Goal: Task Accomplishment & Management: Manage account settings

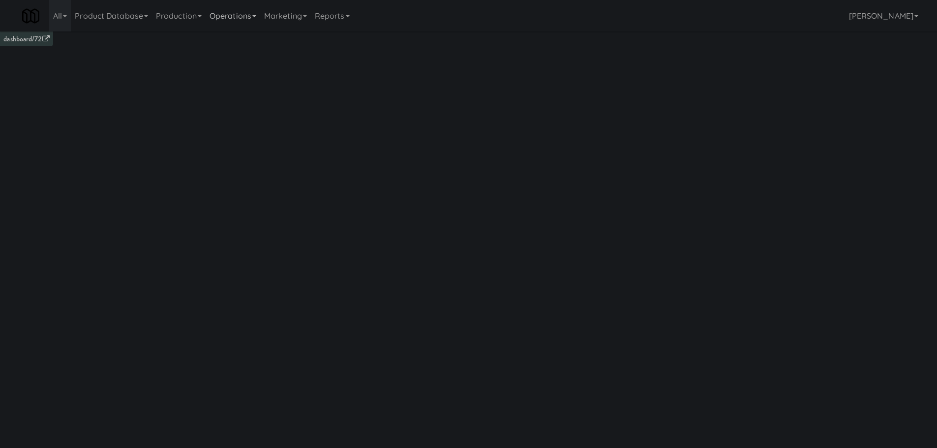
click at [248, 17] on link "Operations" at bounding box center [233, 15] width 55 height 31
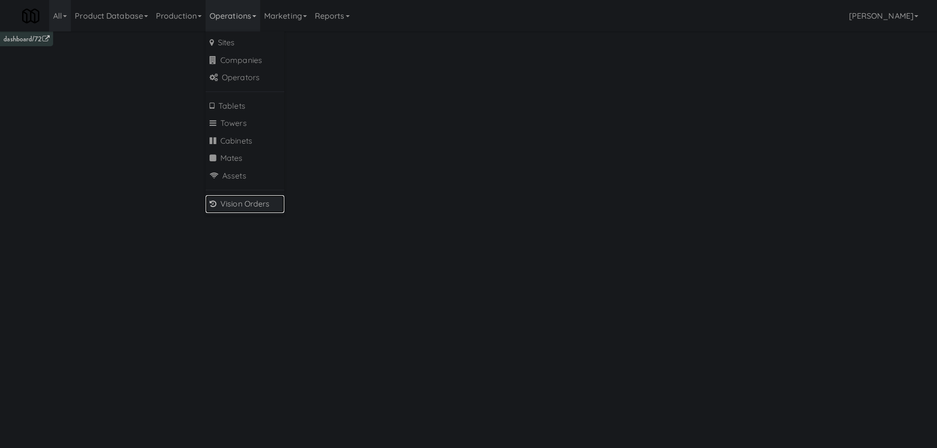
click at [239, 199] on link "Vision Orders" at bounding box center [245, 204] width 79 height 18
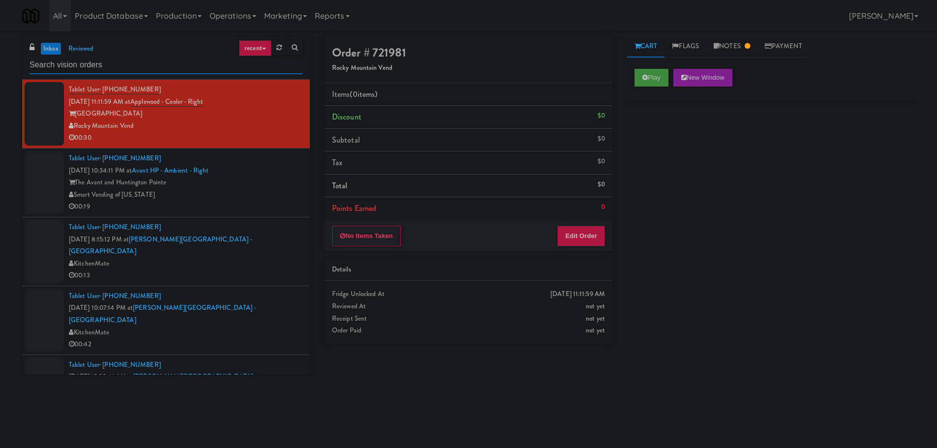
click at [177, 64] on input "text" at bounding box center [166, 65] width 273 height 18
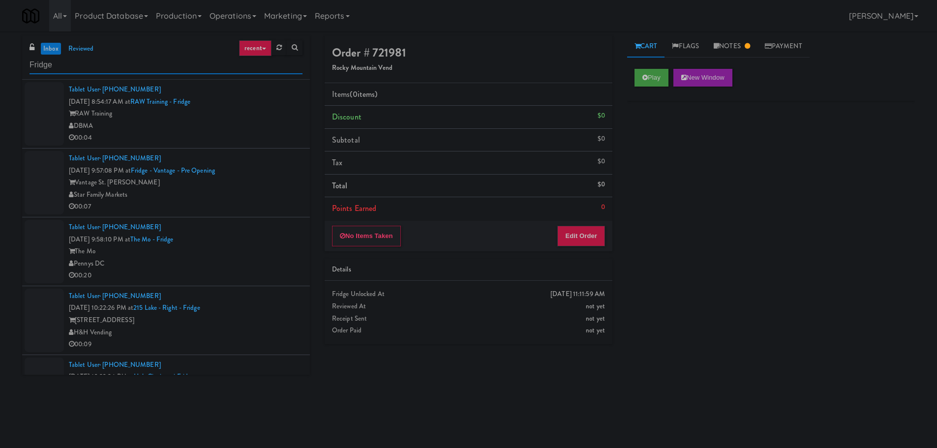
type input "Fridge"
click at [272, 122] on div "DBMA" at bounding box center [186, 126] width 234 height 12
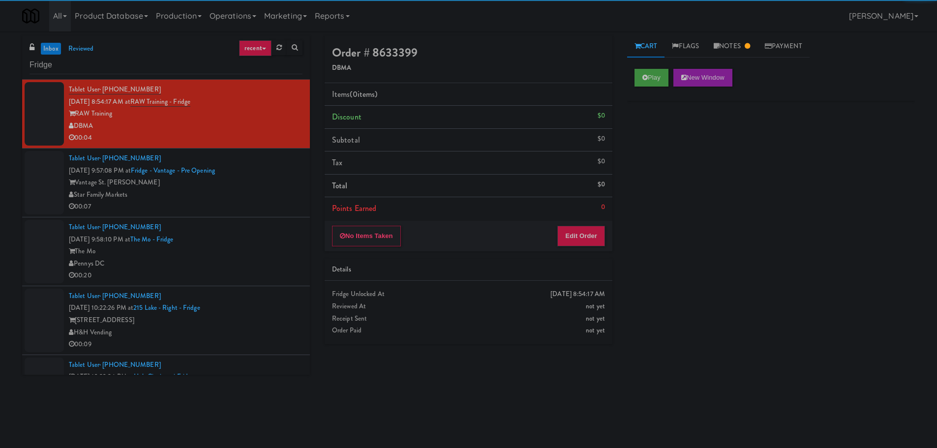
click at [244, 179] on div "Vantage St. [PERSON_NAME]" at bounding box center [186, 183] width 234 height 12
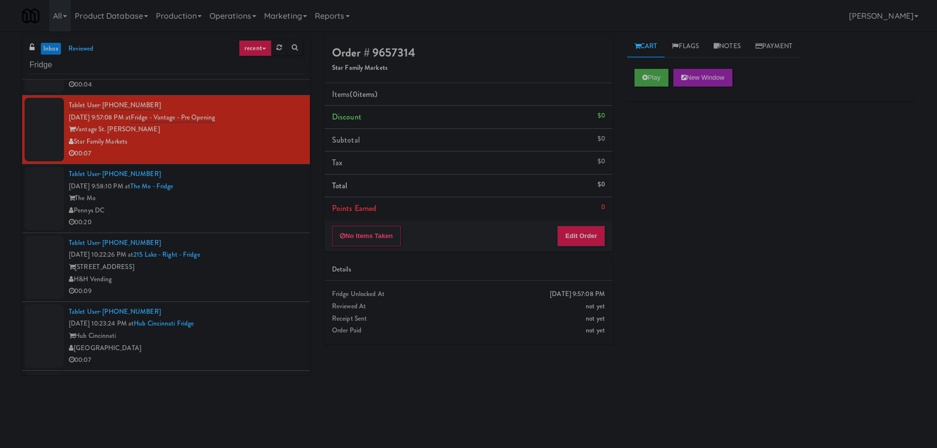
scroll to position [49, 0]
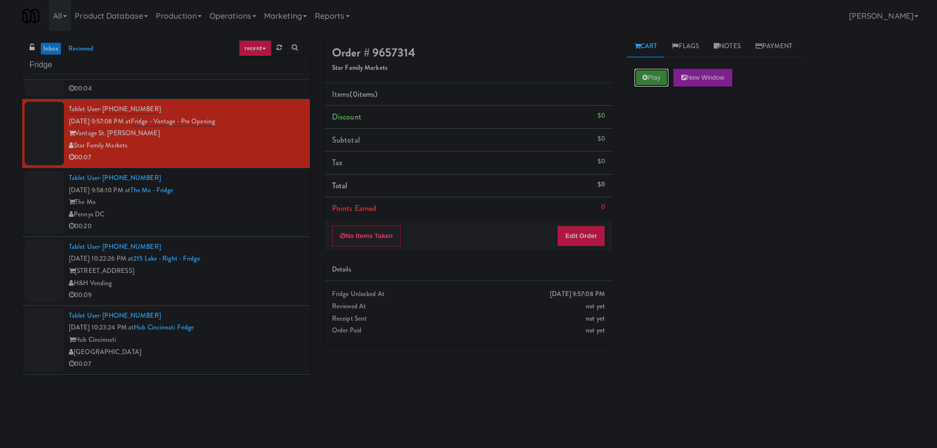
click at [653, 85] on button "Play" at bounding box center [652, 78] width 34 height 18
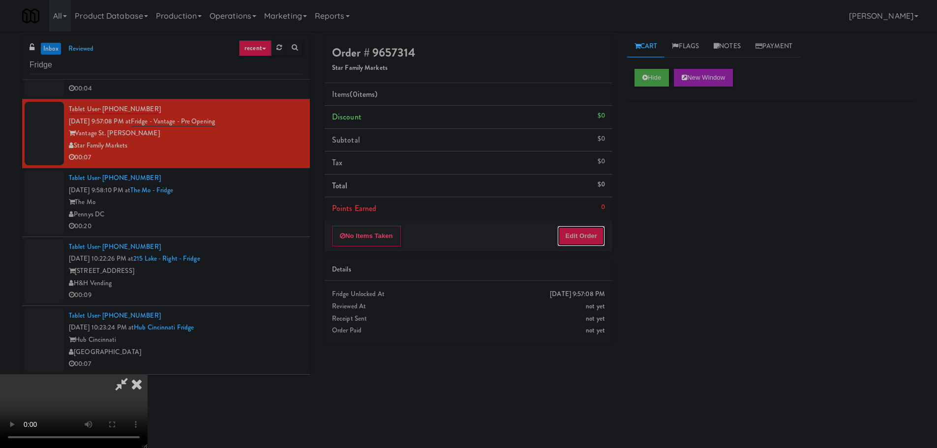
click at [586, 235] on button "Edit Order" at bounding box center [582, 236] width 48 height 21
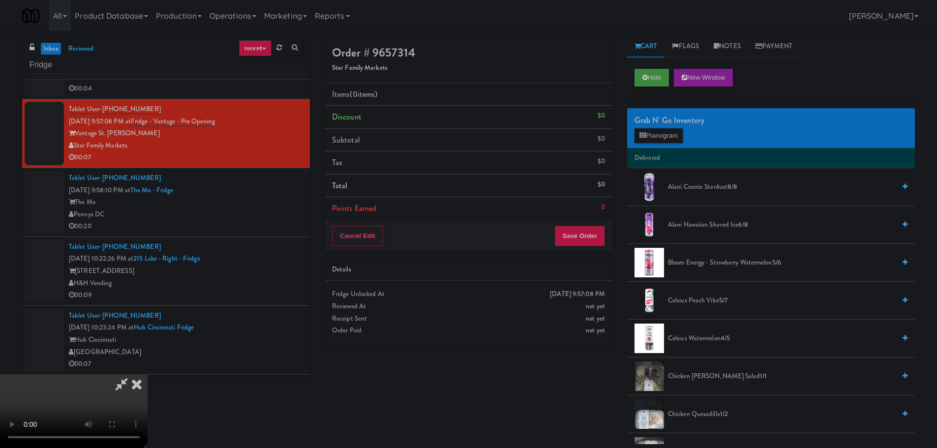
scroll to position [0, 0]
click at [148, 374] on video at bounding box center [74, 411] width 148 height 74
click at [668, 139] on button "Planogram" at bounding box center [659, 135] width 48 height 15
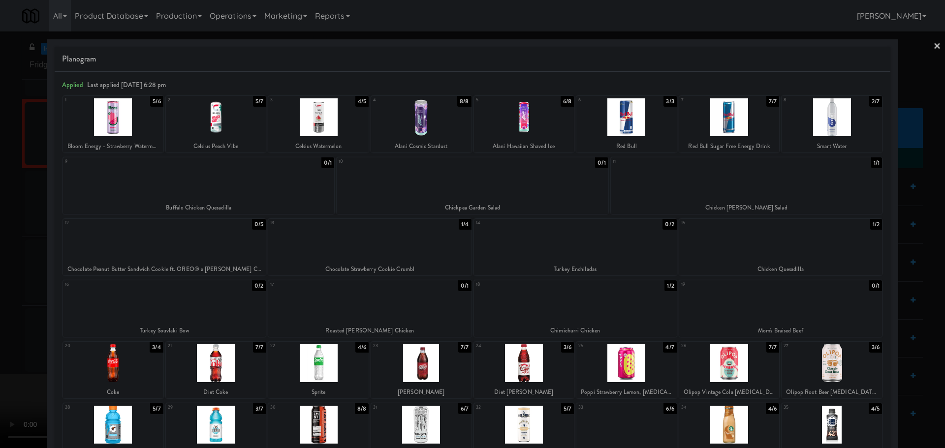
click at [18, 266] on div at bounding box center [472, 224] width 945 height 448
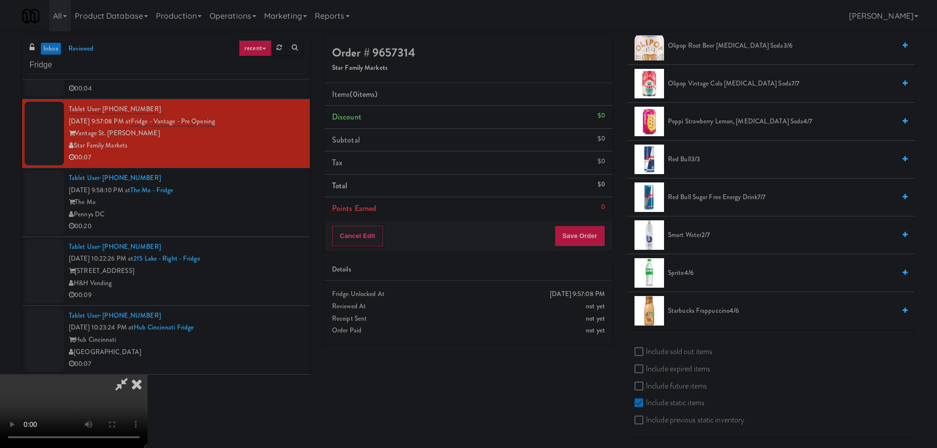
click at [694, 355] on label "Include sold out items" at bounding box center [674, 351] width 78 height 15
click at [646, 355] on input "Include sold out items" at bounding box center [640, 352] width 11 height 8
checkbox input "true"
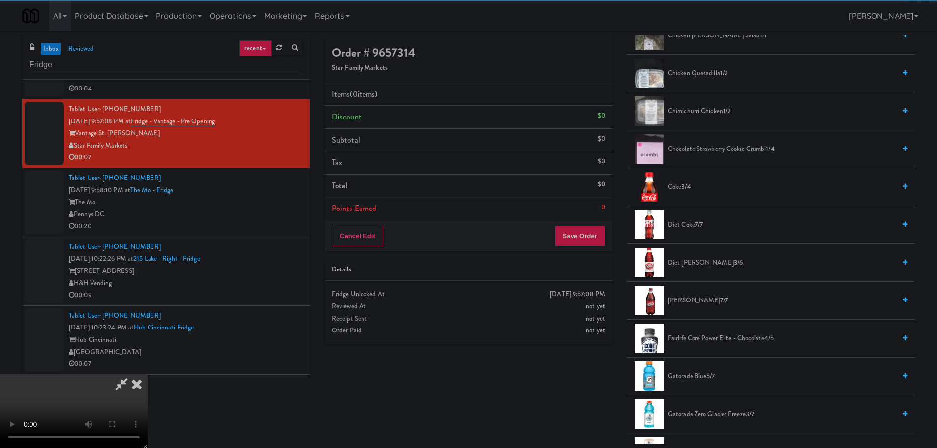
scroll to position [309, 0]
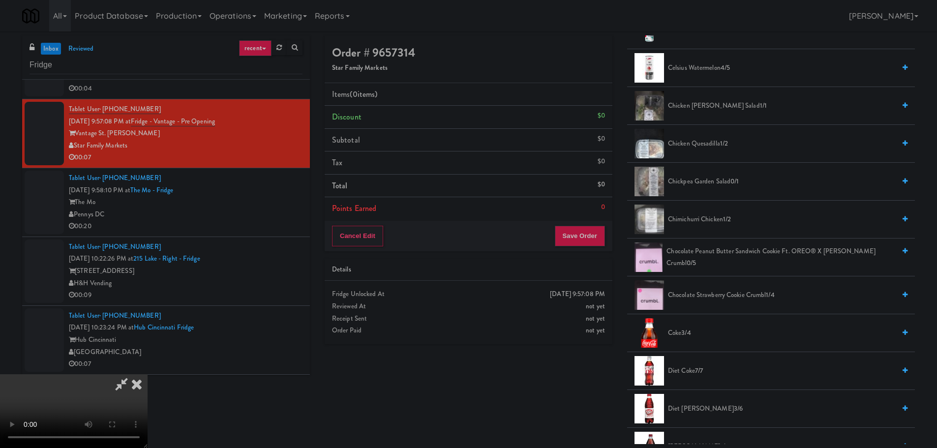
click at [698, 298] on span "Chocolate Strawberry Cookie Crumbl 1/4" at bounding box center [781, 295] width 227 height 12
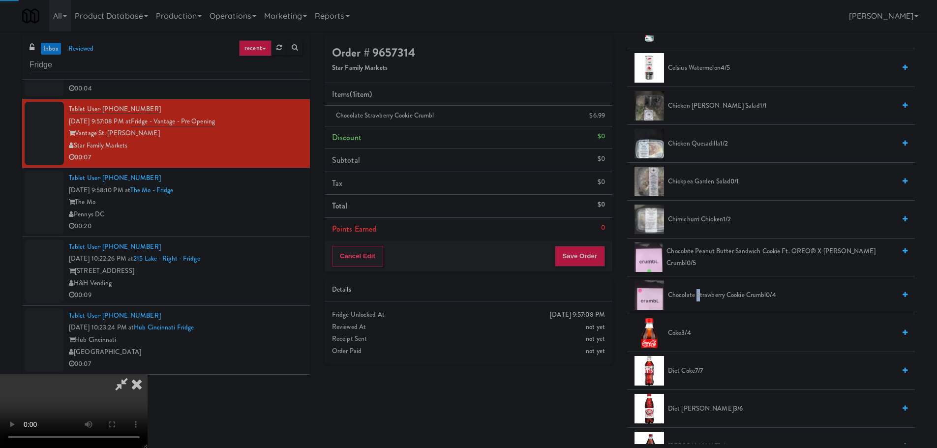
click at [148, 374] on video at bounding box center [74, 411] width 148 height 74
click at [604, 414] on div "Order # 9657314 Star Family Markets Items (1 item ) Chocolate Strawberry Cookie…" at bounding box center [619, 239] width 605 height 409
click at [148, 374] on video at bounding box center [74, 411] width 148 height 74
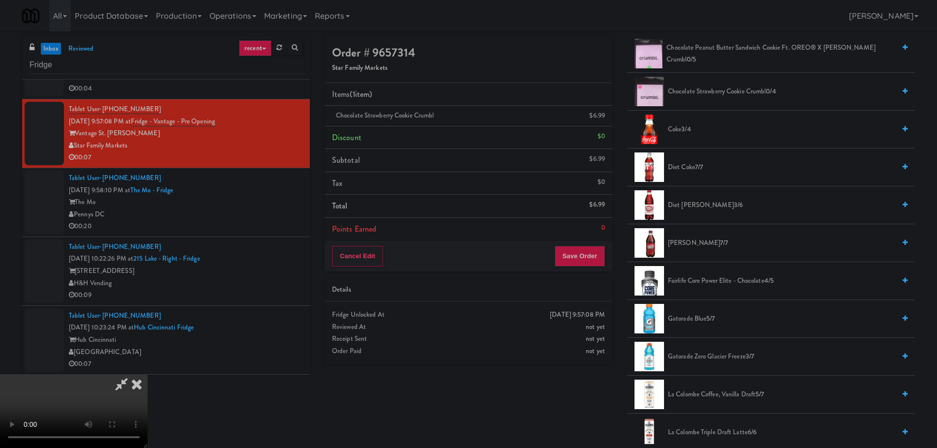
scroll to position [604, 0]
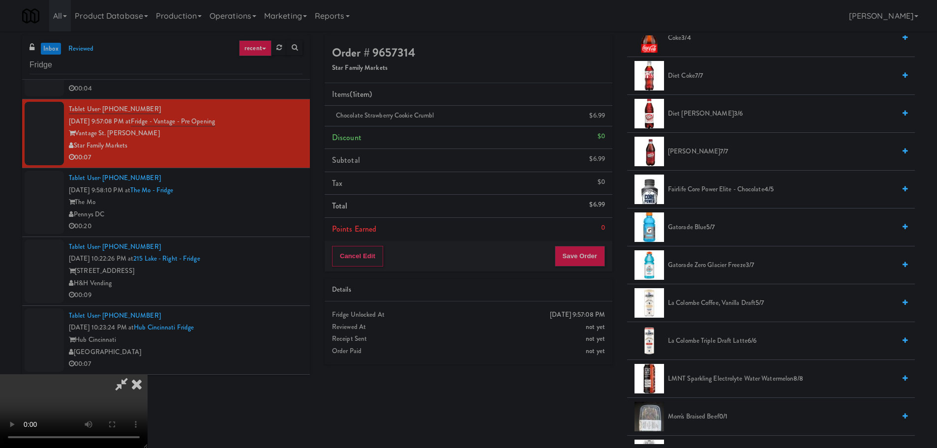
click at [679, 259] on li "Gatorade Zero Glacier Freeze 3/7" at bounding box center [771, 266] width 288 height 38
click at [680, 266] on span "Gatorade Zero Glacier Freeze 3/7" at bounding box center [781, 265] width 227 height 12
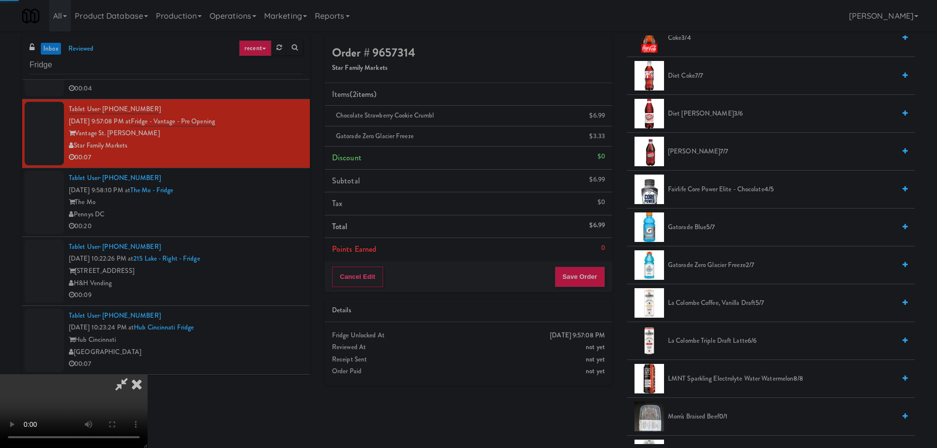
click at [148, 374] on video at bounding box center [74, 411] width 148 height 74
click at [562, 272] on button "Save Order" at bounding box center [580, 277] width 50 height 21
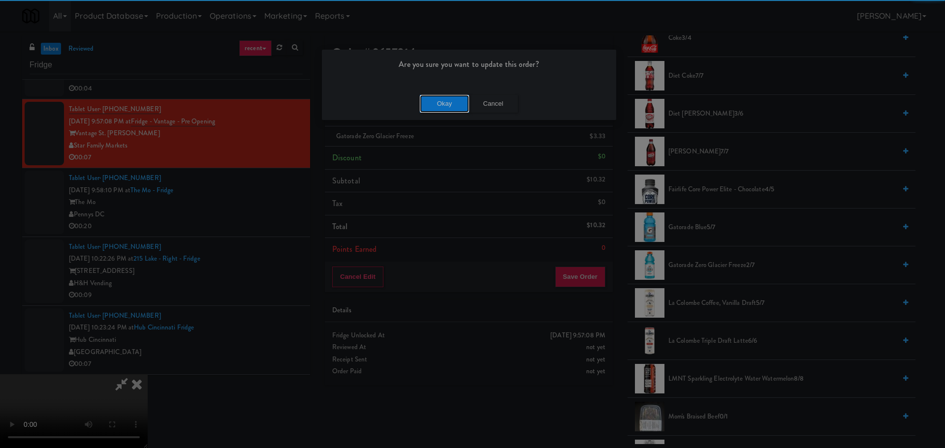
click at [453, 107] on button "Okay" at bounding box center [444, 104] width 49 height 18
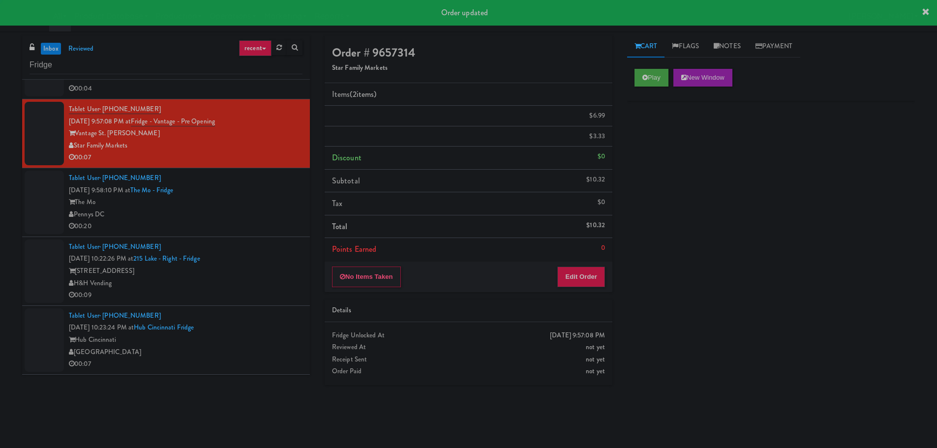
scroll to position [0, 0]
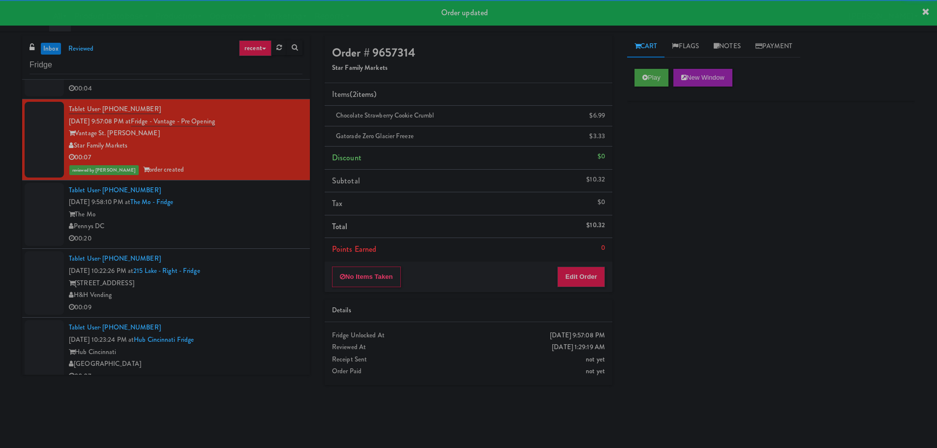
click at [239, 218] on div "The Mo" at bounding box center [186, 215] width 234 height 12
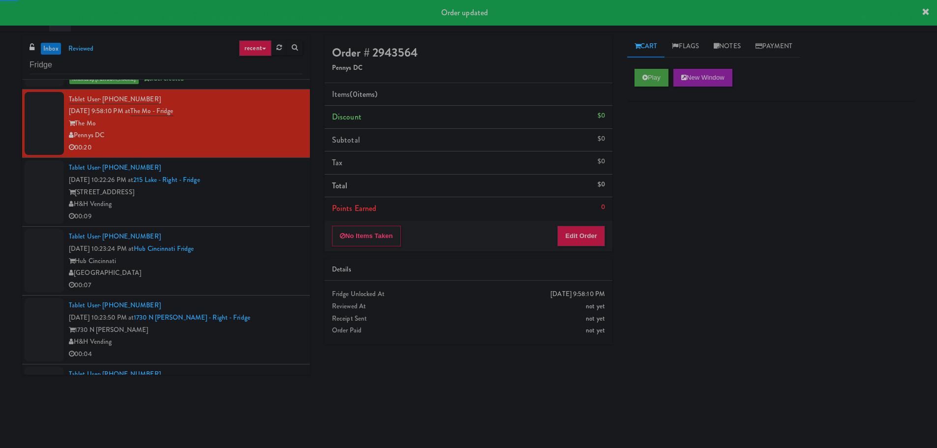
scroll to position [148, 0]
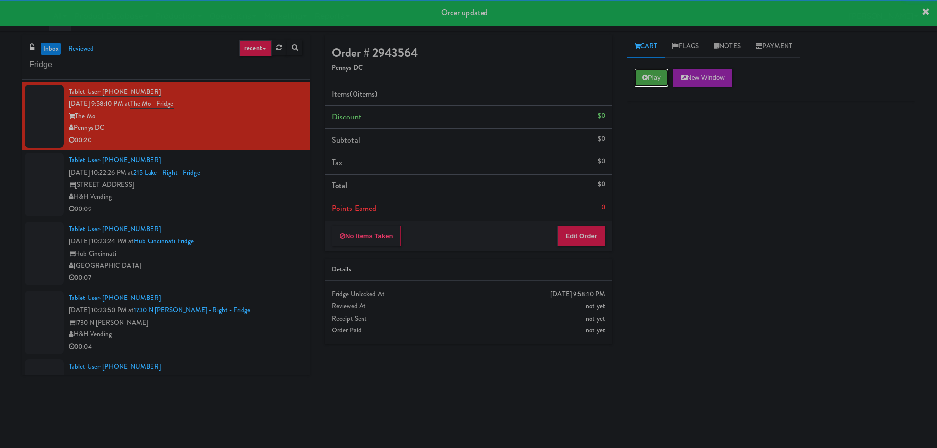
drag, startPoint x: 641, startPoint y: 78, endPoint x: 641, endPoint y: 88, distance: 10.3
click at [641, 78] on button "Play" at bounding box center [652, 78] width 34 height 18
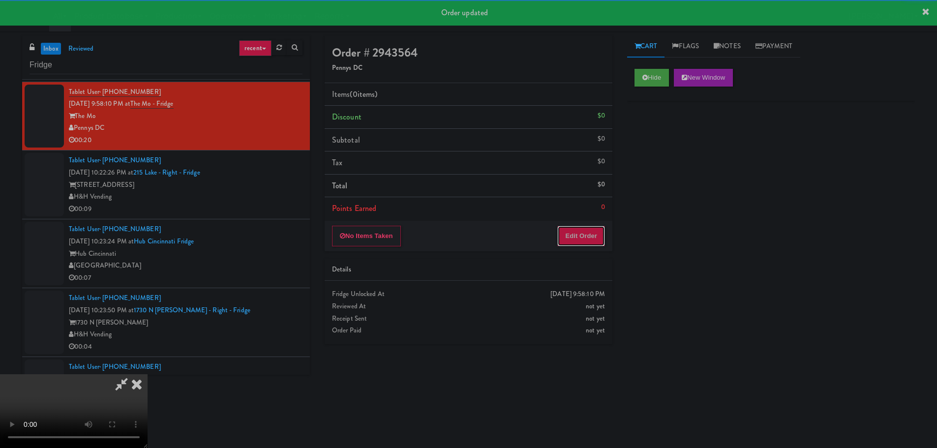
click at [579, 242] on button "Edit Order" at bounding box center [582, 236] width 48 height 21
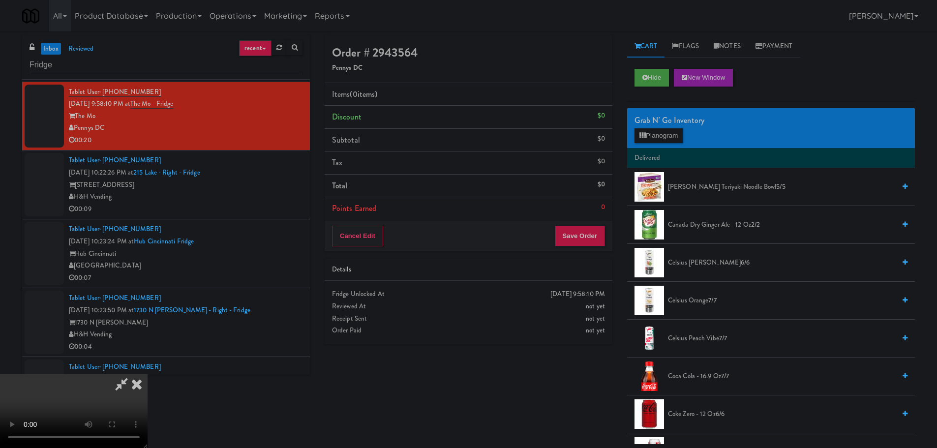
scroll to position [0, 0]
click at [148, 374] on video at bounding box center [74, 411] width 148 height 74
click at [665, 127] on div "Grab N' Go Inventory" at bounding box center [771, 120] width 273 height 15
click at [666, 137] on button "Planogram" at bounding box center [659, 135] width 48 height 15
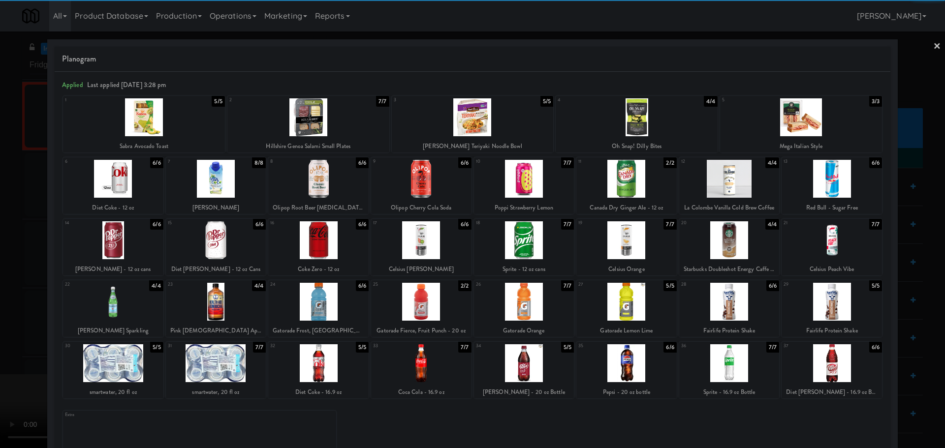
click at [715, 243] on div at bounding box center [729, 240] width 100 height 38
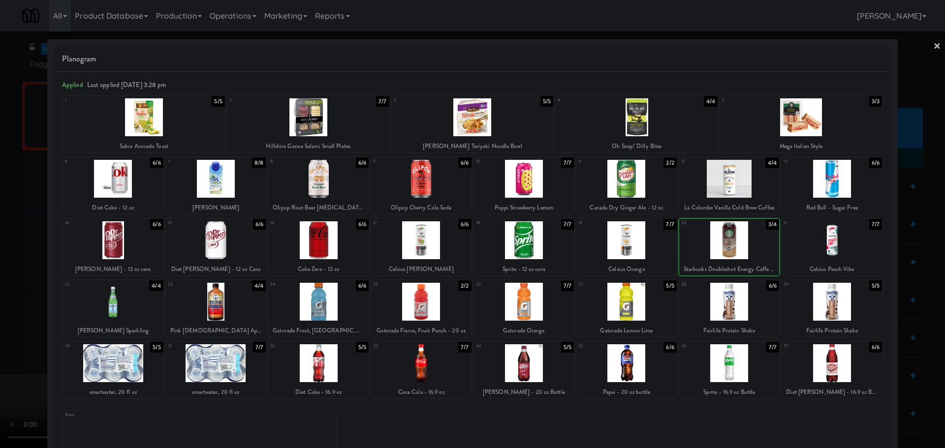
click at [0, 219] on div at bounding box center [472, 224] width 945 height 448
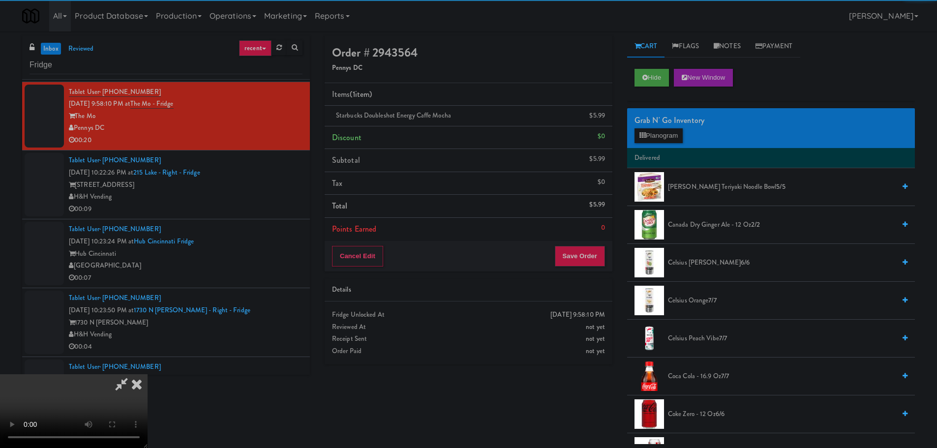
drag, startPoint x: 324, startPoint y: 220, endPoint x: 357, endPoint y: 228, distance: 34.0
click at [148, 374] on video at bounding box center [74, 411] width 148 height 74
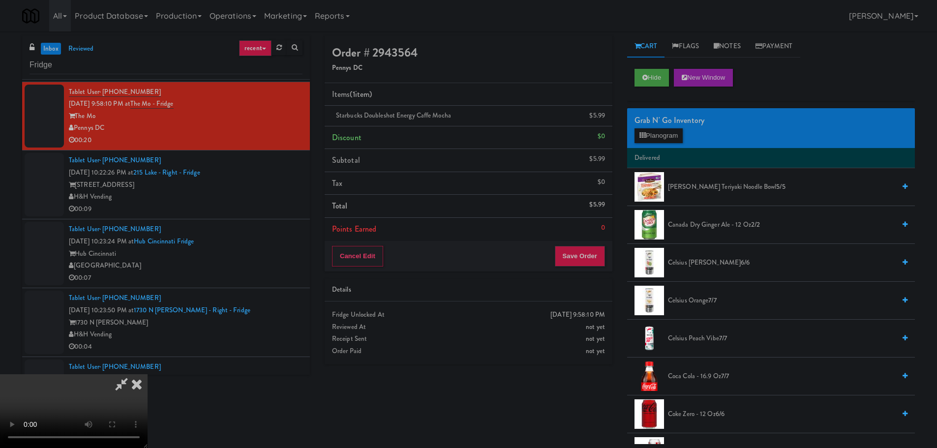
scroll to position [169, 0]
click at [592, 259] on button "Save Order" at bounding box center [580, 256] width 50 height 21
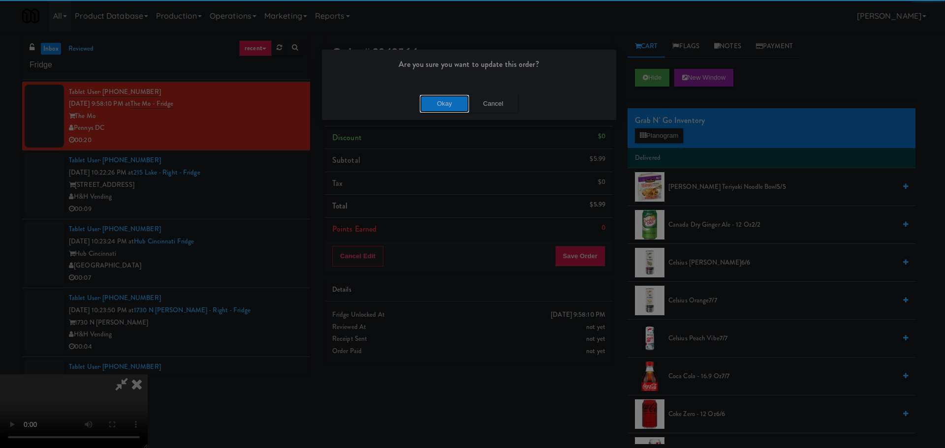
click at [453, 103] on button "Okay" at bounding box center [444, 104] width 49 height 18
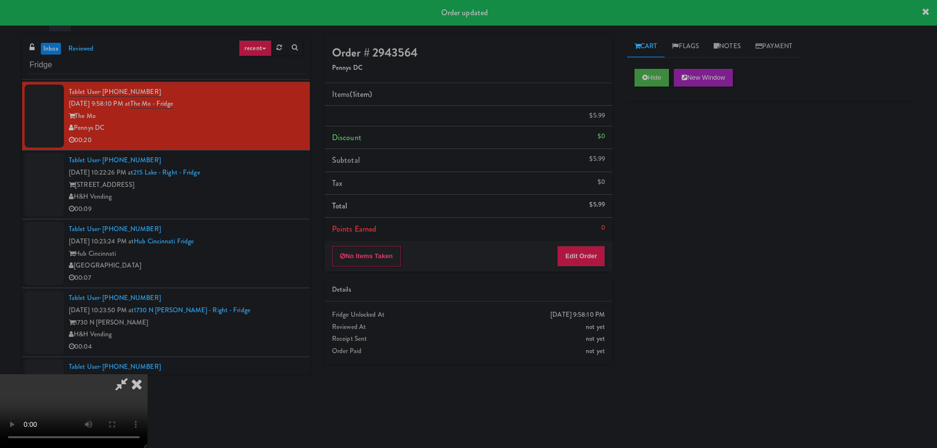
scroll to position [0, 0]
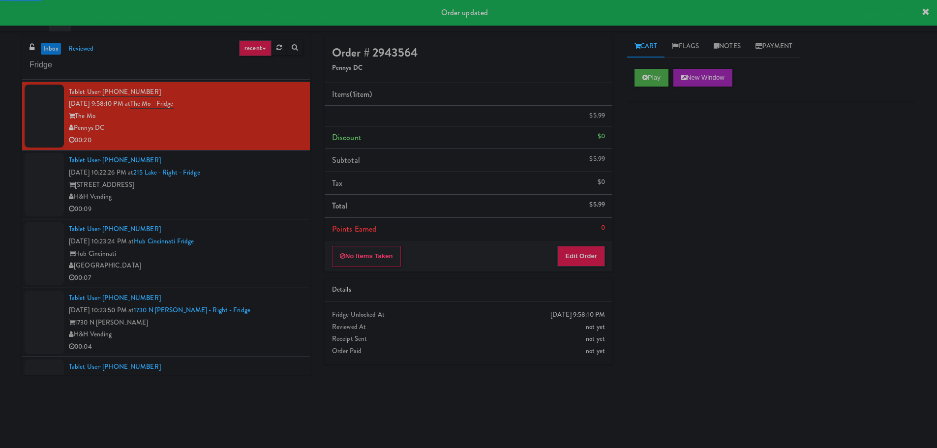
click at [257, 201] on div "H&H Vending" at bounding box center [186, 197] width 234 height 12
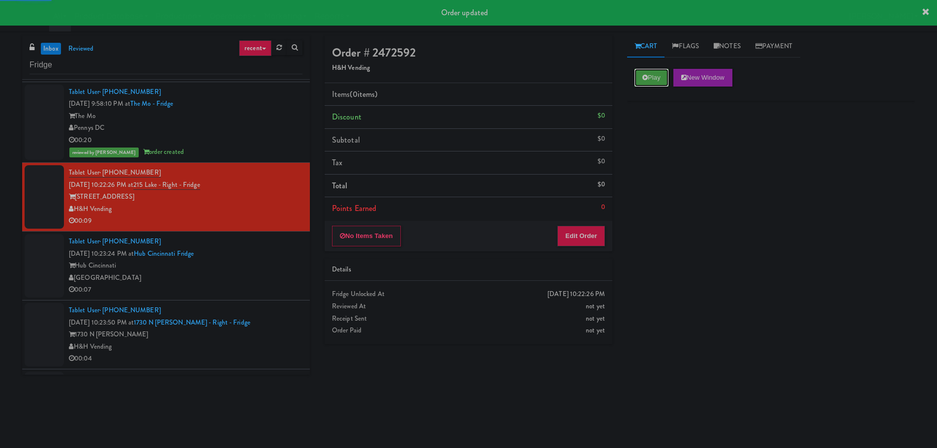
drag, startPoint x: 660, startPoint y: 77, endPoint x: 627, endPoint y: 126, distance: 59.2
click at [660, 77] on button "Play" at bounding box center [652, 78] width 34 height 18
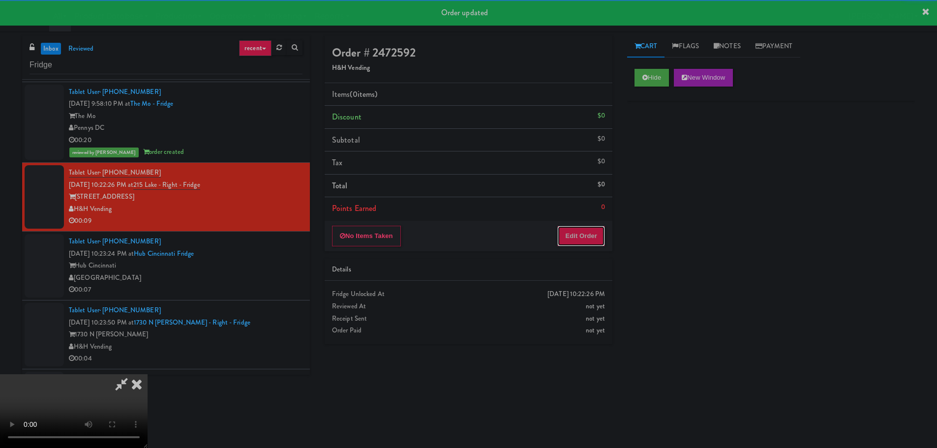
click at [578, 243] on button "Edit Order" at bounding box center [582, 236] width 48 height 21
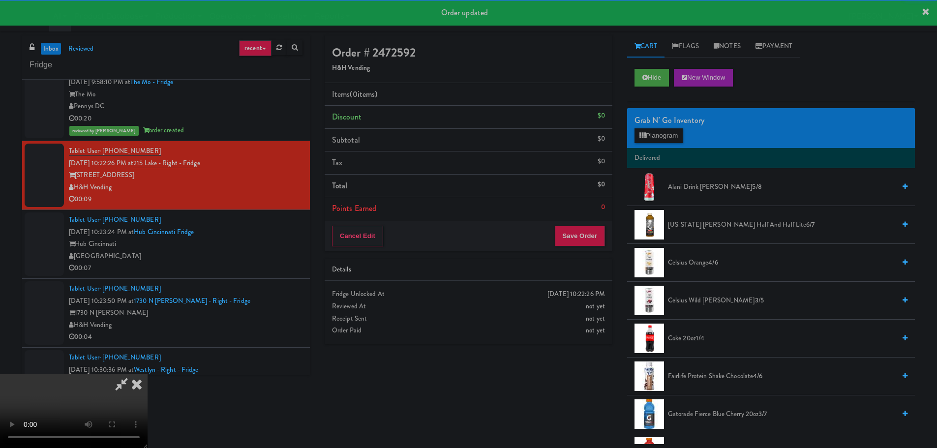
scroll to position [246, 0]
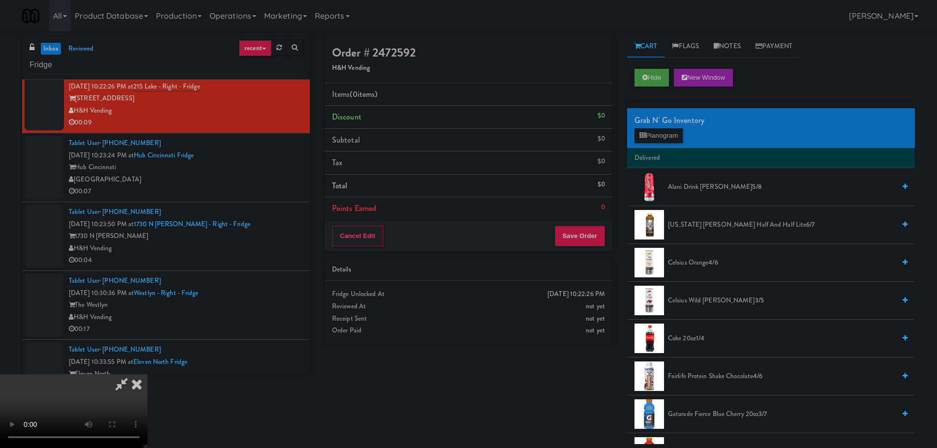
click at [148, 374] on video at bounding box center [74, 411] width 148 height 74
click at [661, 148] on li "Delivered" at bounding box center [771, 158] width 288 height 21
click at [665, 143] on button "Planogram" at bounding box center [659, 135] width 48 height 15
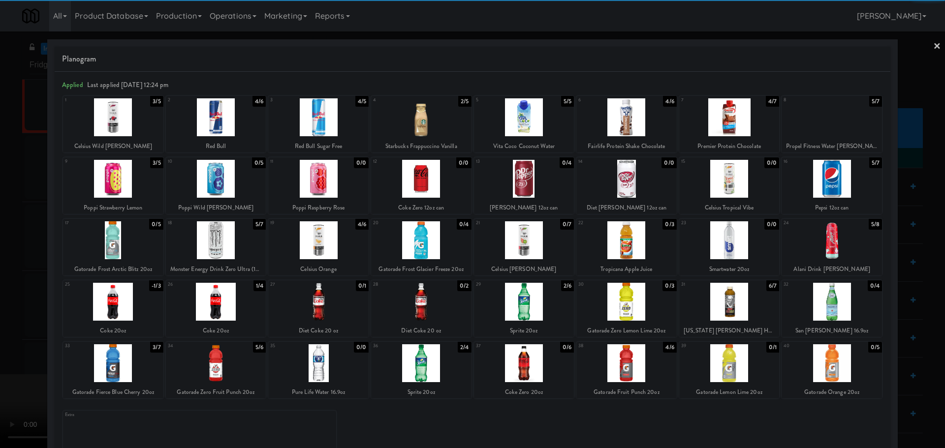
click at [726, 310] on div at bounding box center [729, 302] width 100 height 38
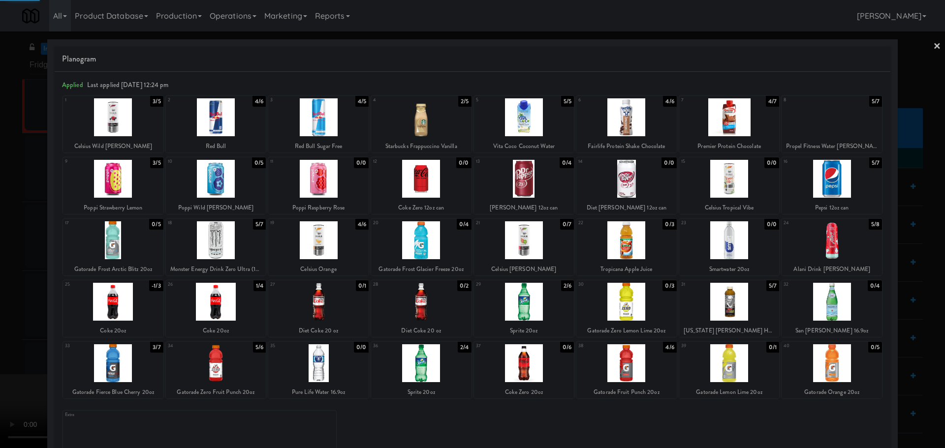
click at [0, 282] on div at bounding box center [472, 224] width 945 height 448
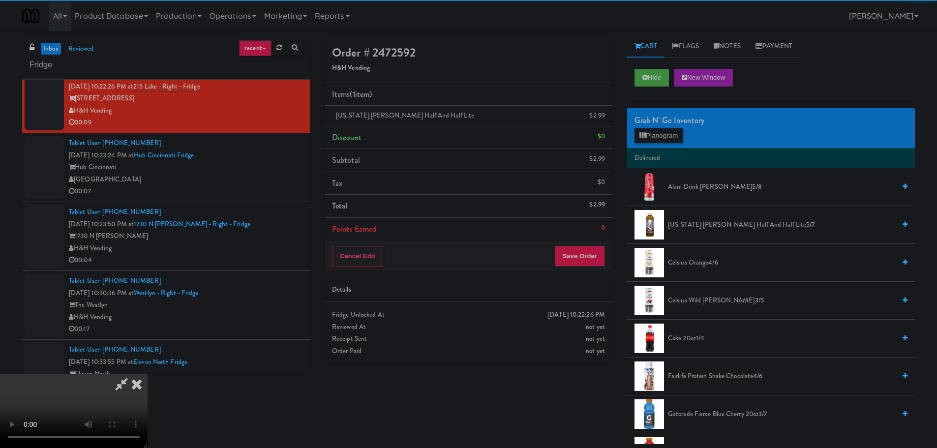
drag, startPoint x: 339, startPoint y: 227, endPoint x: 350, endPoint y: 237, distance: 14.7
click at [148, 374] on video at bounding box center [74, 411] width 148 height 74
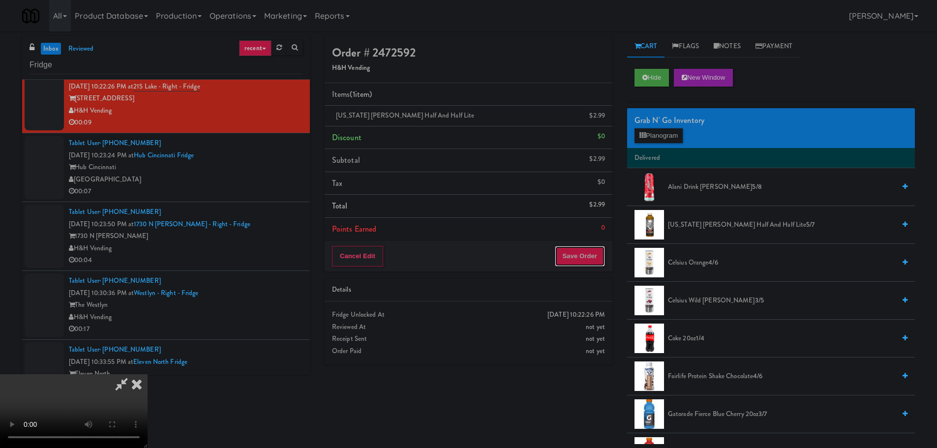
click at [595, 260] on button "Save Order" at bounding box center [580, 256] width 50 height 21
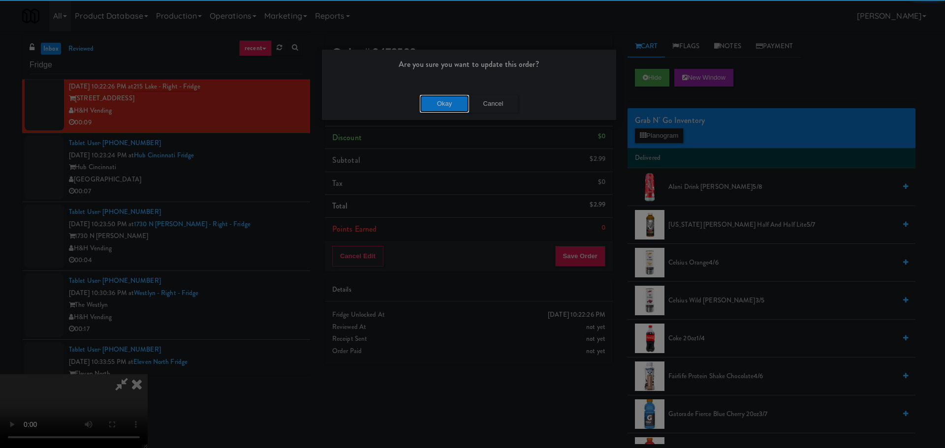
click at [448, 102] on button "Okay" at bounding box center [444, 104] width 49 height 18
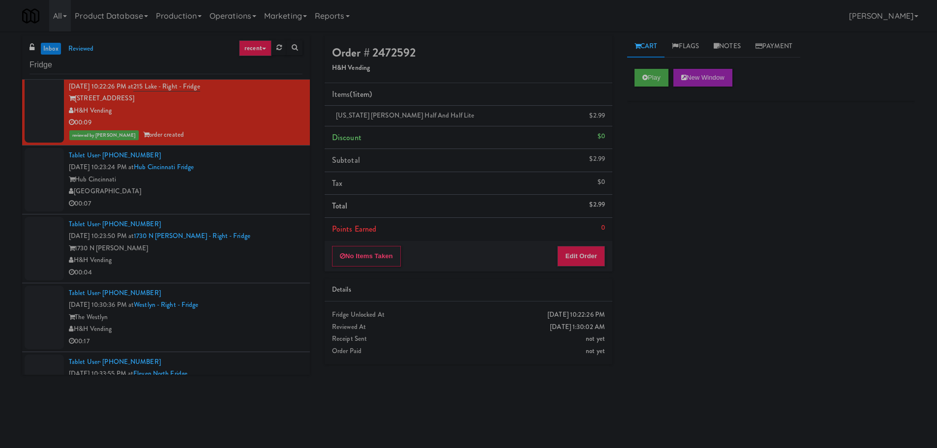
click at [240, 196] on div "[GEOGRAPHIC_DATA]" at bounding box center [186, 192] width 234 height 12
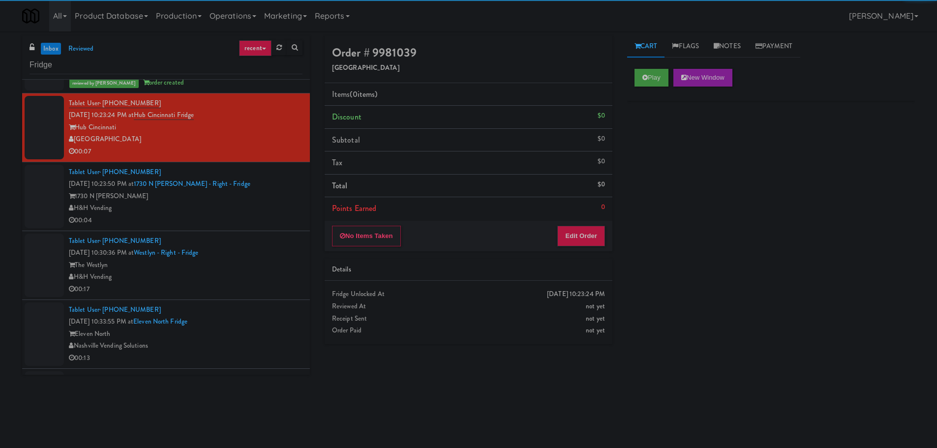
scroll to position [295, 0]
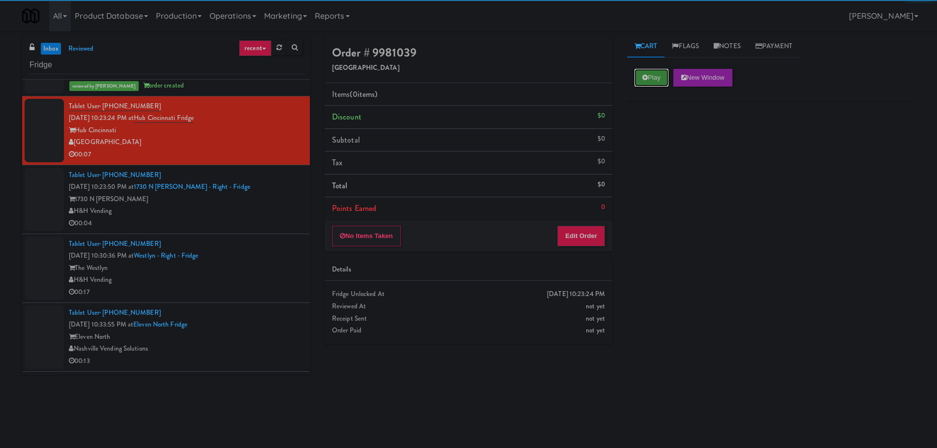
click at [650, 76] on button "Play" at bounding box center [652, 78] width 34 height 18
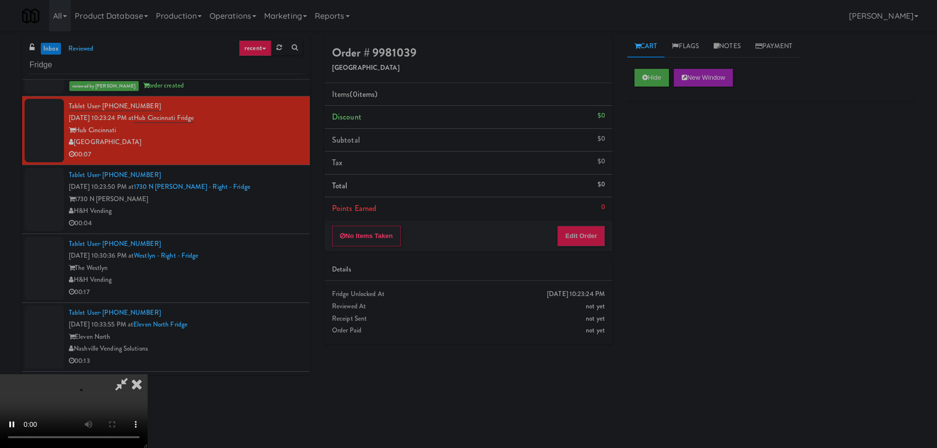
drag, startPoint x: 592, startPoint y: 216, endPoint x: 593, endPoint y: 232, distance: 16.7
click at [592, 217] on li "Points Earned 0" at bounding box center [469, 208] width 288 height 23
click at [593, 232] on button "Edit Order" at bounding box center [582, 236] width 48 height 21
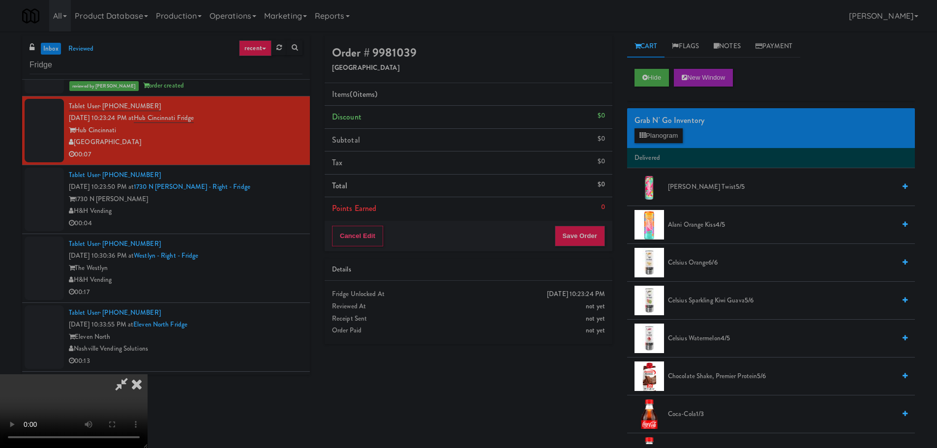
scroll to position [169, 0]
click at [148, 412] on video at bounding box center [74, 411] width 148 height 74
click at [148, 374] on video at bounding box center [74, 411] width 148 height 74
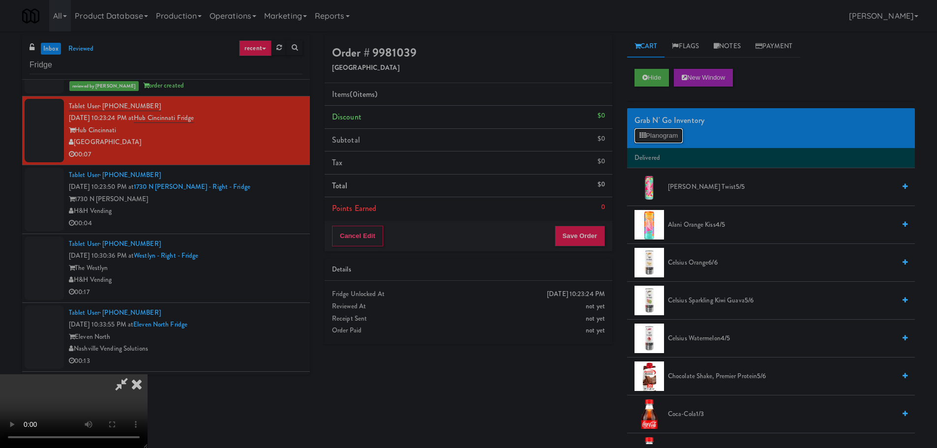
click at [649, 133] on button "Planogram" at bounding box center [659, 135] width 48 height 15
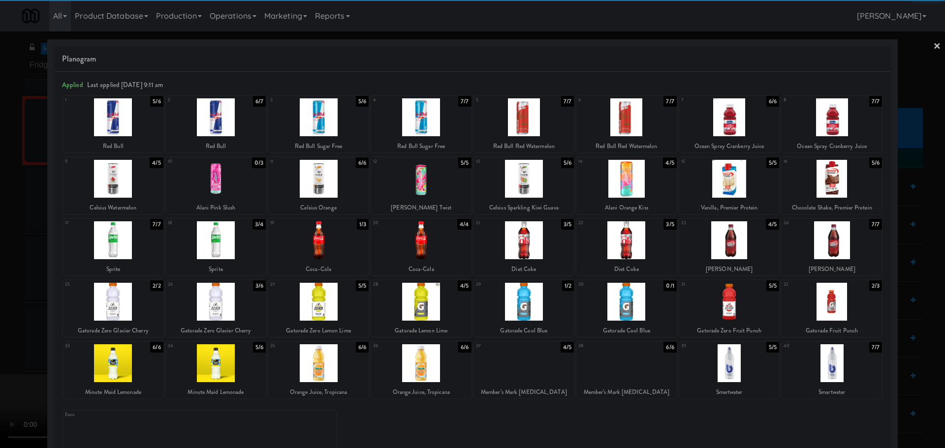
click at [235, 250] on div at bounding box center [216, 240] width 100 height 38
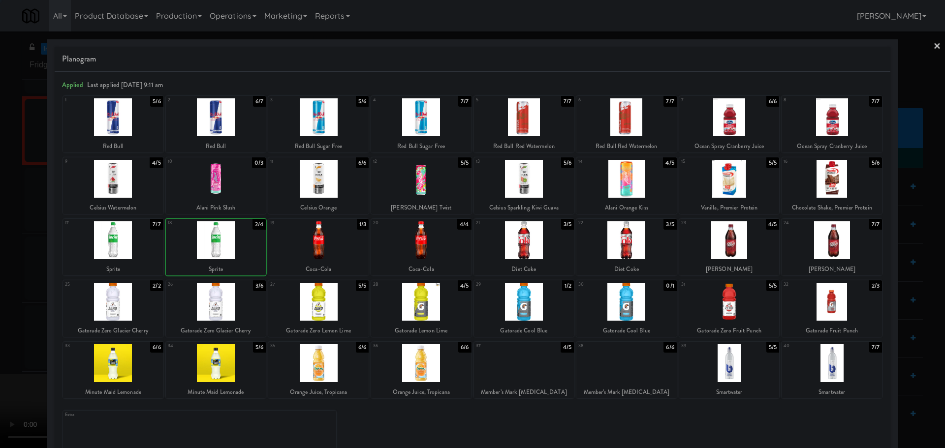
click at [4, 327] on div at bounding box center [472, 224] width 945 height 448
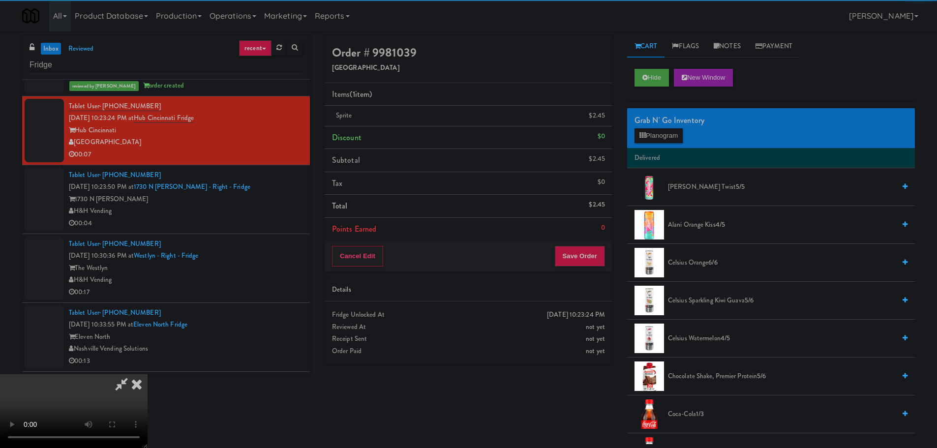
click at [148, 374] on video at bounding box center [74, 411] width 148 height 74
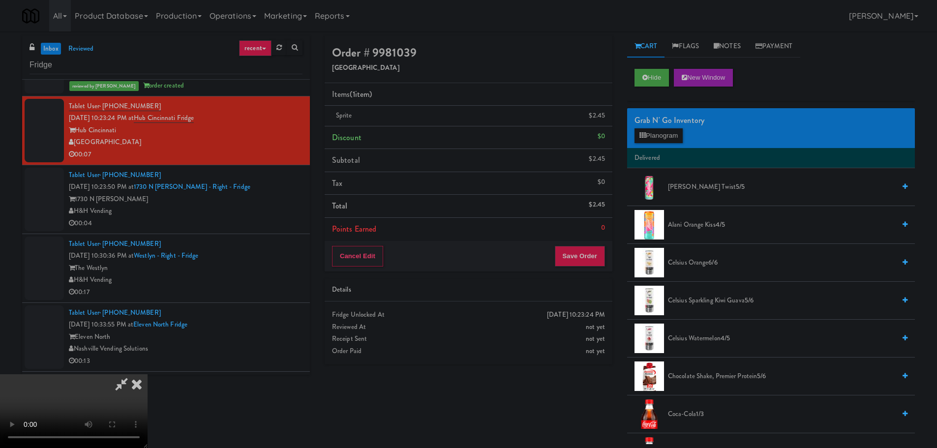
scroll to position [169, 0]
click at [583, 248] on button "Save Order" at bounding box center [580, 256] width 50 height 21
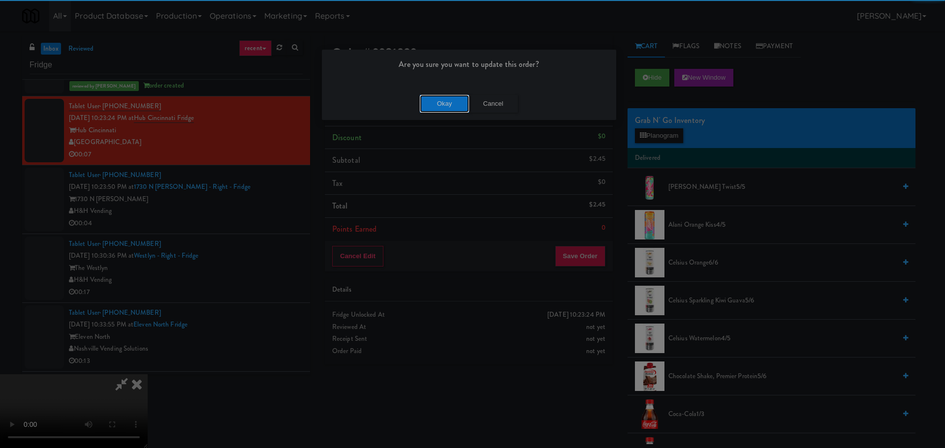
click at [428, 99] on button "Okay" at bounding box center [444, 104] width 49 height 18
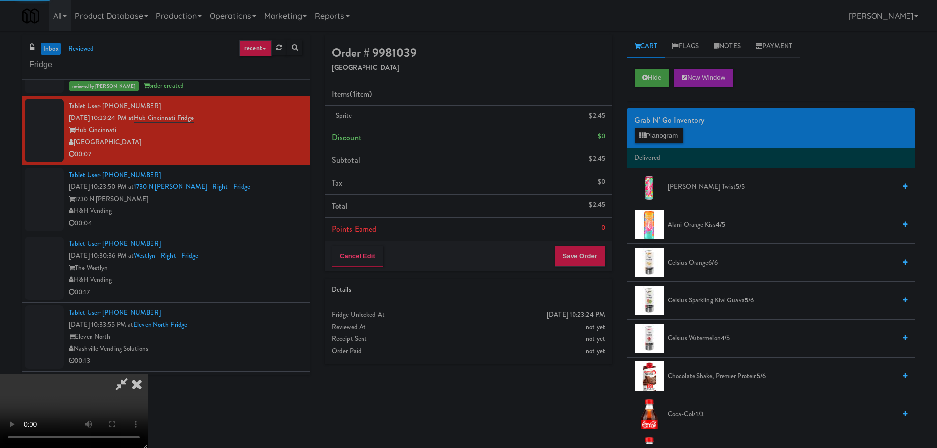
scroll to position [0, 0]
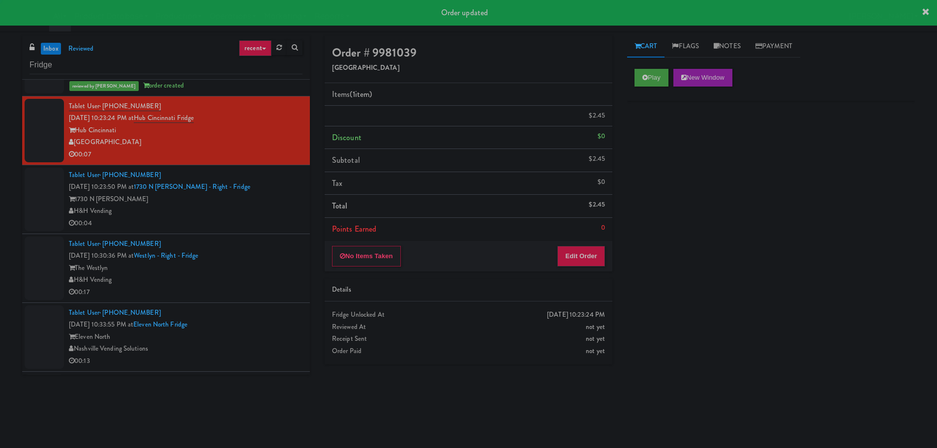
click at [259, 195] on div "1730 N [PERSON_NAME]" at bounding box center [186, 199] width 234 height 12
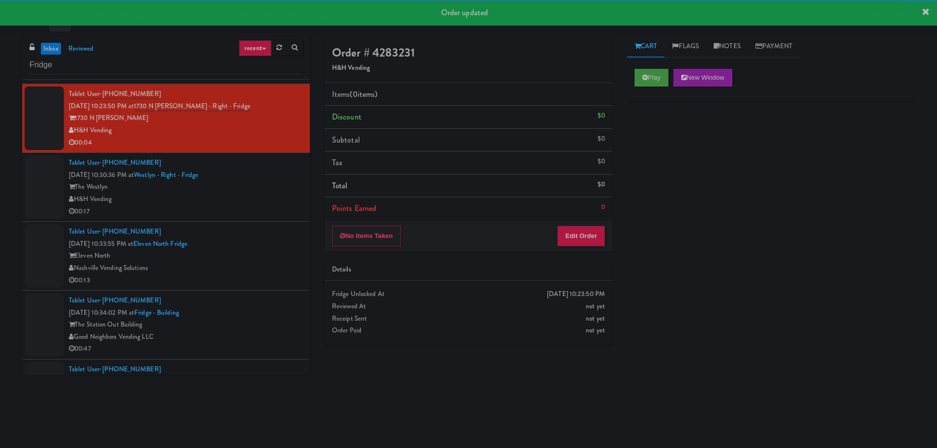
scroll to position [394, 0]
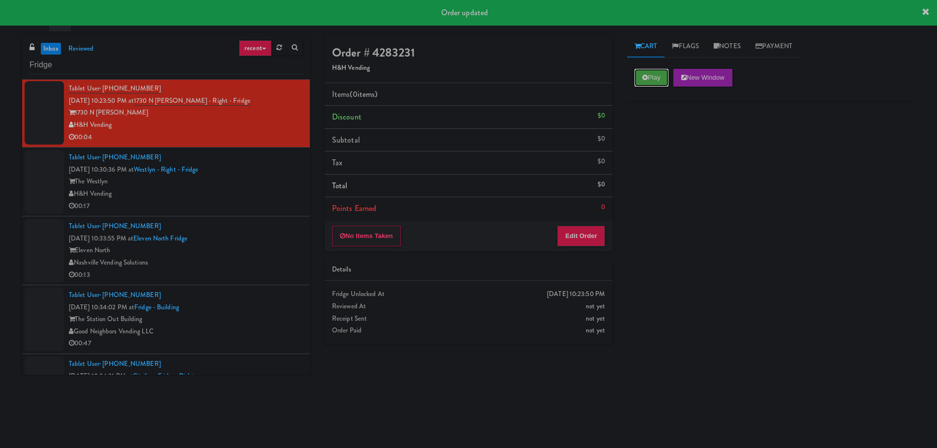
click at [650, 84] on button "Play" at bounding box center [652, 78] width 34 height 18
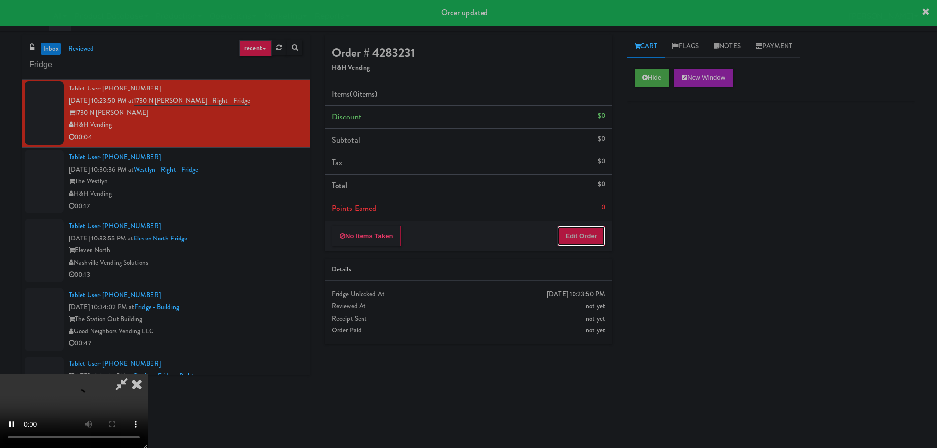
click at [593, 229] on button "Edit Order" at bounding box center [582, 236] width 48 height 21
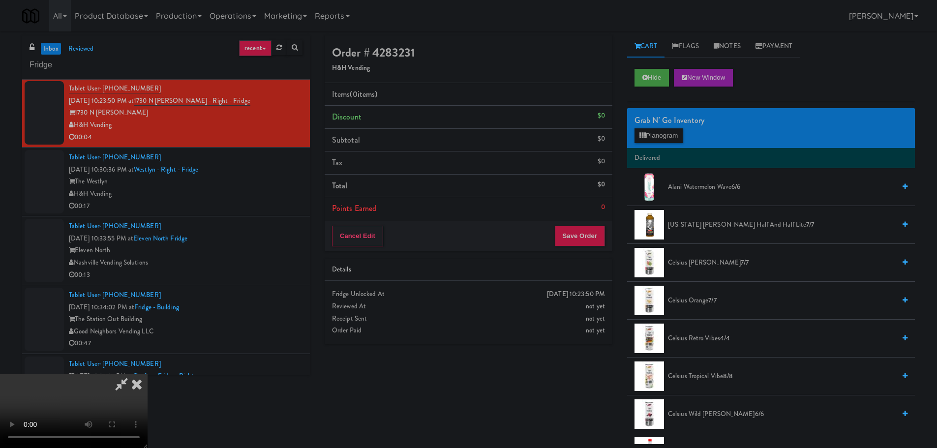
scroll to position [0, 0]
click at [148, 374] on video at bounding box center [74, 411] width 148 height 74
click at [664, 136] on button "Planogram" at bounding box center [659, 135] width 48 height 15
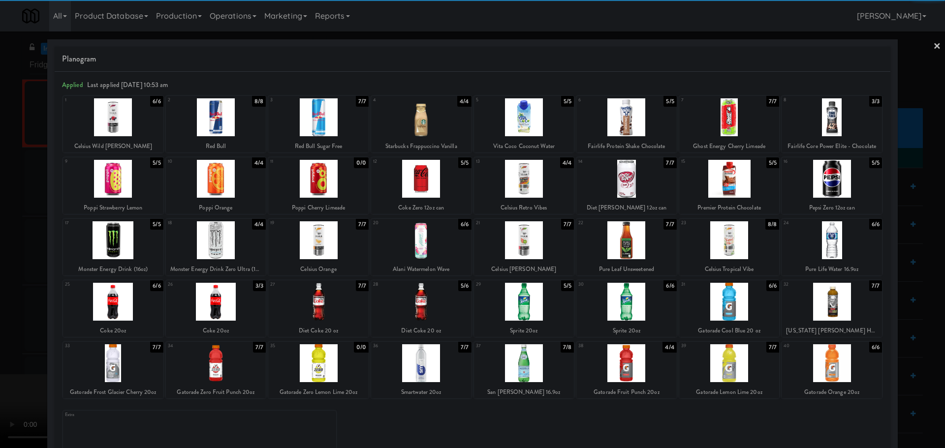
click at [627, 128] on div at bounding box center [626, 117] width 100 height 38
drag, startPoint x: 0, startPoint y: 340, endPoint x: 319, endPoint y: 340, distance: 319.4
click at [10, 341] on div at bounding box center [472, 224] width 945 height 448
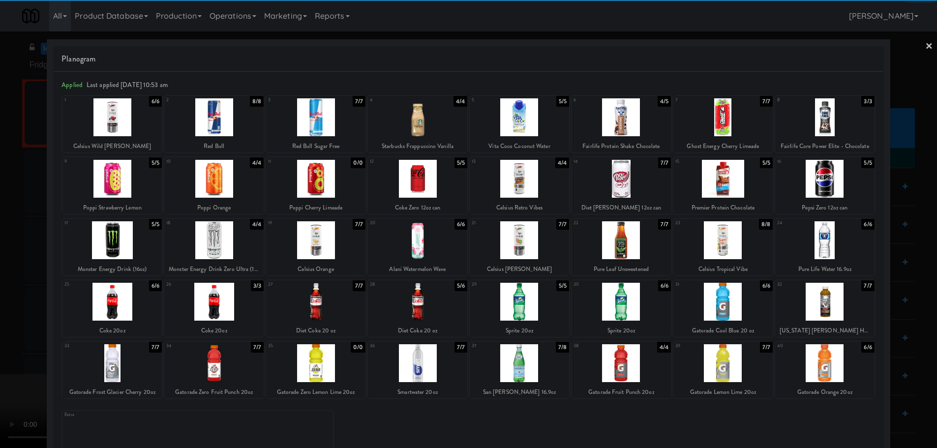
drag, startPoint x: 319, startPoint y: 340, endPoint x: 329, endPoint y: 342, distance: 9.7
click at [148, 374] on video at bounding box center [74, 411] width 148 height 74
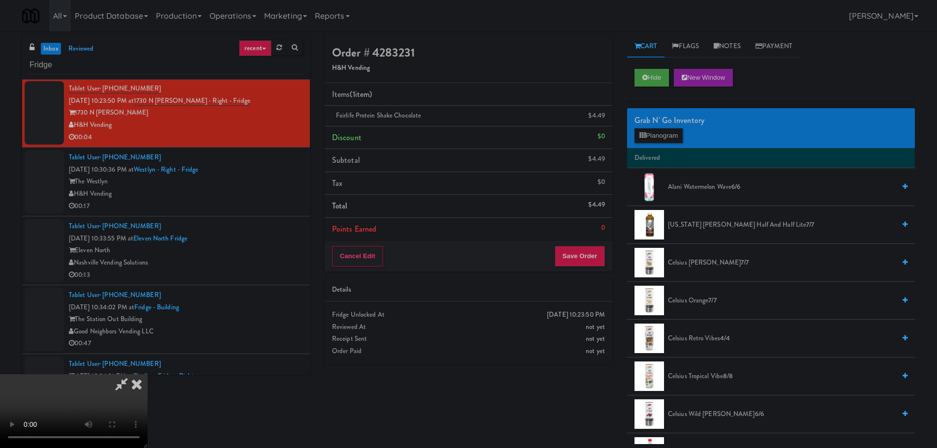
scroll to position [169, 0]
click at [583, 273] on div "Order # 4283231 H&H Vending Items (1 item ) Fairlife Protein Shake Chocolate $4…" at bounding box center [468, 203] width 303 height 337
click at [589, 265] on button "Save Order" at bounding box center [580, 256] width 50 height 21
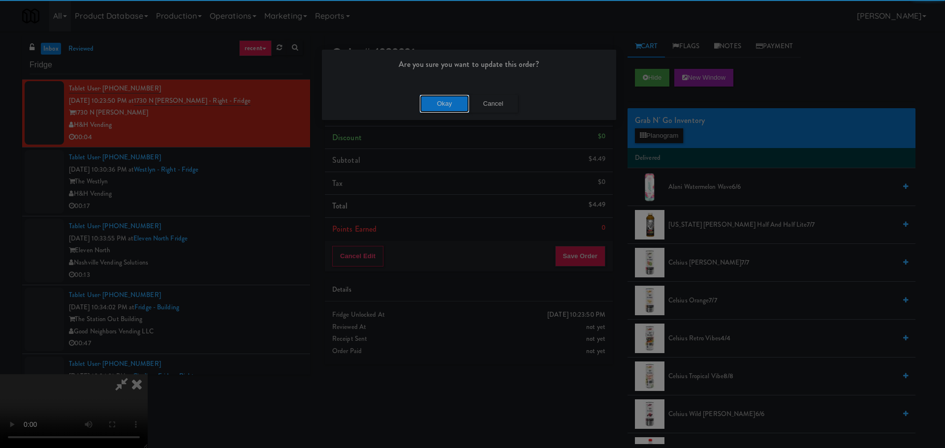
click at [448, 100] on button "Okay" at bounding box center [444, 104] width 49 height 18
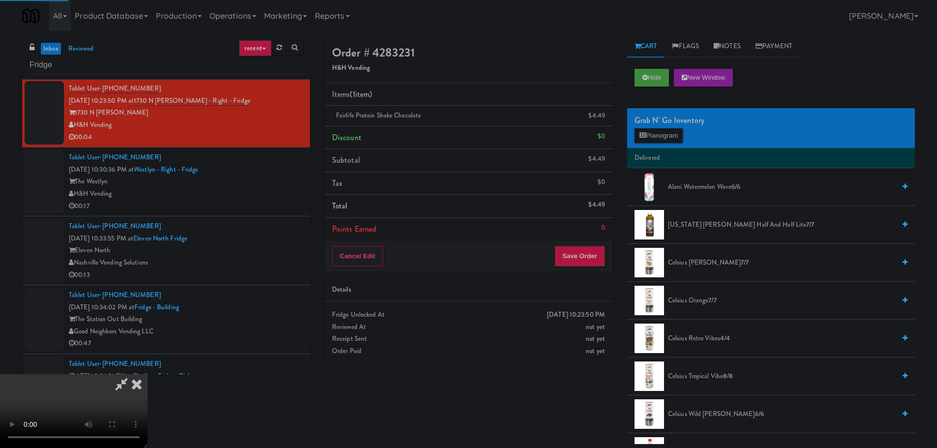
scroll to position [0, 0]
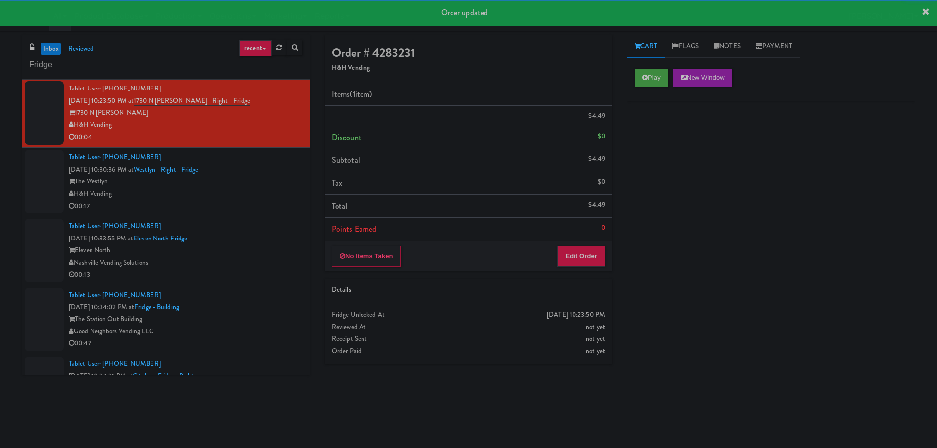
click at [255, 190] on div "H&H Vending" at bounding box center [186, 194] width 234 height 12
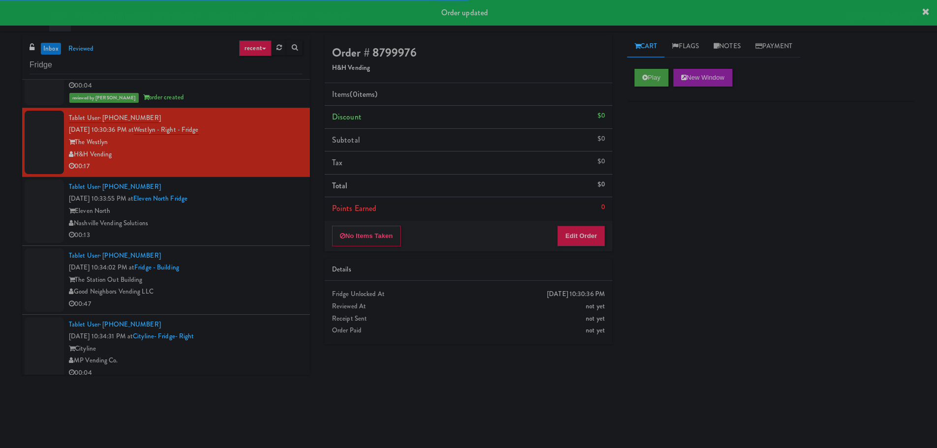
scroll to position [443, 0]
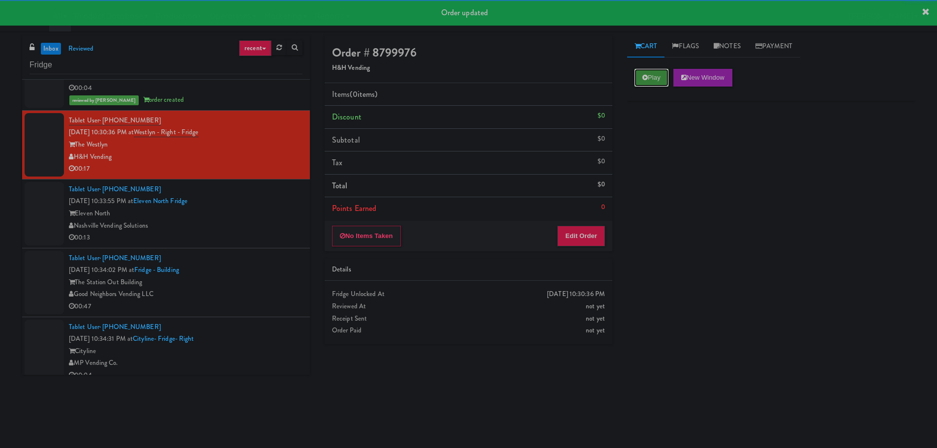
click at [648, 76] on icon at bounding box center [645, 77] width 5 height 6
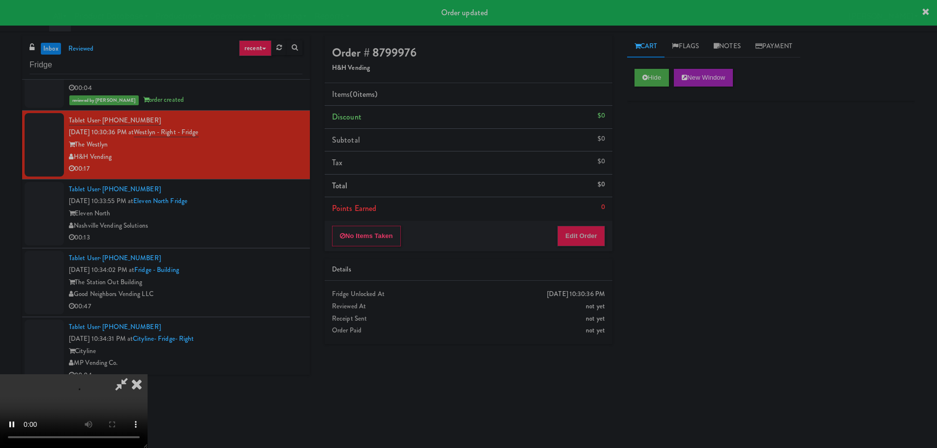
drag, startPoint x: 561, startPoint y: 251, endPoint x: 580, endPoint y: 228, distance: 29.0
click at [562, 251] on div "No Items Taken Edit Order" at bounding box center [469, 236] width 288 height 31
click at [580, 228] on button "Edit Order" at bounding box center [582, 236] width 48 height 21
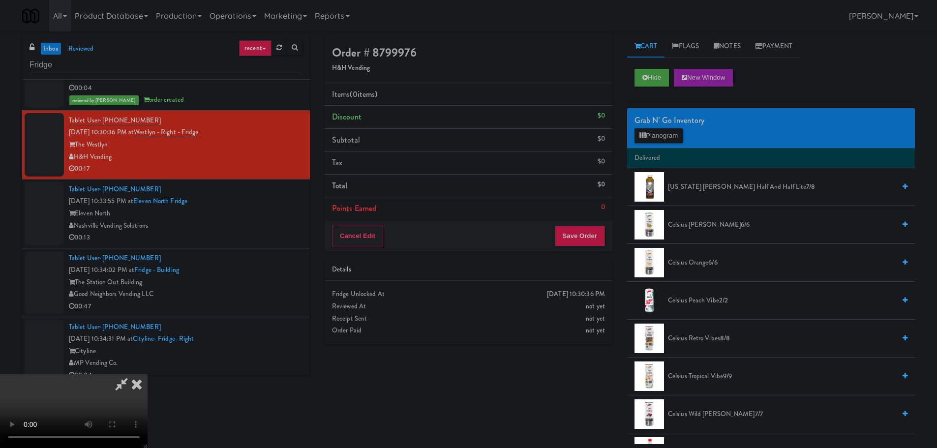
drag, startPoint x: 405, startPoint y: 284, endPoint x: 428, endPoint y: 285, distance: 22.2
click at [148, 374] on video at bounding box center [74, 411] width 148 height 74
click at [683, 139] on button "Planogram" at bounding box center [659, 135] width 48 height 15
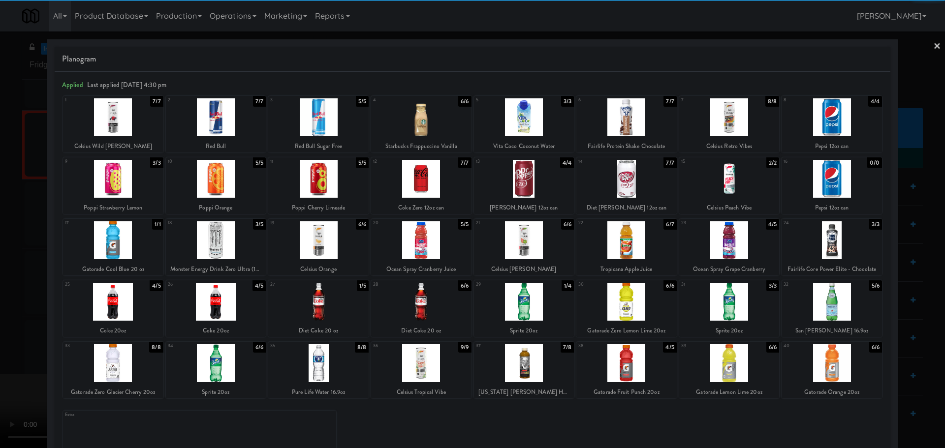
click at [525, 185] on div at bounding box center [524, 179] width 100 height 38
drag, startPoint x: 0, startPoint y: 314, endPoint x: 93, endPoint y: 280, distance: 98.7
click at [3, 314] on div at bounding box center [472, 224] width 945 height 448
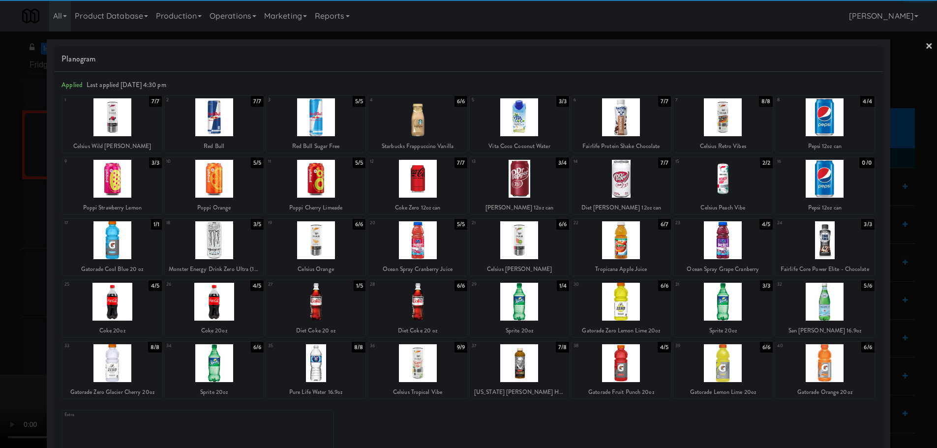
click at [148, 374] on video at bounding box center [74, 411] width 148 height 74
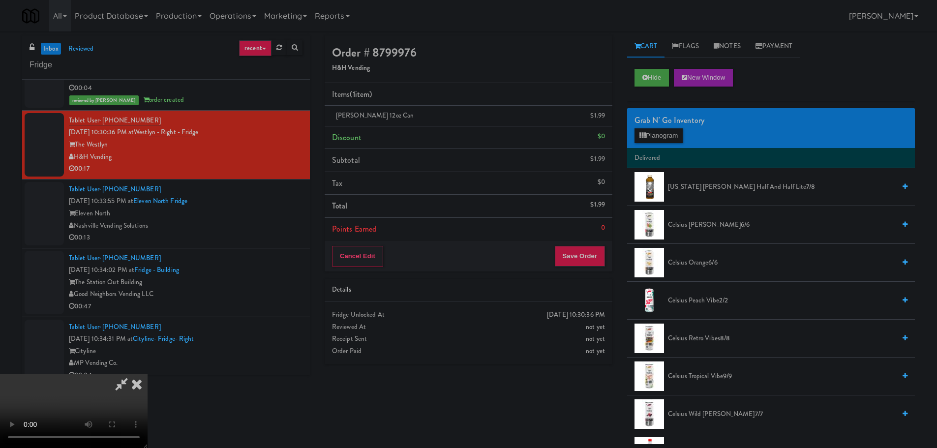
drag, startPoint x: 475, startPoint y: 285, endPoint x: 524, endPoint y: 279, distance: 48.7
click at [148, 374] on video at bounding box center [74, 411] width 148 height 74
click at [664, 145] on div "Grab N' Go Inventory Planogram" at bounding box center [771, 128] width 288 height 40
click at [662, 136] on button "Planogram" at bounding box center [659, 135] width 48 height 15
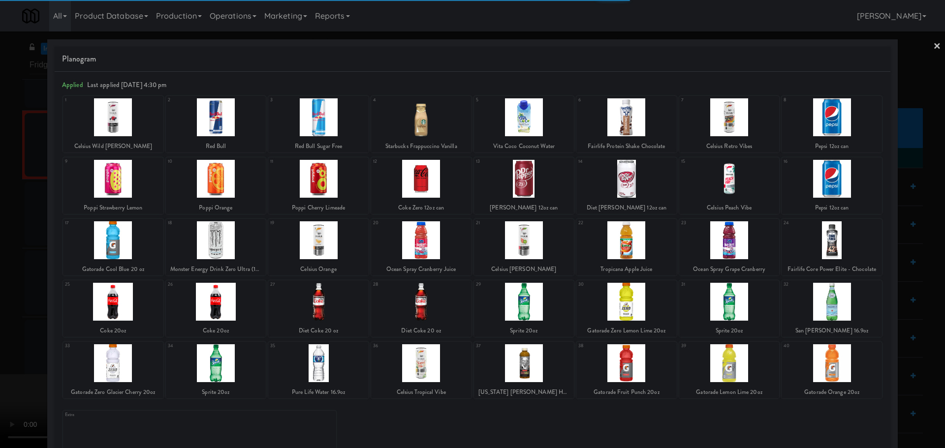
click at [639, 251] on div at bounding box center [626, 240] width 100 height 38
click at [1, 343] on div at bounding box center [472, 224] width 945 height 448
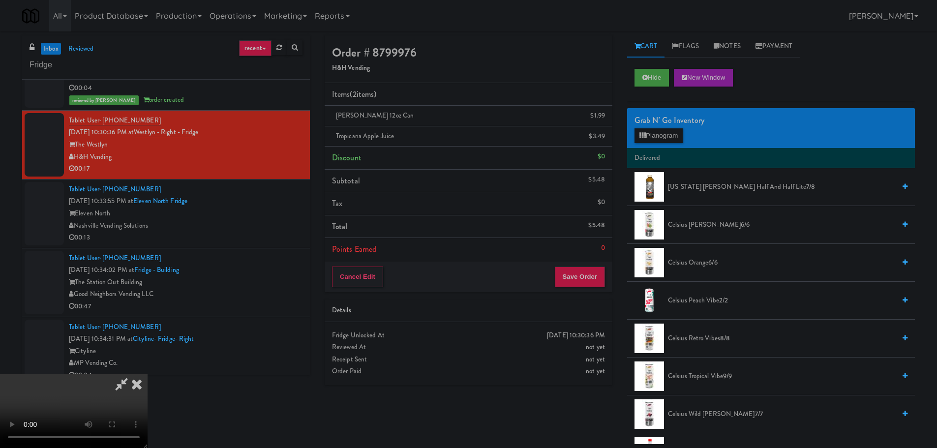
click at [148, 374] on video at bounding box center [74, 411] width 148 height 74
click at [133, 374] on icon at bounding box center [121, 384] width 23 height 20
click at [148, 374] on video at bounding box center [74, 411] width 148 height 74
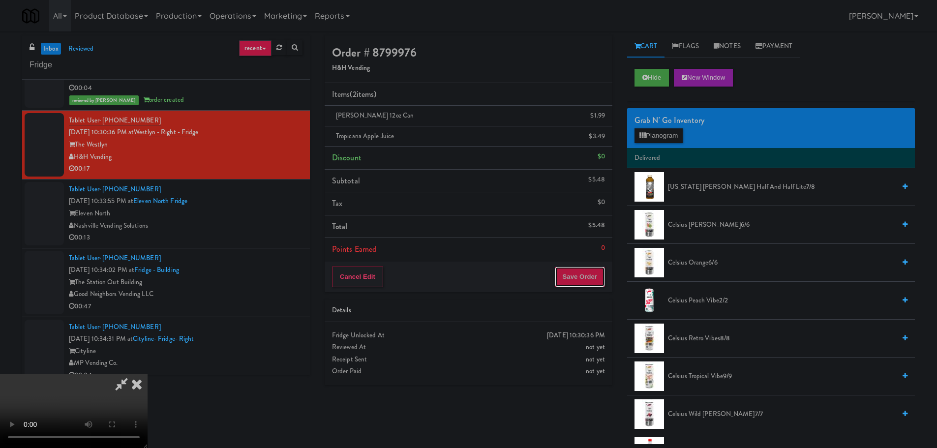
click at [581, 275] on button "Save Order" at bounding box center [580, 277] width 50 height 21
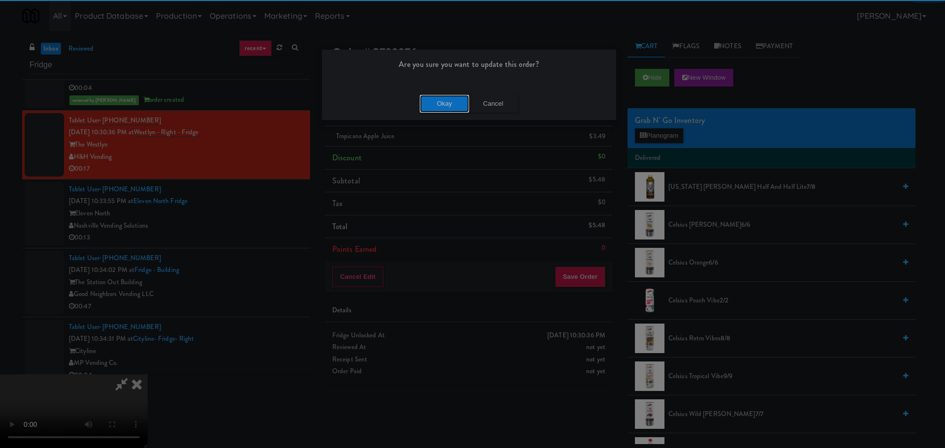
click at [448, 95] on button "Okay" at bounding box center [444, 104] width 49 height 18
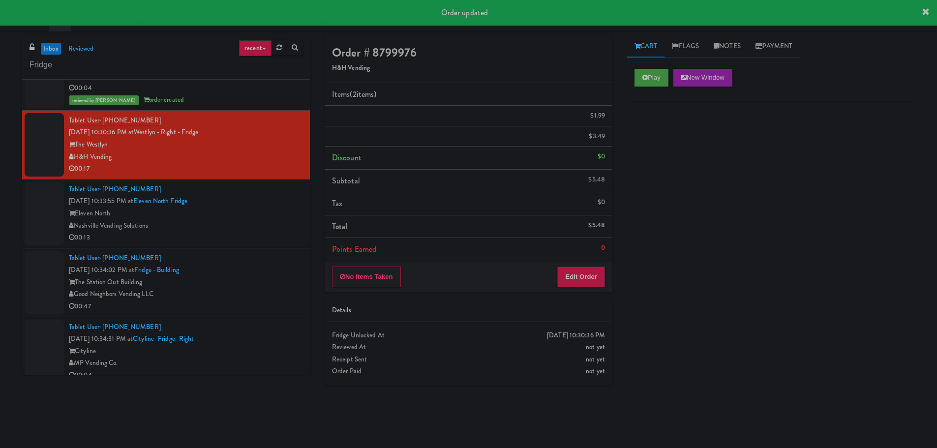
click at [244, 240] on div "00:13" at bounding box center [186, 238] width 234 height 12
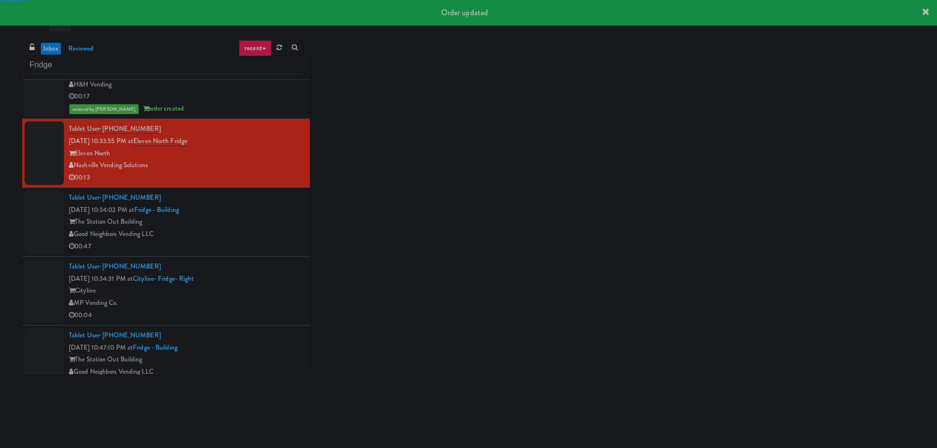
scroll to position [541, 0]
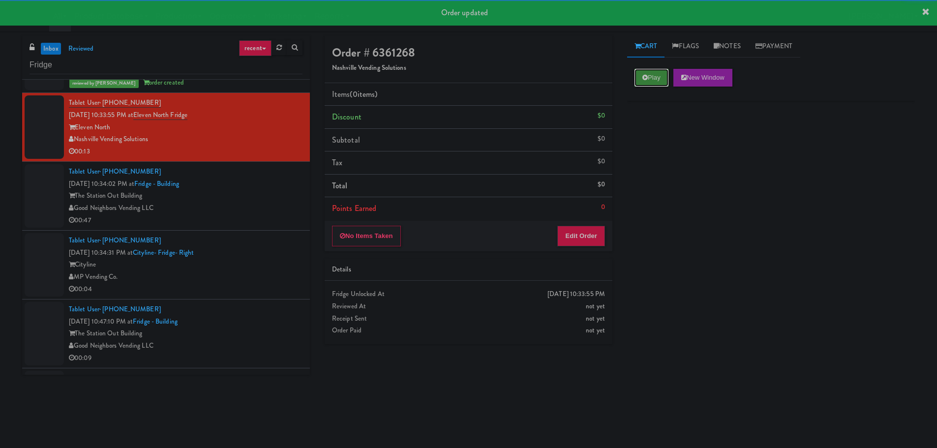
click at [659, 75] on button "Play" at bounding box center [652, 78] width 34 height 18
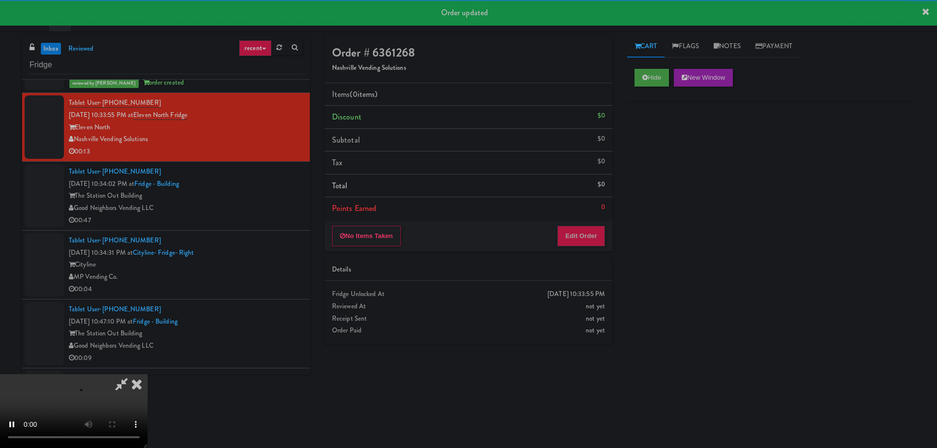
click at [604, 232] on div "No Items Taken Edit Order" at bounding box center [469, 236] width 288 height 31
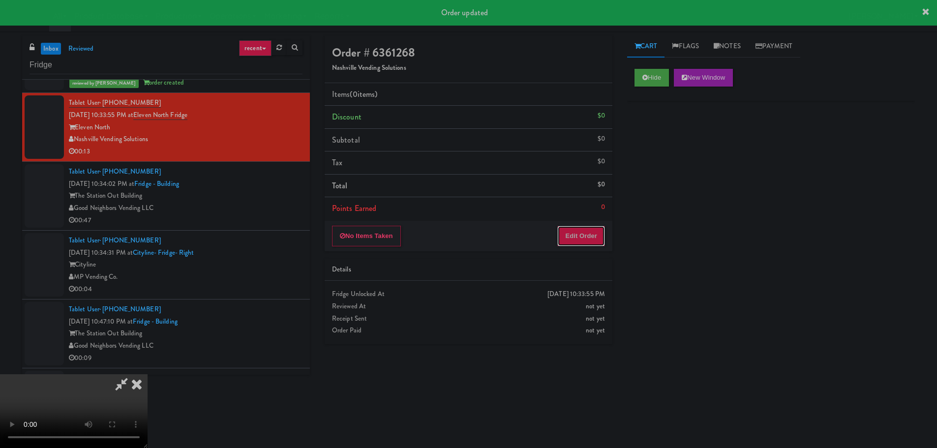
click at [604, 233] on button "Edit Order" at bounding box center [582, 236] width 48 height 21
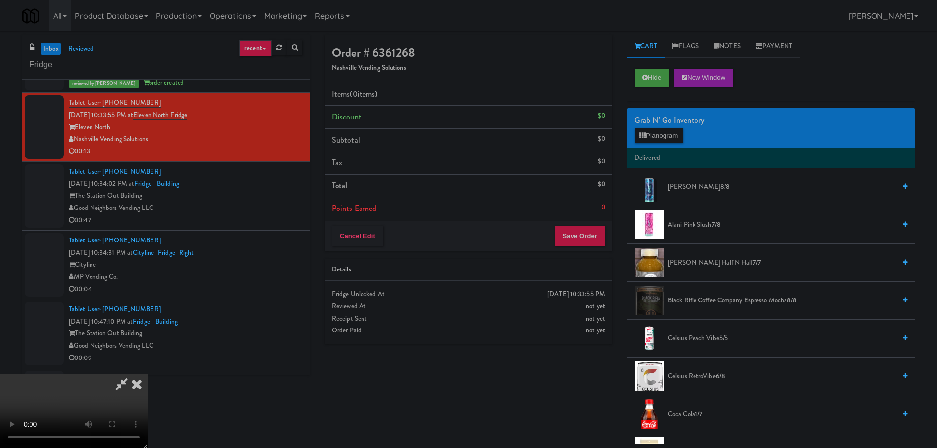
drag, startPoint x: 366, startPoint y: 287, endPoint x: 355, endPoint y: 294, distance: 12.8
click at [148, 374] on video at bounding box center [74, 411] width 148 height 74
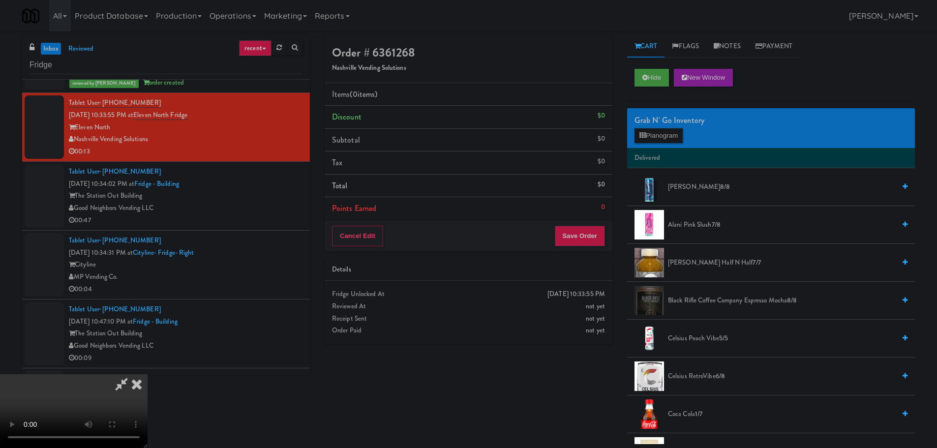
drag, startPoint x: 320, startPoint y: 312, endPoint x: 323, endPoint y: 319, distance: 8.1
click at [148, 374] on video at bounding box center [74, 411] width 148 height 74
click at [651, 131] on button "Planogram" at bounding box center [659, 135] width 48 height 15
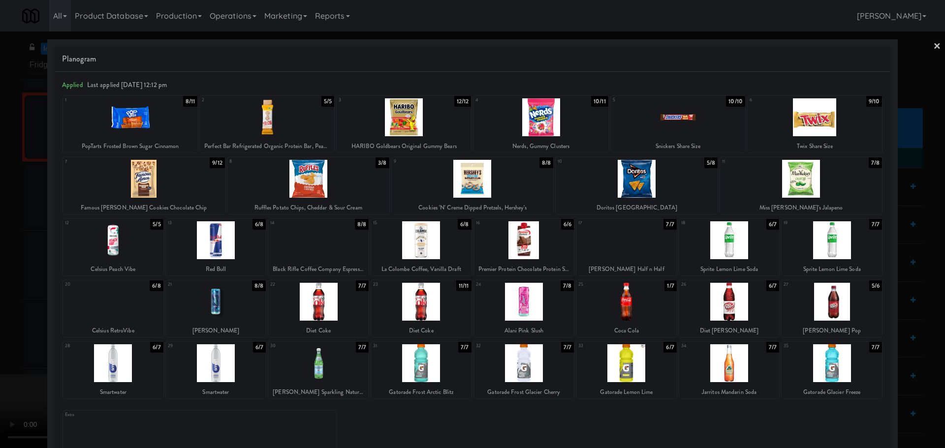
click at [530, 258] on div at bounding box center [524, 240] width 100 height 38
click at [507, 246] on div at bounding box center [524, 240] width 100 height 38
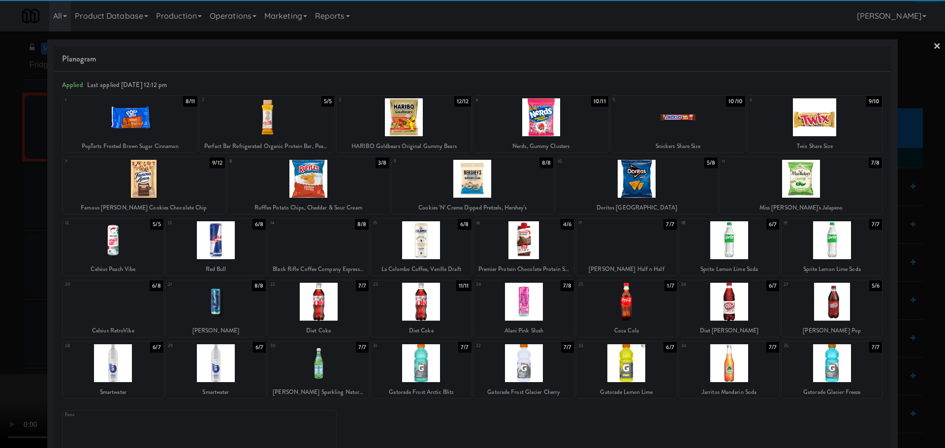
click at [0, 264] on div at bounding box center [472, 224] width 945 height 448
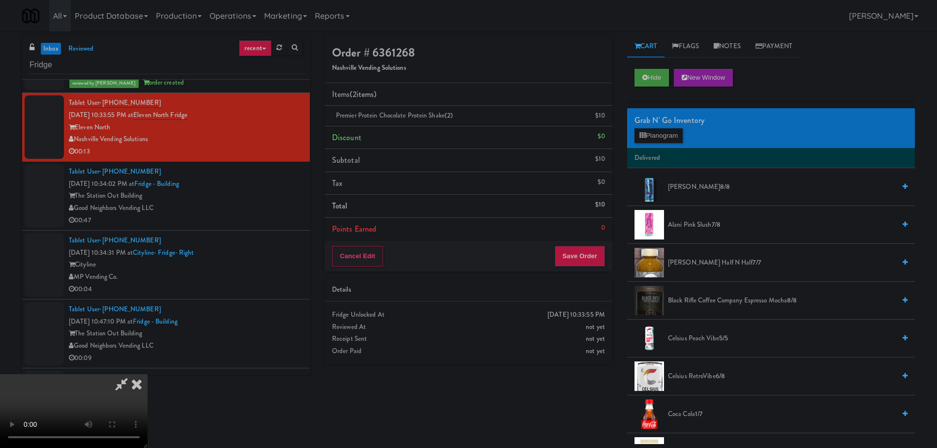
click at [148, 374] on video at bounding box center [74, 411] width 148 height 74
click at [676, 132] on button "Planogram" at bounding box center [659, 135] width 48 height 15
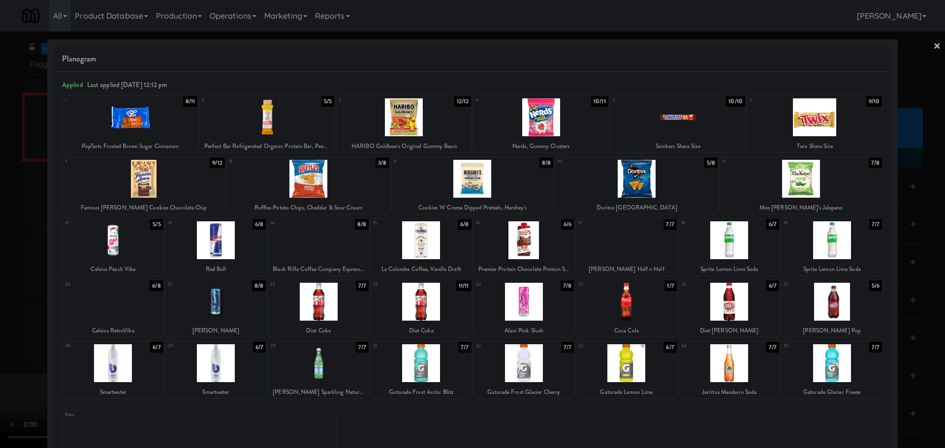
click at [0, 248] on div at bounding box center [472, 224] width 945 height 448
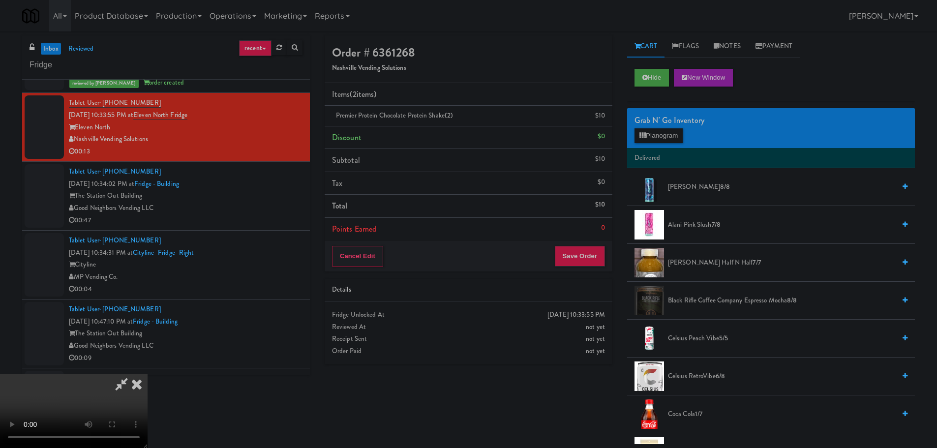
drag, startPoint x: 218, startPoint y: 202, endPoint x: 242, endPoint y: 210, distance: 25.1
click at [148, 374] on video at bounding box center [74, 411] width 148 height 74
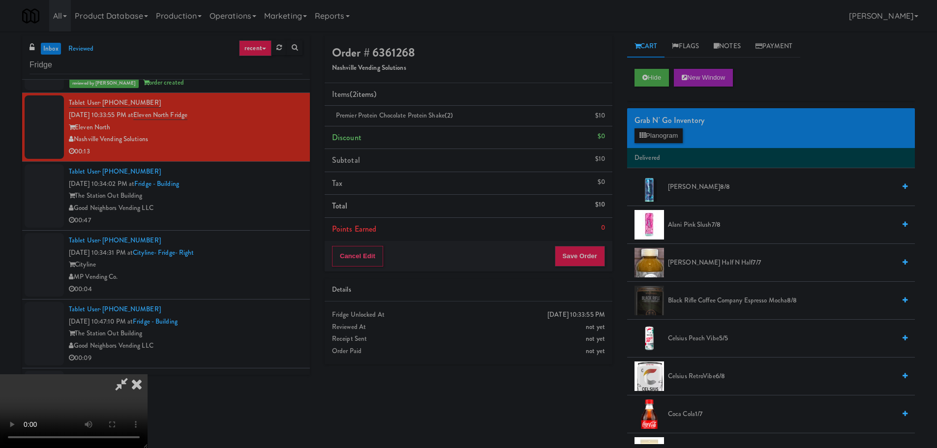
click at [148, 374] on video at bounding box center [74, 411] width 148 height 74
drag, startPoint x: 378, startPoint y: 232, endPoint x: 406, endPoint y: 230, distance: 28.1
click at [148, 374] on video at bounding box center [74, 411] width 148 height 74
click at [655, 135] on button "Planogram" at bounding box center [659, 135] width 48 height 15
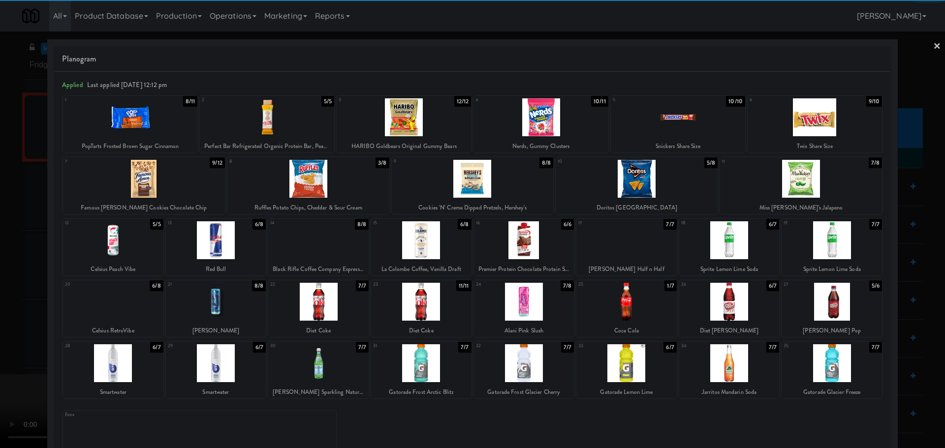
click at [722, 300] on div at bounding box center [729, 302] width 100 height 38
drag, startPoint x: 0, startPoint y: 259, endPoint x: 286, endPoint y: 223, distance: 288.1
click at [1, 259] on div at bounding box center [472, 224] width 945 height 448
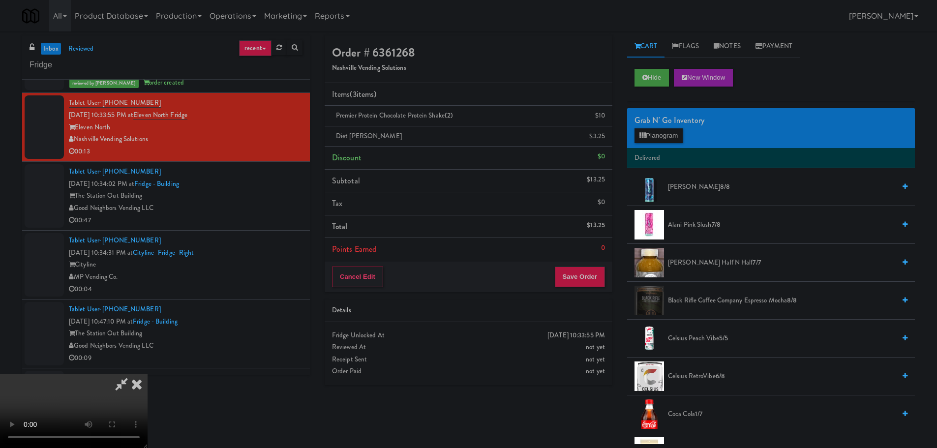
click at [148, 374] on video at bounding box center [74, 411] width 148 height 74
click at [582, 276] on button "Save Order" at bounding box center [580, 277] width 50 height 21
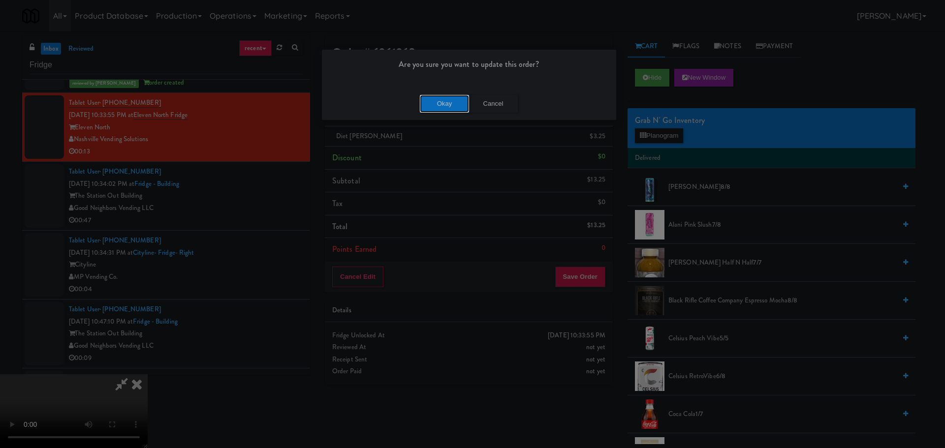
click at [434, 106] on button "Okay" at bounding box center [444, 104] width 49 height 18
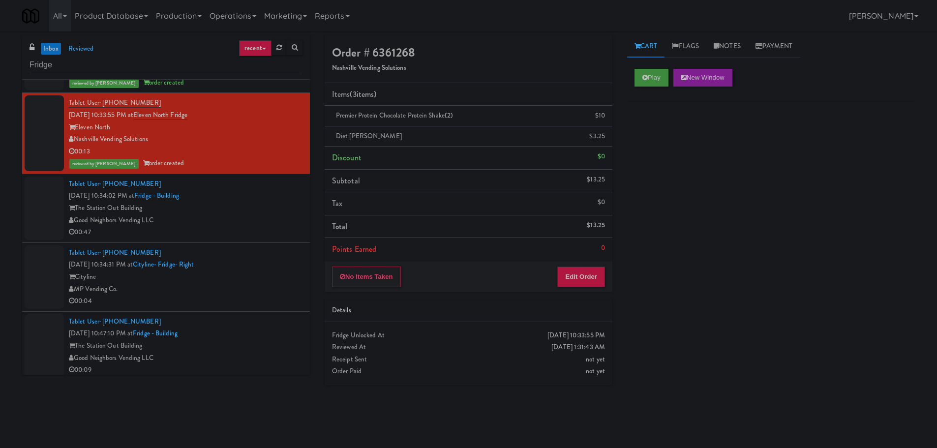
click at [272, 222] on div "Good Neighbors Vending LLC" at bounding box center [186, 221] width 234 height 12
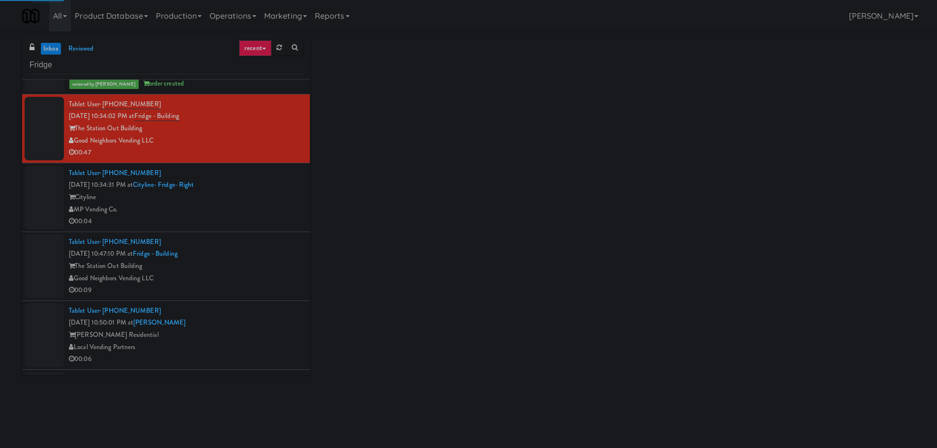
scroll to position [640, 0]
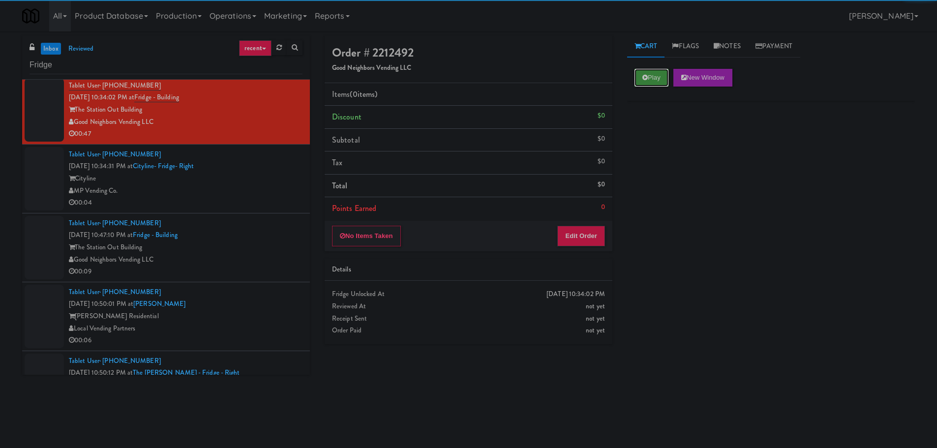
click at [652, 77] on button "Play" at bounding box center [652, 78] width 34 height 18
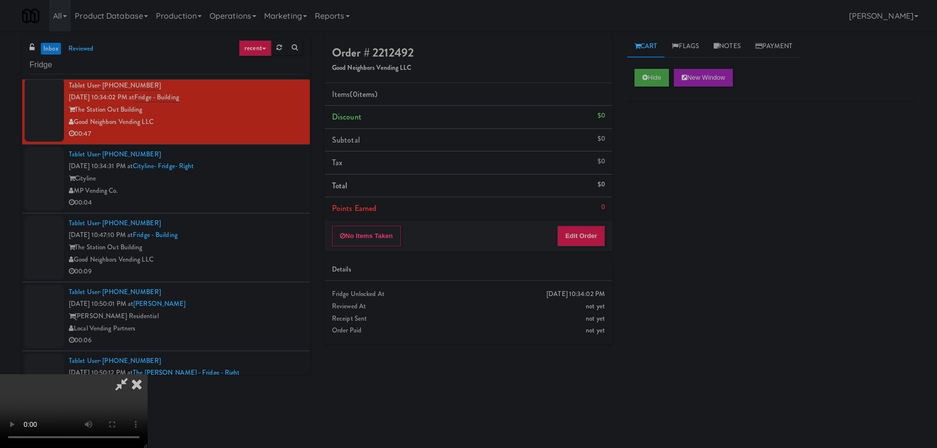
click at [594, 216] on li "Points Earned 0" at bounding box center [469, 208] width 288 height 23
click at [590, 223] on div "No Items Taken Edit Order" at bounding box center [469, 236] width 288 height 31
click at [589, 230] on button "Edit Order" at bounding box center [582, 236] width 48 height 21
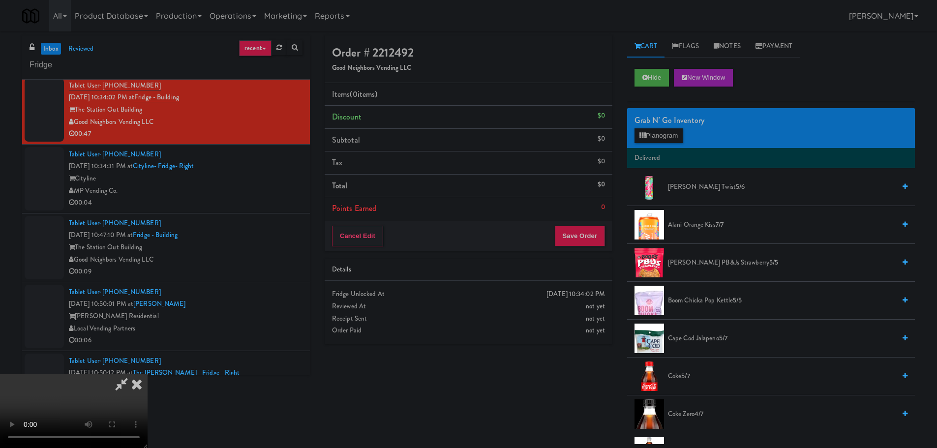
click at [148, 374] on video at bounding box center [74, 411] width 148 height 74
drag, startPoint x: 351, startPoint y: 258, endPoint x: 353, endPoint y: 242, distance: 16.4
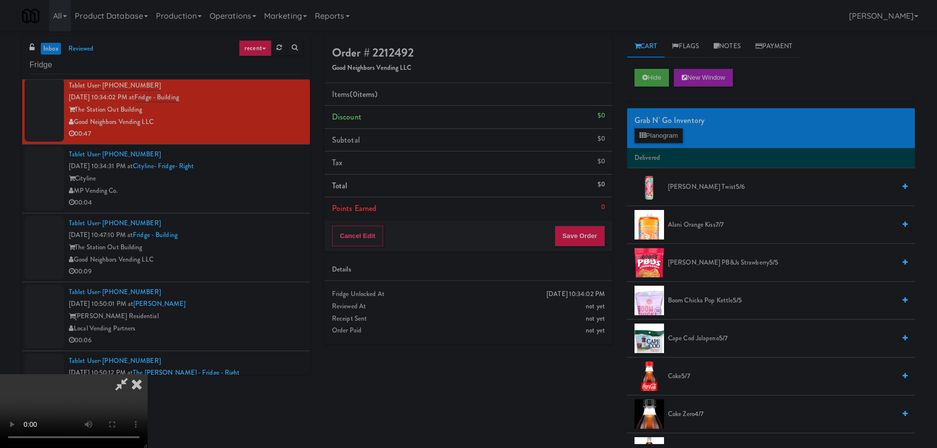
click at [148, 374] on video at bounding box center [74, 411] width 148 height 74
click at [658, 134] on button "Planogram" at bounding box center [659, 135] width 48 height 15
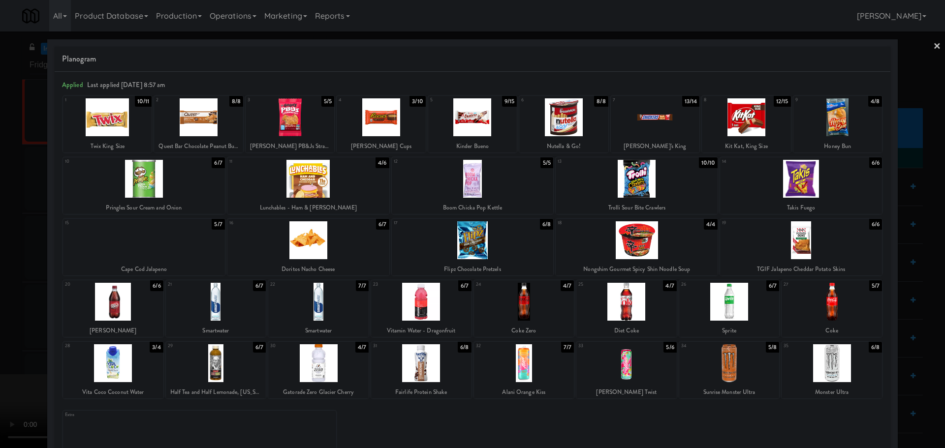
click at [817, 126] on div at bounding box center [837, 117] width 89 height 38
drag, startPoint x: 0, startPoint y: 267, endPoint x: 225, endPoint y: 228, distance: 228.7
click at [0, 267] on div at bounding box center [472, 224] width 945 height 448
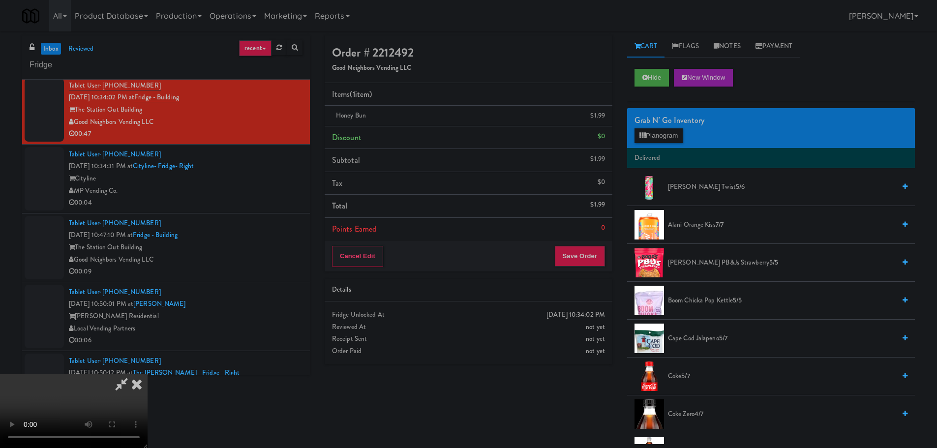
click at [148, 374] on video at bounding box center [74, 411] width 148 height 74
drag, startPoint x: 425, startPoint y: 264, endPoint x: 415, endPoint y: 276, distance: 16.1
click at [148, 374] on video at bounding box center [74, 411] width 148 height 74
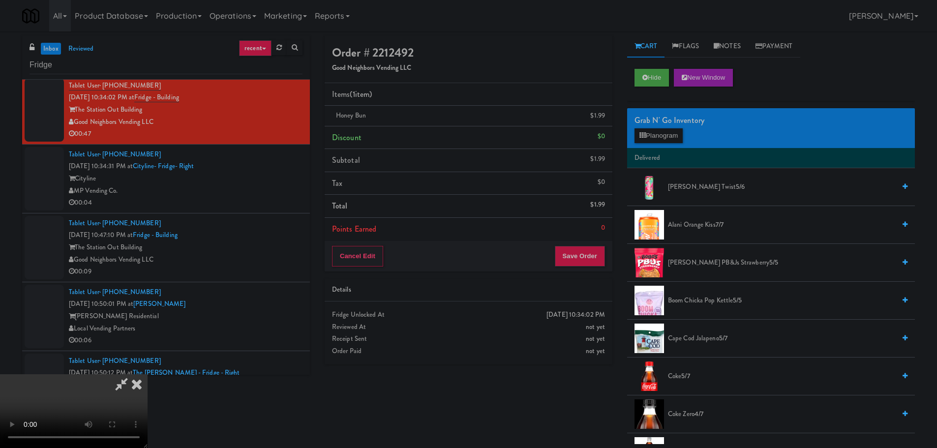
click at [695, 299] on span "Boom Chicka Pop Kettle 5/5" at bounding box center [781, 301] width 227 height 12
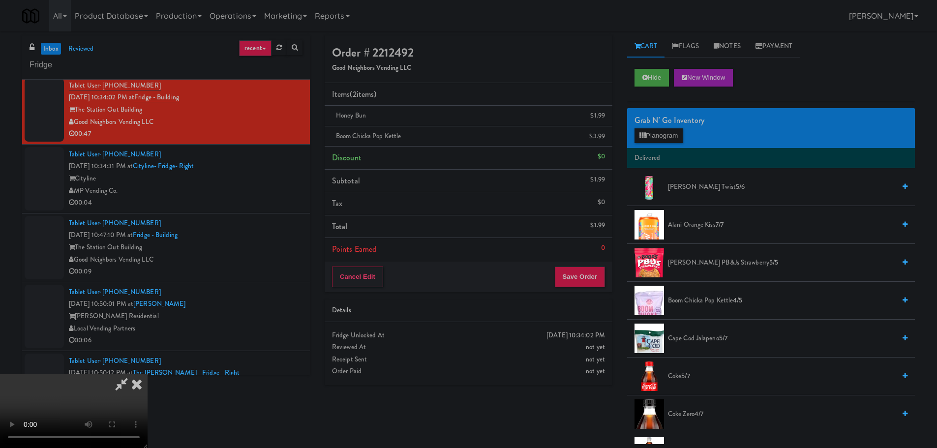
click at [148, 374] on video at bounding box center [74, 411] width 148 height 74
click at [582, 283] on button "Save Order" at bounding box center [580, 277] width 50 height 21
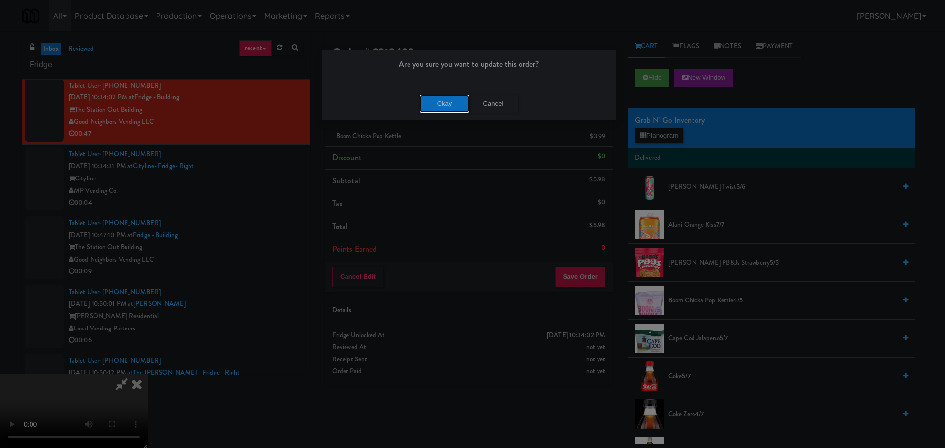
click at [448, 105] on button "Okay" at bounding box center [444, 104] width 49 height 18
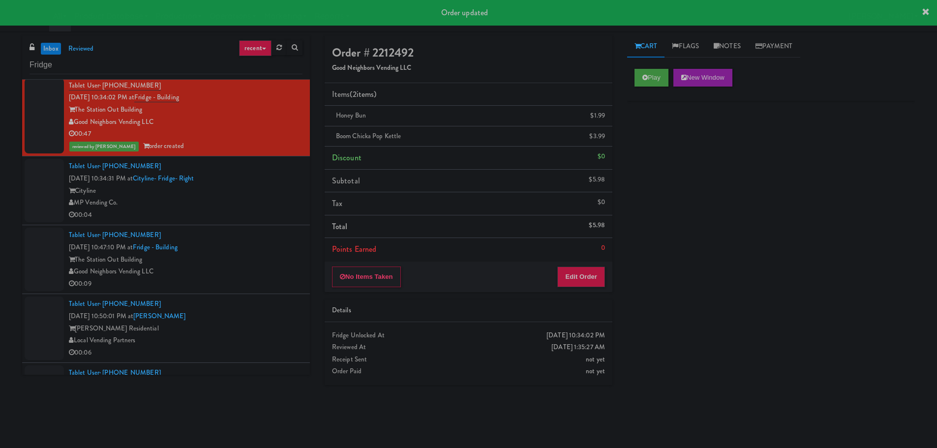
click at [267, 219] on div "00:04" at bounding box center [186, 215] width 234 height 12
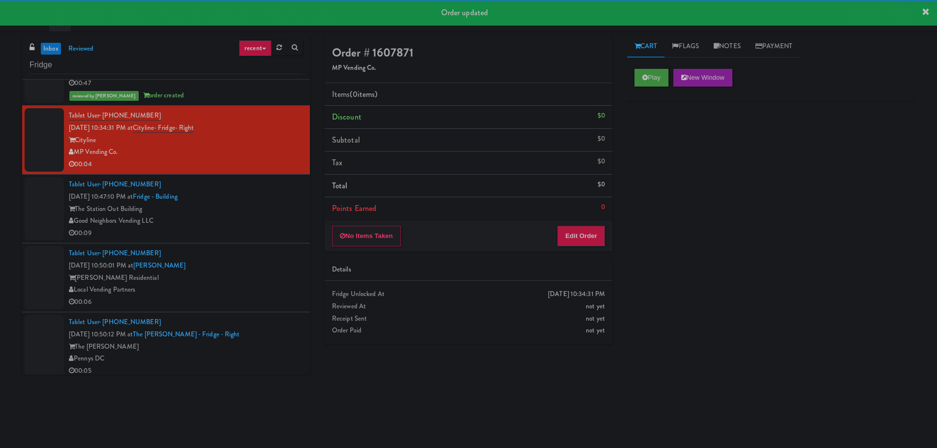
scroll to position [689, 0]
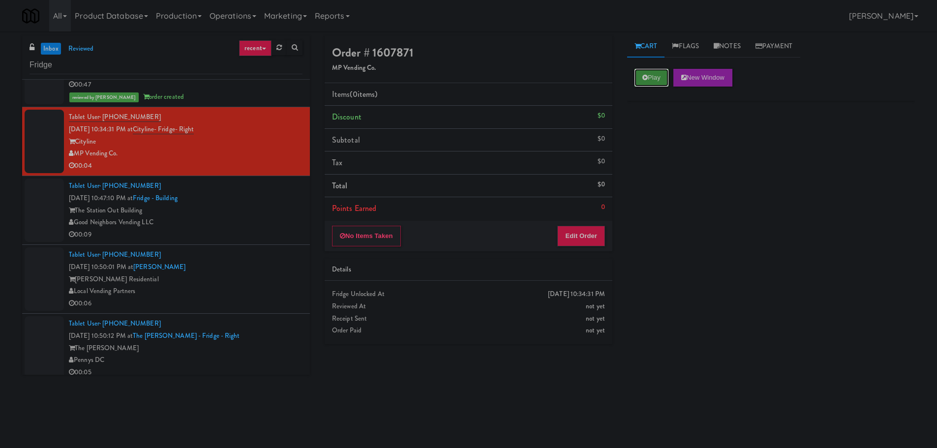
click at [657, 73] on button "Play" at bounding box center [652, 78] width 34 height 18
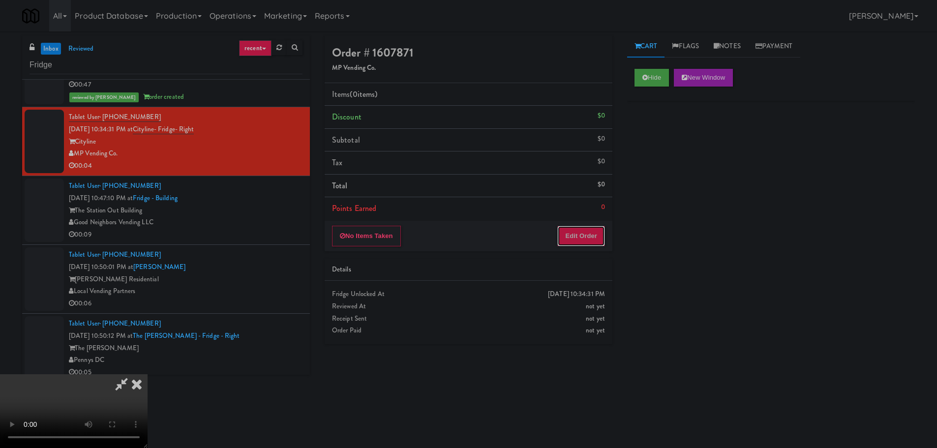
click at [584, 230] on button "Edit Order" at bounding box center [582, 236] width 48 height 21
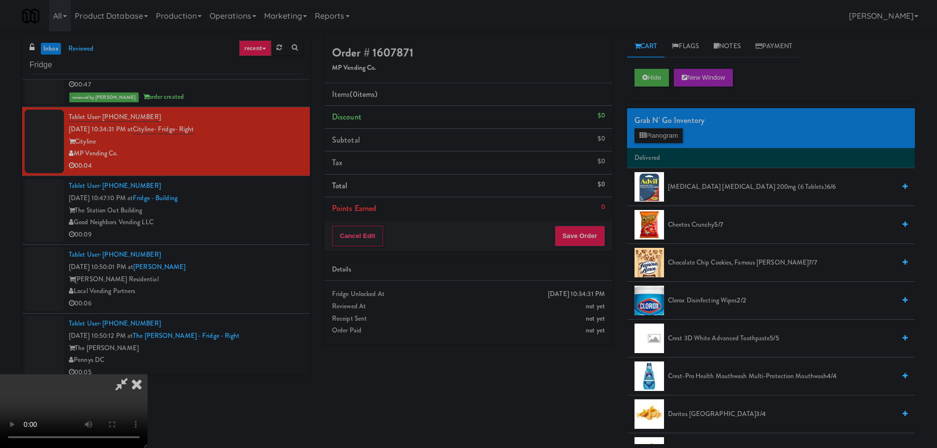
click at [148, 374] on video at bounding box center [74, 411] width 148 height 74
drag, startPoint x: 339, startPoint y: 282, endPoint x: 335, endPoint y: 289, distance: 8.2
click at [148, 374] on video at bounding box center [74, 411] width 148 height 74
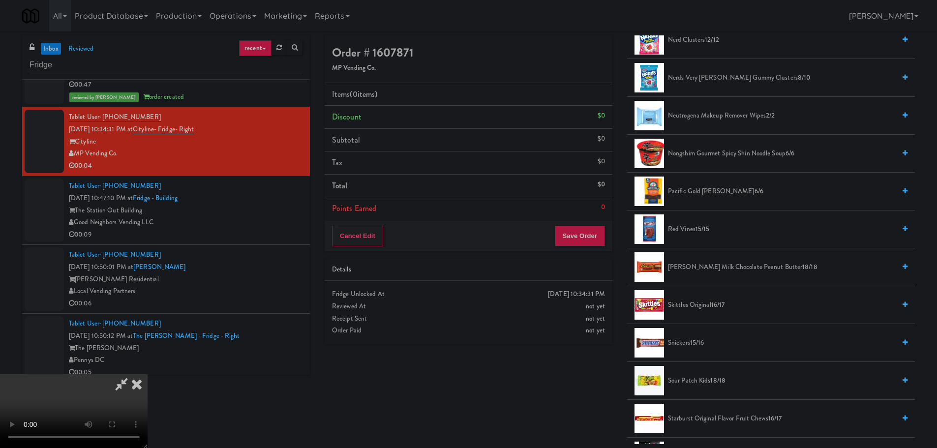
scroll to position [738, 0]
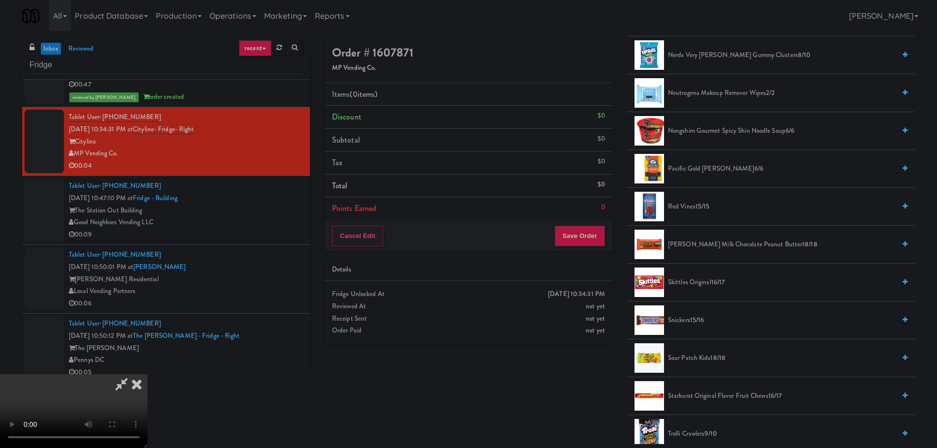
click at [686, 287] on span "Skittles Original 16/17" at bounding box center [781, 283] width 227 height 12
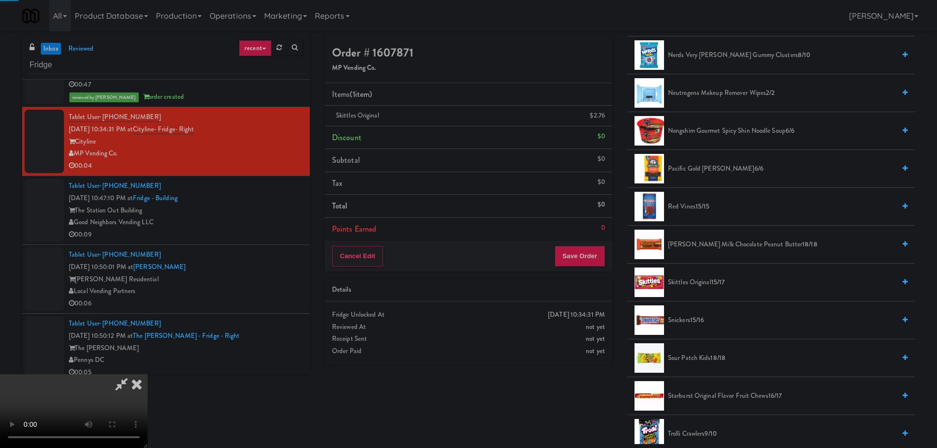
click at [148, 374] on video at bounding box center [74, 411] width 148 height 74
click at [587, 260] on button "Save Order" at bounding box center [580, 256] width 50 height 21
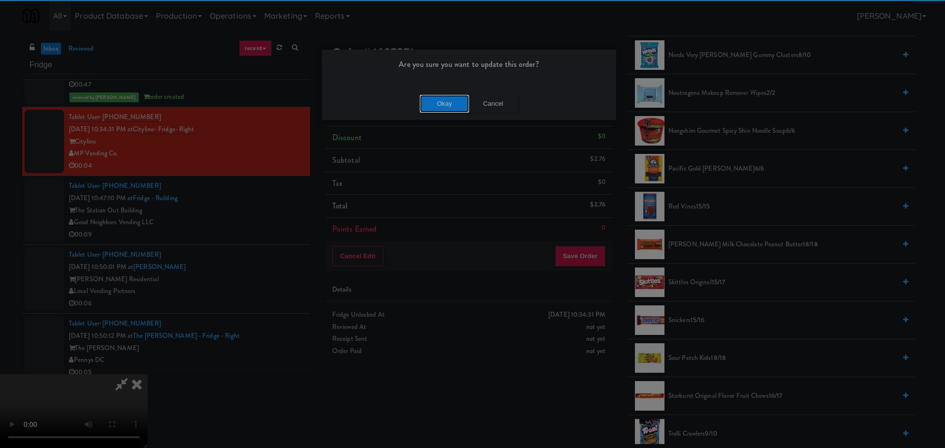
click at [430, 110] on button "Okay" at bounding box center [444, 104] width 49 height 18
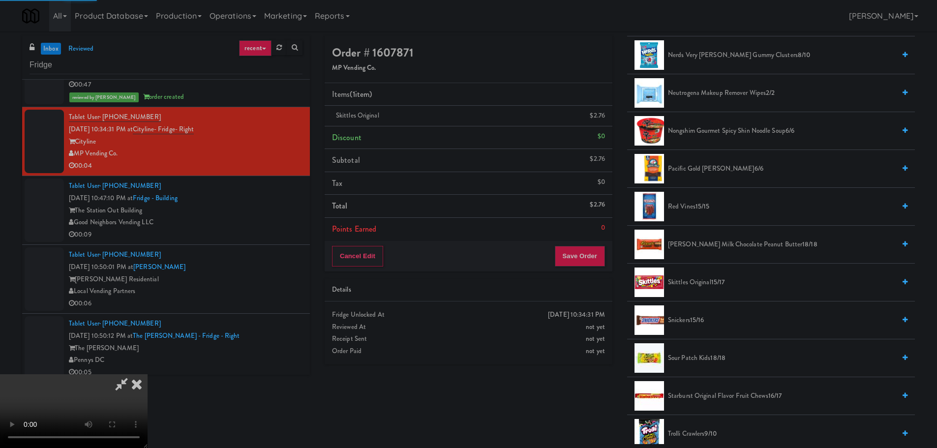
scroll to position [0, 0]
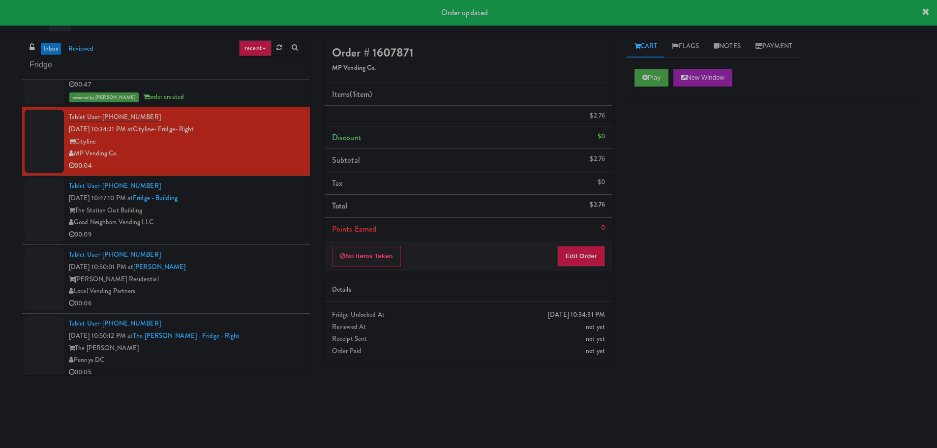
click at [282, 212] on div "The Station Out Building" at bounding box center [186, 211] width 234 height 12
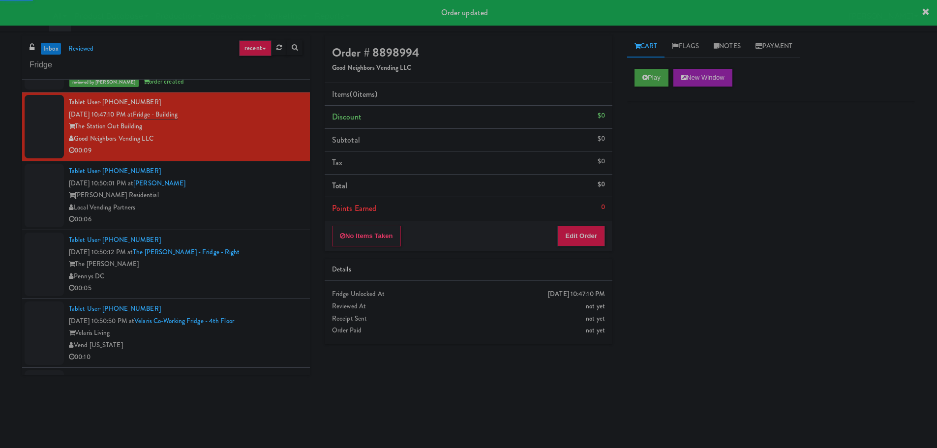
scroll to position [787, 0]
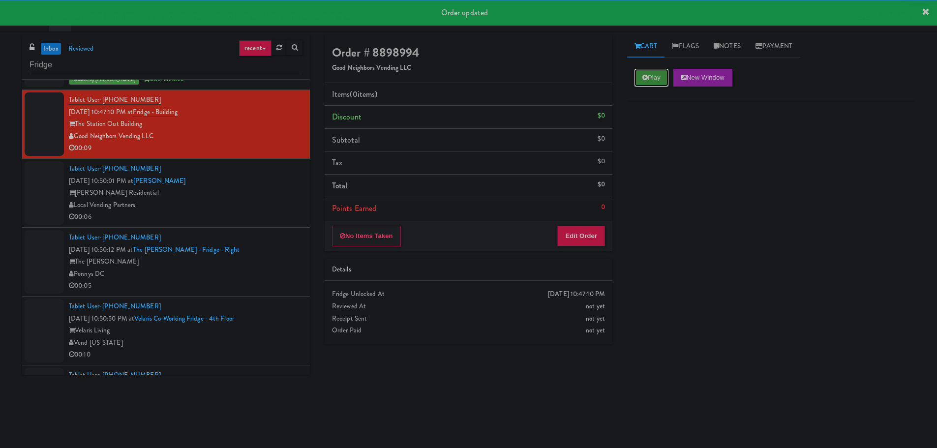
click at [647, 69] on button "Play" at bounding box center [652, 78] width 34 height 18
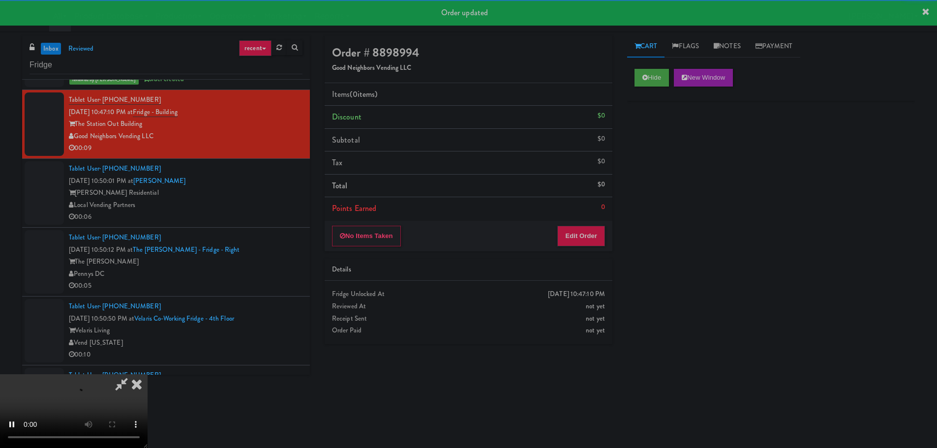
click at [580, 223] on div "No Items Taken Edit Order" at bounding box center [469, 236] width 288 height 31
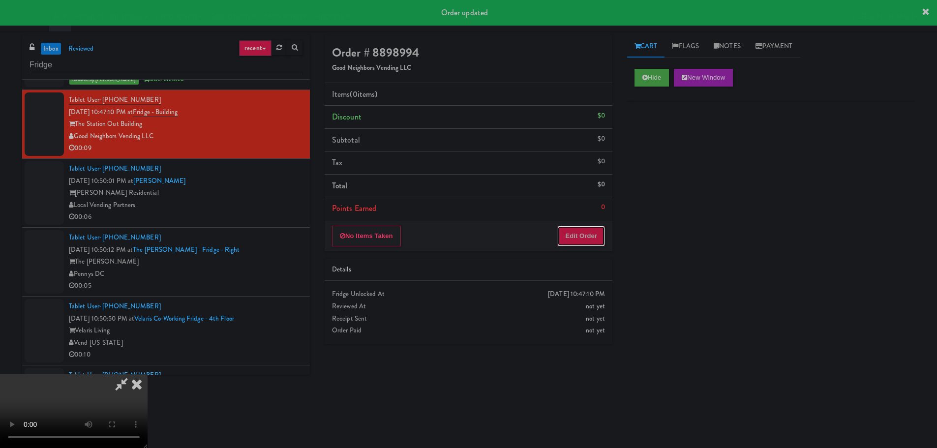
click at [580, 230] on button "Edit Order" at bounding box center [582, 236] width 48 height 21
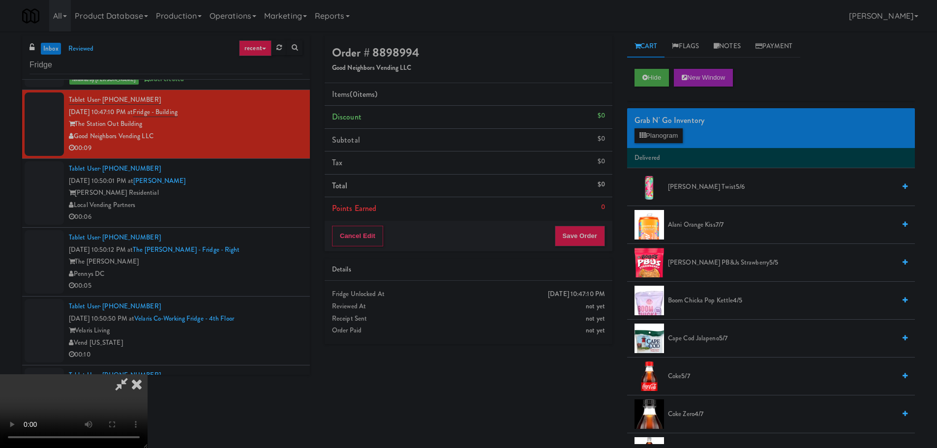
click at [148, 374] on video at bounding box center [74, 411] width 148 height 74
click at [643, 133] on icon at bounding box center [643, 135] width 6 height 6
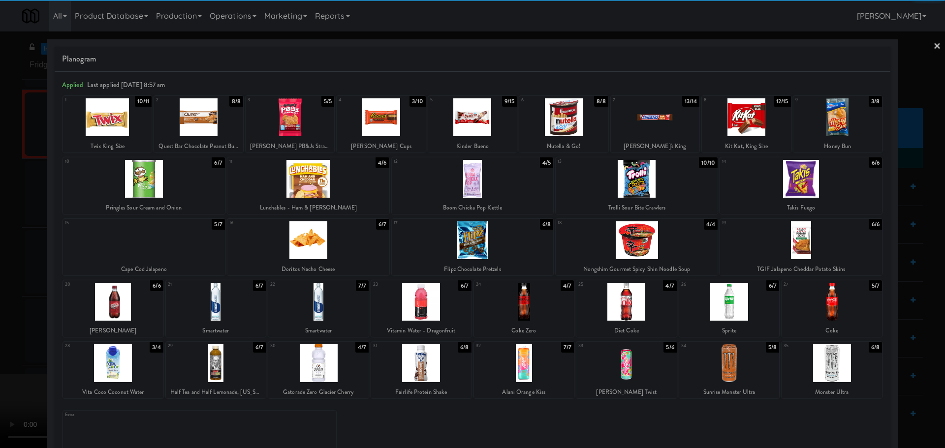
click at [113, 302] on div at bounding box center [113, 302] width 100 height 38
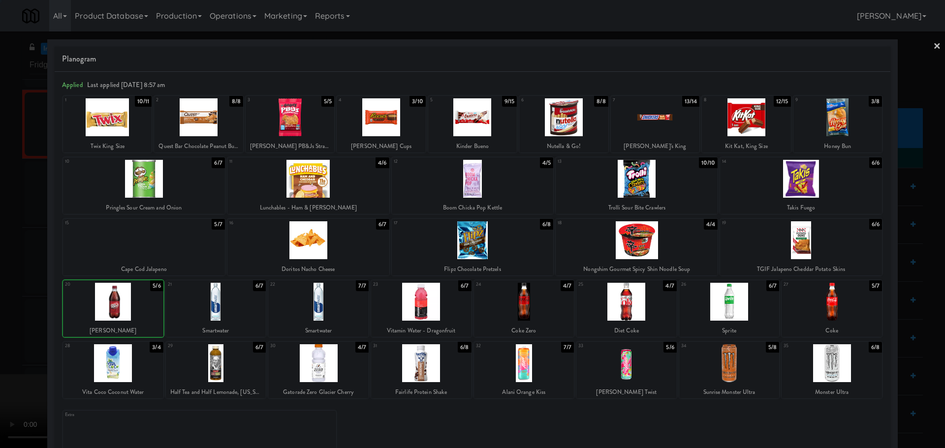
click at [0, 333] on div at bounding box center [472, 224] width 945 height 448
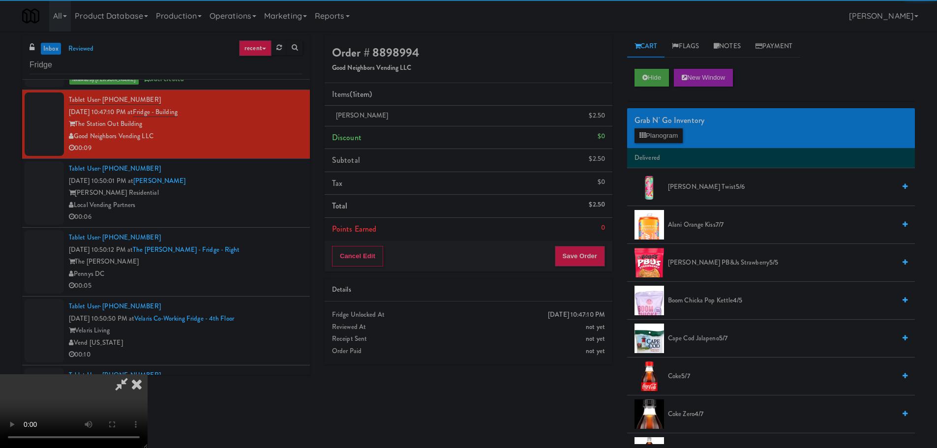
click at [148, 374] on video at bounding box center [74, 411] width 148 height 74
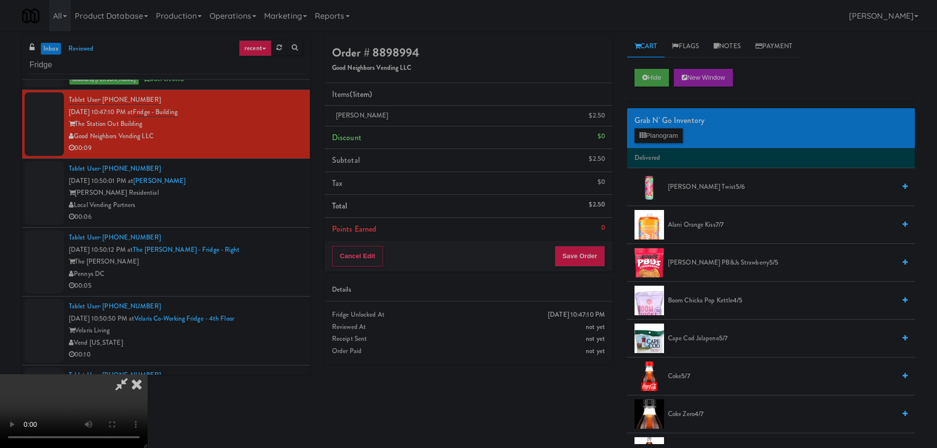
click at [148, 374] on video at bounding box center [74, 411] width 148 height 74
click at [653, 133] on button "Planogram" at bounding box center [659, 135] width 48 height 15
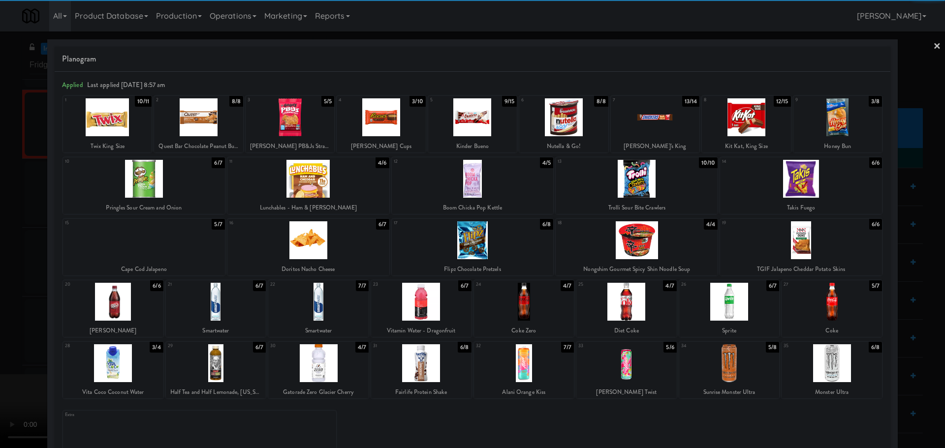
click at [517, 301] on div at bounding box center [524, 302] width 100 height 38
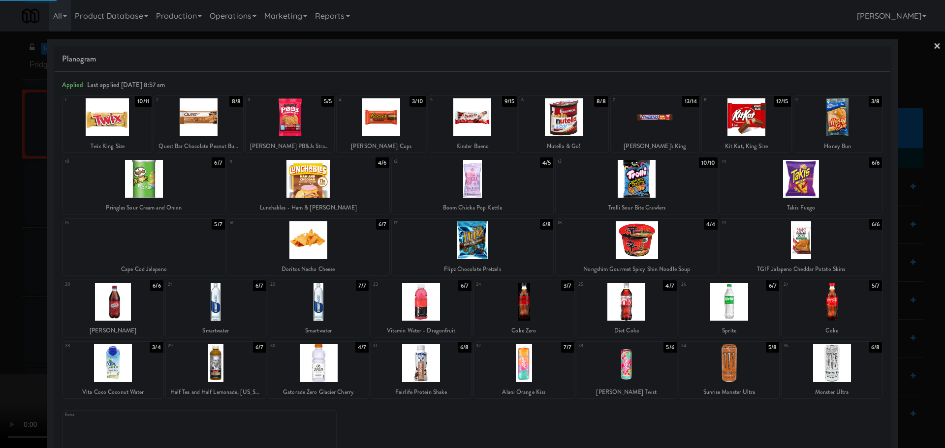
drag, startPoint x: 0, startPoint y: 300, endPoint x: 418, endPoint y: 249, distance: 421.3
click at [8, 299] on div at bounding box center [472, 224] width 945 height 448
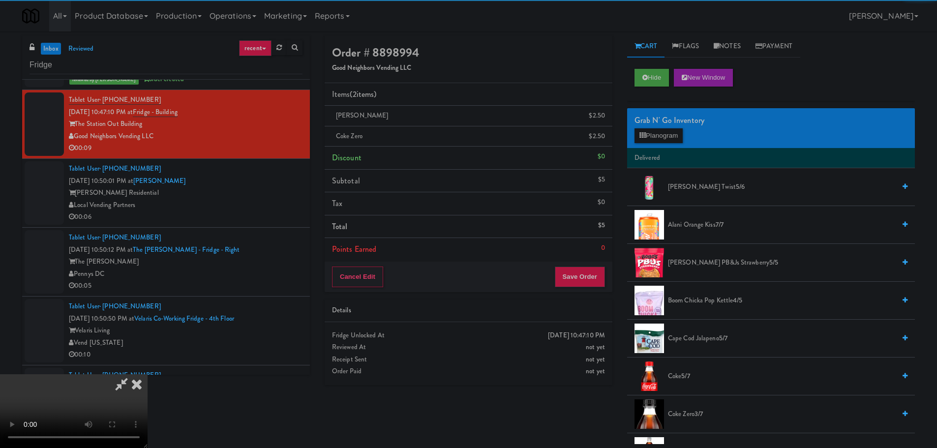
drag, startPoint x: 418, startPoint y: 249, endPoint x: 428, endPoint y: 248, distance: 9.6
click at [148, 374] on video at bounding box center [74, 411] width 148 height 74
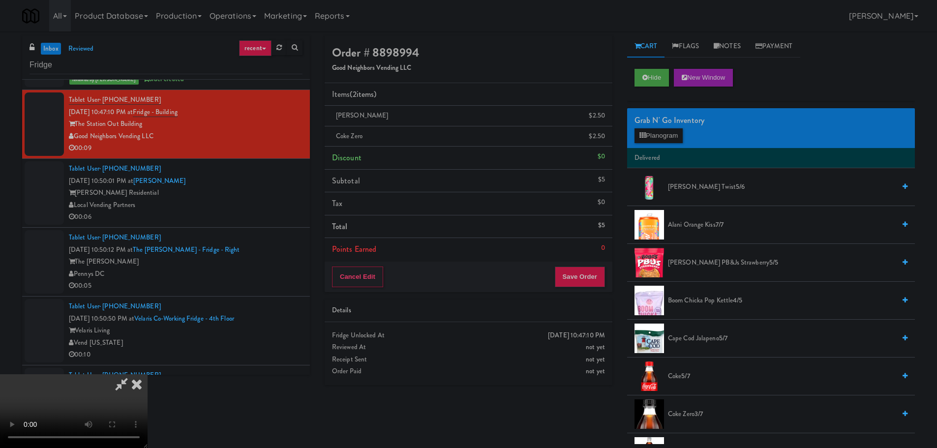
click at [148, 374] on video at bounding box center [74, 411] width 148 height 74
click at [676, 130] on button "Planogram" at bounding box center [659, 135] width 48 height 15
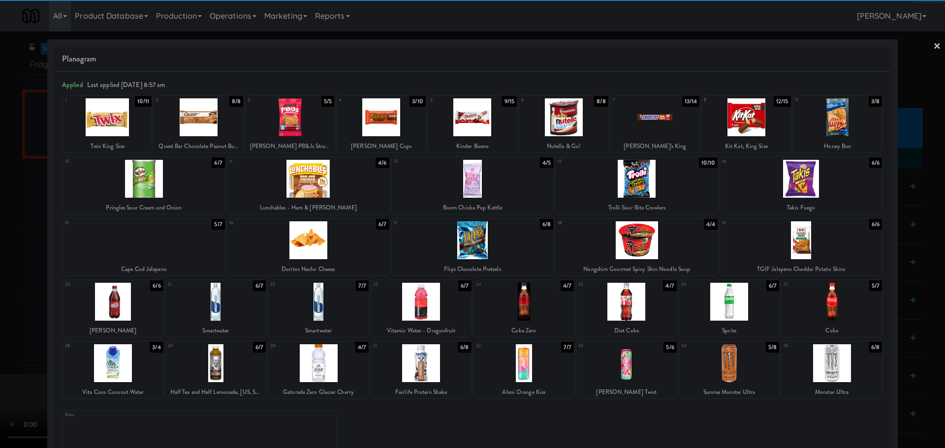
click at [326, 307] on div at bounding box center [318, 302] width 100 height 38
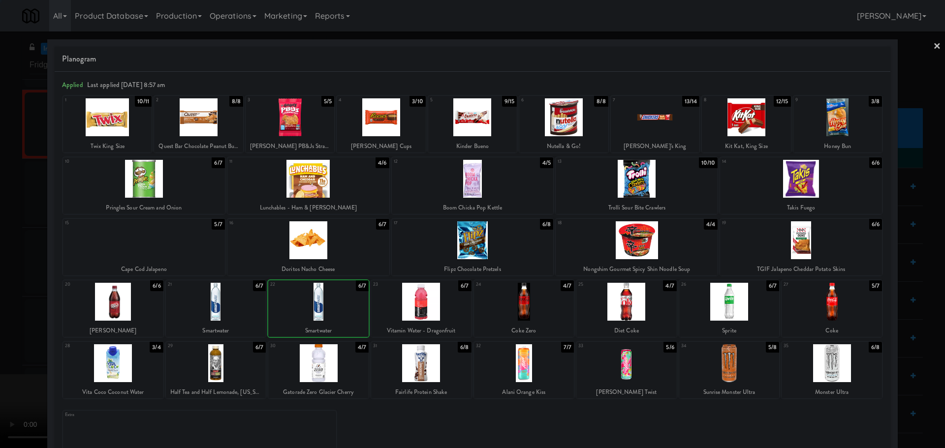
click at [6, 300] on div at bounding box center [472, 224] width 945 height 448
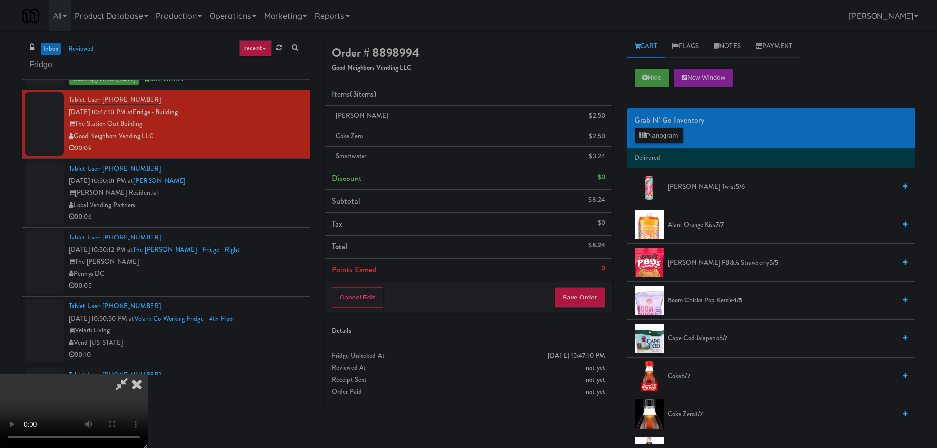
click at [148, 374] on video at bounding box center [74, 411] width 148 height 74
click at [586, 292] on button "Save Order" at bounding box center [580, 297] width 50 height 21
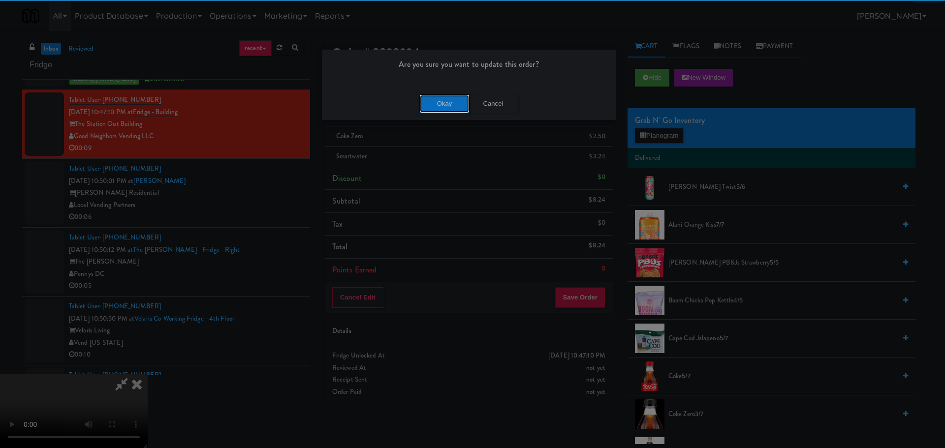
click at [452, 108] on button "Okay" at bounding box center [444, 104] width 49 height 18
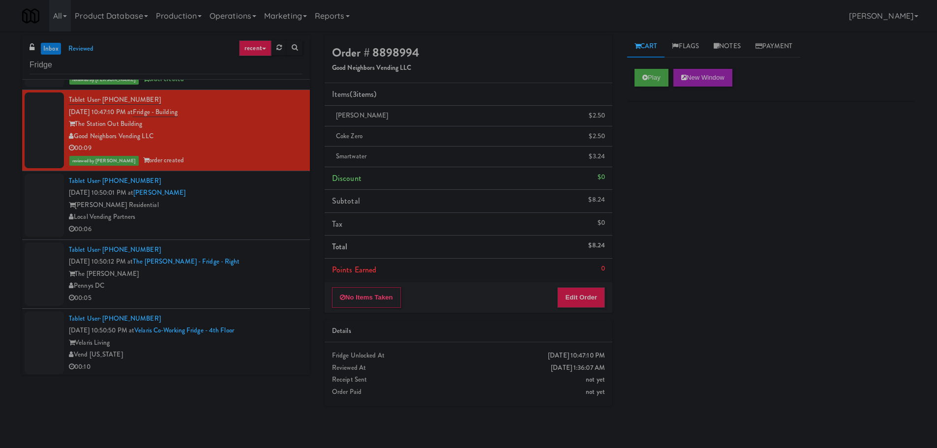
click at [248, 218] on div "Local Vending Partners" at bounding box center [186, 217] width 234 height 12
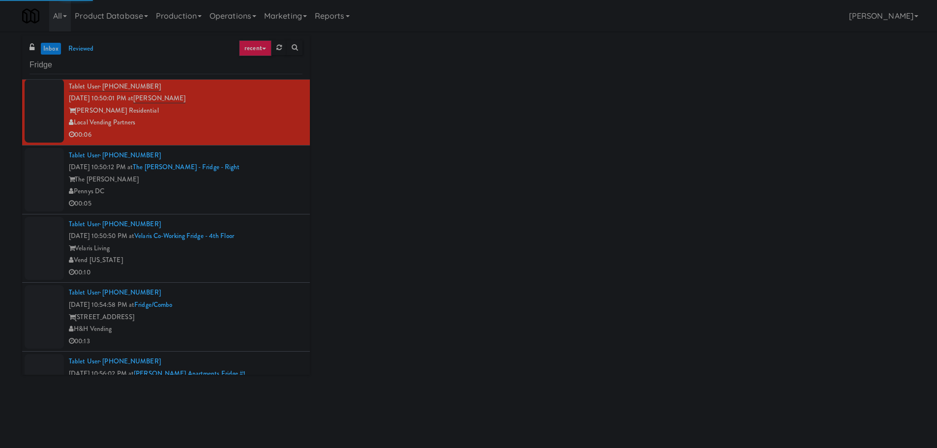
scroll to position [886, 0]
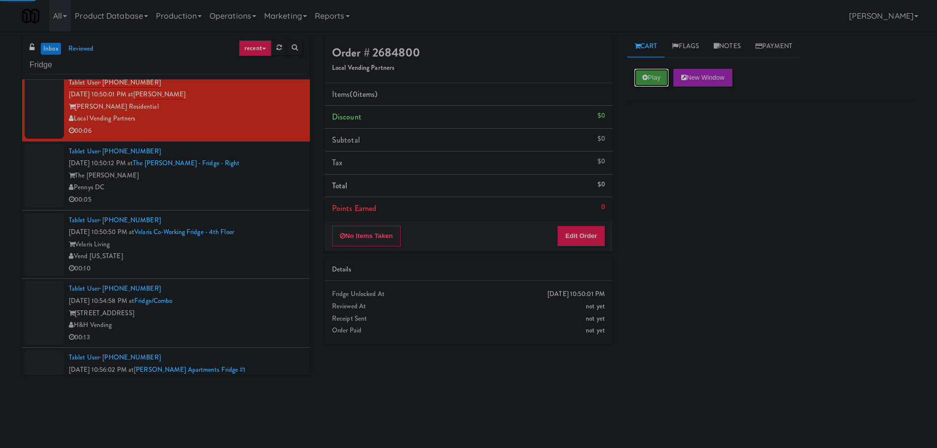
click at [657, 83] on button "Play" at bounding box center [652, 78] width 34 height 18
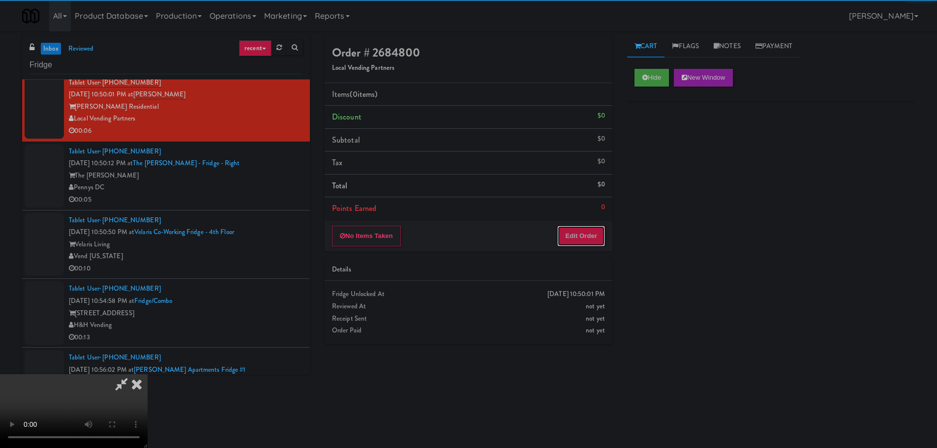
click at [591, 226] on button "Edit Order" at bounding box center [582, 236] width 48 height 21
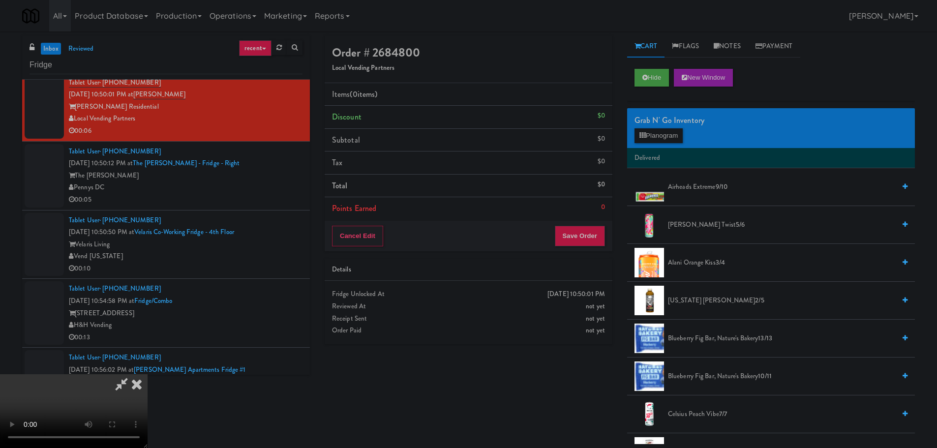
click at [148, 374] on video at bounding box center [74, 411] width 148 height 74
drag, startPoint x: 365, startPoint y: 275, endPoint x: 354, endPoint y: 284, distance: 13.9
click at [148, 374] on video at bounding box center [74, 411] width 148 height 74
click at [649, 147] on div "Grab N' Go Inventory Planogram" at bounding box center [771, 128] width 288 height 40
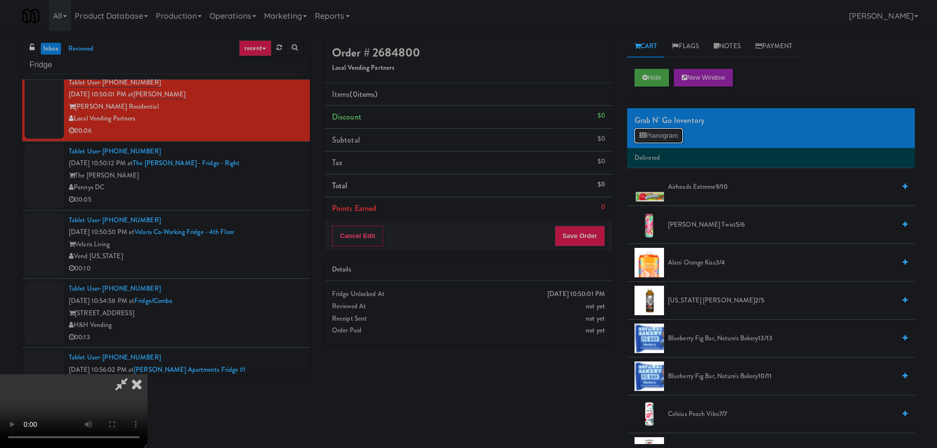
click at [654, 138] on button "Planogram" at bounding box center [659, 135] width 48 height 15
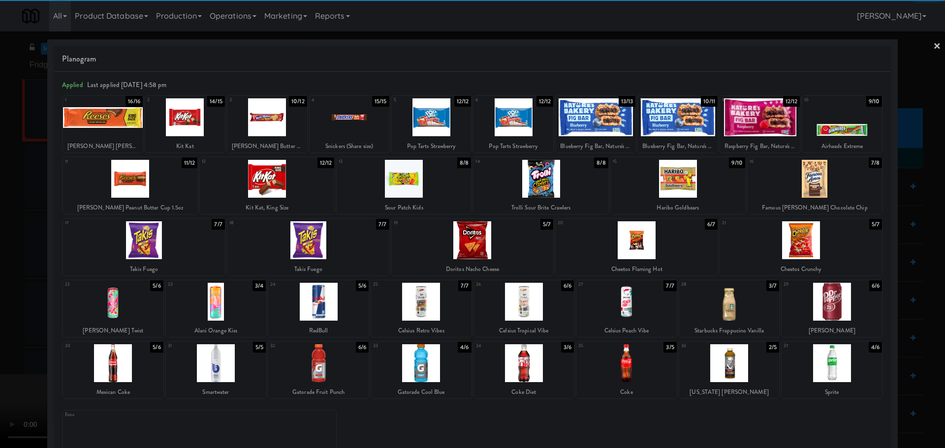
click at [615, 358] on div at bounding box center [626, 363] width 100 height 38
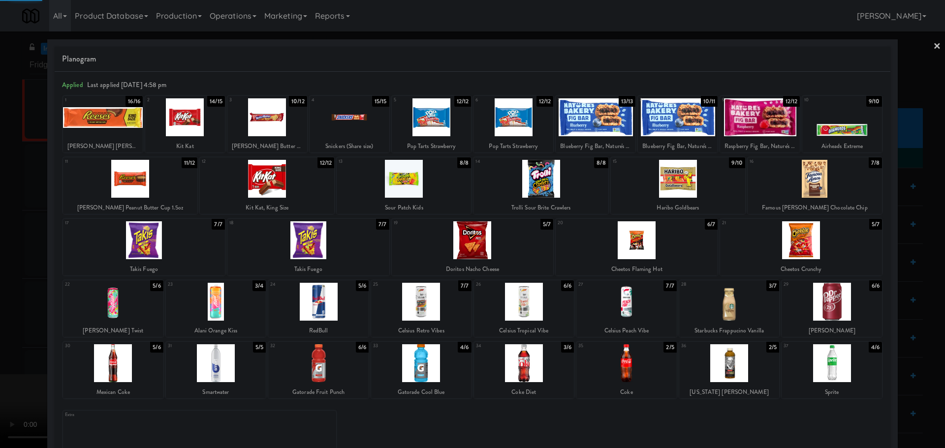
drag, startPoint x: 0, startPoint y: 289, endPoint x: 335, endPoint y: 242, distance: 337.9
click at [13, 289] on div at bounding box center [472, 224] width 945 height 448
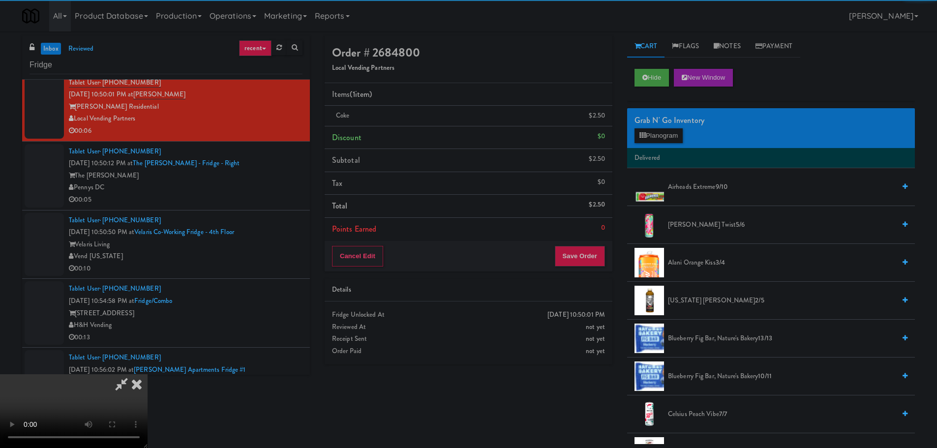
drag, startPoint x: 393, startPoint y: 233, endPoint x: 404, endPoint y: 237, distance: 12.0
click at [148, 374] on video at bounding box center [74, 411] width 148 height 74
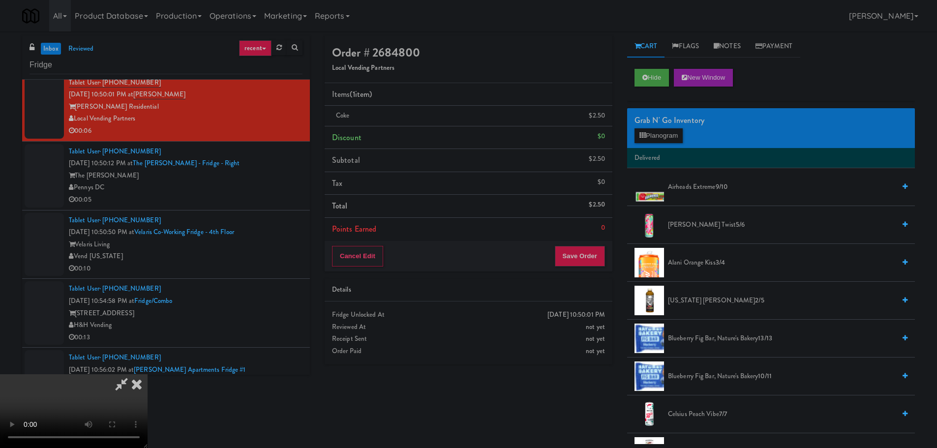
click at [148, 374] on video at bounding box center [74, 411] width 148 height 74
drag, startPoint x: 482, startPoint y: 263, endPoint x: 427, endPoint y: 280, distance: 57.3
click at [148, 374] on video at bounding box center [74, 411] width 148 height 74
click at [666, 143] on div "Grab N' Go Inventory Planogram" at bounding box center [771, 128] width 288 height 40
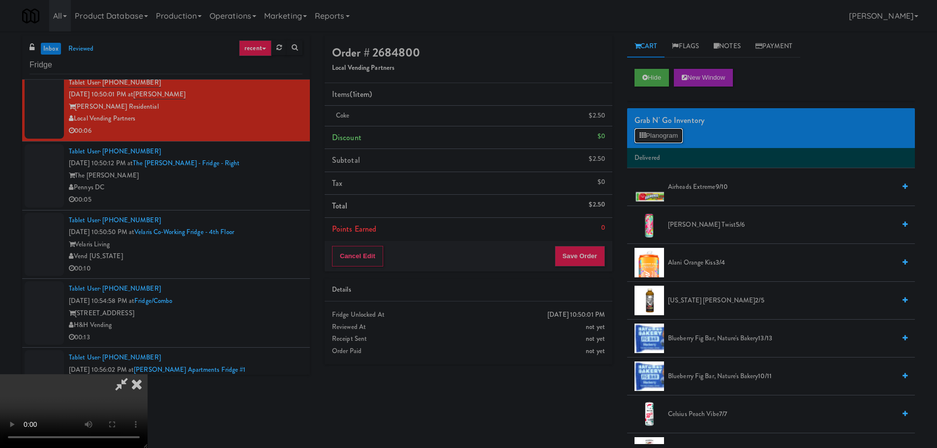
click at [668, 137] on button "Planogram" at bounding box center [659, 135] width 48 height 15
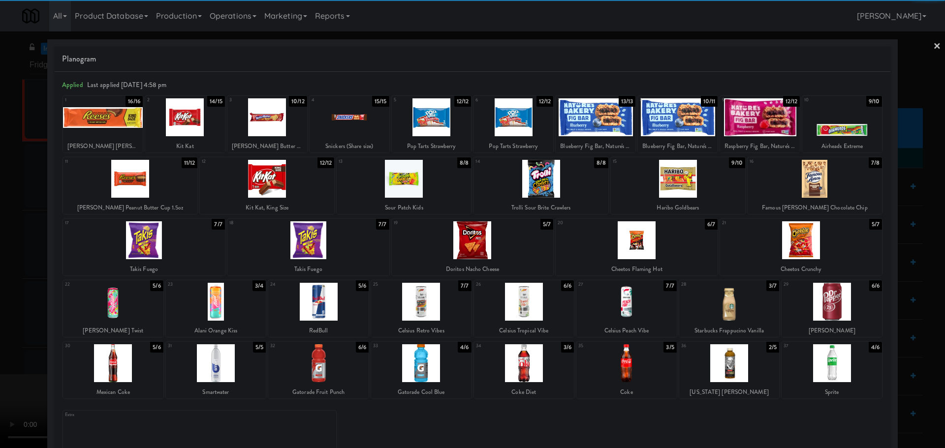
click at [420, 368] on div at bounding box center [421, 363] width 100 height 38
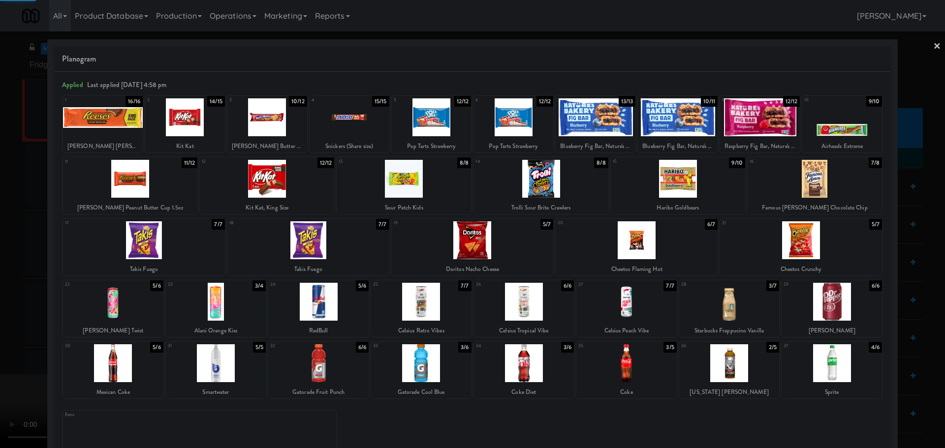
drag, startPoint x: 0, startPoint y: 288, endPoint x: 80, endPoint y: 280, distance: 80.2
click at [6, 288] on div at bounding box center [472, 224] width 945 height 448
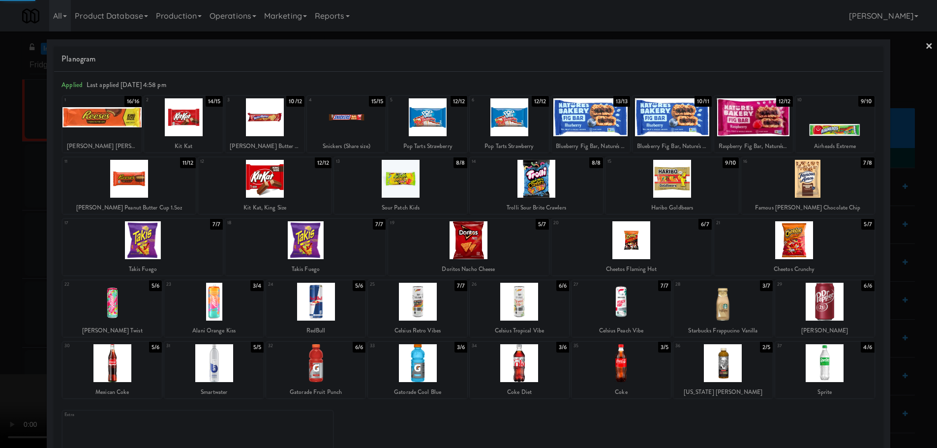
click at [148, 374] on video at bounding box center [74, 411] width 148 height 74
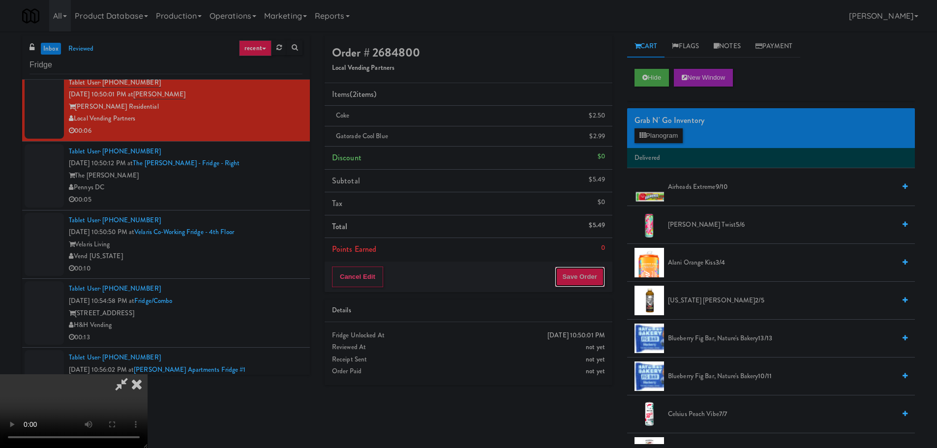
click at [581, 277] on button "Save Order" at bounding box center [580, 277] width 50 height 21
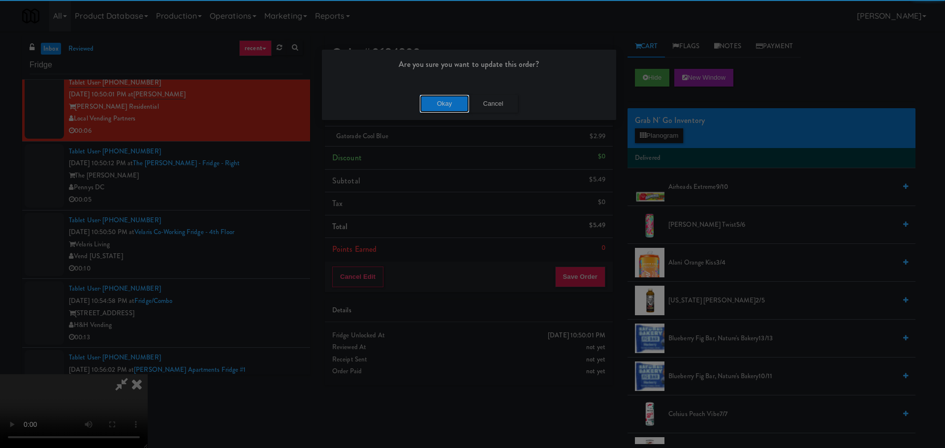
click at [438, 96] on button "Okay" at bounding box center [444, 104] width 49 height 18
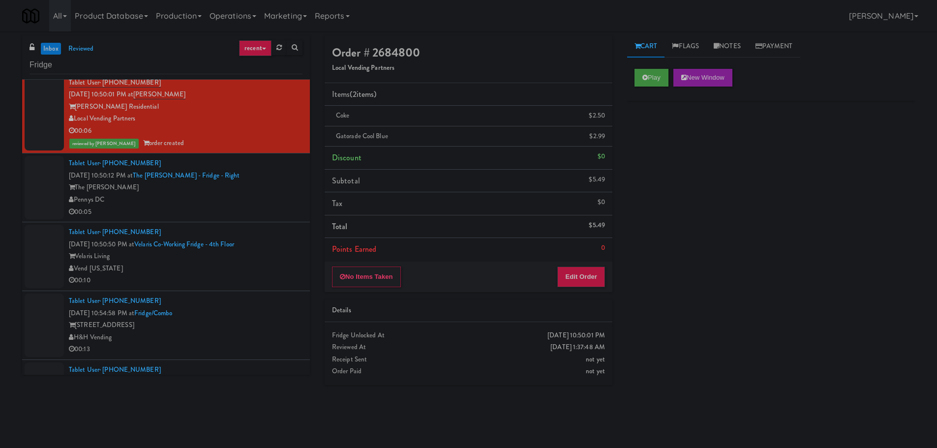
click at [262, 214] on div "00:05" at bounding box center [186, 212] width 234 height 12
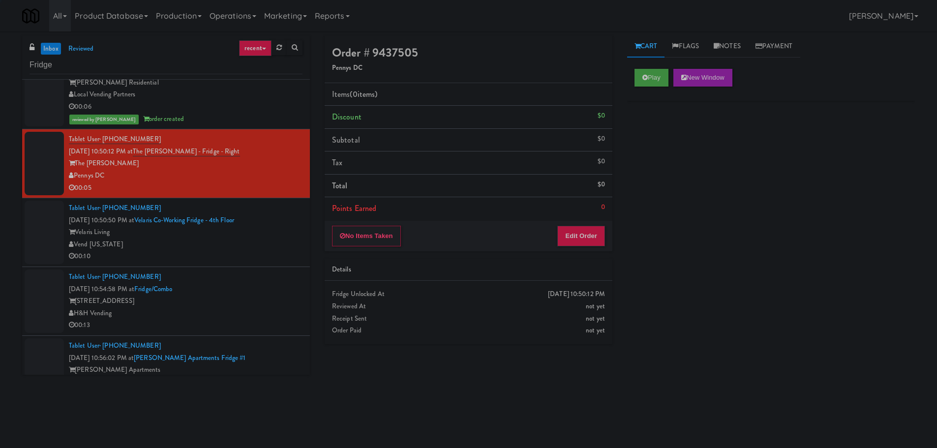
scroll to position [935, 0]
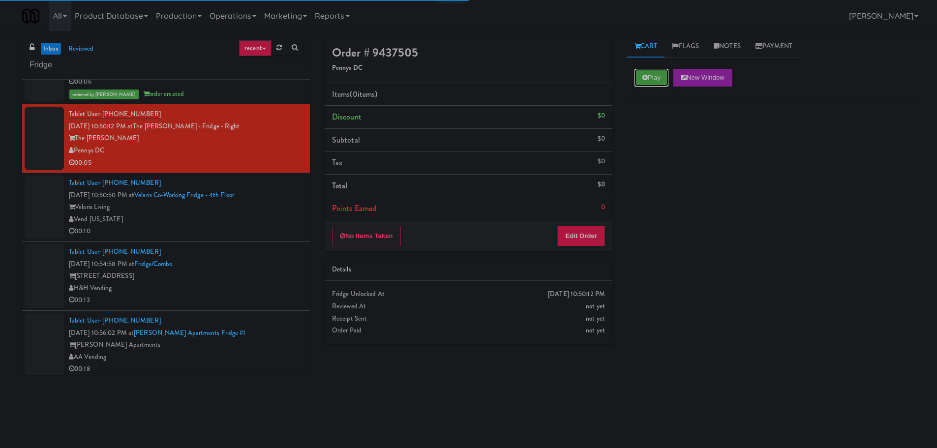
click at [647, 78] on icon at bounding box center [645, 77] width 5 height 6
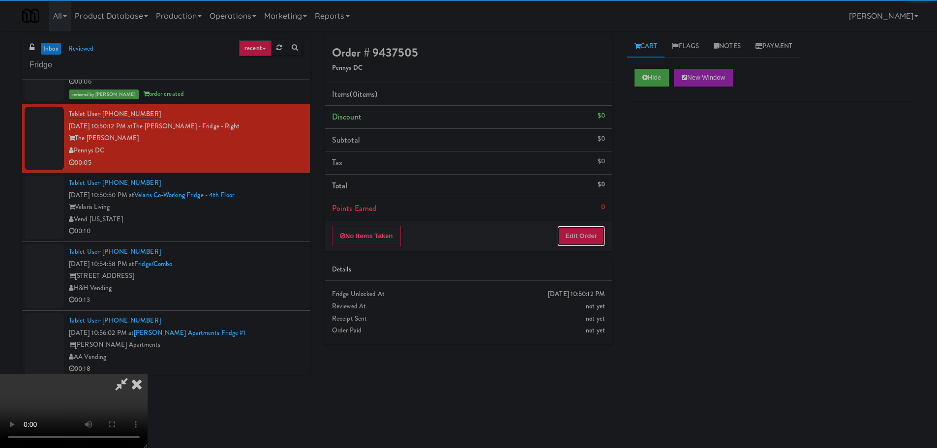
click at [600, 243] on button "Edit Order" at bounding box center [582, 236] width 48 height 21
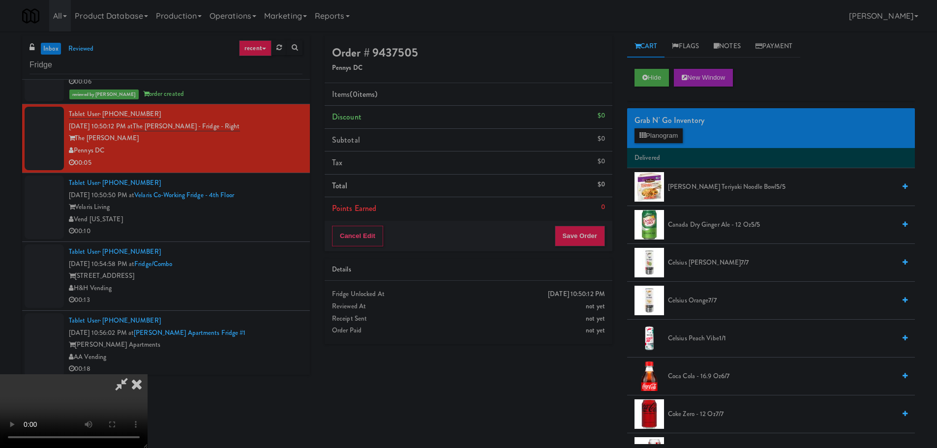
click at [148, 374] on video at bounding box center [74, 411] width 148 height 74
drag, startPoint x: 266, startPoint y: 268, endPoint x: 394, endPoint y: 242, distance: 130.6
click at [148, 374] on video at bounding box center [74, 411] width 148 height 74
click at [652, 141] on button "Planogram" at bounding box center [659, 135] width 48 height 15
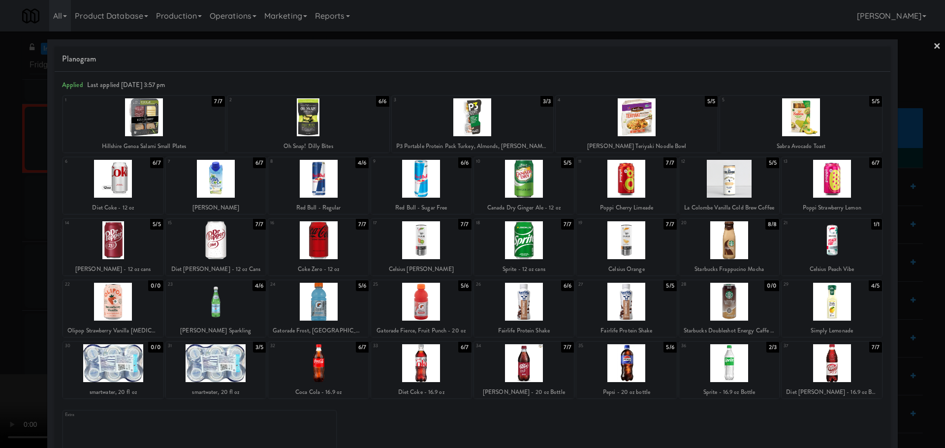
click at [800, 313] on div at bounding box center [831, 302] width 100 height 38
drag, startPoint x: 0, startPoint y: 285, endPoint x: 273, endPoint y: 238, distance: 277.2
click at [9, 284] on div at bounding box center [472, 224] width 945 height 448
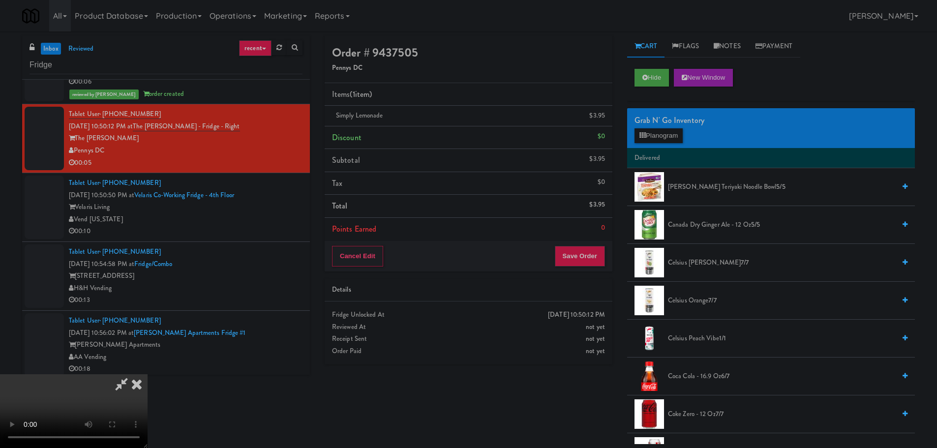
click at [148, 374] on video at bounding box center [74, 411] width 148 height 74
click at [590, 244] on div "Cancel Edit Save Order" at bounding box center [469, 256] width 288 height 31
click at [595, 261] on button "Save Order" at bounding box center [580, 256] width 50 height 21
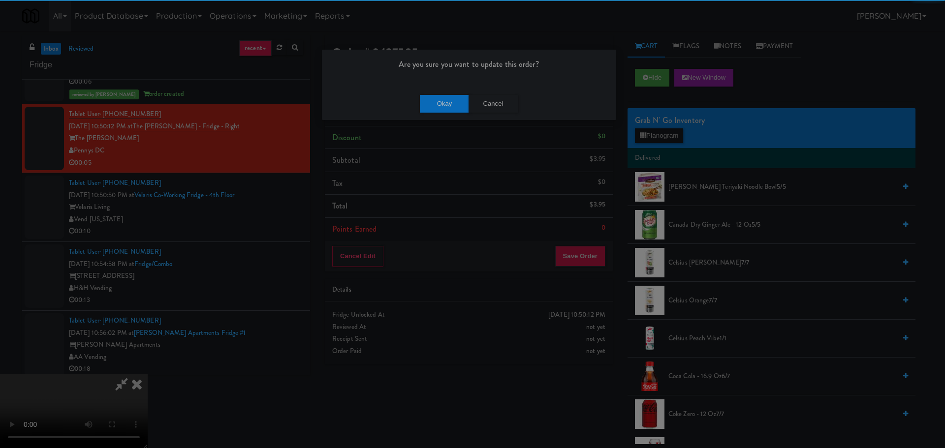
click at [428, 83] on div "Are you sure you want to update this order?" at bounding box center [469, 68] width 294 height 37
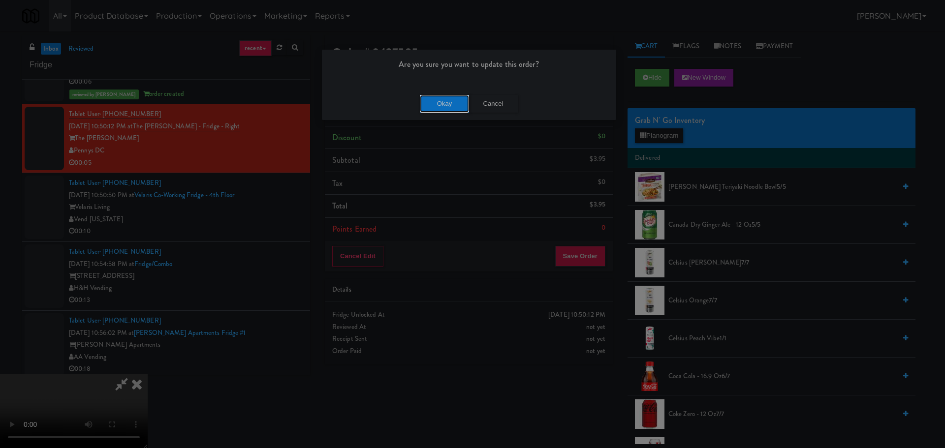
click at [438, 103] on button "Okay" at bounding box center [444, 104] width 49 height 18
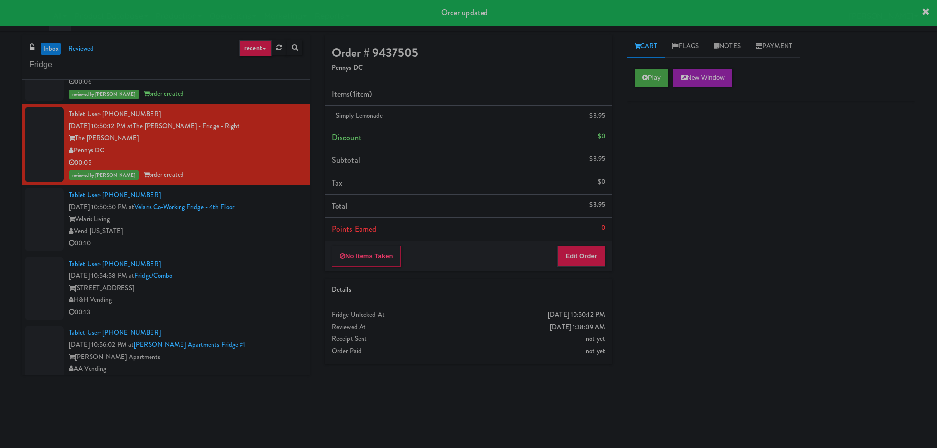
click at [262, 199] on div "Tablet User · (720) 361-8979 [DATE] 10:50:50 PM at Velaris Co-Working Fridge - …" at bounding box center [186, 219] width 234 height 61
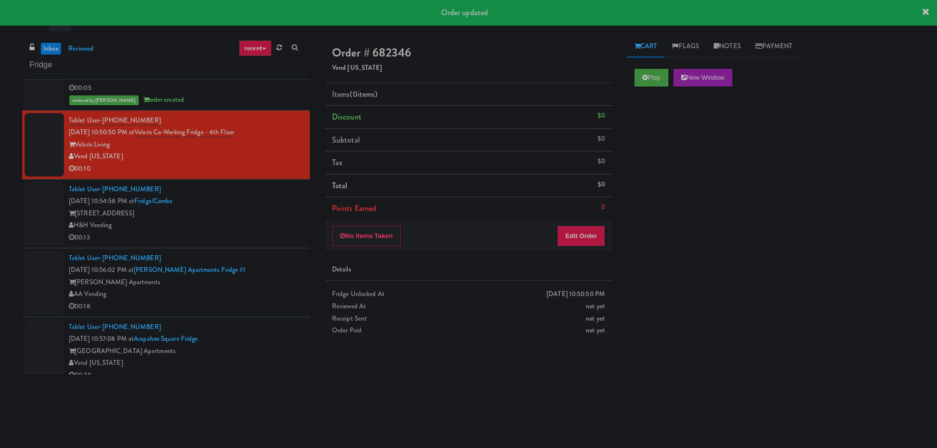
scroll to position [1033, 0]
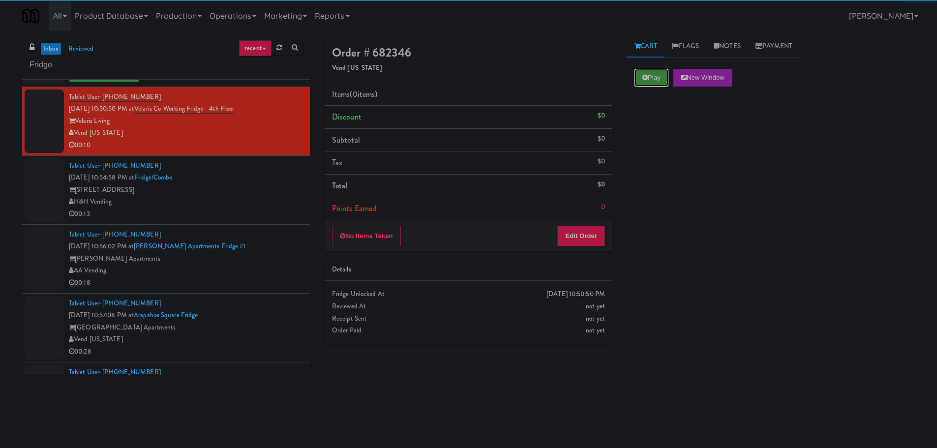
click at [657, 71] on button "Play" at bounding box center [652, 78] width 34 height 18
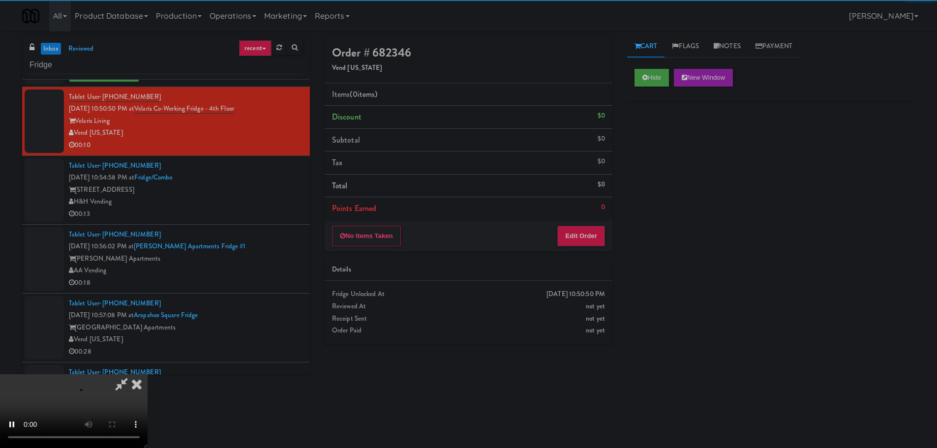
click at [595, 217] on li "Points Earned 0" at bounding box center [469, 208] width 288 height 23
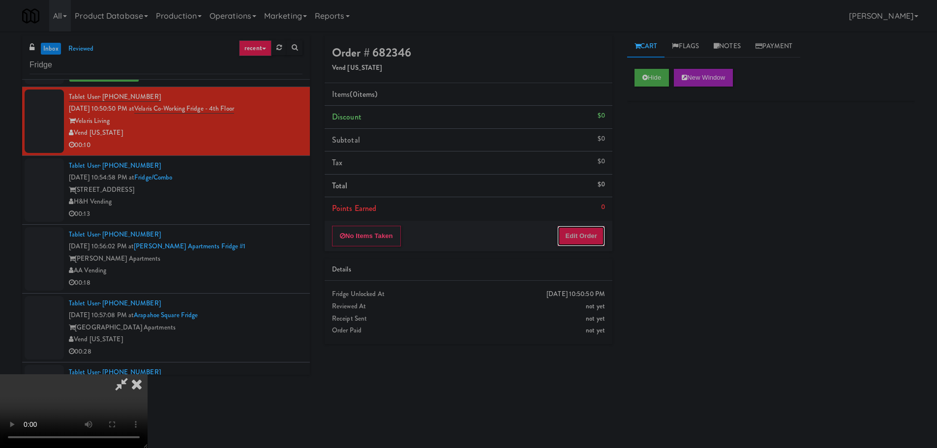
click at [591, 232] on button "Edit Order" at bounding box center [582, 236] width 48 height 21
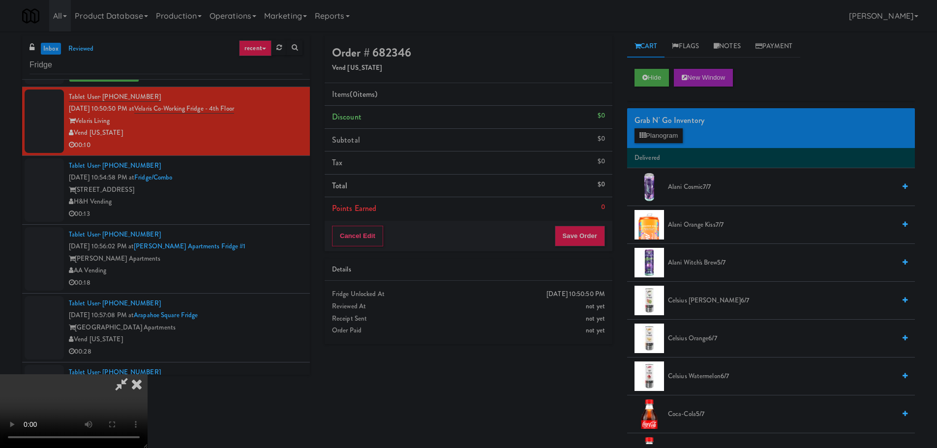
scroll to position [169, 0]
click at [148, 413] on video at bounding box center [74, 411] width 148 height 74
click at [148, 374] on video at bounding box center [74, 411] width 148 height 74
drag, startPoint x: 362, startPoint y: 285, endPoint x: 381, endPoint y: 295, distance: 21.8
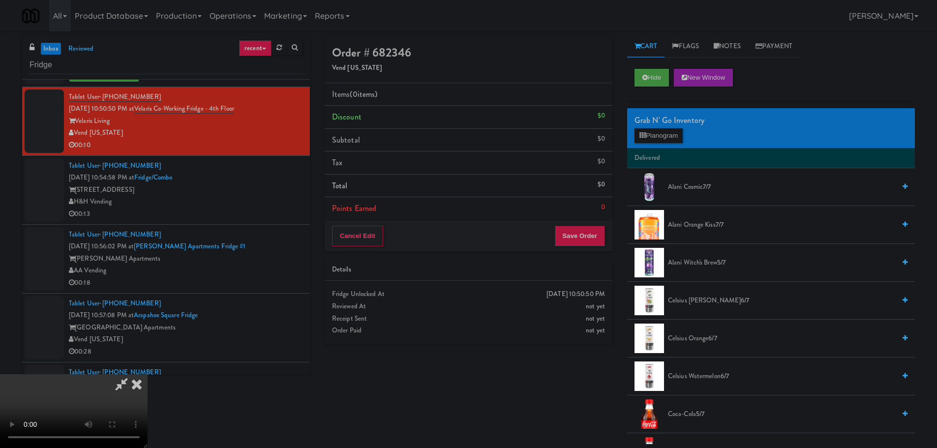
click at [148, 374] on video at bounding box center [74, 411] width 148 height 74
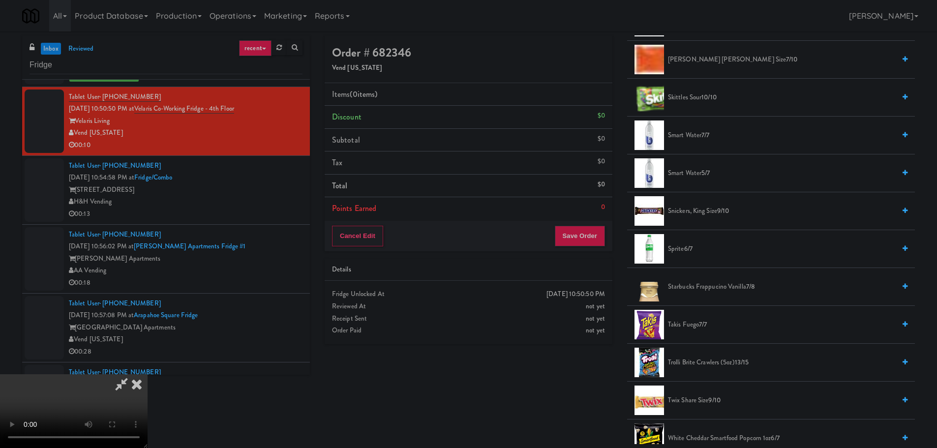
scroll to position [1132, 0]
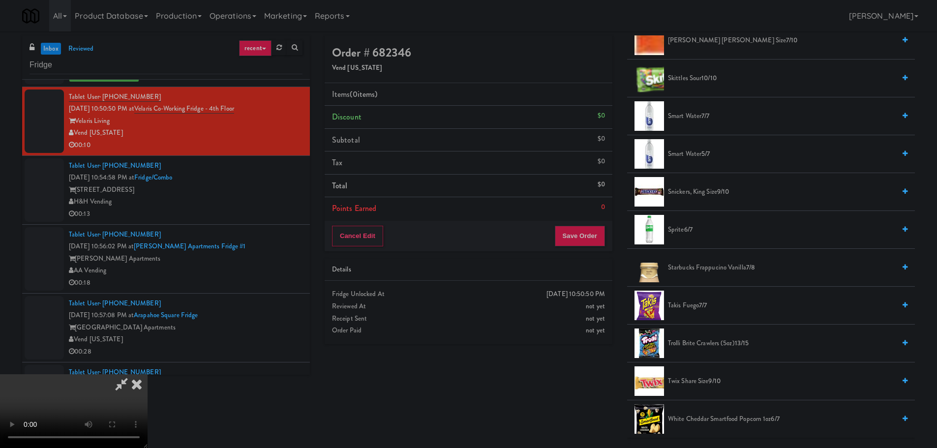
click at [696, 345] on span "Trolli Brite Crawlers (5oz) 13/15" at bounding box center [781, 344] width 227 height 12
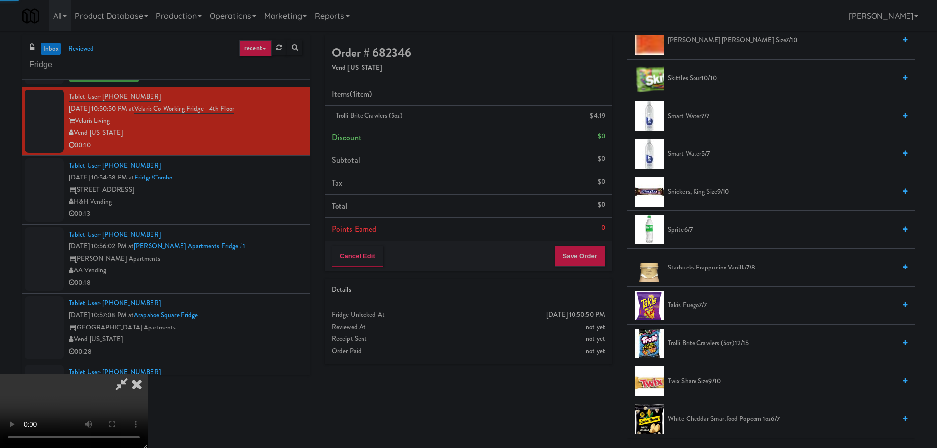
click at [148, 374] on video at bounding box center [74, 411] width 148 height 74
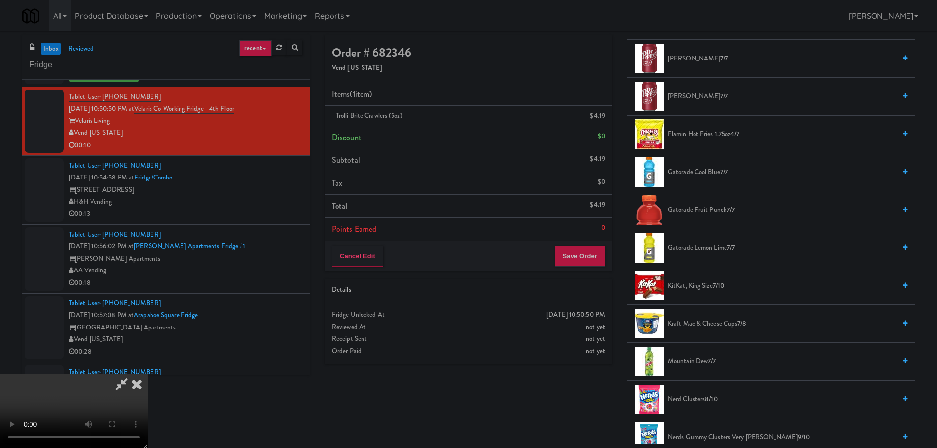
scroll to position [492, 0]
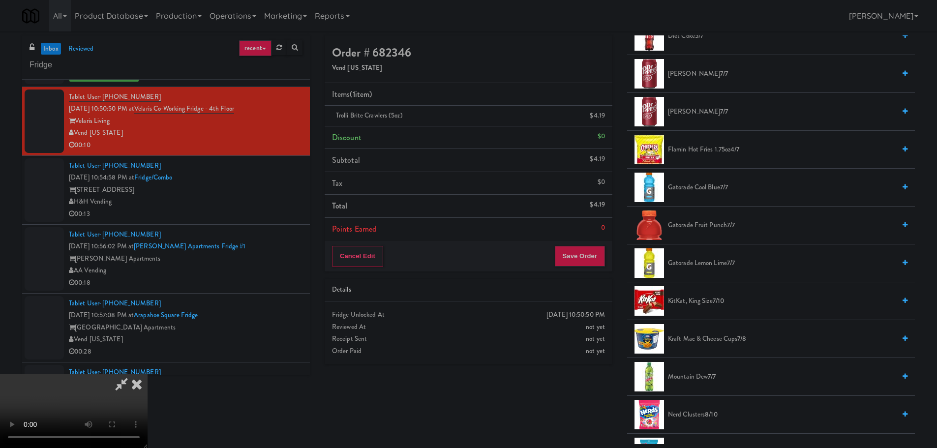
click at [716, 184] on span "Gatorade Cool Blue 7/7" at bounding box center [781, 188] width 227 height 12
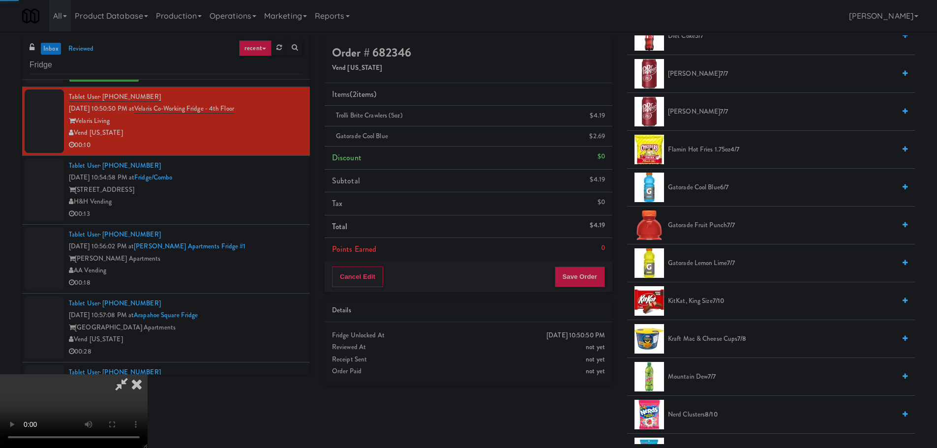
click at [148, 374] on video at bounding box center [74, 411] width 148 height 74
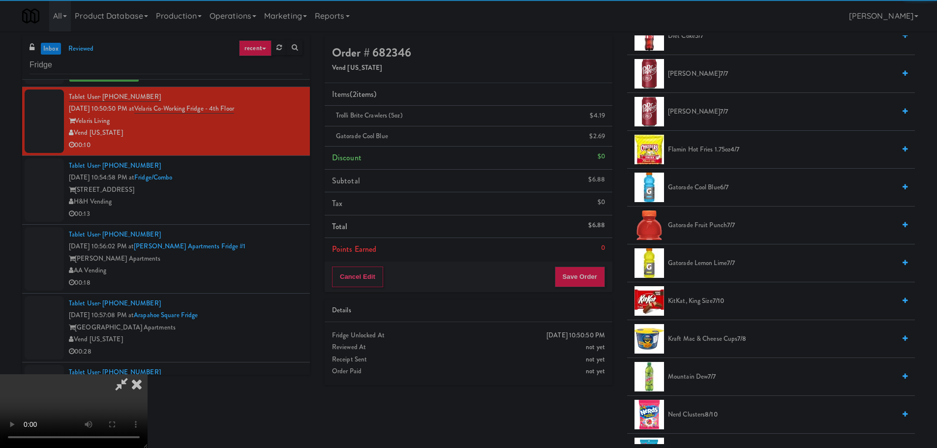
scroll to position [169, 0]
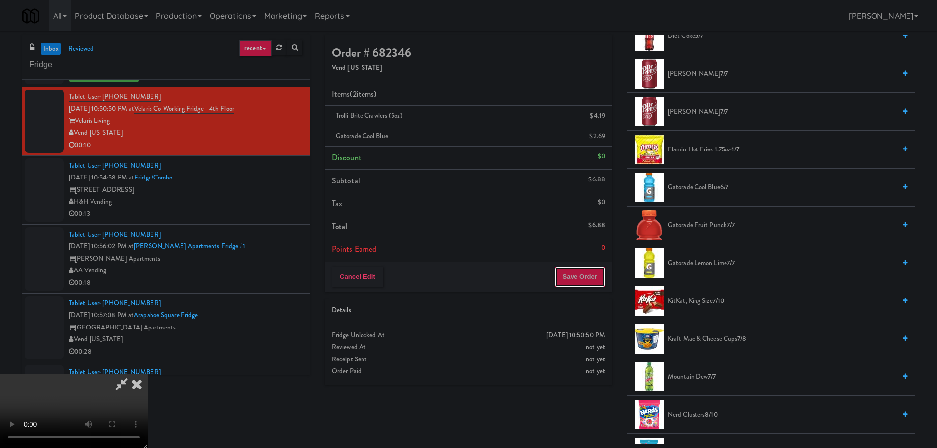
click at [588, 284] on button "Save Order" at bounding box center [580, 277] width 50 height 21
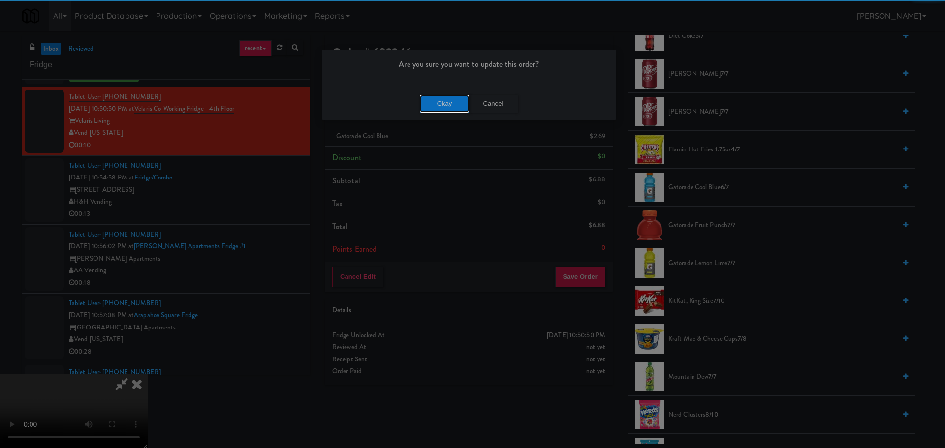
click at [459, 106] on button "Okay" at bounding box center [444, 104] width 49 height 18
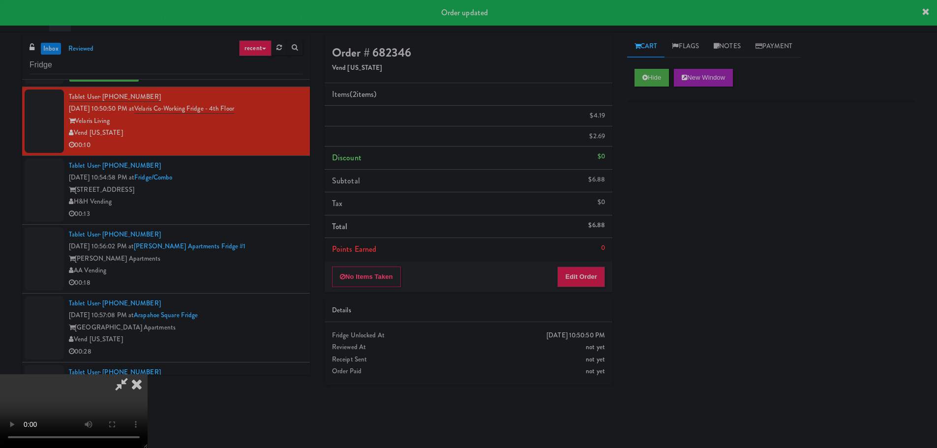
scroll to position [0, 0]
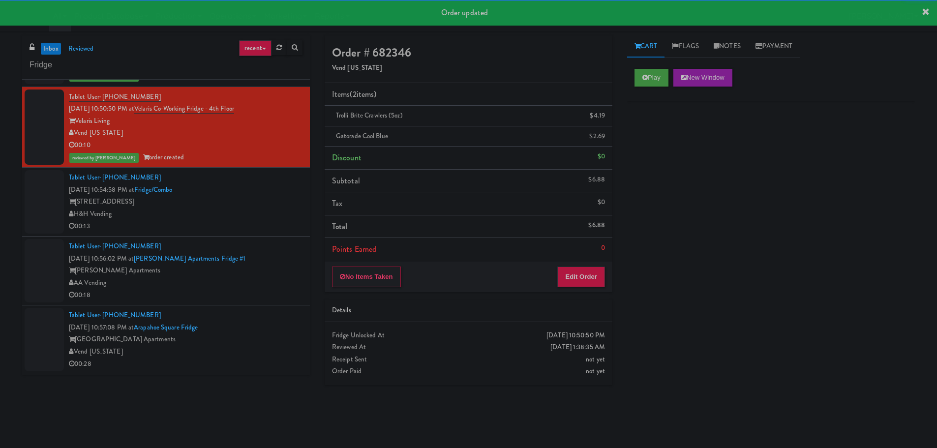
click at [251, 203] on div "[STREET_ADDRESS]" at bounding box center [186, 202] width 234 height 12
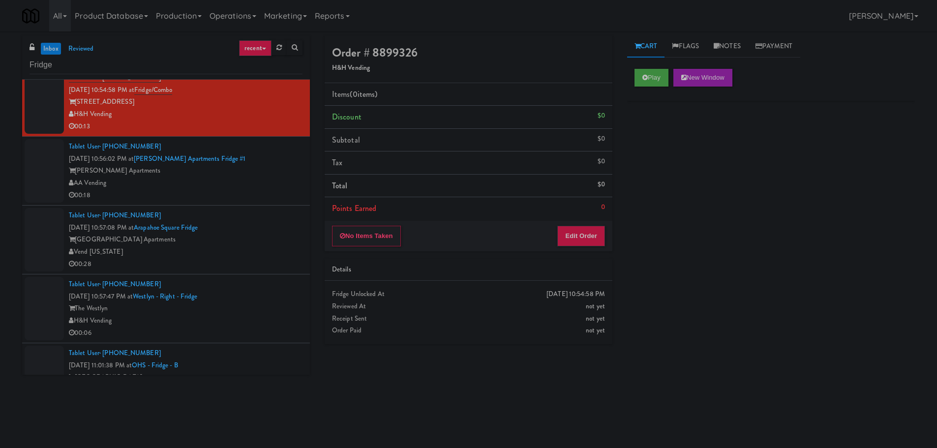
scroll to position [1132, 0]
click at [657, 82] on button "Play" at bounding box center [652, 78] width 34 height 18
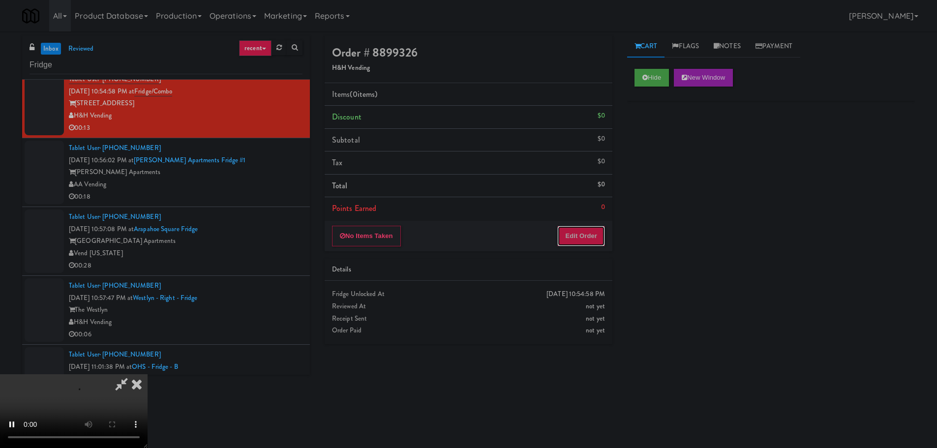
click at [587, 243] on button "Edit Order" at bounding box center [582, 236] width 48 height 21
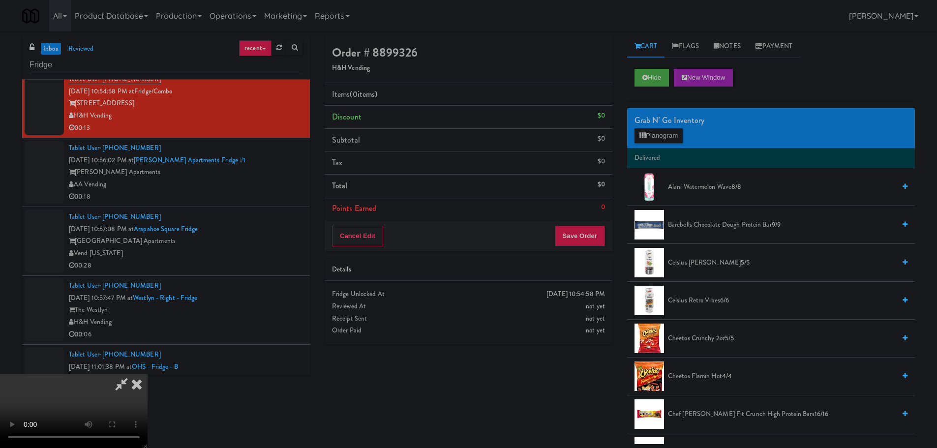
click at [148, 374] on video at bounding box center [74, 411] width 148 height 74
click at [649, 135] on button "Planogram" at bounding box center [659, 135] width 48 height 15
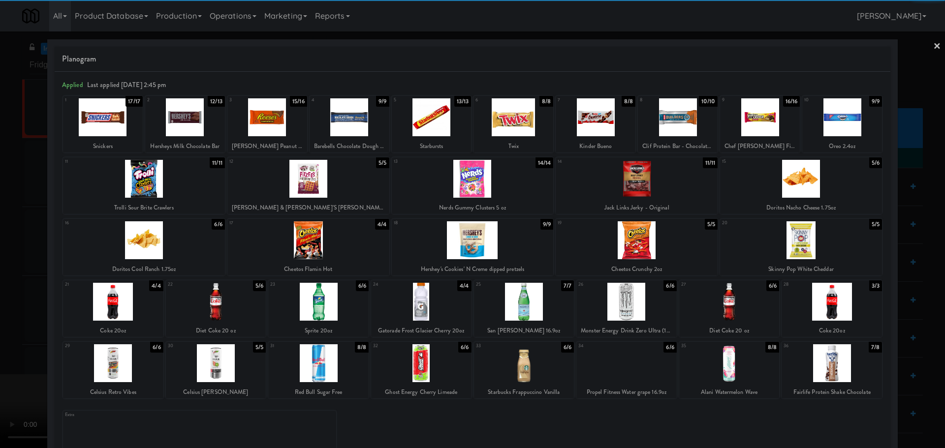
click at [535, 305] on div at bounding box center [524, 302] width 100 height 38
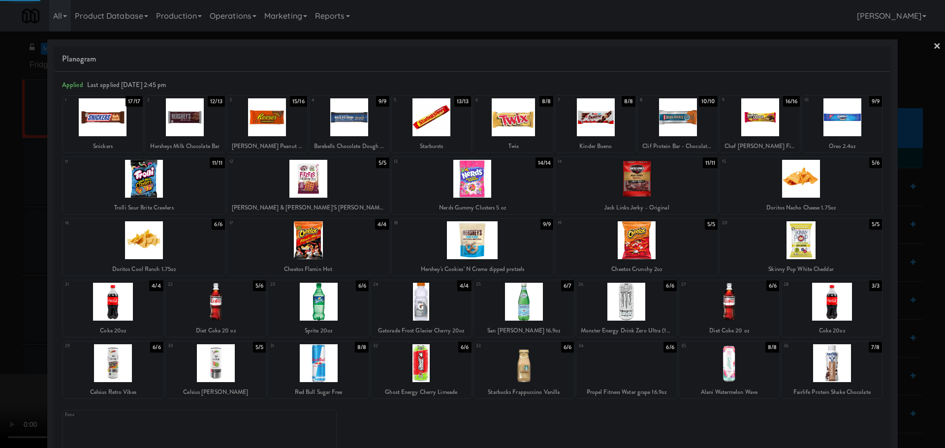
drag, startPoint x: 0, startPoint y: 283, endPoint x: 54, endPoint y: 272, distance: 55.4
click at [5, 282] on div at bounding box center [472, 224] width 945 height 448
click at [148, 374] on video at bounding box center [74, 411] width 148 height 74
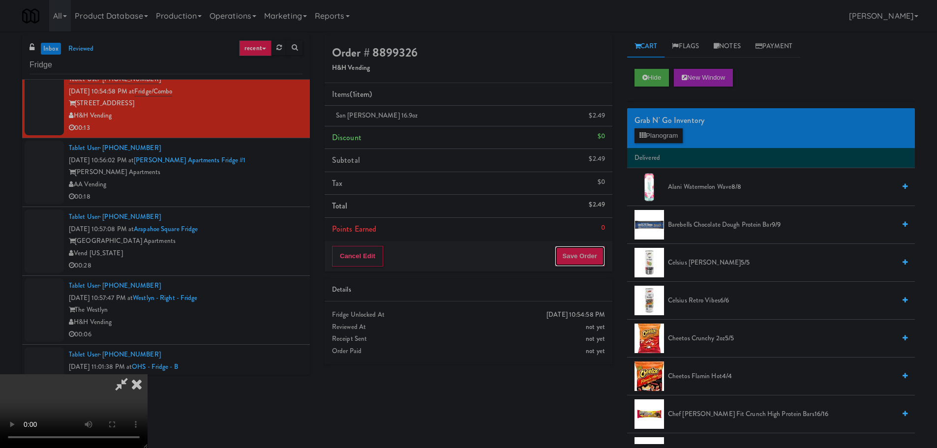
click at [594, 264] on button "Save Order" at bounding box center [580, 256] width 50 height 21
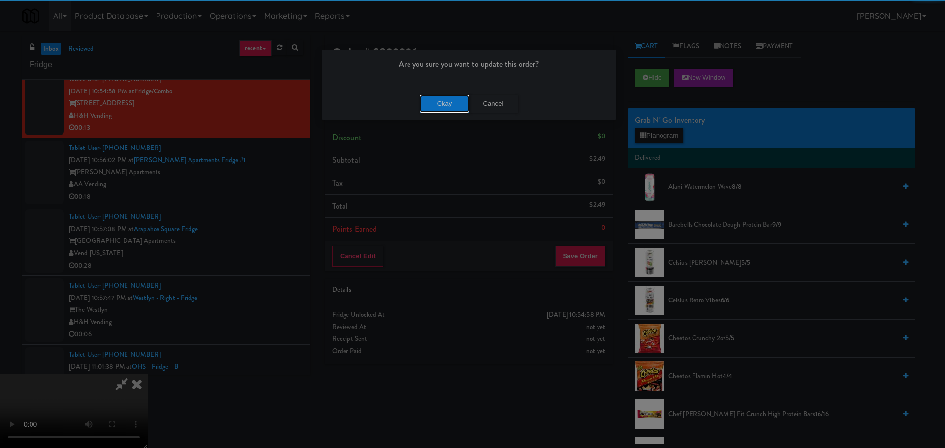
click at [450, 109] on button "Okay" at bounding box center [444, 104] width 49 height 18
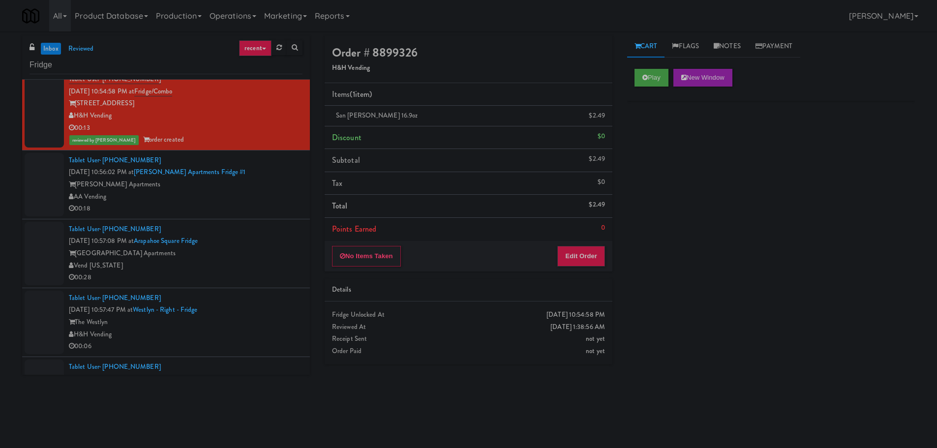
click at [248, 201] on div "AA Vending" at bounding box center [186, 197] width 234 height 12
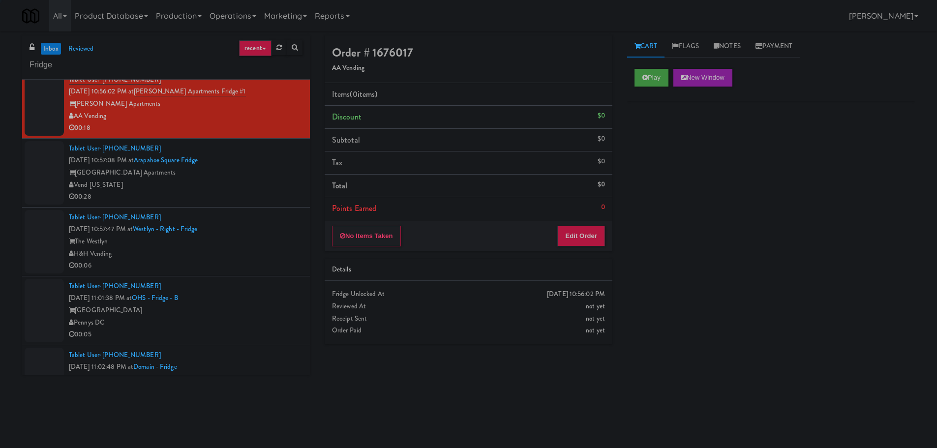
scroll to position [1181, 0]
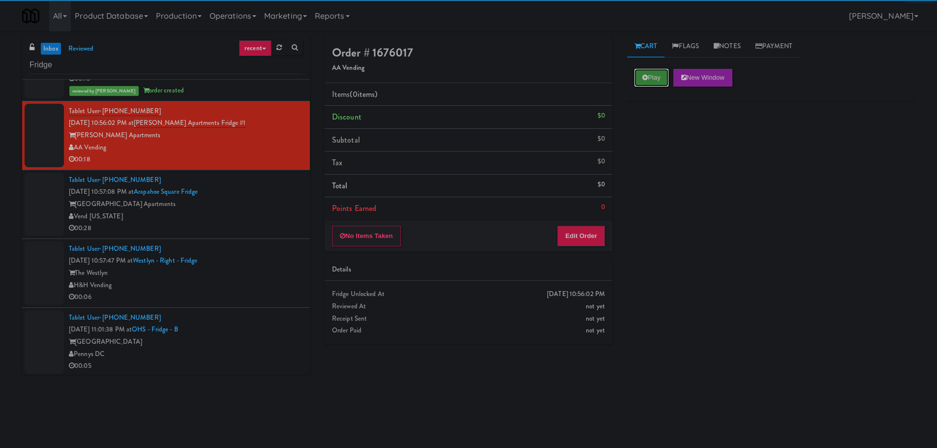
click at [655, 75] on button "Play" at bounding box center [652, 78] width 34 height 18
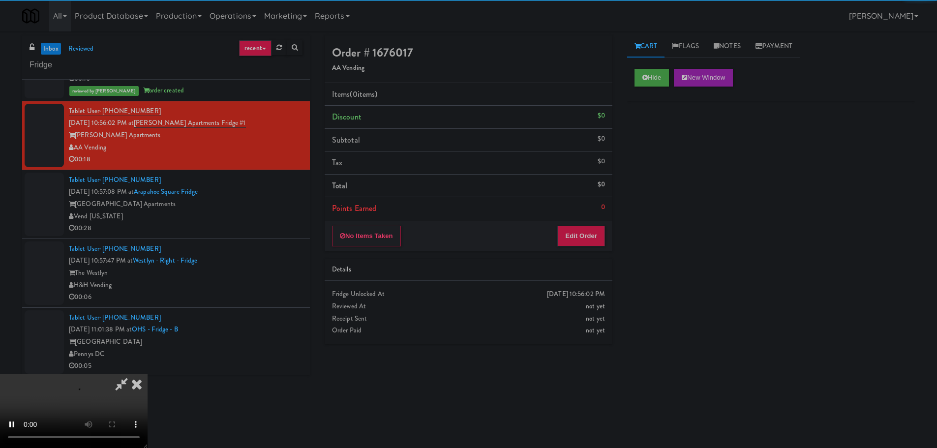
click at [599, 254] on div "Order # 1676017 AA Vending Items (0 items ) Discount $0 Subtotal $0 Tax $0 Tota…" at bounding box center [468, 193] width 303 height 316
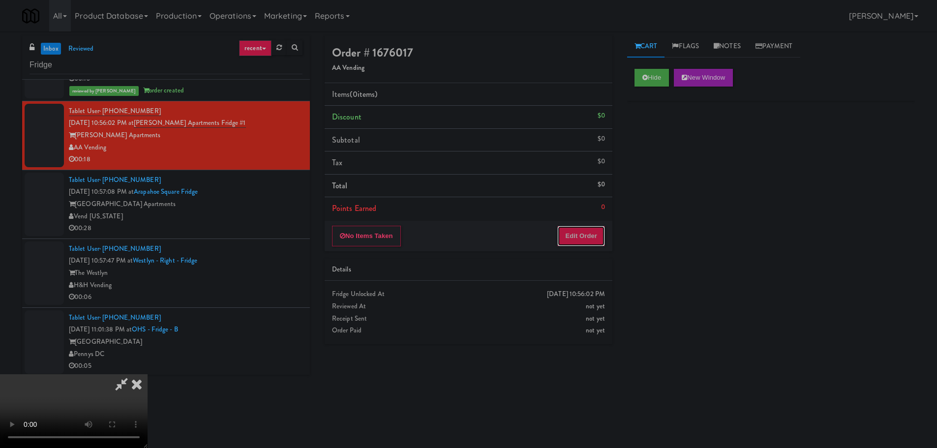
click at [599, 239] on button "Edit Order" at bounding box center [582, 236] width 48 height 21
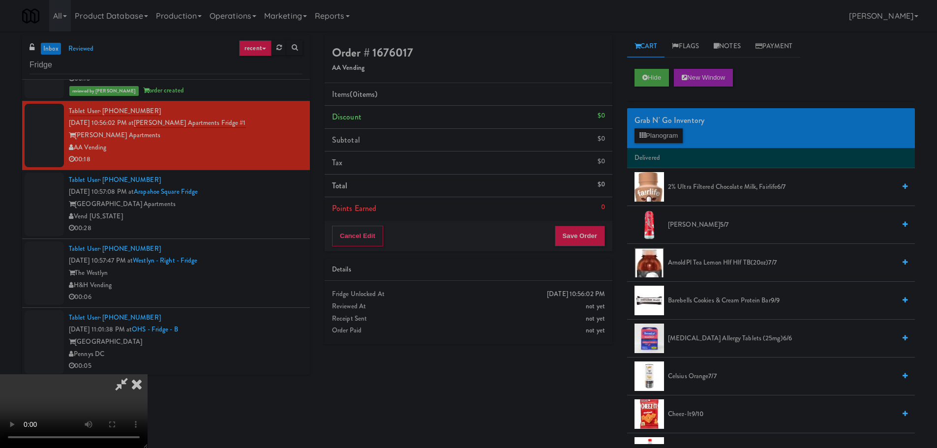
click at [148, 374] on video at bounding box center [74, 411] width 148 height 74
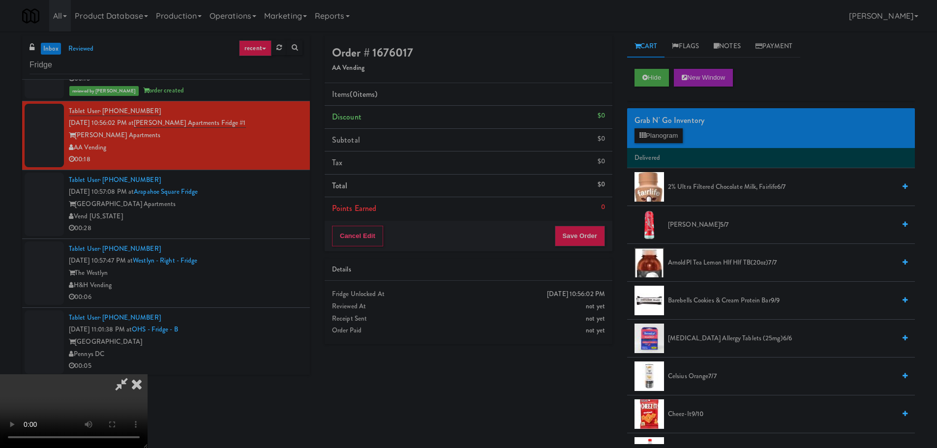
scroll to position [169, 0]
click at [148, 374] on video at bounding box center [74, 411] width 148 height 74
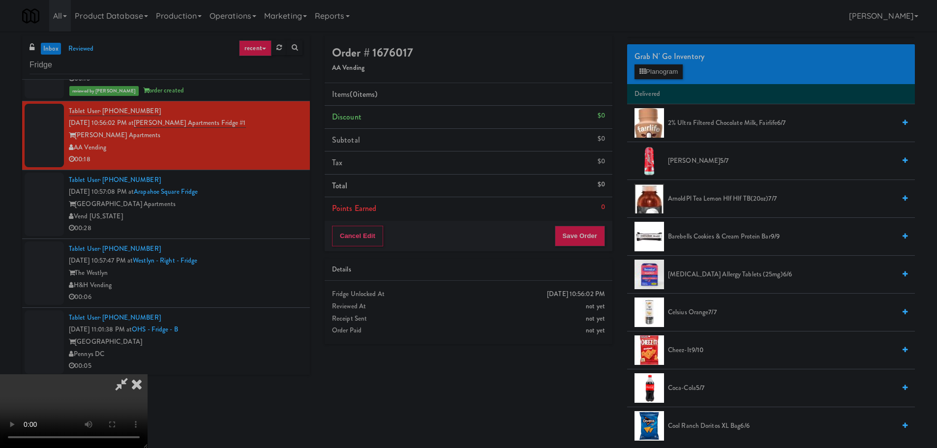
scroll to position [246, 0]
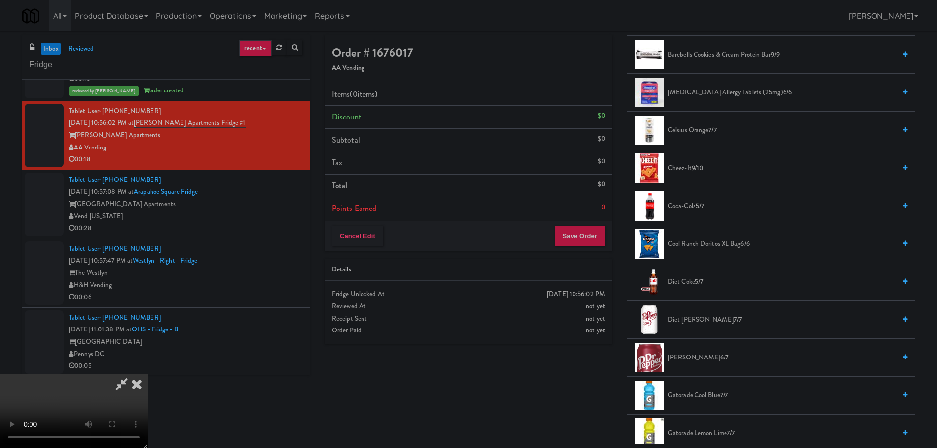
click at [694, 207] on span "Coca-Cola 5/7" at bounding box center [781, 206] width 227 height 12
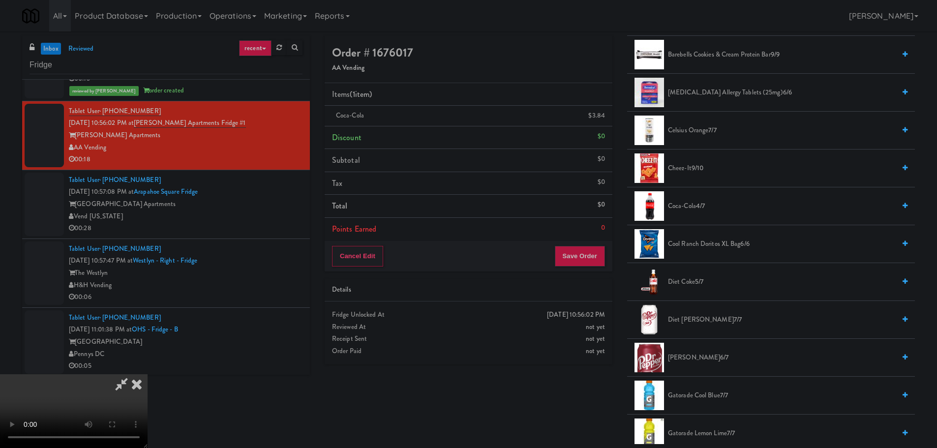
drag, startPoint x: 405, startPoint y: 232, endPoint x: 400, endPoint y: 234, distance: 5.9
click at [148, 374] on video at bounding box center [74, 411] width 148 height 74
click at [580, 264] on button "Save Order" at bounding box center [580, 256] width 50 height 21
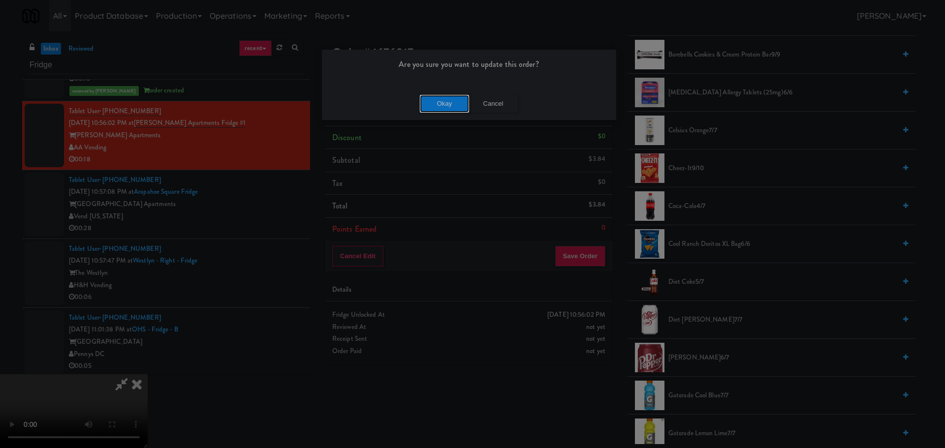
click at [437, 106] on button "Okay" at bounding box center [444, 104] width 49 height 18
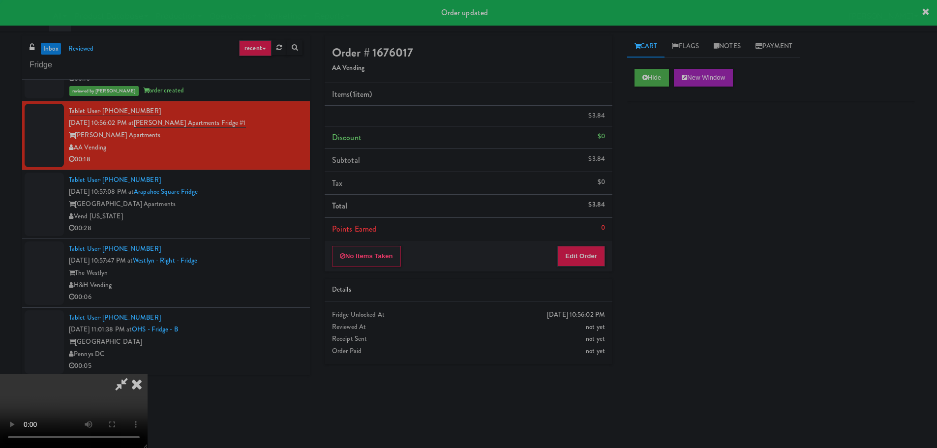
scroll to position [0, 0]
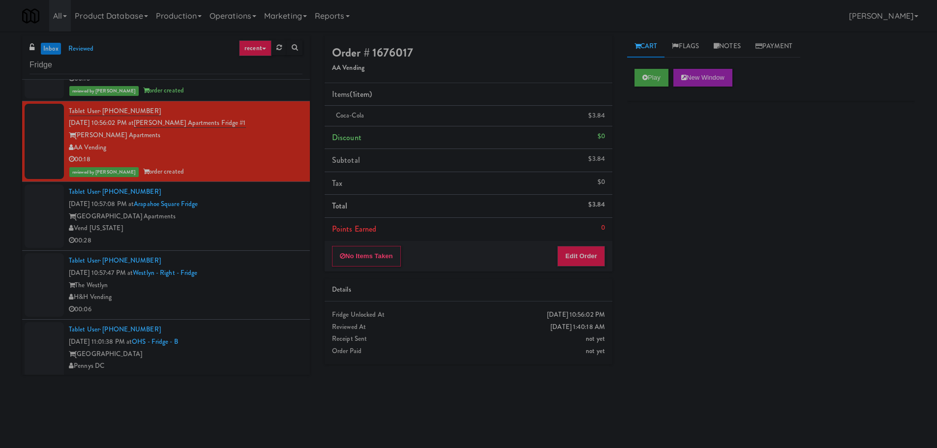
click at [248, 240] on div "00:28" at bounding box center [186, 241] width 234 height 12
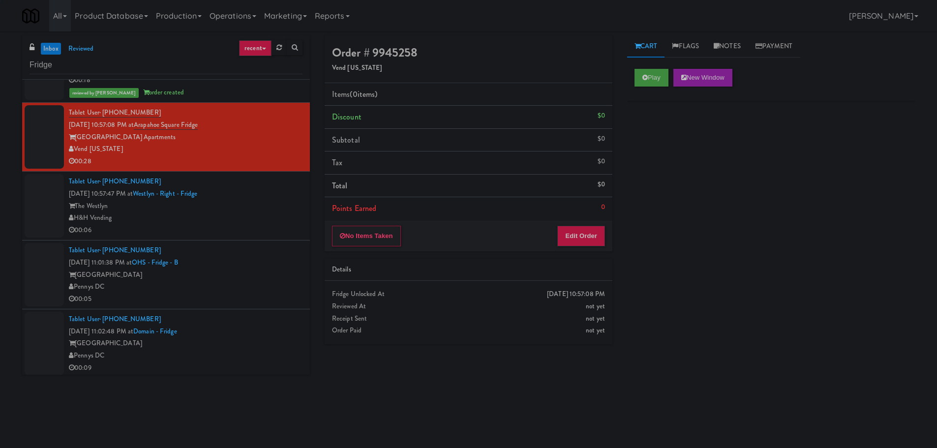
scroll to position [1279, 0]
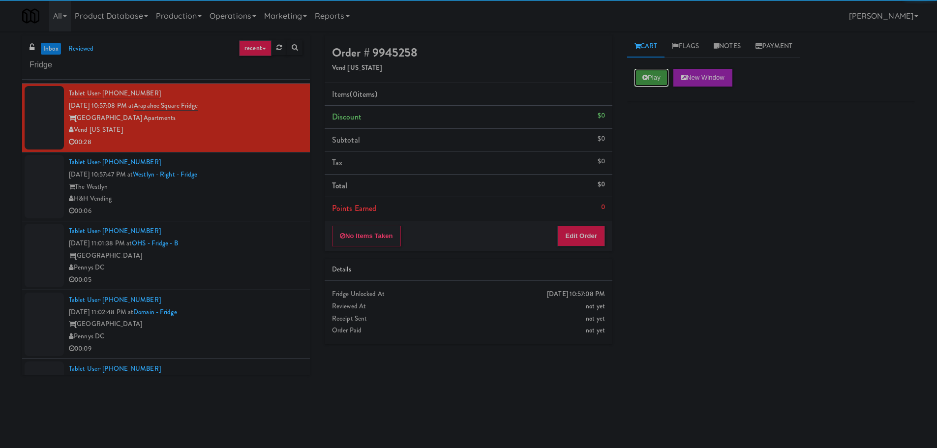
click at [640, 74] on button "Play" at bounding box center [652, 78] width 34 height 18
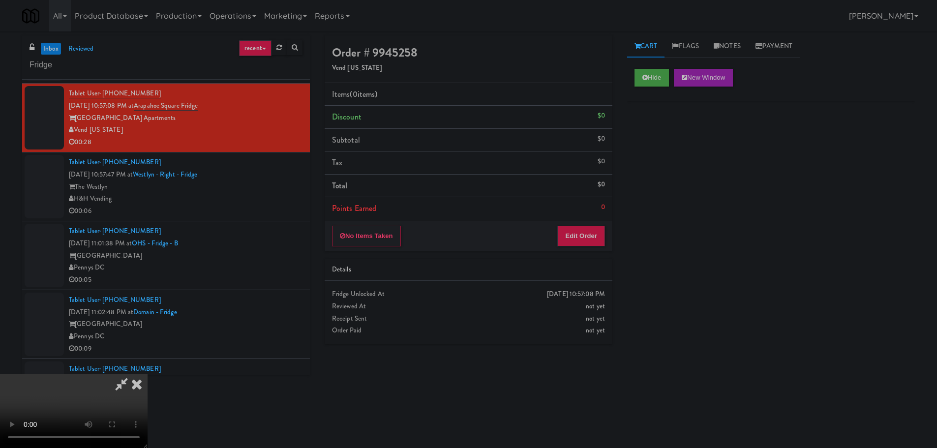
click at [595, 260] on div "Details" at bounding box center [469, 270] width 288 height 23
click at [592, 238] on button "Edit Order" at bounding box center [582, 236] width 48 height 21
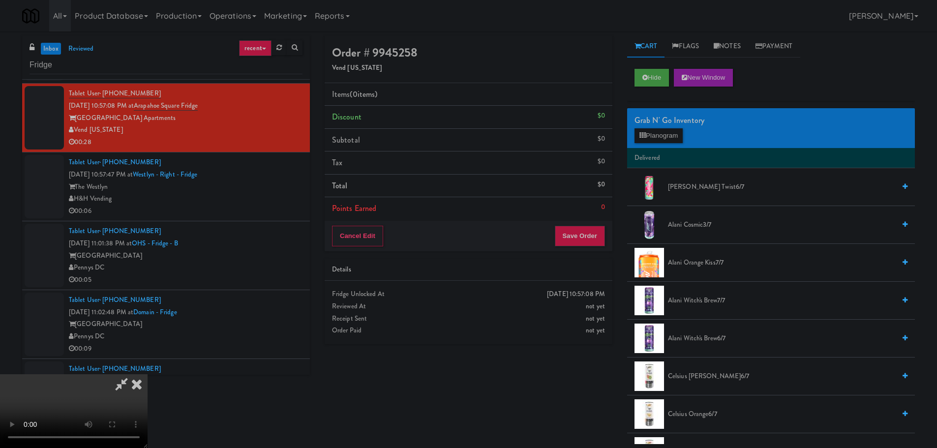
scroll to position [169, 0]
drag, startPoint x: 368, startPoint y: 228, endPoint x: 338, endPoint y: 266, distance: 48.3
click at [148, 374] on video at bounding box center [74, 411] width 148 height 74
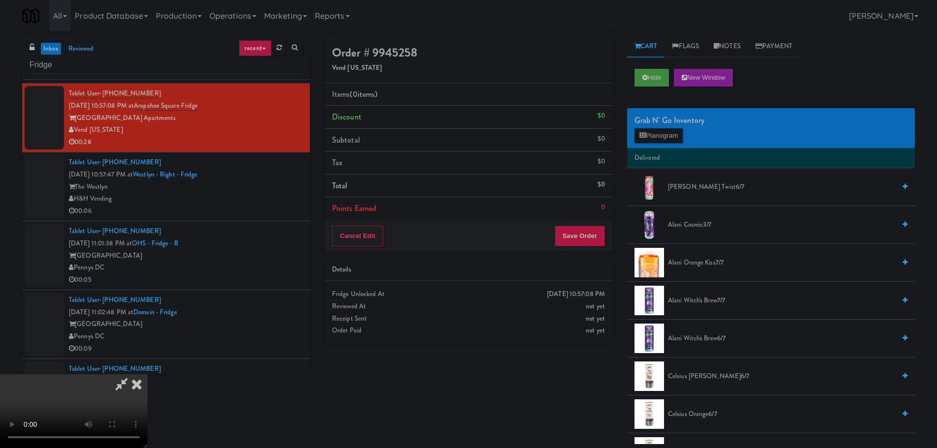
click at [148, 374] on video at bounding box center [74, 411] width 148 height 74
click at [672, 132] on button "Planogram" at bounding box center [659, 135] width 48 height 15
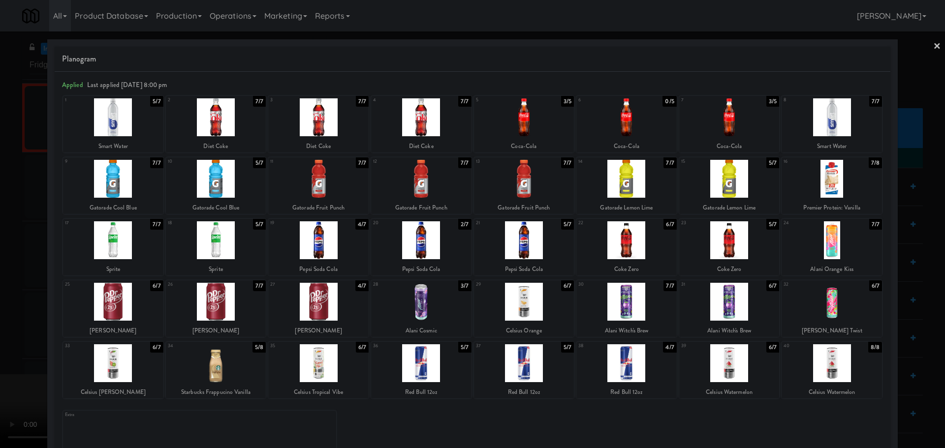
click at [403, 128] on div at bounding box center [421, 117] width 100 height 38
click at [0, 212] on div at bounding box center [472, 224] width 945 height 448
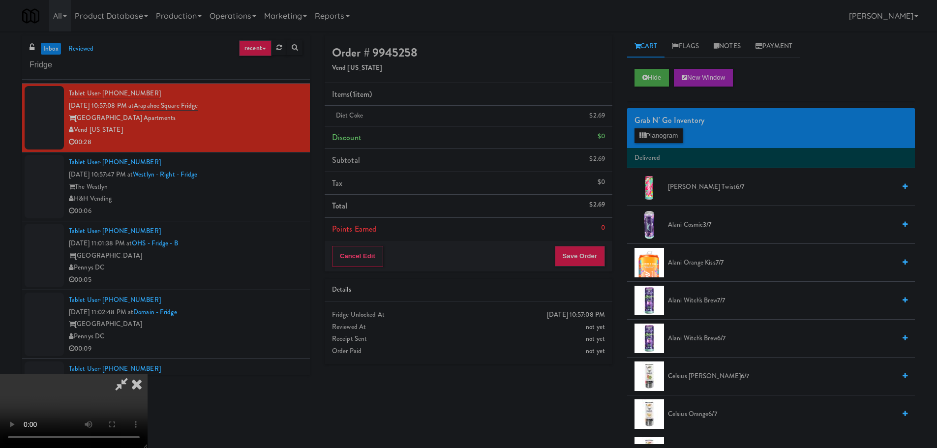
click at [148, 374] on video at bounding box center [74, 411] width 148 height 74
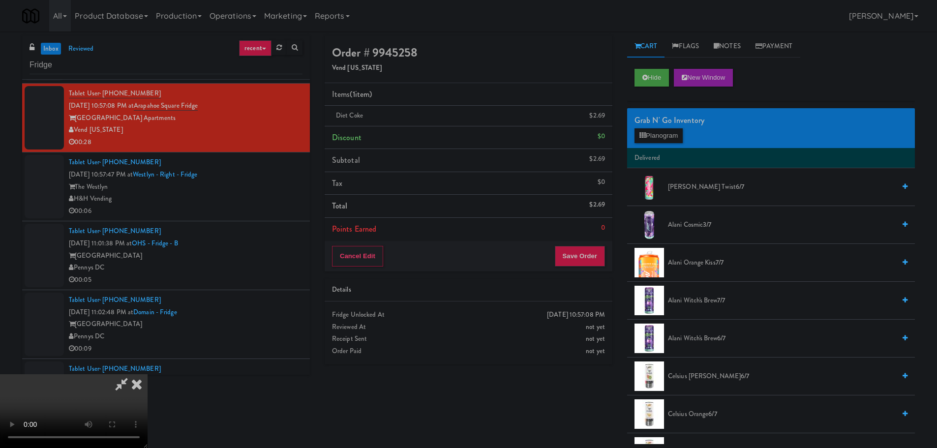
click at [148, 374] on video at bounding box center [74, 411] width 148 height 74
drag, startPoint x: 331, startPoint y: 214, endPoint x: 324, endPoint y: 219, distance: 9.5
click at [148, 374] on video at bounding box center [74, 411] width 148 height 74
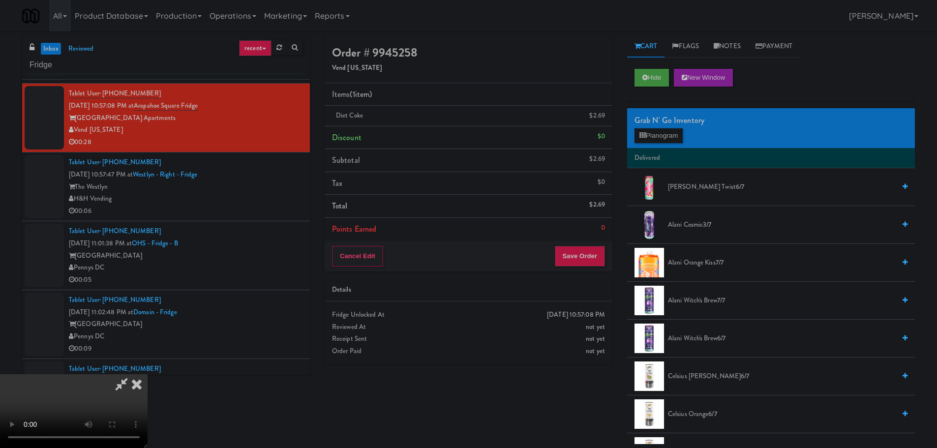
click at [148, 374] on video at bounding box center [74, 411] width 148 height 74
click at [640, 134] on icon at bounding box center [643, 135] width 6 height 6
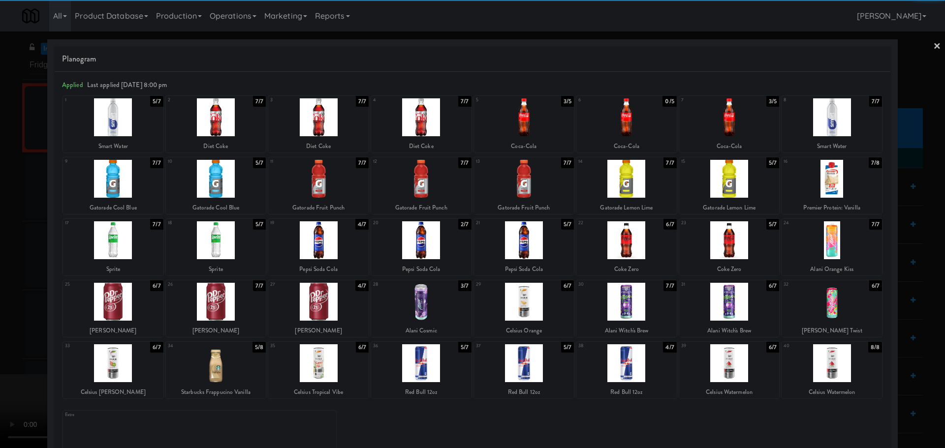
click at [227, 189] on div at bounding box center [216, 179] width 100 height 38
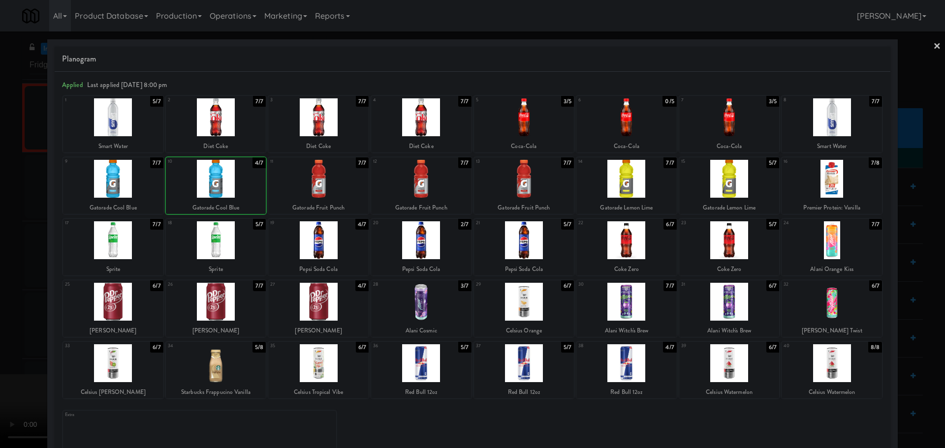
drag, startPoint x: 0, startPoint y: 217, endPoint x: 15, endPoint y: 219, distance: 15.0
click at [0, 217] on div at bounding box center [472, 224] width 945 height 448
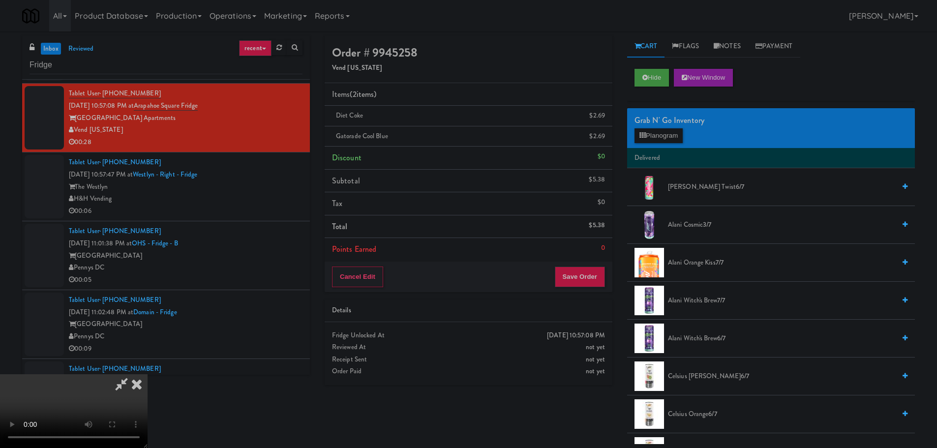
click at [148, 374] on video at bounding box center [74, 411] width 148 height 74
click at [607, 116] on icon at bounding box center [606, 119] width 5 height 6
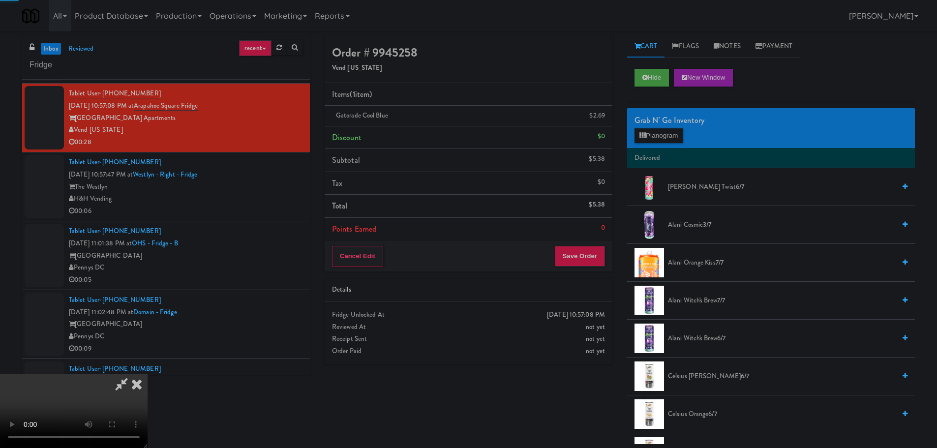
click at [148, 374] on video at bounding box center [74, 411] width 148 height 74
click at [659, 130] on button "Planogram" at bounding box center [659, 135] width 48 height 15
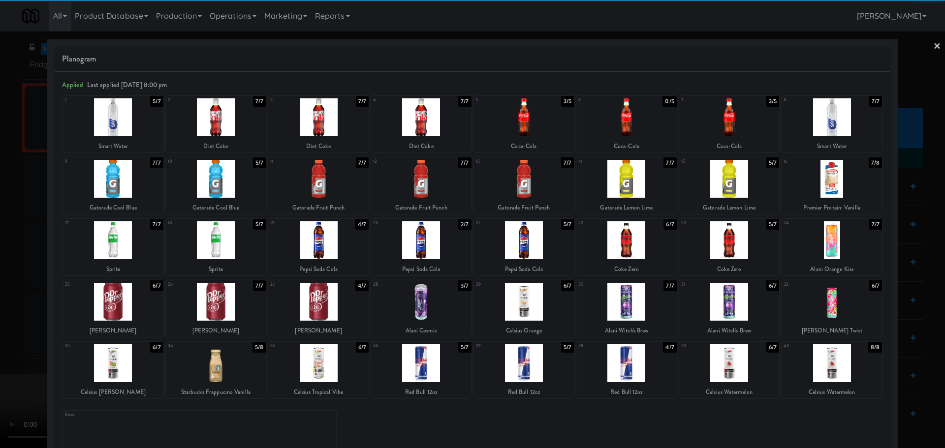
click at [710, 127] on div at bounding box center [729, 117] width 100 height 38
drag, startPoint x: 0, startPoint y: 213, endPoint x: 194, endPoint y: 194, distance: 194.7
click at [0, 213] on div at bounding box center [472, 224] width 945 height 448
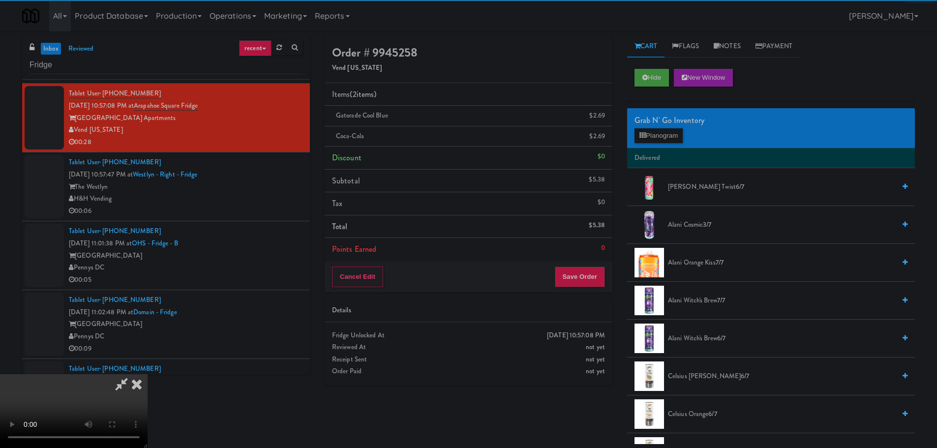
drag, startPoint x: 269, startPoint y: 198, endPoint x: 362, endPoint y: 217, distance: 95.0
click at [148, 374] on video at bounding box center [74, 411] width 148 height 74
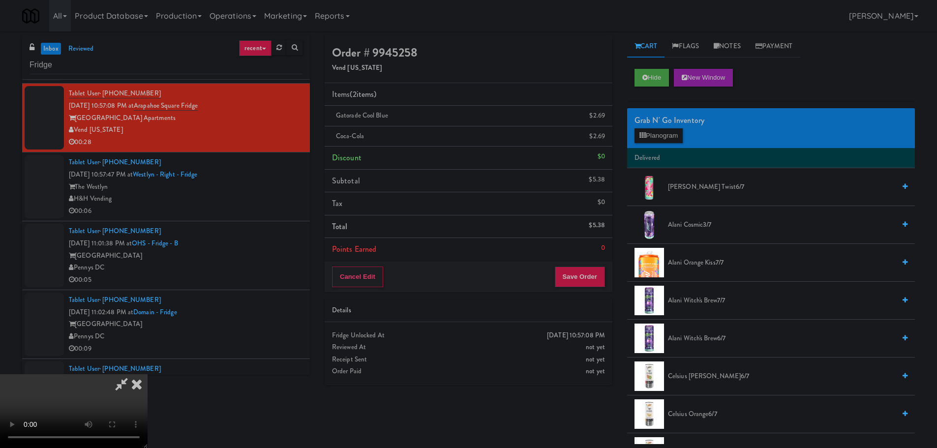
scroll to position [169, 0]
click at [583, 279] on button "Save Order" at bounding box center [580, 277] width 50 height 21
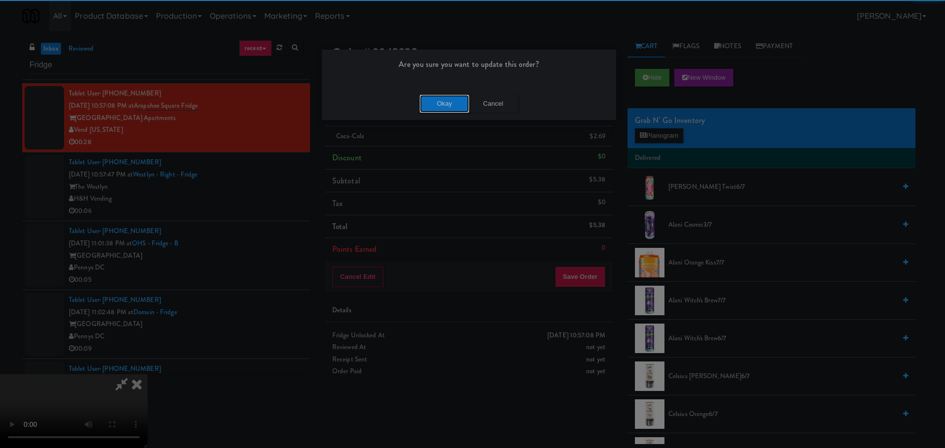
click at [437, 111] on button "Okay" at bounding box center [444, 104] width 49 height 18
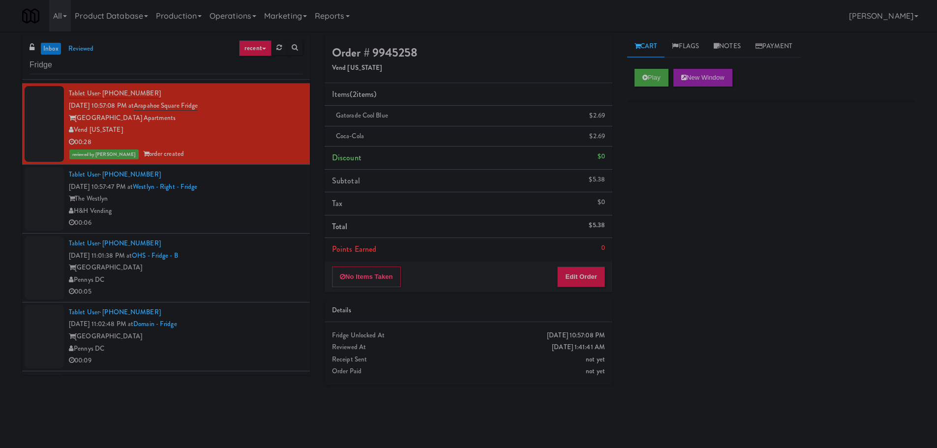
scroll to position [0, 0]
click at [242, 219] on div "00:06" at bounding box center [186, 223] width 234 height 12
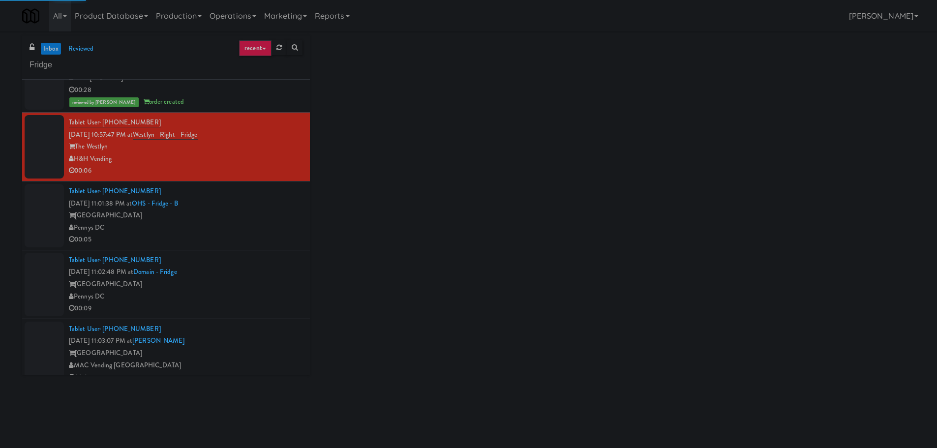
scroll to position [1329, 0]
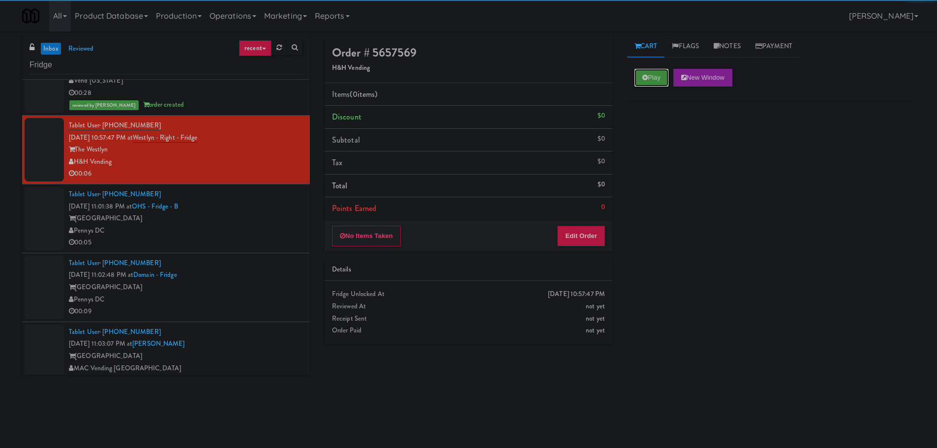
drag, startPoint x: 636, startPoint y: 78, endPoint x: 606, endPoint y: 153, distance: 80.4
click at [637, 78] on button "Play" at bounding box center [652, 78] width 34 height 18
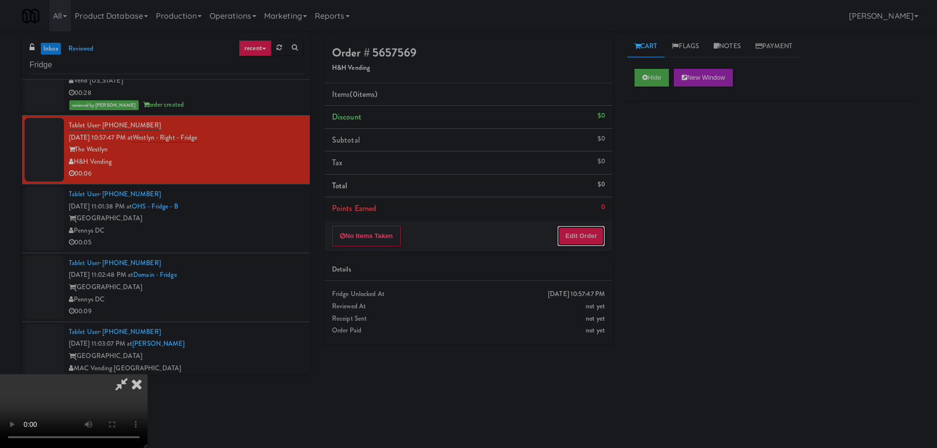
click at [573, 231] on button "Edit Order" at bounding box center [582, 236] width 48 height 21
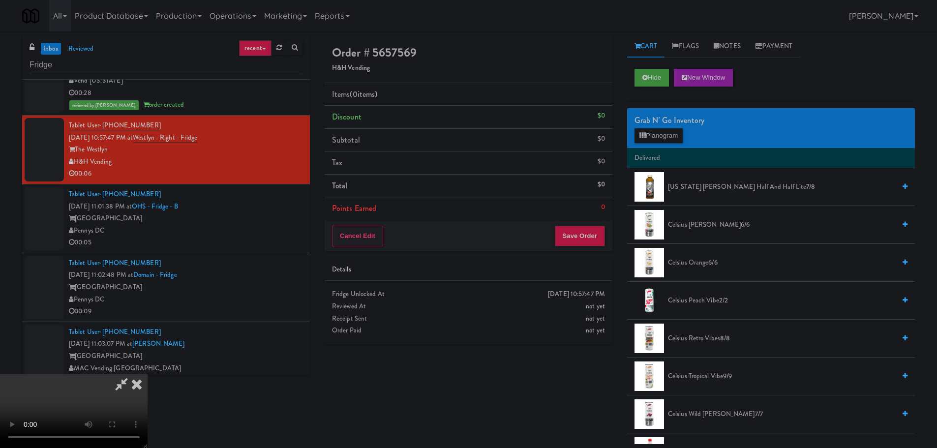
click at [148, 374] on video at bounding box center [74, 411] width 148 height 74
click at [676, 124] on div "Grab N' Go Inventory" at bounding box center [771, 120] width 273 height 15
click at [670, 133] on button "Planogram" at bounding box center [659, 135] width 48 height 15
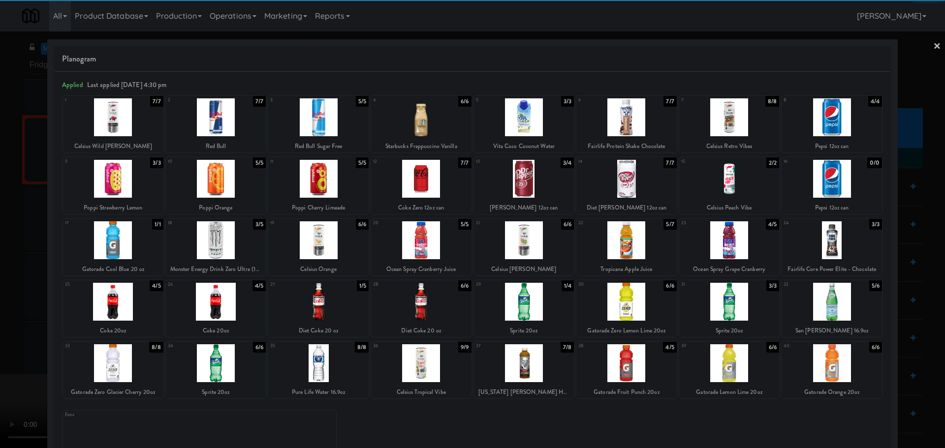
click at [227, 294] on div at bounding box center [216, 302] width 100 height 38
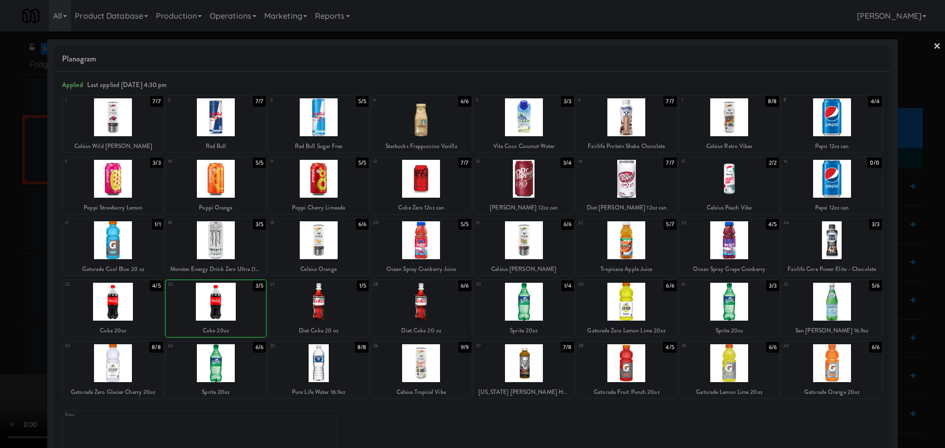
click at [0, 300] on div at bounding box center [472, 224] width 945 height 448
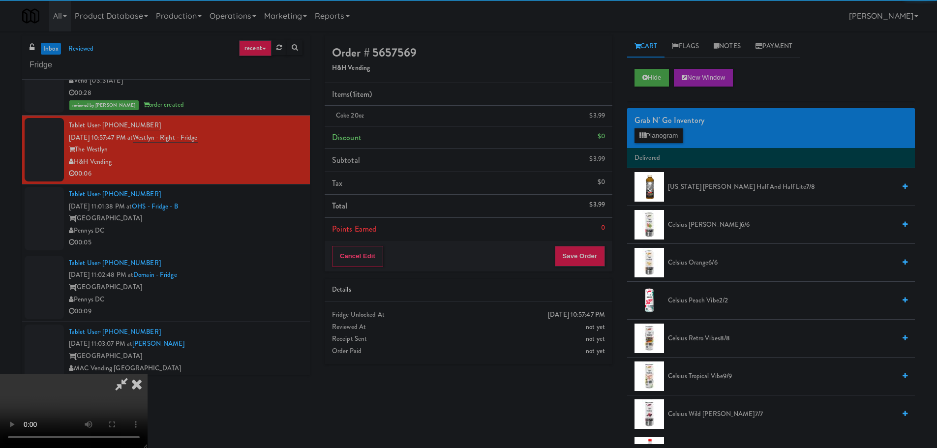
click at [148, 374] on video at bounding box center [74, 411] width 148 height 74
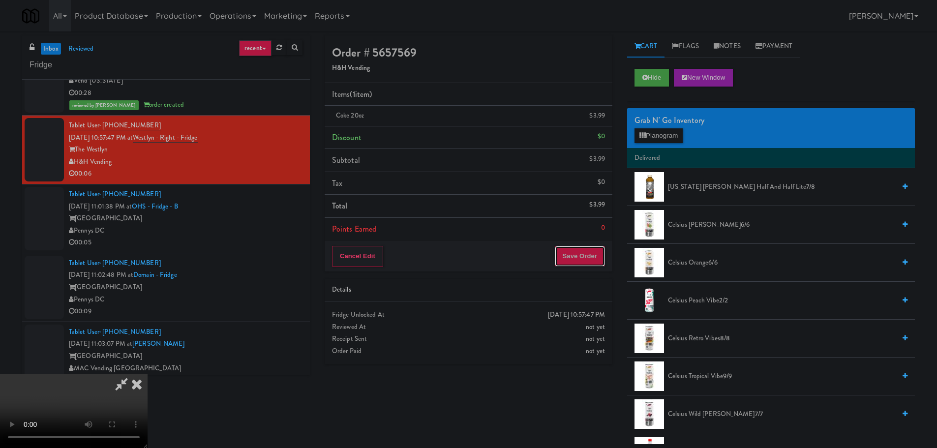
click at [566, 260] on button "Save Order" at bounding box center [580, 256] width 50 height 21
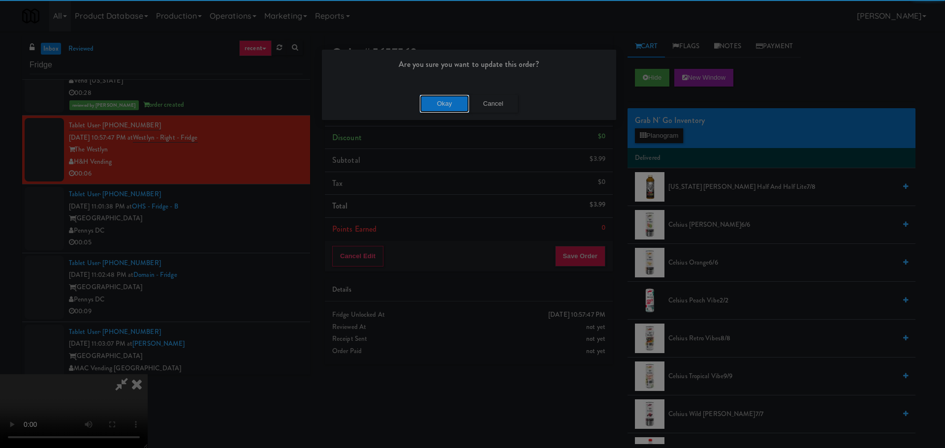
click at [443, 112] on button "Okay" at bounding box center [444, 104] width 49 height 18
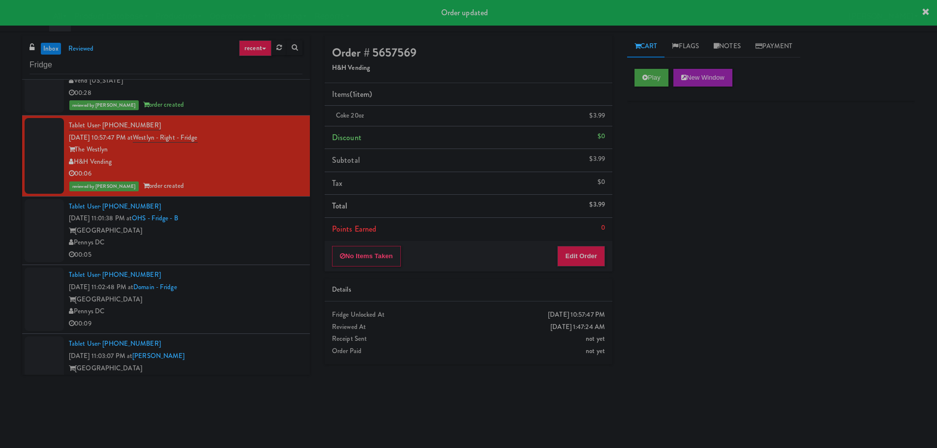
click at [229, 242] on div "Pennys DC" at bounding box center [186, 243] width 234 height 12
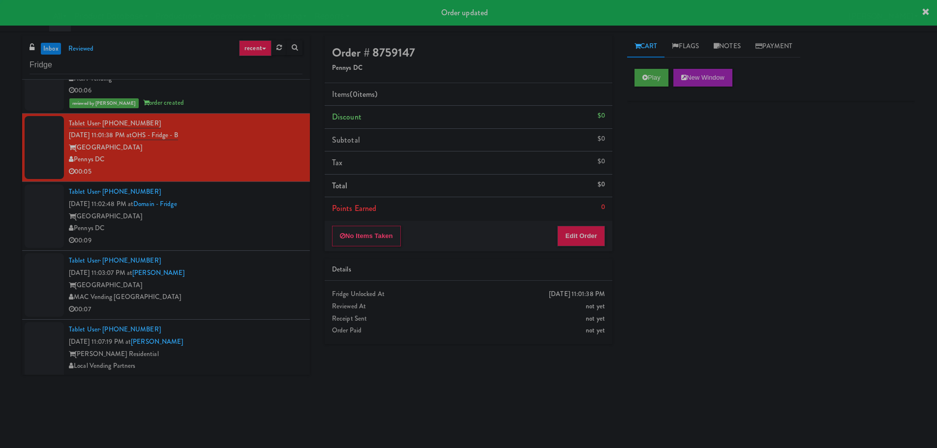
scroll to position [1427, 0]
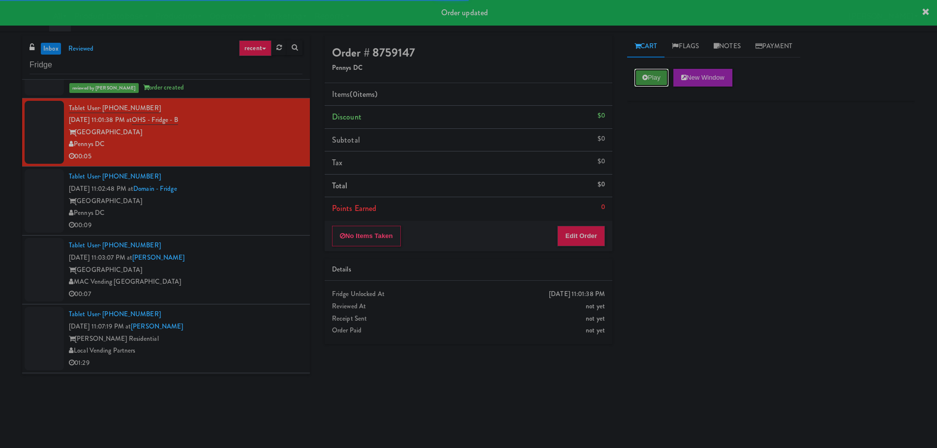
click at [639, 71] on button "Play" at bounding box center [652, 78] width 34 height 18
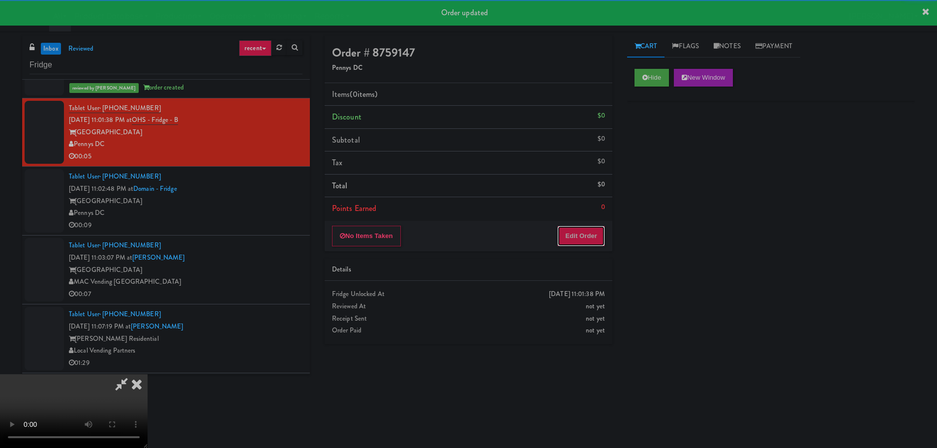
click at [574, 232] on button "Edit Order" at bounding box center [582, 236] width 48 height 21
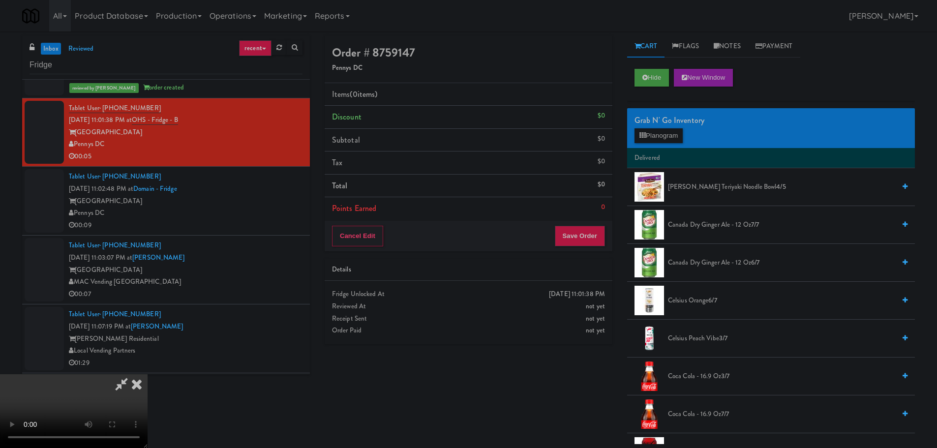
scroll to position [22, 0]
click at [148, 374] on video at bounding box center [74, 411] width 148 height 74
drag, startPoint x: 356, startPoint y: 246, endPoint x: 356, endPoint y: 253, distance: 7.9
click at [148, 374] on video at bounding box center [74, 411] width 148 height 74
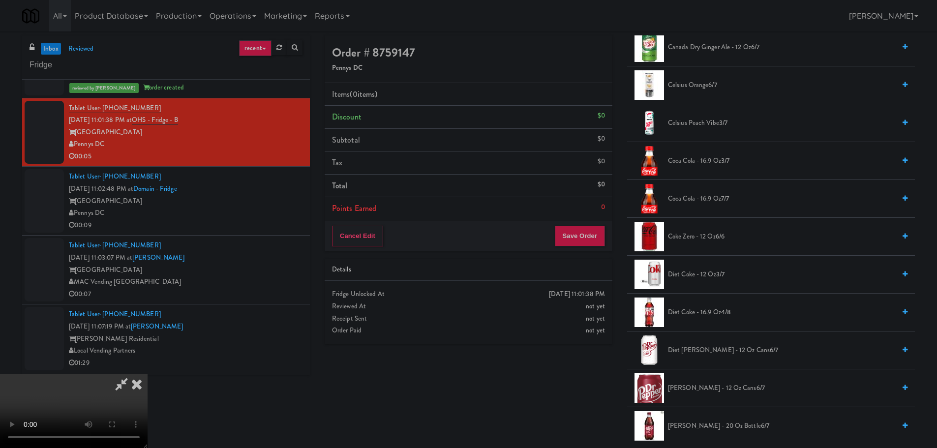
scroll to position [0, 0]
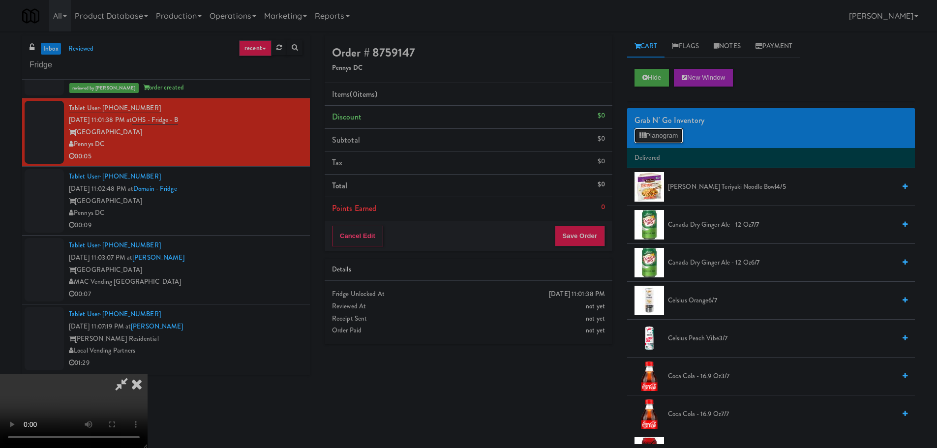
click at [652, 143] on button "Planogram" at bounding box center [659, 135] width 48 height 15
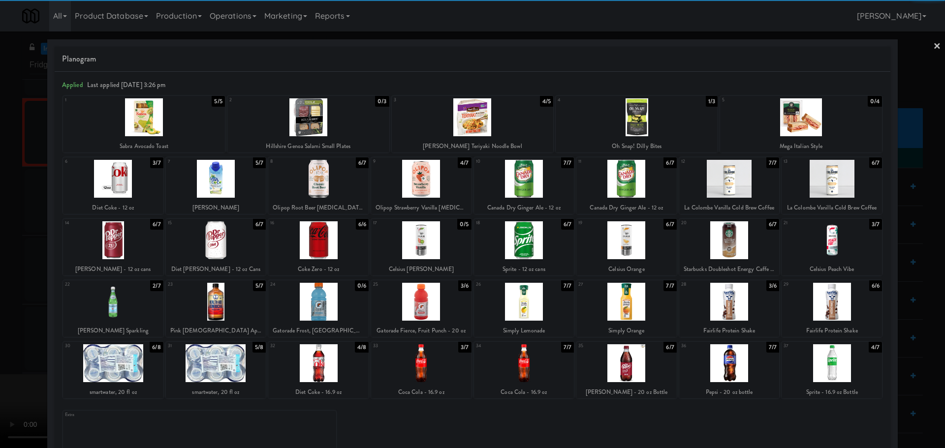
click at [717, 305] on div at bounding box center [729, 302] width 100 height 38
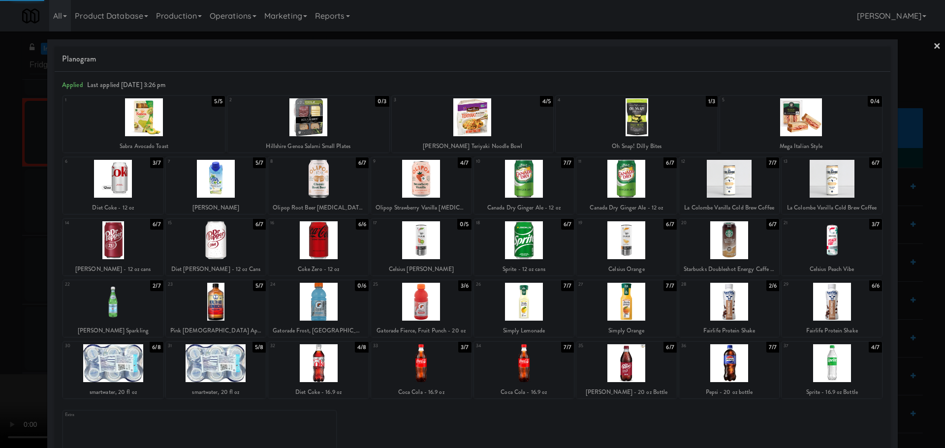
click at [3, 289] on div at bounding box center [472, 224] width 945 height 448
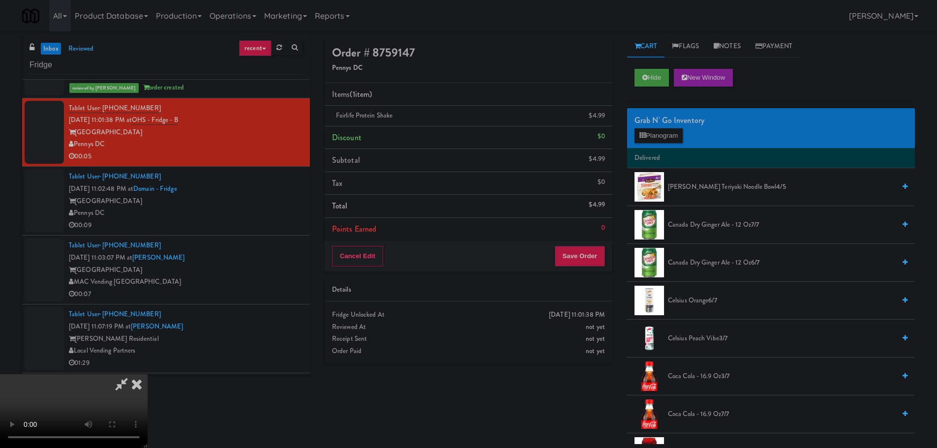
click at [148, 374] on video at bounding box center [74, 411] width 148 height 74
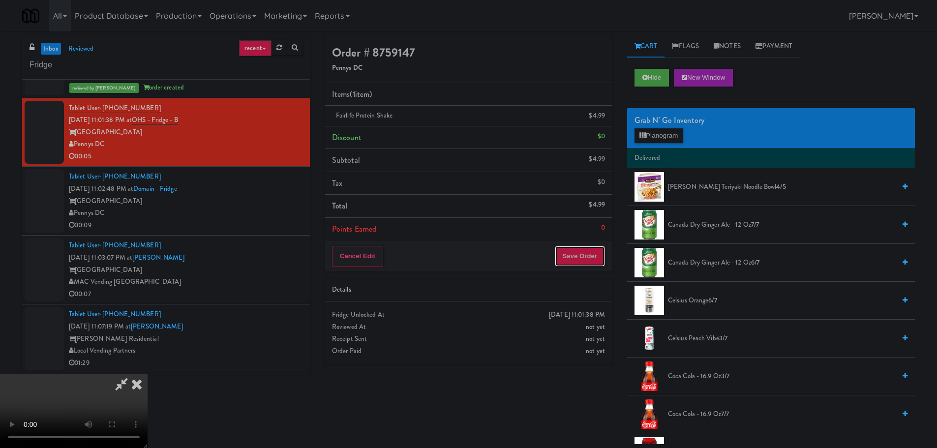
click at [586, 246] on button "Save Order" at bounding box center [580, 256] width 50 height 21
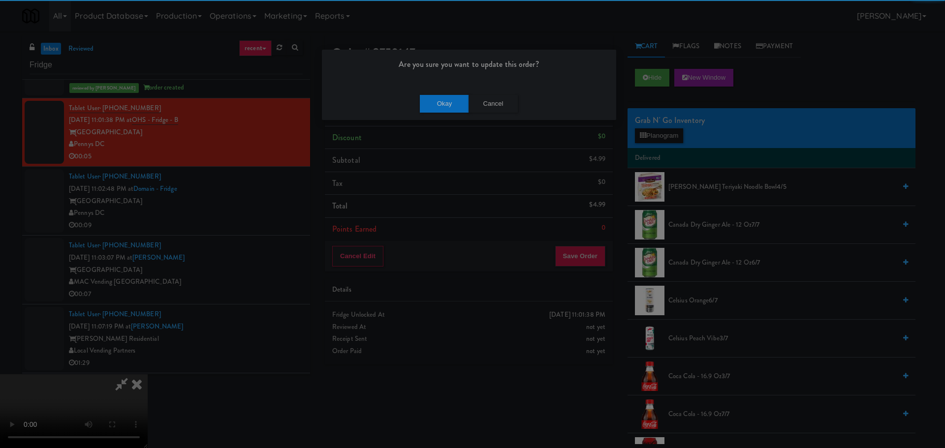
click at [442, 116] on div "Okay Cancel" at bounding box center [469, 103] width 294 height 33
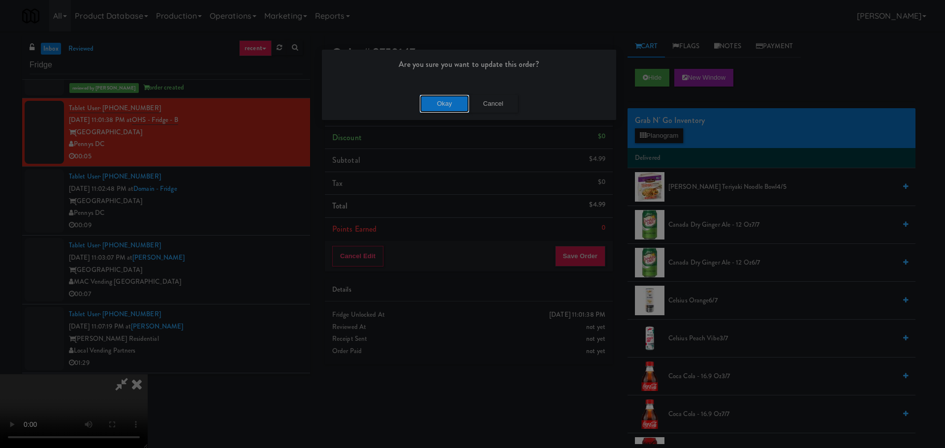
click at [444, 108] on button "Okay" at bounding box center [444, 104] width 49 height 18
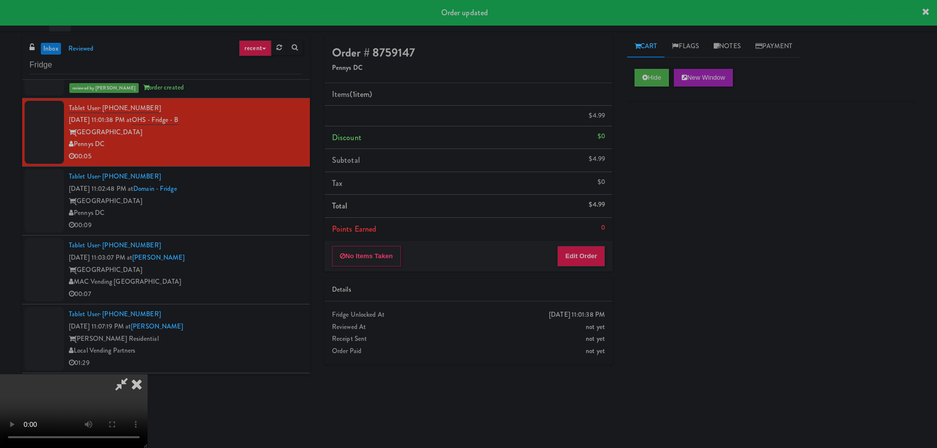
scroll to position [0, 0]
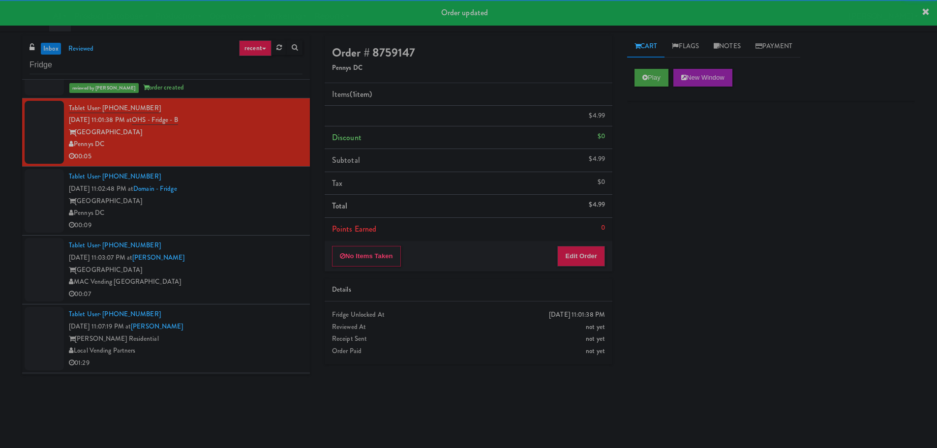
click at [273, 201] on div "[GEOGRAPHIC_DATA]" at bounding box center [186, 201] width 234 height 12
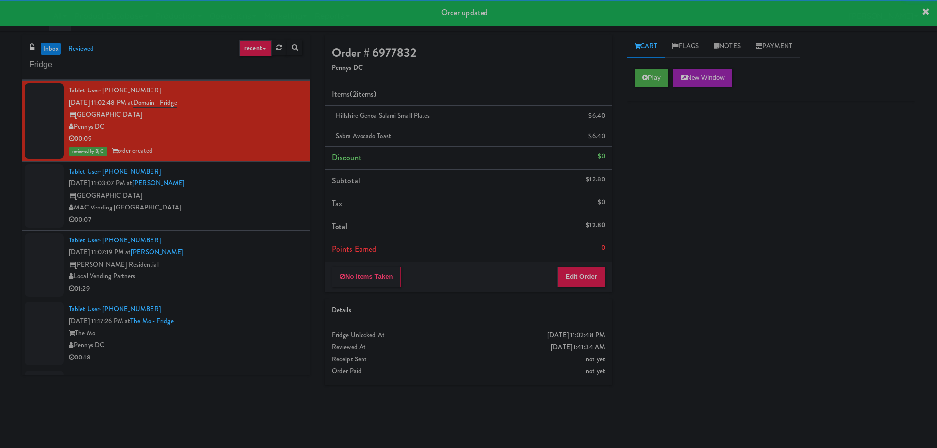
click at [269, 196] on div "[GEOGRAPHIC_DATA]" at bounding box center [186, 196] width 234 height 12
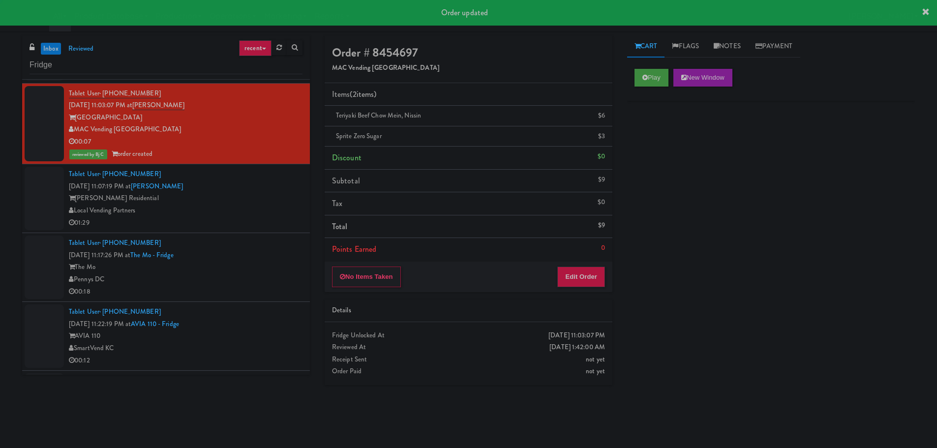
scroll to position [1624, 0]
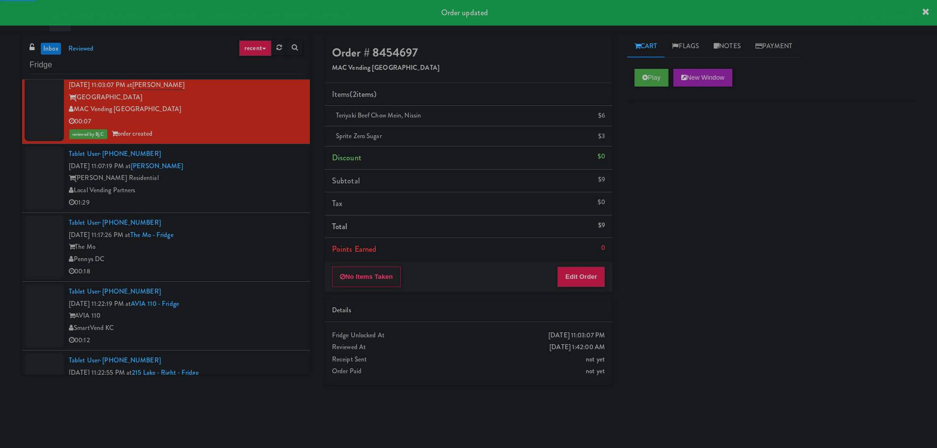
click at [269, 194] on div "Local Vending Partners" at bounding box center [186, 191] width 234 height 12
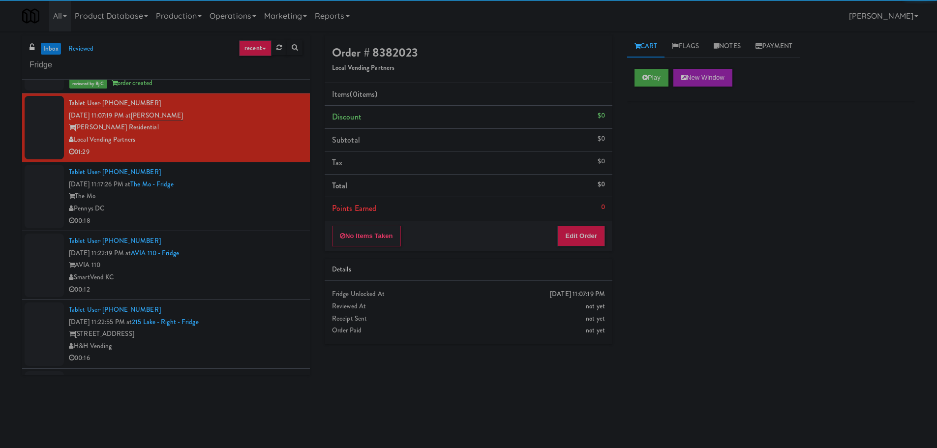
scroll to position [1673, 0]
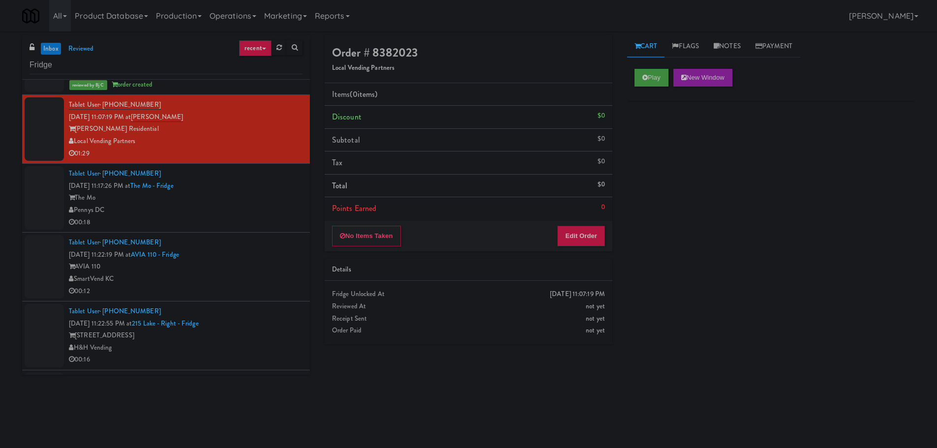
click at [272, 224] on div "00:18" at bounding box center [186, 223] width 234 height 12
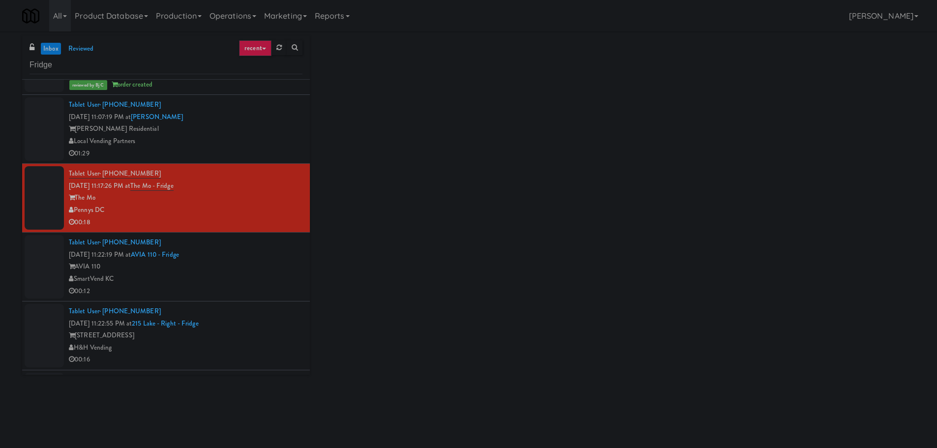
click at [269, 165] on li "Tablet User · (513) 518-6993 [DATE] 11:17:26 PM at [GEOGRAPHIC_DATA] The Mo Pen…" at bounding box center [166, 198] width 288 height 69
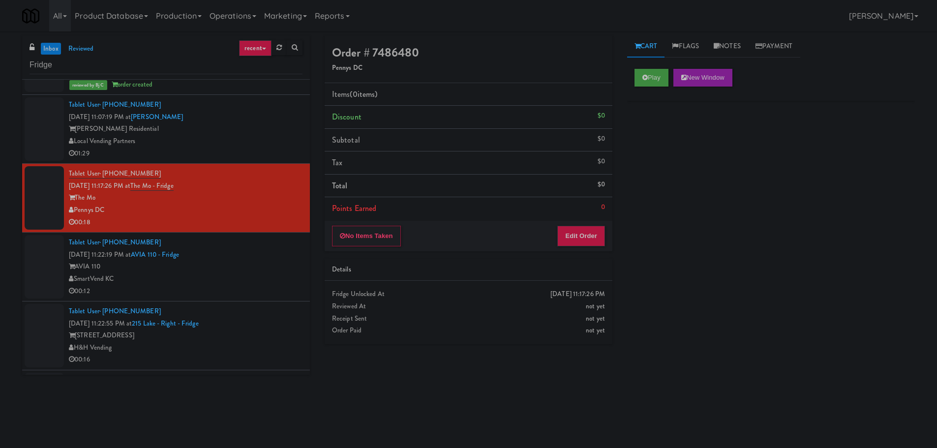
click at [268, 146] on div "Local Vending Partners" at bounding box center [186, 141] width 234 height 12
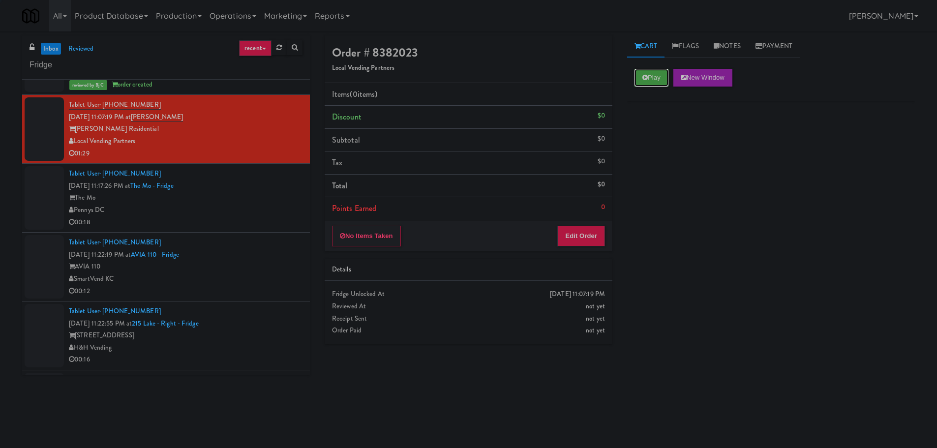
click at [643, 75] on icon at bounding box center [645, 77] width 5 height 6
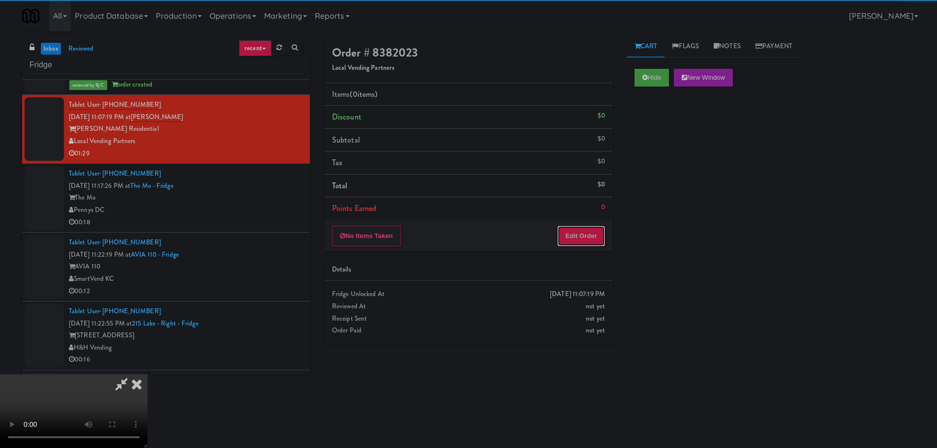
click at [589, 241] on button "Edit Order" at bounding box center [582, 236] width 48 height 21
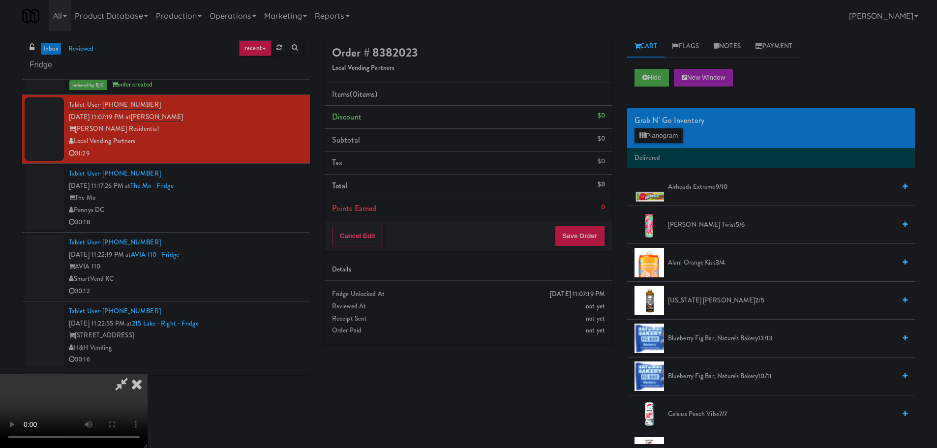
click at [148, 374] on video at bounding box center [74, 411] width 148 height 74
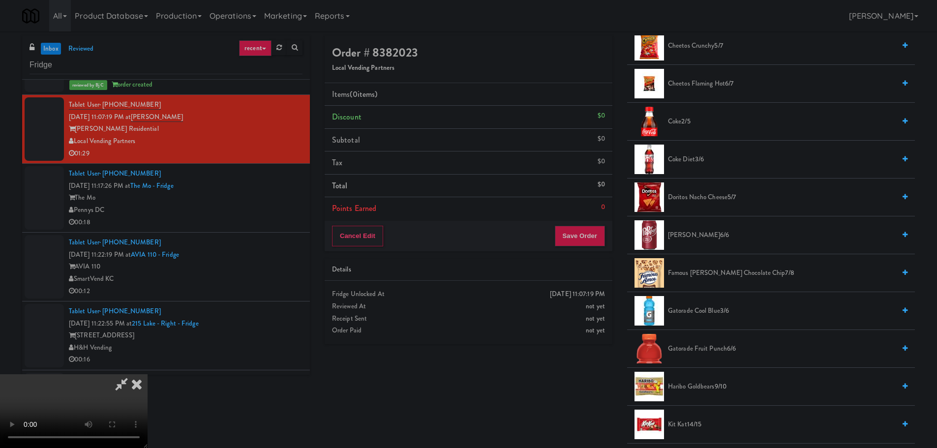
scroll to position [492, 0]
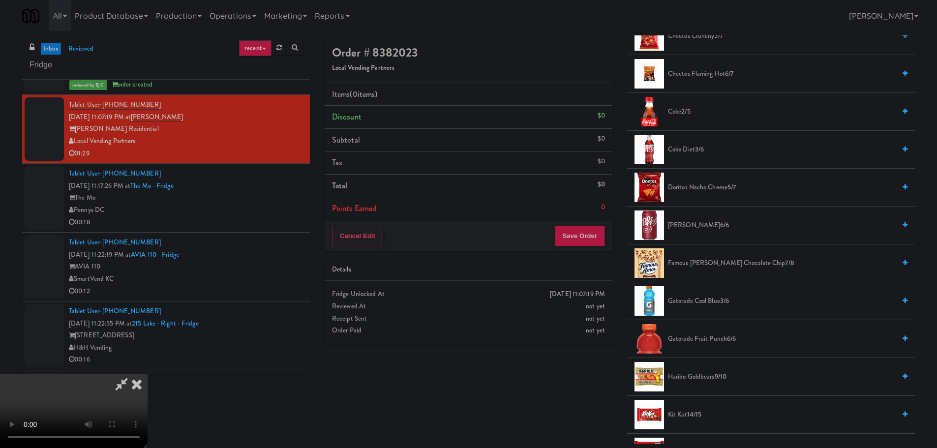
click at [715, 260] on span "Famous [PERSON_NAME] Chocolate Chip 7/8" at bounding box center [781, 263] width 227 height 12
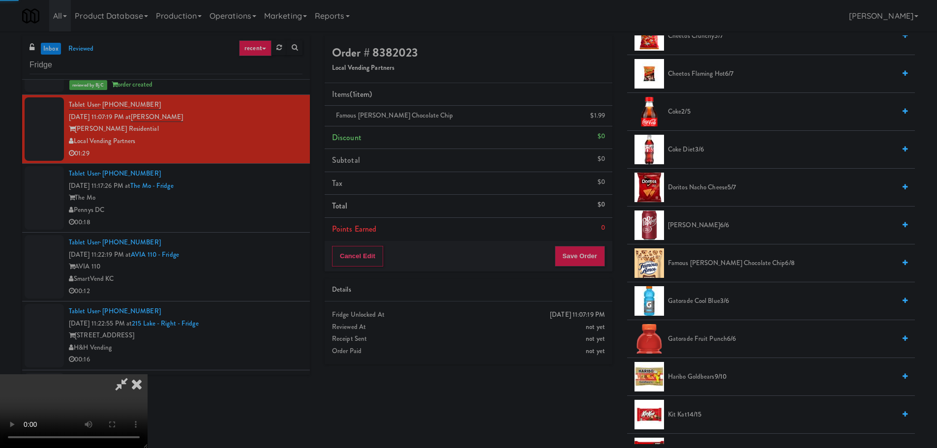
click at [148, 374] on video at bounding box center [74, 411] width 148 height 74
drag, startPoint x: 403, startPoint y: 231, endPoint x: 426, endPoint y: 236, distance: 24.1
click at [148, 374] on video at bounding box center [74, 411] width 148 height 74
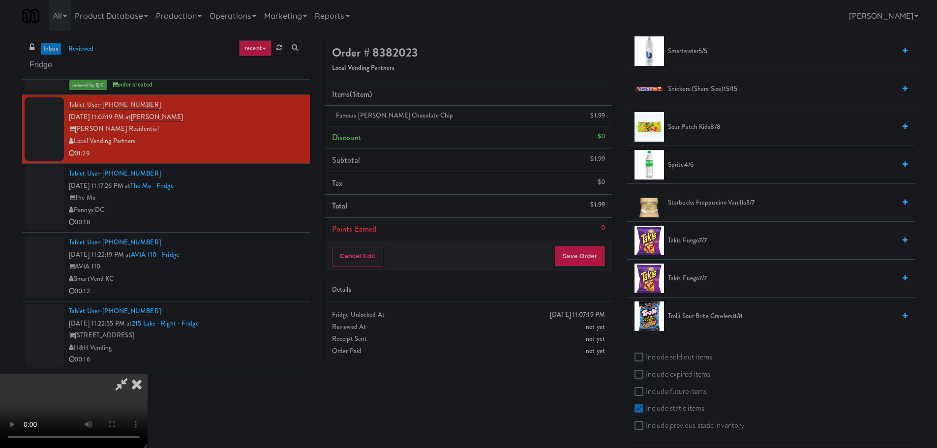
scroll to position [1240, 0]
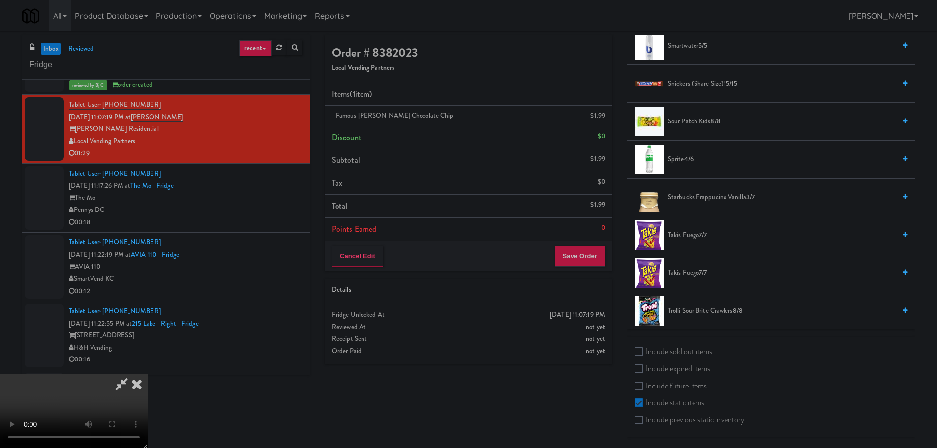
click at [713, 309] on span "Trolli Sour Brite Crawlers 8/8" at bounding box center [781, 311] width 227 height 12
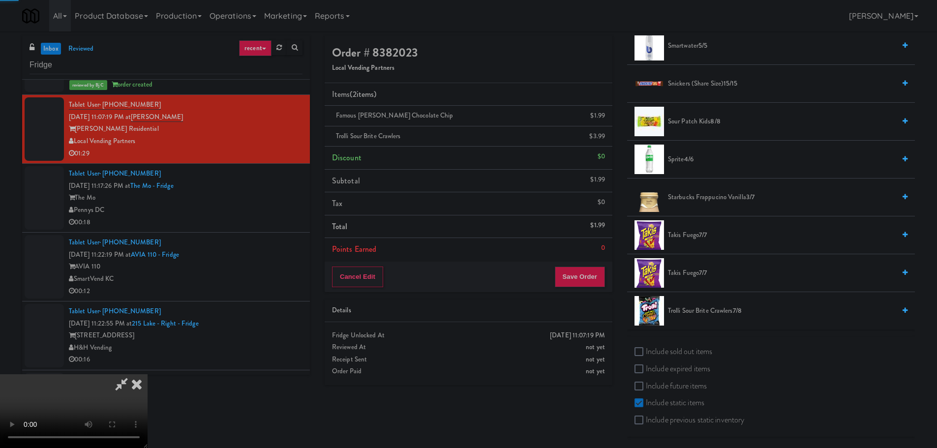
drag, startPoint x: 416, startPoint y: 283, endPoint x: 406, endPoint y: 282, distance: 10.4
click at [148, 374] on video at bounding box center [74, 411] width 148 height 74
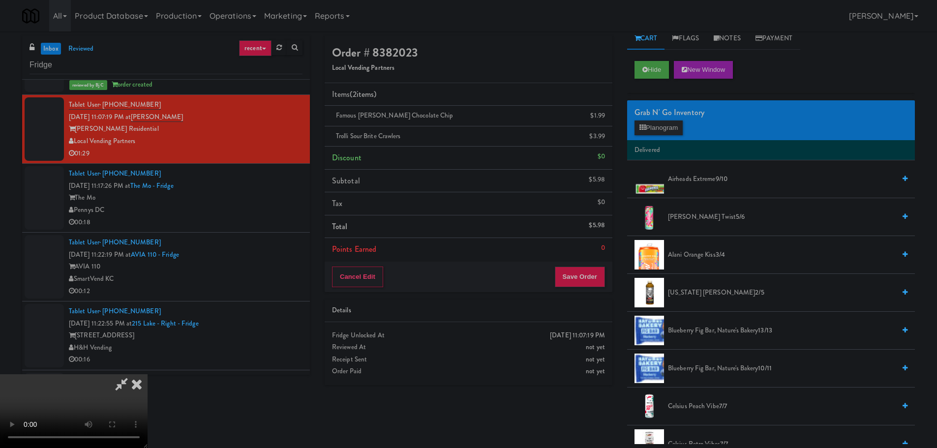
scroll to position [0, 0]
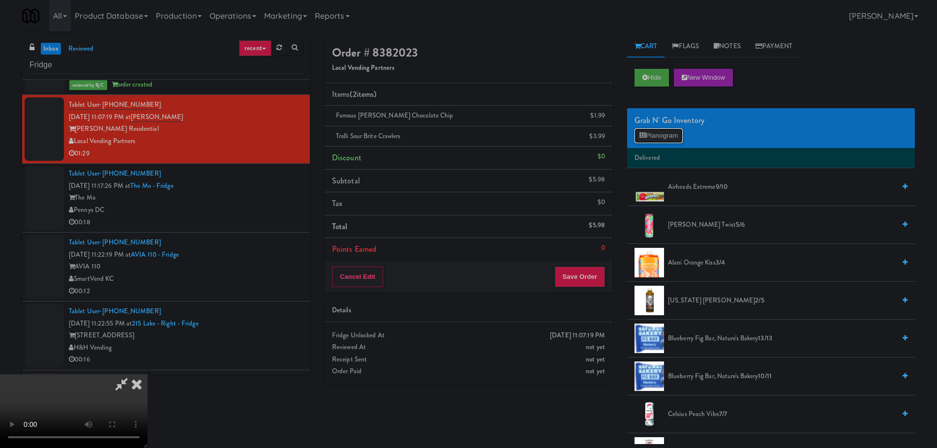
click at [660, 129] on button "Planogram" at bounding box center [659, 135] width 48 height 15
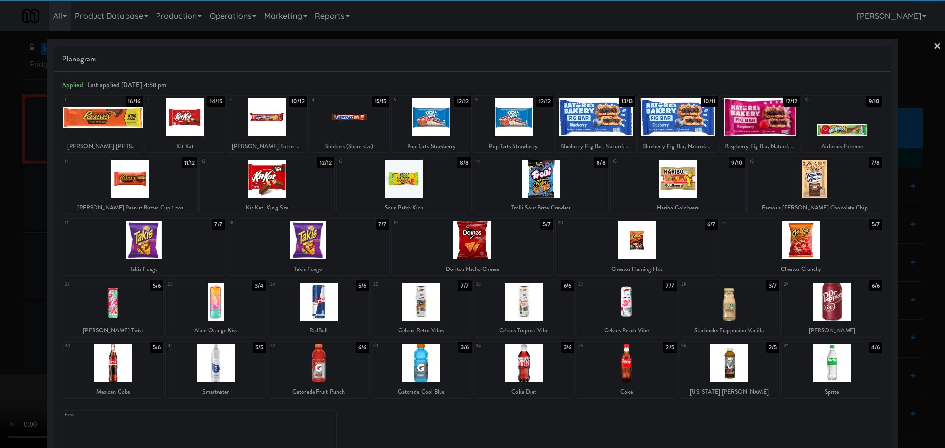
click at [818, 304] on div at bounding box center [831, 302] width 100 height 38
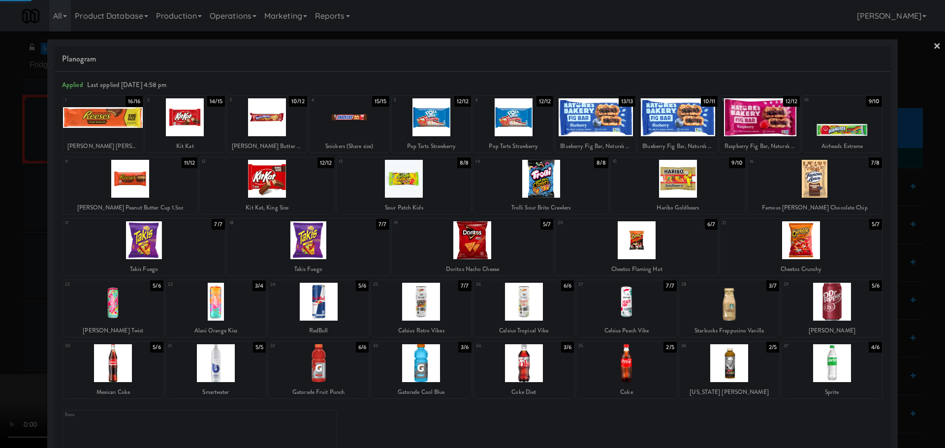
drag, startPoint x: 0, startPoint y: 274, endPoint x: 28, endPoint y: 267, distance: 28.8
click at [0, 274] on div at bounding box center [472, 224] width 945 height 448
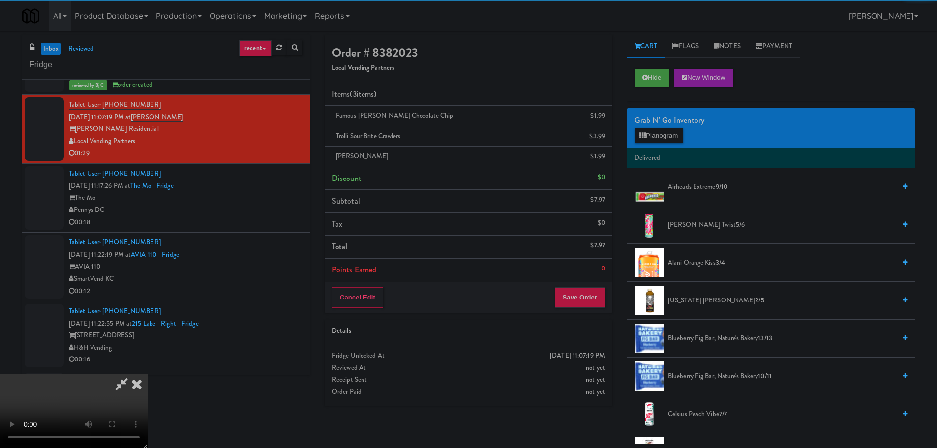
drag, startPoint x: 221, startPoint y: 258, endPoint x: 277, endPoint y: 254, distance: 55.7
click at [148, 374] on video at bounding box center [74, 411] width 148 height 74
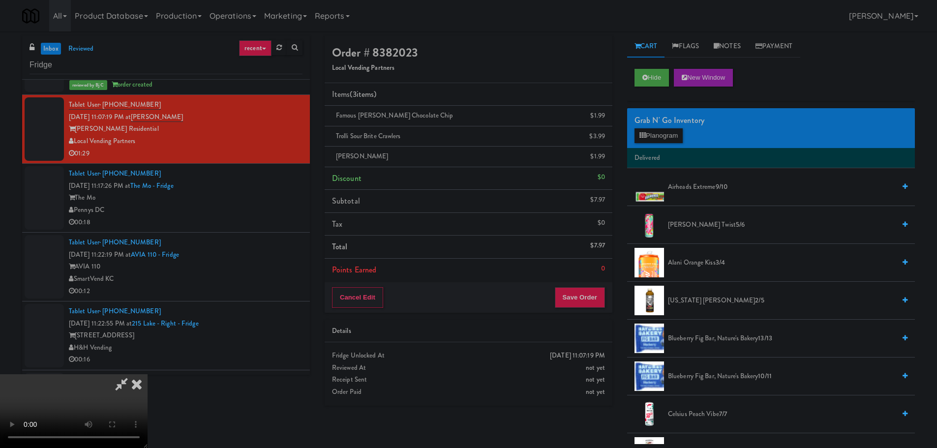
click at [148, 374] on video at bounding box center [74, 411] width 148 height 74
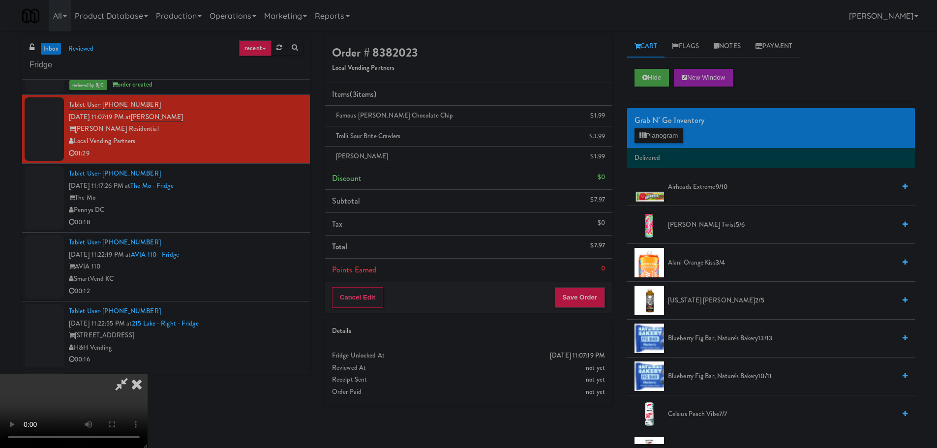
click at [148, 374] on video at bounding box center [74, 411] width 148 height 74
drag, startPoint x: 367, startPoint y: 288, endPoint x: 362, endPoint y: 292, distance: 6.0
click at [148, 374] on video at bounding box center [74, 411] width 148 height 74
click at [643, 137] on icon at bounding box center [643, 135] width 6 height 6
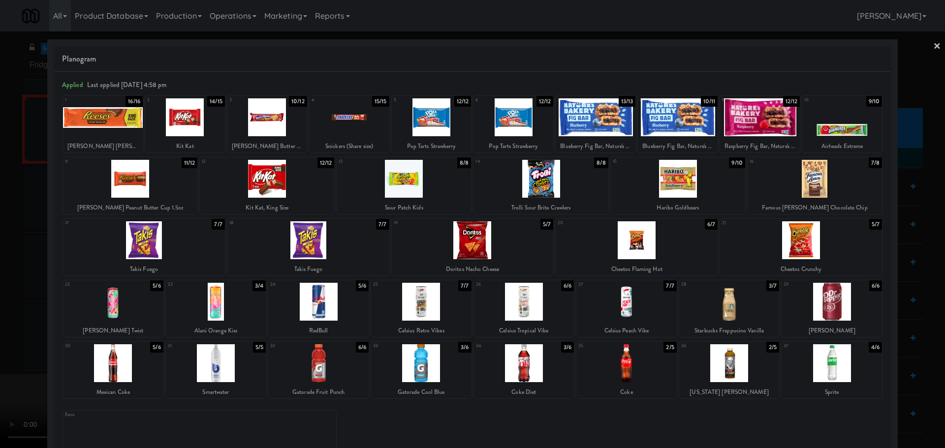
click at [195, 125] on div at bounding box center [185, 117] width 80 height 38
click at [5, 193] on div at bounding box center [472, 224] width 945 height 448
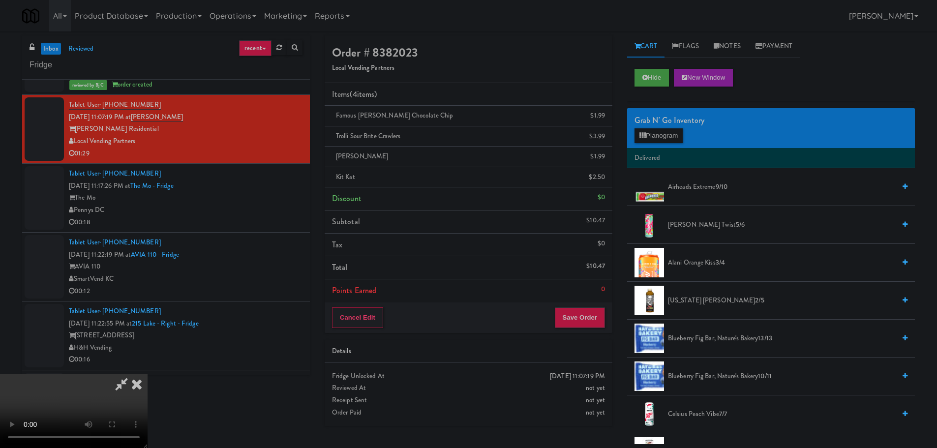
click at [148, 374] on video at bounding box center [74, 411] width 148 height 74
click at [582, 319] on button "Save Order" at bounding box center [580, 318] width 50 height 21
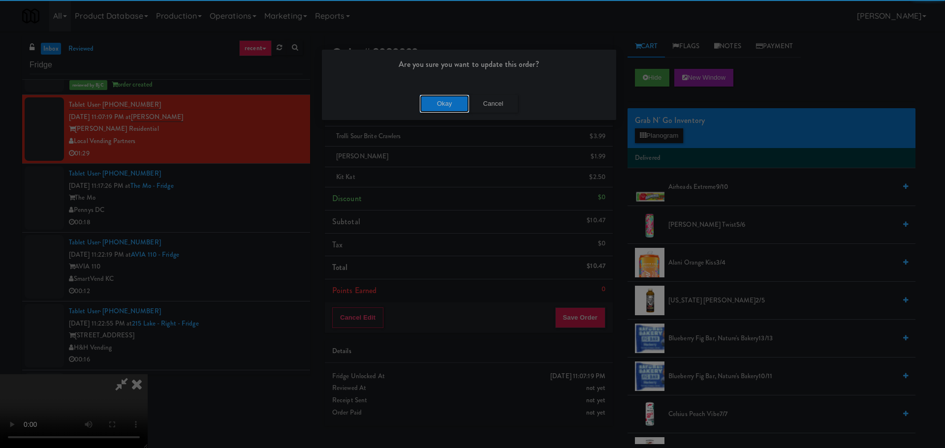
click at [439, 110] on button "Okay" at bounding box center [444, 104] width 49 height 18
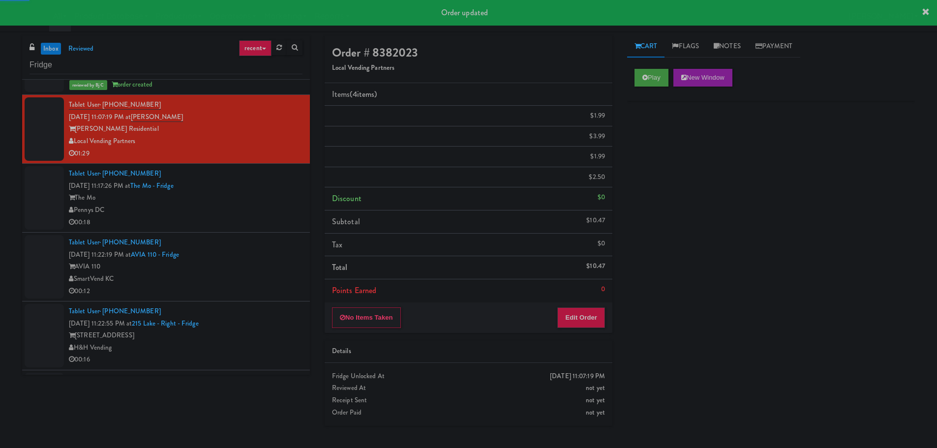
click at [270, 213] on div "Pennys DC" at bounding box center [186, 210] width 234 height 12
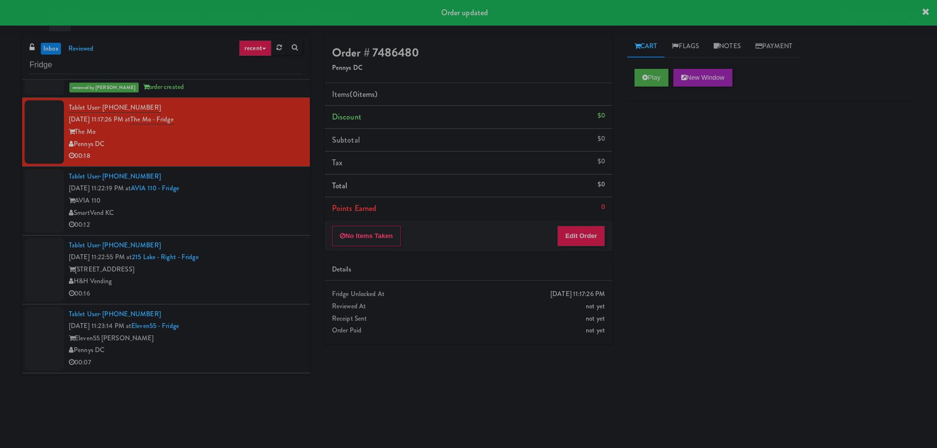
scroll to position [1771, 0]
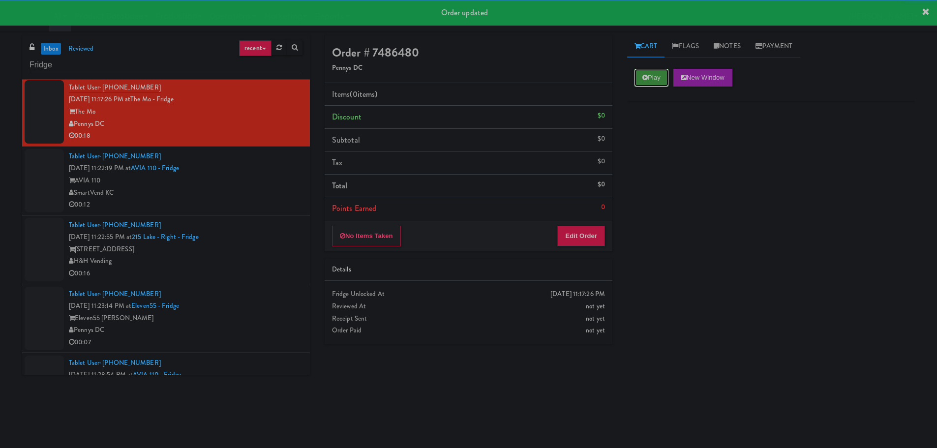
click at [656, 77] on button "Play" at bounding box center [652, 78] width 34 height 18
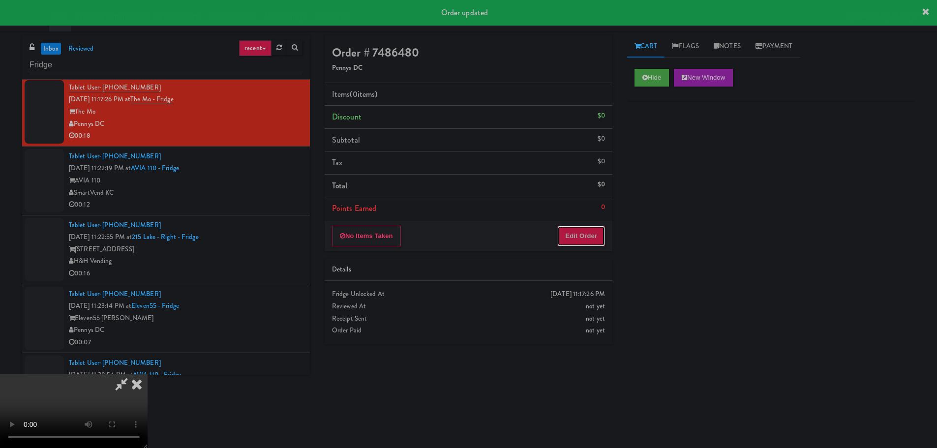
click at [583, 230] on button "Edit Order" at bounding box center [582, 236] width 48 height 21
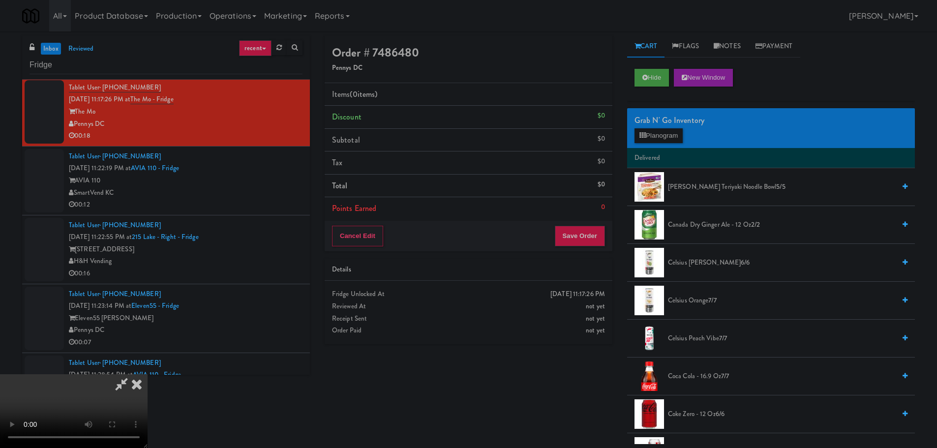
click at [148, 374] on video at bounding box center [74, 411] width 148 height 74
drag, startPoint x: 432, startPoint y: 352, endPoint x: 540, endPoint y: 418, distance: 127.2
click at [148, 374] on video at bounding box center [74, 411] width 148 height 74
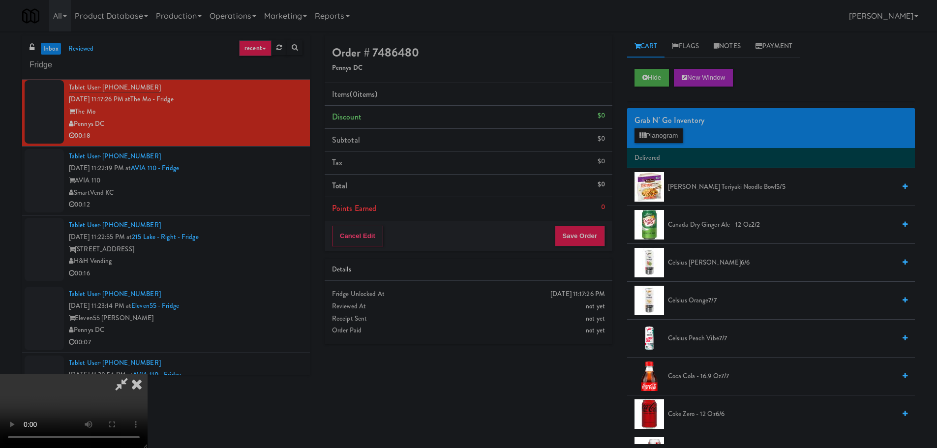
click at [148, 374] on video at bounding box center [74, 411] width 148 height 74
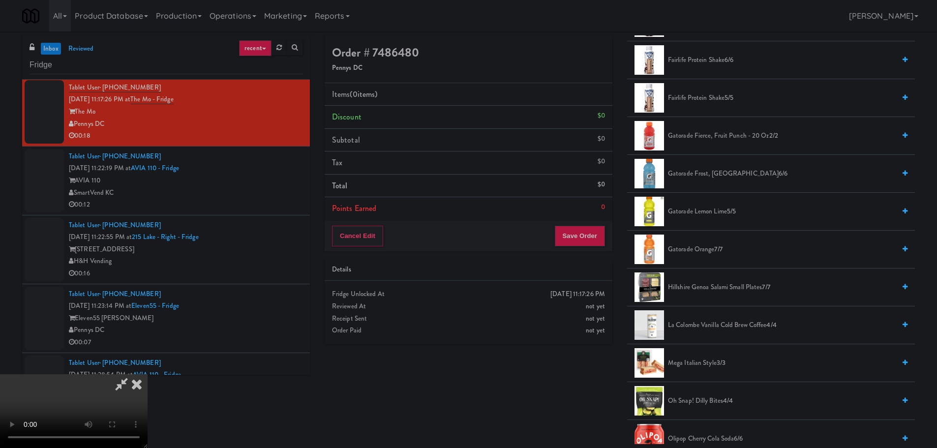
scroll to position [640, 0]
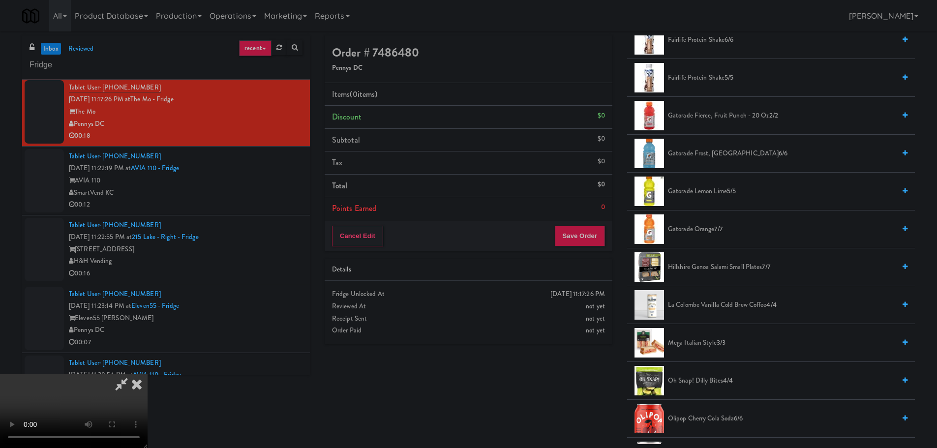
click at [712, 191] on span "Gatorade Lemon Lime 5/5" at bounding box center [781, 192] width 227 height 12
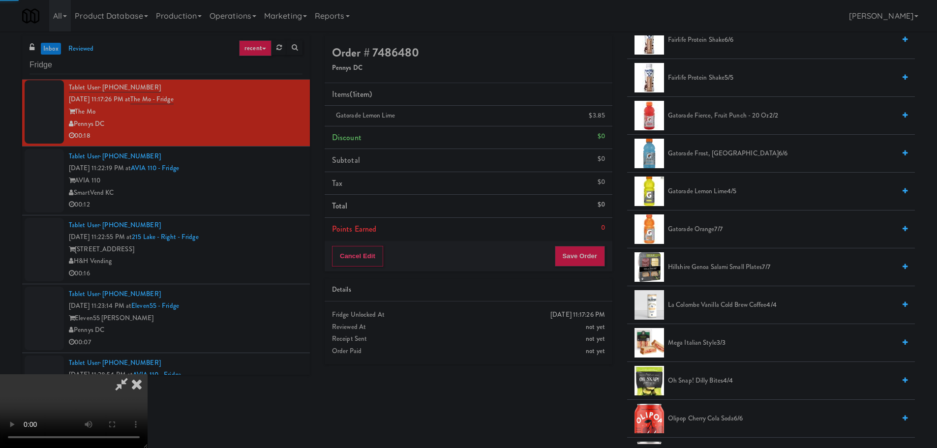
click at [148, 374] on video at bounding box center [74, 411] width 148 height 74
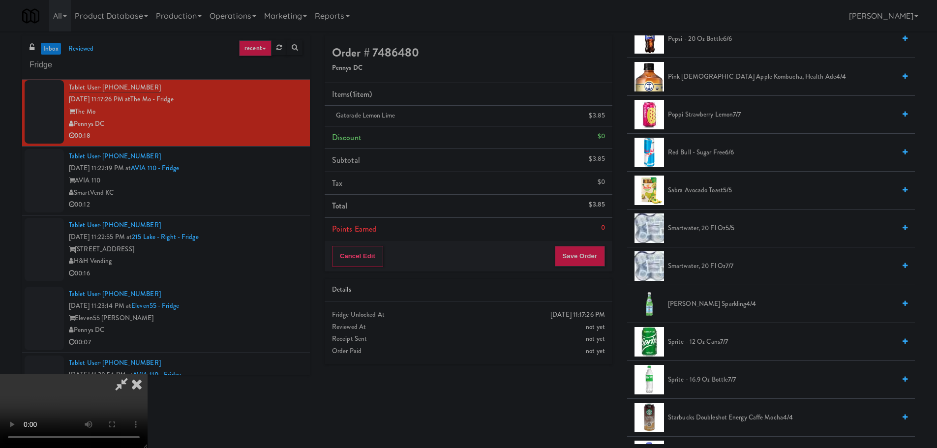
scroll to position [1240, 0]
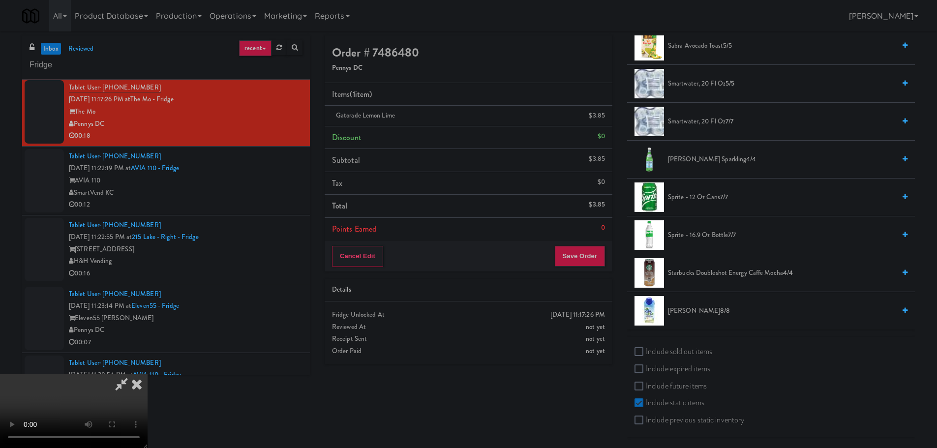
click at [707, 236] on span "Sprite - 16.9 oz Bottle 7/7" at bounding box center [781, 235] width 227 height 12
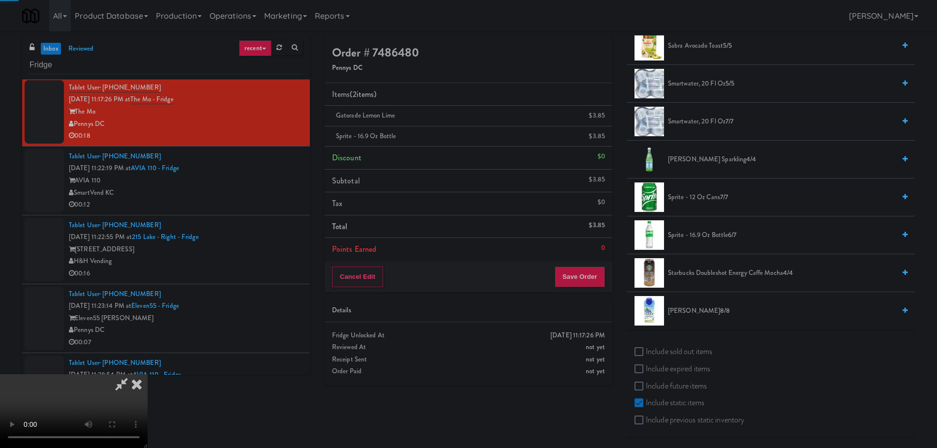
click at [148, 374] on video at bounding box center [74, 411] width 148 height 74
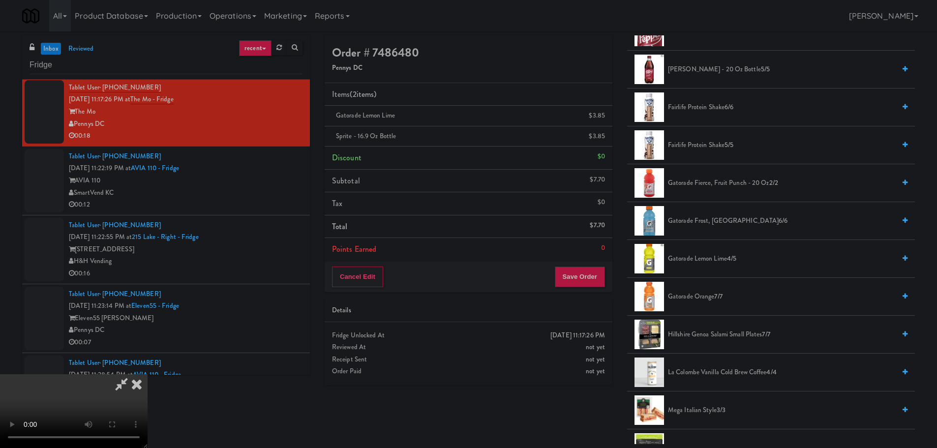
scroll to position [551, 0]
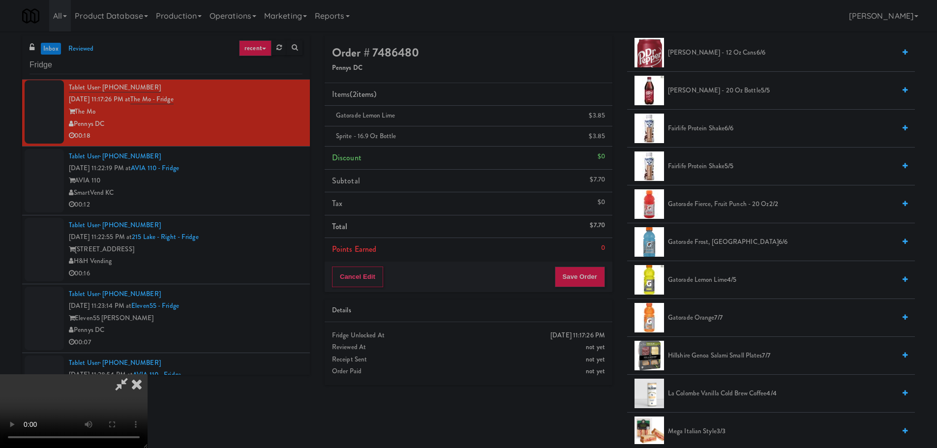
click at [717, 279] on span "Gatorade Lemon Lime 4/5" at bounding box center [781, 280] width 227 height 12
click at [148, 374] on video at bounding box center [74, 411] width 148 height 74
click at [579, 278] on button "Save Order" at bounding box center [580, 277] width 50 height 21
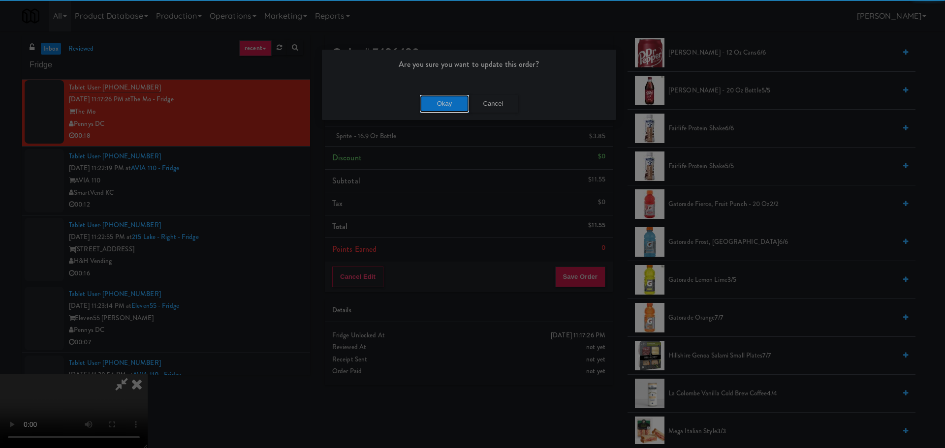
click at [443, 97] on button "Okay" at bounding box center [444, 104] width 49 height 18
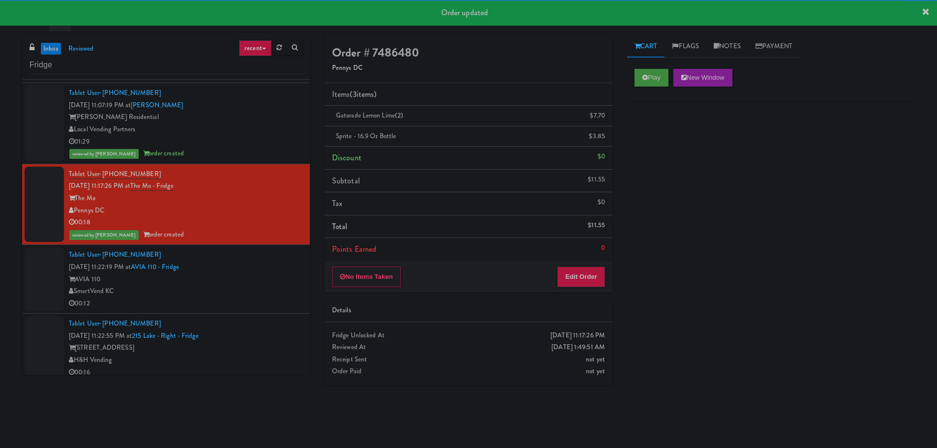
scroll to position [1673, 0]
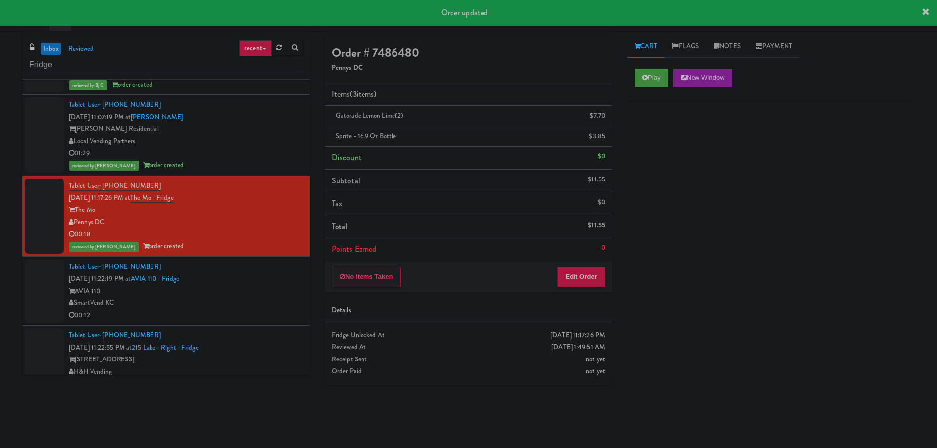
click at [269, 166] on div "reviewed by [PERSON_NAME] order created" at bounding box center [186, 165] width 234 height 12
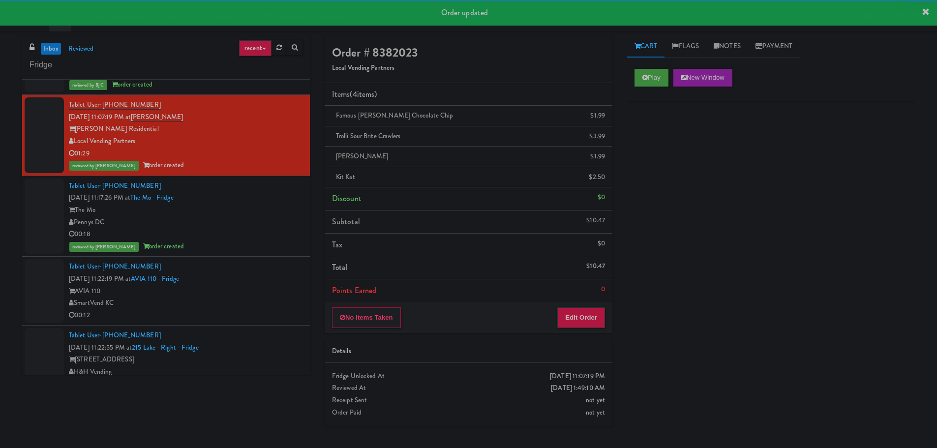
click at [262, 224] on div "Pennys DC" at bounding box center [186, 223] width 234 height 12
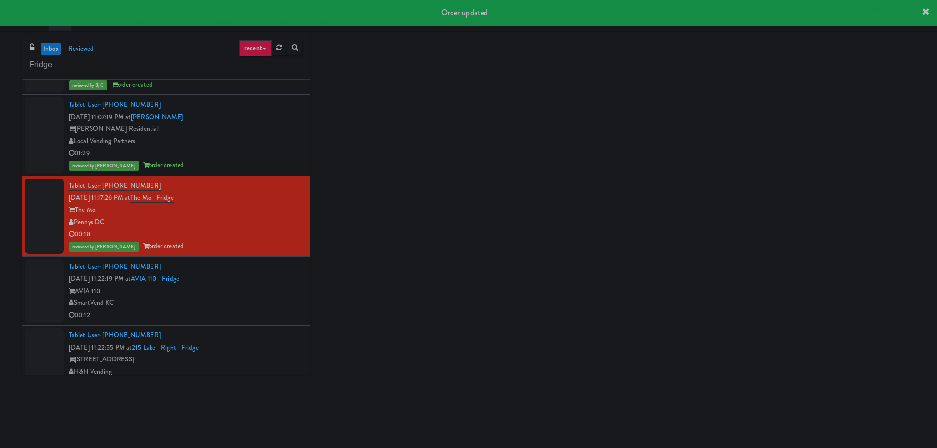
click at [256, 293] on div "AVIA 110" at bounding box center [186, 291] width 234 height 12
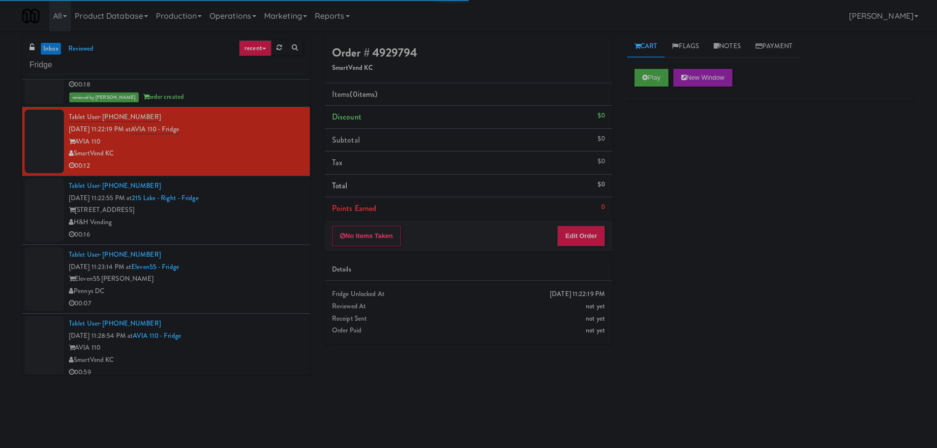
scroll to position [1821, 0]
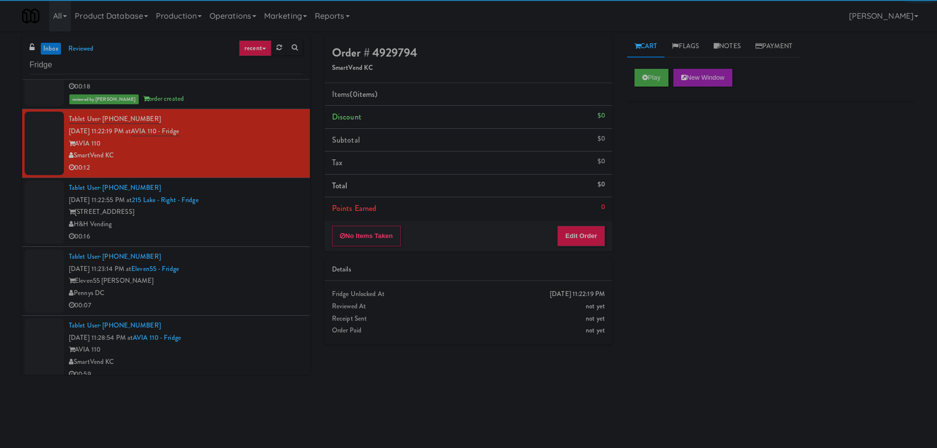
click at [631, 82] on div "Play New Window" at bounding box center [771, 81] width 288 height 39
click at [642, 82] on button "Play" at bounding box center [652, 78] width 34 height 18
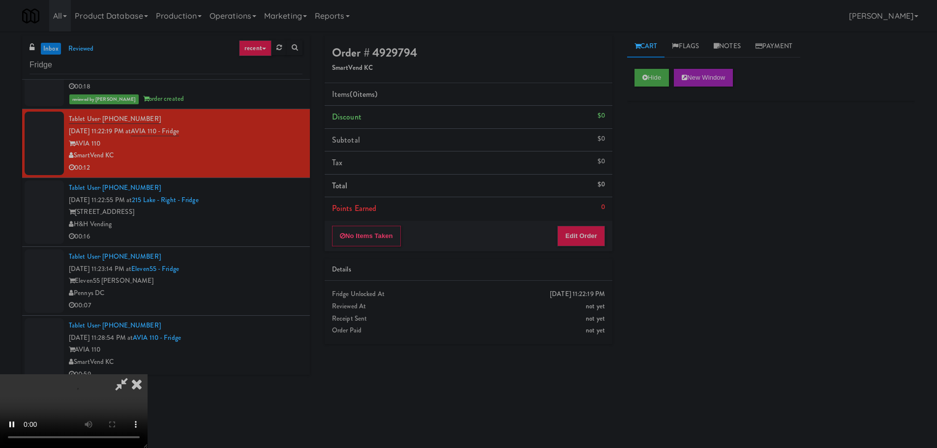
click at [580, 254] on div "Order # 4929794 SmartVend KC Items (0 items ) Discount $0 Subtotal $0 Tax $0 To…" at bounding box center [468, 193] width 303 height 316
click at [586, 238] on button "Edit Order" at bounding box center [582, 236] width 48 height 21
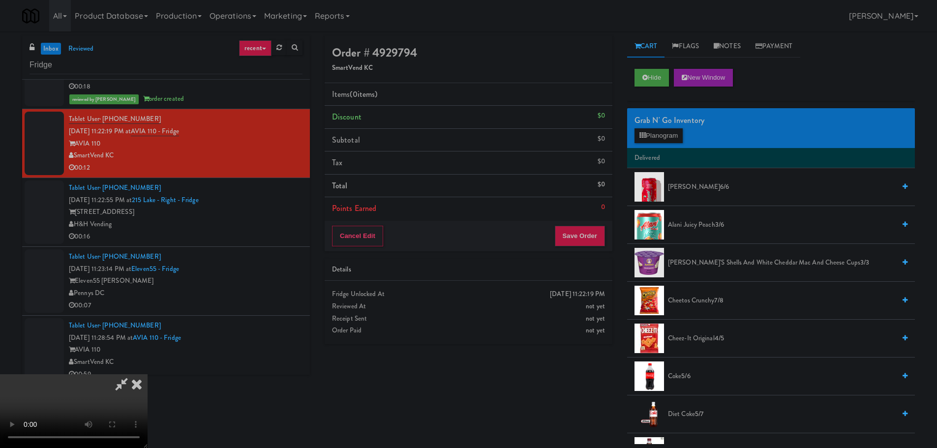
click at [148, 374] on video at bounding box center [74, 411] width 148 height 74
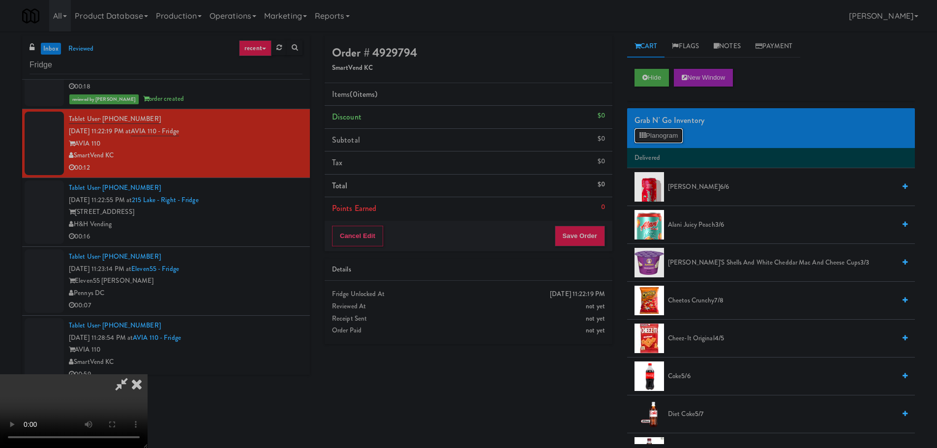
click at [673, 132] on button "Planogram" at bounding box center [659, 135] width 48 height 15
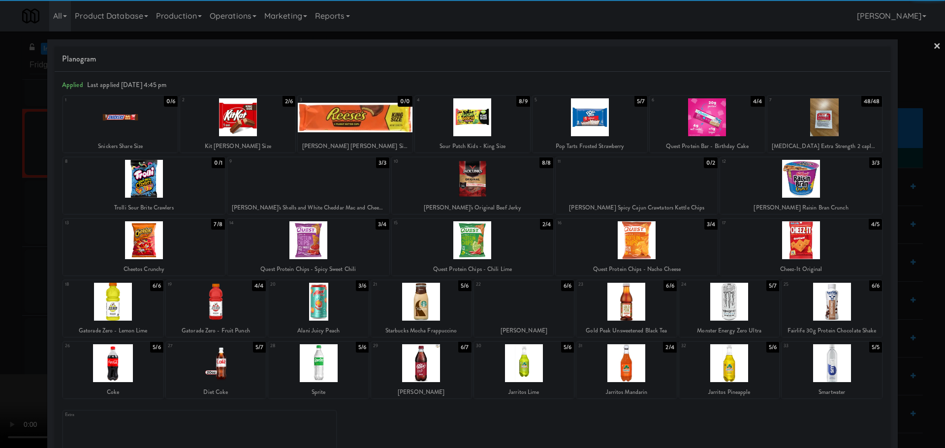
click at [246, 122] on div at bounding box center [237, 117] width 115 height 38
click at [238, 127] on div at bounding box center [237, 117] width 115 height 38
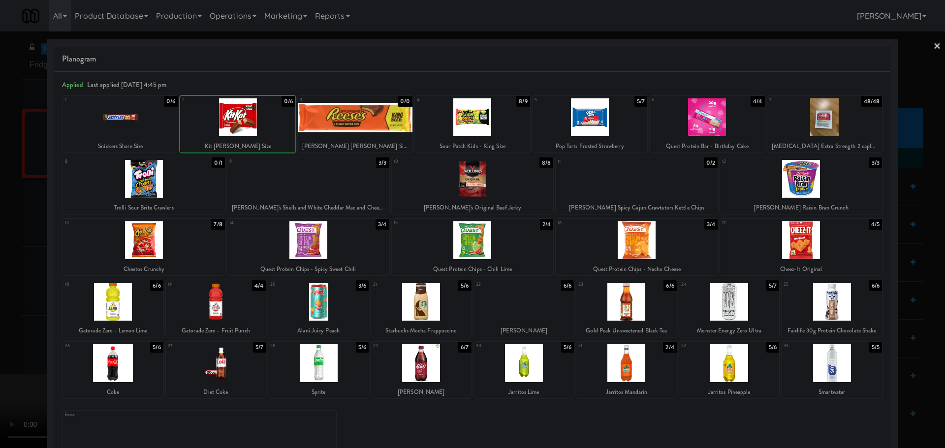
click at [1, 229] on div at bounding box center [472, 224] width 945 height 448
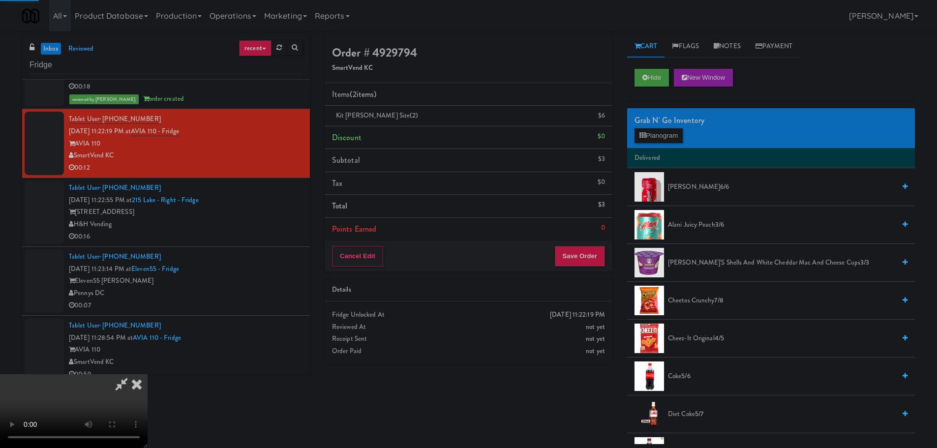
click at [148, 374] on video at bounding box center [74, 411] width 148 height 74
click at [673, 132] on button "Planogram" at bounding box center [659, 135] width 48 height 15
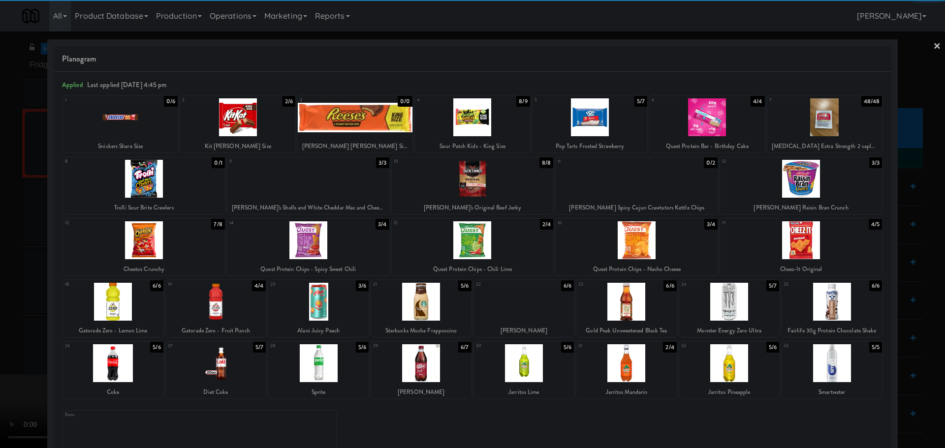
click at [198, 235] on div at bounding box center [144, 240] width 162 height 38
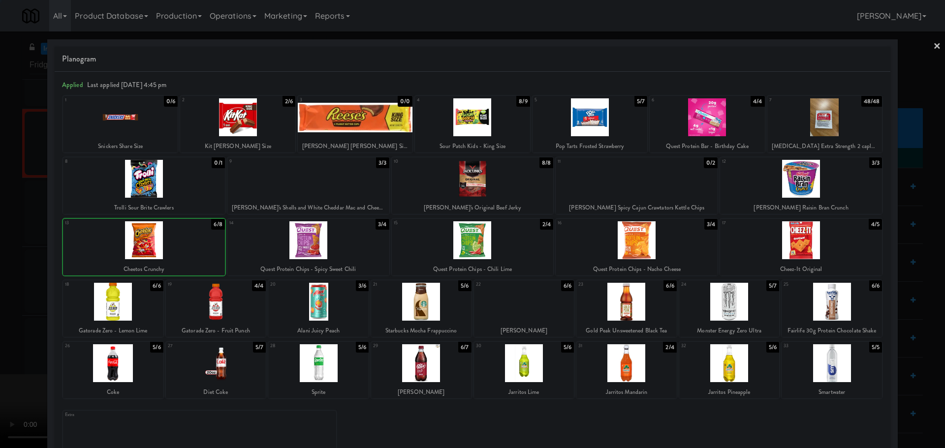
click at [2, 298] on div at bounding box center [472, 224] width 945 height 448
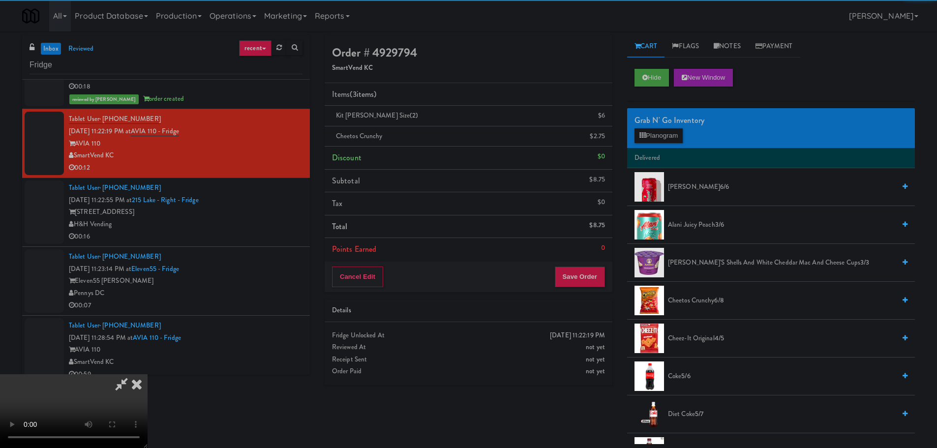
drag, startPoint x: 196, startPoint y: 303, endPoint x: 316, endPoint y: 296, distance: 120.3
click at [148, 374] on video at bounding box center [74, 411] width 148 height 74
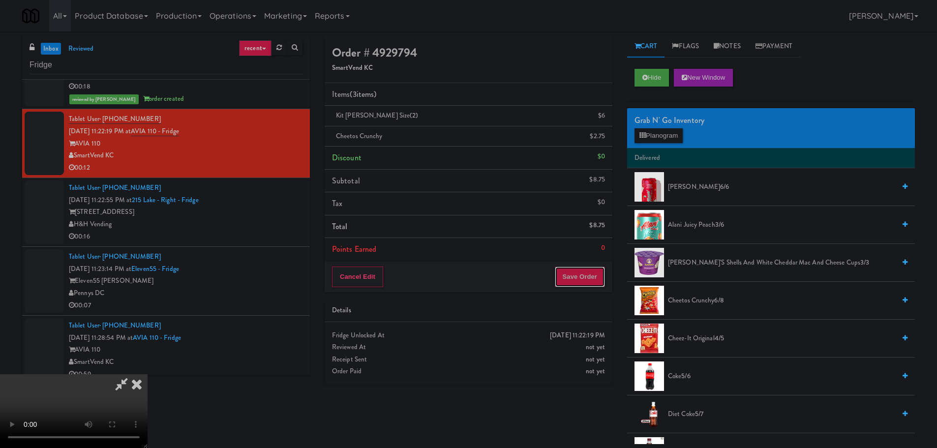
click at [576, 277] on button "Save Order" at bounding box center [580, 277] width 50 height 21
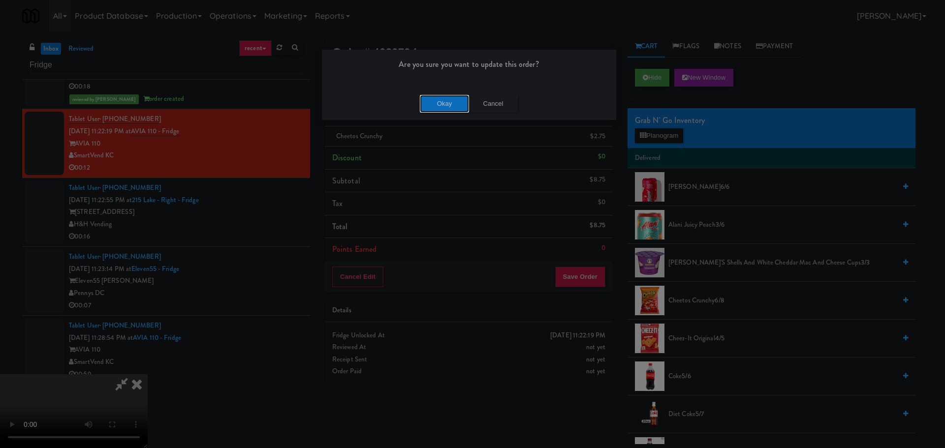
click at [445, 106] on button "Okay" at bounding box center [444, 104] width 49 height 18
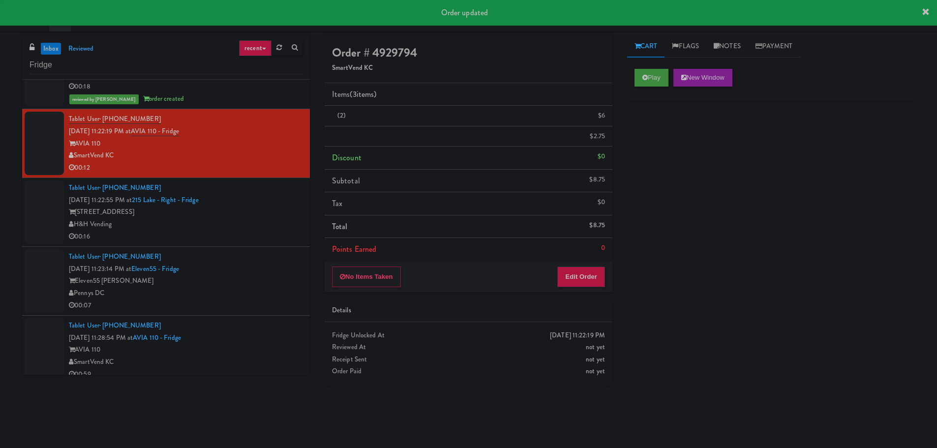
click at [270, 214] on div "[STREET_ADDRESS]" at bounding box center [186, 212] width 234 height 12
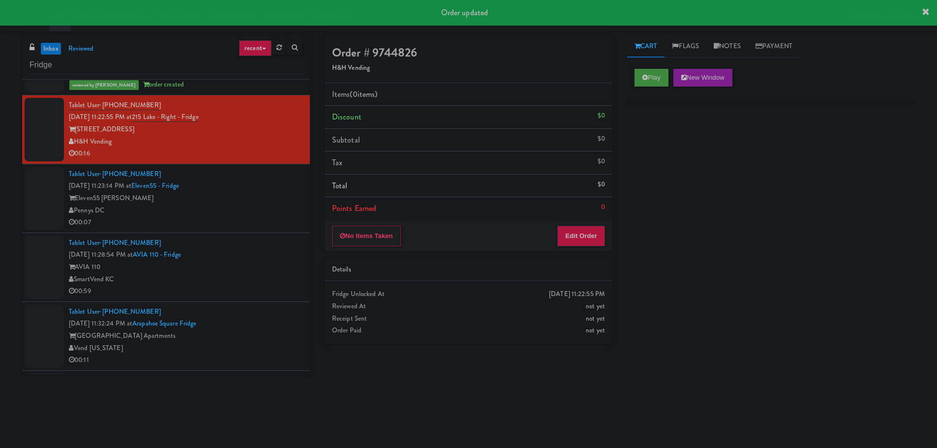
scroll to position [1919, 0]
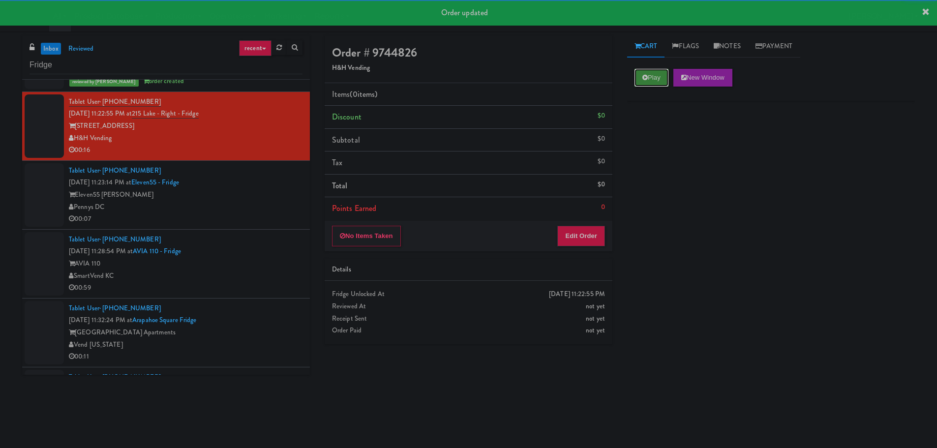
click at [663, 76] on button "Play" at bounding box center [652, 78] width 34 height 18
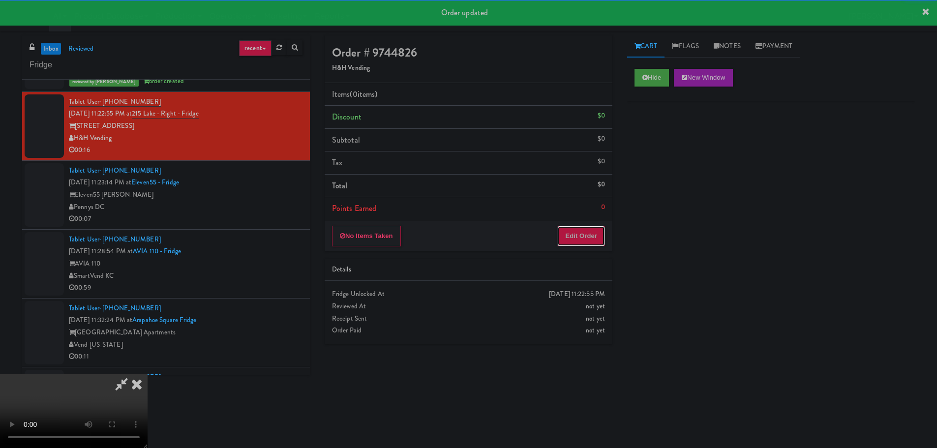
click at [584, 240] on button "Edit Order" at bounding box center [582, 236] width 48 height 21
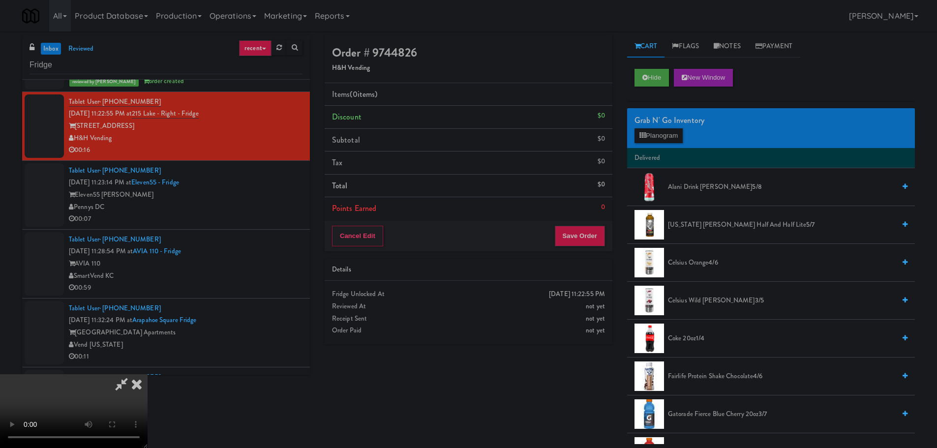
click at [148, 374] on video at bounding box center [74, 411] width 148 height 74
click at [651, 131] on button "Planogram" at bounding box center [659, 135] width 48 height 15
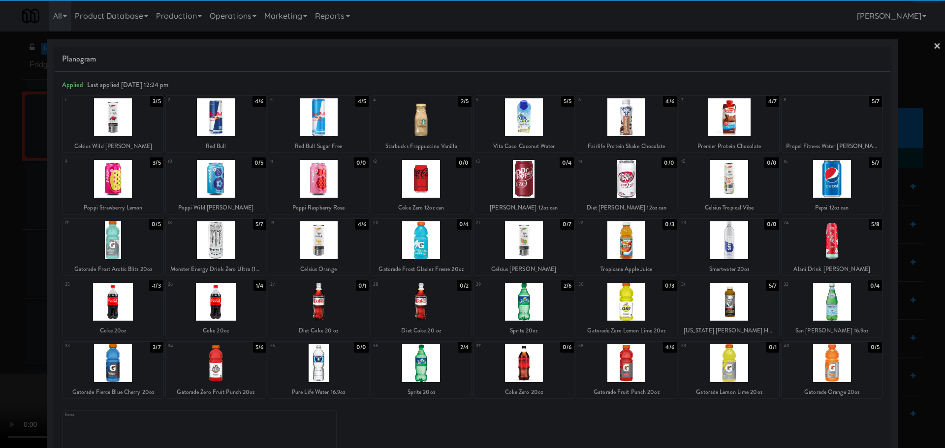
click at [631, 363] on div at bounding box center [626, 363] width 100 height 38
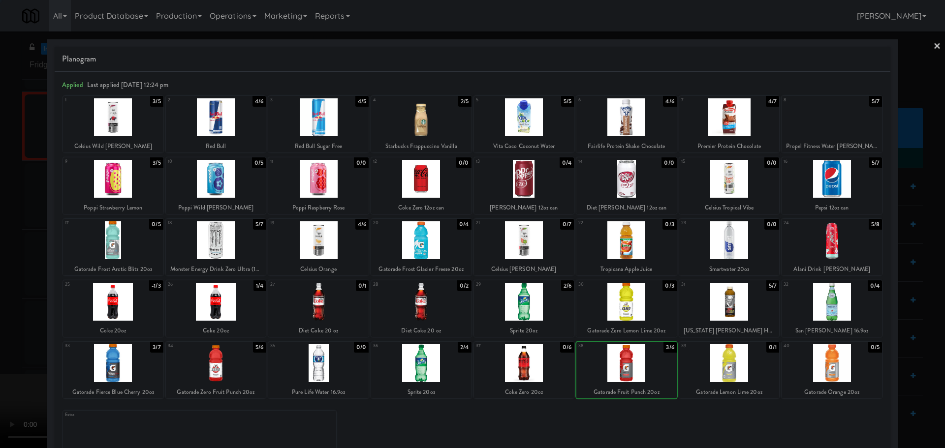
drag, startPoint x: 0, startPoint y: 331, endPoint x: 25, endPoint y: 327, distance: 25.3
click at [5, 331] on div at bounding box center [472, 224] width 945 height 448
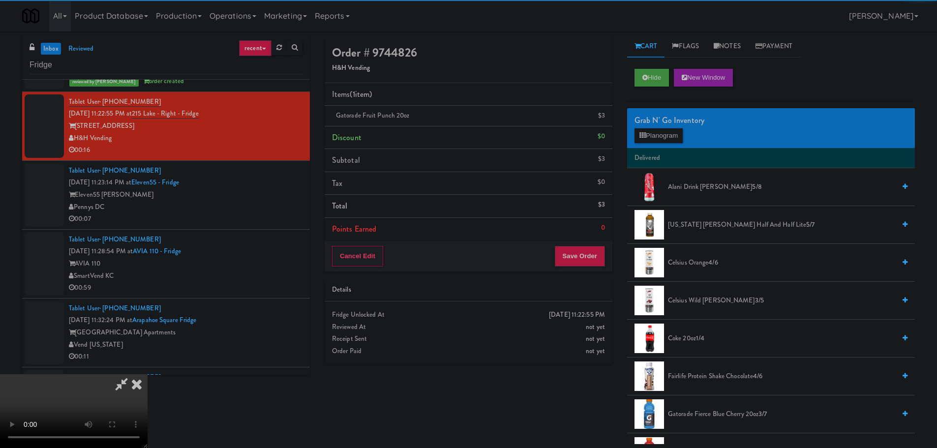
drag, startPoint x: 252, startPoint y: 307, endPoint x: 275, endPoint y: 305, distance: 23.2
click at [148, 374] on video at bounding box center [74, 411] width 148 height 74
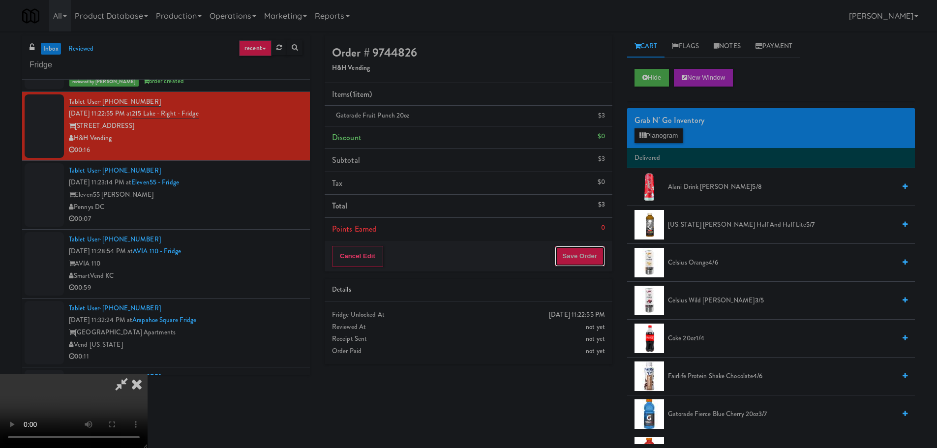
click at [601, 250] on button "Save Order" at bounding box center [580, 256] width 50 height 21
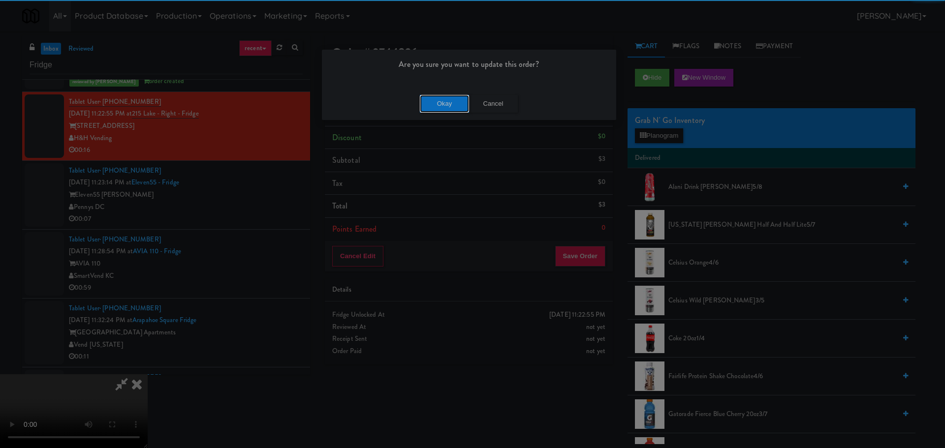
click at [445, 98] on button "Okay" at bounding box center [444, 104] width 49 height 18
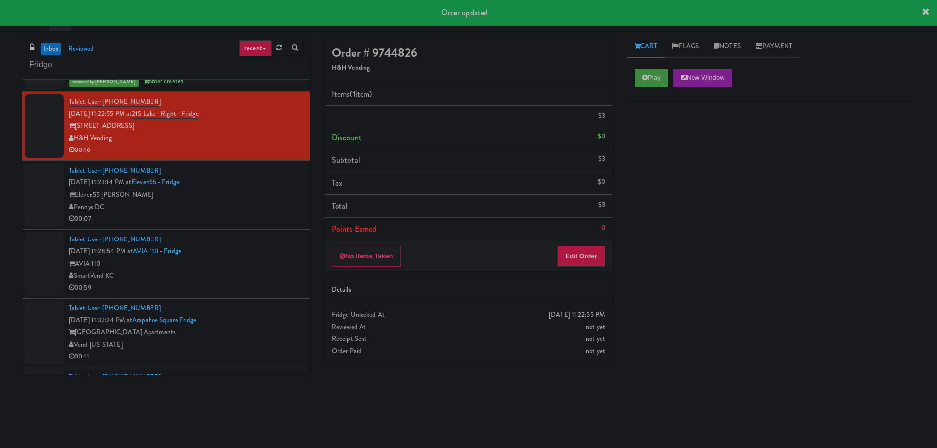
click at [281, 188] on div "Tablet User · (857) 275-6900 [DATE] 11:23:14 PM at Eleven55 - Fridge Eleven55 […" at bounding box center [186, 195] width 234 height 61
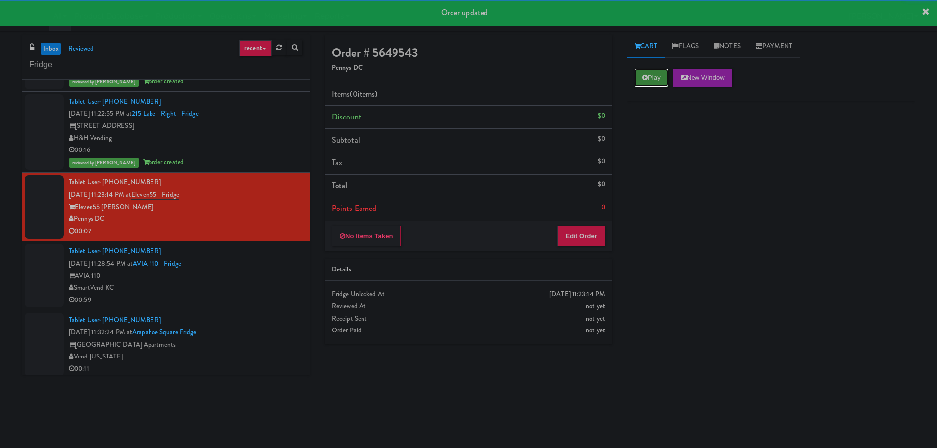
drag, startPoint x: 650, startPoint y: 74, endPoint x: 656, endPoint y: 77, distance: 7.3
click at [654, 75] on button "Play" at bounding box center [652, 78] width 34 height 18
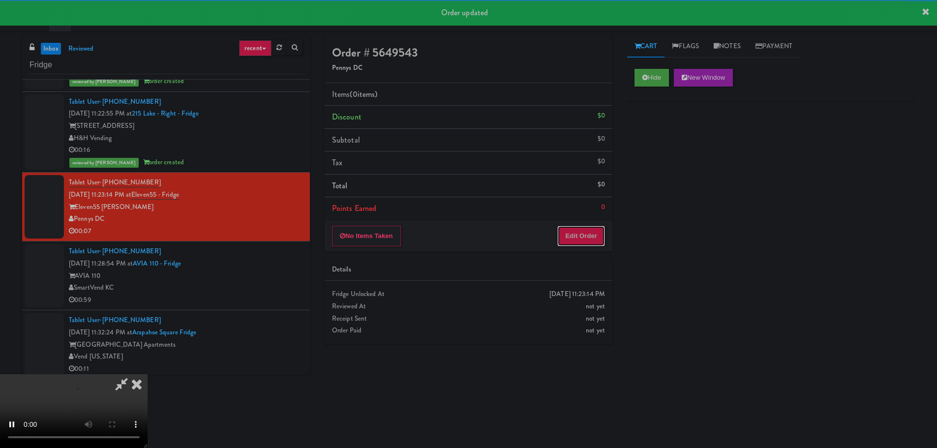
click at [596, 228] on button "Edit Order" at bounding box center [582, 236] width 48 height 21
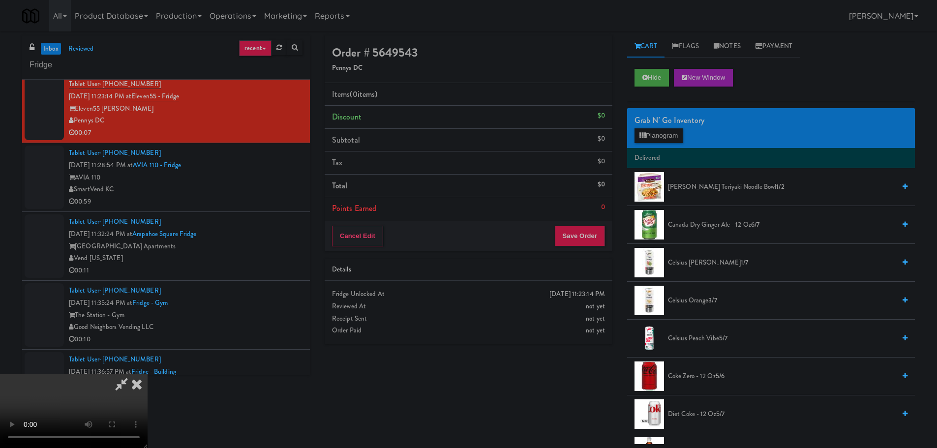
scroll to position [22, 0]
drag, startPoint x: 372, startPoint y: 308, endPoint x: 379, endPoint y: 308, distance: 7.4
click at [148, 374] on video at bounding box center [74, 411] width 148 height 74
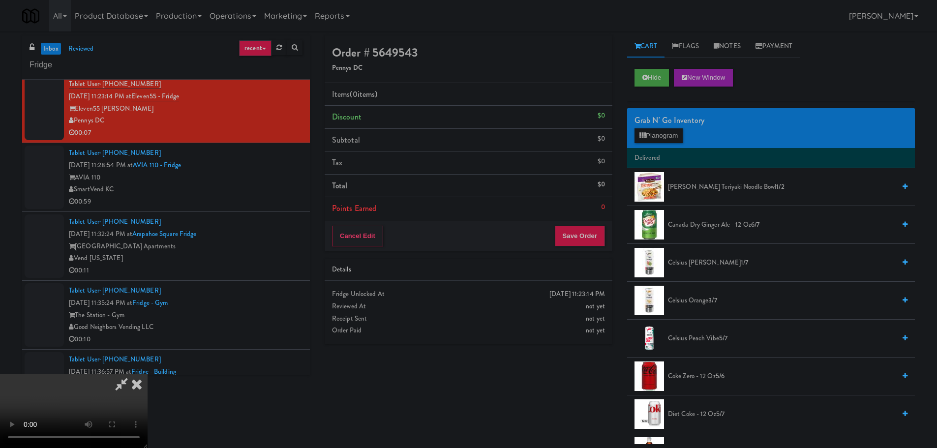
click at [651, 151] on li "Delivered" at bounding box center [771, 158] width 288 height 21
click at [655, 141] on button "Planogram" at bounding box center [659, 135] width 48 height 15
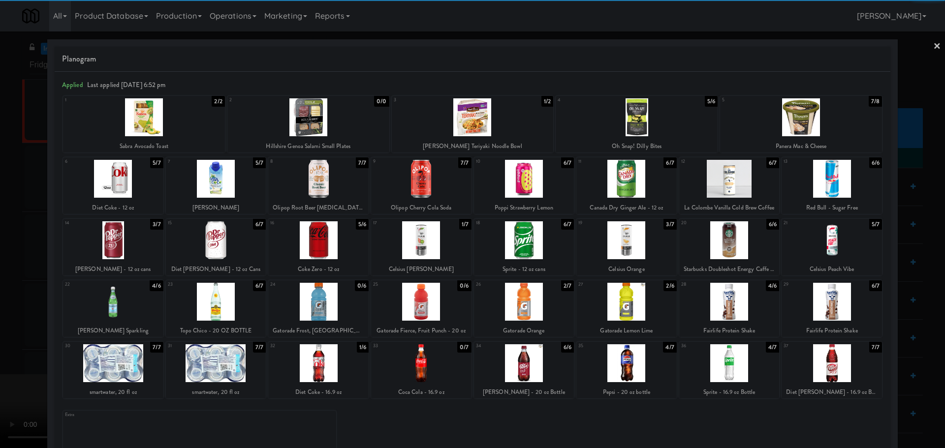
click at [537, 311] on div at bounding box center [524, 302] width 100 height 38
drag, startPoint x: 0, startPoint y: 291, endPoint x: 13, endPoint y: 291, distance: 12.8
click at [1, 291] on div at bounding box center [472, 224] width 945 height 448
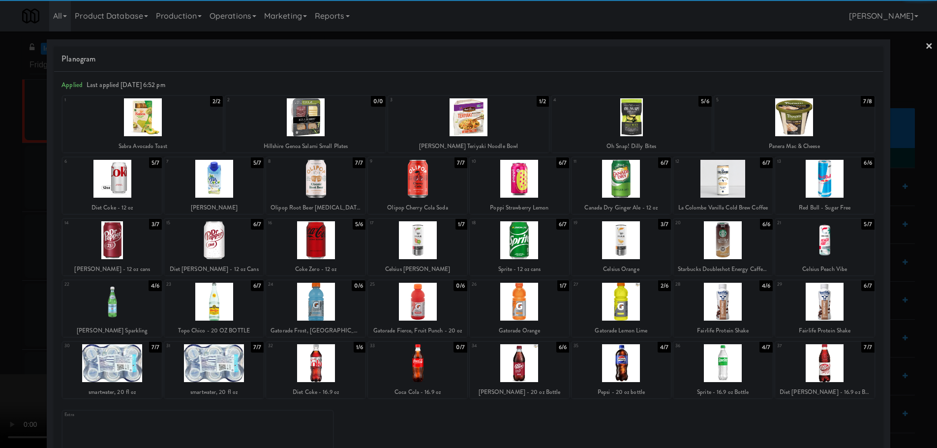
drag, startPoint x: 148, startPoint y: 283, endPoint x: 179, endPoint y: 284, distance: 31.5
click at [148, 374] on video at bounding box center [74, 411] width 148 height 74
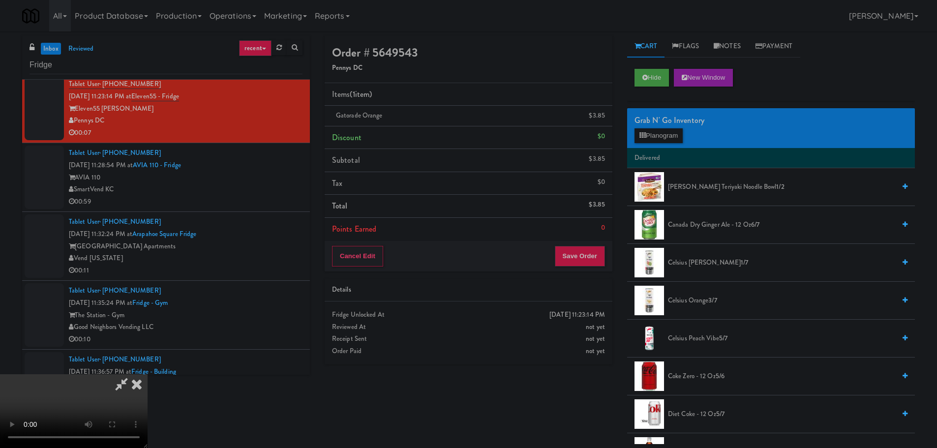
scroll to position [169, 0]
click at [589, 250] on button "Save Order" at bounding box center [580, 256] width 50 height 21
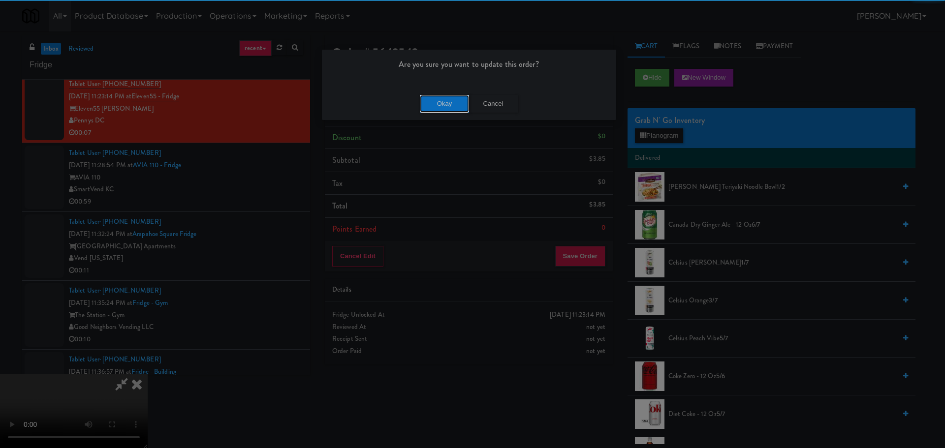
click at [431, 100] on button "Okay" at bounding box center [444, 104] width 49 height 18
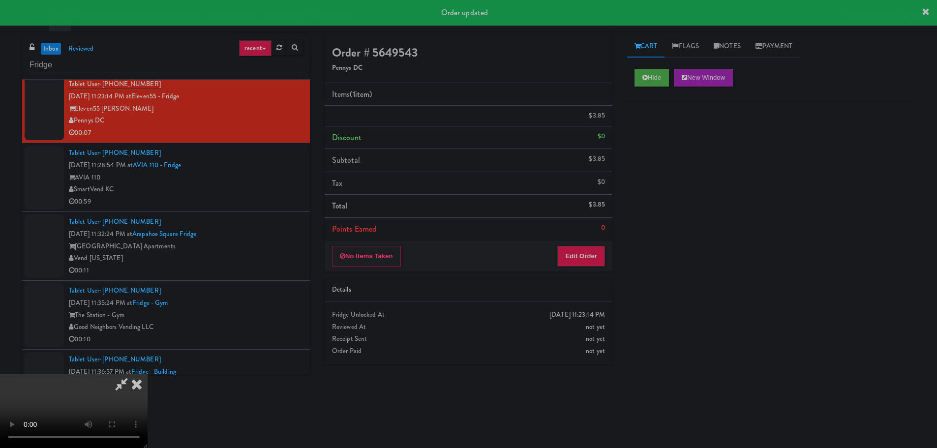
scroll to position [0, 0]
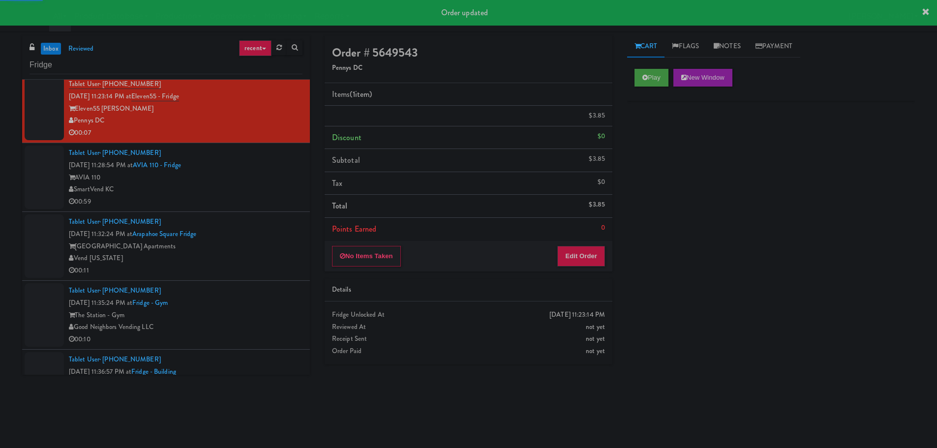
click at [268, 199] on div "00:59" at bounding box center [186, 202] width 234 height 12
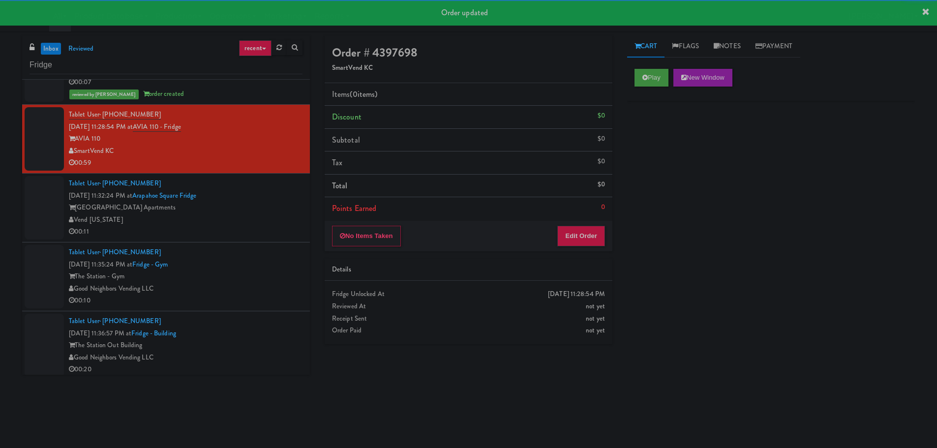
scroll to position [2067, 0]
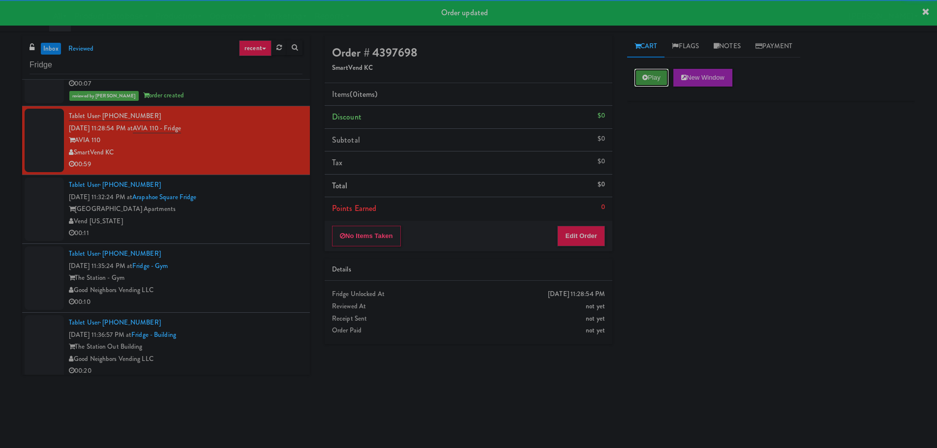
click at [651, 71] on button "Play" at bounding box center [652, 78] width 34 height 18
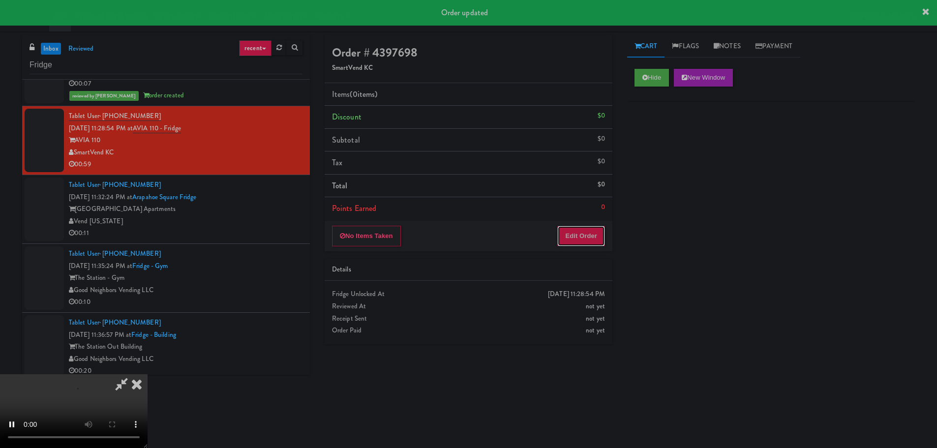
click at [589, 236] on button "Edit Order" at bounding box center [582, 236] width 48 height 21
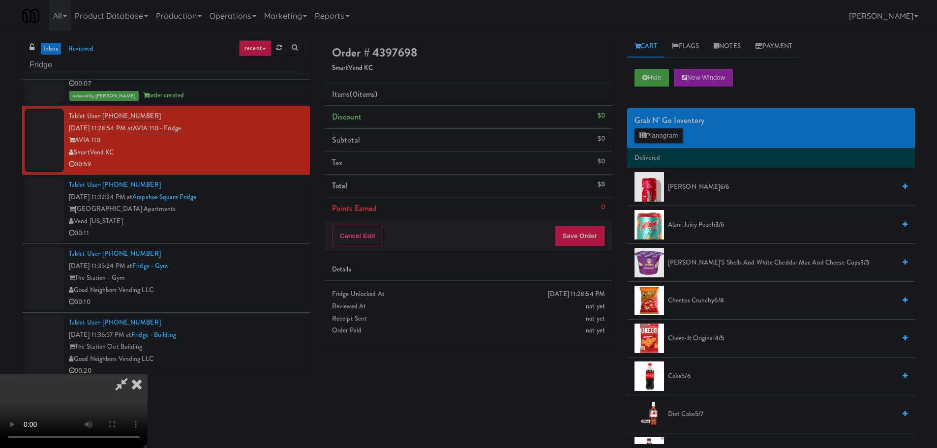
click at [148, 374] on video at bounding box center [74, 411] width 148 height 74
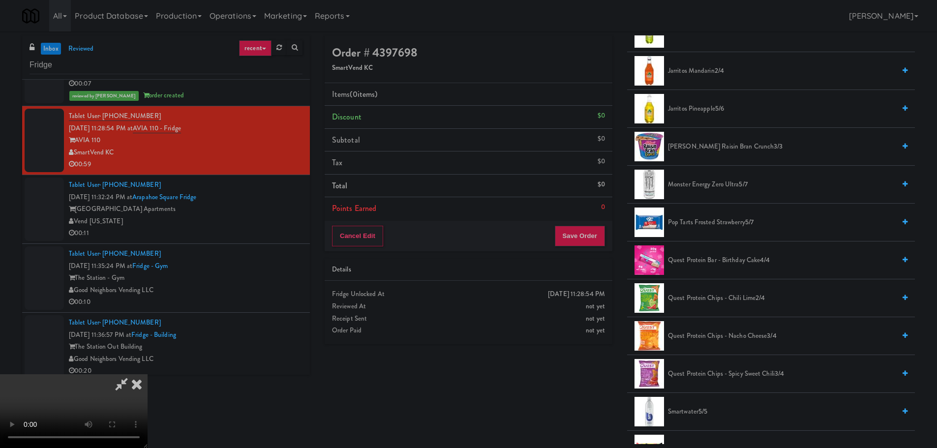
scroll to position [640, 0]
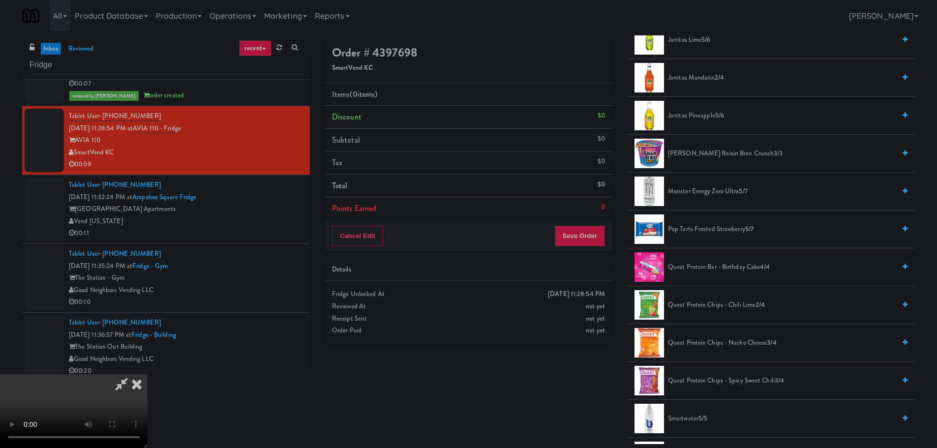
click at [705, 232] on span "Pop Tarts Frosted Strawberry 5/7" at bounding box center [781, 229] width 227 height 12
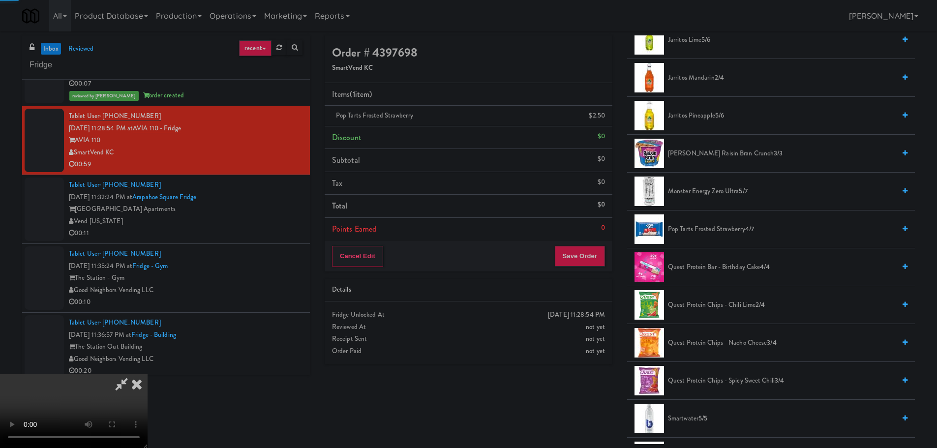
click at [148, 374] on video at bounding box center [74, 411] width 148 height 74
drag, startPoint x: 383, startPoint y: 274, endPoint x: 485, endPoint y: 286, distance: 102.1
click at [148, 374] on video at bounding box center [74, 411] width 148 height 74
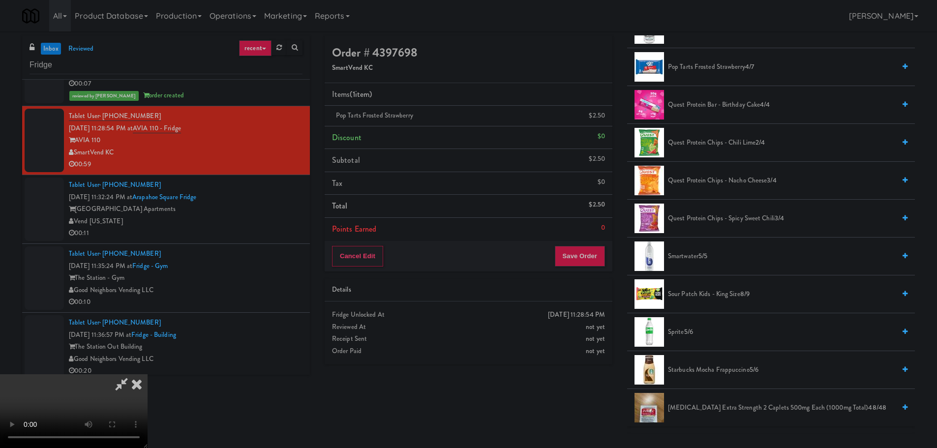
scroll to position [837, 0]
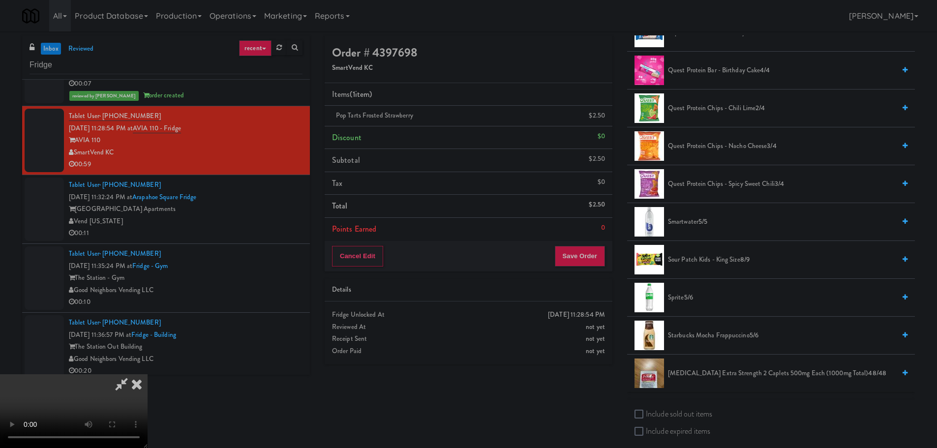
click at [696, 257] on span "Sour Patch Kids - King Size 8/9" at bounding box center [781, 260] width 227 height 12
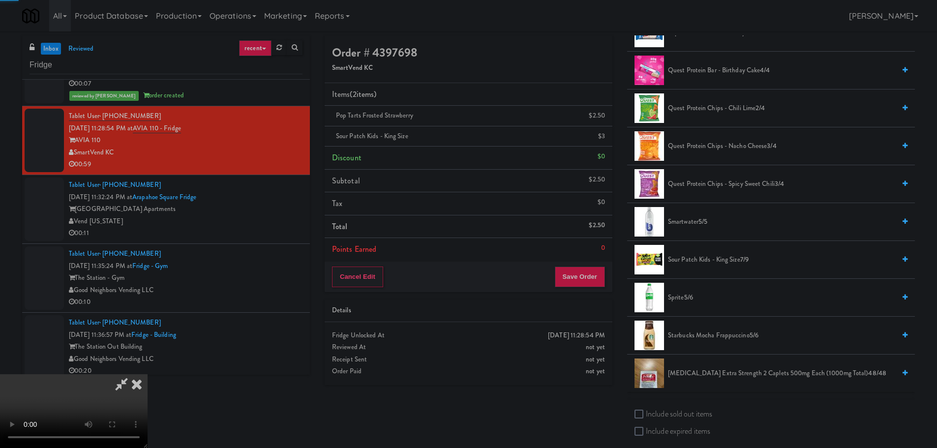
click at [148, 374] on video at bounding box center [74, 411] width 148 height 74
drag, startPoint x: 494, startPoint y: 242, endPoint x: 504, endPoint y: 230, distance: 15.3
click at [148, 374] on video at bounding box center [74, 411] width 148 height 74
click at [602, 137] on link at bounding box center [604, 140] width 9 height 12
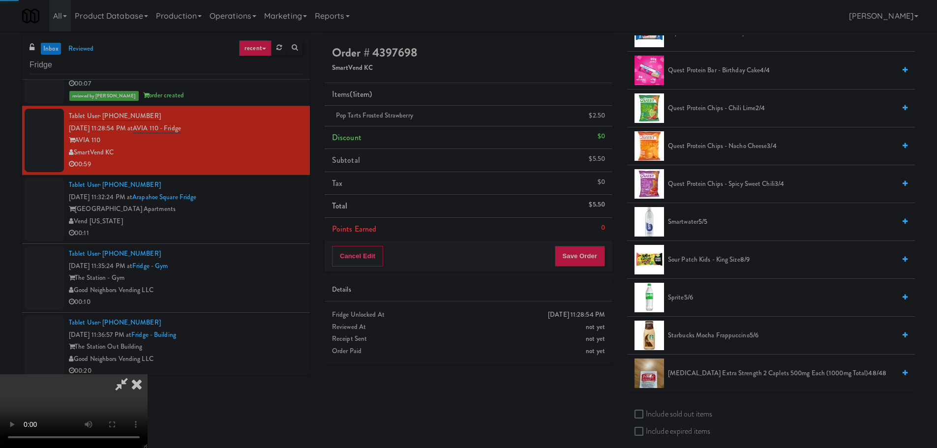
click at [148, 374] on video at bounding box center [74, 411] width 148 height 74
drag, startPoint x: 413, startPoint y: 292, endPoint x: 459, endPoint y: 292, distance: 46.3
click at [148, 374] on video at bounding box center [74, 411] width 148 height 74
drag, startPoint x: 421, startPoint y: 373, endPoint x: 442, endPoint y: 339, distance: 40.8
click at [148, 374] on video at bounding box center [74, 411] width 148 height 74
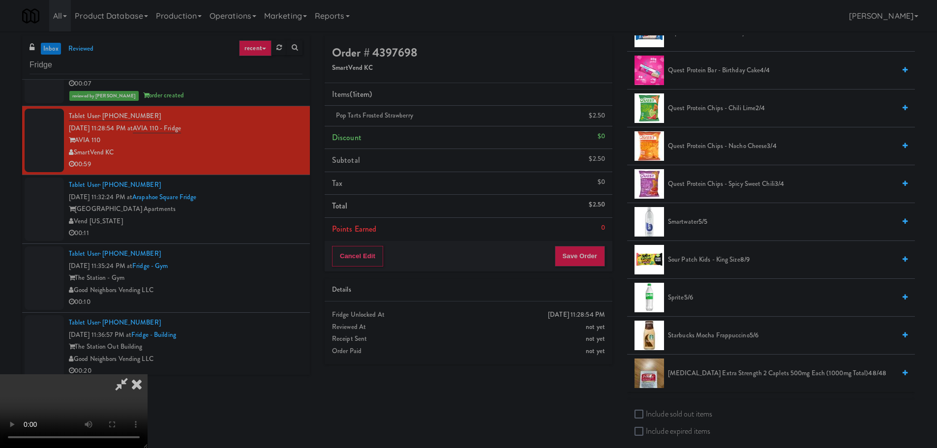
click at [148, 374] on video at bounding box center [74, 411] width 148 height 74
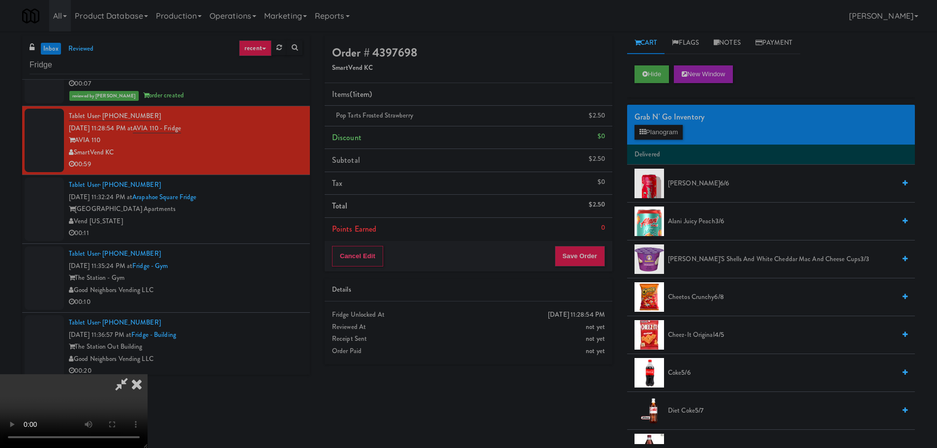
scroll to position [0, 0]
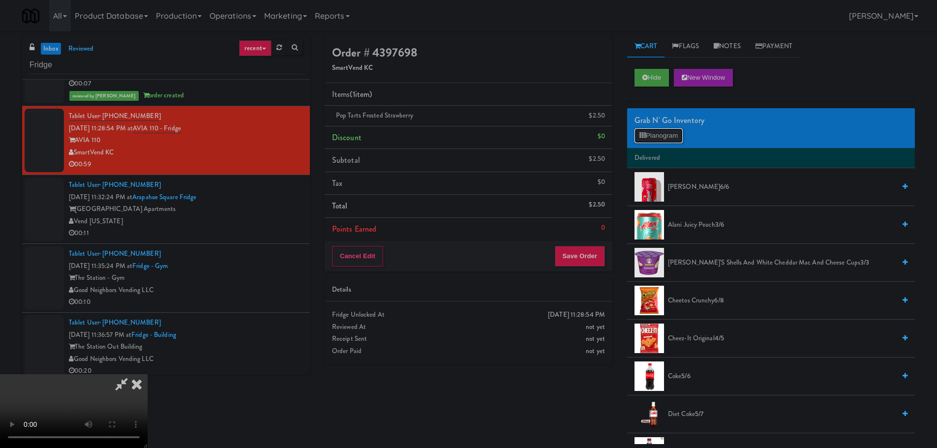
click at [672, 143] on button "Planogram" at bounding box center [659, 135] width 48 height 15
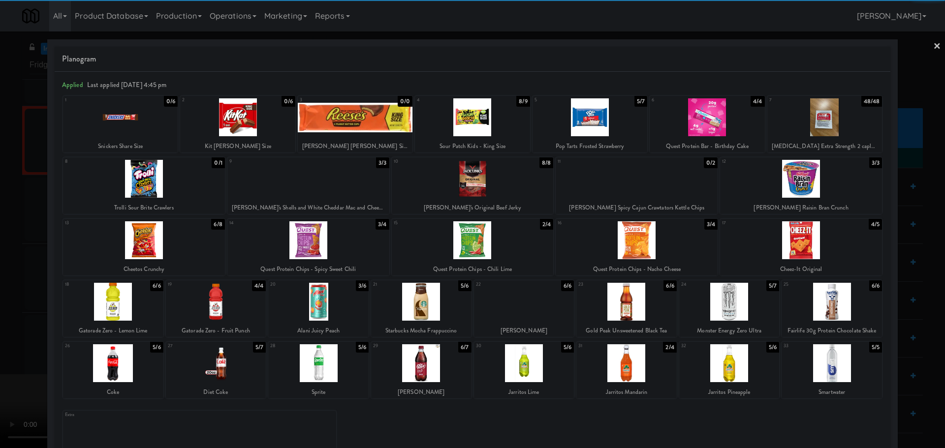
click at [629, 364] on div at bounding box center [626, 363] width 100 height 38
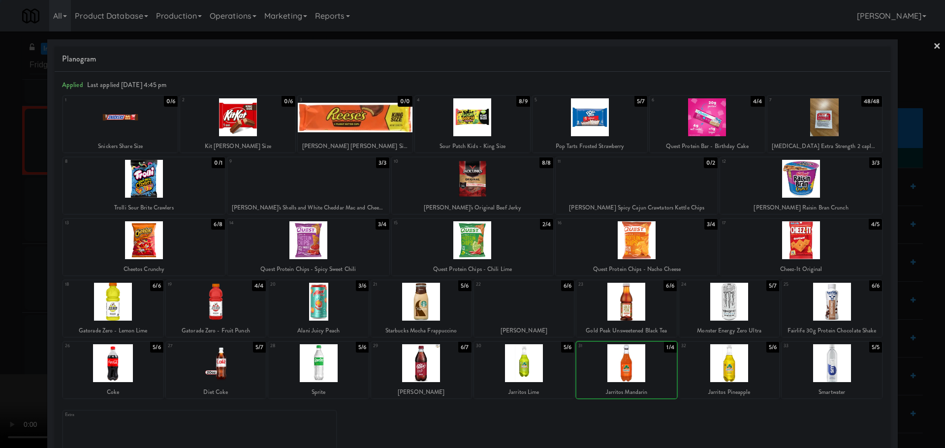
click at [6, 332] on div at bounding box center [472, 224] width 945 height 448
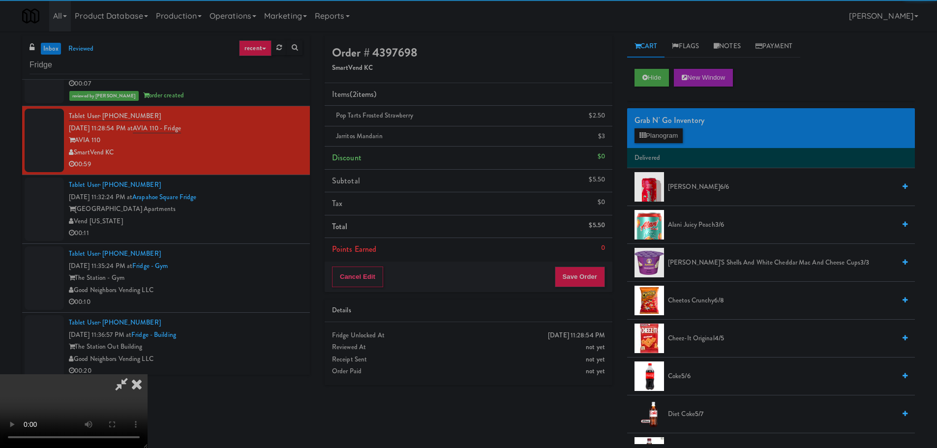
drag, startPoint x: 213, startPoint y: 279, endPoint x: 259, endPoint y: 269, distance: 47.5
click at [148, 374] on video at bounding box center [74, 411] width 148 height 74
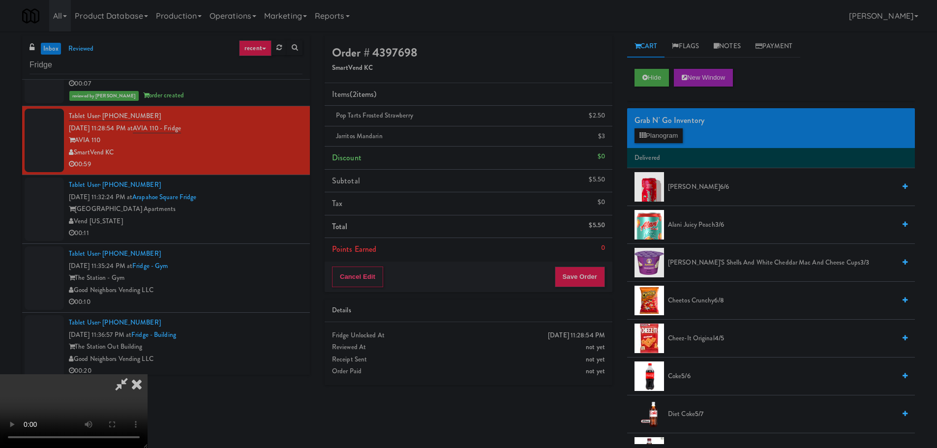
drag, startPoint x: 464, startPoint y: 284, endPoint x: 497, endPoint y: 284, distance: 33.5
click at [148, 374] on video at bounding box center [74, 411] width 148 height 74
click at [665, 126] on div "Grab N' Go Inventory" at bounding box center [771, 120] width 273 height 15
click at [665, 135] on button "Planogram" at bounding box center [659, 135] width 48 height 15
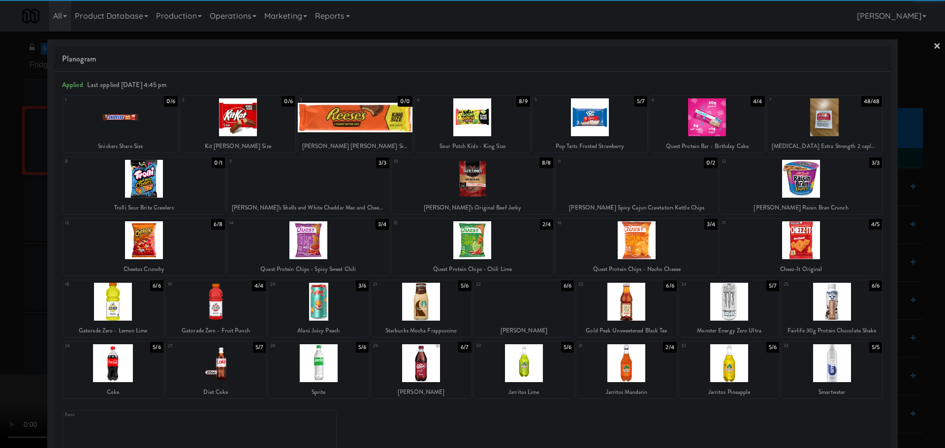
click at [168, 242] on div at bounding box center [144, 240] width 162 height 38
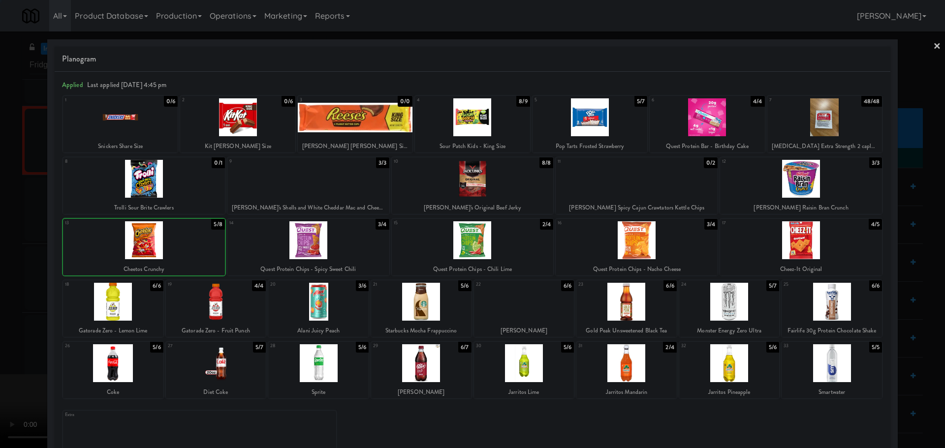
click at [0, 288] on div at bounding box center [472, 224] width 945 height 448
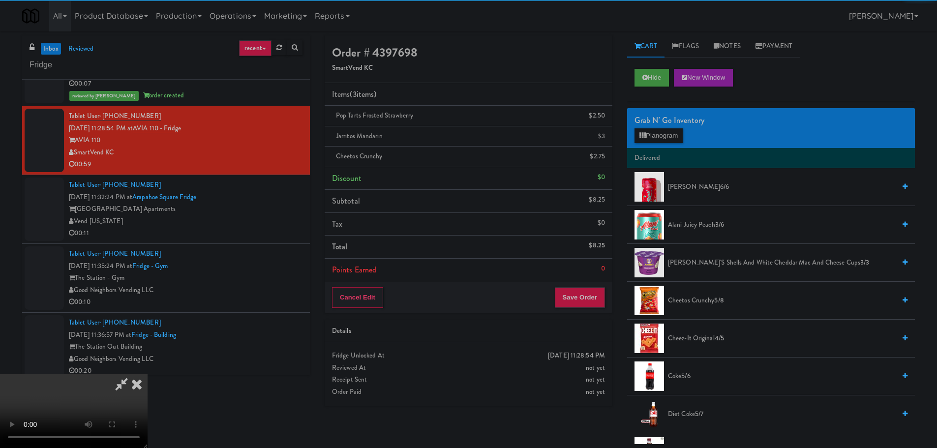
drag, startPoint x: 103, startPoint y: 274, endPoint x: 108, endPoint y: 273, distance: 5.5
click at [107, 374] on video at bounding box center [74, 411] width 148 height 74
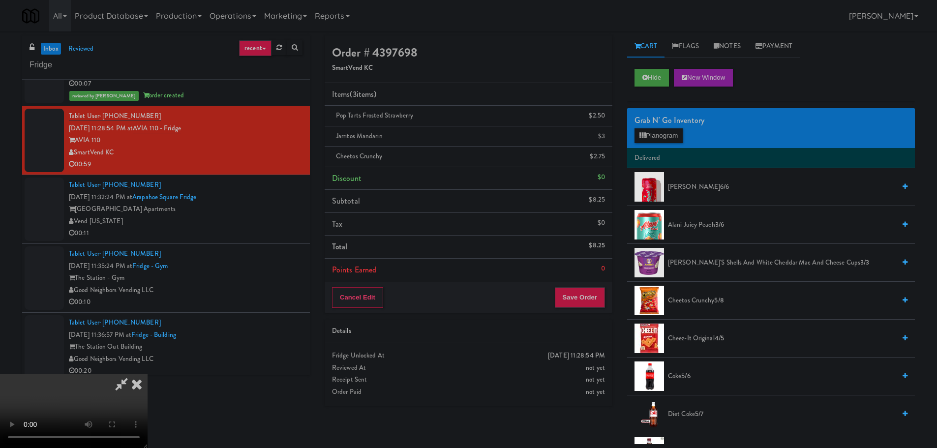
click at [148, 374] on video at bounding box center [74, 411] width 148 height 74
click at [655, 137] on button "Planogram" at bounding box center [659, 135] width 48 height 15
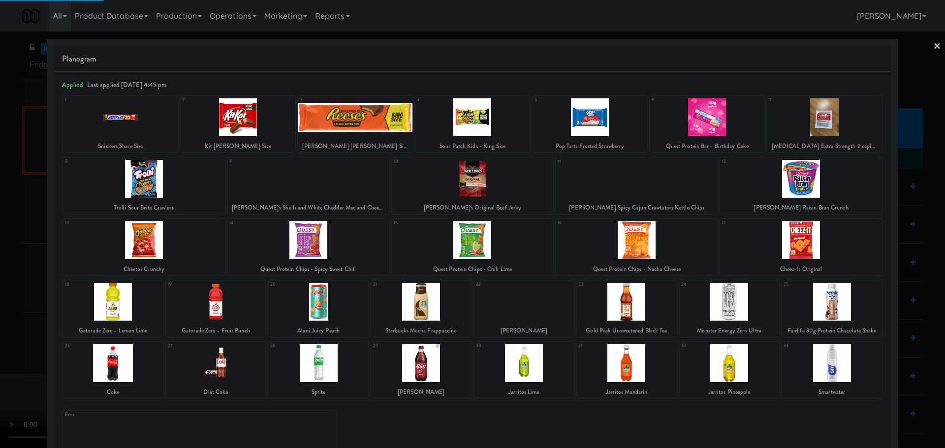
click at [739, 369] on div at bounding box center [729, 363] width 100 height 38
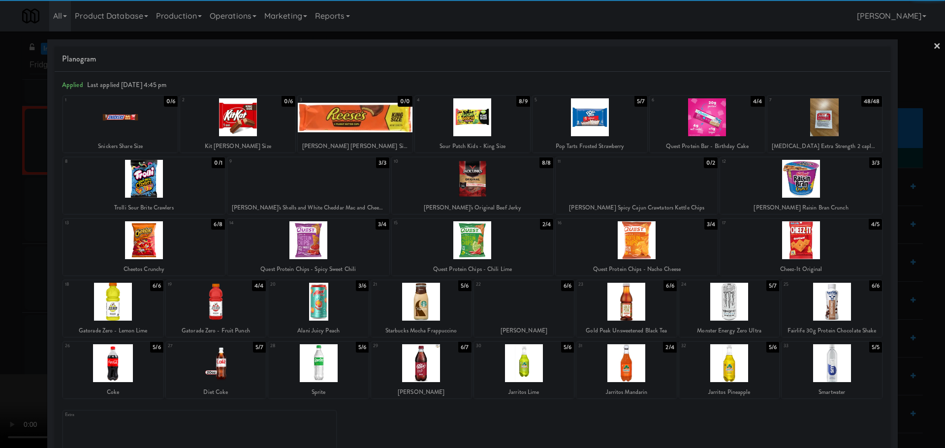
click at [723, 364] on div at bounding box center [729, 363] width 100 height 38
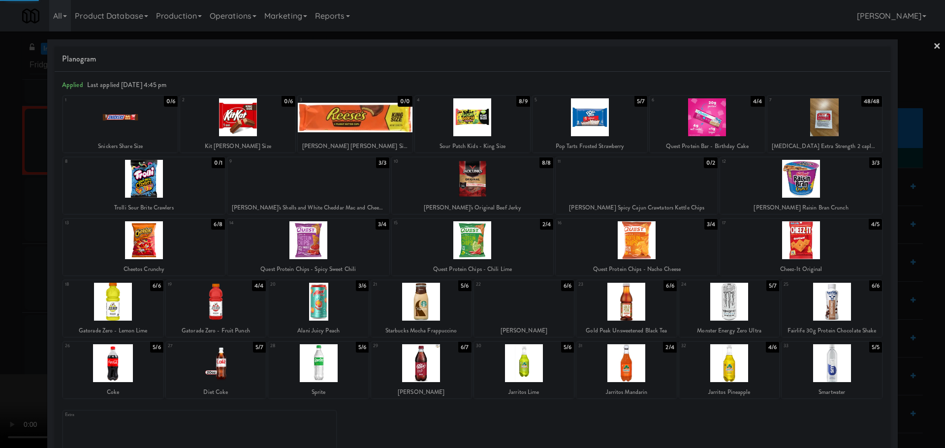
drag, startPoint x: 0, startPoint y: 287, endPoint x: 457, endPoint y: 93, distance: 496.3
click at [1, 287] on div at bounding box center [472, 224] width 945 height 448
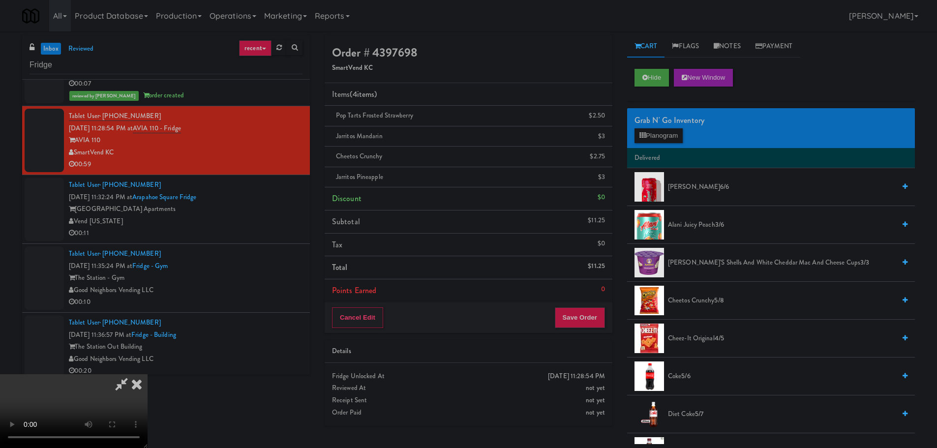
click at [133, 374] on icon at bounding box center [121, 384] width 23 height 20
click at [148, 374] on video at bounding box center [74, 411] width 148 height 74
click at [585, 318] on button "Save Order" at bounding box center [580, 318] width 50 height 21
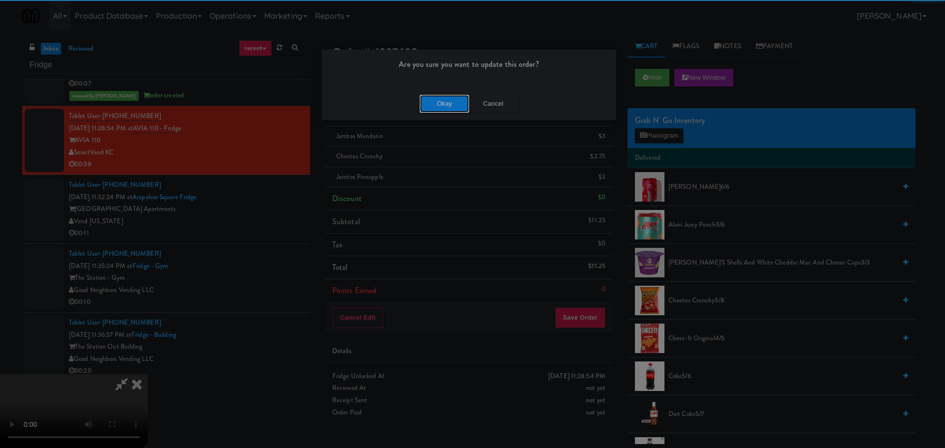
click at [452, 105] on button "Okay" at bounding box center [444, 104] width 49 height 18
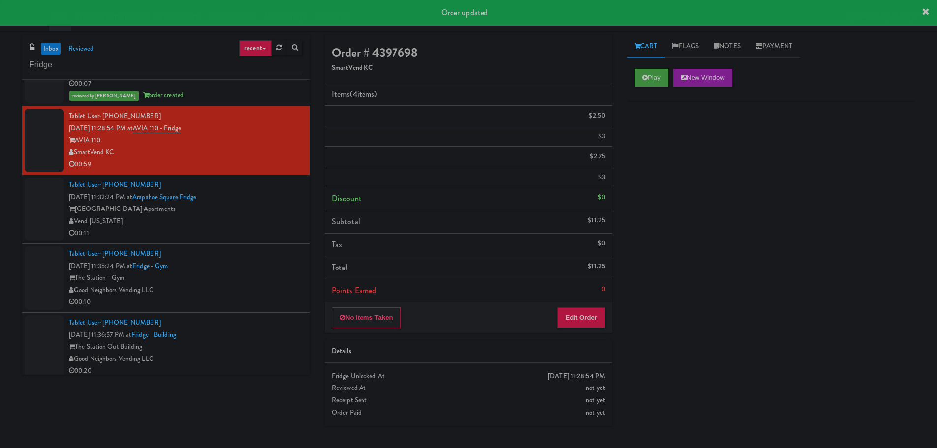
click at [283, 205] on div "[GEOGRAPHIC_DATA] Apartments" at bounding box center [186, 209] width 234 height 12
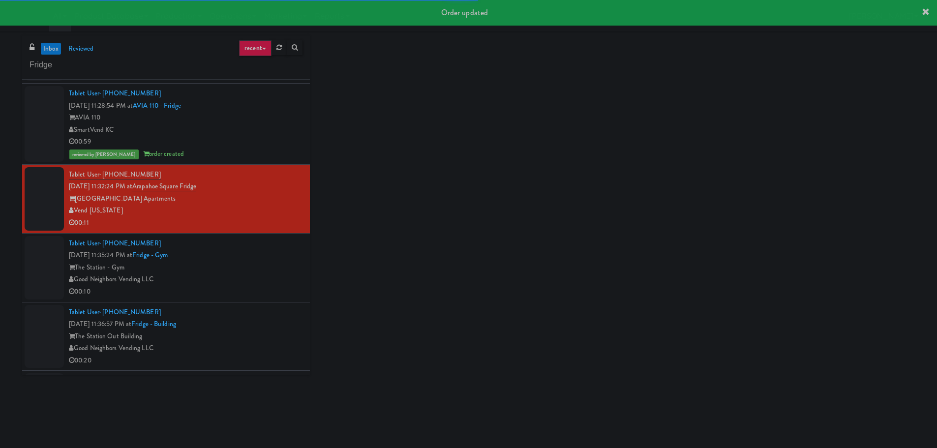
scroll to position [2165, 0]
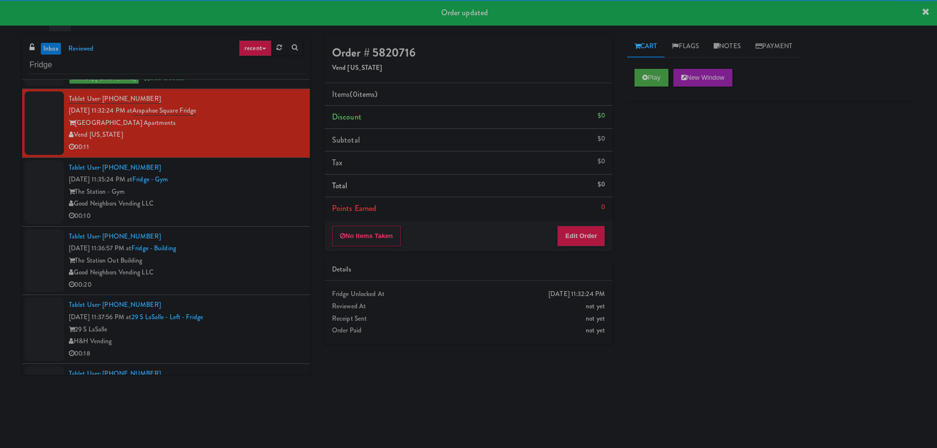
click at [650, 68] on div "Play New Window" at bounding box center [771, 81] width 288 height 39
click at [650, 80] on button "Play" at bounding box center [652, 78] width 34 height 18
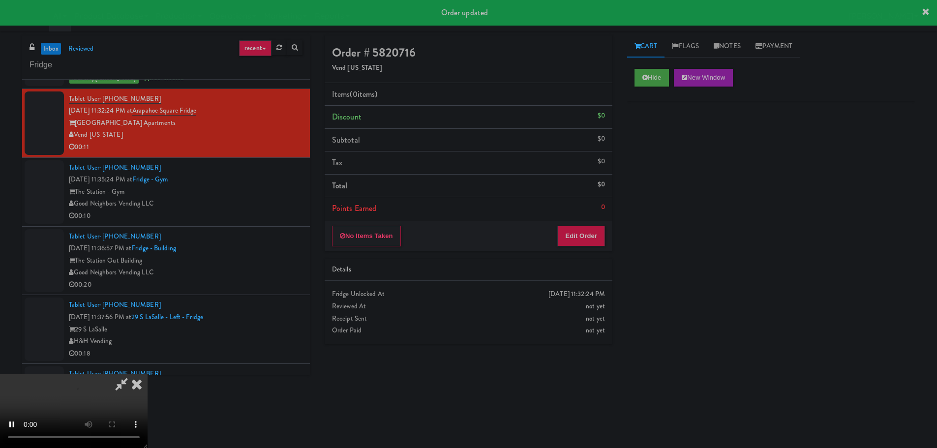
click at [583, 218] on li "Points Earned 0" at bounding box center [469, 208] width 288 height 23
click at [582, 227] on button "Edit Order" at bounding box center [582, 236] width 48 height 21
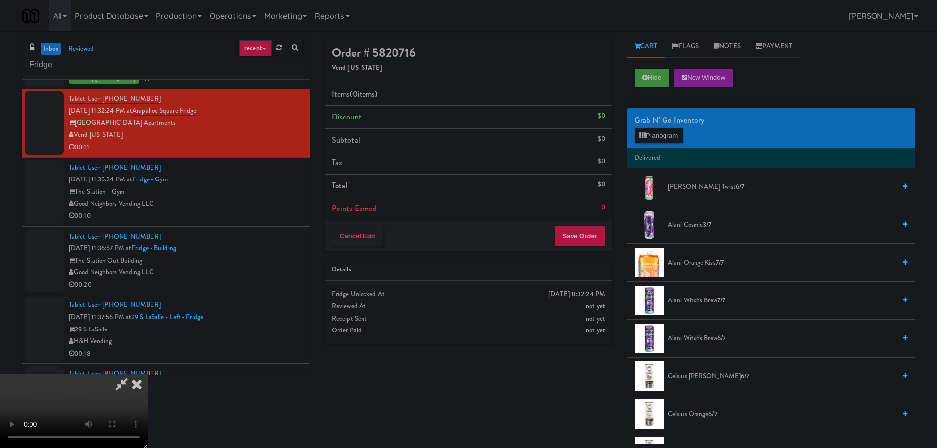
scroll to position [0, 0]
click at [148, 374] on video at bounding box center [74, 411] width 148 height 74
click at [676, 128] on button "Planogram" at bounding box center [659, 135] width 48 height 15
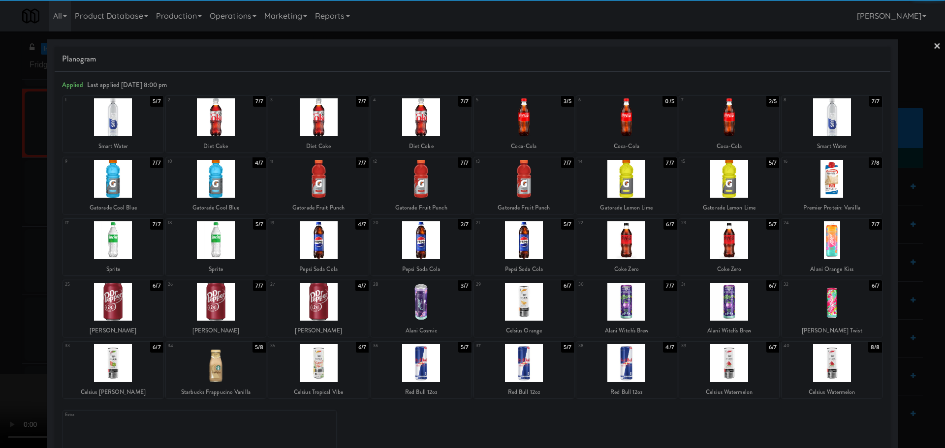
click at [116, 306] on div at bounding box center [113, 302] width 100 height 38
click at [417, 240] on div at bounding box center [421, 240] width 100 height 38
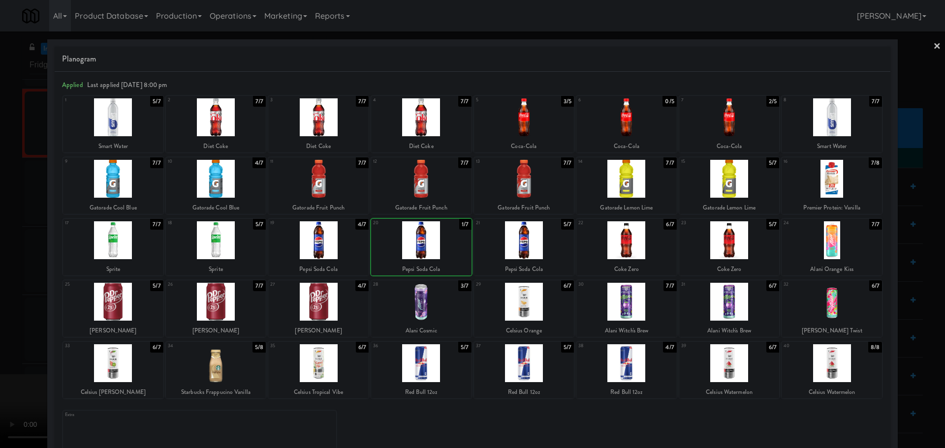
click at [0, 261] on div at bounding box center [472, 224] width 945 height 448
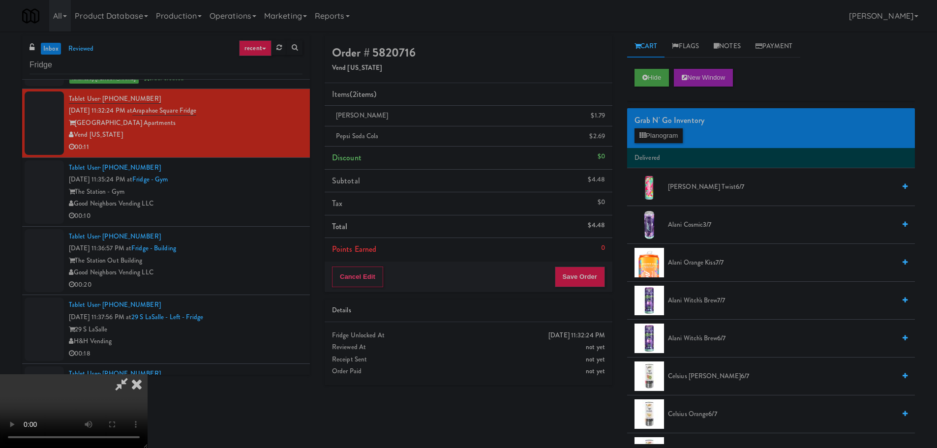
scroll to position [169, 0]
drag, startPoint x: 329, startPoint y: 328, endPoint x: 332, endPoint y: 323, distance: 5.6
click at [148, 374] on video at bounding box center [74, 411] width 148 height 74
click at [579, 282] on button "Save Order" at bounding box center [580, 277] width 50 height 21
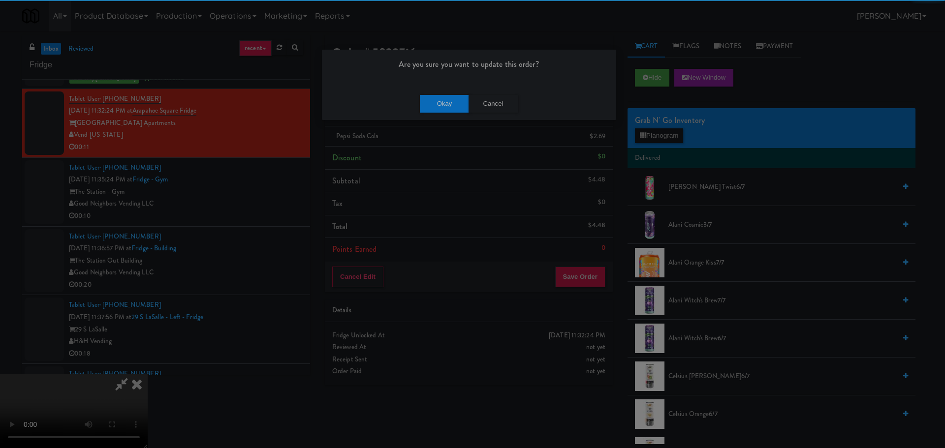
click at [446, 91] on div "Okay Cancel" at bounding box center [469, 103] width 294 height 33
click at [446, 99] on button "Okay" at bounding box center [444, 104] width 49 height 18
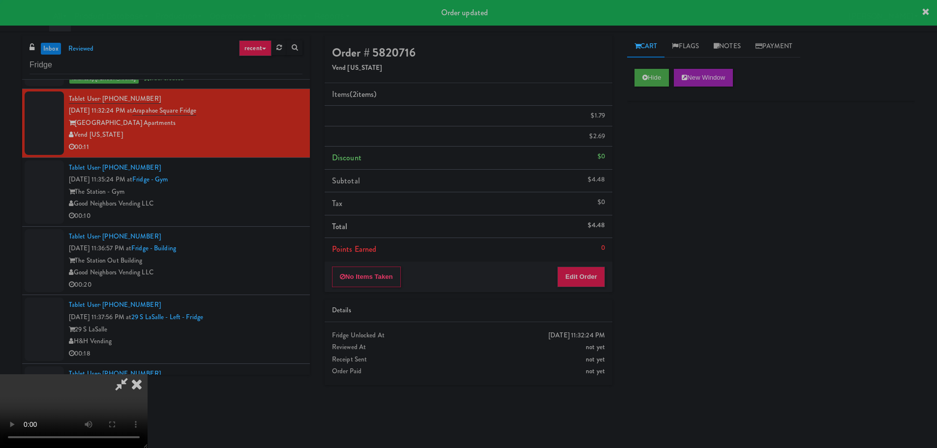
scroll to position [0, 0]
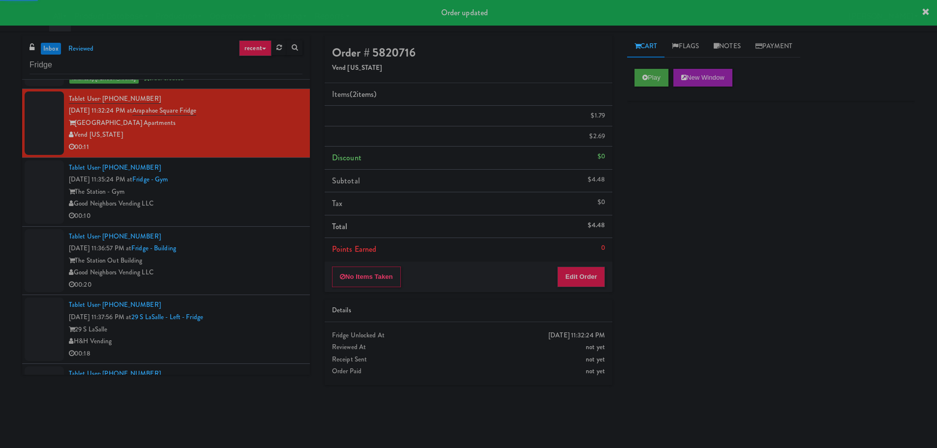
click at [245, 212] on div "00:10" at bounding box center [186, 216] width 234 height 12
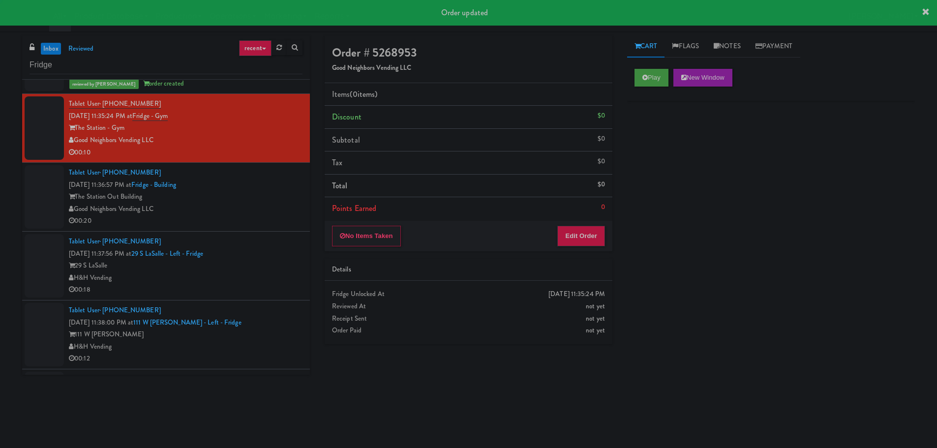
scroll to position [2264, 0]
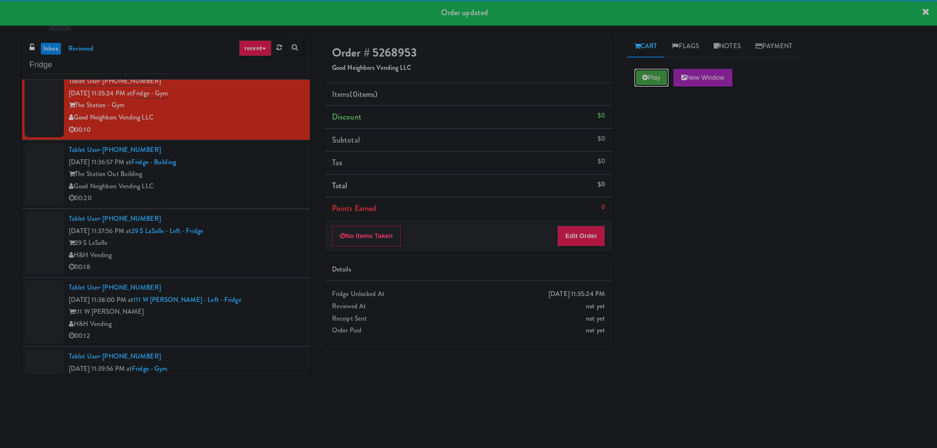
click at [648, 84] on button "Play" at bounding box center [652, 78] width 34 height 18
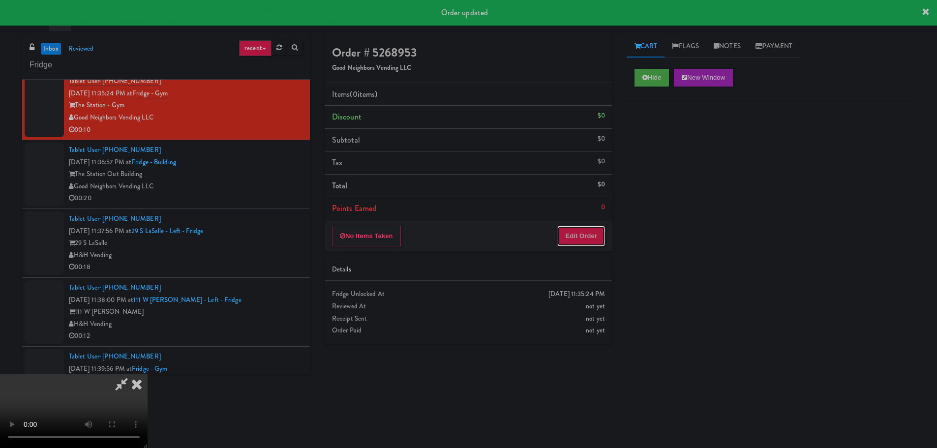
click at [592, 230] on button "Edit Order" at bounding box center [582, 236] width 48 height 21
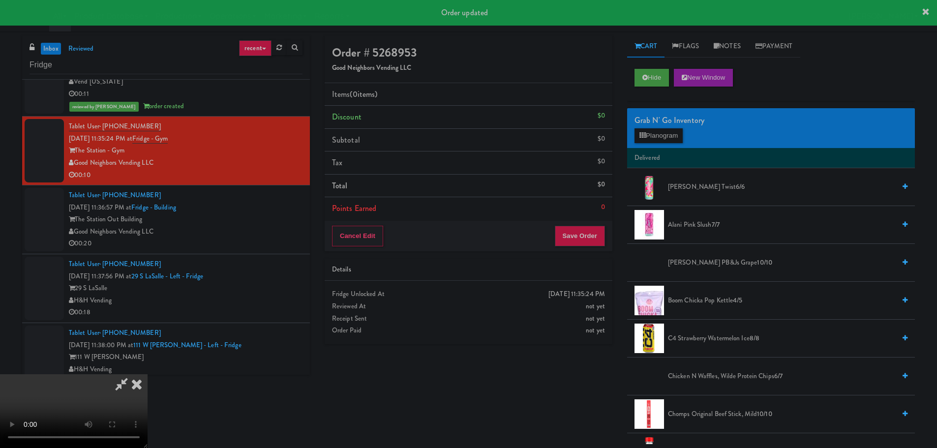
scroll to position [2214, 0]
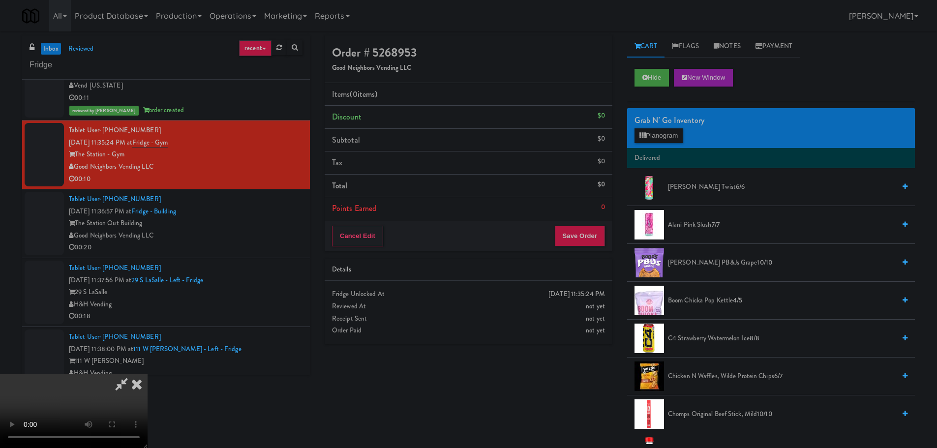
click at [148, 374] on video at bounding box center [74, 411] width 148 height 74
drag, startPoint x: 367, startPoint y: 255, endPoint x: 372, endPoint y: 256, distance: 4.9
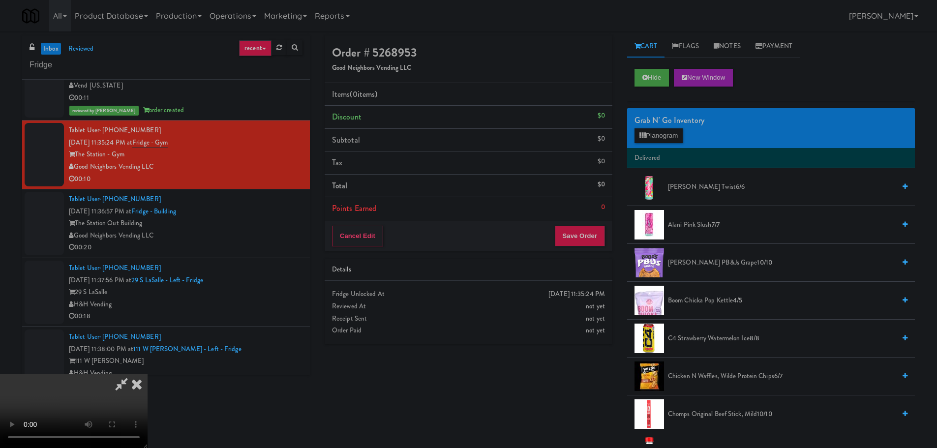
click at [148, 374] on video at bounding box center [74, 411] width 148 height 74
click at [659, 137] on button "Planogram" at bounding box center [659, 135] width 48 height 15
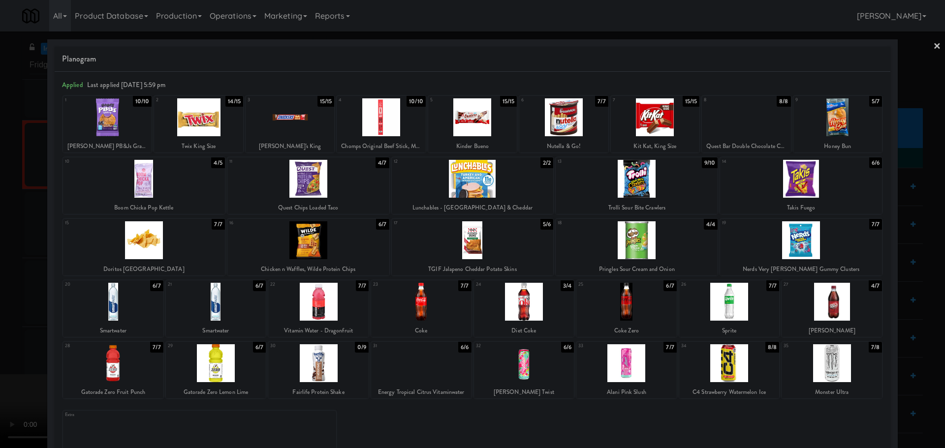
click at [327, 243] on div at bounding box center [308, 240] width 162 height 38
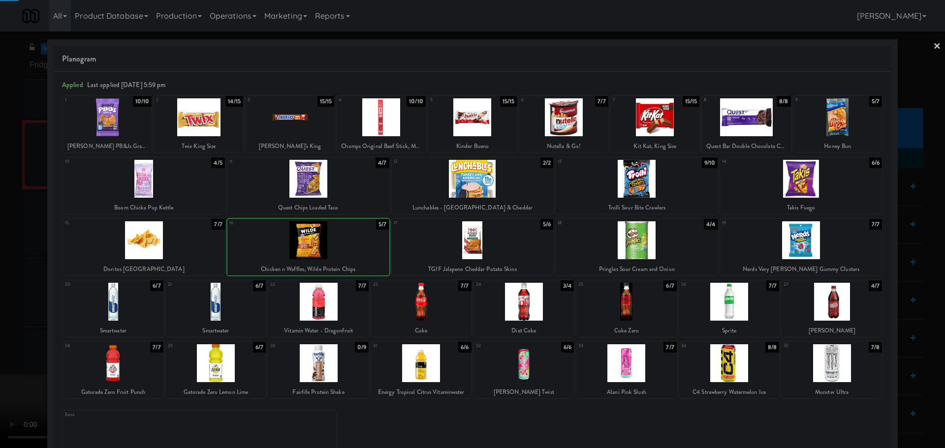
drag, startPoint x: 0, startPoint y: 279, endPoint x: 186, endPoint y: 247, distance: 188.3
click at [8, 277] on div at bounding box center [472, 224] width 945 height 448
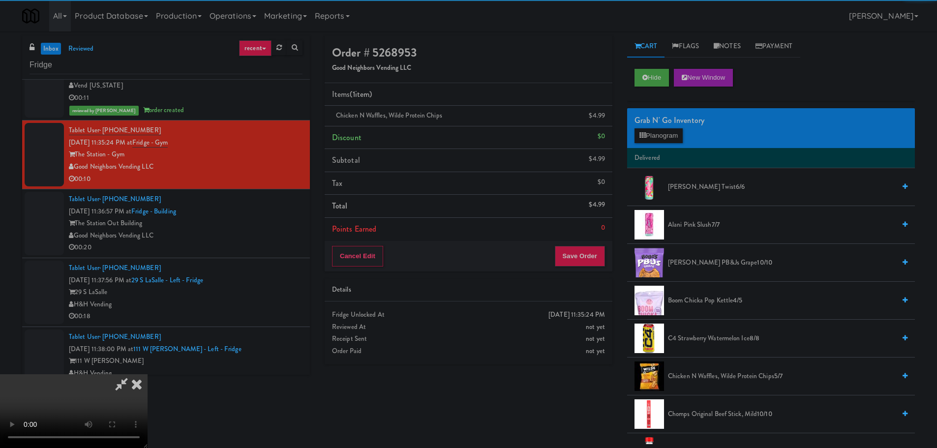
drag, startPoint x: 186, startPoint y: 247, endPoint x: 253, endPoint y: 247, distance: 67.4
click at [148, 374] on video at bounding box center [74, 411] width 148 height 74
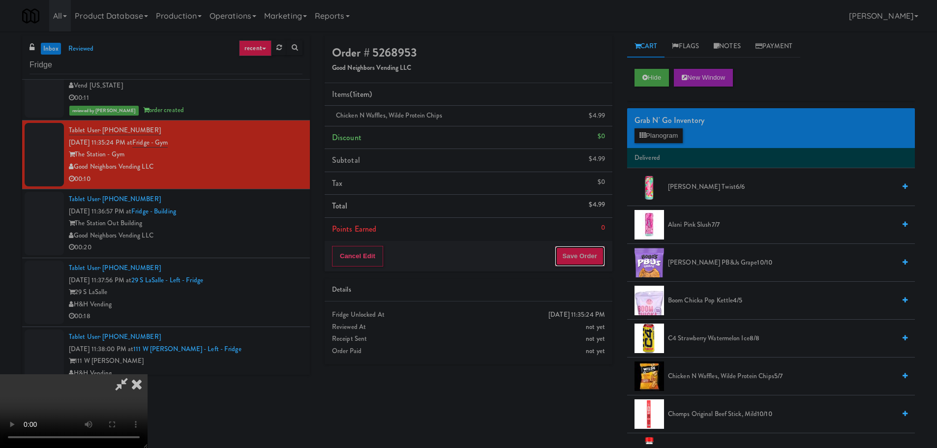
click at [581, 254] on button "Save Order" at bounding box center [580, 256] width 50 height 21
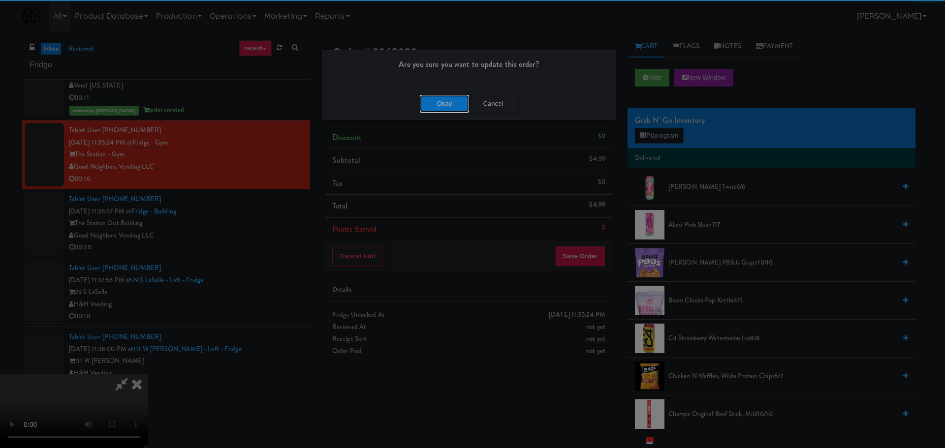
click at [448, 105] on button "Okay" at bounding box center [444, 104] width 49 height 18
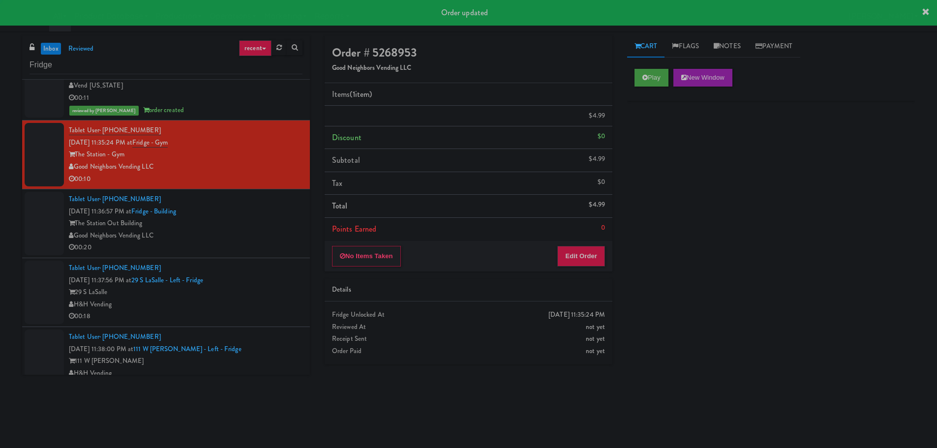
click at [270, 225] on div "The Station Out Building" at bounding box center [186, 223] width 234 height 12
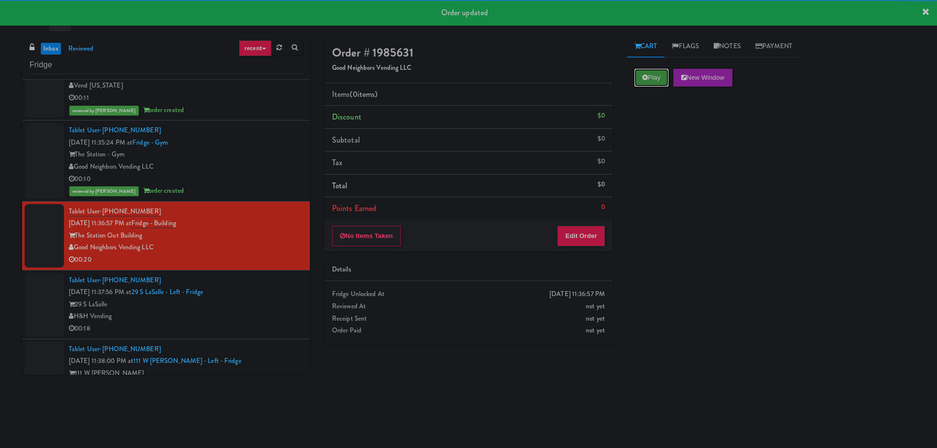
click at [653, 75] on button "Play" at bounding box center [652, 78] width 34 height 18
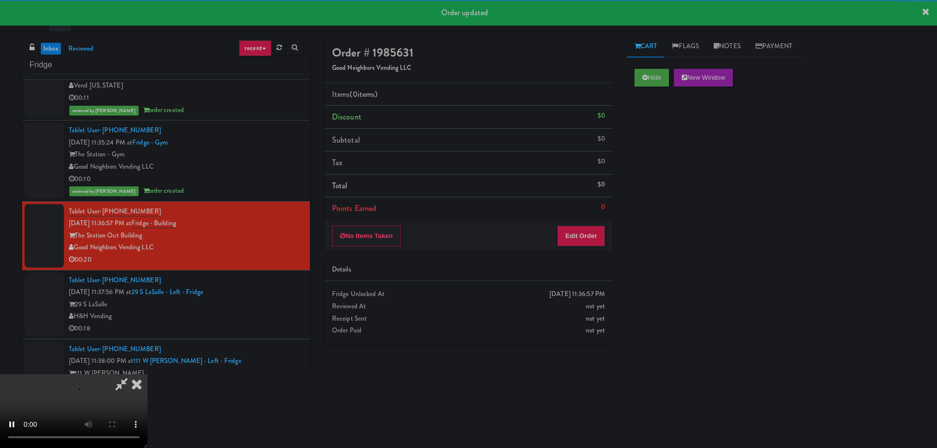
click at [594, 267] on div "Details" at bounding box center [468, 270] width 273 height 12
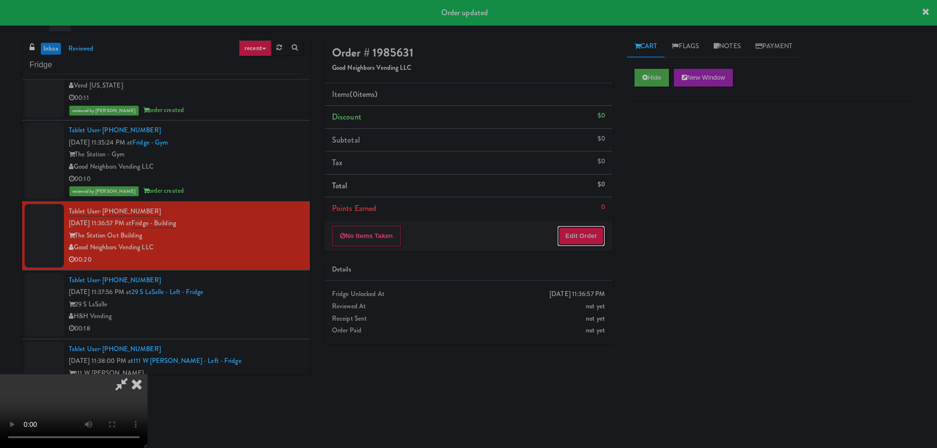
click at [584, 243] on button "Edit Order" at bounding box center [582, 236] width 48 height 21
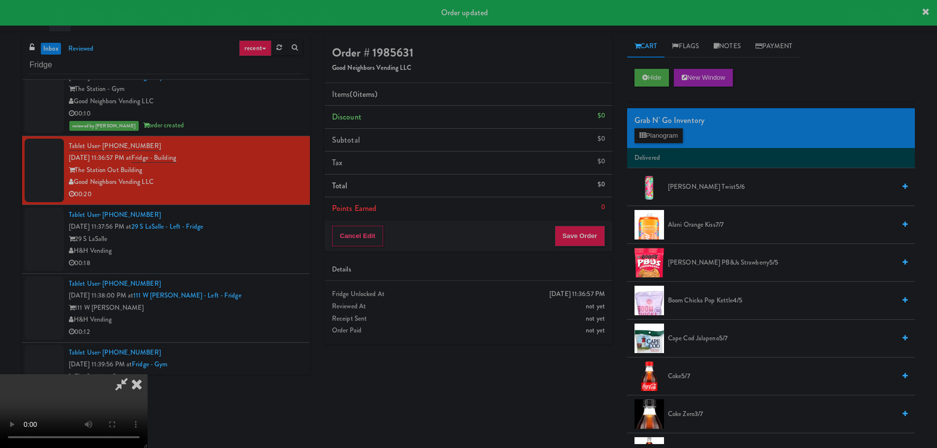
scroll to position [2313, 0]
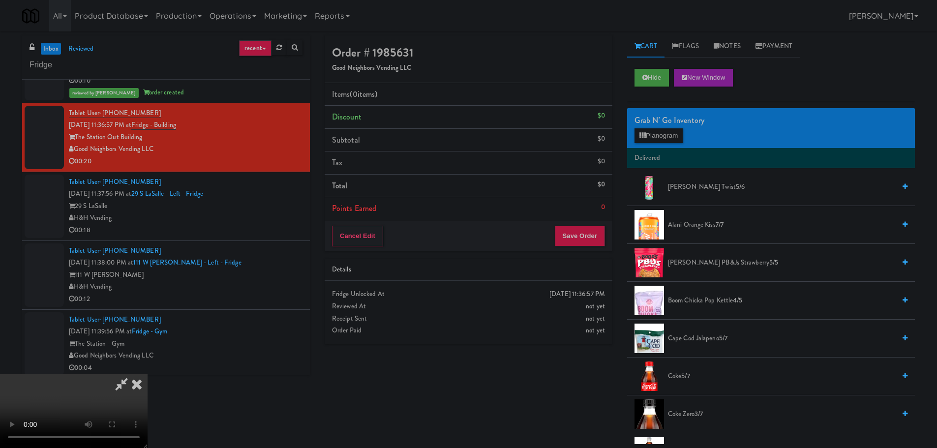
click at [148, 374] on video at bounding box center [74, 411] width 148 height 74
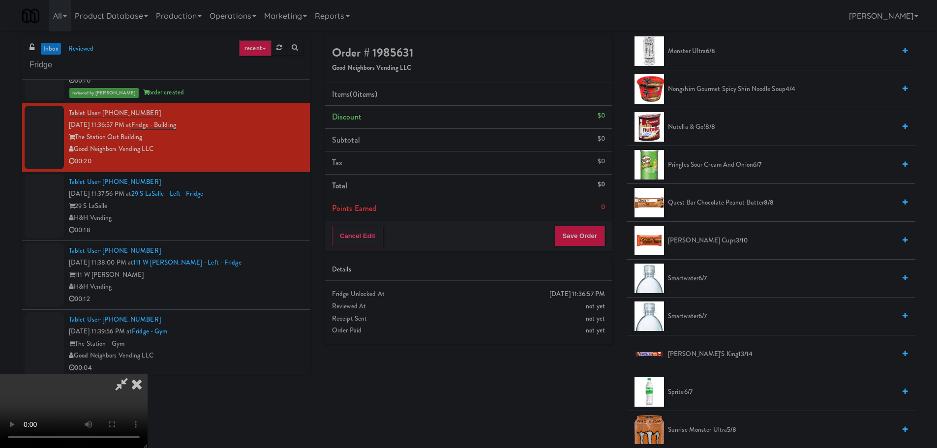
scroll to position [935, 0]
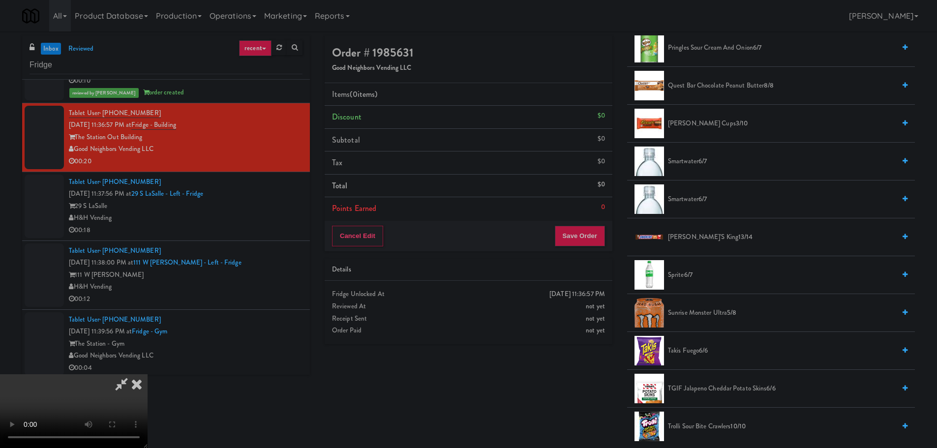
click at [699, 126] on span "[PERSON_NAME] Cups 3/10" at bounding box center [781, 124] width 227 height 12
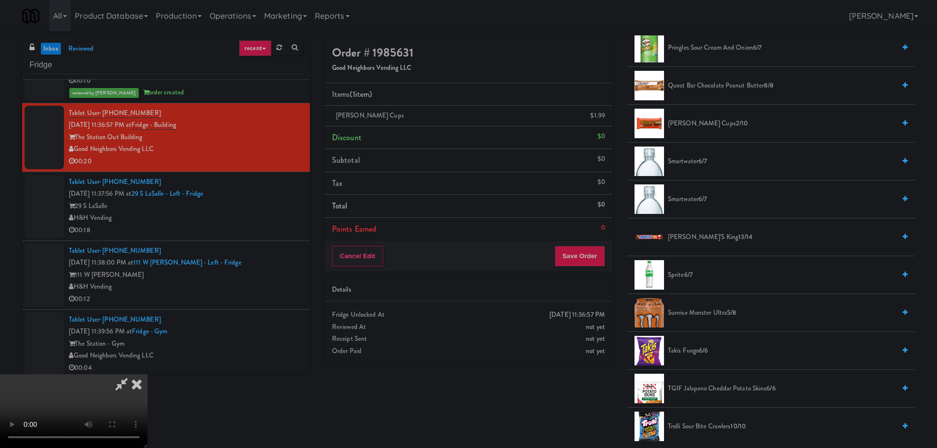
click at [148, 374] on video at bounding box center [74, 411] width 148 height 74
drag, startPoint x: 425, startPoint y: 253, endPoint x: 435, endPoint y: 257, distance: 11.5
click at [148, 374] on video at bounding box center [74, 411] width 148 height 74
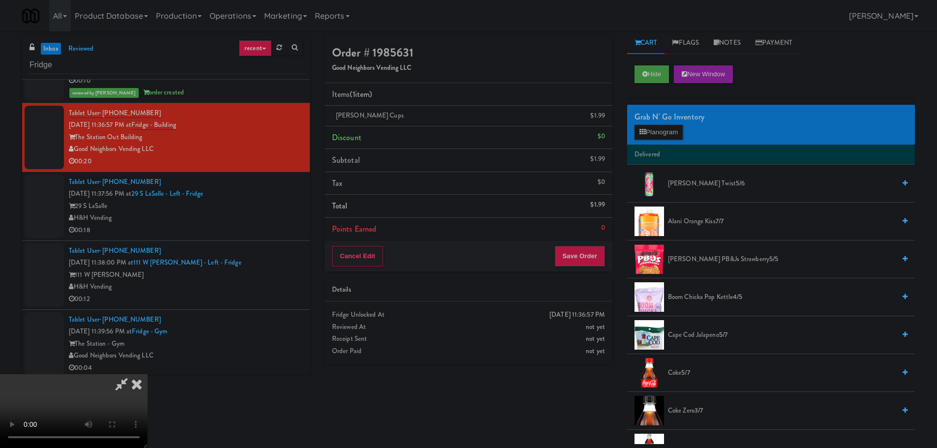
scroll to position [0, 0]
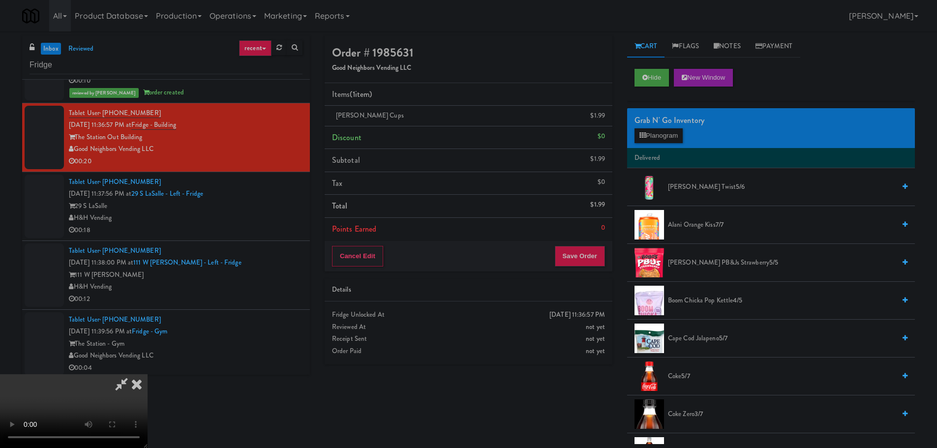
click at [664, 145] on div "Grab N' Go Inventory Planogram" at bounding box center [771, 128] width 288 height 40
click at [663, 140] on button "Planogram" at bounding box center [659, 135] width 48 height 15
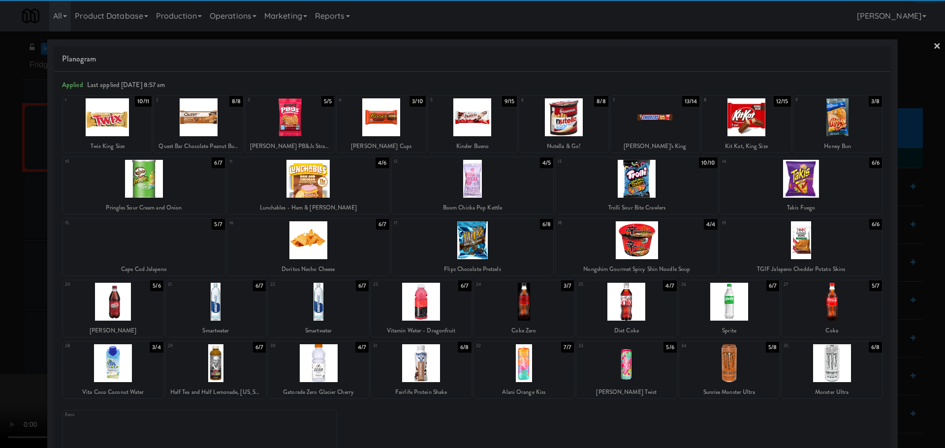
click at [428, 306] on div at bounding box center [421, 302] width 100 height 38
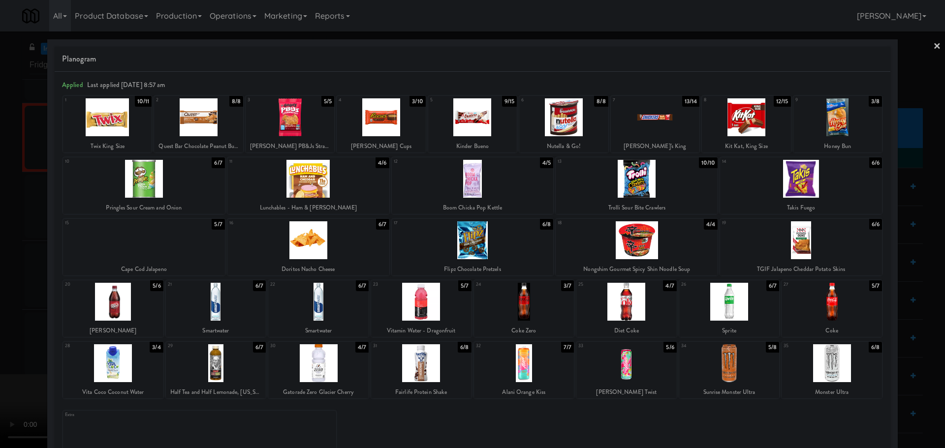
drag, startPoint x: 2, startPoint y: 268, endPoint x: 37, endPoint y: 264, distance: 34.7
click at [10, 267] on div at bounding box center [472, 224] width 945 height 448
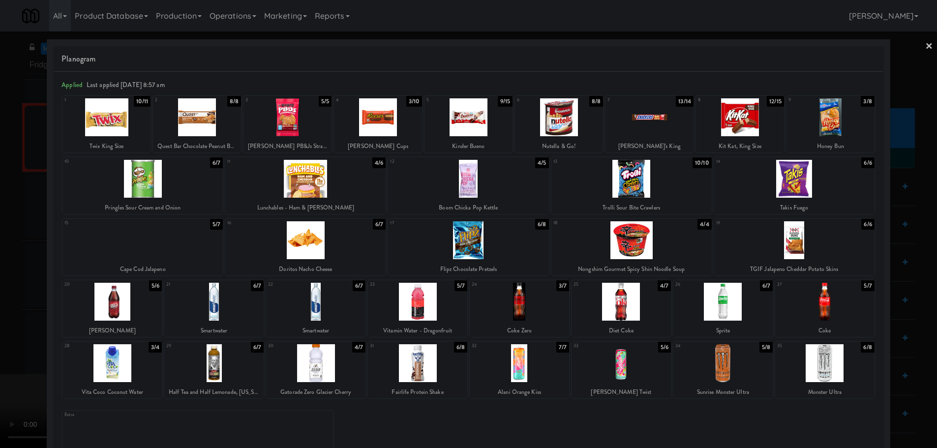
click at [148, 374] on video at bounding box center [74, 411] width 148 height 74
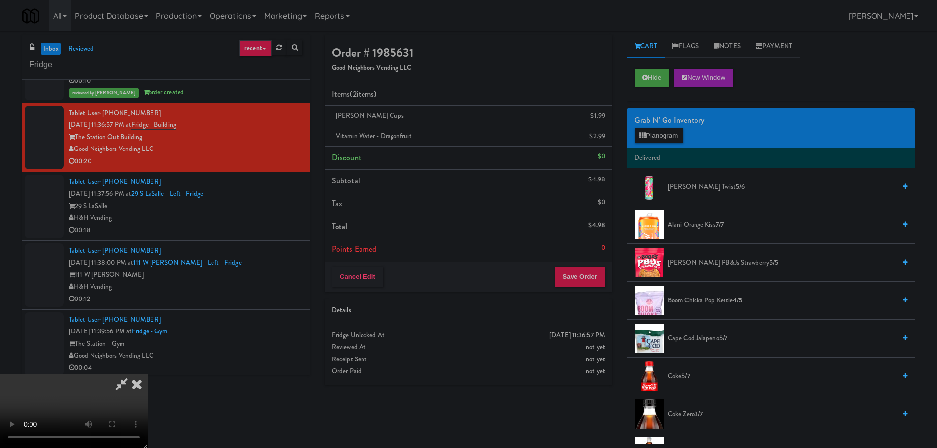
click at [148, 374] on video at bounding box center [74, 411] width 148 height 74
click at [604, 137] on icon at bounding box center [606, 140] width 5 height 6
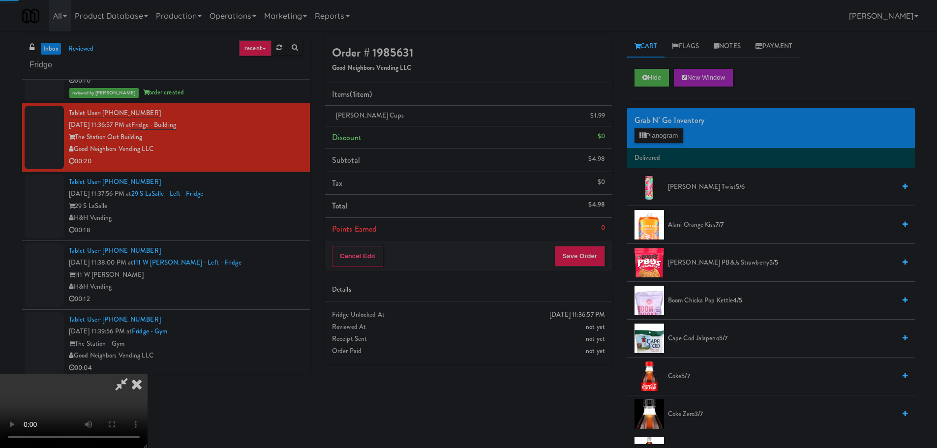
click at [148, 374] on video at bounding box center [74, 411] width 148 height 74
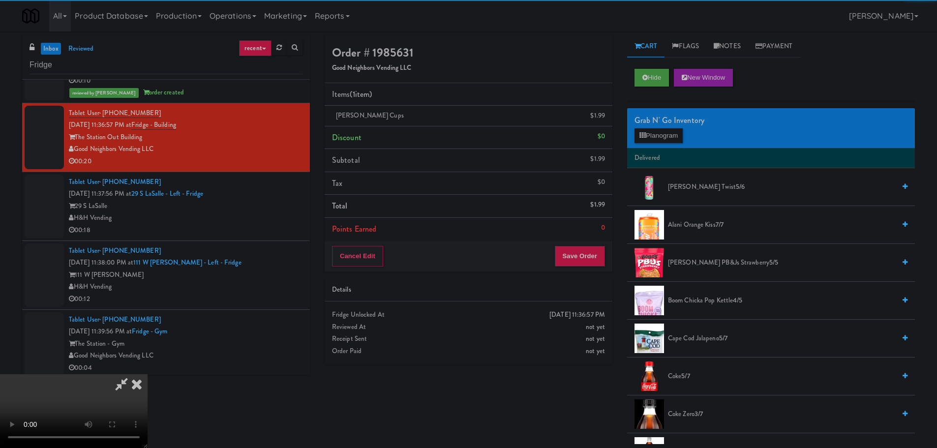
click at [148, 374] on video at bounding box center [74, 411] width 148 height 74
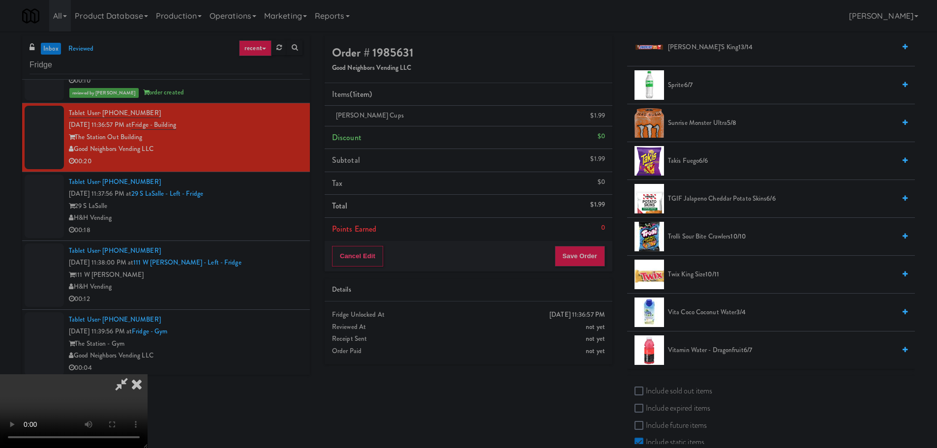
scroll to position [1132, 0]
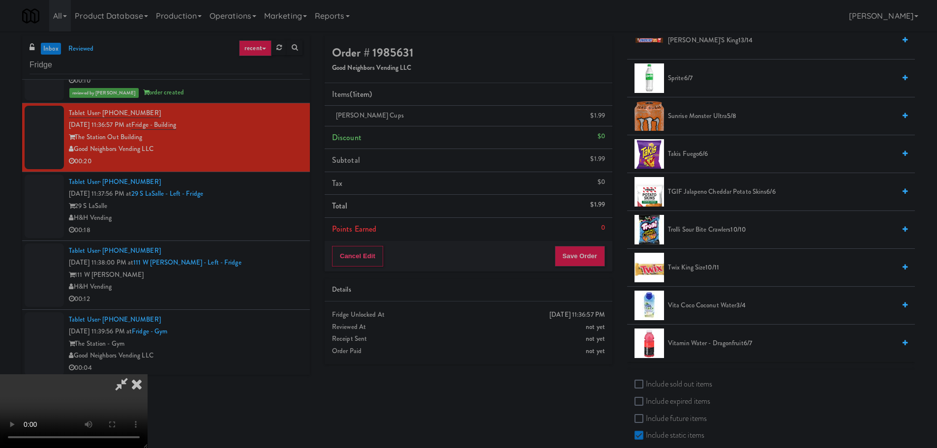
click at [716, 265] on span "10/11" at bounding box center [713, 267] width 14 height 9
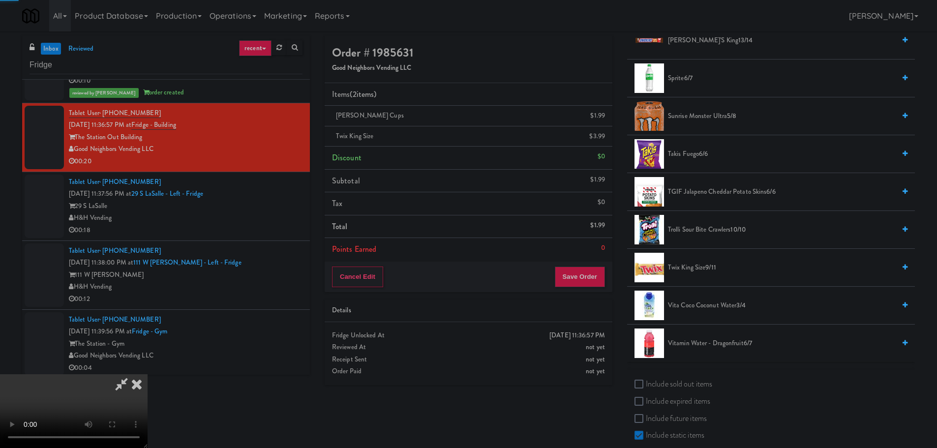
click at [148, 374] on video at bounding box center [74, 411] width 148 height 74
click at [594, 284] on button "Save Order" at bounding box center [580, 277] width 50 height 21
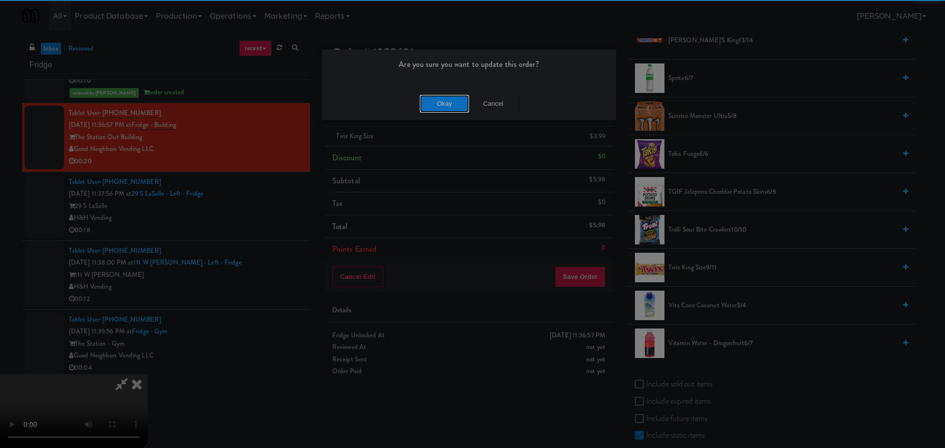
click at [446, 101] on button "Okay" at bounding box center [444, 104] width 49 height 18
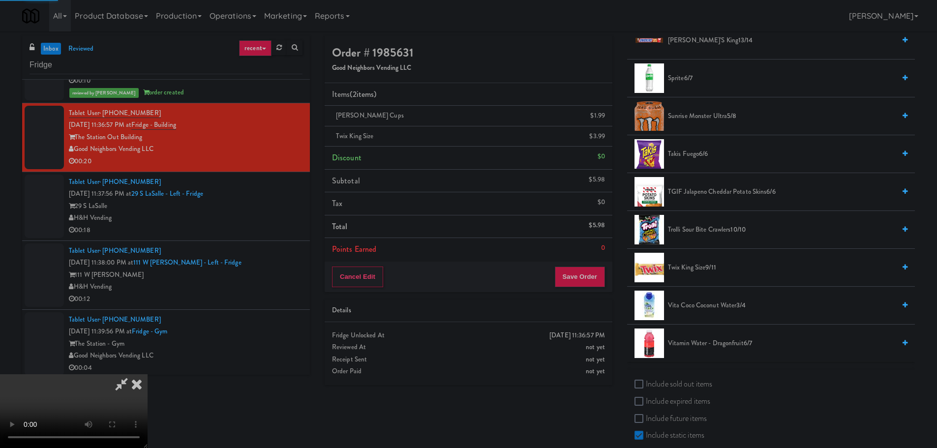
scroll to position [0, 0]
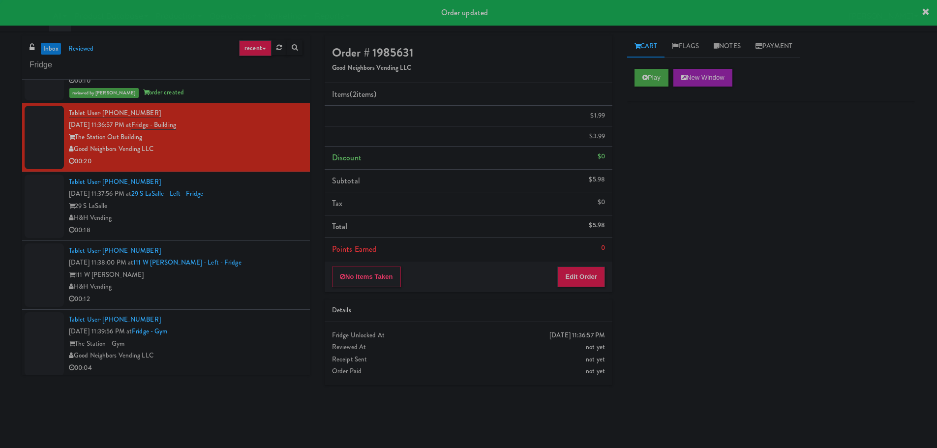
click at [265, 211] on div "29 S LaSalle" at bounding box center [186, 206] width 234 height 12
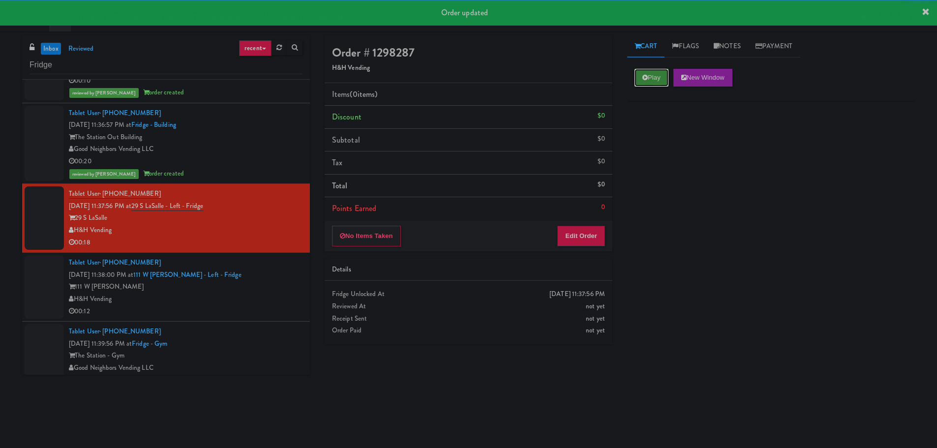
click at [649, 77] on button "Play" at bounding box center [652, 78] width 34 height 18
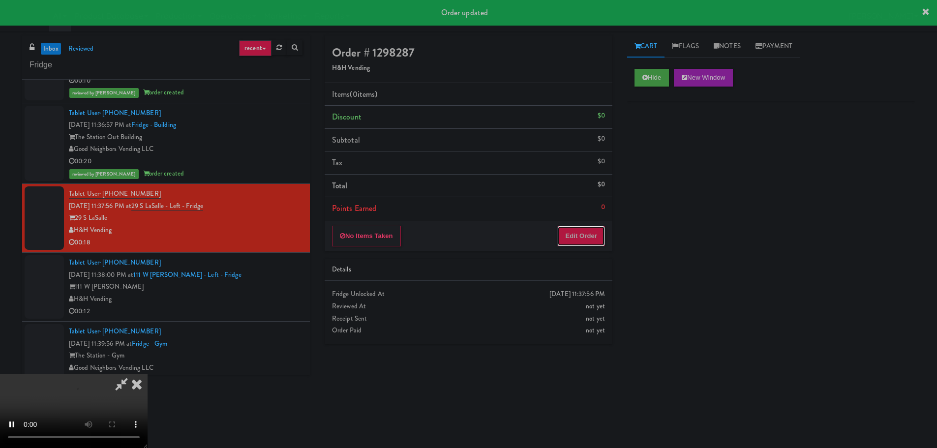
click at [585, 226] on button "Edit Order" at bounding box center [582, 236] width 48 height 21
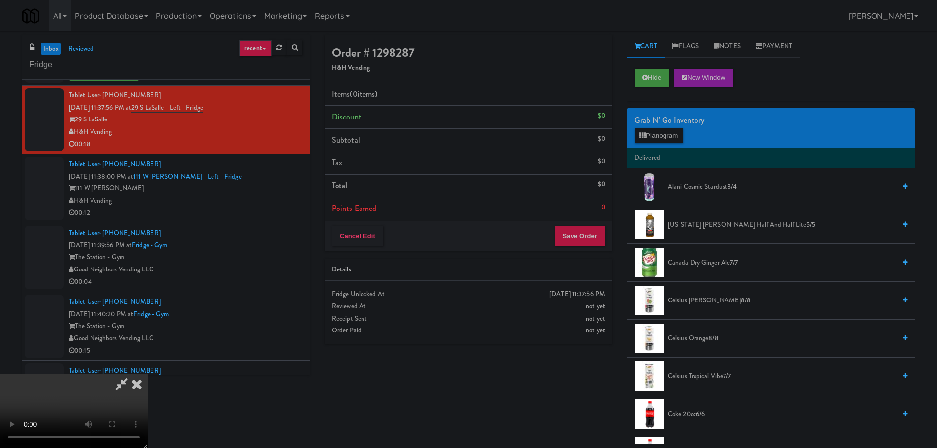
scroll to position [169, 0]
click at [148, 374] on video at bounding box center [74, 411] width 148 height 74
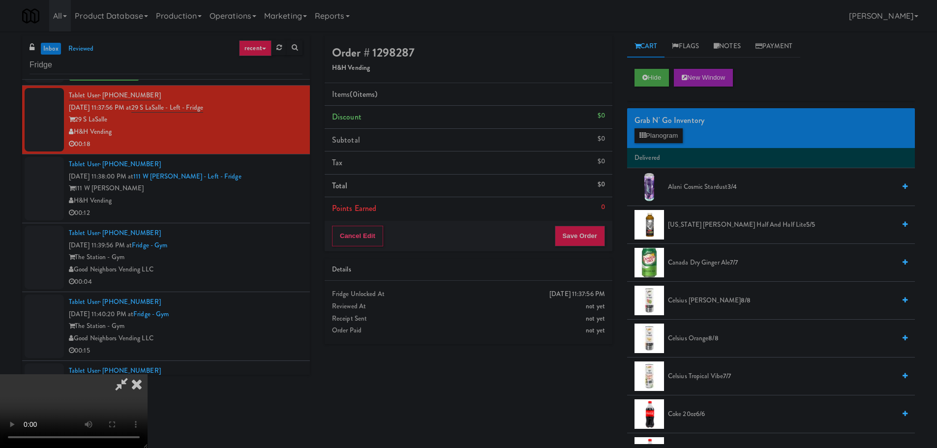
click at [148, 392] on video at bounding box center [74, 411] width 148 height 74
click at [148, 374] on video at bounding box center [74, 411] width 148 height 74
click at [654, 137] on button "Planogram" at bounding box center [659, 135] width 48 height 15
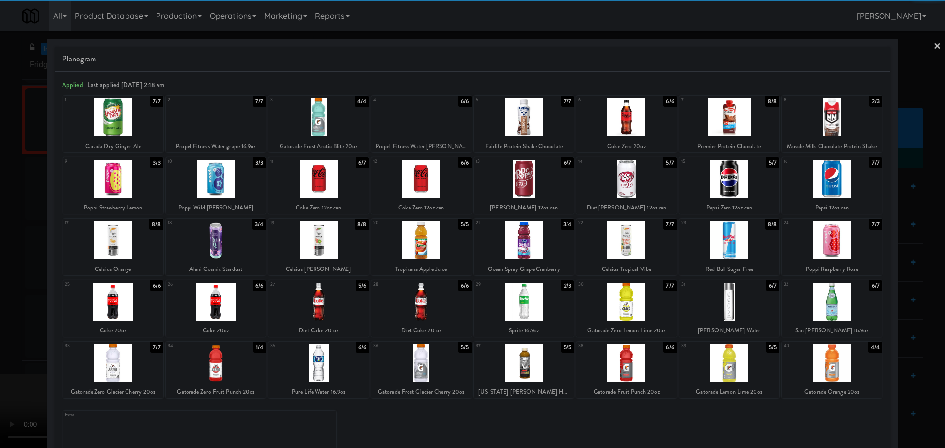
click at [732, 181] on div at bounding box center [729, 179] width 100 height 38
drag, startPoint x: 0, startPoint y: 223, endPoint x: 278, endPoint y: 213, distance: 277.7
click at [28, 226] on div at bounding box center [472, 224] width 945 height 448
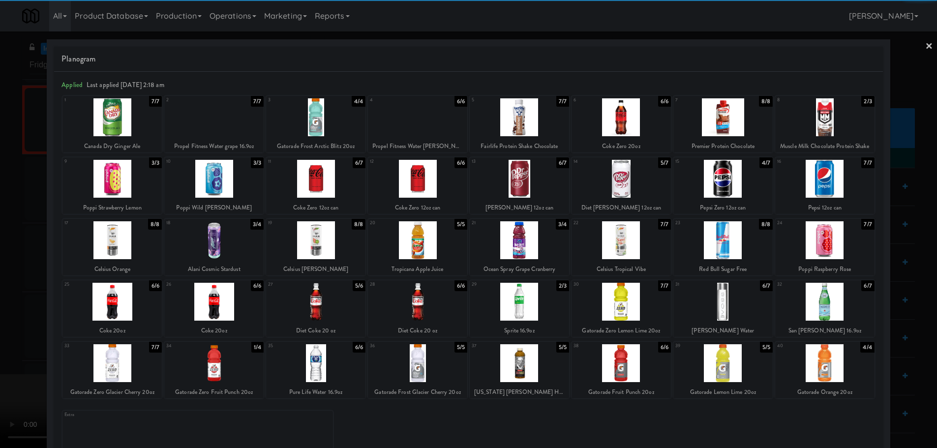
drag, startPoint x: 278, startPoint y: 213, endPoint x: 300, endPoint y: 215, distance: 22.3
click at [148, 374] on video at bounding box center [74, 411] width 148 height 74
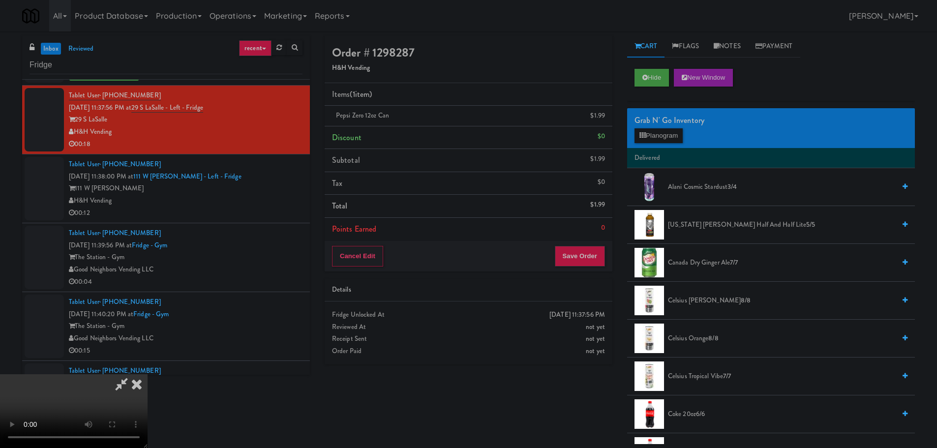
click at [148, 374] on video at bounding box center [74, 411] width 148 height 74
click at [670, 130] on button "Planogram" at bounding box center [659, 135] width 48 height 15
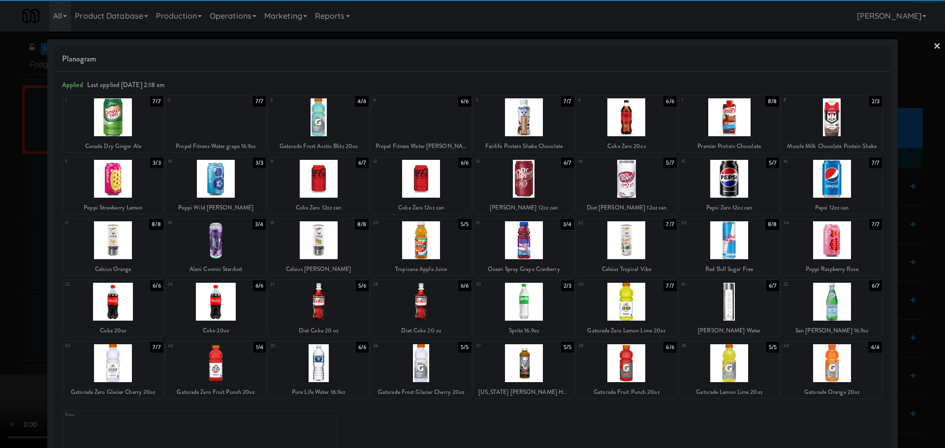
click at [637, 183] on div at bounding box center [626, 179] width 100 height 38
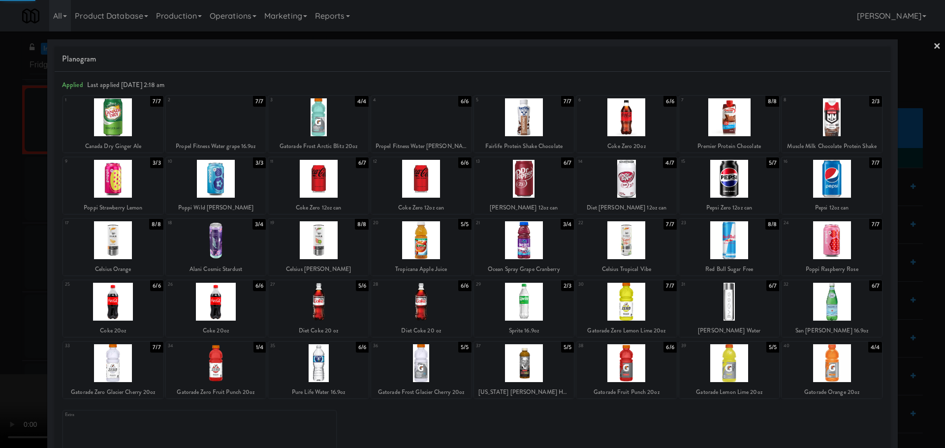
drag, startPoint x: 10, startPoint y: 271, endPoint x: 303, endPoint y: 231, distance: 295.9
click at [26, 270] on div at bounding box center [472, 224] width 945 height 448
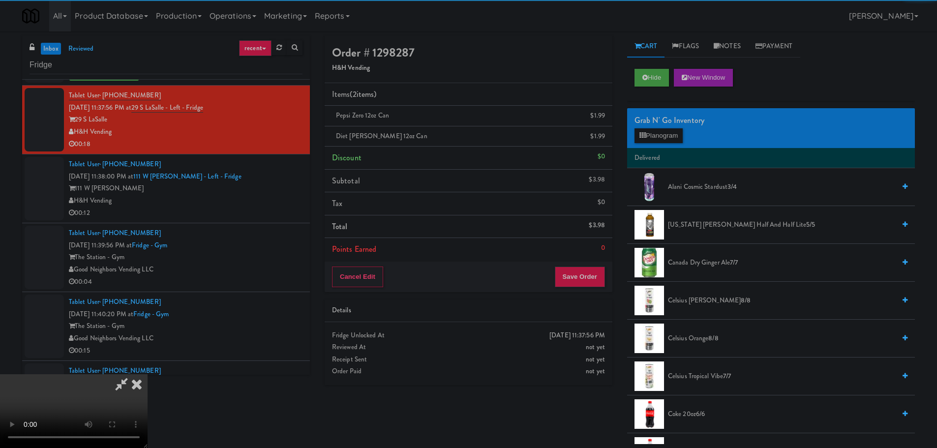
click at [148, 374] on video at bounding box center [74, 411] width 148 height 74
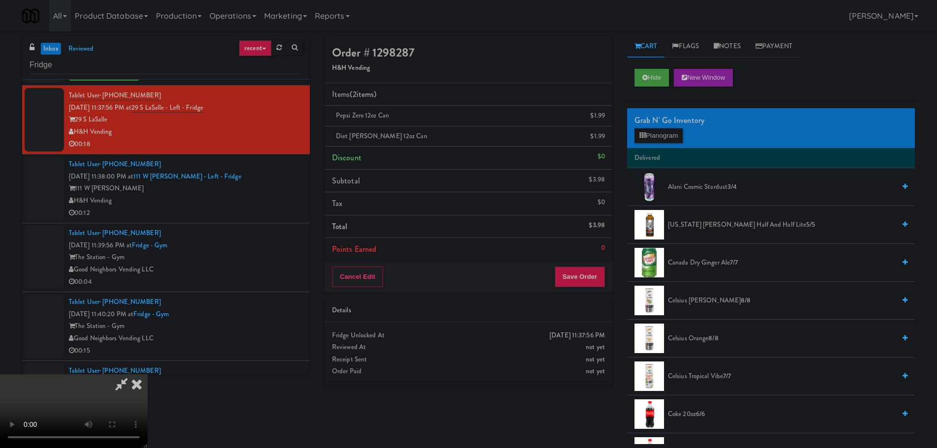
click at [148, 374] on video at bounding box center [74, 411] width 148 height 74
click at [652, 138] on button "Planogram" at bounding box center [659, 135] width 48 height 15
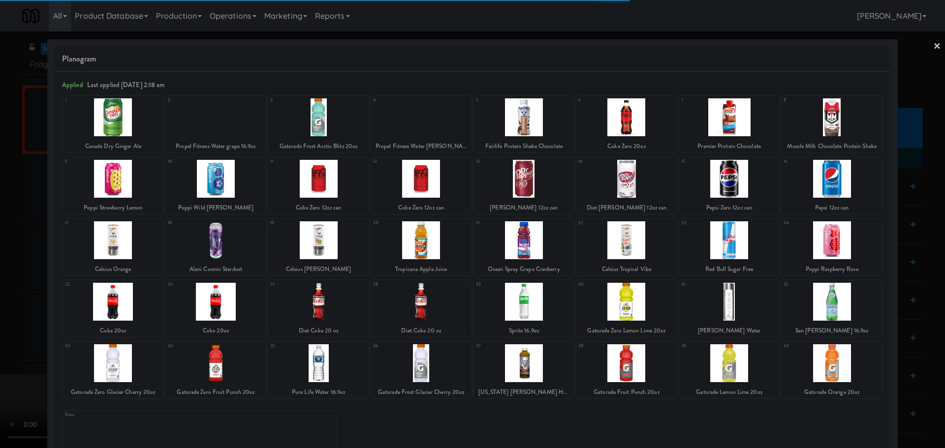
click at [423, 185] on div at bounding box center [421, 179] width 100 height 38
click at [0, 227] on div at bounding box center [472, 224] width 945 height 448
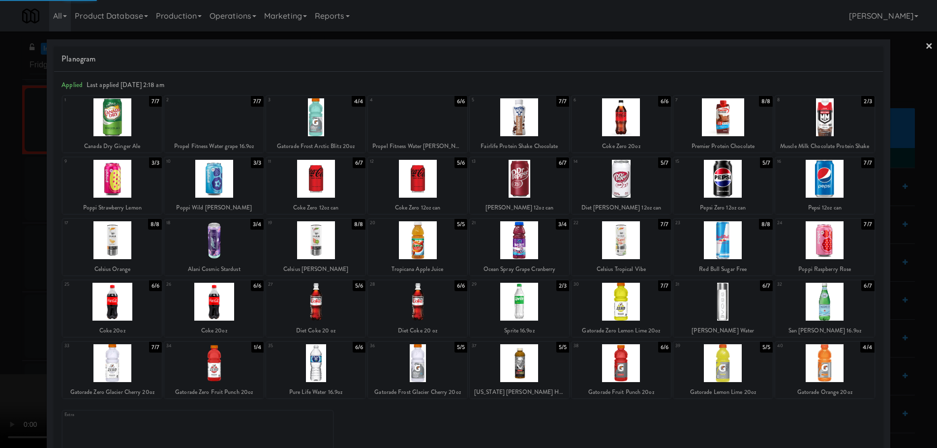
click at [148, 374] on video at bounding box center [74, 411] width 148 height 74
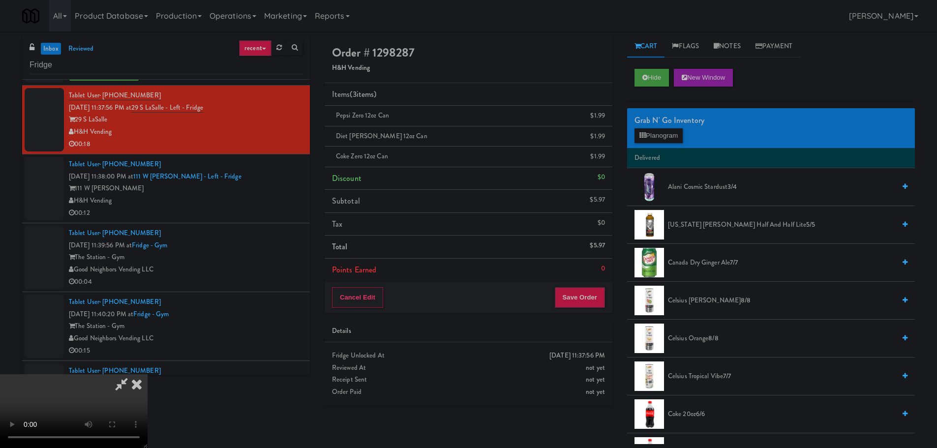
click at [148, 374] on video at bounding box center [74, 411] width 148 height 74
click at [652, 133] on button "Planogram" at bounding box center [659, 135] width 48 height 15
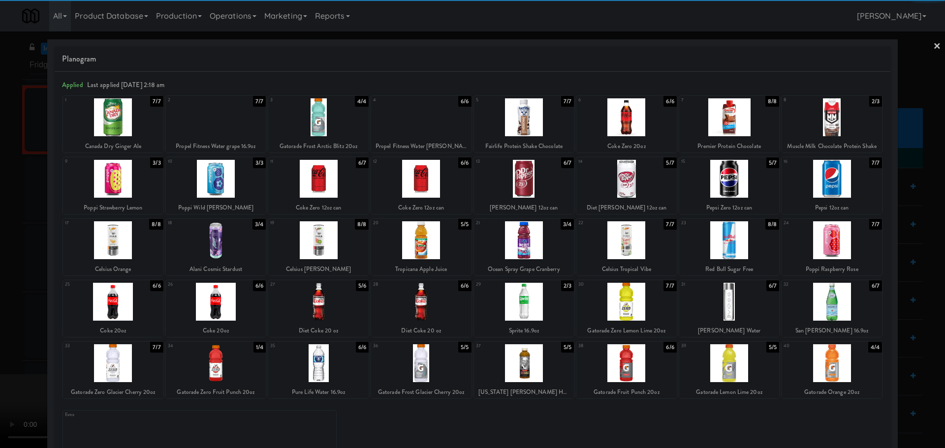
click at [620, 183] on div at bounding box center [626, 179] width 100 height 38
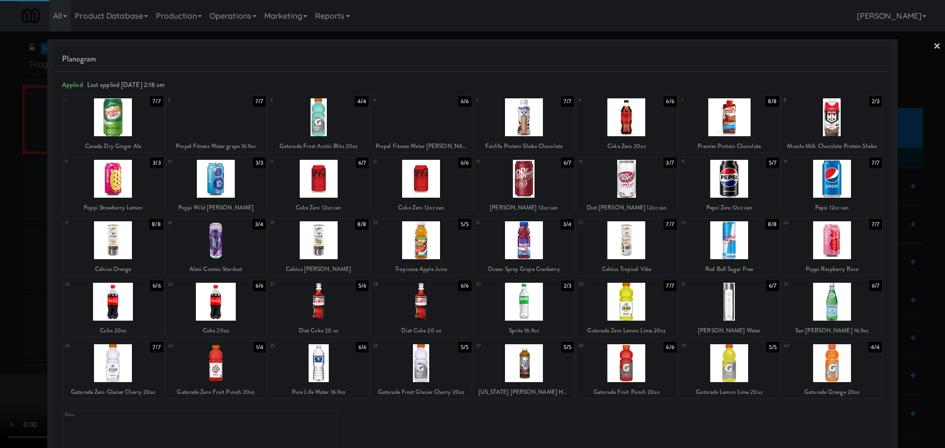
drag, startPoint x: 0, startPoint y: 223, endPoint x: 281, endPoint y: 203, distance: 282.2
click at [4, 223] on div at bounding box center [472, 224] width 945 height 448
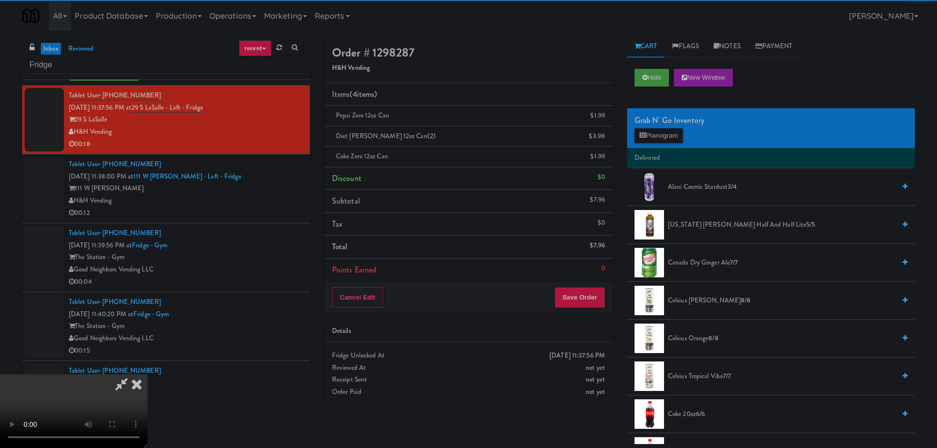
drag, startPoint x: 281, startPoint y: 203, endPoint x: 296, endPoint y: 206, distance: 15.0
click at [148, 374] on video at bounding box center [74, 411] width 148 height 74
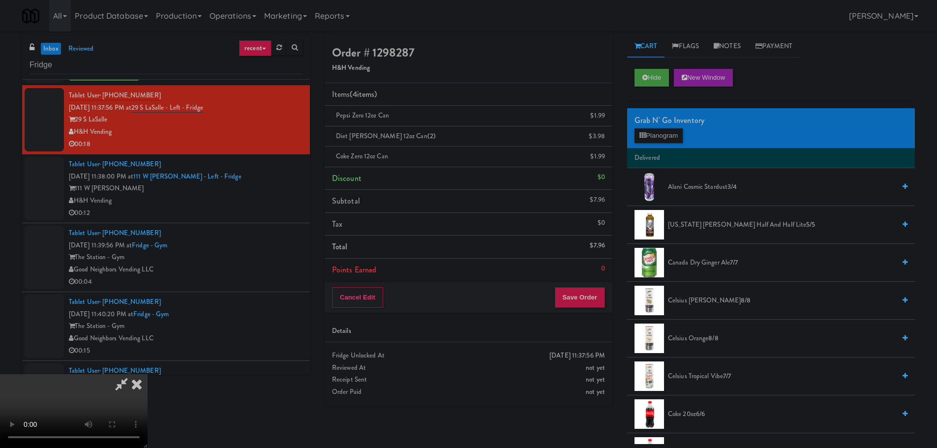
scroll to position [169, 0]
click at [585, 299] on button "Save Order" at bounding box center [580, 297] width 50 height 21
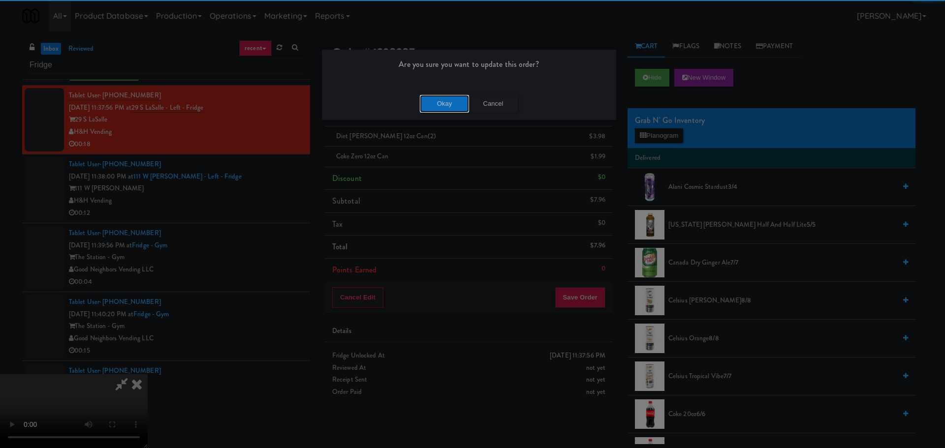
click at [440, 107] on button "Okay" at bounding box center [444, 104] width 49 height 18
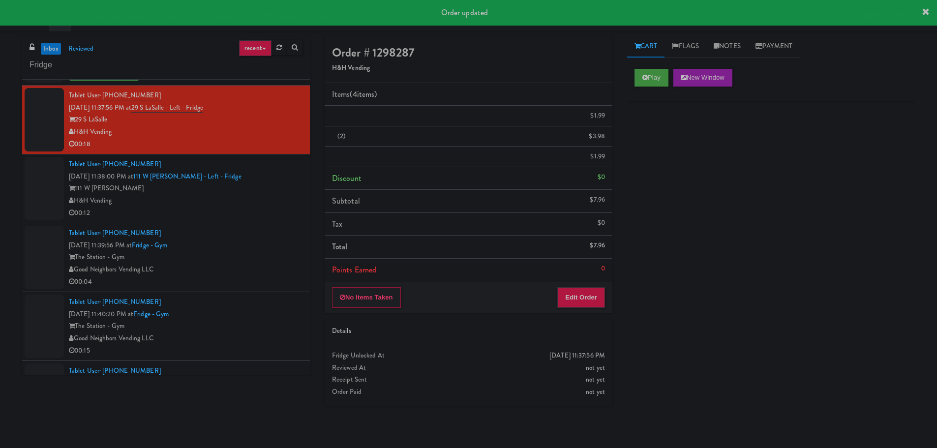
scroll to position [0, 0]
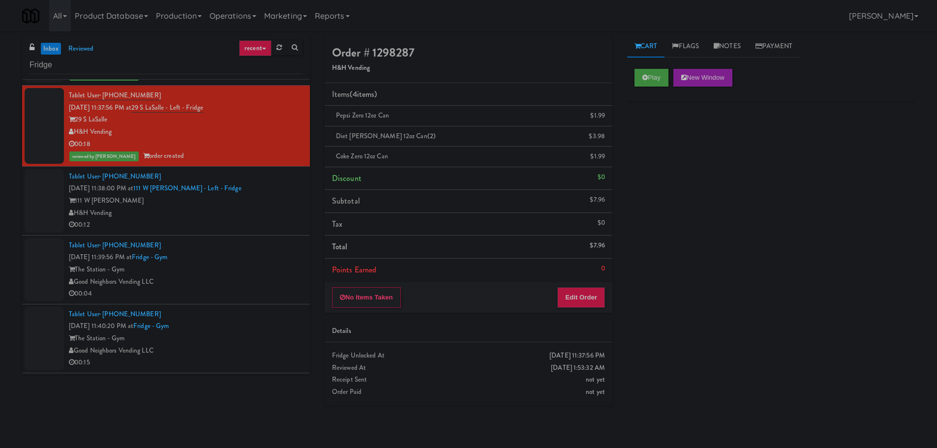
click at [253, 221] on div "00:12" at bounding box center [186, 225] width 234 height 12
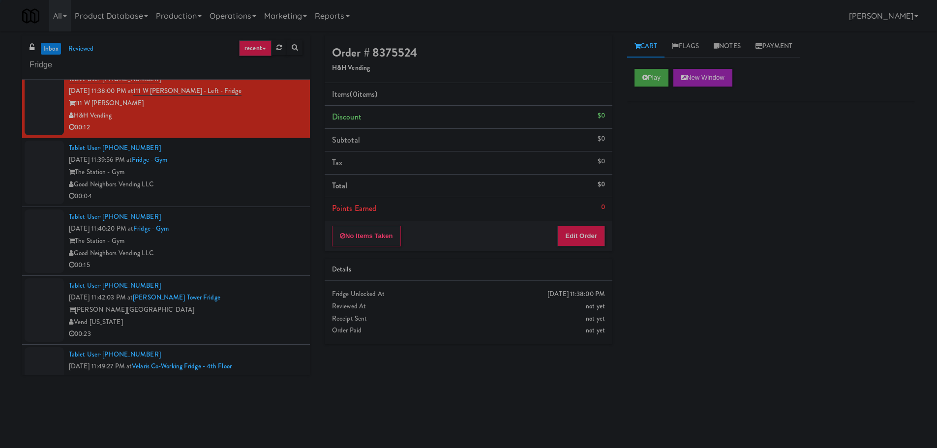
scroll to position [2510, 0]
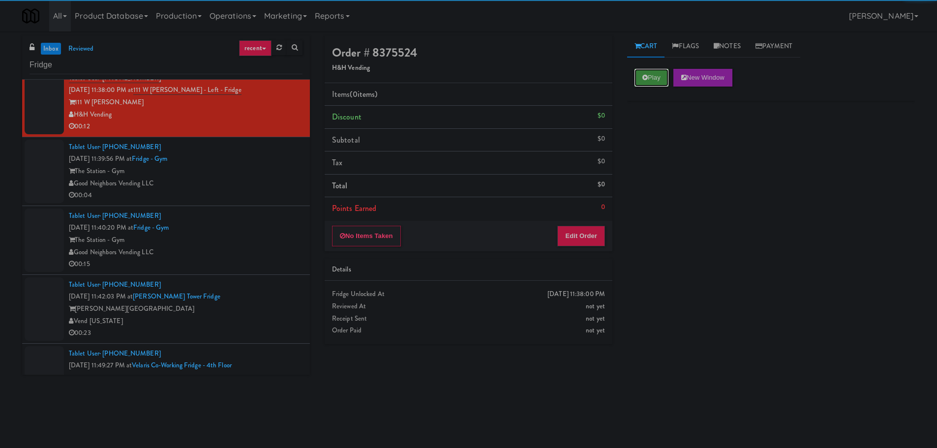
click at [646, 78] on icon at bounding box center [645, 77] width 5 height 6
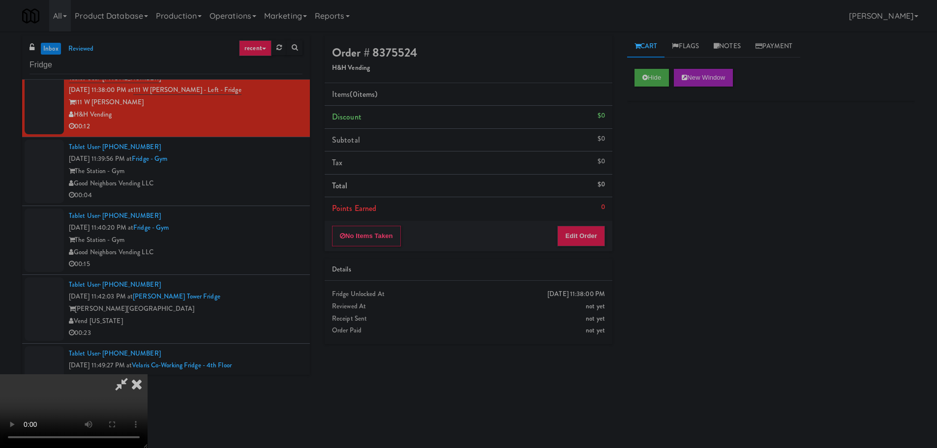
click at [595, 221] on div "No Items Taken Edit Order" at bounding box center [469, 236] width 288 height 31
click at [591, 236] on button "Edit Order" at bounding box center [582, 236] width 48 height 21
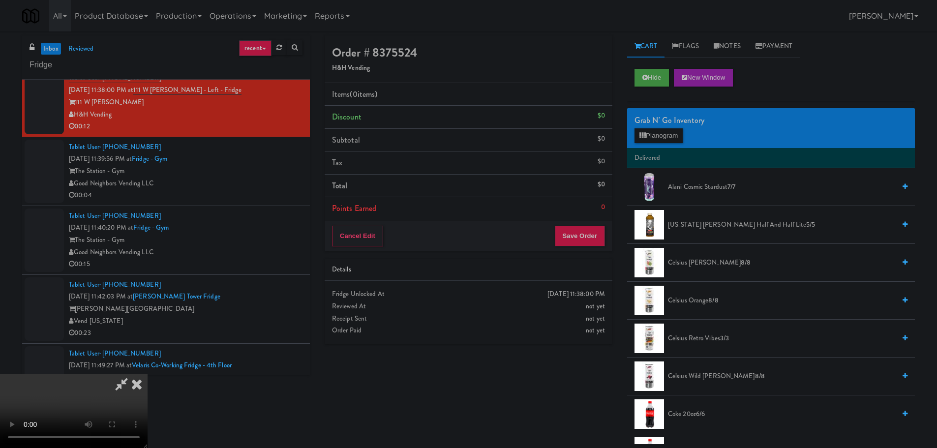
scroll to position [169, 0]
click at [148, 374] on video at bounding box center [74, 411] width 148 height 74
click at [671, 137] on button "Planogram" at bounding box center [659, 135] width 48 height 15
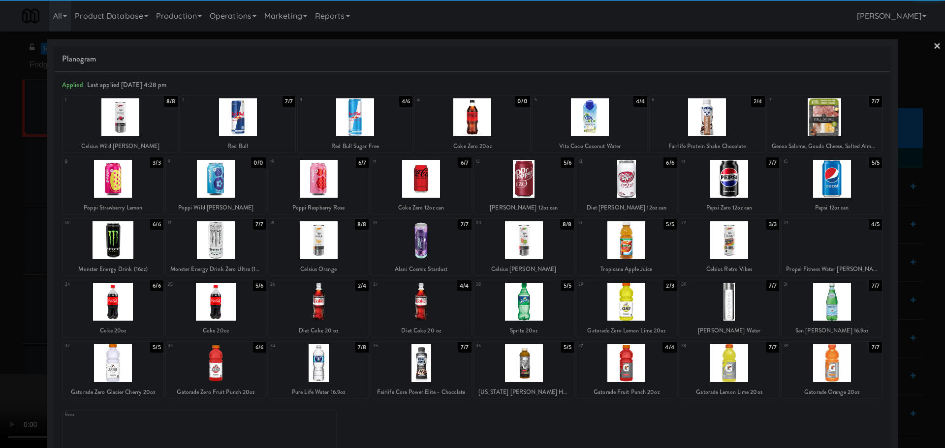
click at [310, 364] on div at bounding box center [318, 363] width 100 height 38
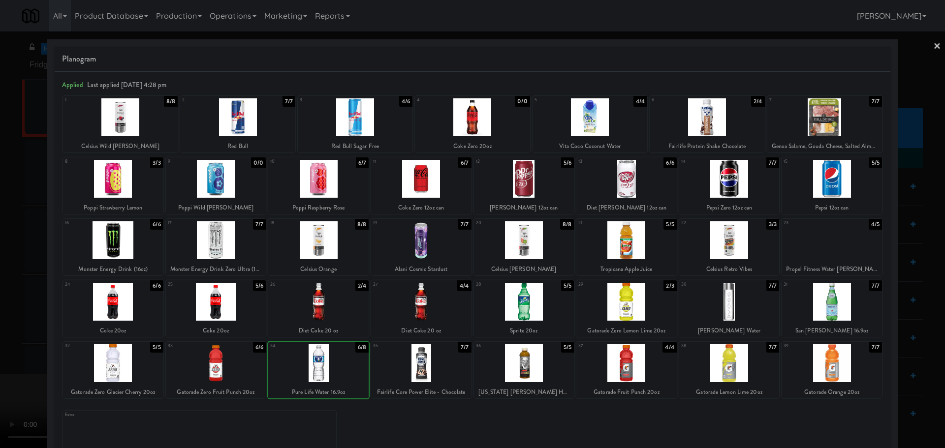
click at [2, 273] on div at bounding box center [472, 224] width 945 height 448
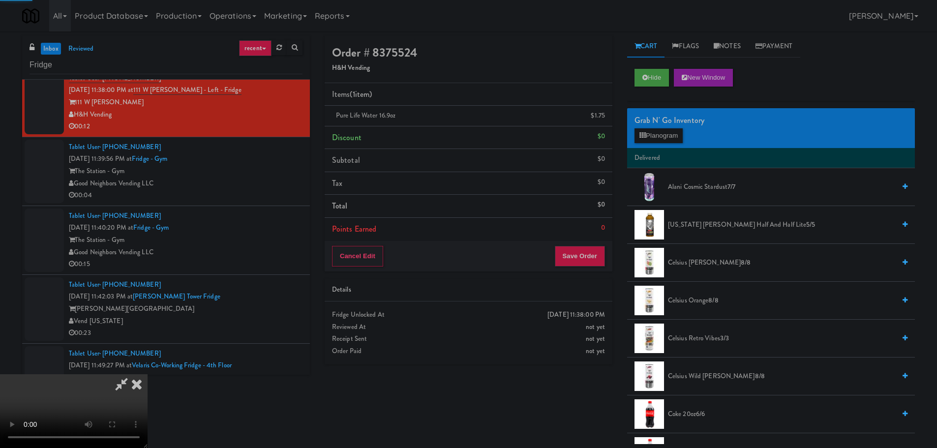
click at [148, 374] on video at bounding box center [74, 411] width 148 height 74
drag, startPoint x: 380, startPoint y: 266, endPoint x: 387, endPoint y: 266, distance: 6.4
click at [148, 374] on video at bounding box center [74, 411] width 148 height 74
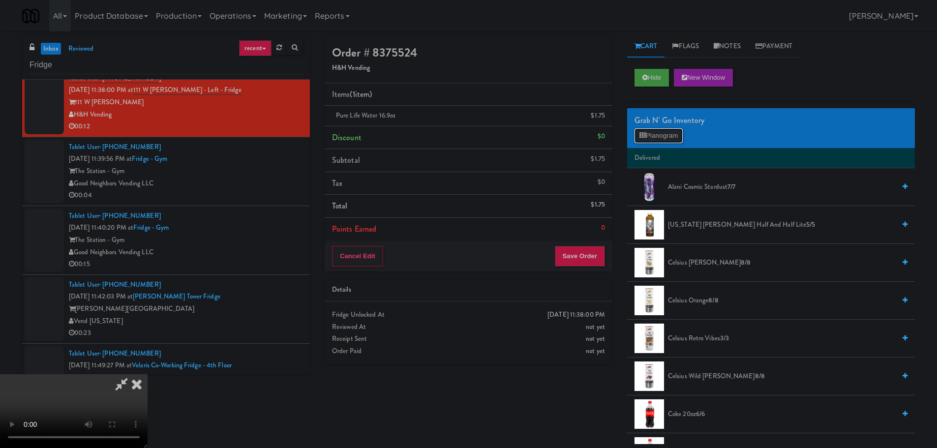
click at [659, 139] on button "Planogram" at bounding box center [659, 135] width 48 height 15
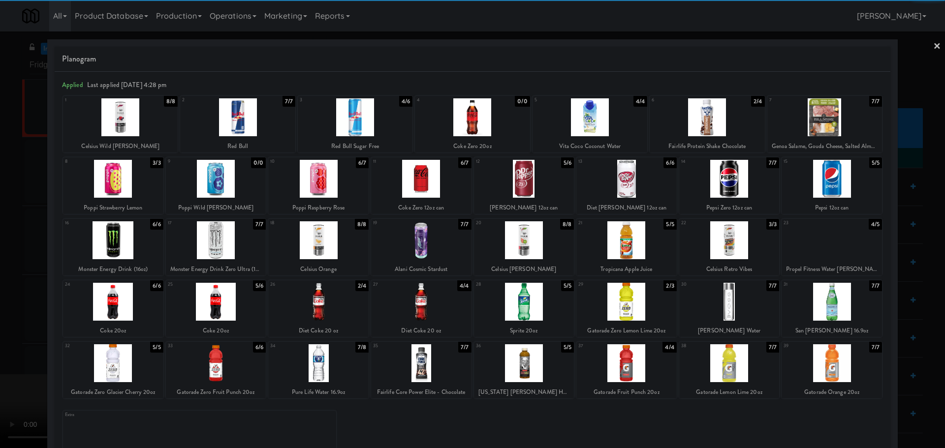
click at [316, 364] on div at bounding box center [318, 363] width 100 height 38
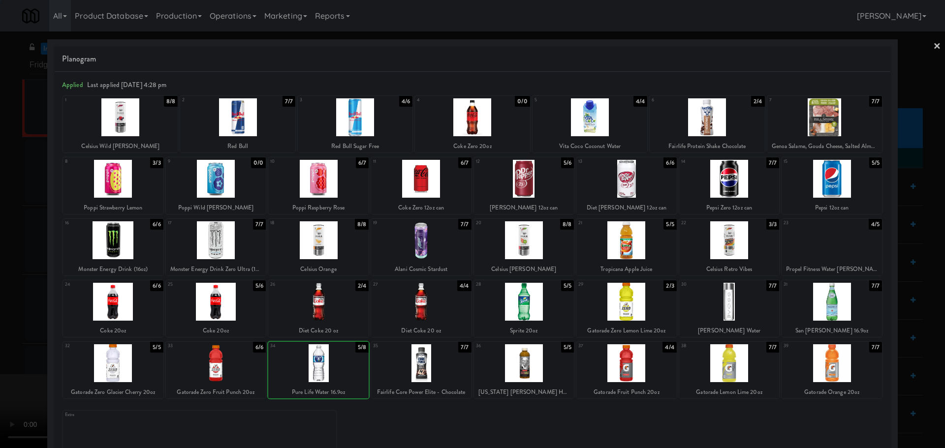
drag, startPoint x: 0, startPoint y: 316, endPoint x: 194, endPoint y: 253, distance: 204.0
click at [5, 315] on div at bounding box center [472, 224] width 945 height 448
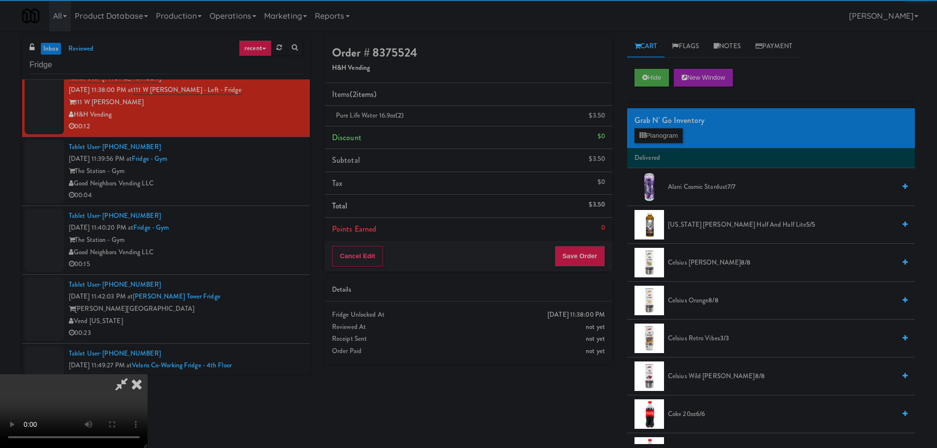
click at [148, 374] on video at bounding box center [74, 411] width 148 height 74
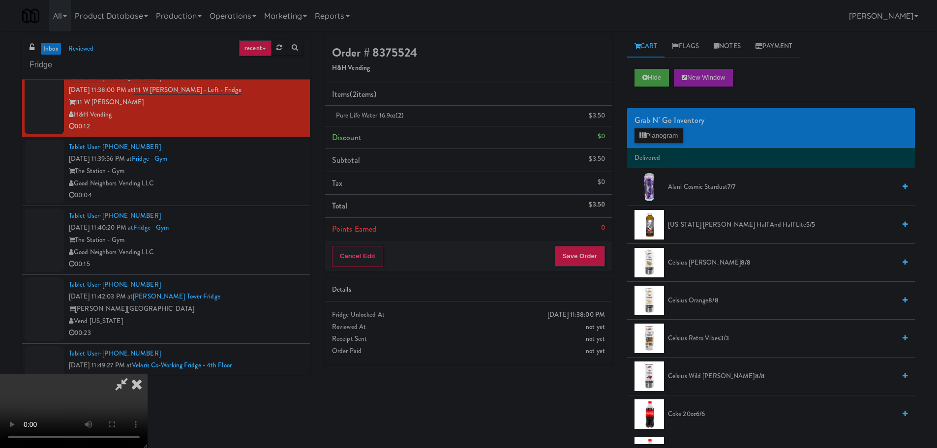
drag, startPoint x: 348, startPoint y: 248, endPoint x: 355, endPoint y: 248, distance: 6.4
click at [148, 374] on video at bounding box center [74, 411] width 148 height 74
click at [644, 135] on icon at bounding box center [643, 135] width 6 height 6
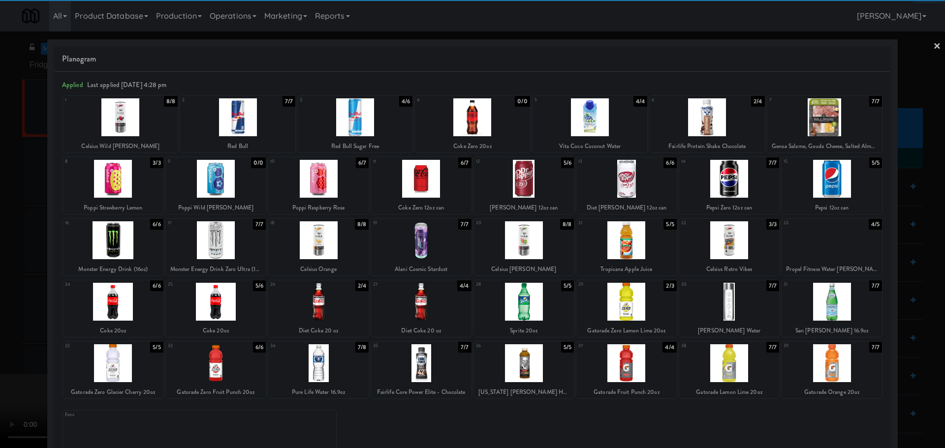
click at [333, 357] on div at bounding box center [318, 363] width 100 height 38
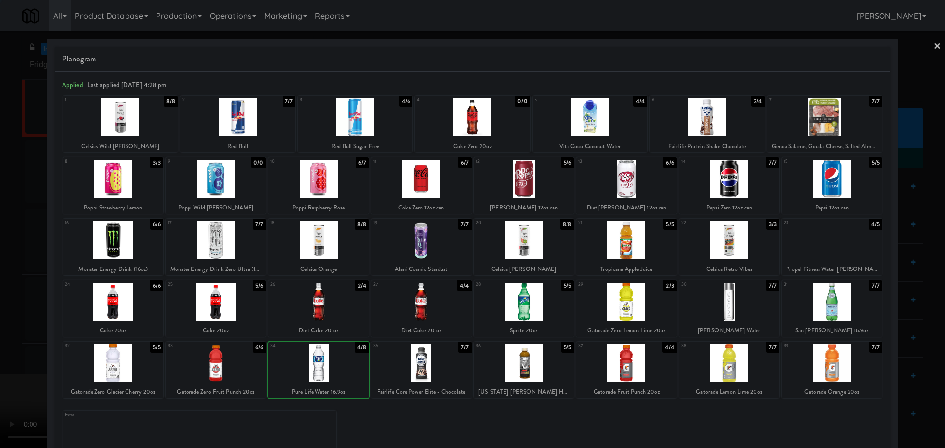
click at [8, 336] on div at bounding box center [472, 224] width 945 height 448
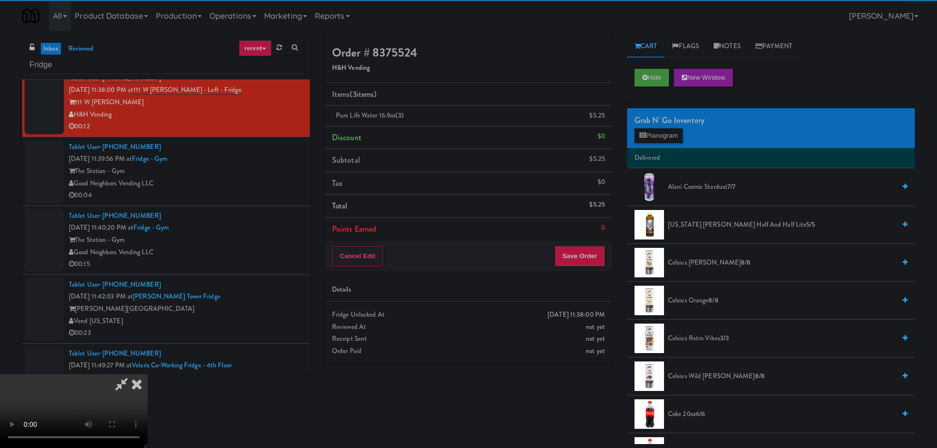
click at [148, 374] on video at bounding box center [74, 411] width 148 height 74
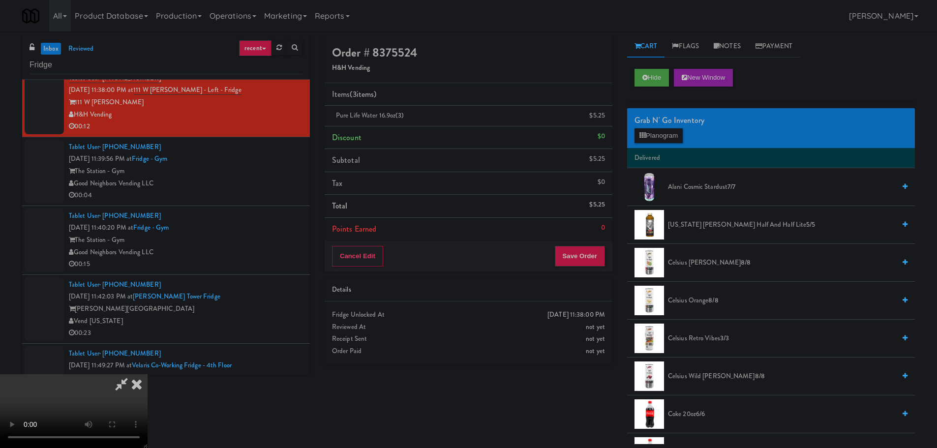
click at [148, 374] on video at bounding box center [74, 411] width 148 height 74
drag, startPoint x: 662, startPoint y: 129, endPoint x: 662, endPoint y: 134, distance: 4.9
click at [662, 134] on button "Planogram" at bounding box center [659, 135] width 48 height 15
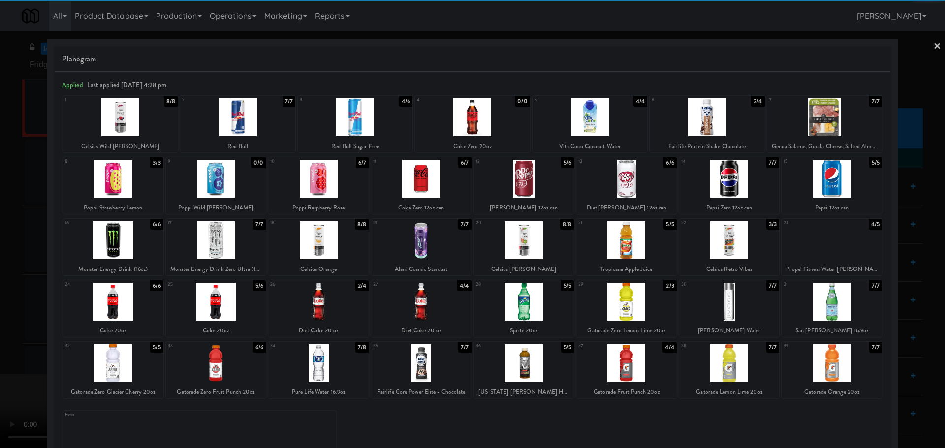
click at [320, 365] on div at bounding box center [318, 363] width 100 height 38
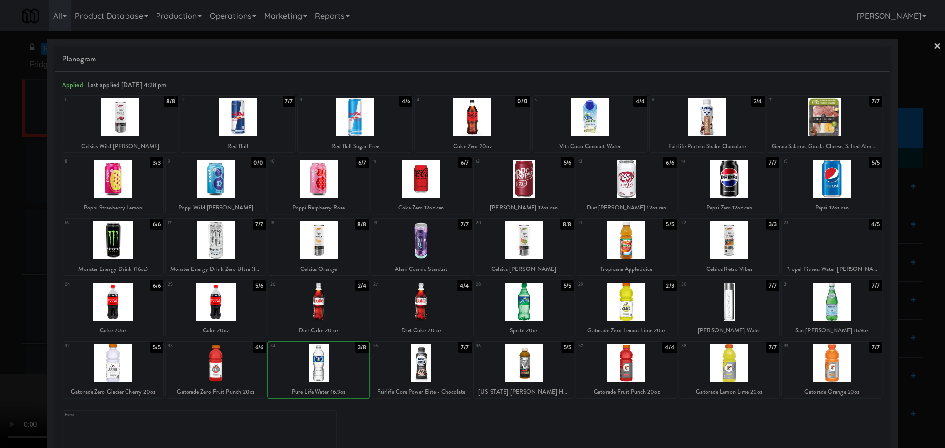
drag, startPoint x: 2, startPoint y: 321, endPoint x: 82, endPoint y: 295, distance: 83.3
click at [5, 320] on div at bounding box center [472, 224] width 945 height 448
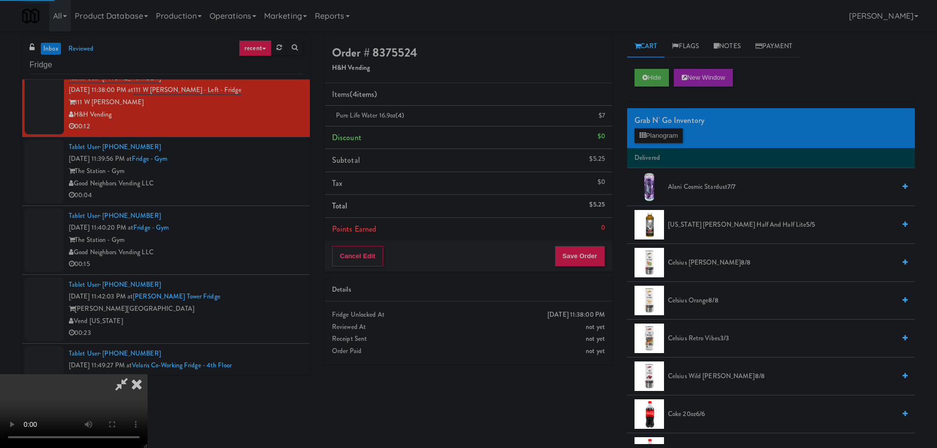
drag, startPoint x: 169, startPoint y: 283, endPoint x: 275, endPoint y: 282, distance: 105.3
click at [148, 374] on video at bounding box center [74, 411] width 148 height 74
click at [646, 136] on button "Planogram" at bounding box center [659, 135] width 48 height 15
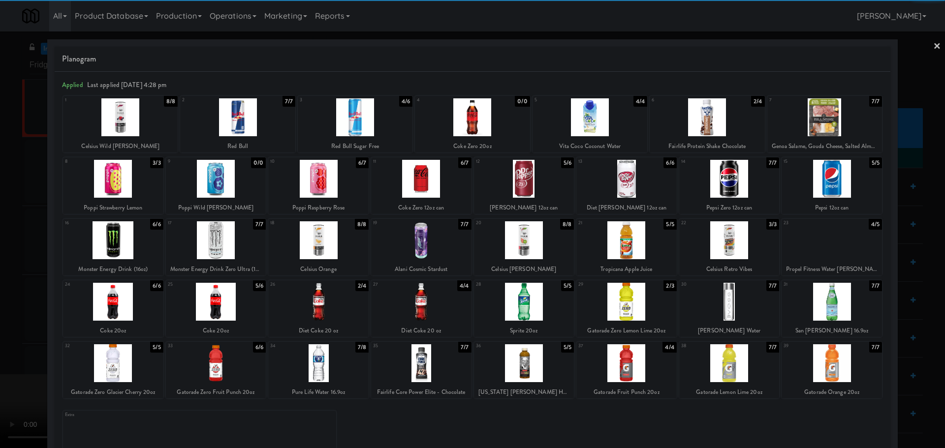
click at [318, 365] on div at bounding box center [318, 363] width 100 height 38
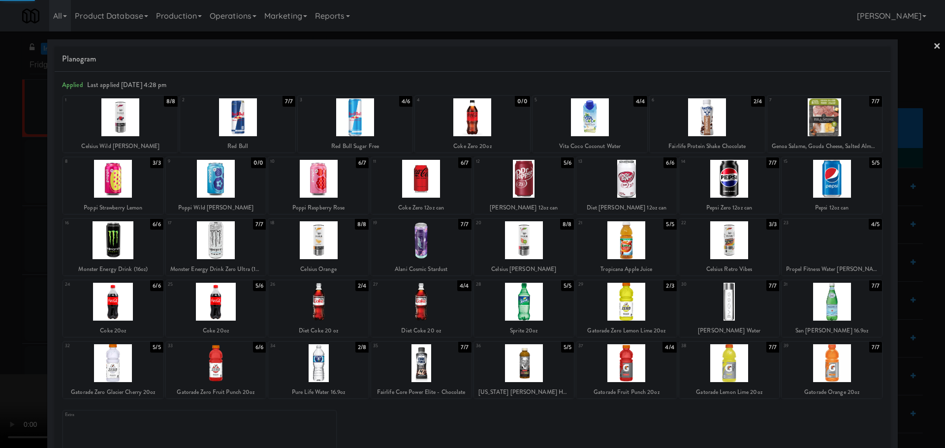
drag, startPoint x: 1, startPoint y: 339, endPoint x: 162, endPoint y: 296, distance: 166.5
click at [9, 338] on div at bounding box center [472, 224] width 945 height 448
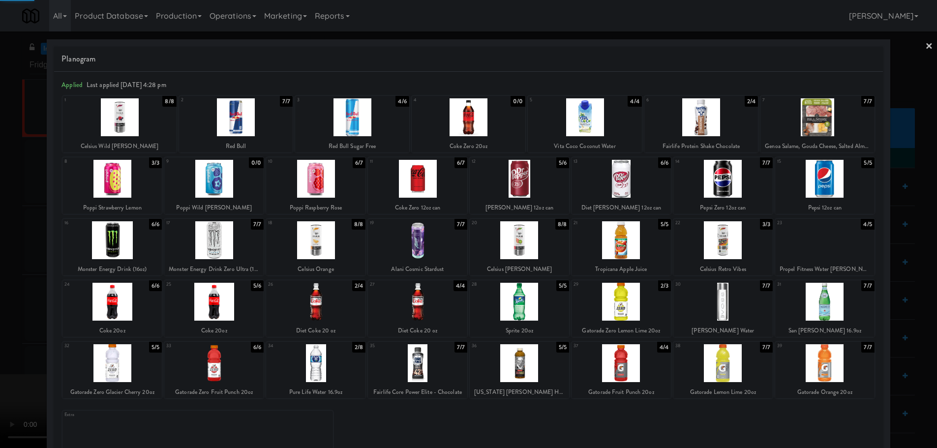
click at [148, 374] on video at bounding box center [74, 411] width 148 height 74
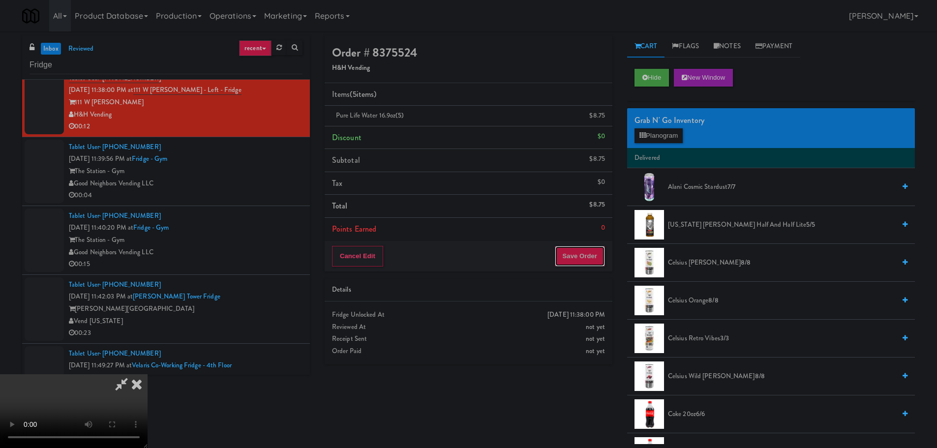
click at [593, 254] on button "Save Order" at bounding box center [580, 256] width 50 height 21
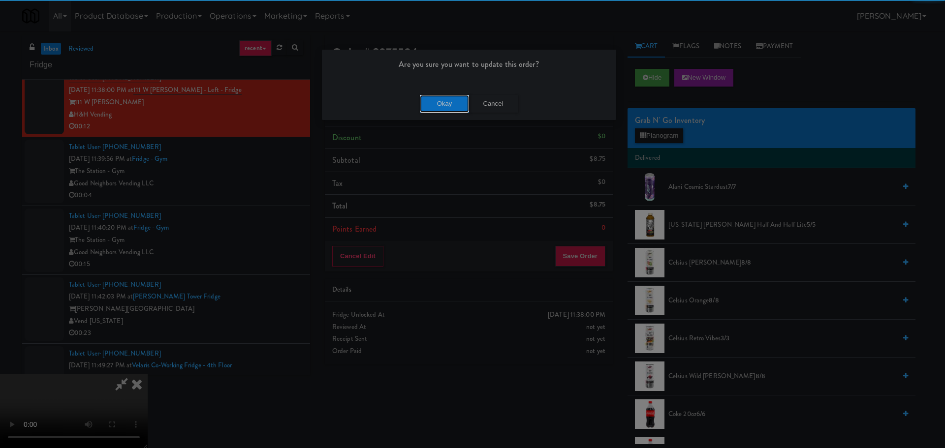
click at [452, 102] on button "Okay" at bounding box center [444, 104] width 49 height 18
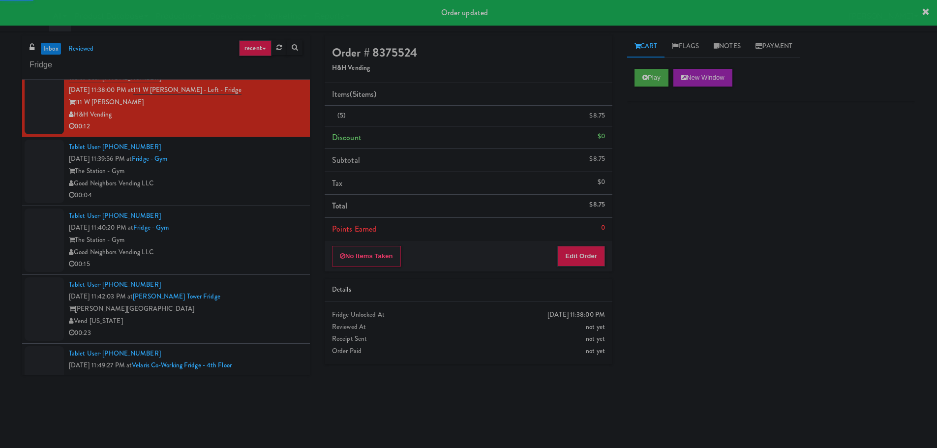
click at [271, 233] on div "Tablet User · (716) 547-1895 [DATE] 11:40:20 PM at [GEOGRAPHIC_DATA] - Gym Good…" at bounding box center [186, 240] width 234 height 61
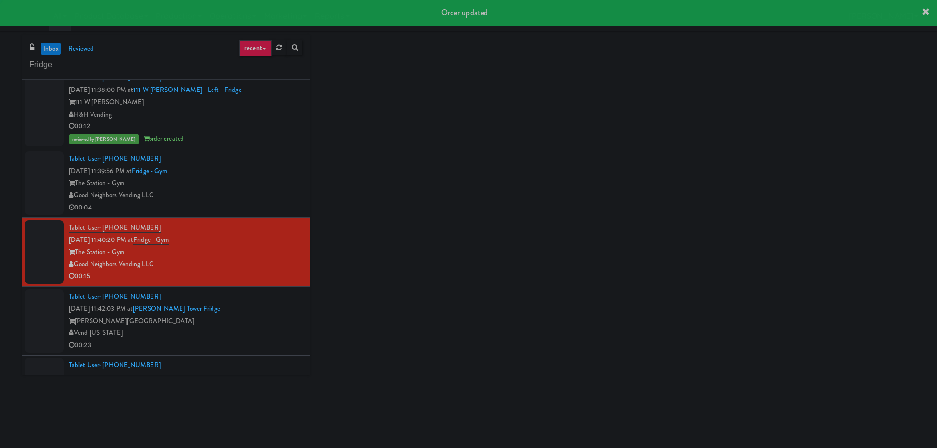
click at [268, 189] on div "Good Neighbors Vending LLC" at bounding box center [186, 195] width 234 height 12
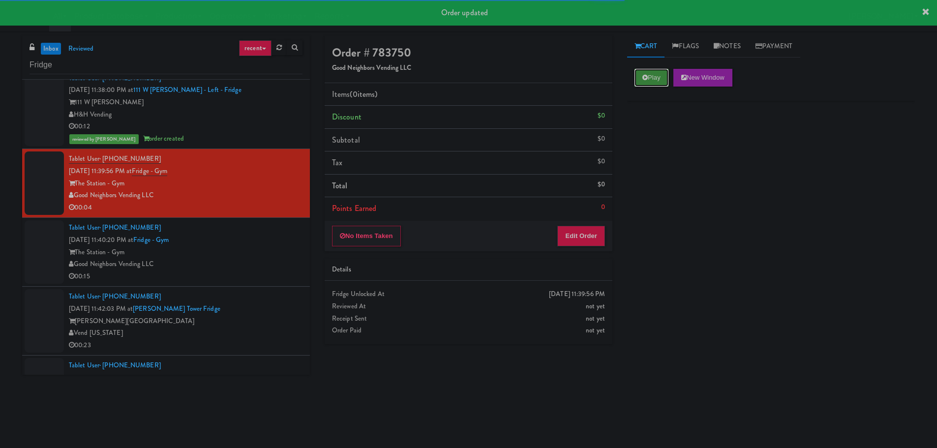
click at [650, 79] on button "Play" at bounding box center [652, 78] width 34 height 18
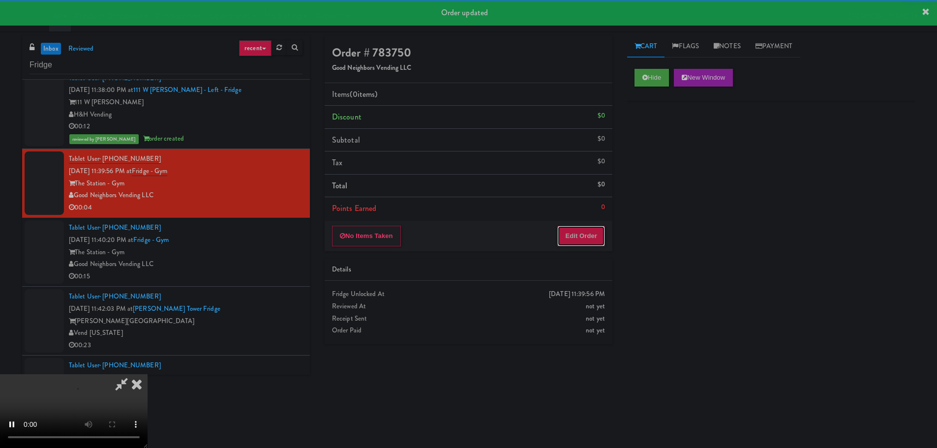
click at [575, 232] on button "Edit Order" at bounding box center [582, 236] width 48 height 21
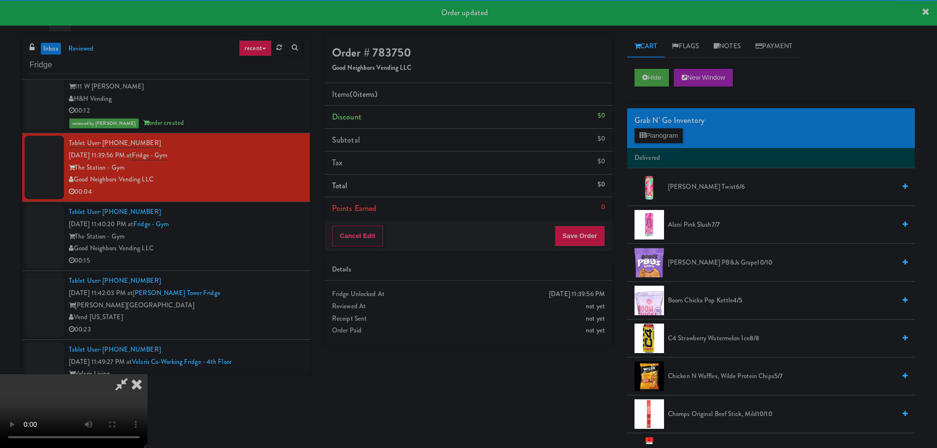
scroll to position [2559, 0]
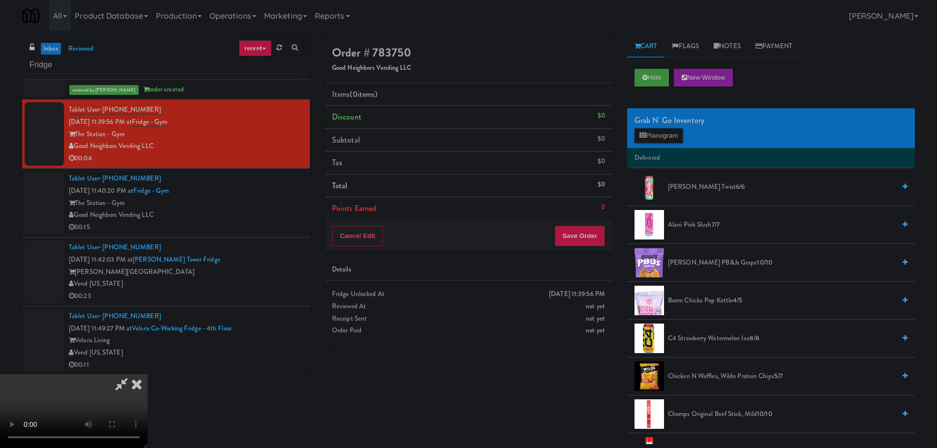
click at [148, 374] on video at bounding box center [74, 411] width 148 height 74
click at [649, 148] on li "Delivered" at bounding box center [771, 158] width 288 height 21
click at [659, 137] on button "Planogram" at bounding box center [659, 135] width 48 height 15
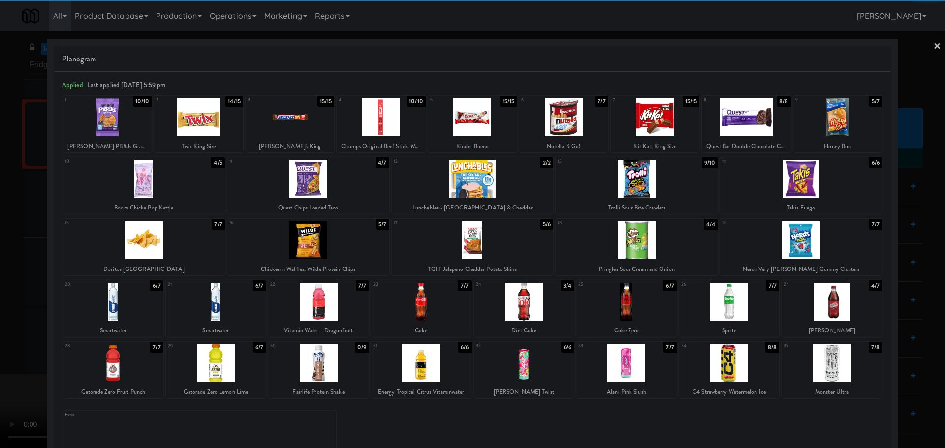
click at [742, 310] on div at bounding box center [729, 302] width 100 height 38
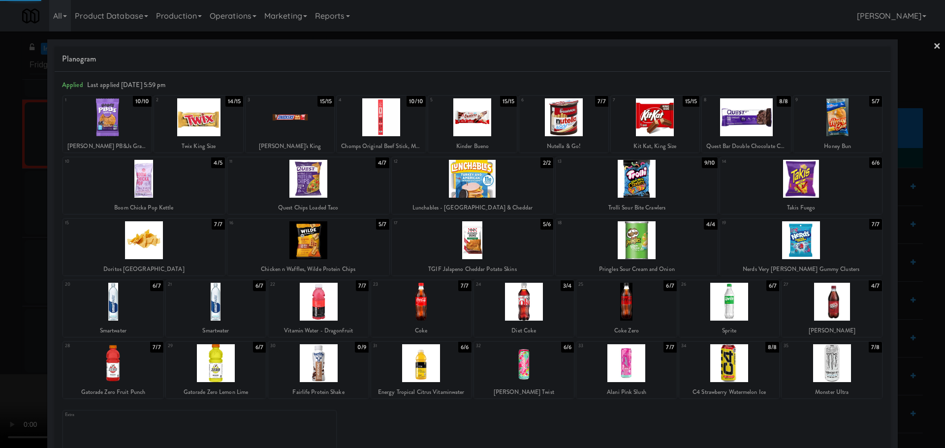
drag, startPoint x: 0, startPoint y: 291, endPoint x: 123, endPoint y: 264, distance: 125.5
click at [9, 289] on div at bounding box center [472, 224] width 945 height 448
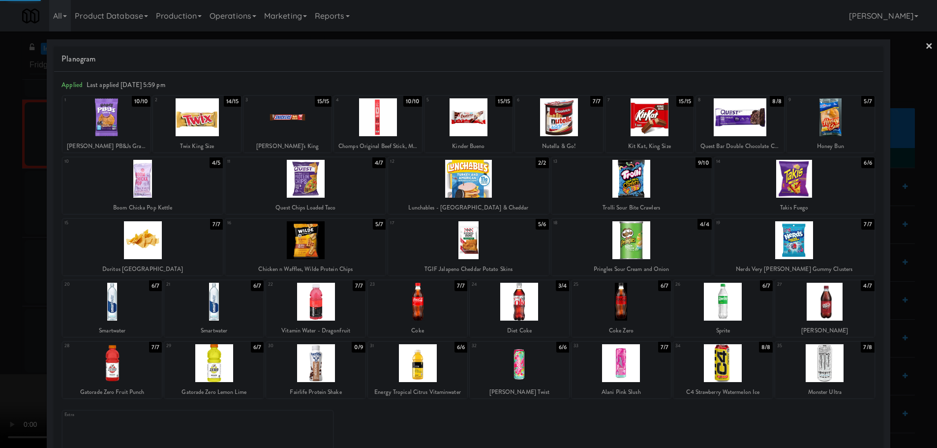
click at [148, 374] on video at bounding box center [74, 411] width 148 height 74
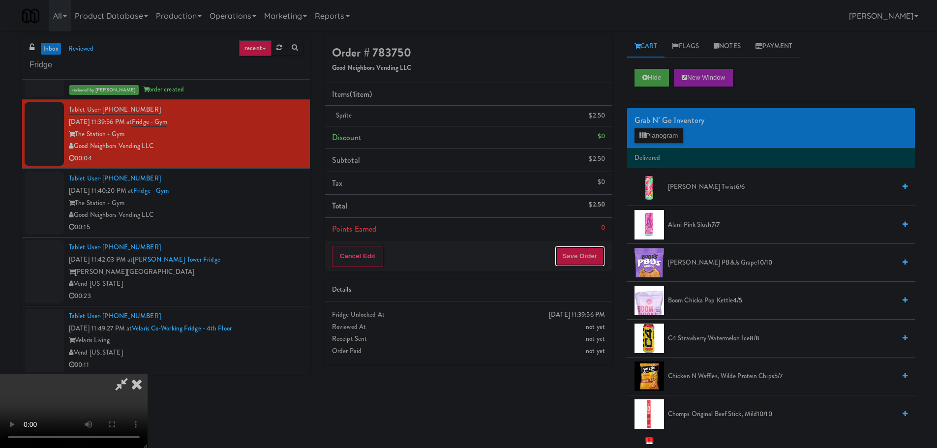
click at [580, 257] on button "Save Order" at bounding box center [580, 256] width 50 height 21
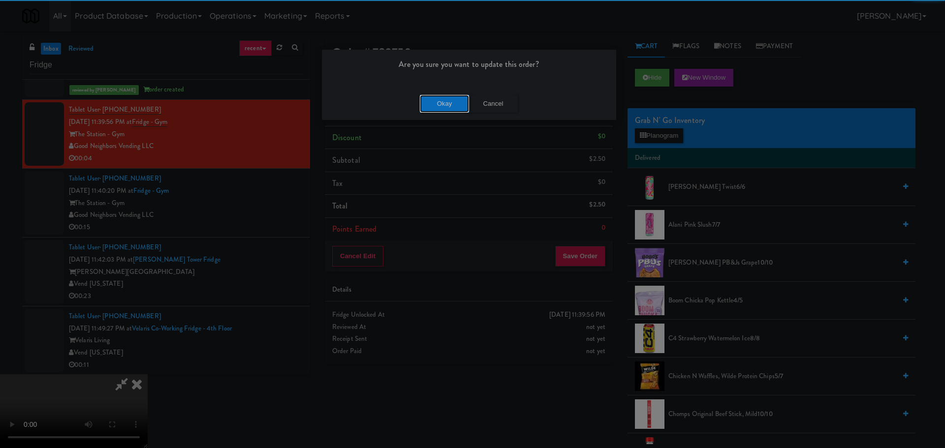
click at [435, 100] on button "Okay" at bounding box center [444, 104] width 49 height 18
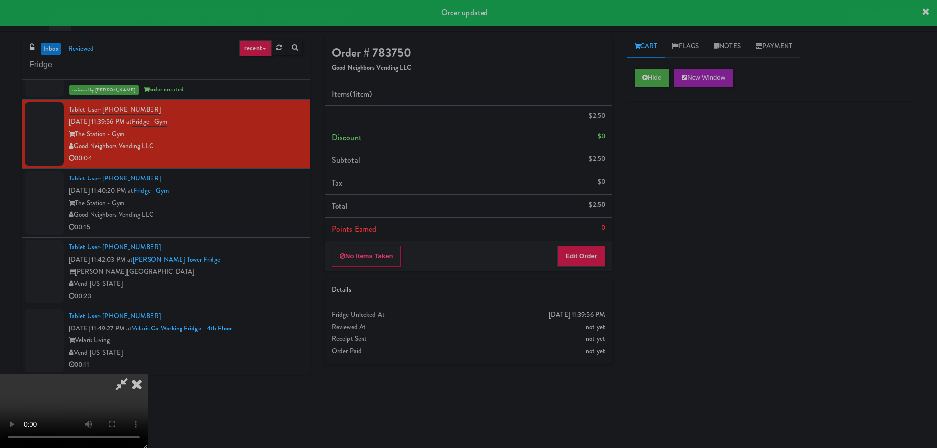
click at [290, 200] on div "The Station - Gym" at bounding box center [186, 203] width 234 height 12
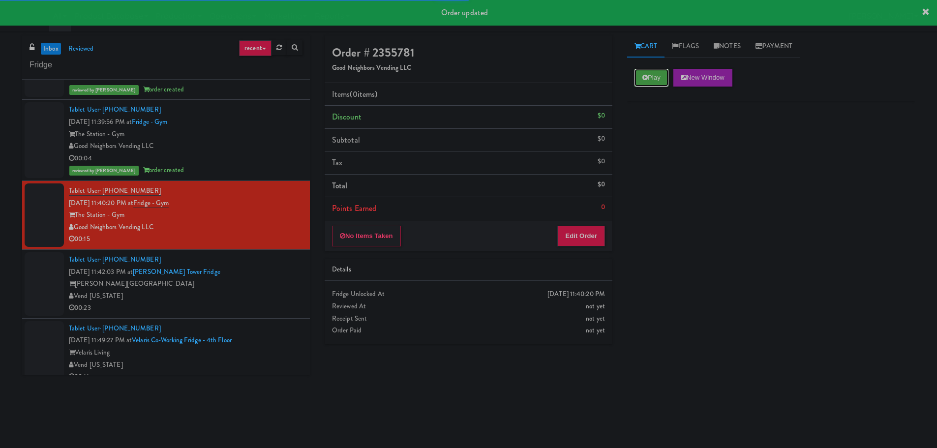
drag, startPoint x: 655, startPoint y: 73, endPoint x: 632, endPoint y: 125, distance: 56.8
click at [656, 72] on button "Play" at bounding box center [652, 78] width 34 height 18
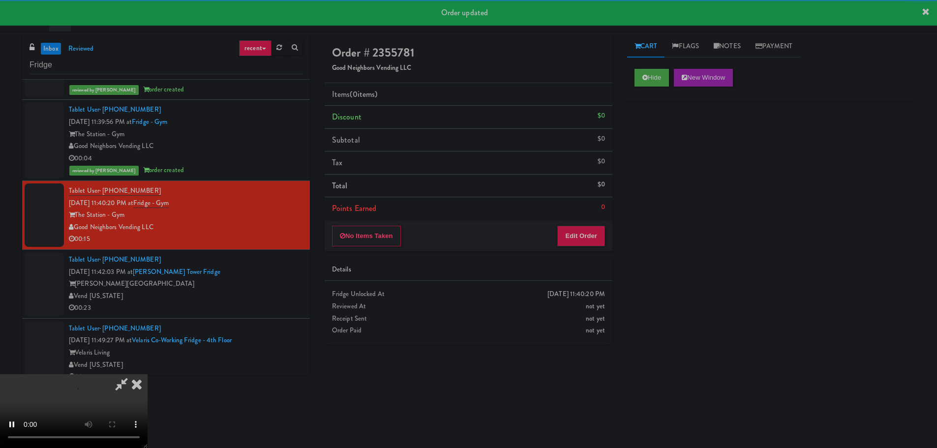
click at [575, 251] on div "Order # 2355781 Good Neighbors Vending LLC Items (0 items ) Discount $0 Subtota…" at bounding box center [468, 193] width 303 height 316
click at [576, 237] on button "Edit Order" at bounding box center [582, 236] width 48 height 21
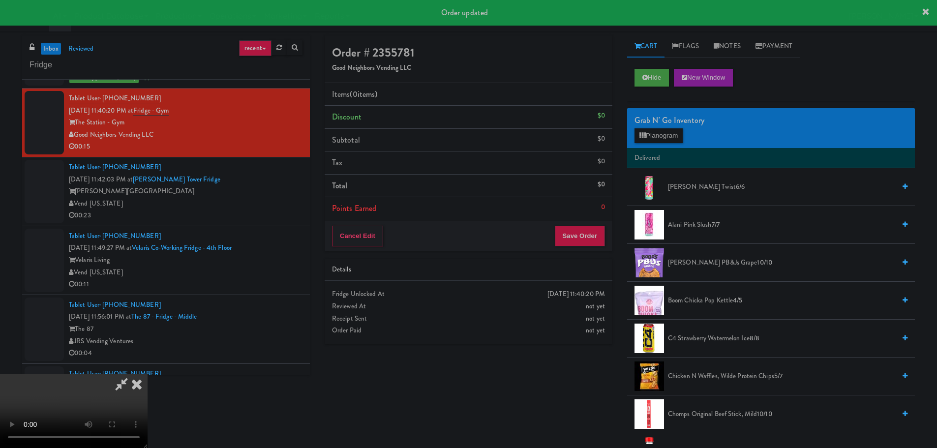
scroll to position [2657, 0]
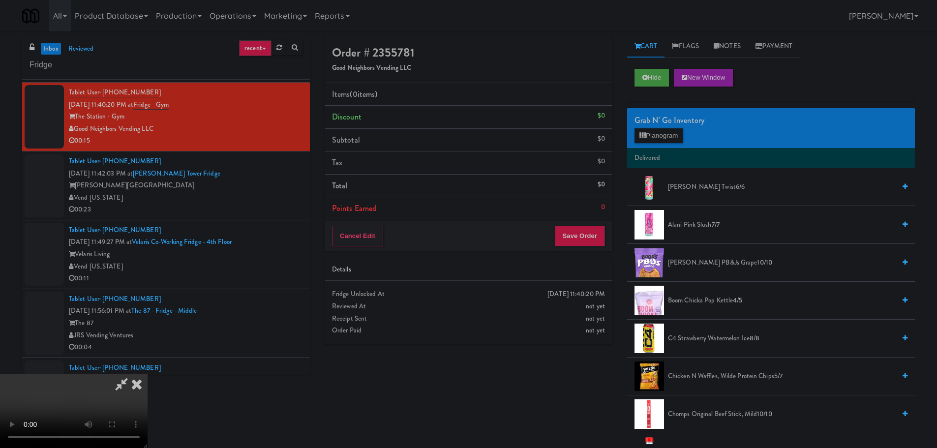
drag, startPoint x: 341, startPoint y: 289, endPoint x: 360, endPoint y: 287, distance: 19.7
click at [148, 374] on video at bounding box center [74, 411] width 148 height 74
drag, startPoint x: 418, startPoint y: 260, endPoint x: 421, endPoint y: 273, distance: 12.5
click at [148, 374] on video at bounding box center [74, 411] width 148 height 74
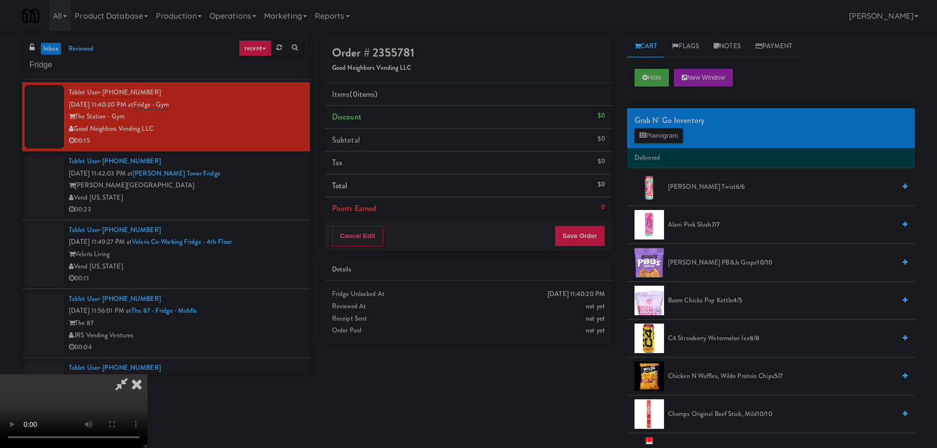
click at [148, 374] on video at bounding box center [74, 411] width 148 height 74
click at [662, 141] on button "Planogram" at bounding box center [659, 135] width 48 height 15
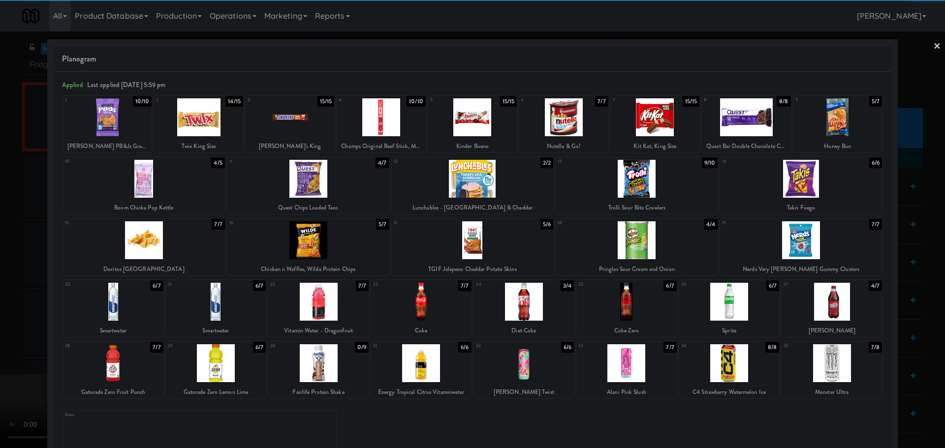
click at [480, 249] on div at bounding box center [473, 240] width 162 height 38
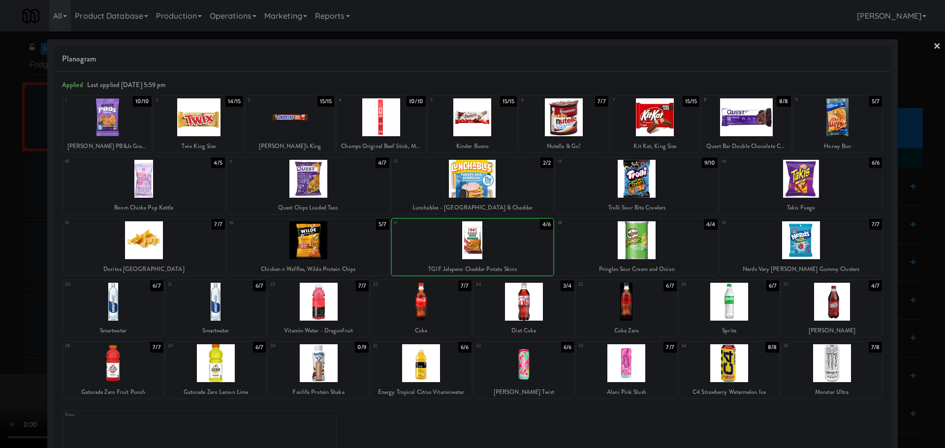
click at [3, 310] on div at bounding box center [472, 224] width 945 height 448
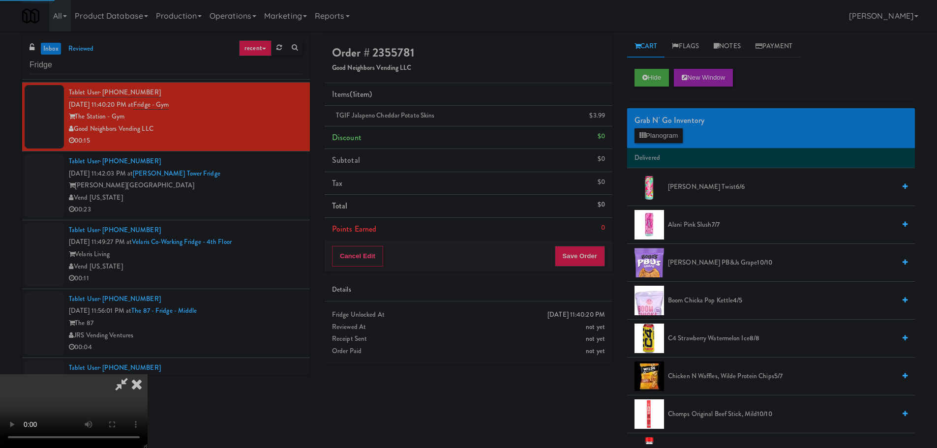
drag, startPoint x: 222, startPoint y: 267, endPoint x: 288, endPoint y: 257, distance: 67.1
click at [148, 374] on video at bounding box center [74, 411] width 148 height 74
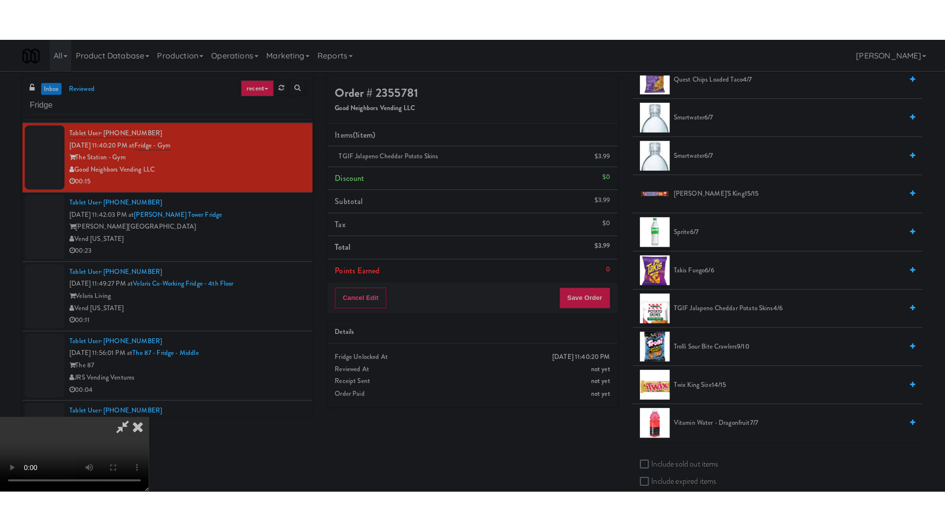
scroll to position [1083, 0]
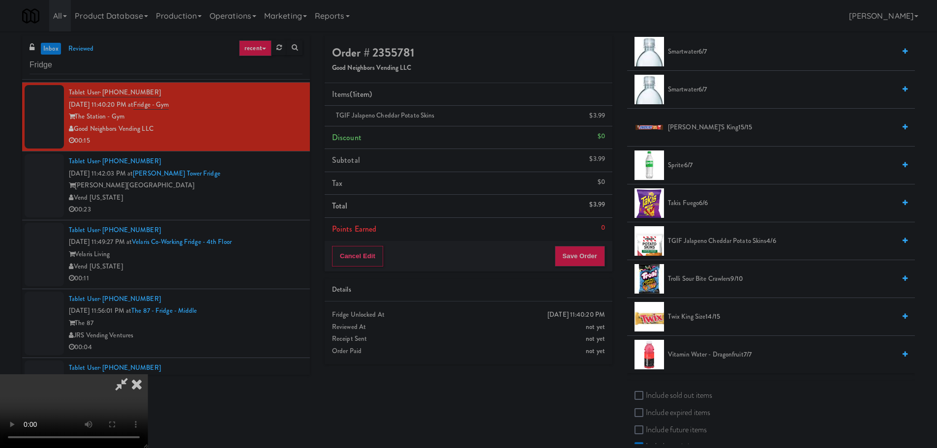
click at [713, 247] on span "TGIF Jalapeno Cheddar Potato Skins 4/6" at bounding box center [781, 241] width 227 height 12
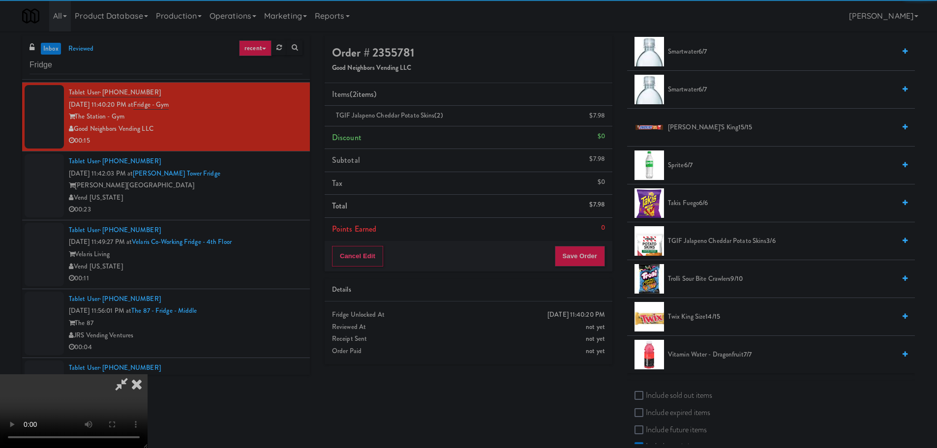
drag, startPoint x: 445, startPoint y: 277, endPoint x: 453, endPoint y: 285, distance: 11.5
click at [148, 374] on video at bounding box center [74, 411] width 148 height 74
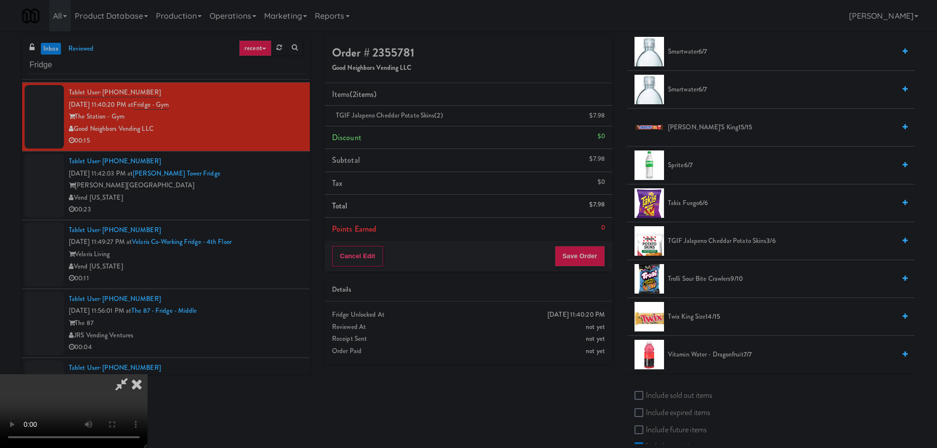
click at [148, 374] on video at bounding box center [74, 411] width 148 height 74
drag, startPoint x: 411, startPoint y: 339, endPoint x: 431, endPoint y: 443, distance: 106.7
click at [148, 374] on video at bounding box center [74, 411] width 148 height 74
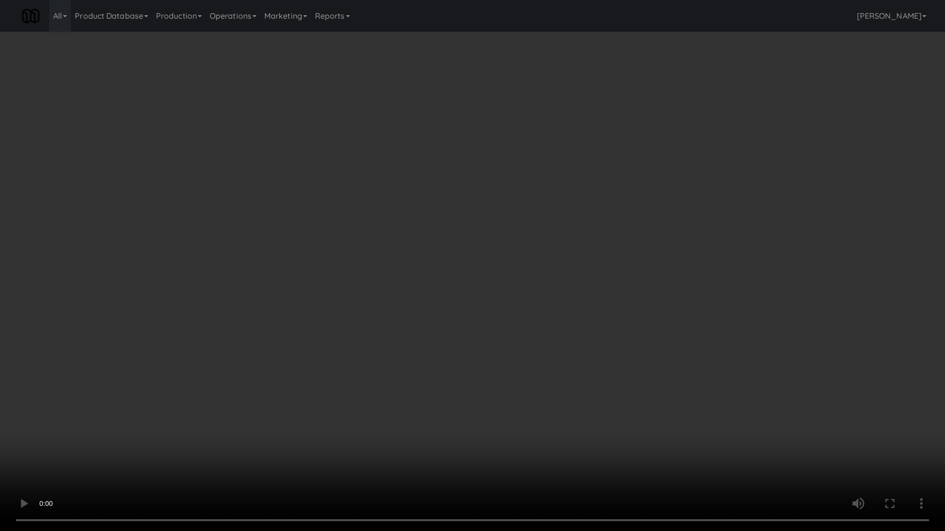
click at [432, 424] on video at bounding box center [472, 265] width 945 height 531
click at [432, 423] on video at bounding box center [472, 265] width 945 height 531
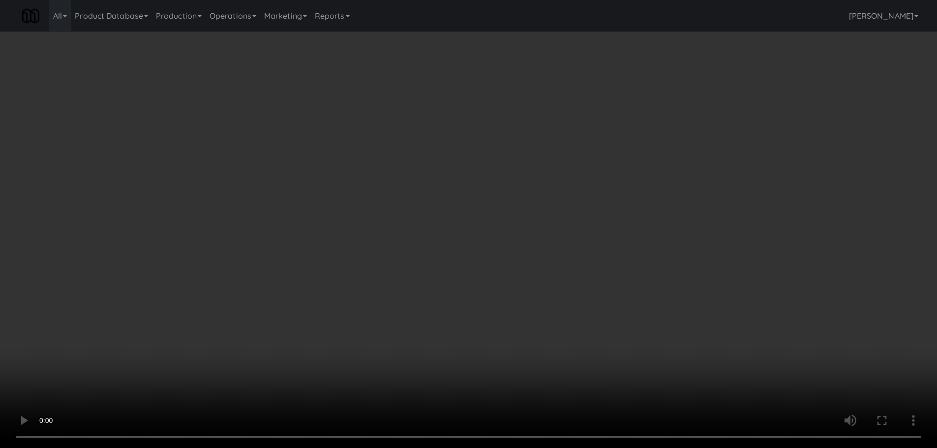
click at [368, 297] on video at bounding box center [468, 224] width 937 height 448
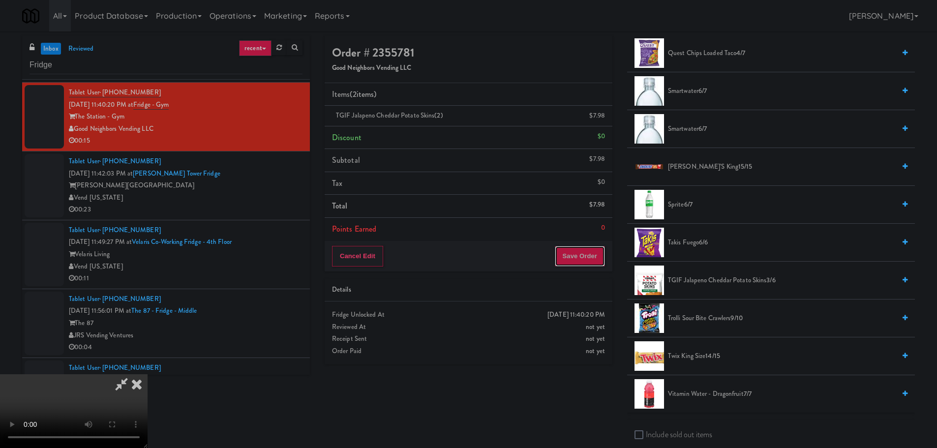
click at [569, 254] on button "Save Order" at bounding box center [580, 256] width 50 height 21
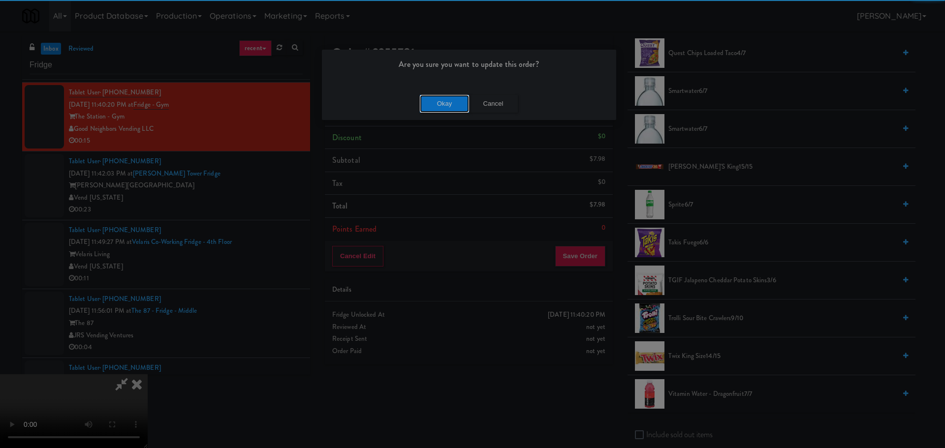
click at [437, 99] on button "Okay" at bounding box center [444, 104] width 49 height 18
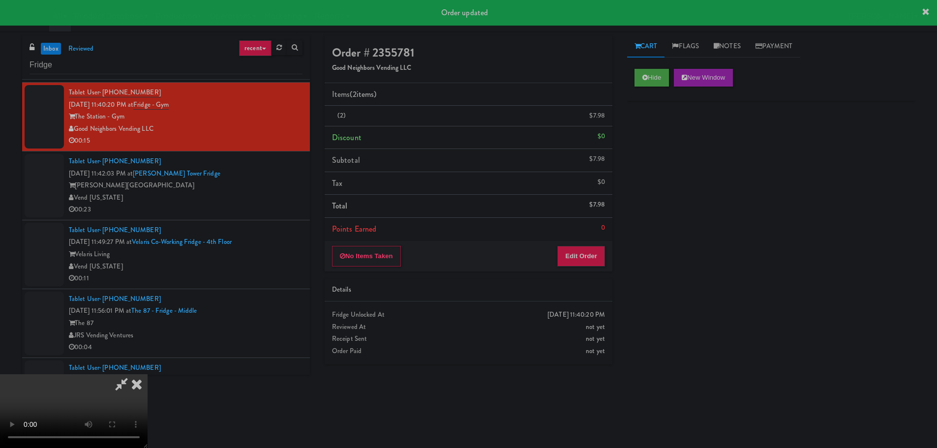
scroll to position [0, 0]
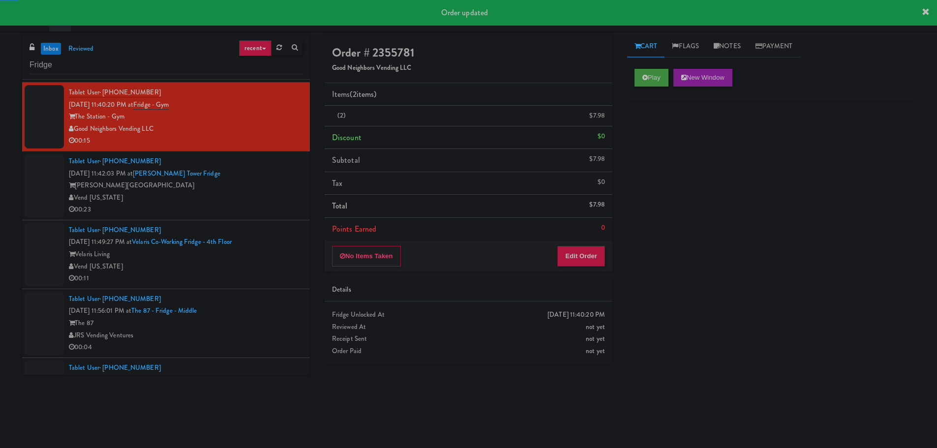
click at [277, 204] on div "00:23" at bounding box center [186, 210] width 234 height 12
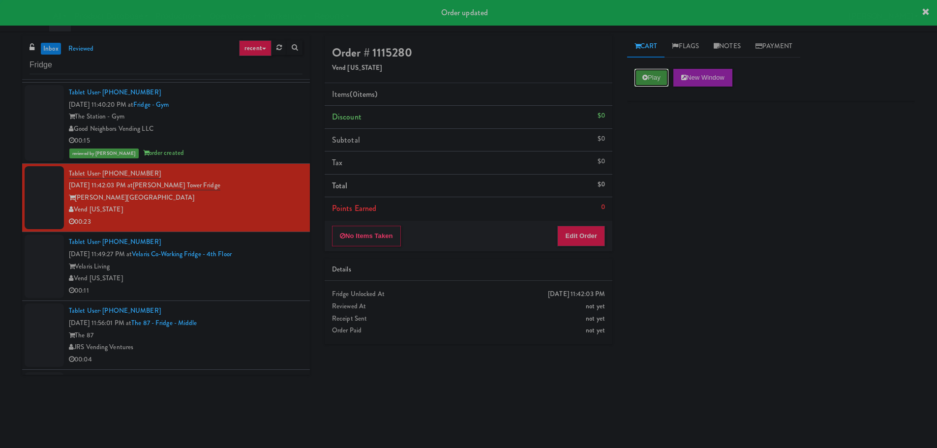
click at [657, 71] on button "Play" at bounding box center [652, 78] width 34 height 18
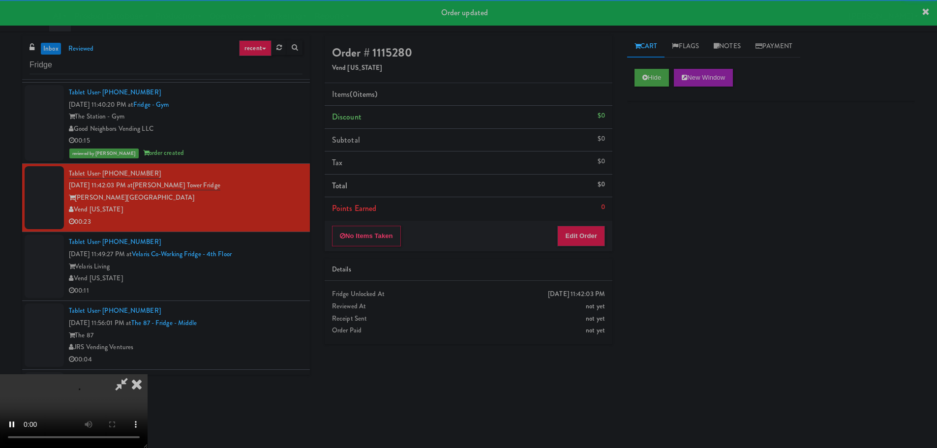
click at [576, 248] on div "No Items Taken Edit Order" at bounding box center [469, 236] width 288 height 31
click at [578, 236] on button "Edit Order" at bounding box center [582, 236] width 48 height 21
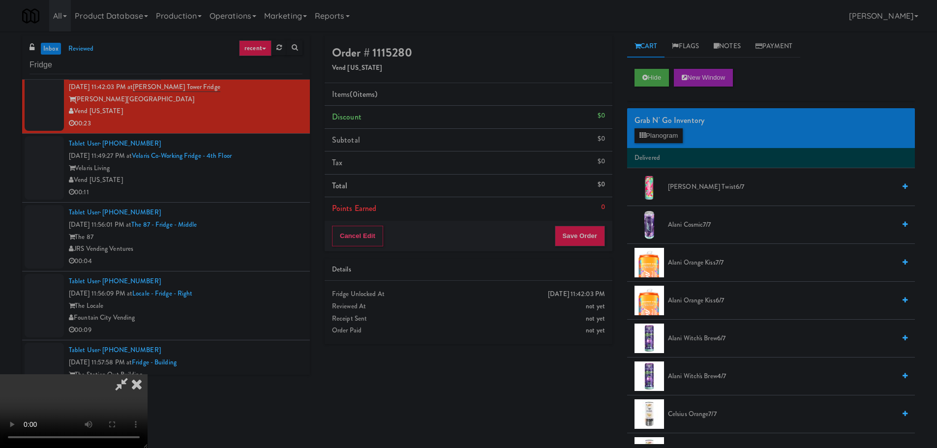
click at [148, 374] on video at bounding box center [74, 411] width 148 height 74
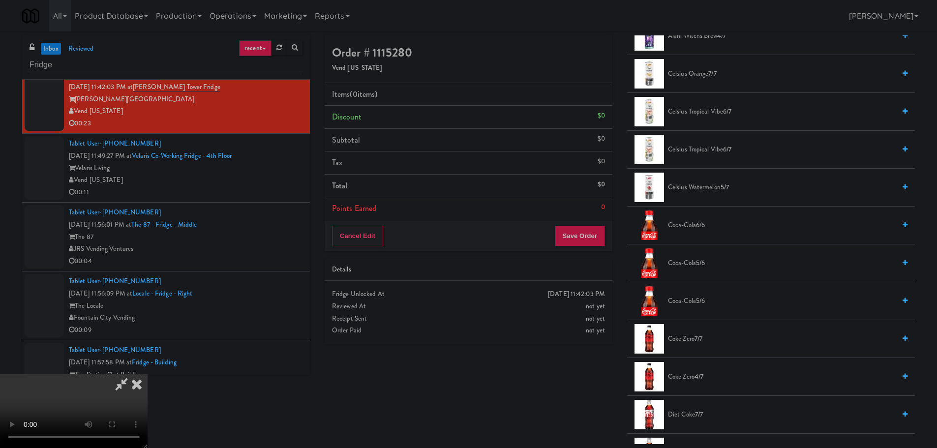
scroll to position [49, 0]
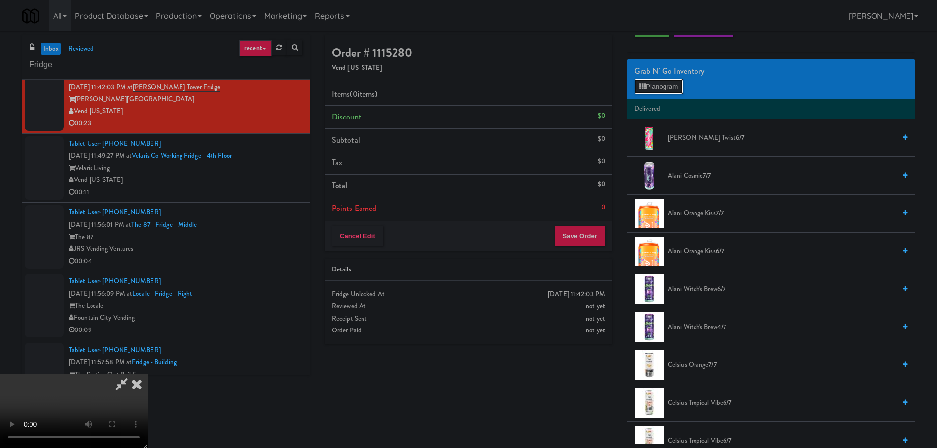
click at [657, 91] on button "Planogram" at bounding box center [659, 86] width 48 height 15
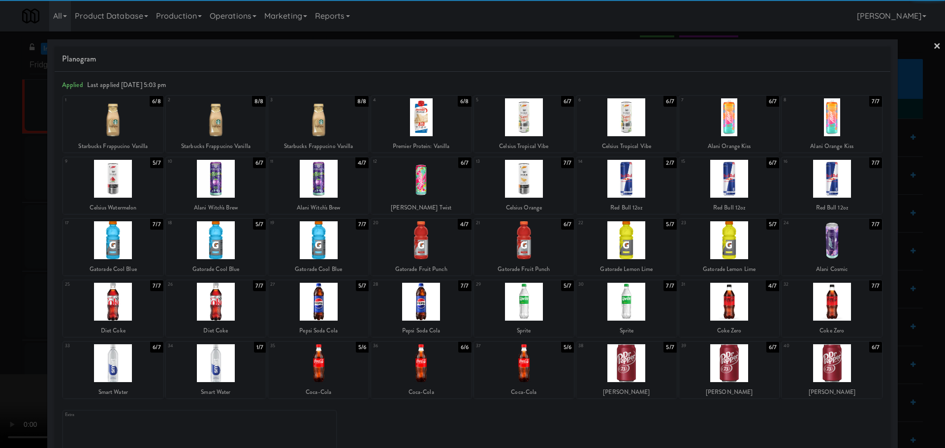
click at [709, 184] on div at bounding box center [729, 179] width 100 height 38
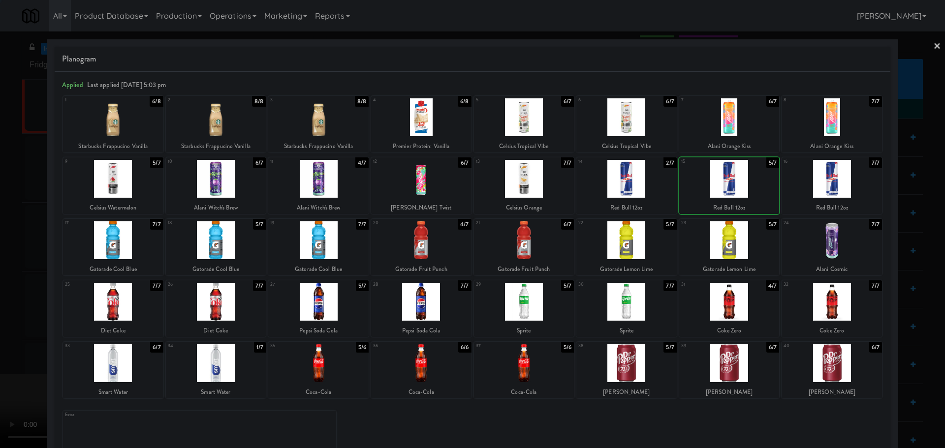
click at [3, 203] on div at bounding box center [472, 224] width 945 height 448
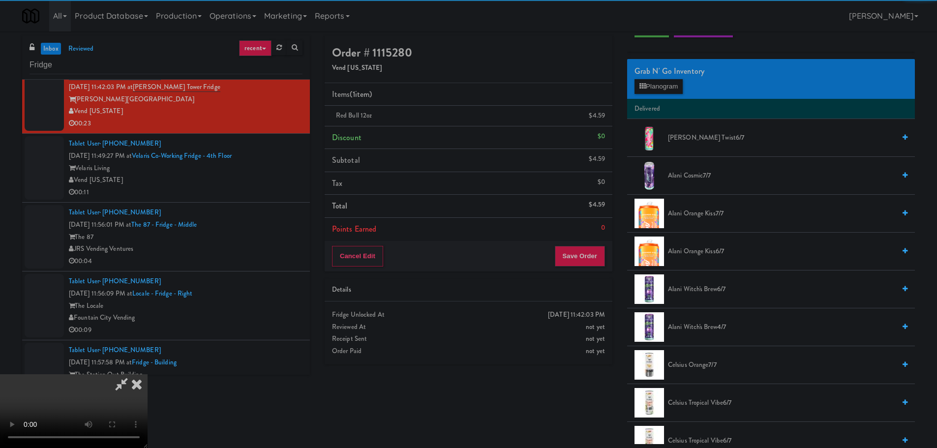
click at [148, 374] on video at bounding box center [74, 411] width 148 height 74
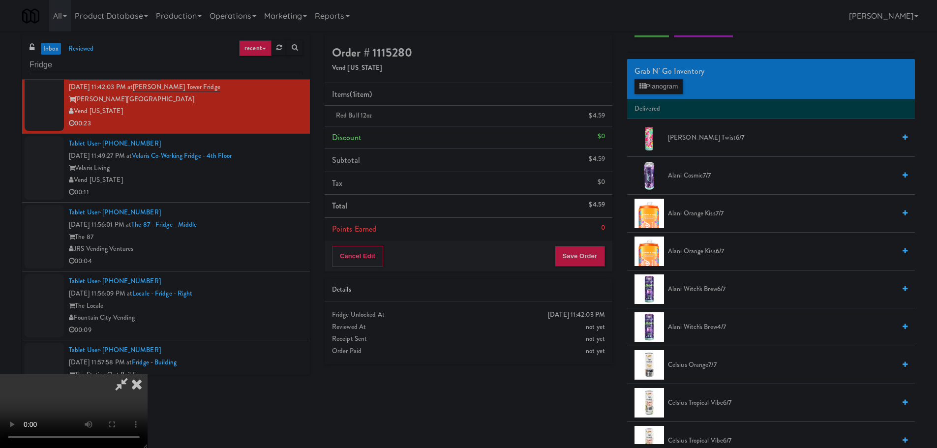
click at [148, 374] on video at bounding box center [74, 411] width 148 height 74
click at [661, 90] on button "Planogram" at bounding box center [659, 86] width 48 height 15
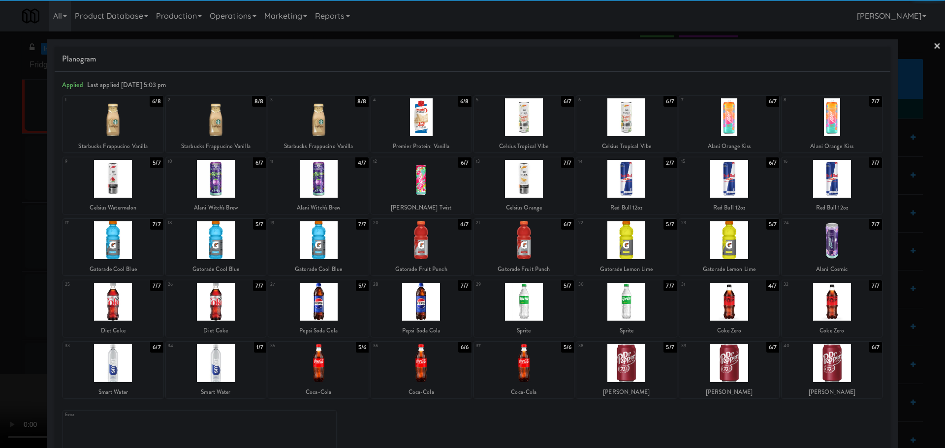
click at [617, 360] on div at bounding box center [626, 363] width 100 height 38
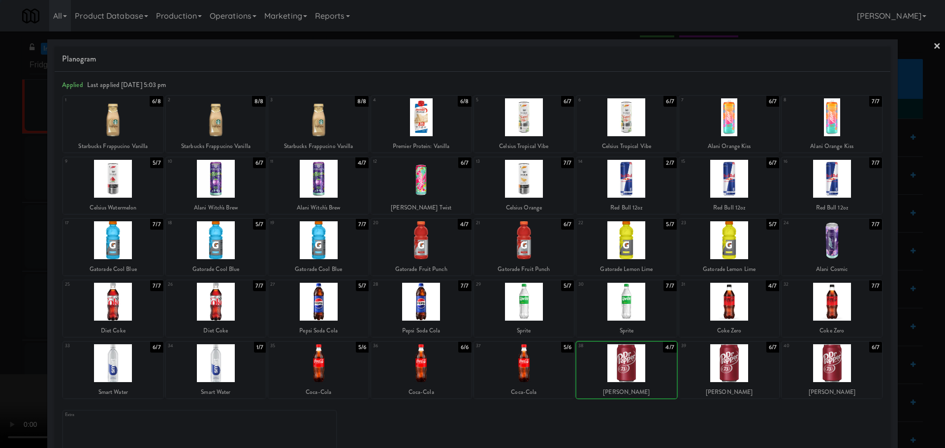
drag, startPoint x: 8, startPoint y: 216, endPoint x: 92, endPoint y: 205, distance: 83.9
click at [20, 215] on div at bounding box center [472, 224] width 945 height 448
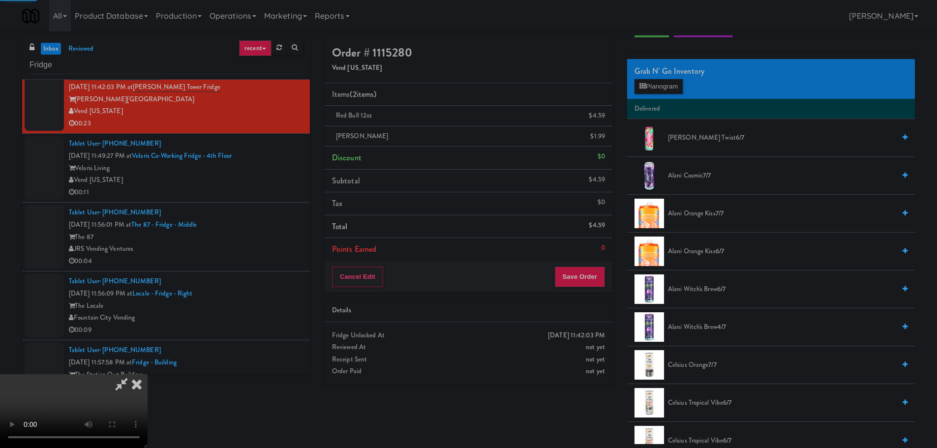
click at [148, 374] on video at bounding box center [74, 411] width 148 height 74
click at [689, 95] on div "Grab N' Go Inventory Planogram" at bounding box center [771, 79] width 288 height 40
click at [670, 89] on button "Planogram" at bounding box center [659, 86] width 48 height 15
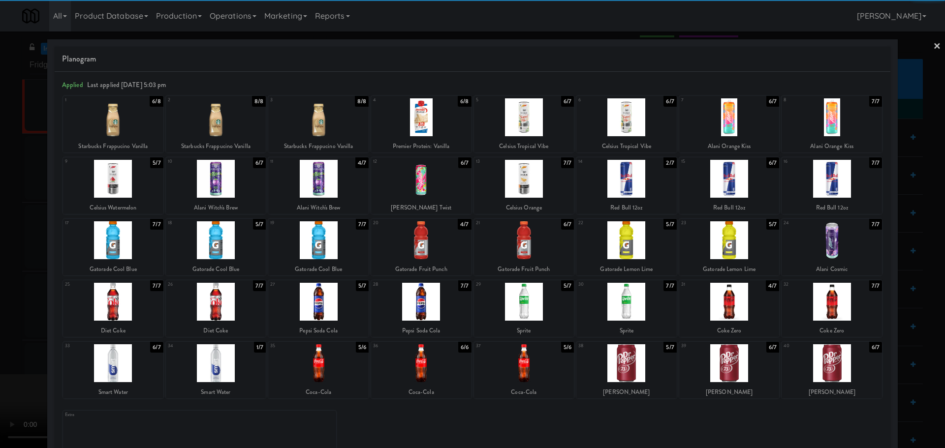
click at [624, 368] on div at bounding box center [626, 363] width 100 height 38
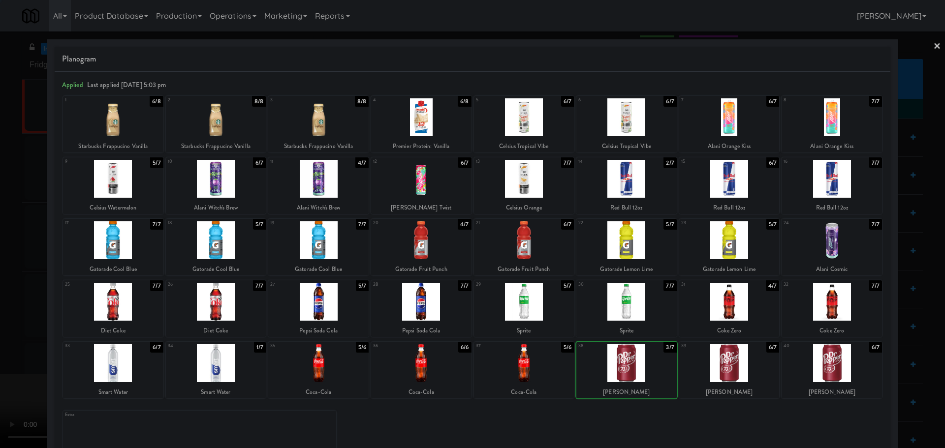
click at [0, 311] on div at bounding box center [472, 224] width 945 height 448
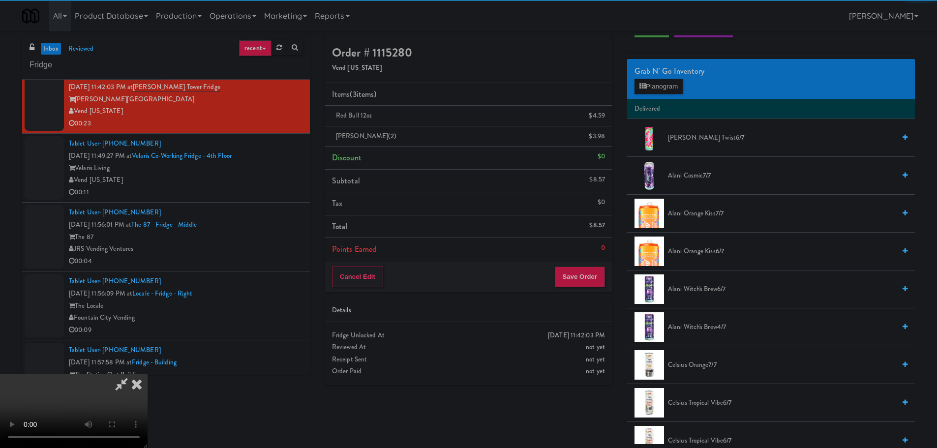
click at [148, 374] on video at bounding box center [74, 411] width 148 height 74
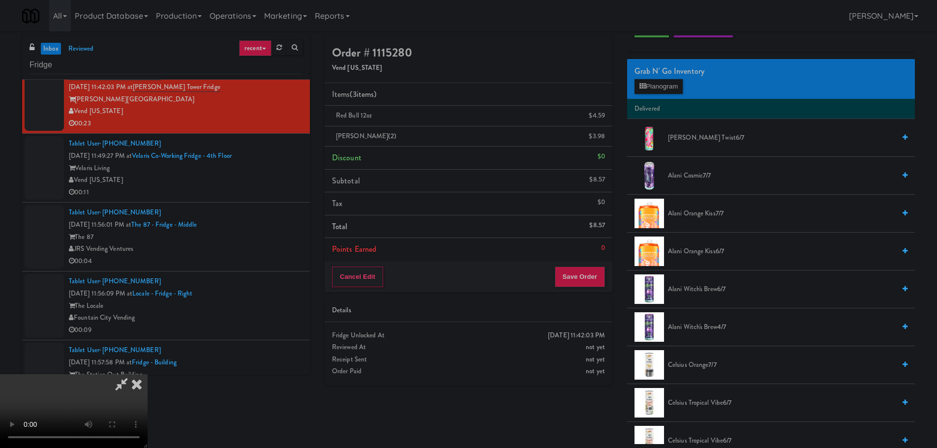
scroll to position [169, 0]
click at [589, 272] on button "Save Order" at bounding box center [580, 277] width 50 height 21
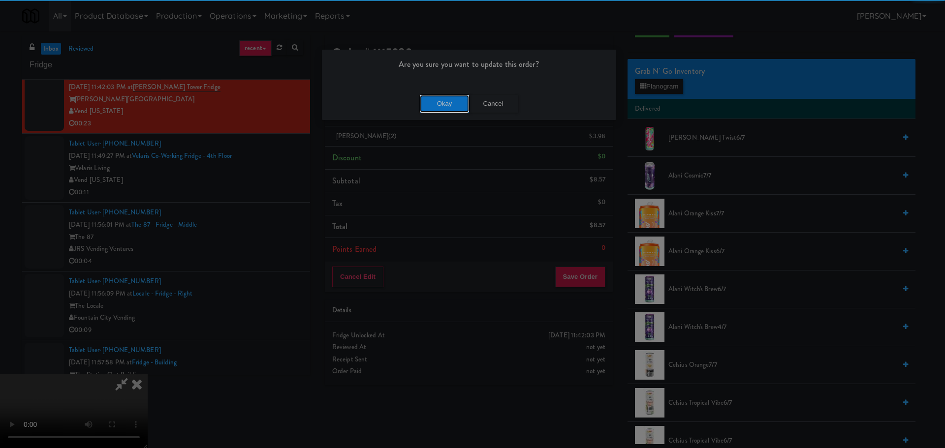
click at [438, 104] on button "Okay" at bounding box center [444, 104] width 49 height 18
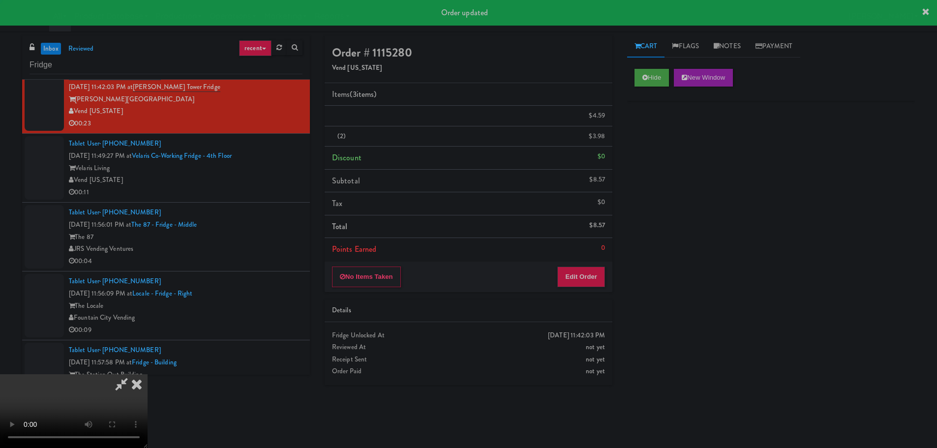
scroll to position [0, 0]
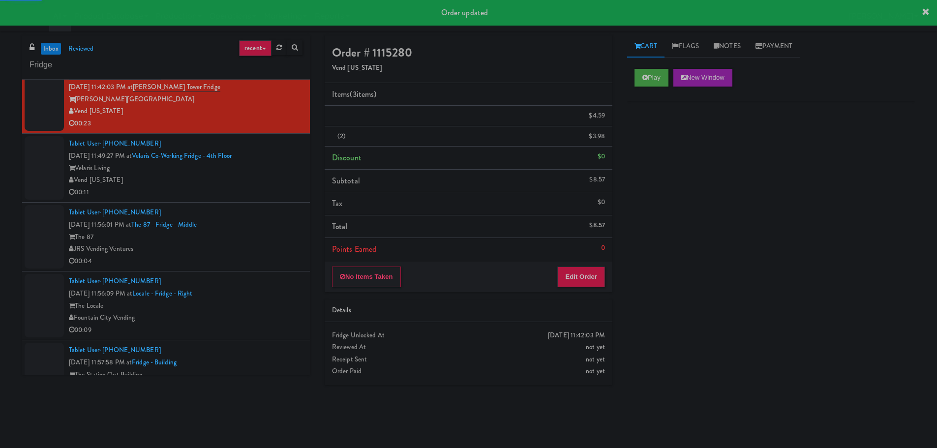
click at [247, 201] on li "Tablet User · (805) 901-7701 [DATE] 11:49:27 PM at Velaris Co-Working Fridge - …" at bounding box center [166, 168] width 288 height 69
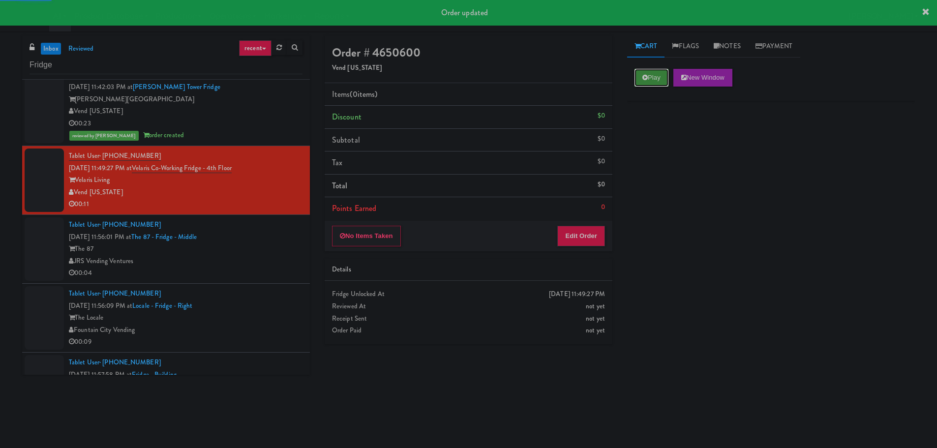
click at [651, 76] on button "Play" at bounding box center [652, 78] width 34 height 18
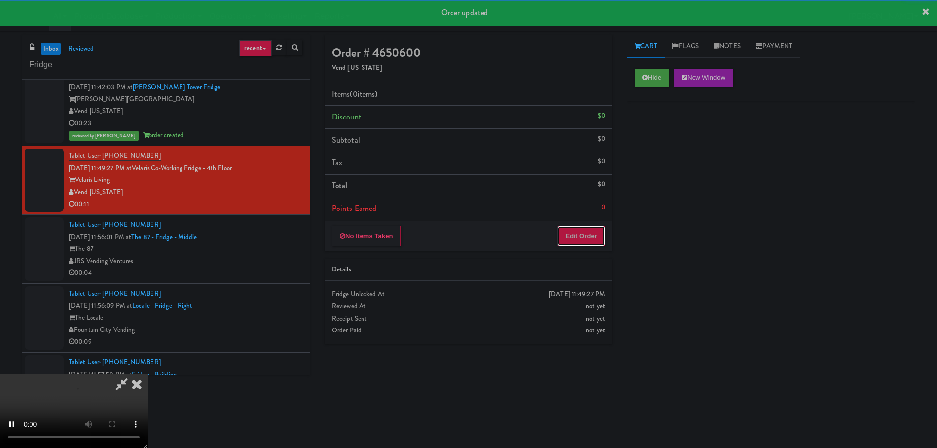
click at [582, 232] on button "Edit Order" at bounding box center [582, 236] width 48 height 21
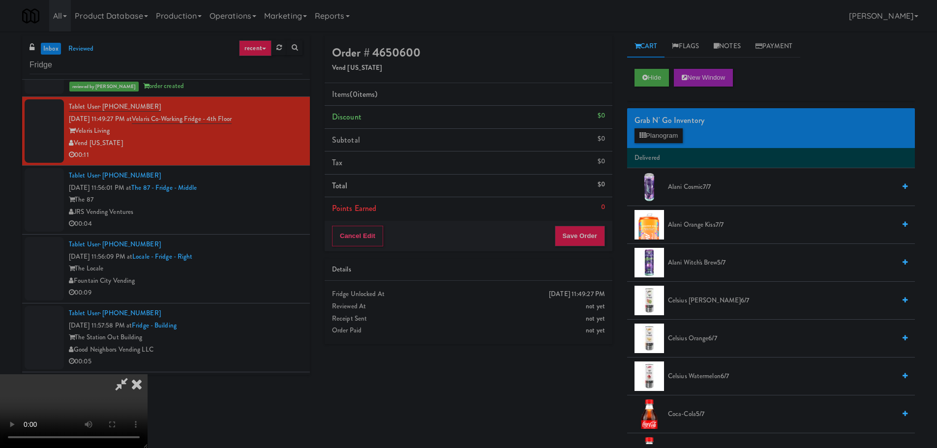
drag, startPoint x: 324, startPoint y: 235, endPoint x: 341, endPoint y: 243, distance: 18.5
click at [148, 374] on video at bounding box center [74, 411] width 148 height 74
click at [639, 137] on button "Planogram" at bounding box center [659, 135] width 48 height 15
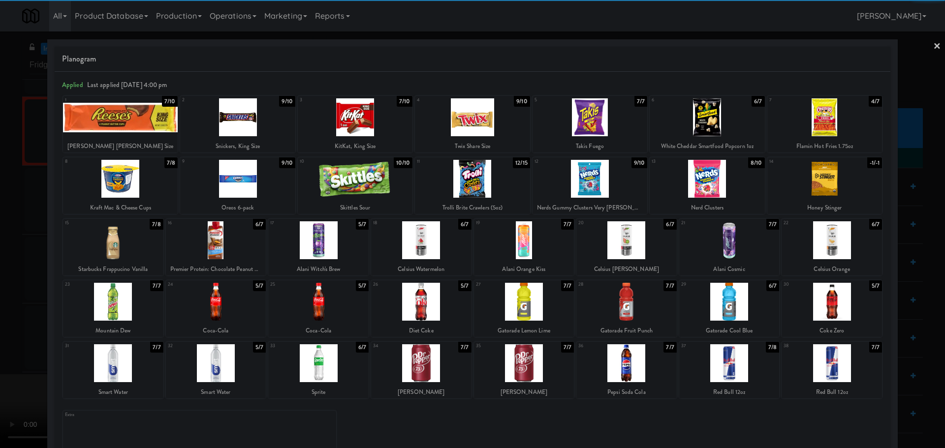
click at [217, 309] on div at bounding box center [216, 302] width 100 height 38
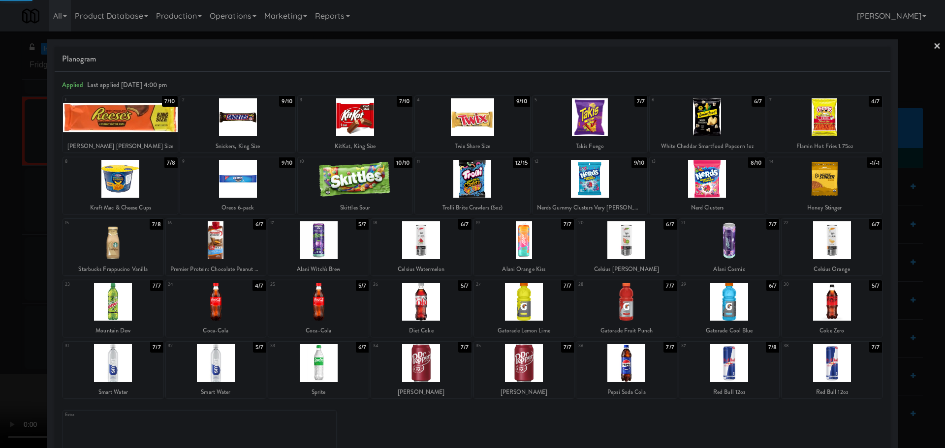
drag, startPoint x: 0, startPoint y: 310, endPoint x: 14, endPoint y: 305, distance: 14.5
click at [1, 309] on div at bounding box center [472, 224] width 945 height 448
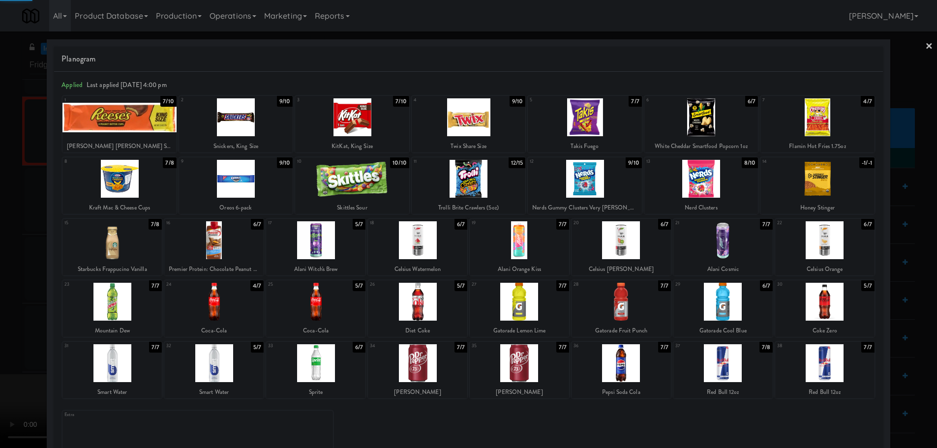
click at [148, 374] on video at bounding box center [74, 411] width 148 height 74
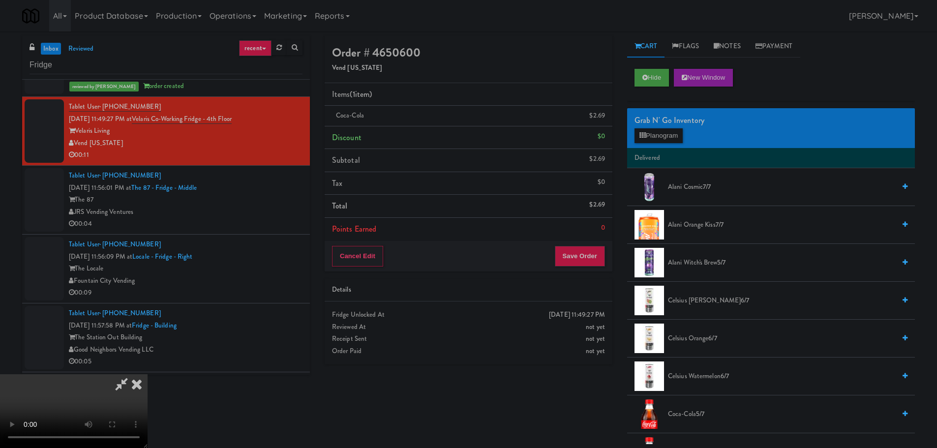
click at [148, 374] on video at bounding box center [74, 411] width 148 height 74
click at [675, 132] on button "Planogram" at bounding box center [659, 135] width 48 height 15
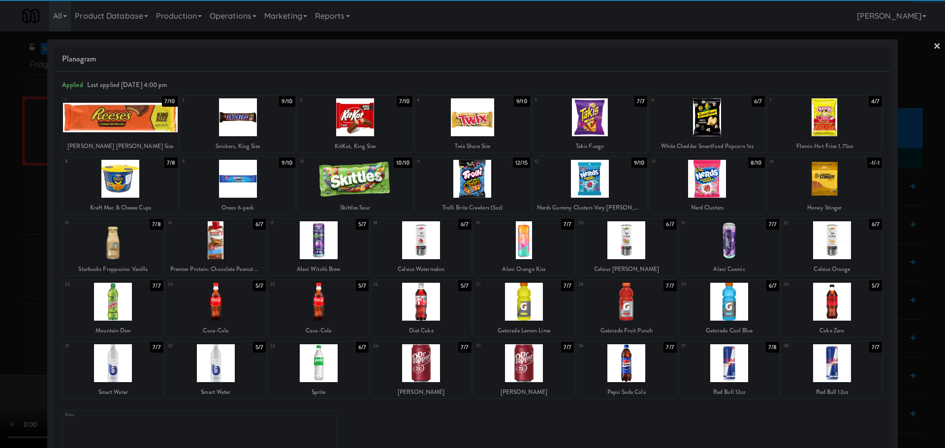
click at [324, 364] on div at bounding box center [318, 363] width 100 height 38
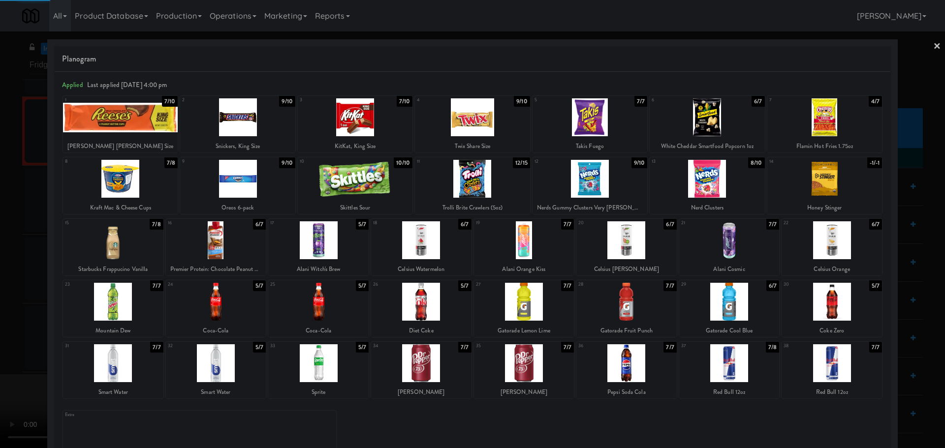
click at [10, 327] on div at bounding box center [472, 224] width 945 height 448
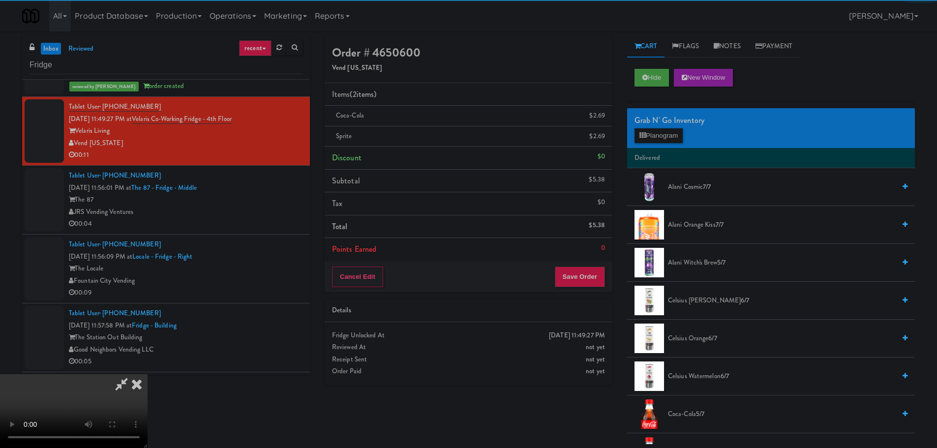
click at [148, 374] on video at bounding box center [74, 411] width 148 height 74
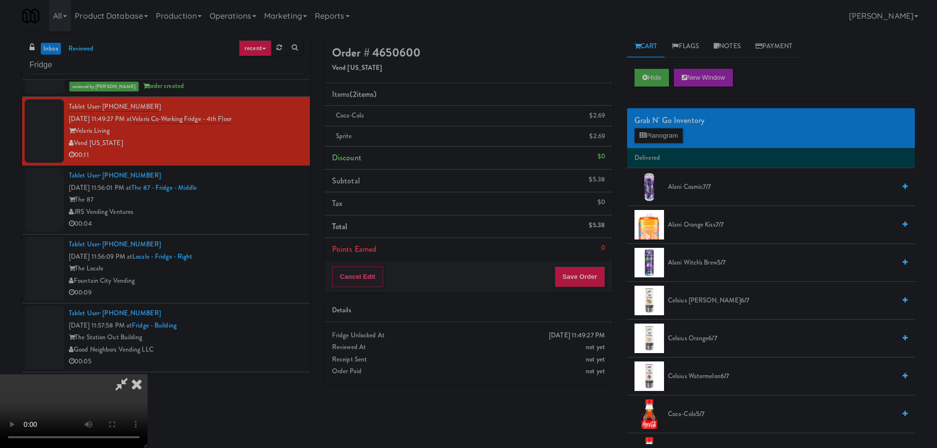
scroll to position [169, 0]
click at [588, 270] on button "Save Order" at bounding box center [580, 277] width 50 height 21
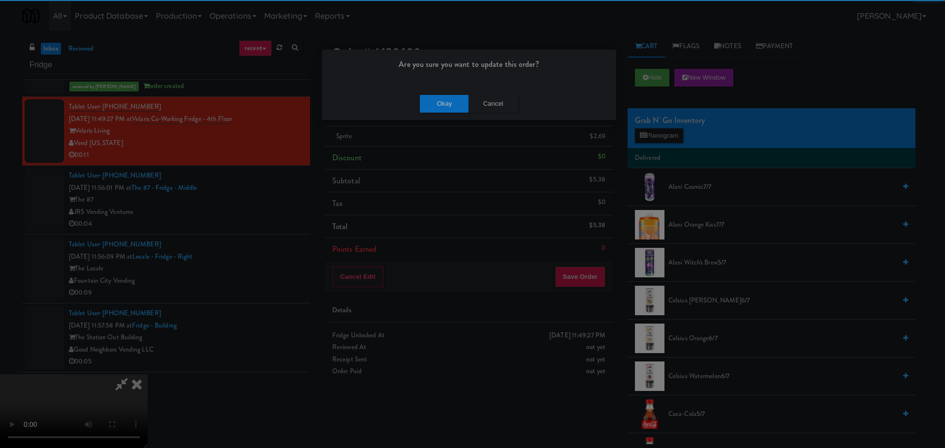
drag, startPoint x: 440, startPoint y: 80, endPoint x: 451, endPoint y: 93, distance: 16.1
click at [441, 81] on div "Are you sure you want to update this order?" at bounding box center [469, 68] width 294 height 37
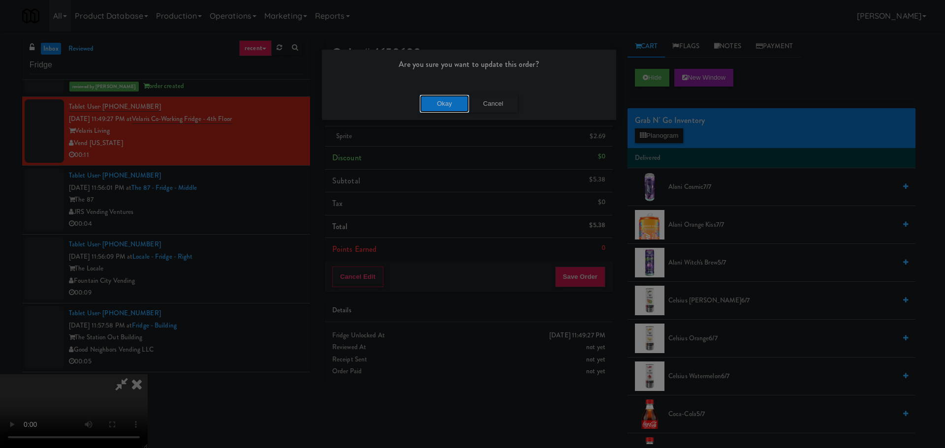
click at [454, 96] on button "Okay" at bounding box center [444, 104] width 49 height 18
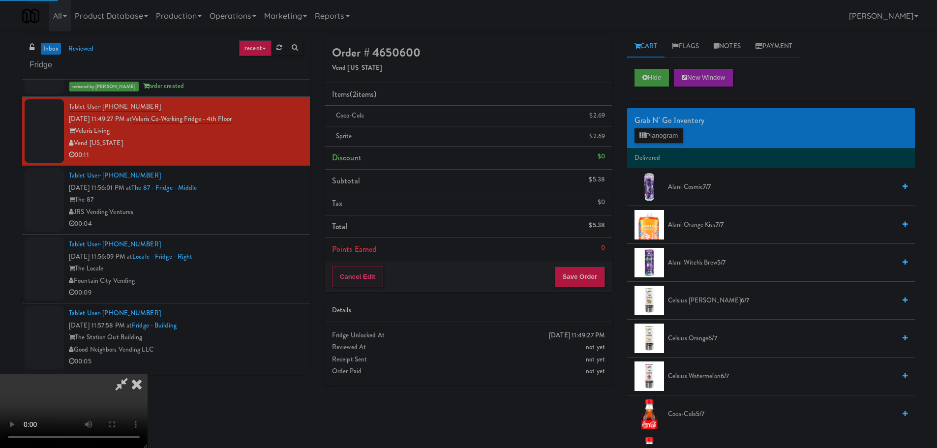
scroll to position [0, 0]
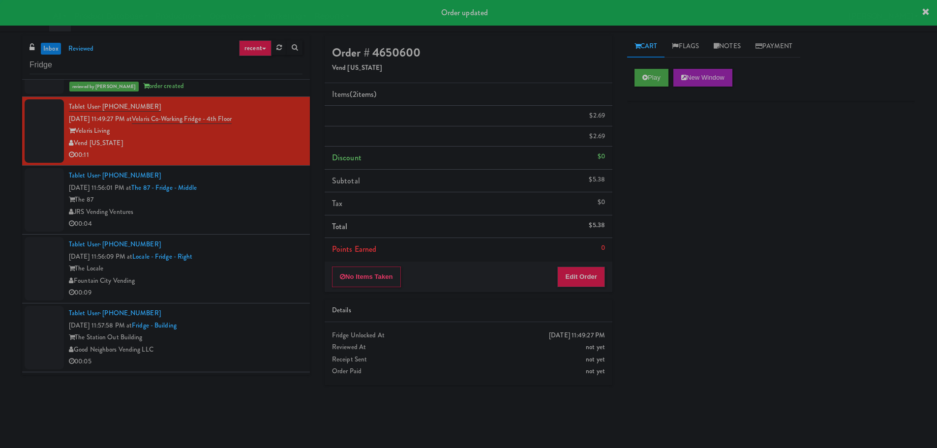
click at [267, 196] on div "The 87" at bounding box center [186, 200] width 234 height 12
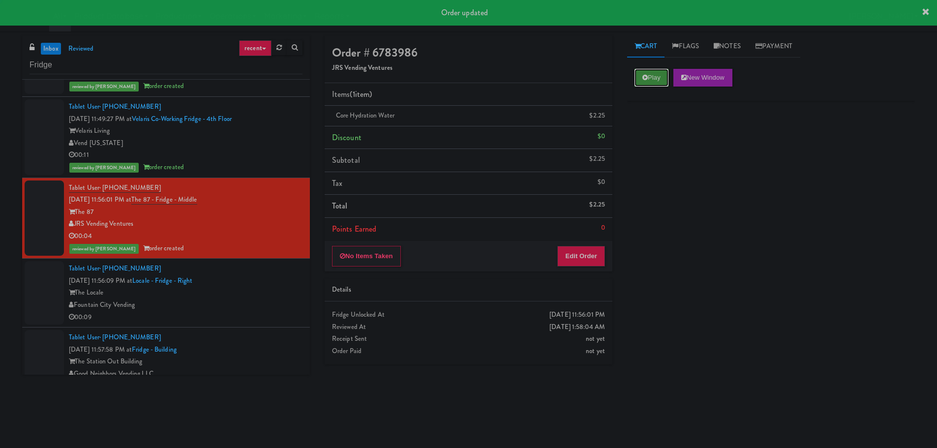
click at [646, 79] on icon at bounding box center [645, 77] width 5 height 6
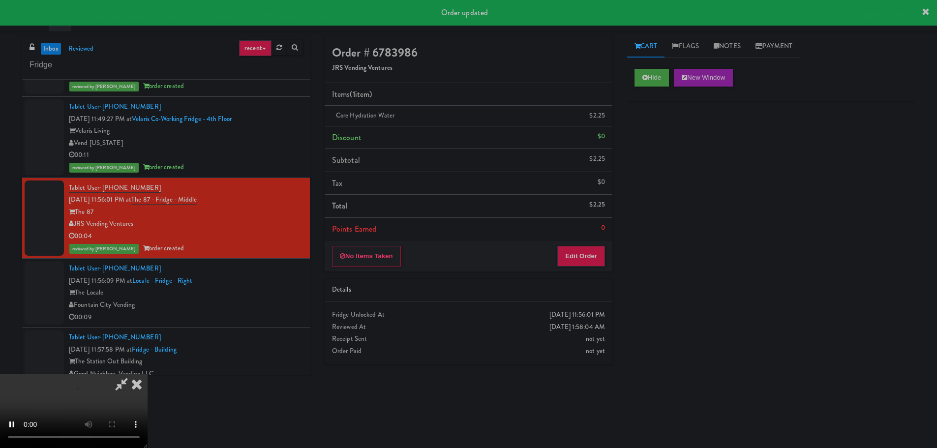
click at [138, 378] on icon at bounding box center [137, 384] width 22 height 20
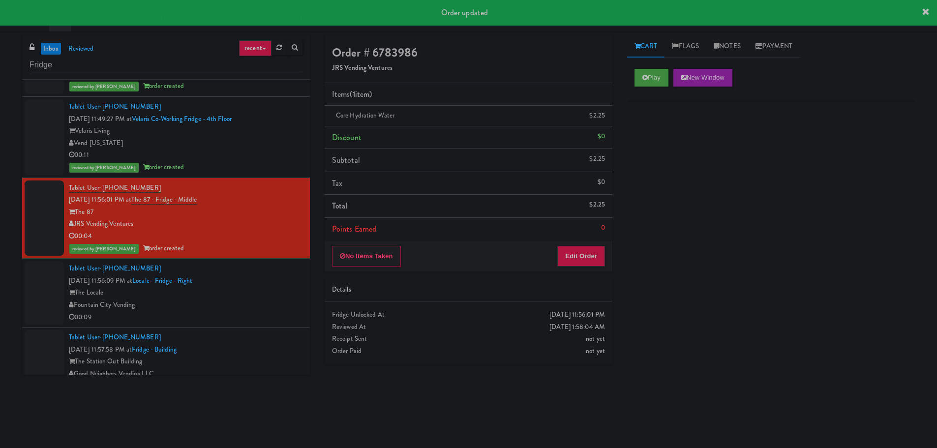
click at [230, 298] on div "The Locale" at bounding box center [186, 293] width 234 height 12
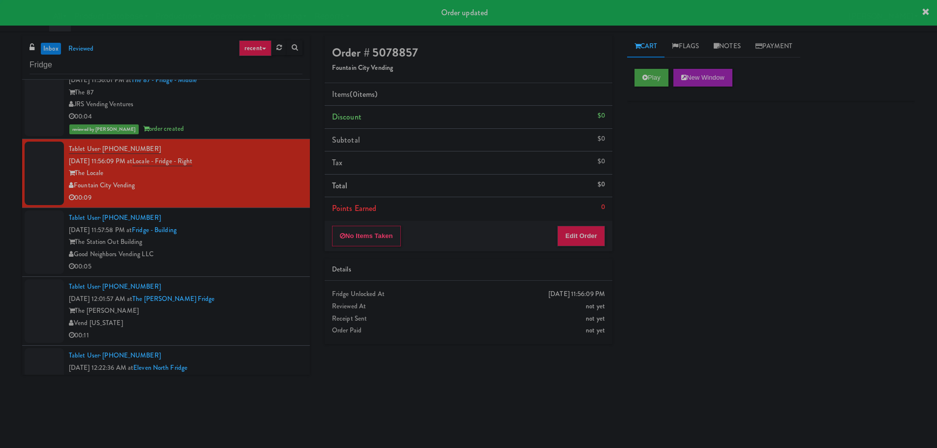
scroll to position [2952, 0]
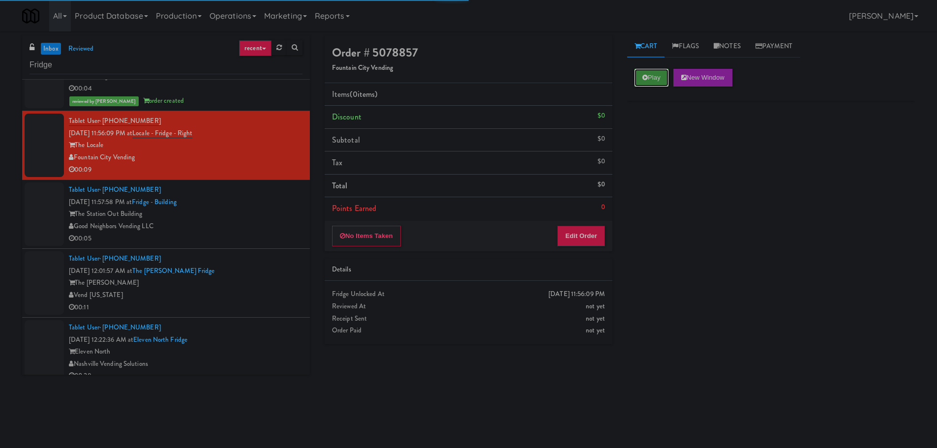
click at [649, 81] on button "Play" at bounding box center [652, 78] width 34 height 18
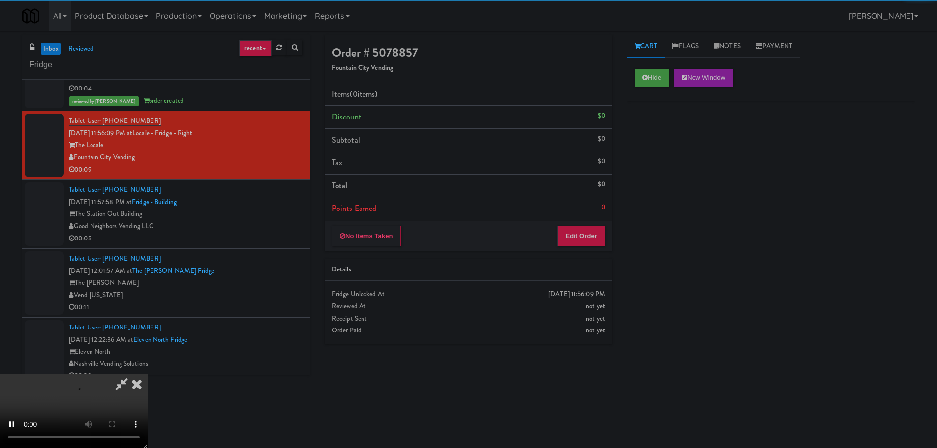
click at [605, 218] on li "Points Earned 0" at bounding box center [469, 208] width 288 height 23
click at [589, 237] on button "Edit Order" at bounding box center [582, 236] width 48 height 21
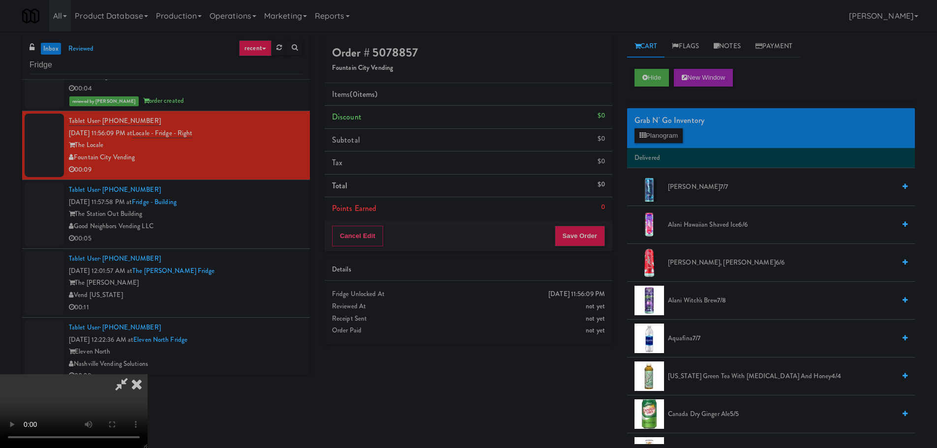
scroll to position [0, 0]
drag, startPoint x: 323, startPoint y: 240, endPoint x: 340, endPoint y: 244, distance: 16.6
click at [148, 374] on video at bounding box center [74, 411] width 148 height 74
click at [662, 141] on button "Planogram" at bounding box center [659, 135] width 48 height 15
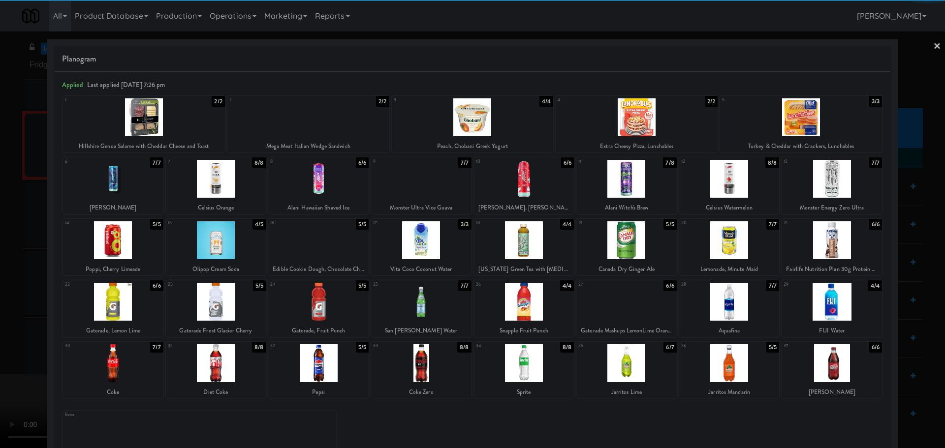
click at [218, 305] on div at bounding box center [216, 302] width 100 height 38
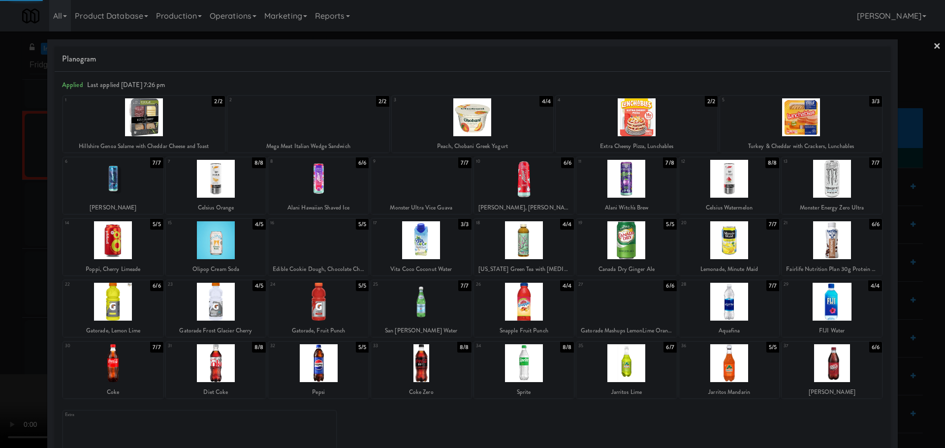
click at [13, 294] on div at bounding box center [472, 224] width 945 height 448
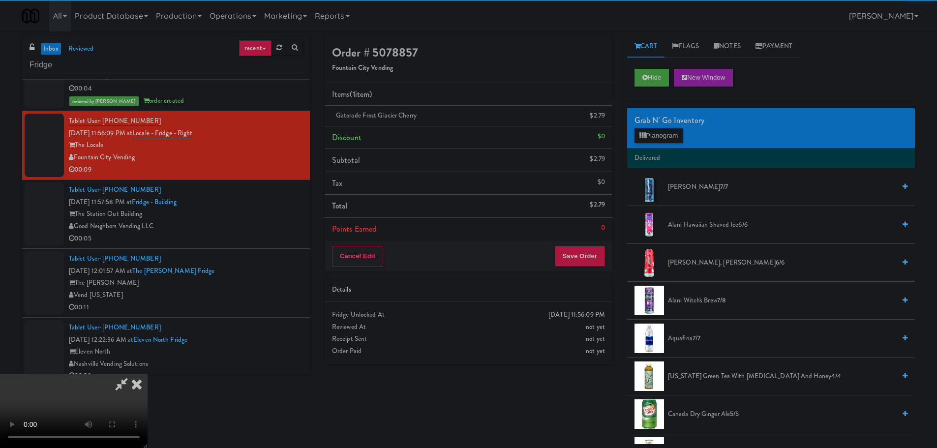
click at [148, 374] on video at bounding box center [74, 411] width 148 height 74
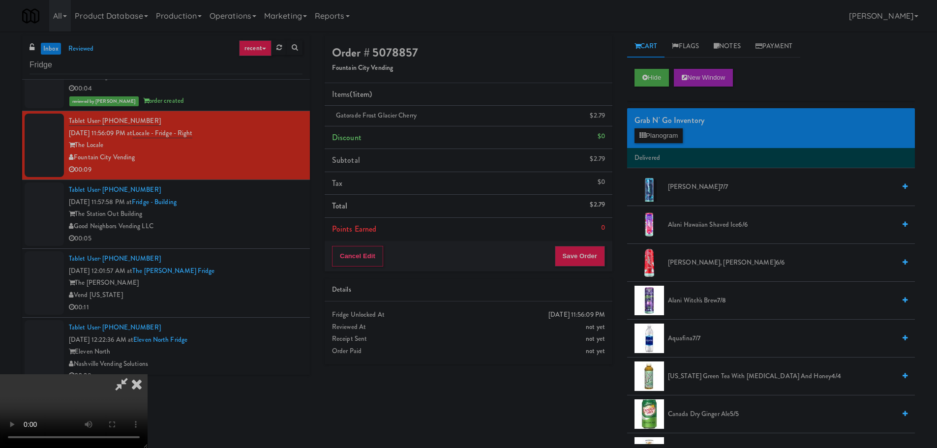
scroll to position [169, 0]
click at [596, 252] on button "Save Order" at bounding box center [580, 256] width 50 height 21
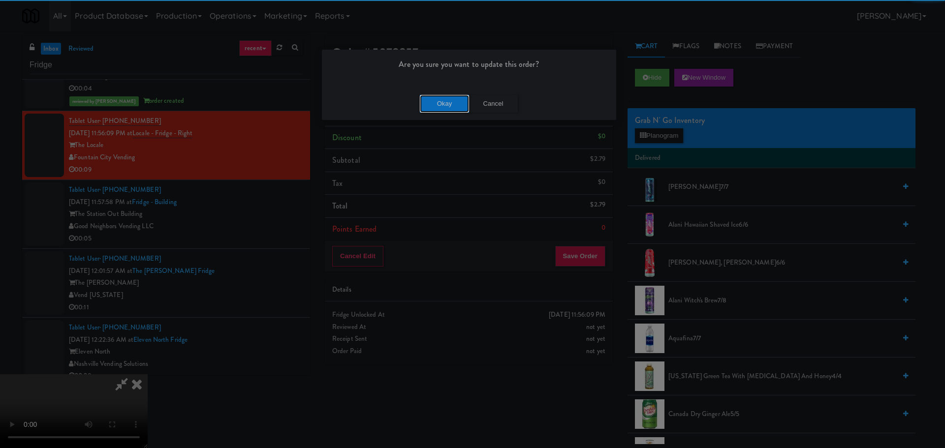
click at [428, 100] on button "Okay" at bounding box center [444, 104] width 49 height 18
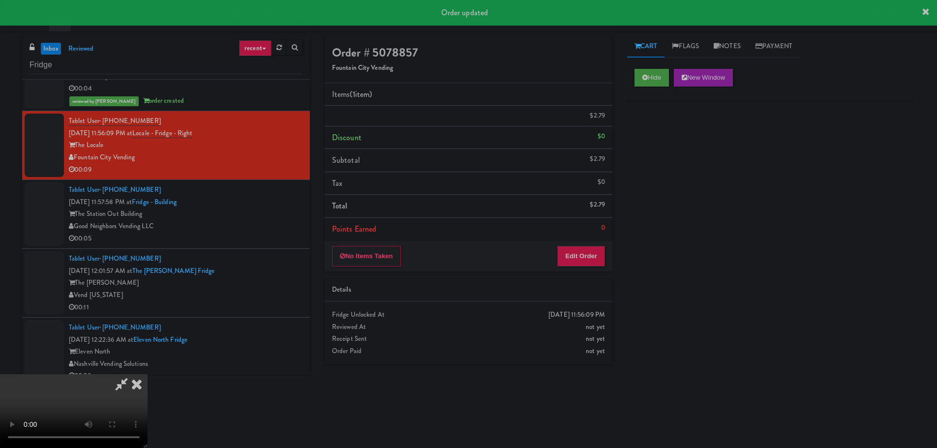
scroll to position [0, 0]
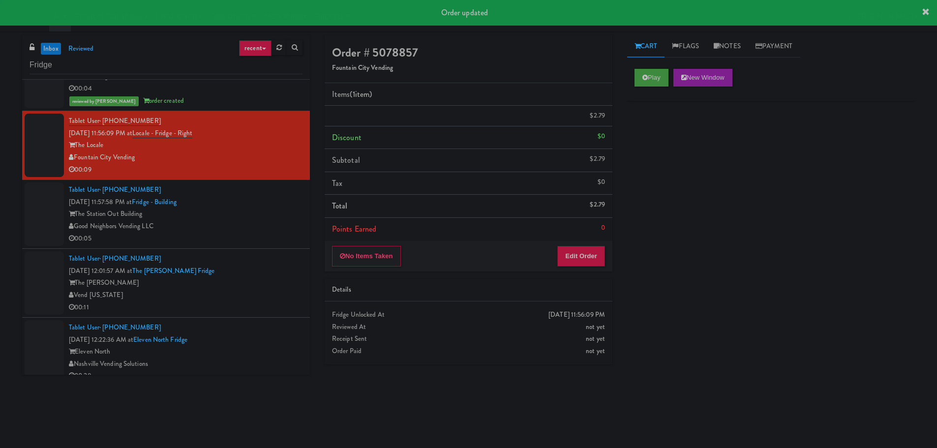
click at [261, 201] on div "Tablet User · (914) 420-0130 [DATE] 11:57:58 PM at [GEOGRAPHIC_DATA] [GEOGRAPHI…" at bounding box center [186, 214] width 234 height 61
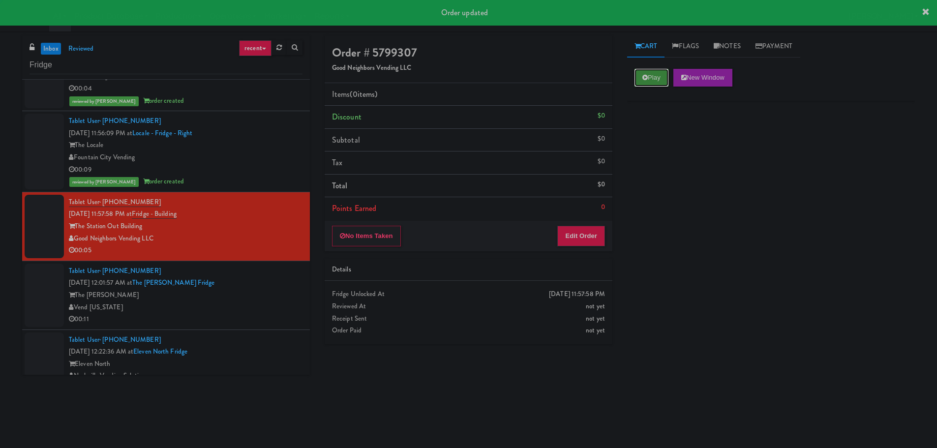
click at [644, 76] on icon at bounding box center [645, 77] width 5 height 6
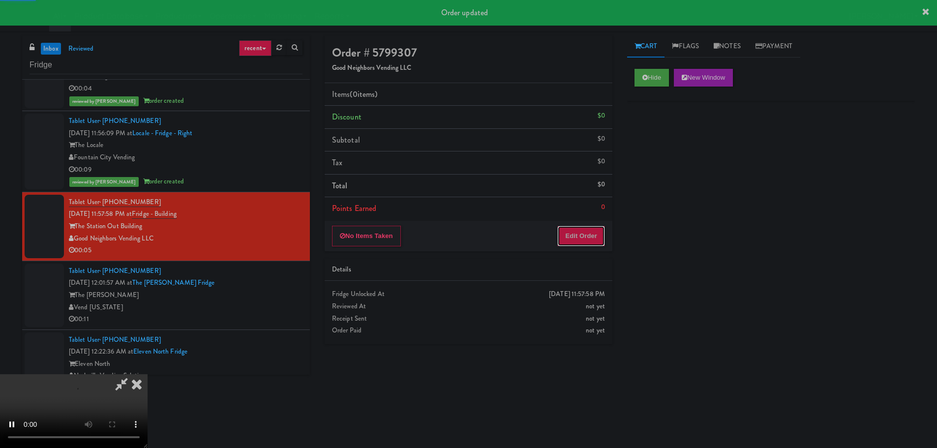
click at [594, 234] on button "Edit Order" at bounding box center [582, 236] width 48 height 21
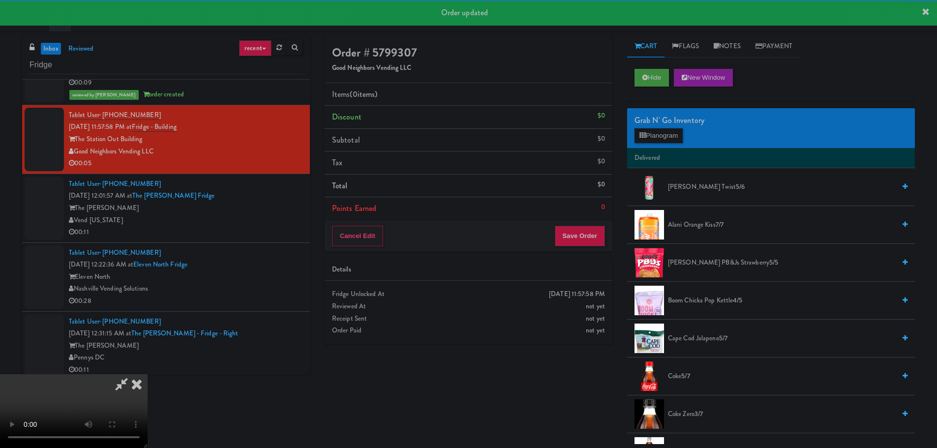
scroll to position [3051, 0]
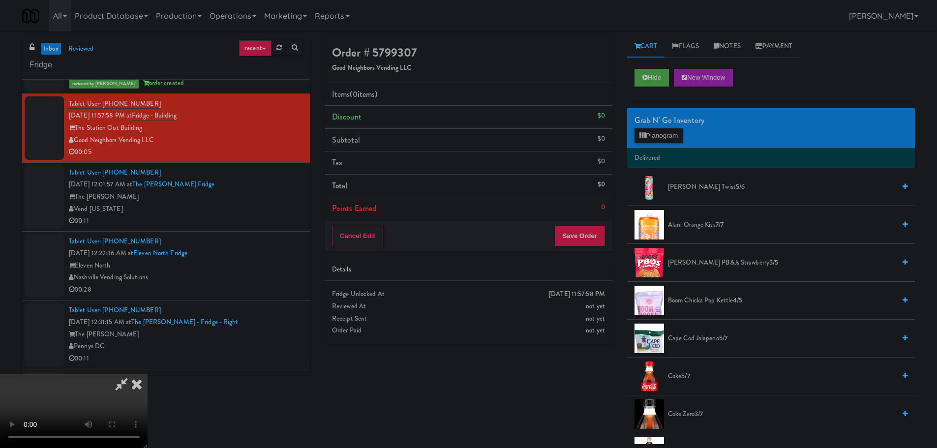
drag, startPoint x: 377, startPoint y: 259, endPoint x: 393, endPoint y: 260, distance: 15.3
click at [148, 374] on video at bounding box center [74, 411] width 148 height 74
click at [651, 135] on button "Planogram" at bounding box center [659, 135] width 48 height 15
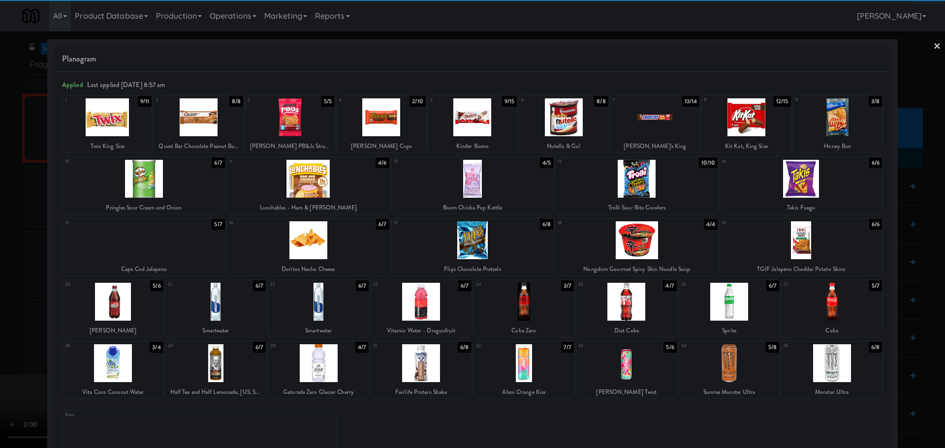
click at [413, 361] on div at bounding box center [421, 363] width 100 height 38
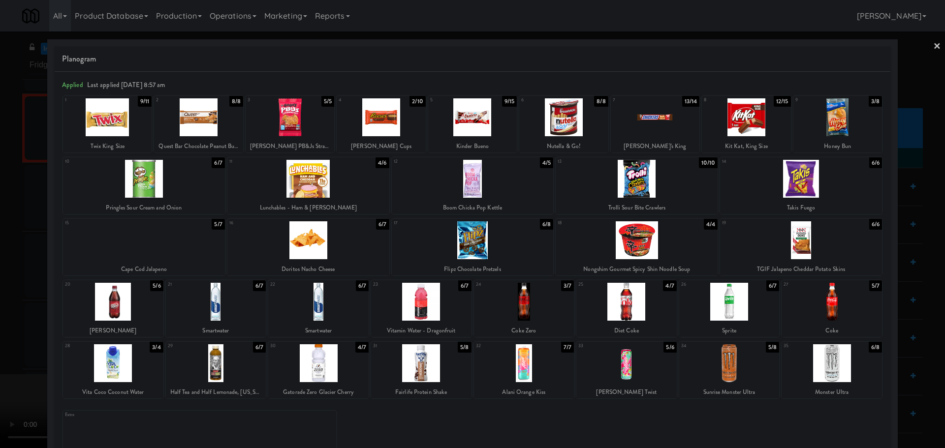
drag, startPoint x: 0, startPoint y: 252, endPoint x: 208, endPoint y: 199, distance: 214.9
click at [13, 251] on div at bounding box center [472, 224] width 945 height 448
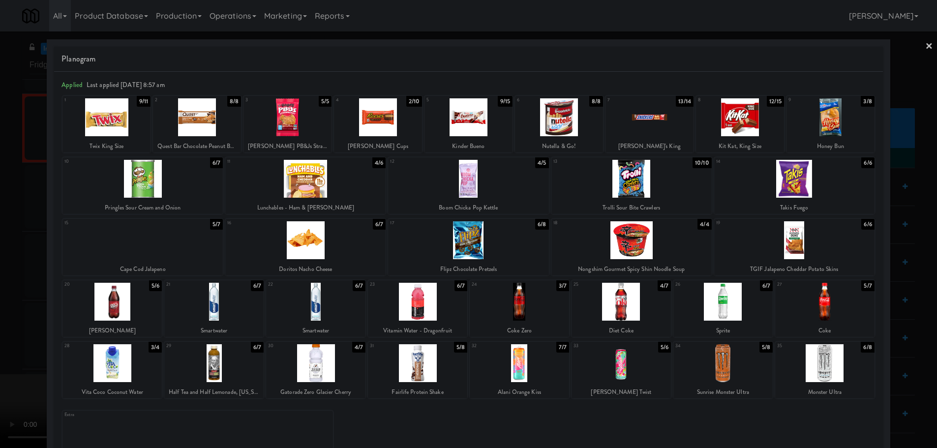
drag, startPoint x: 208, startPoint y: 199, endPoint x: 214, endPoint y: 198, distance: 5.4
click at [148, 374] on video at bounding box center [74, 411] width 148 height 74
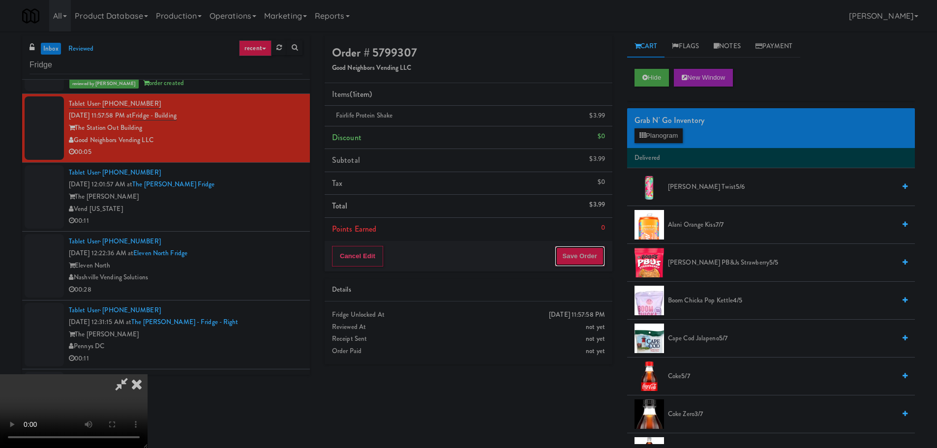
click at [590, 259] on button "Save Order" at bounding box center [580, 256] width 50 height 21
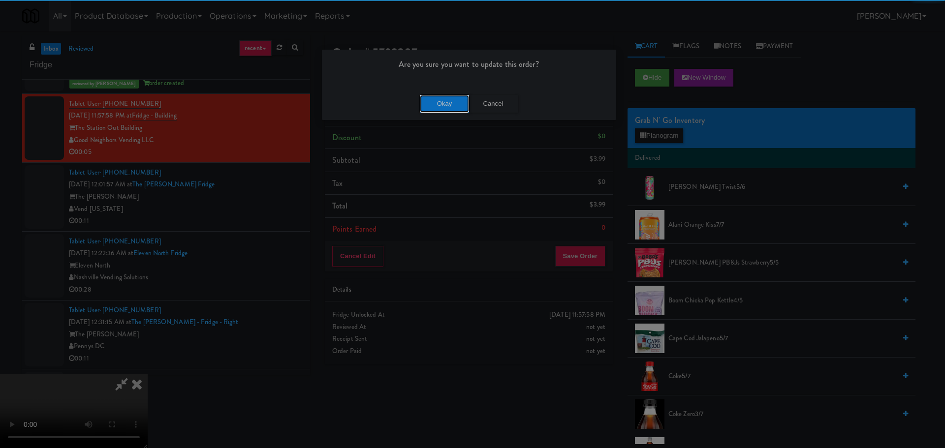
click at [444, 105] on button "Okay" at bounding box center [444, 104] width 49 height 18
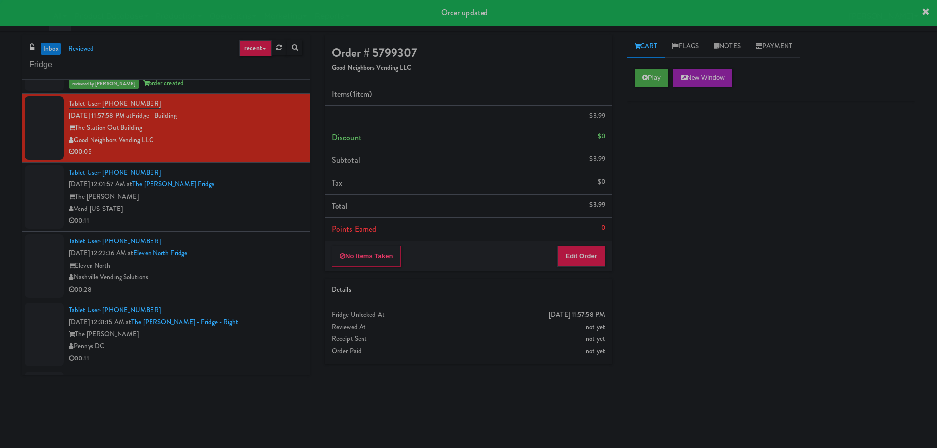
click at [274, 192] on div "The [PERSON_NAME]" at bounding box center [186, 197] width 234 height 12
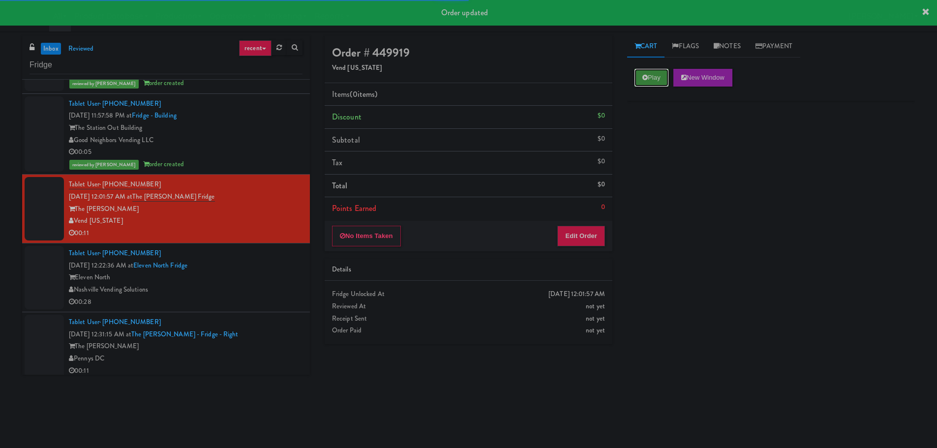
click at [650, 74] on button "Play" at bounding box center [652, 78] width 34 height 18
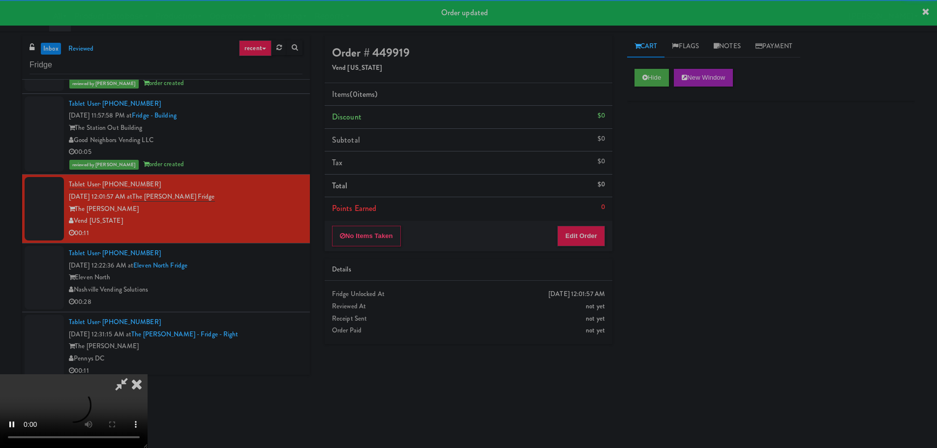
click at [567, 220] on div "Items (0 items ) Discount $0 Subtotal $0 Tax $0 Total $0 Points Earned 0" at bounding box center [469, 152] width 288 height 138
click at [576, 232] on button "Edit Order" at bounding box center [582, 236] width 48 height 21
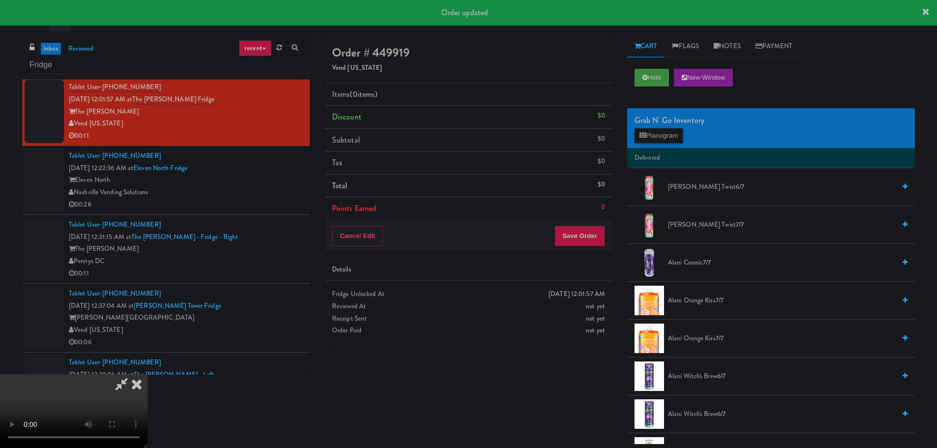
scroll to position [3149, 0]
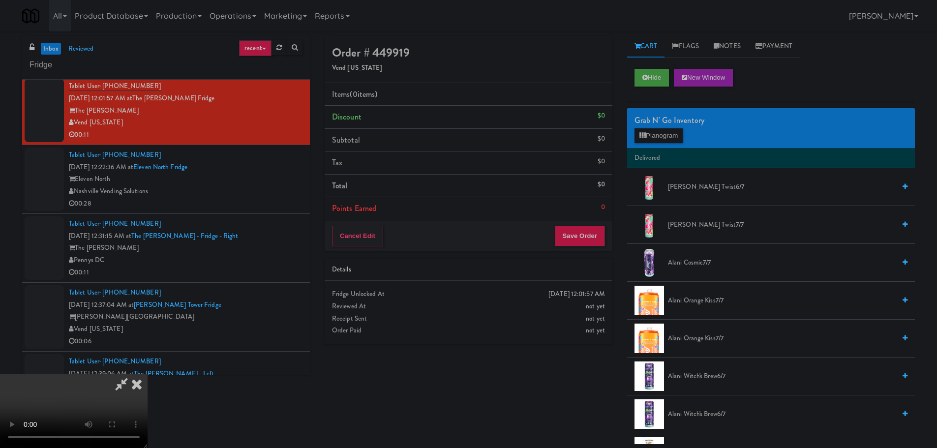
click at [148, 374] on video at bounding box center [74, 411] width 148 height 74
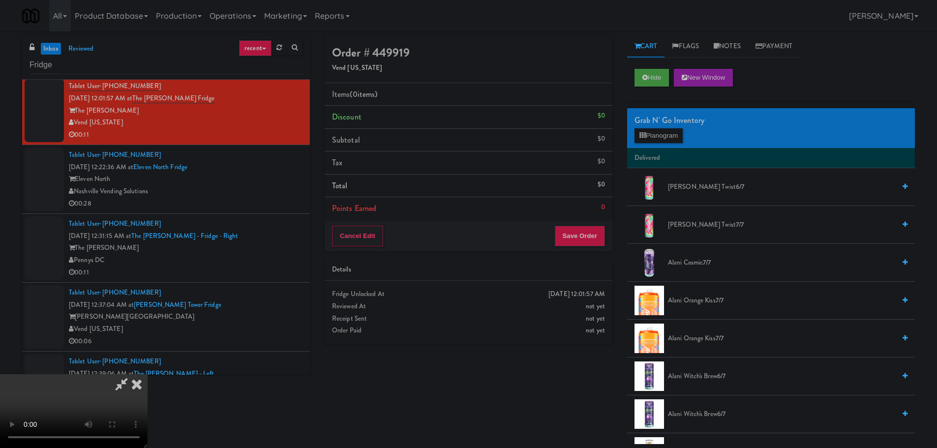
click at [148, 374] on video at bounding box center [74, 411] width 148 height 74
click at [647, 129] on button "Planogram" at bounding box center [659, 135] width 48 height 15
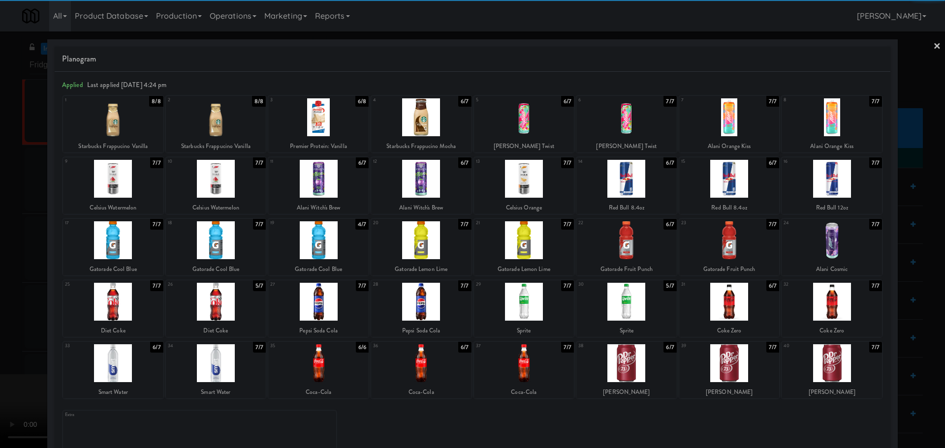
click at [521, 307] on div at bounding box center [524, 302] width 100 height 38
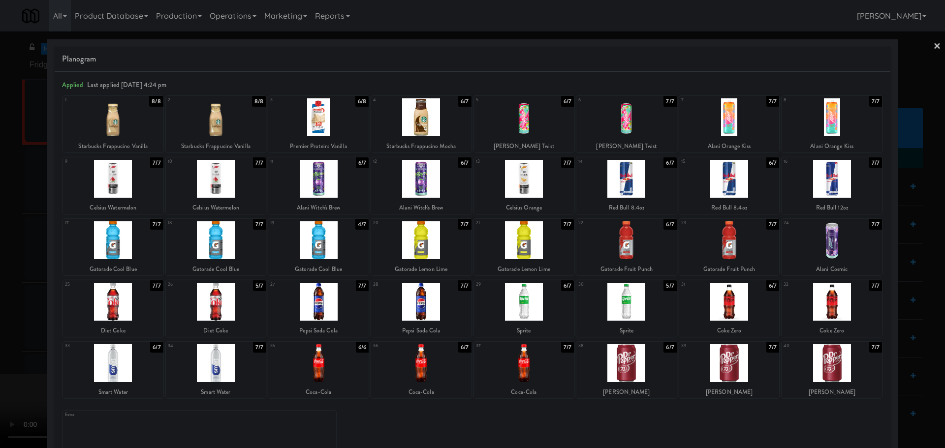
drag, startPoint x: 0, startPoint y: 289, endPoint x: 136, endPoint y: 269, distance: 137.8
click at [2, 289] on div at bounding box center [472, 224] width 945 height 448
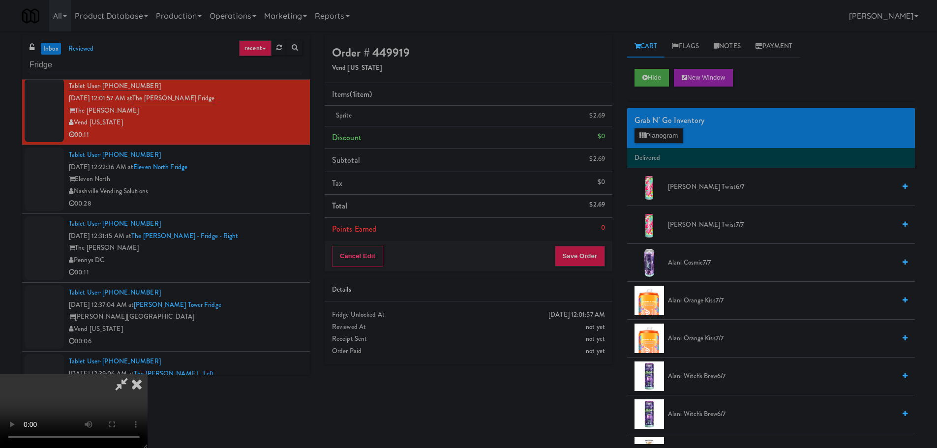
drag, startPoint x: 289, startPoint y: 248, endPoint x: 305, endPoint y: 247, distance: 15.8
click at [148, 374] on video at bounding box center [74, 411] width 148 height 74
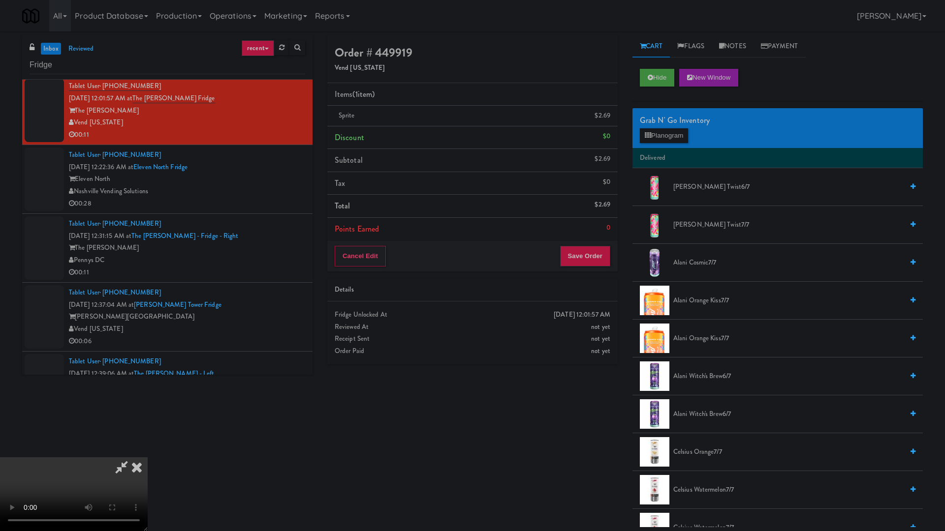
click at [148, 448] on video at bounding box center [74, 495] width 148 height 74
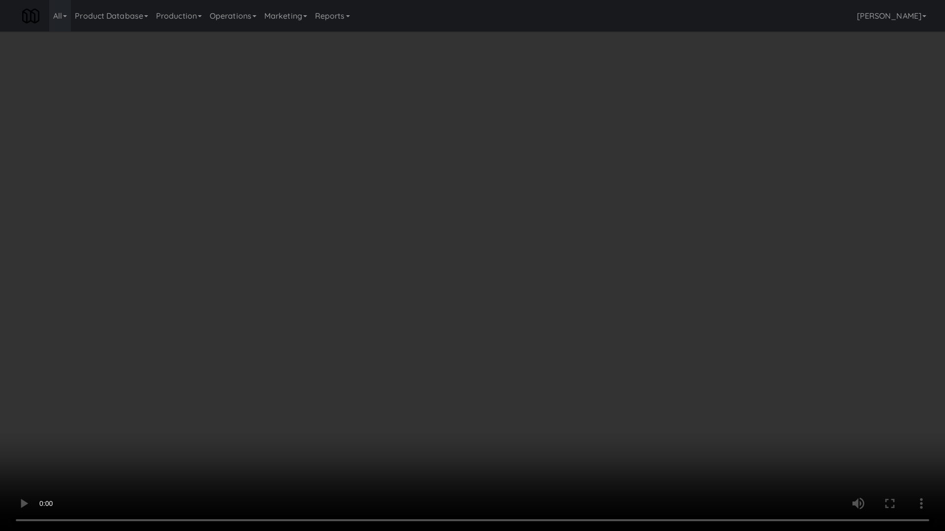
click at [525, 220] on video at bounding box center [472, 265] width 945 height 531
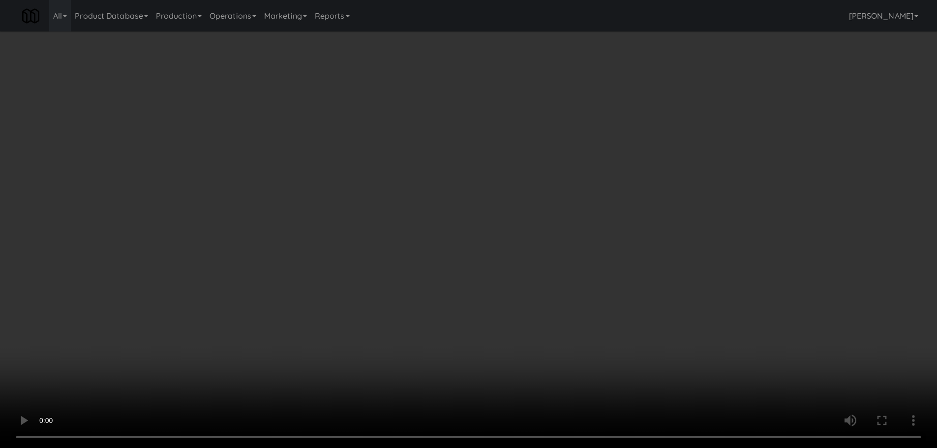
click at [602, 114] on link at bounding box center [604, 120] width 9 height 12
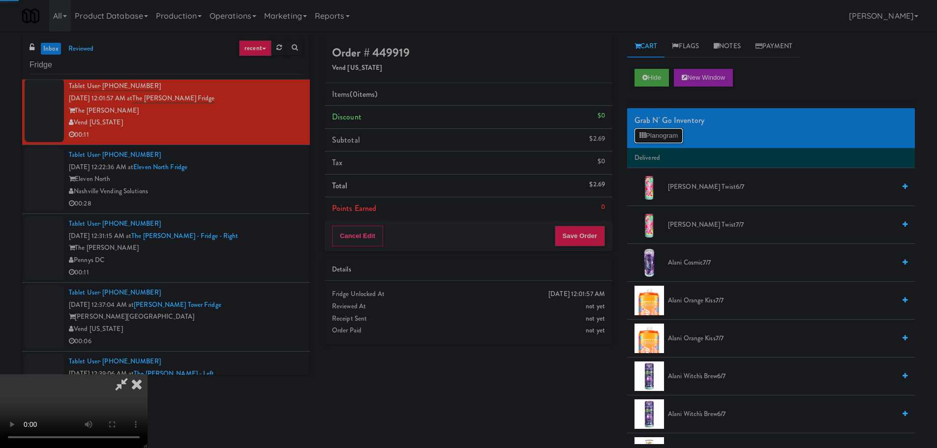
click at [650, 129] on button "Planogram" at bounding box center [659, 135] width 48 height 15
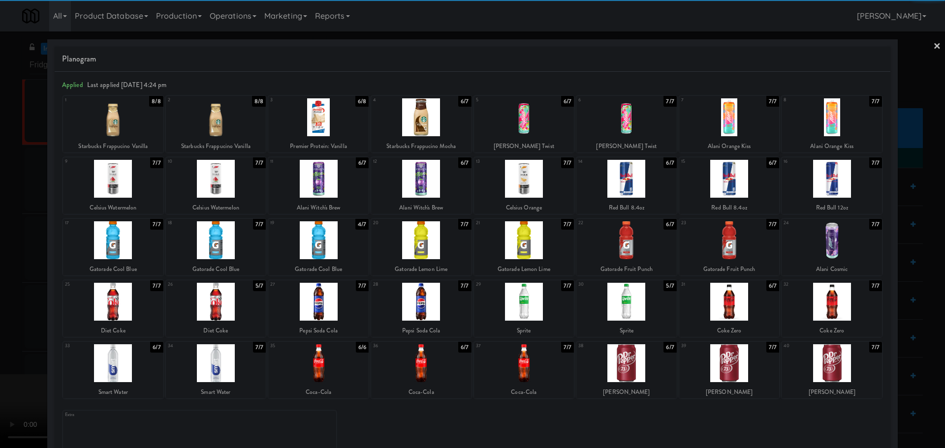
click at [629, 307] on div at bounding box center [626, 302] width 100 height 38
drag, startPoint x: 0, startPoint y: 284, endPoint x: 19, endPoint y: 281, distance: 19.5
click at [1, 284] on div at bounding box center [472, 224] width 945 height 448
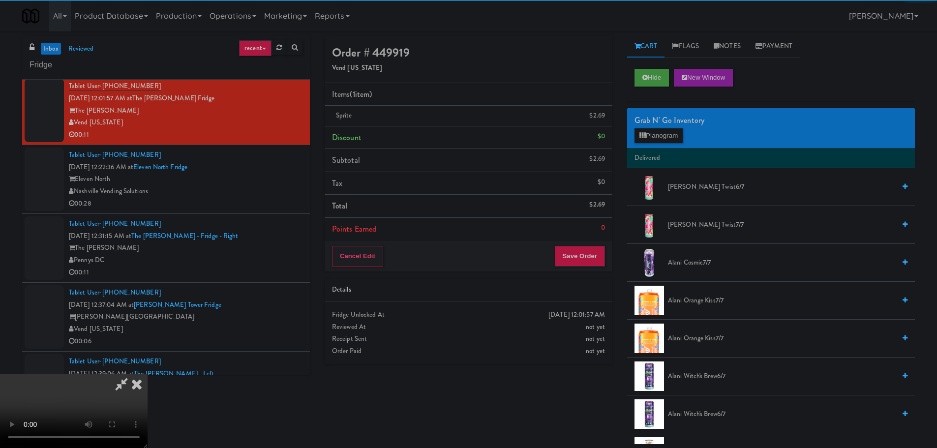
click at [148, 374] on video at bounding box center [74, 411] width 148 height 74
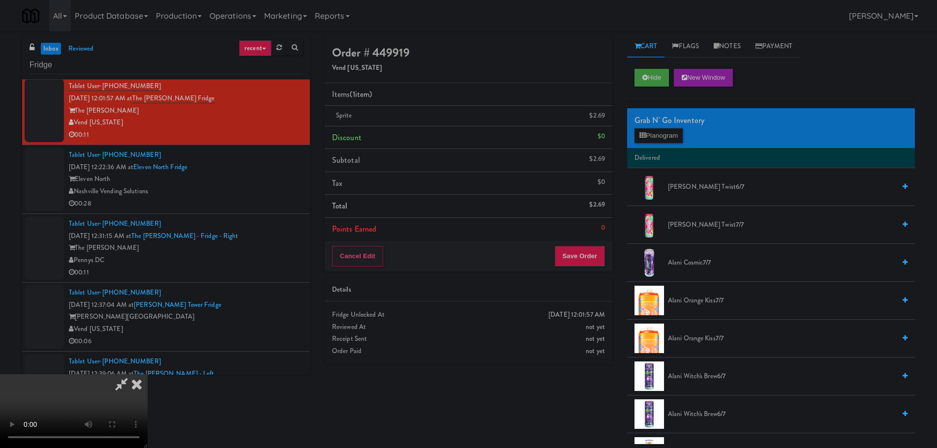
click at [148, 374] on video at bounding box center [74, 411] width 148 height 74
click at [656, 134] on button "Planogram" at bounding box center [659, 135] width 48 height 15
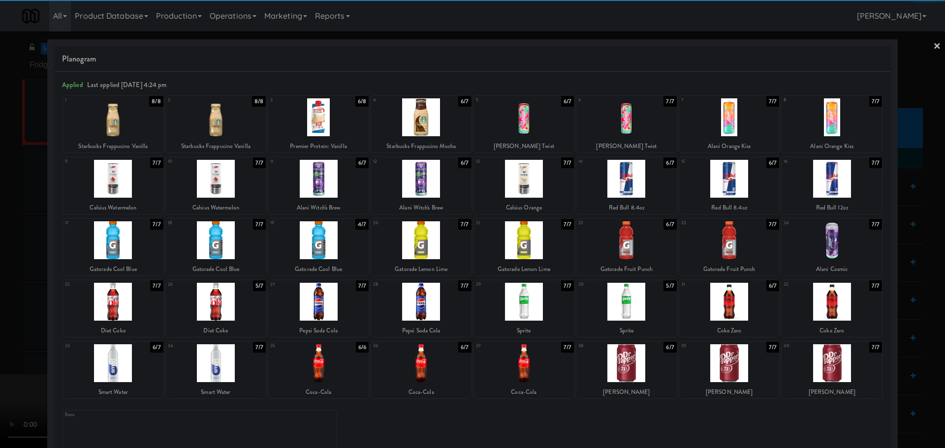
click at [511, 297] on div at bounding box center [524, 302] width 100 height 38
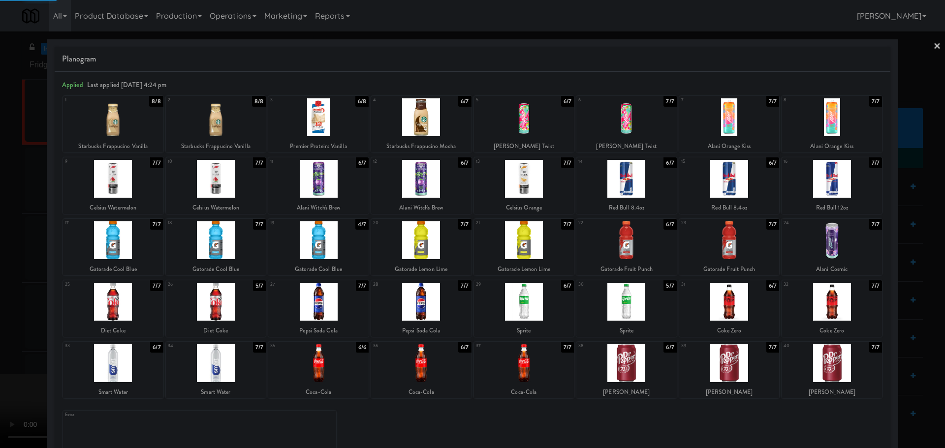
click at [0, 298] on div at bounding box center [472, 224] width 945 height 448
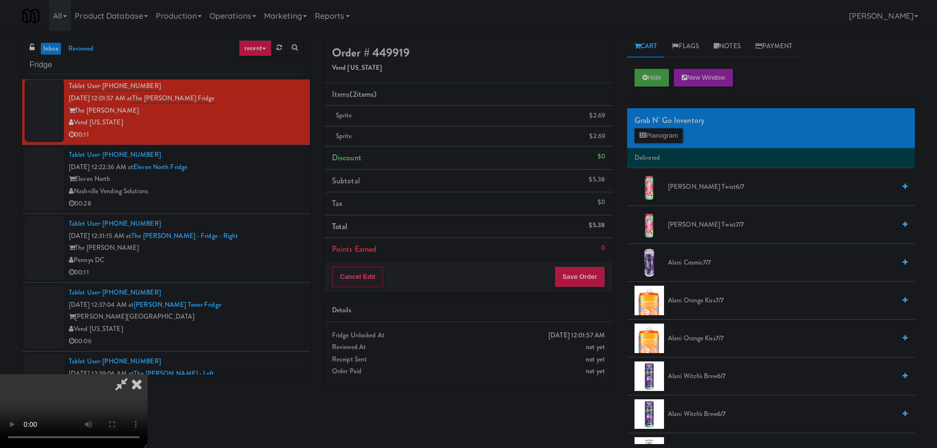
drag, startPoint x: 447, startPoint y: 229, endPoint x: 452, endPoint y: 234, distance: 6.6
click at [148, 374] on video at bounding box center [74, 411] width 148 height 74
click at [585, 293] on div "Order # 449919 Vend [US_STATE] Items (2 items ) Sprite $2.69 Sprite $2.69 Disco…" at bounding box center [468, 213] width 303 height 357
click at [590, 280] on button "Save Order" at bounding box center [580, 277] width 50 height 21
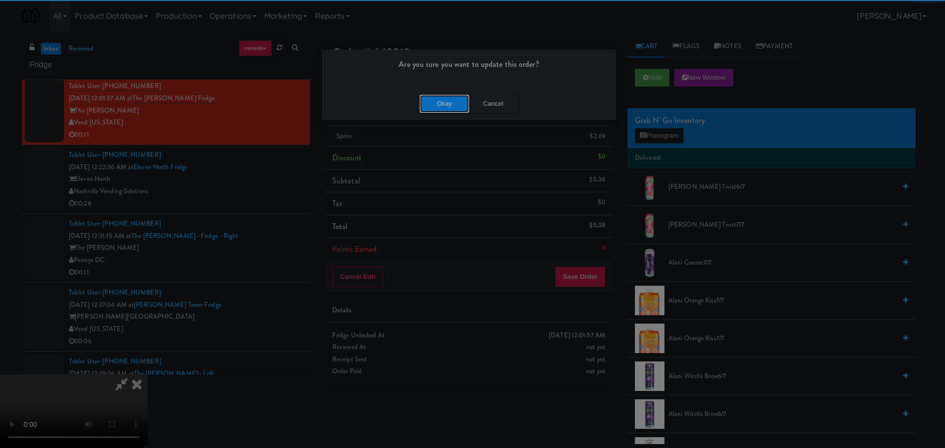
click at [441, 102] on button "Okay" at bounding box center [444, 104] width 49 height 18
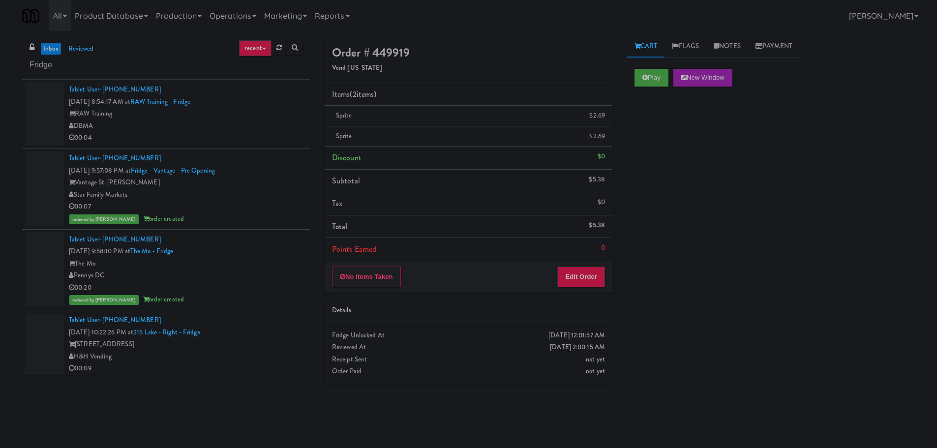
click at [254, 183] on div "Vantage St. [PERSON_NAME]" at bounding box center [186, 183] width 234 height 12
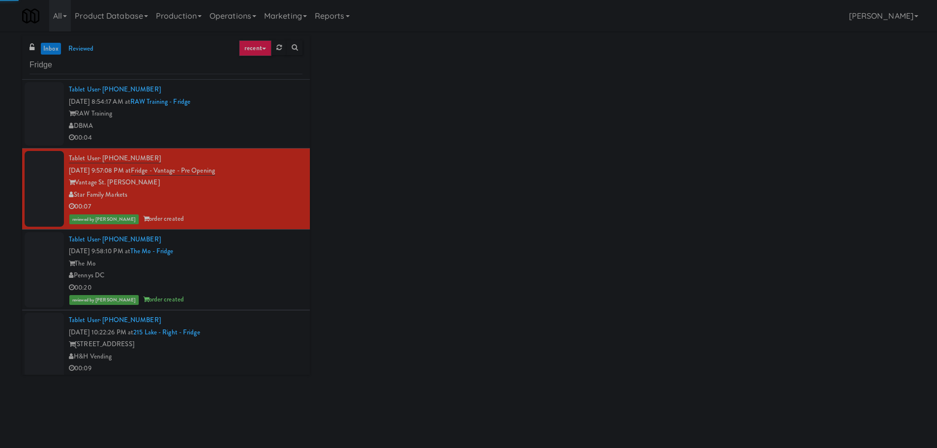
click at [248, 279] on div "Pennys DC" at bounding box center [186, 276] width 234 height 12
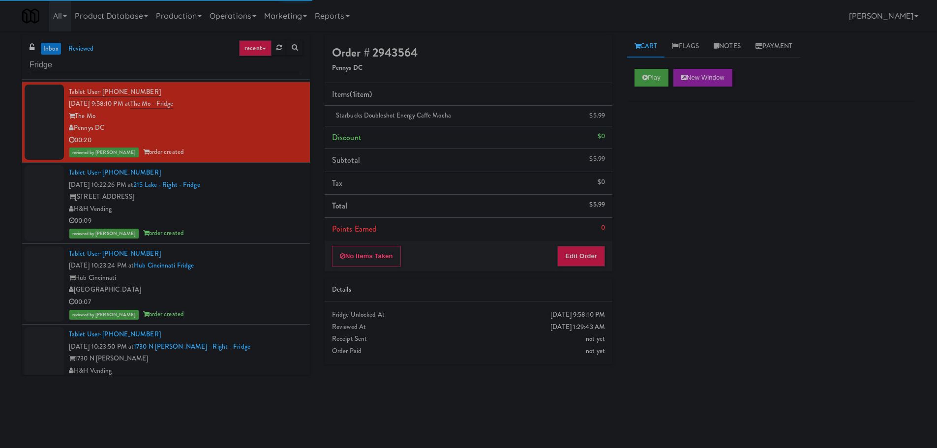
click at [265, 206] on div "H&H Vending" at bounding box center [186, 209] width 234 height 12
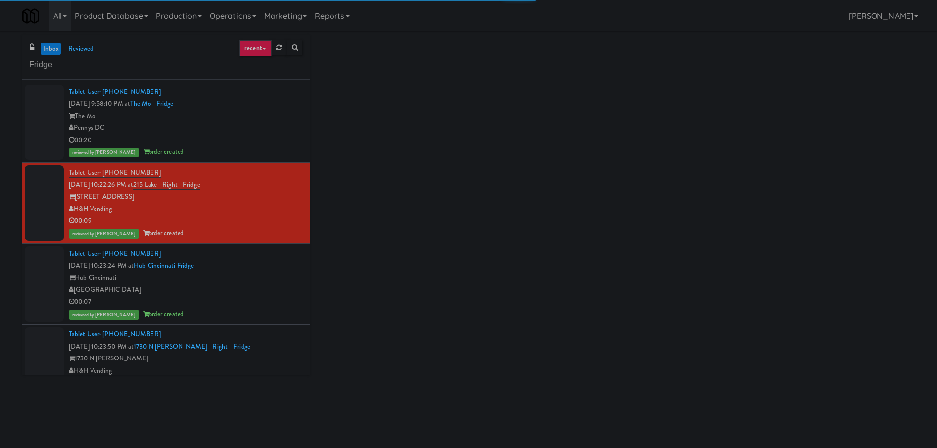
click at [265, 280] on div "Hub Cincinnati" at bounding box center [186, 278] width 234 height 12
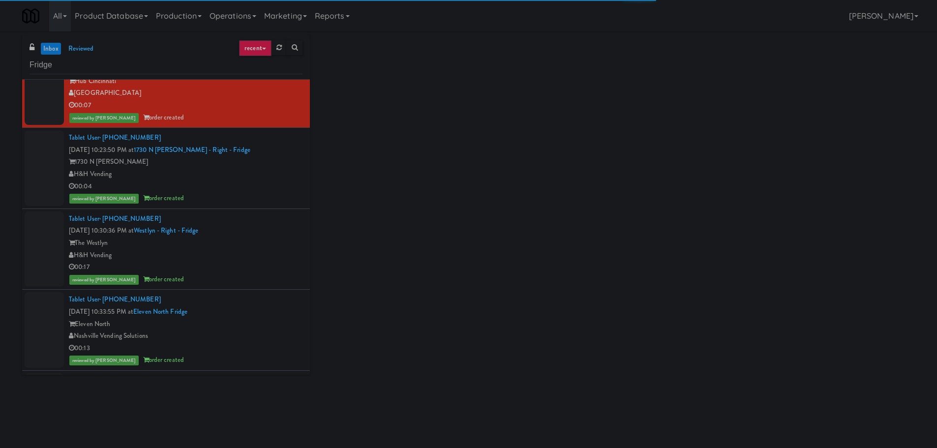
click at [268, 183] on div "00:04" at bounding box center [186, 187] width 234 height 12
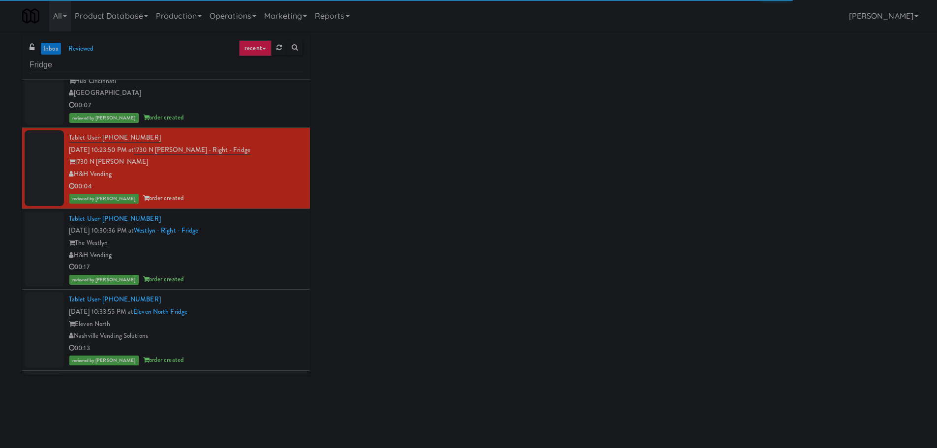
click at [259, 240] on div "The Westlyn" at bounding box center [186, 243] width 234 height 12
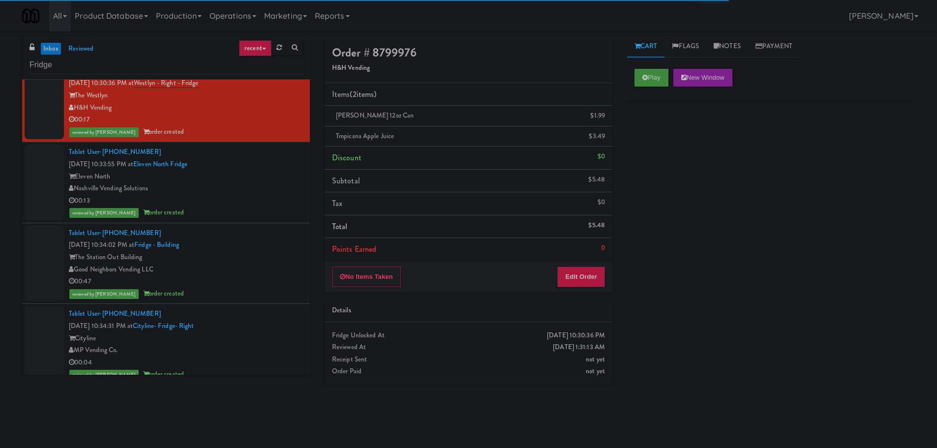
click at [259, 188] on div "Nashville Vending Solutions" at bounding box center [186, 189] width 234 height 12
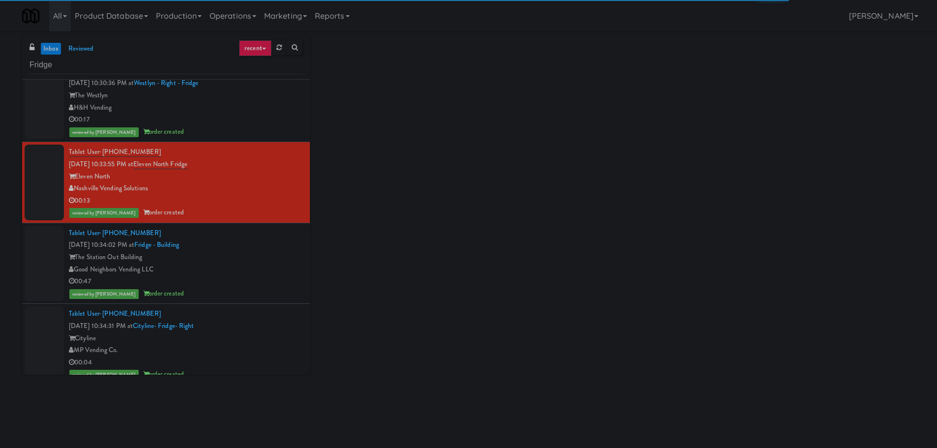
click at [258, 236] on div "Tablet User · (631) 524-8933 [DATE] 10:34:02 PM at [GEOGRAPHIC_DATA] [GEOGRAPHI…" at bounding box center [186, 263] width 234 height 73
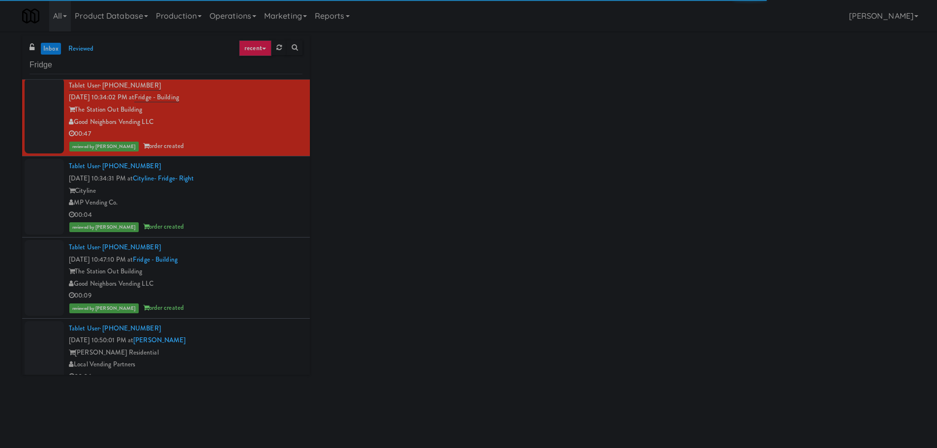
click at [266, 200] on div "MP Vending Co." at bounding box center [186, 203] width 234 height 12
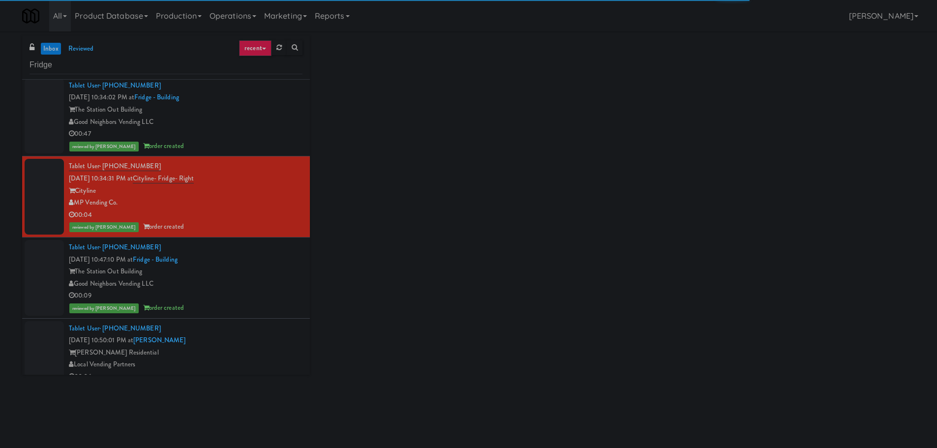
drag, startPoint x: 260, startPoint y: 256, endPoint x: 268, endPoint y: 249, distance: 10.5
click at [260, 256] on div "Tablet User · (347) 264-1048 [DATE] 10:47:10 PM at [GEOGRAPHIC_DATA] [GEOGRAPHI…" at bounding box center [186, 278] width 234 height 73
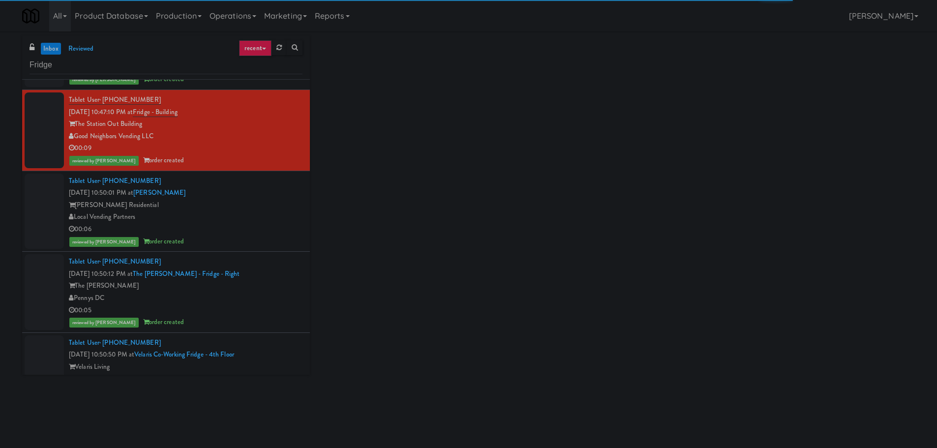
click at [270, 218] on div "Local Vending Partners" at bounding box center [186, 217] width 234 height 12
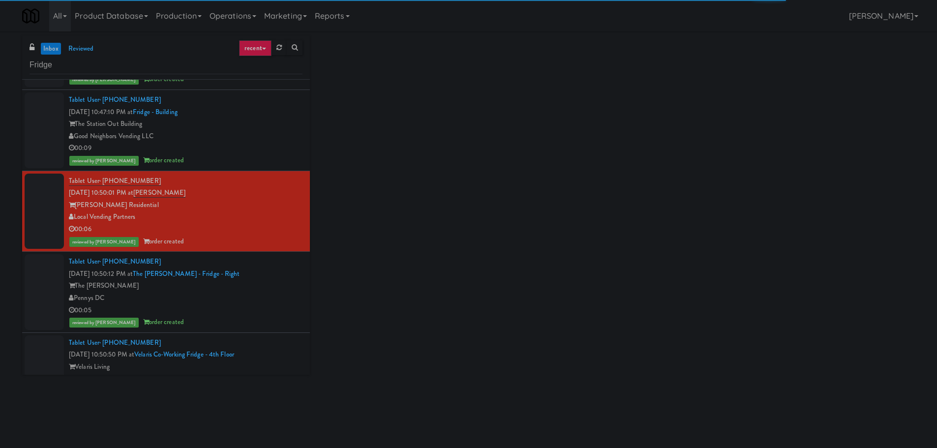
click at [266, 274] on div "Tablet User · (202) 983-0086 [DATE] 10:50:12 PM at The [PERSON_NAME] - Fridge -…" at bounding box center [186, 292] width 234 height 73
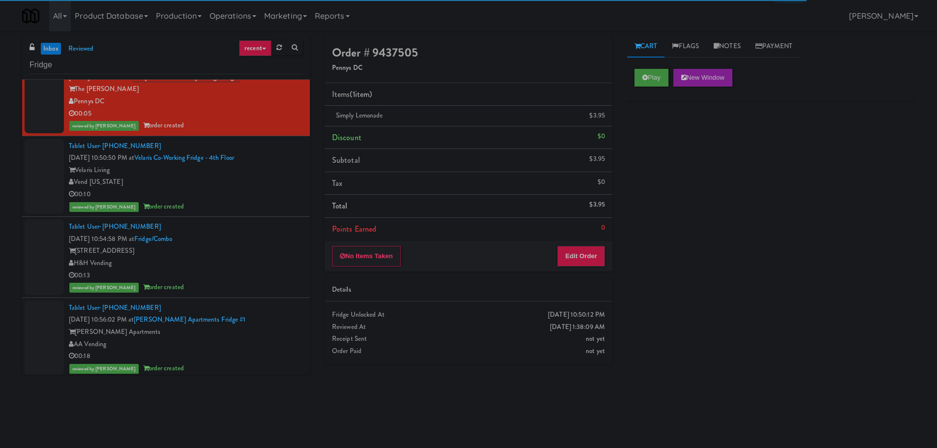
click at [279, 194] on div "00:10" at bounding box center [186, 194] width 234 height 12
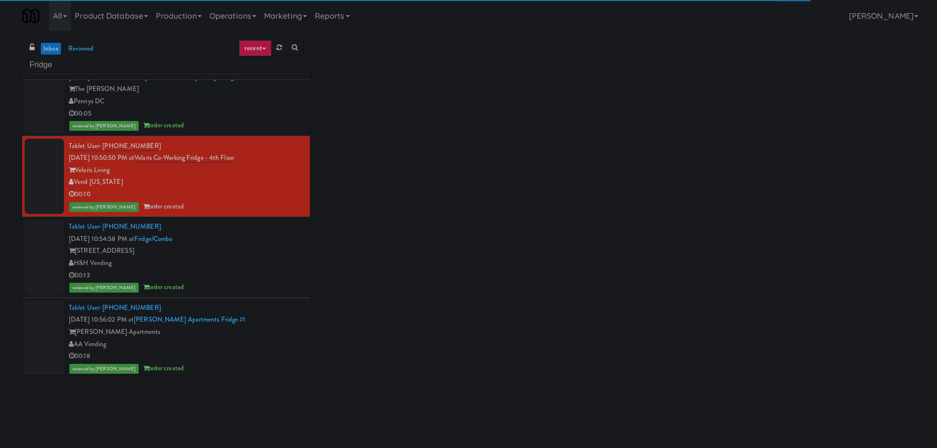
click at [277, 240] on div "Tablet User · (929) 641-8964 [DATE] 10:54:58 PM at Fridge/Combo [STREET_ADDRESS…" at bounding box center [186, 257] width 234 height 73
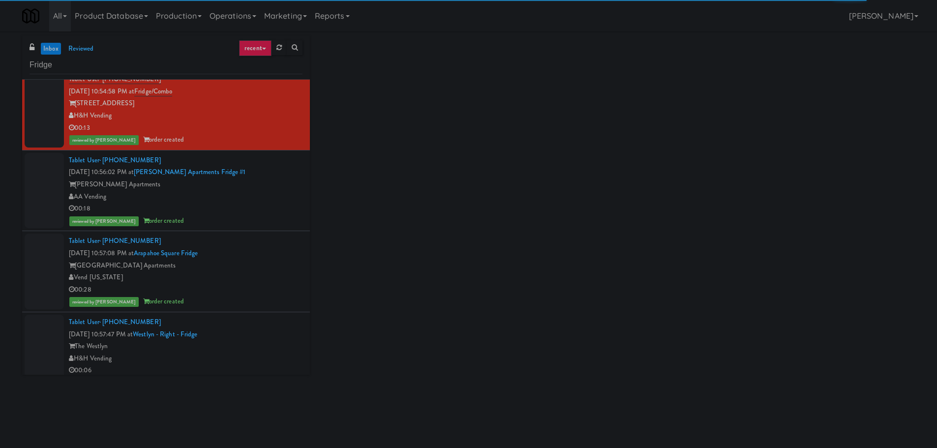
click at [282, 203] on div "00:18" at bounding box center [186, 209] width 234 height 12
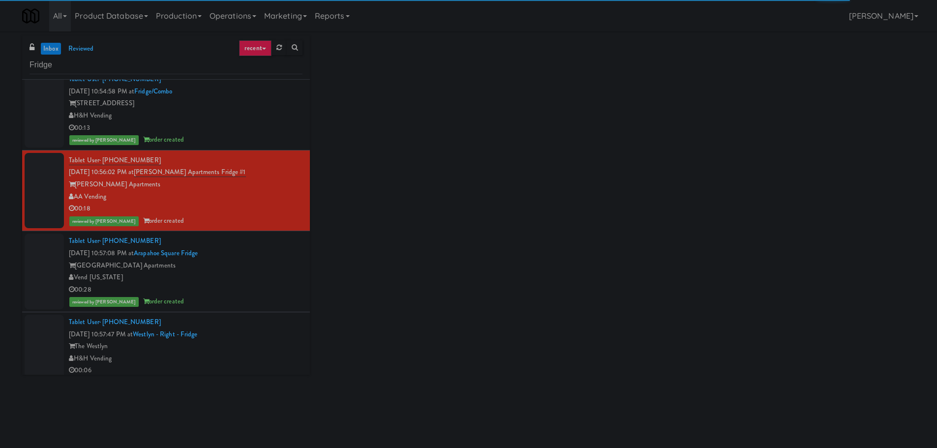
click at [279, 262] on div "[GEOGRAPHIC_DATA] Apartments" at bounding box center [186, 266] width 234 height 12
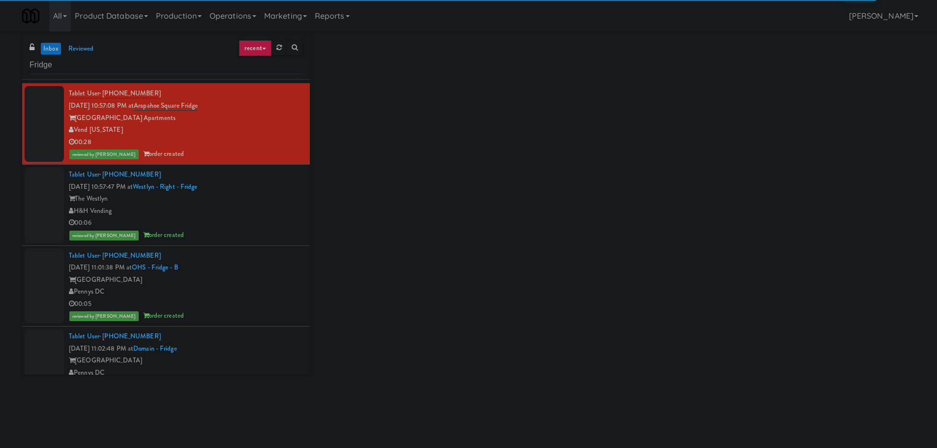
click at [281, 185] on div "Tablet User · (630) 901-1436 [DATE] 10:57:47 PM at [GEOGRAPHIC_DATA] - Right - …" at bounding box center [186, 205] width 234 height 73
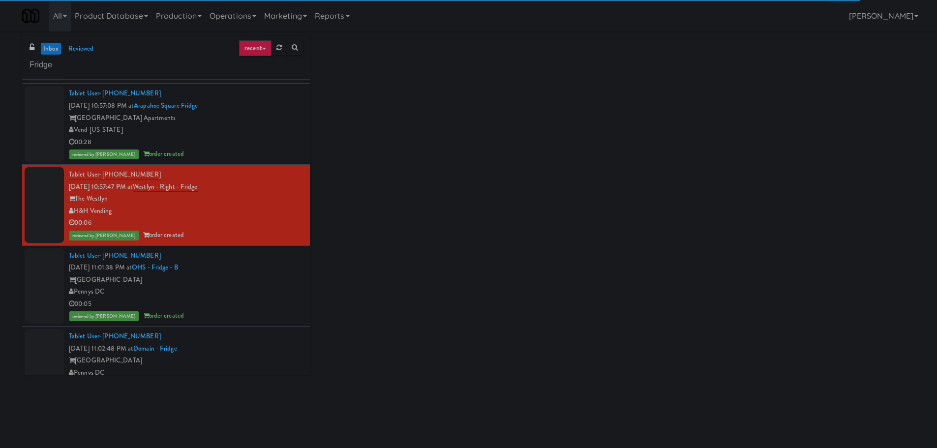
click at [272, 257] on div "Tablet User · (615) 785-6656 [DATE] 11:01:38 PM at OHS - Fridge - B One Hill So…" at bounding box center [186, 286] width 234 height 73
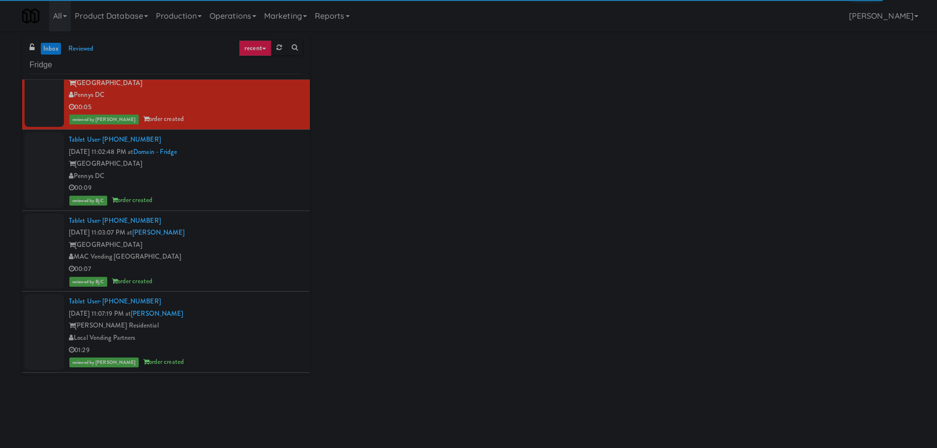
click at [268, 179] on div "Pennys DC" at bounding box center [186, 176] width 234 height 12
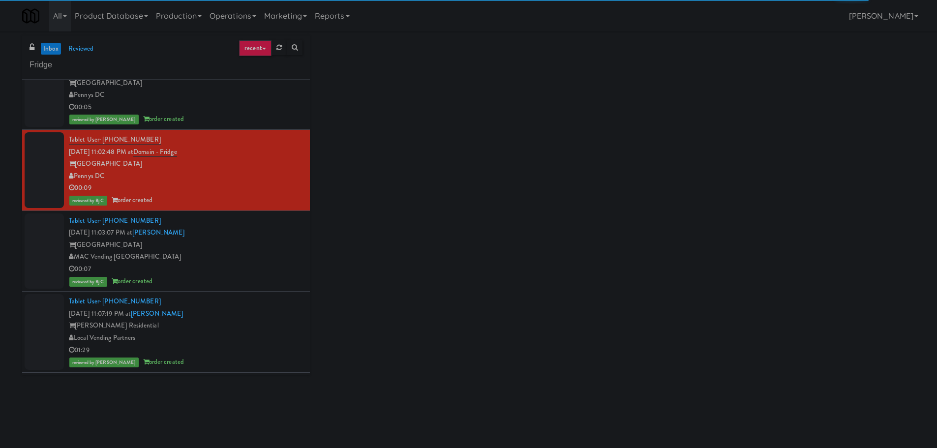
click at [256, 228] on div "Tablet User · (669) 230-9257 [DATE] 11:03:07 PM at [GEOGRAPHIC_DATA] MAC Vendin…" at bounding box center [186, 251] width 234 height 73
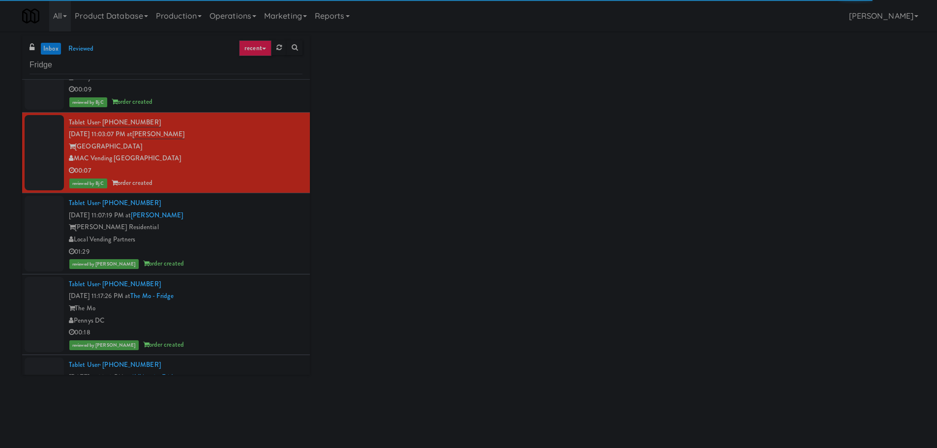
click at [249, 205] on div "Tablet User · (520) 460-4432 [DATE] 11:07:19 PM at [PERSON_NAME] - Fridge [PERS…" at bounding box center [186, 233] width 234 height 73
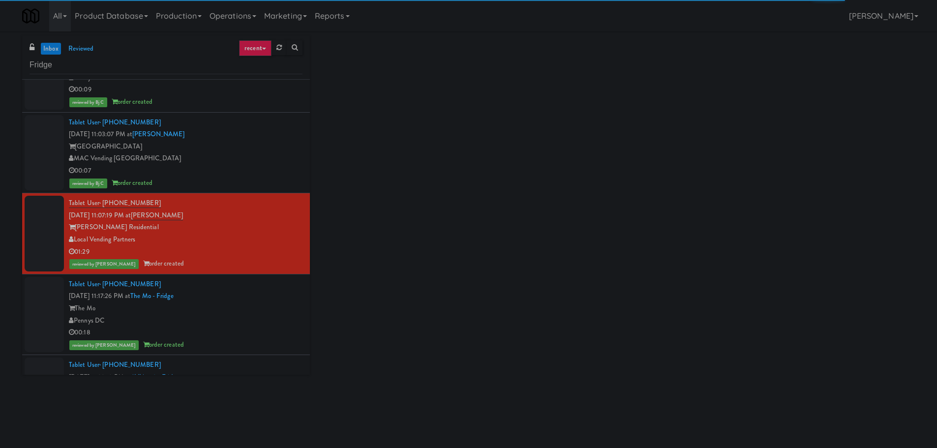
click at [240, 309] on div "The Mo" at bounding box center [186, 309] width 234 height 12
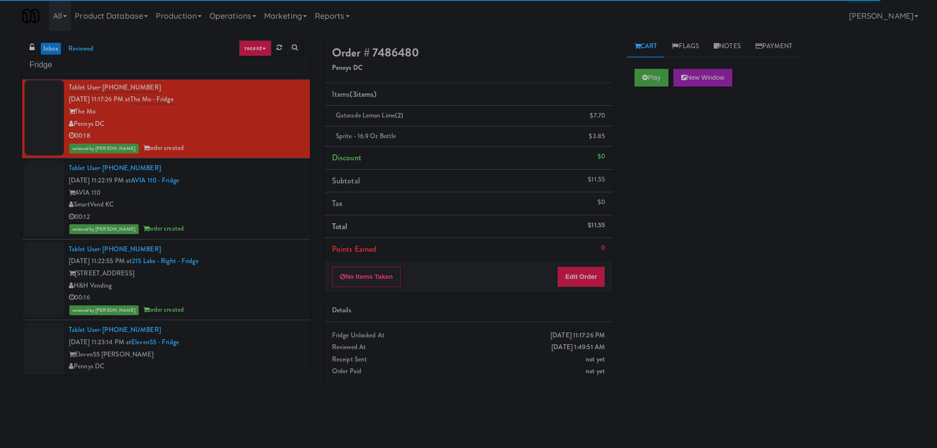
click at [252, 200] on div "SmartVend KC" at bounding box center [186, 205] width 234 height 12
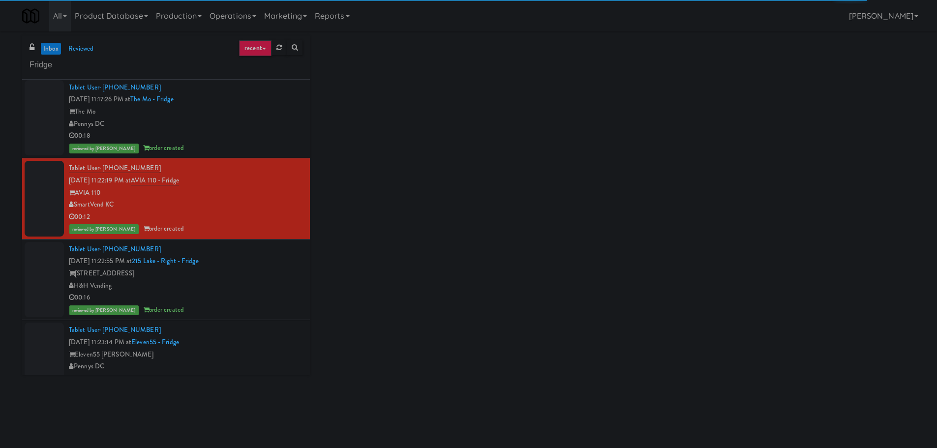
drag, startPoint x: 248, startPoint y: 273, endPoint x: 257, endPoint y: 239, distance: 35.2
click at [248, 272] on div "[STREET_ADDRESS]" at bounding box center [186, 274] width 234 height 12
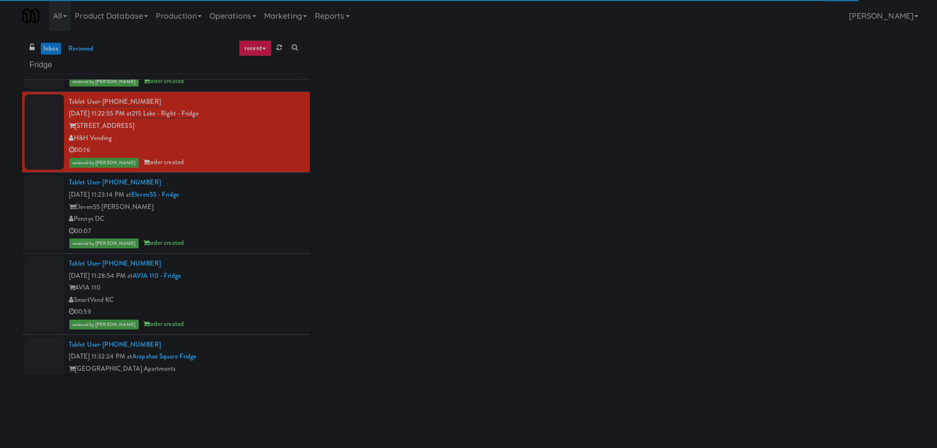
click at [259, 210] on div "Eleven55 [PERSON_NAME]" at bounding box center [186, 207] width 234 height 12
click at [255, 261] on div "Tablet User · (816) 372-1722 [DATE] 11:28:54 PM at AVIA 110 - Fridge AVIA 110 S…" at bounding box center [186, 294] width 234 height 73
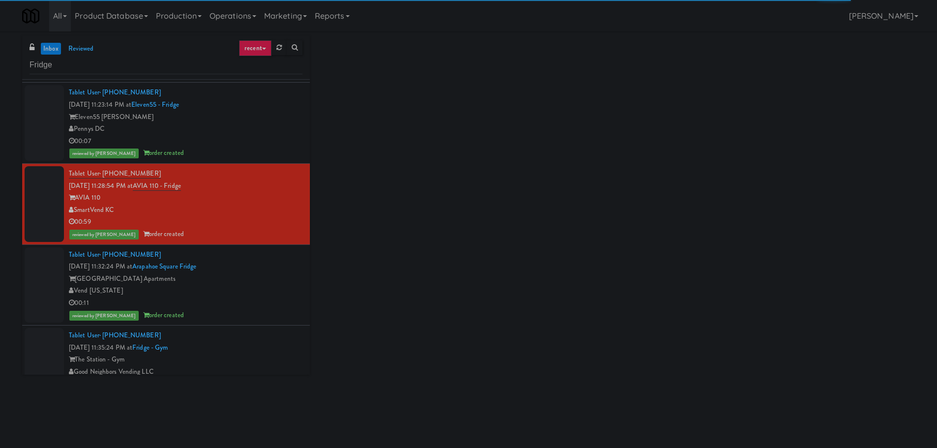
scroll to position [2017, 0]
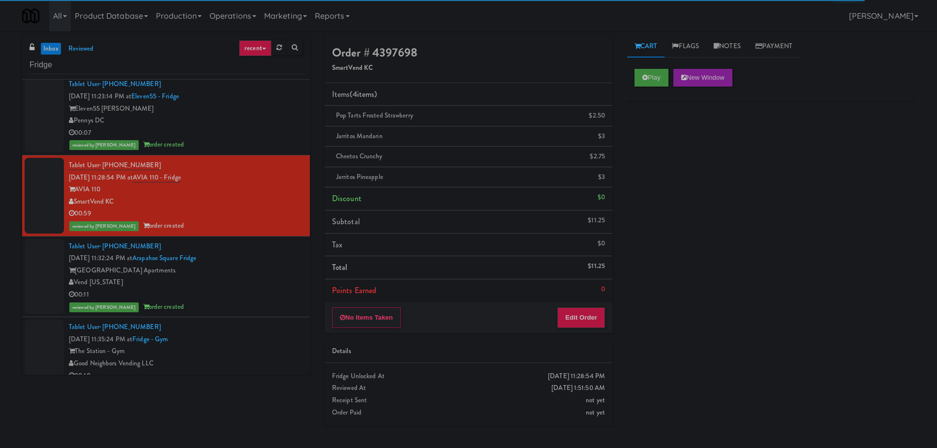
click at [263, 239] on li "Tablet User · (720) 234-9091 [DATE] 11:32:24 PM at [GEOGRAPHIC_DATA] [GEOGRAPHI…" at bounding box center [166, 277] width 288 height 81
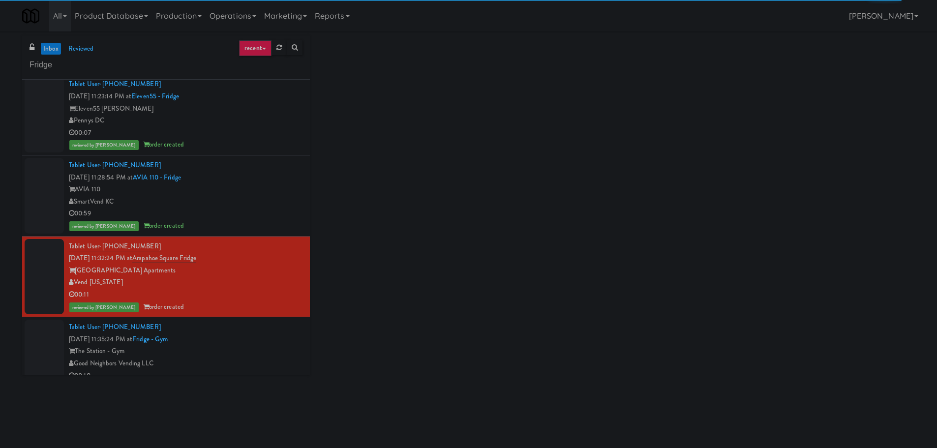
click at [265, 316] on li "Tablet User · (720) 234-9091 [DATE] 11:32:24 PM at [GEOGRAPHIC_DATA] [GEOGRAPHI…" at bounding box center [166, 277] width 288 height 81
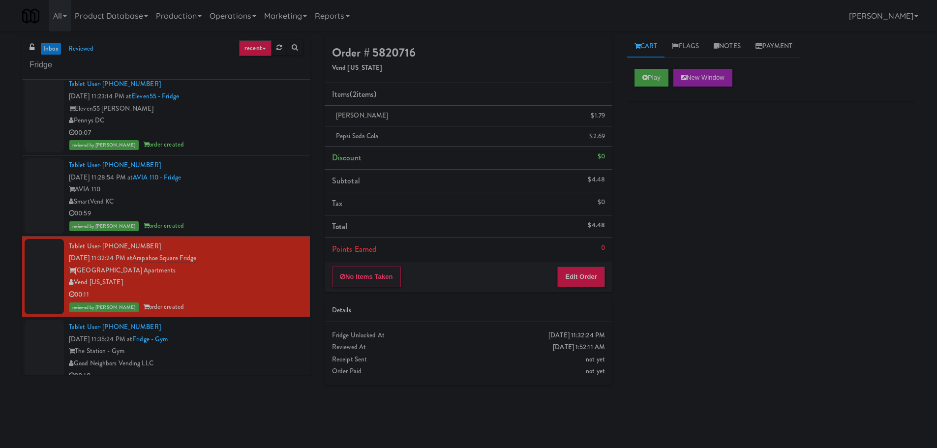
click at [250, 316] on li "Tablet User · (720) 234-9091 [DATE] 11:32:24 PM at [GEOGRAPHIC_DATA] [GEOGRAPHI…" at bounding box center [166, 277] width 288 height 81
drag, startPoint x: 251, startPoint y: 321, endPoint x: 255, endPoint y: 310, distance: 11.4
click at [251, 321] on li "Tablet User · (607) 242-3241 [DATE] 11:35:24 PM at [GEOGRAPHIC_DATA] - Gym Good…" at bounding box center [166, 357] width 288 height 81
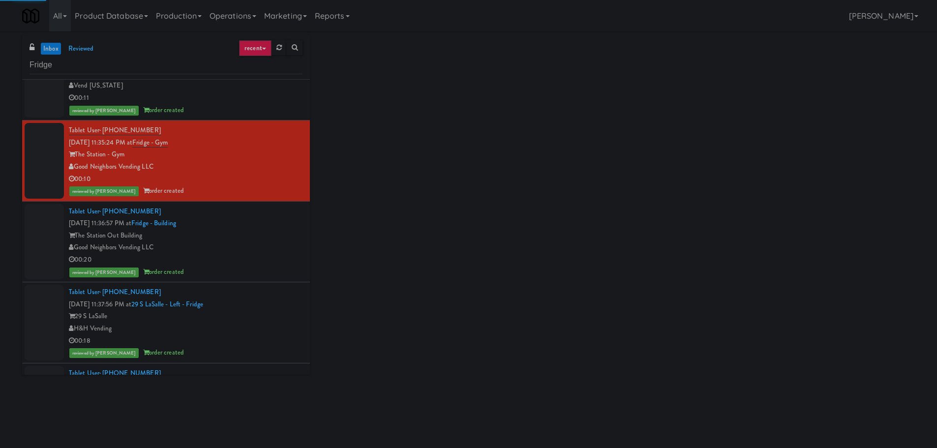
click at [263, 218] on div "Tablet User · (315) 573-2427 [DATE] 11:36:57 PM at [GEOGRAPHIC_DATA] The Statio…" at bounding box center [186, 242] width 234 height 73
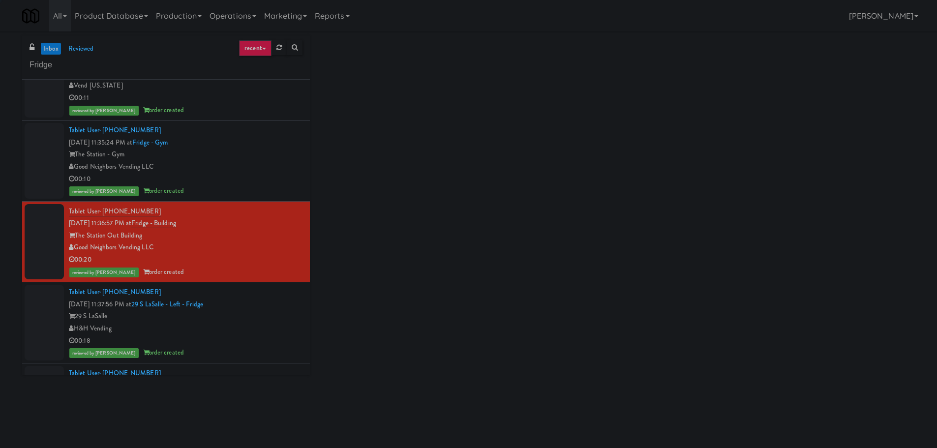
click at [261, 297] on div "Tablet User · (312) 736-2135 [DATE] 11:37:56 PM at 29 S LaSalle - Left - Fridge…" at bounding box center [186, 322] width 234 height 73
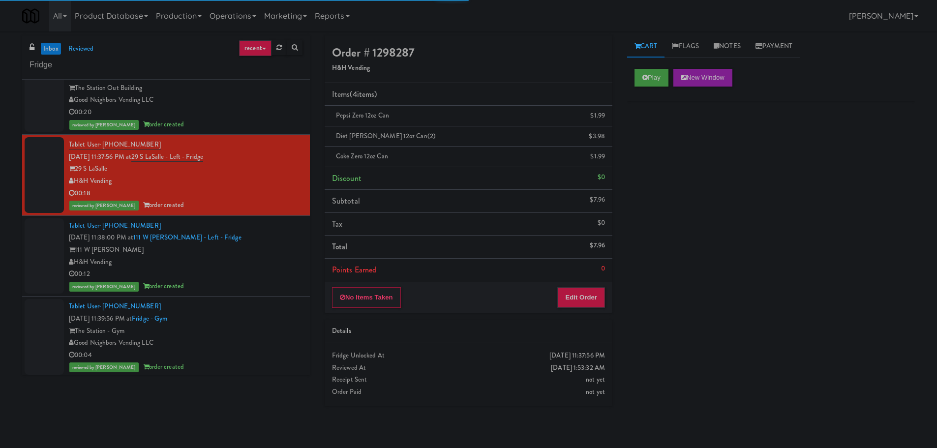
click at [263, 242] on div "Tablet User · (248) 828-5298 [DATE] 11:38:00 PM at [GEOGRAPHIC_DATA][PERSON_NAM…" at bounding box center [186, 256] width 234 height 73
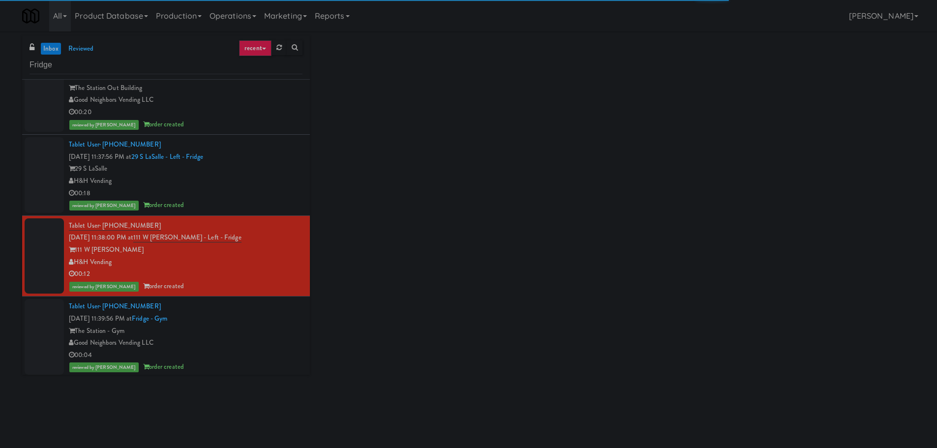
click at [263, 319] on div "Tablet User · (716) 709-1707 [DATE] 11:39:56 PM at [GEOGRAPHIC_DATA] - Gym Good…" at bounding box center [186, 337] width 234 height 73
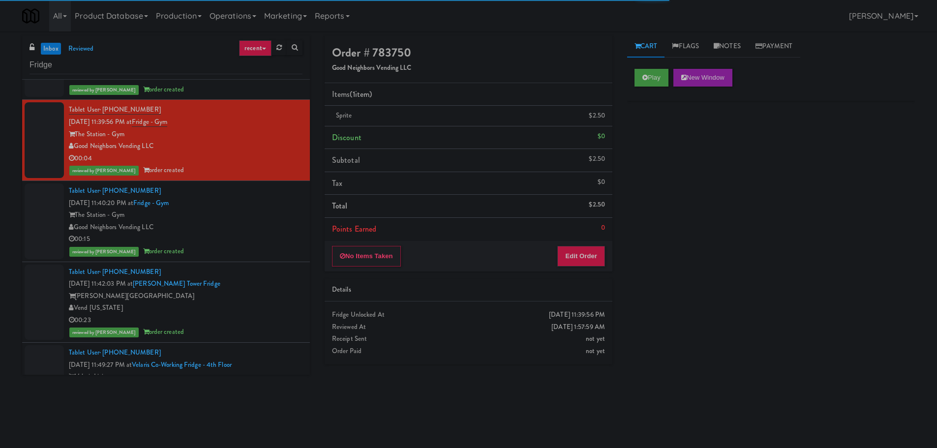
click at [258, 214] on div "The Station - Gym" at bounding box center [186, 215] width 234 height 12
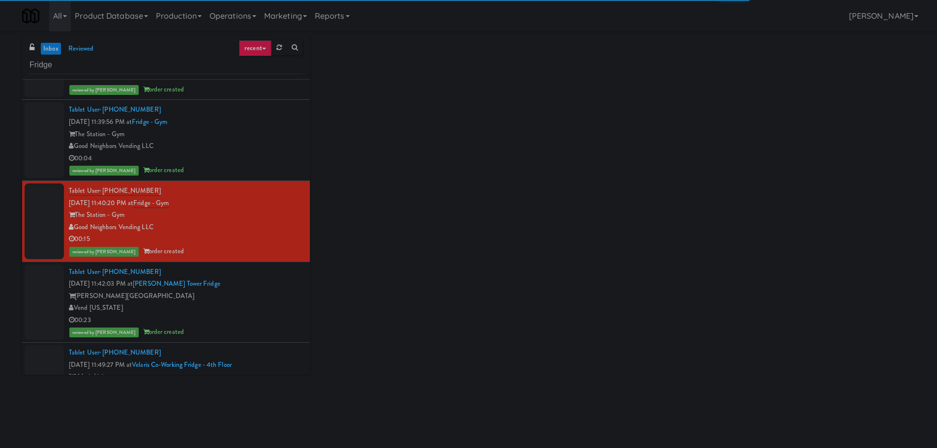
click at [266, 284] on div "Tablet User · (512) 773-8286 [DATE] 11:42:03 PM at [PERSON_NAME][GEOGRAPHIC_DAT…" at bounding box center [186, 302] width 234 height 73
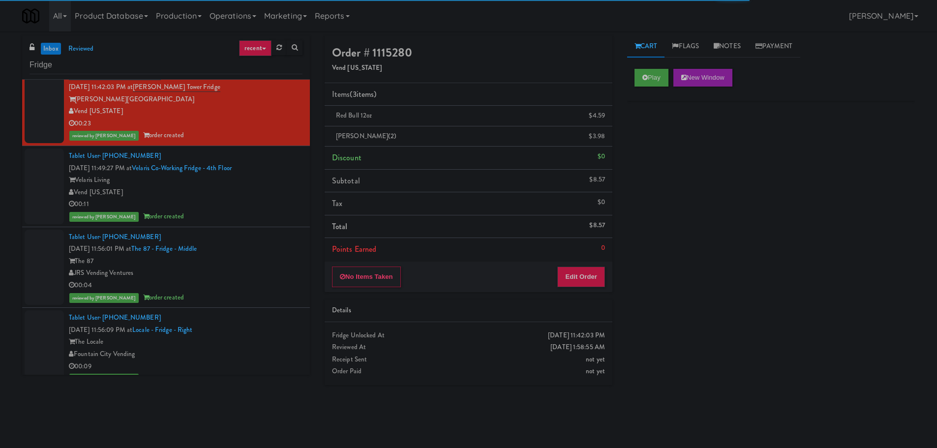
click at [268, 199] on div "00:11" at bounding box center [186, 204] width 234 height 12
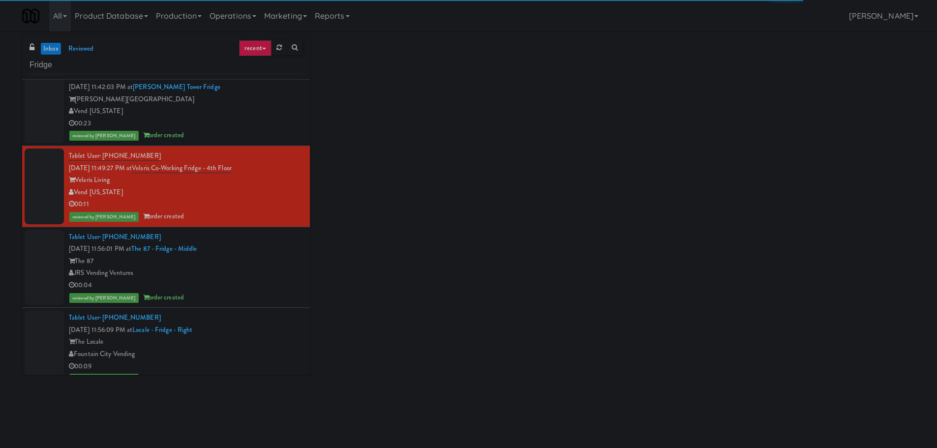
click at [260, 279] on div "00:04" at bounding box center [186, 285] width 234 height 12
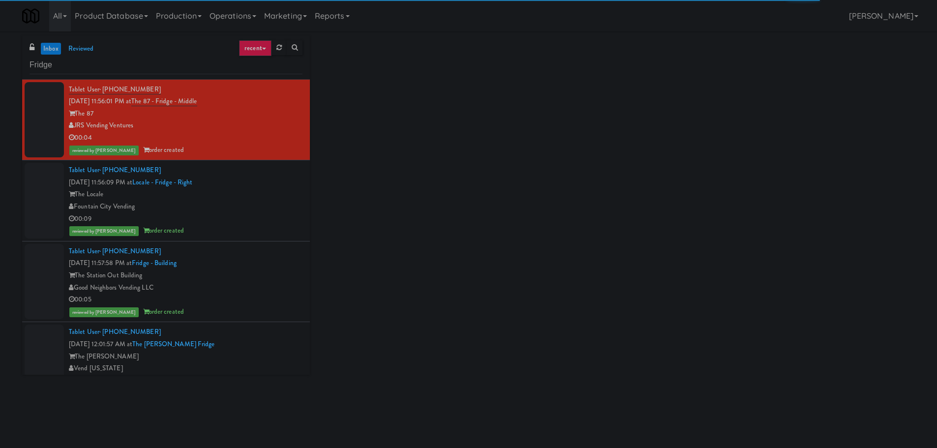
click at [256, 202] on div "Fountain City Vending" at bounding box center [186, 207] width 234 height 12
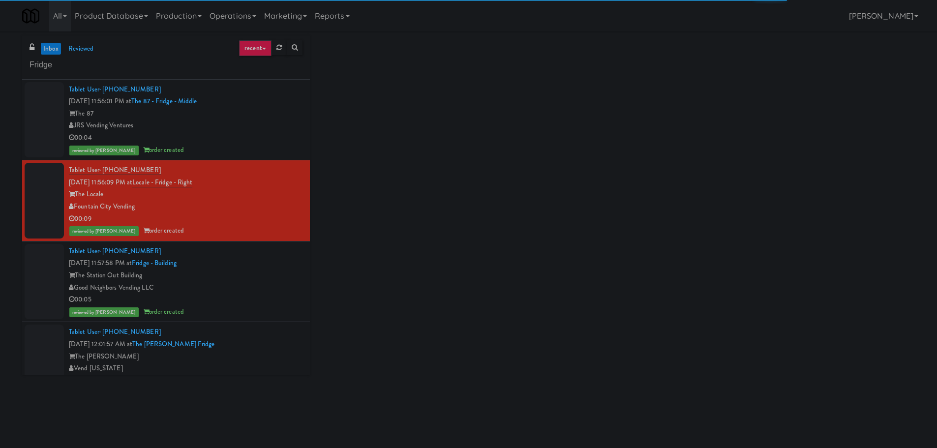
click at [246, 271] on div "The Station Out Building" at bounding box center [186, 276] width 234 height 12
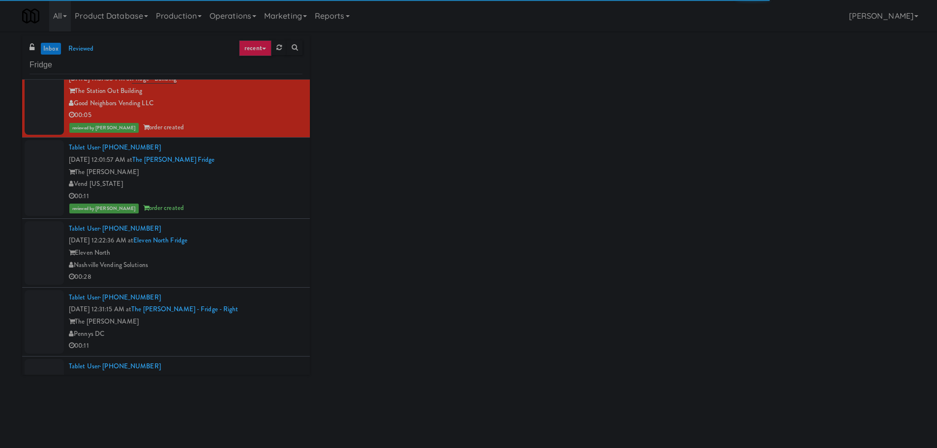
scroll to position [3100, 0]
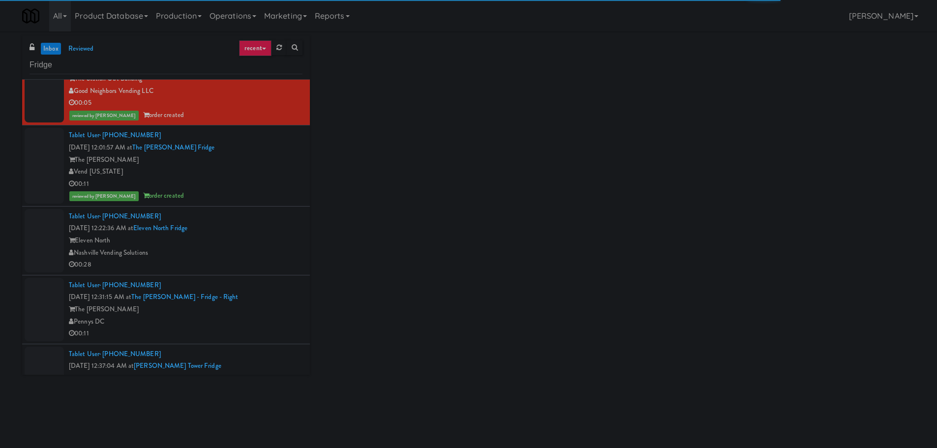
click at [260, 185] on div "00:11" at bounding box center [186, 184] width 234 height 12
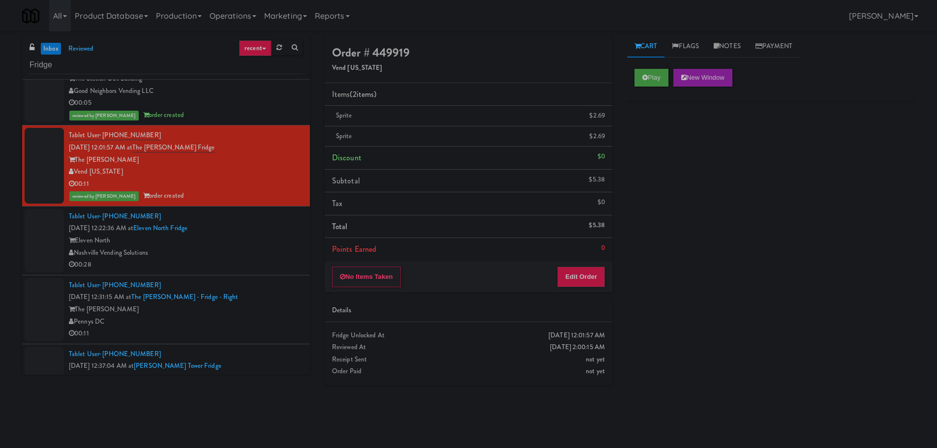
click at [47, 51] on link "inbox" at bounding box center [51, 49] width 20 height 12
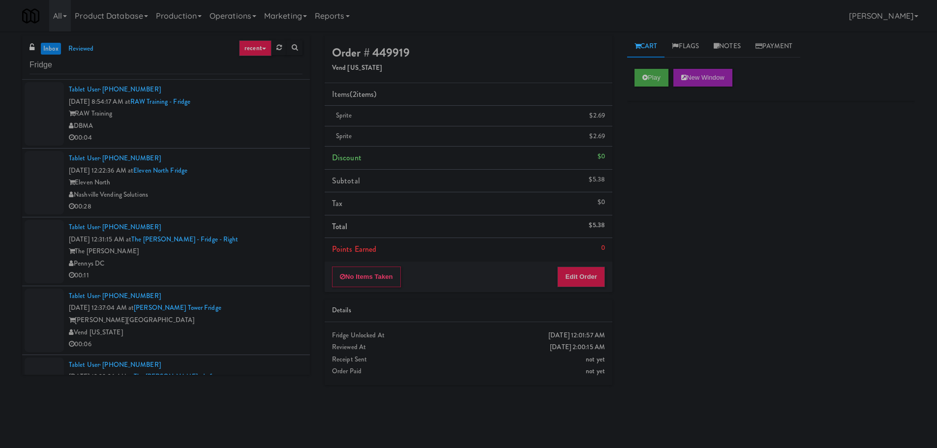
click at [47, 46] on link "inbox" at bounding box center [51, 49] width 20 height 12
click at [45, 52] on link "inbox" at bounding box center [51, 49] width 20 height 12
click at [55, 53] on link "inbox" at bounding box center [51, 49] width 20 height 12
click at [281, 126] on div "DBMA" at bounding box center [186, 126] width 234 height 12
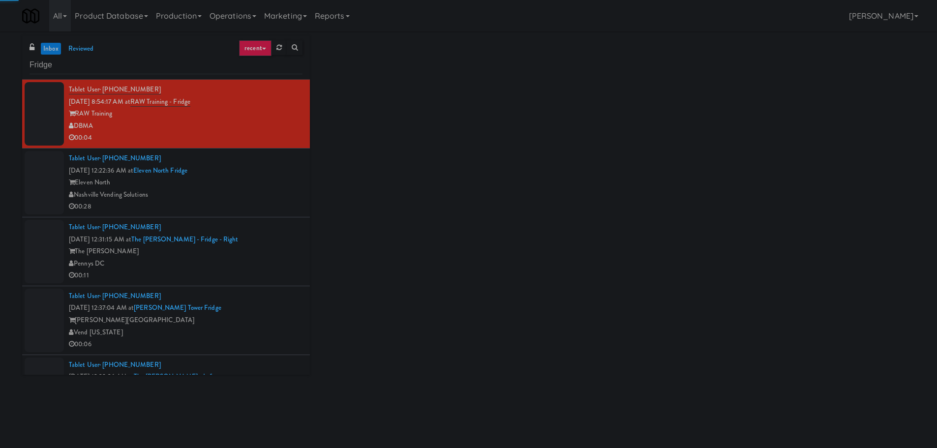
click at [265, 181] on div "Eleven North" at bounding box center [186, 183] width 234 height 12
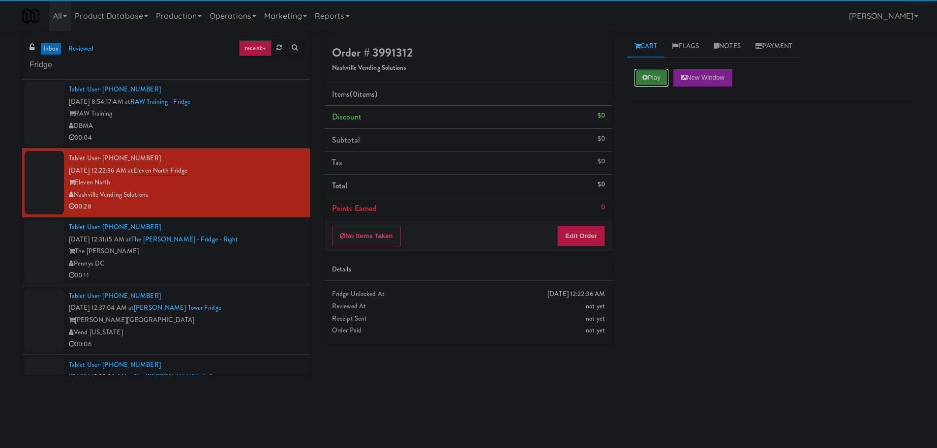
click at [650, 77] on button "Play" at bounding box center [652, 78] width 34 height 18
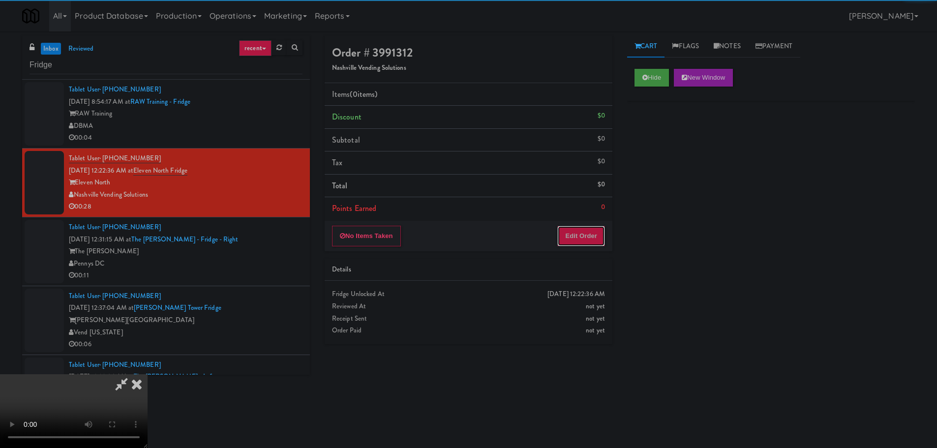
click at [593, 230] on button "Edit Order" at bounding box center [582, 236] width 48 height 21
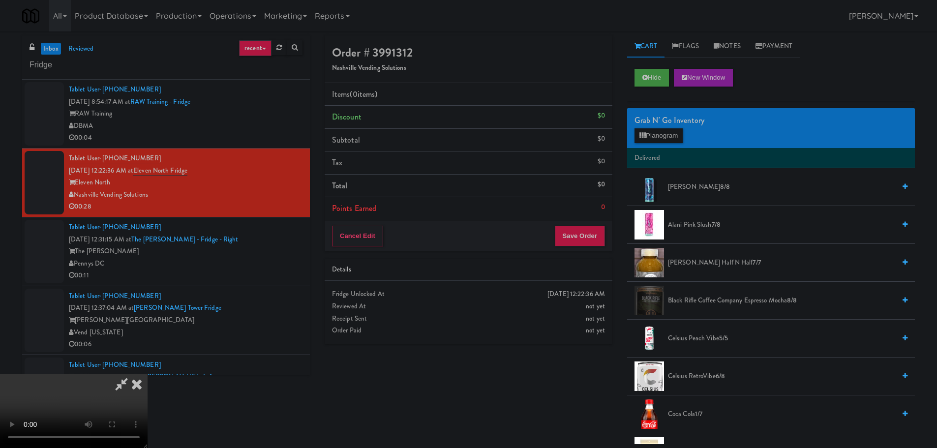
click at [148, 374] on video at bounding box center [74, 411] width 148 height 74
click at [715, 266] on span "[PERSON_NAME] Half n Half 7/7" at bounding box center [781, 263] width 227 height 12
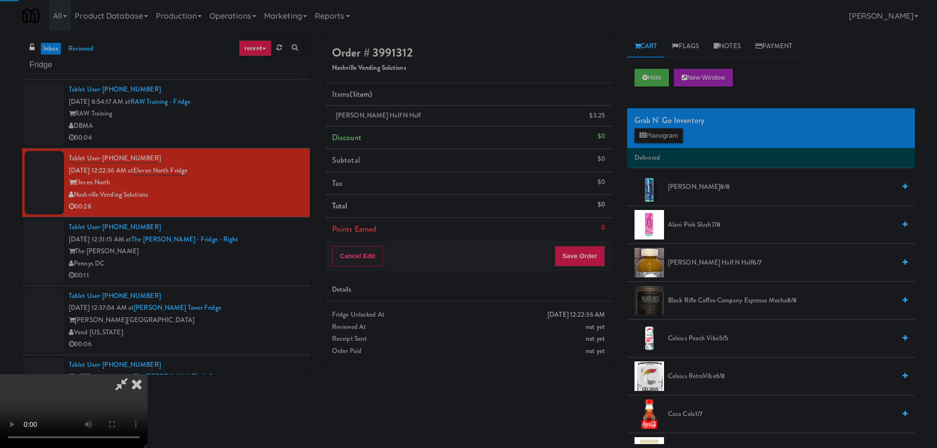
click at [148, 374] on video at bounding box center [74, 411] width 148 height 74
click at [643, 134] on icon at bounding box center [643, 135] width 6 height 6
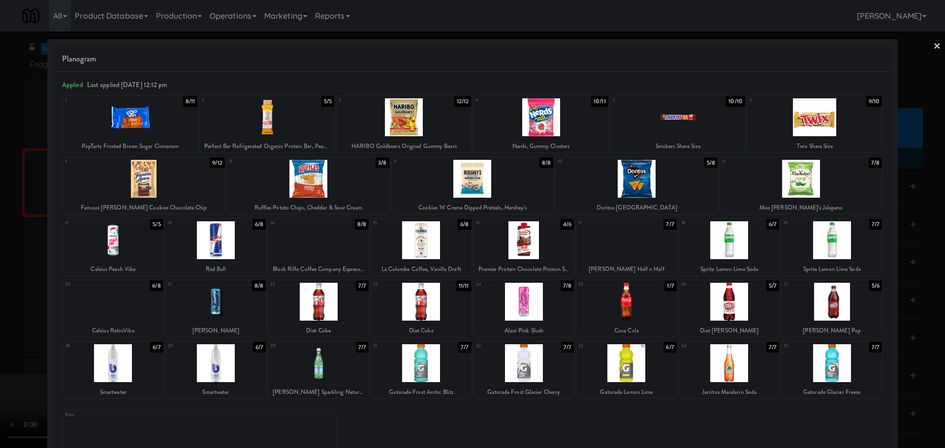
click at [726, 251] on div at bounding box center [729, 240] width 100 height 38
drag, startPoint x: 0, startPoint y: 272, endPoint x: 246, endPoint y: 225, distance: 250.0
click at [2, 272] on div at bounding box center [472, 224] width 945 height 448
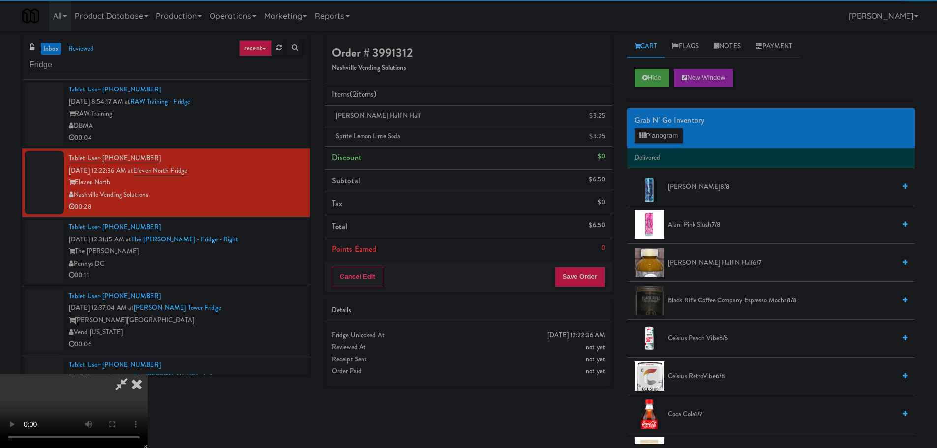
drag, startPoint x: 246, startPoint y: 225, endPoint x: 337, endPoint y: 222, distance: 91.1
click at [148, 374] on video at bounding box center [74, 411] width 148 height 74
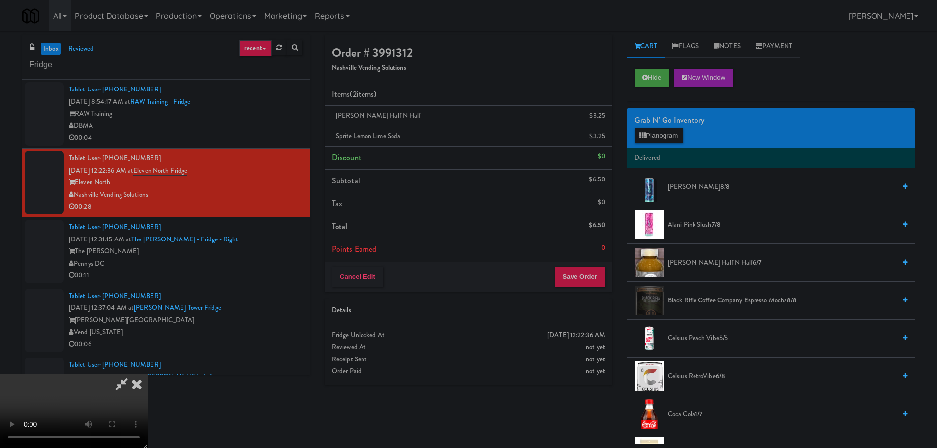
click at [148, 374] on video at bounding box center [74, 411] width 148 height 74
drag, startPoint x: 386, startPoint y: 276, endPoint x: 378, endPoint y: 280, distance: 8.4
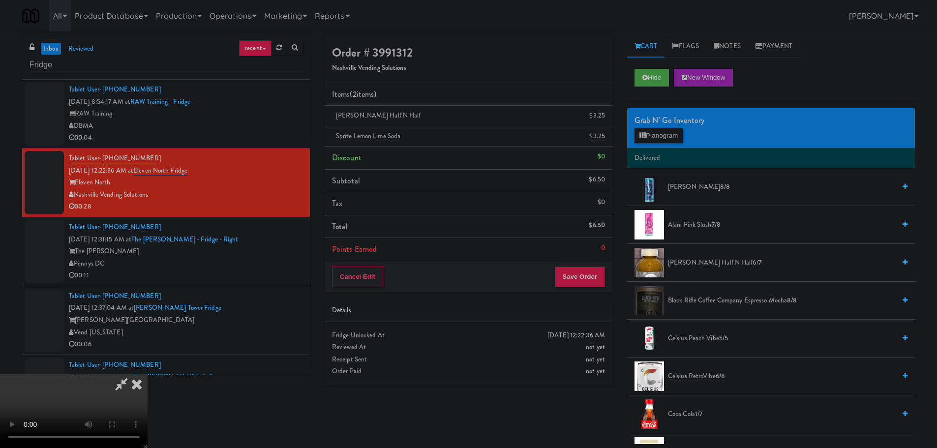
click at [148, 374] on video at bounding box center [74, 411] width 148 height 74
click at [649, 140] on button "Planogram" at bounding box center [659, 135] width 48 height 15
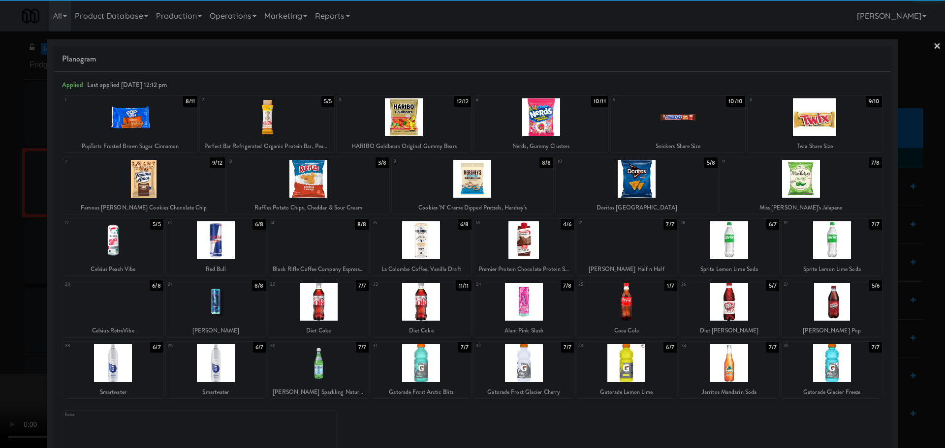
click at [228, 246] on div at bounding box center [216, 240] width 100 height 38
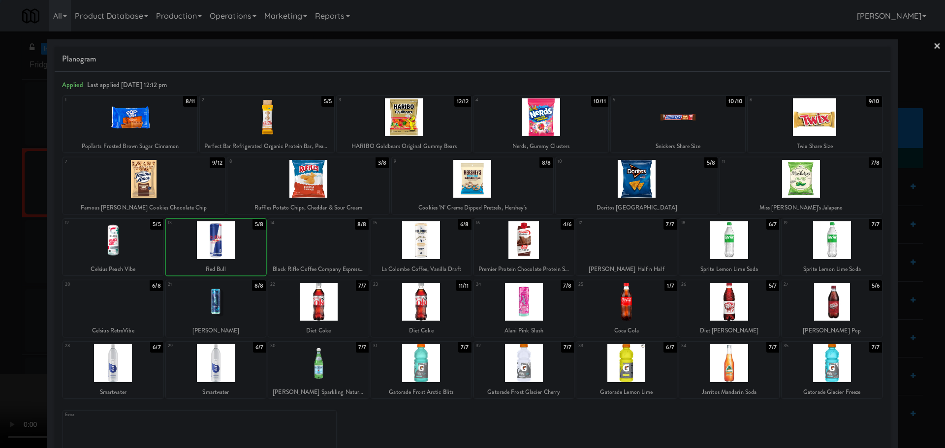
click at [8, 302] on div at bounding box center [472, 224] width 945 height 448
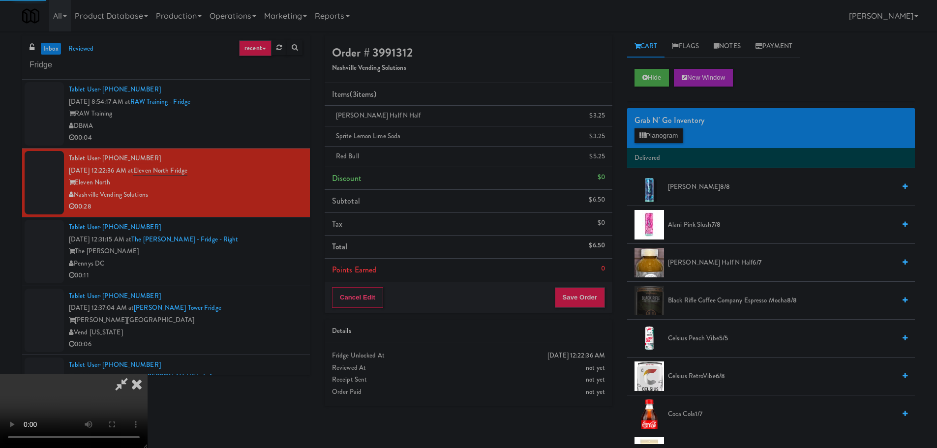
click at [148, 374] on video at bounding box center [74, 411] width 148 height 74
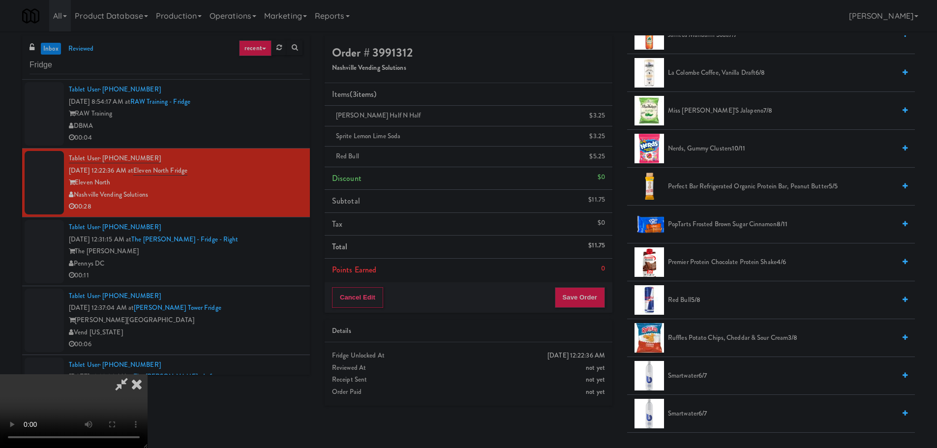
scroll to position [886, 0]
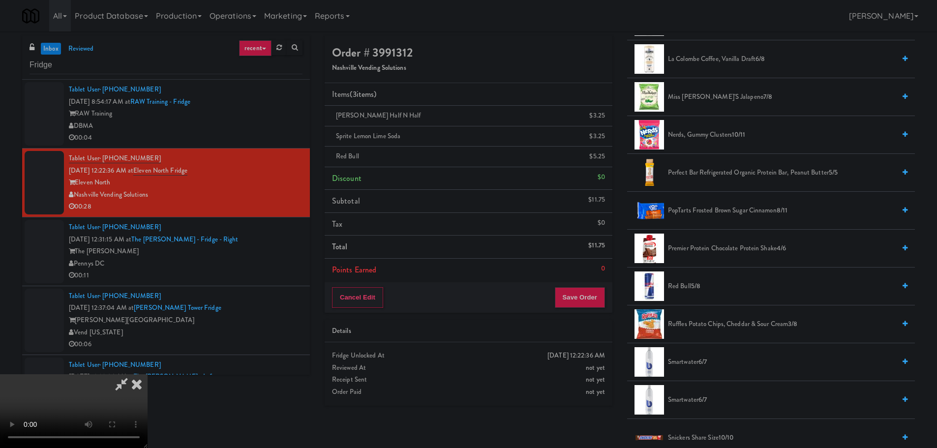
click at [692, 327] on span "Ruffles Potato Chips, Cheddar & Sour Cream 3/8" at bounding box center [781, 324] width 227 height 12
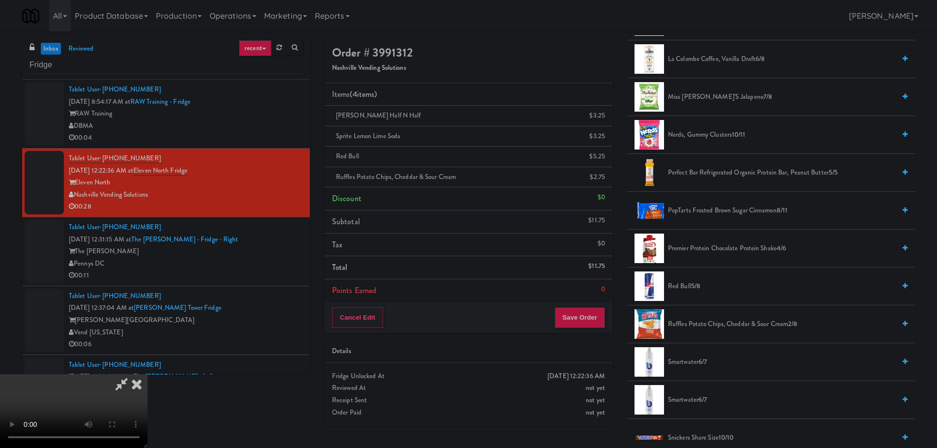
click at [148, 374] on video at bounding box center [74, 411] width 148 height 74
click at [585, 301] on li "Points Earned 0" at bounding box center [469, 290] width 288 height 23
click at [579, 314] on button "Save Order" at bounding box center [580, 318] width 50 height 21
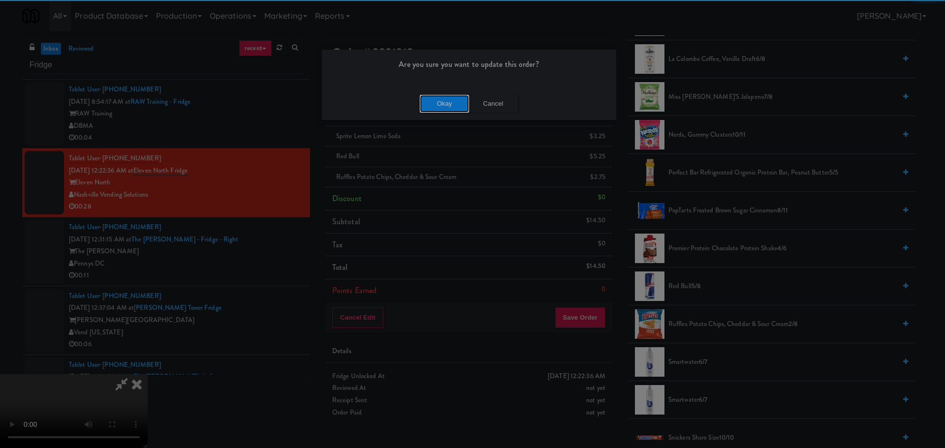
click at [427, 106] on button "Okay" at bounding box center [444, 104] width 49 height 18
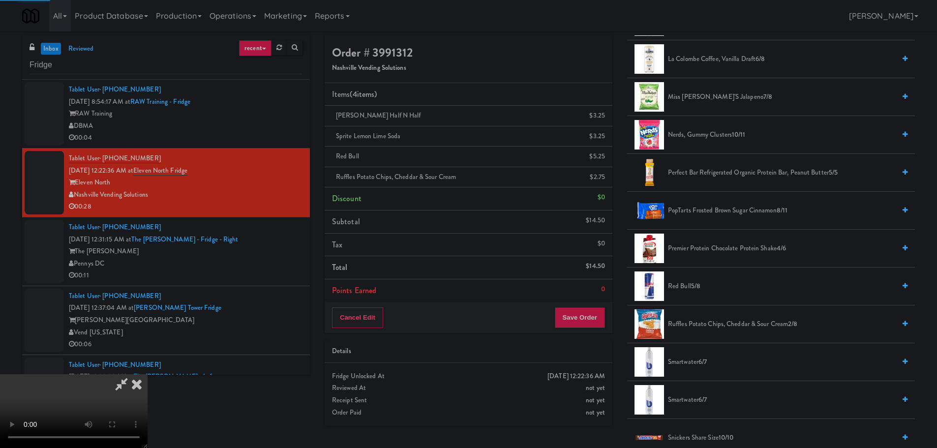
scroll to position [0, 0]
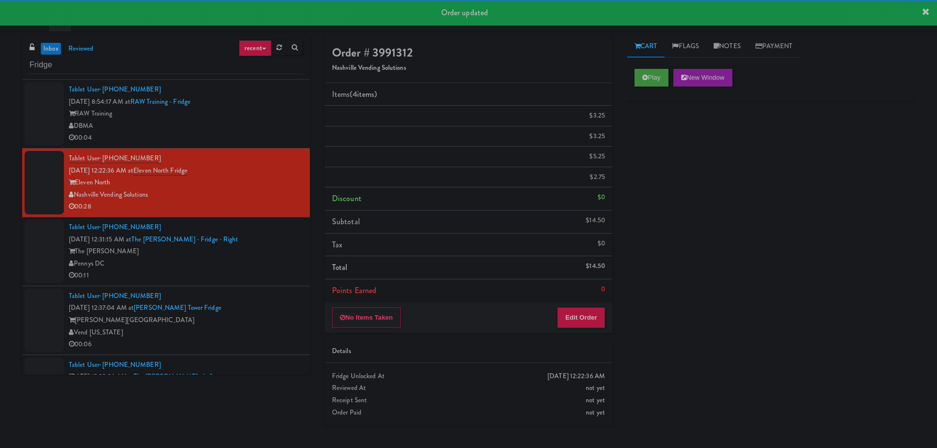
click at [274, 252] on div "The [PERSON_NAME]" at bounding box center [186, 252] width 234 height 12
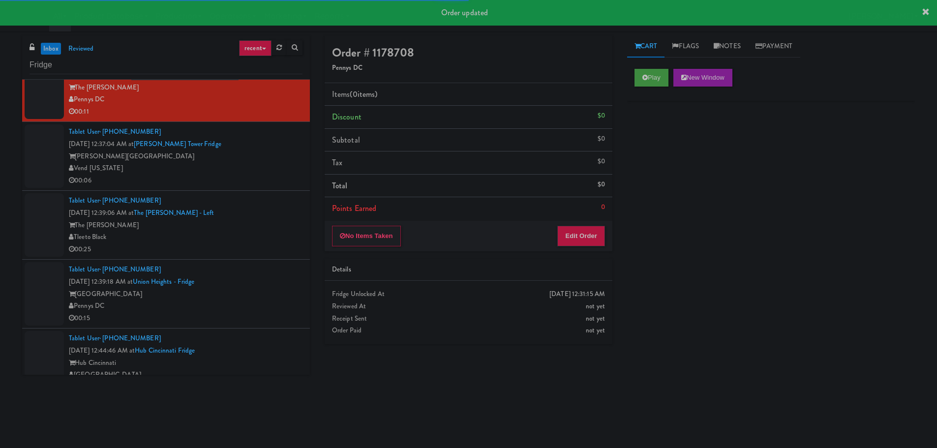
scroll to position [148, 0]
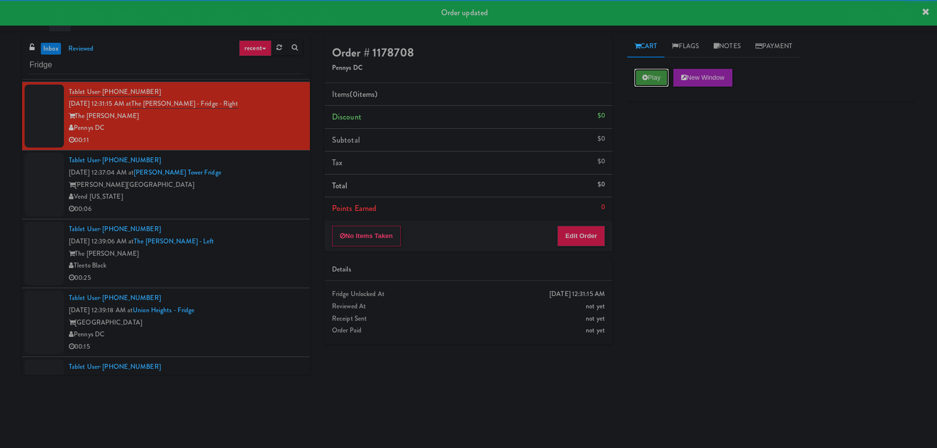
click at [641, 82] on button "Play" at bounding box center [652, 78] width 34 height 18
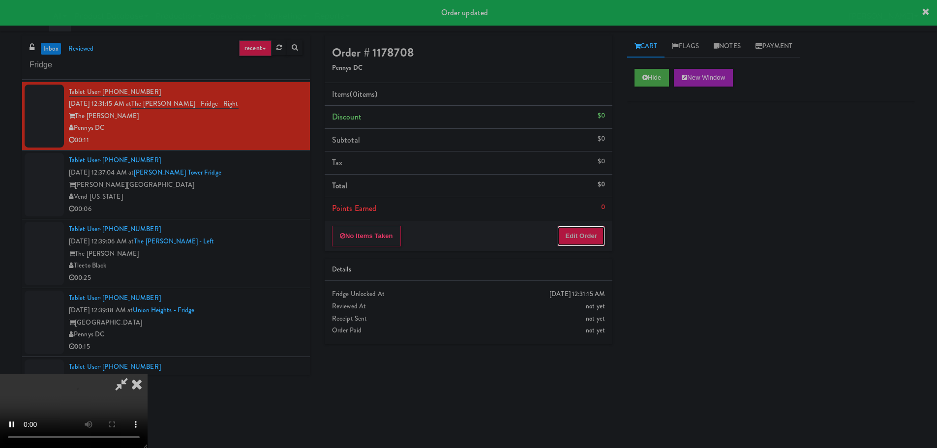
click at [585, 229] on button "Edit Order" at bounding box center [582, 236] width 48 height 21
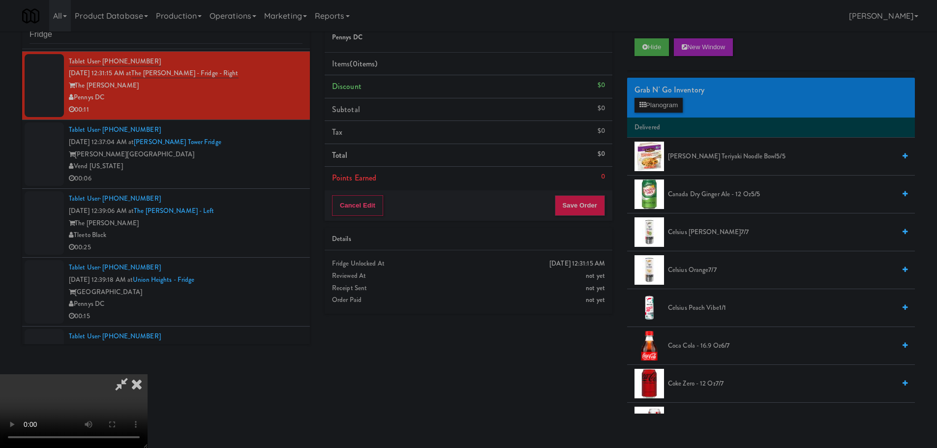
scroll to position [31, 0]
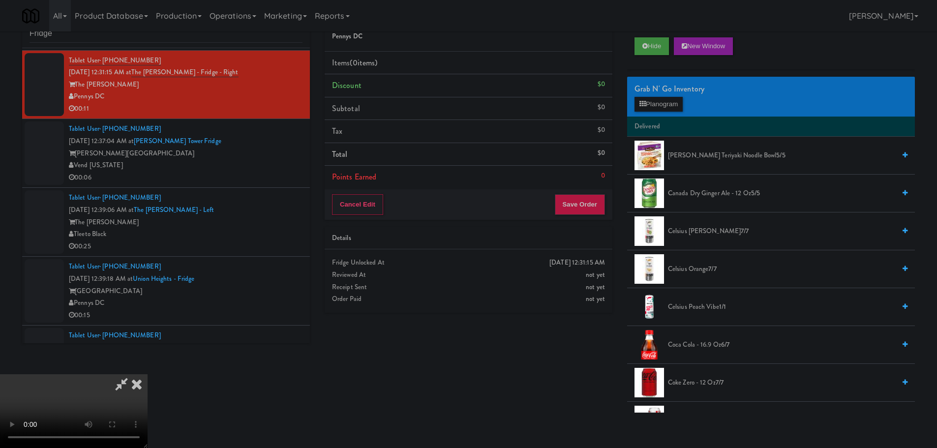
click at [148, 374] on video at bounding box center [74, 411] width 148 height 74
drag, startPoint x: 292, startPoint y: 251, endPoint x: 290, endPoint y: 263, distance: 12.0
click at [148, 374] on video at bounding box center [74, 411] width 148 height 74
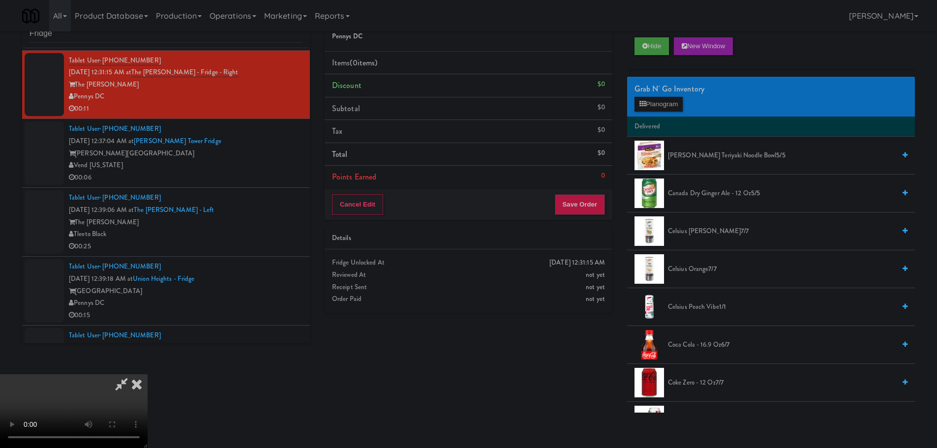
click at [148, 374] on video at bounding box center [74, 411] width 148 height 74
drag, startPoint x: 289, startPoint y: 275, endPoint x: 297, endPoint y: 274, distance: 7.9
click at [148, 374] on video at bounding box center [74, 411] width 148 height 74
click at [705, 193] on span "Canada Dry Ginger Ale - 12 oz 5/5" at bounding box center [781, 193] width 227 height 12
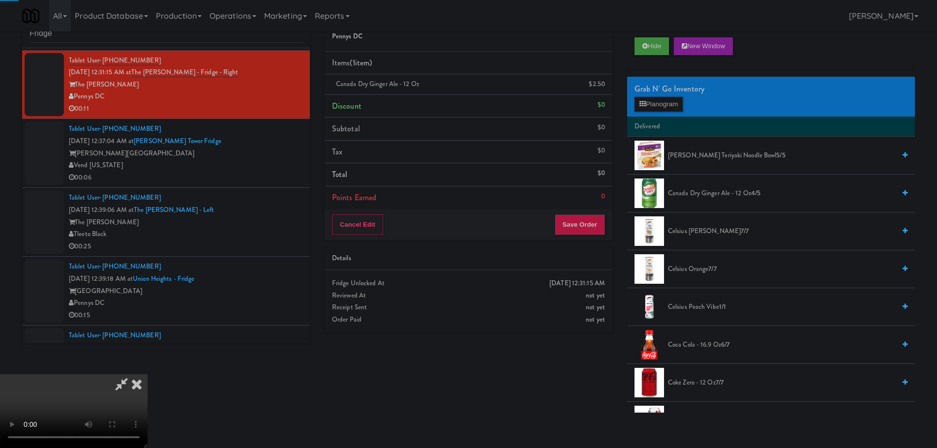
click at [148, 374] on video at bounding box center [74, 411] width 148 height 74
click at [586, 220] on button "Save Order" at bounding box center [580, 225] width 50 height 21
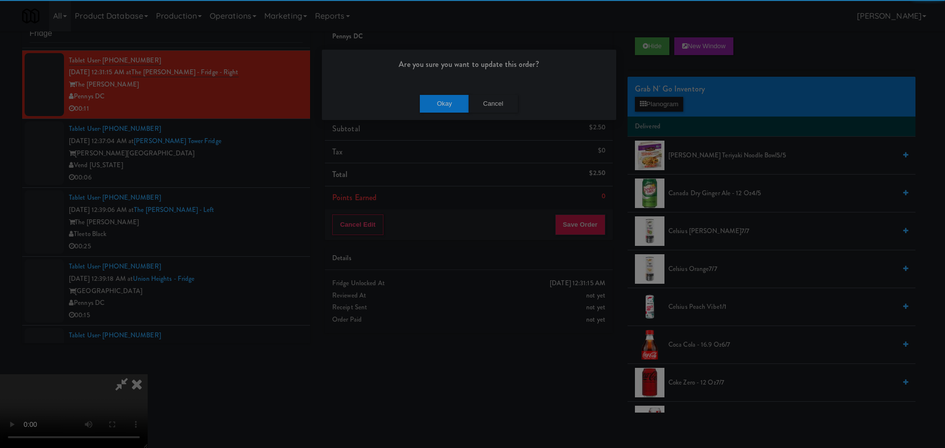
click at [435, 93] on div "Okay Cancel" at bounding box center [469, 103] width 294 height 33
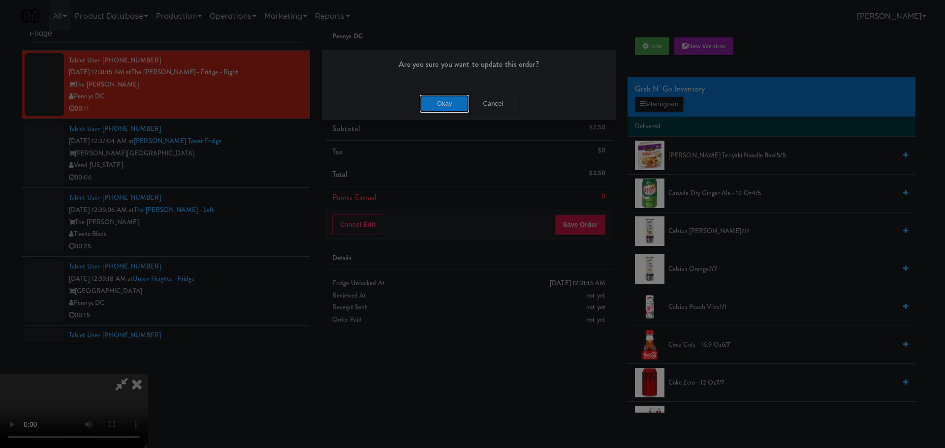
click at [432, 99] on button "Okay" at bounding box center [444, 104] width 49 height 18
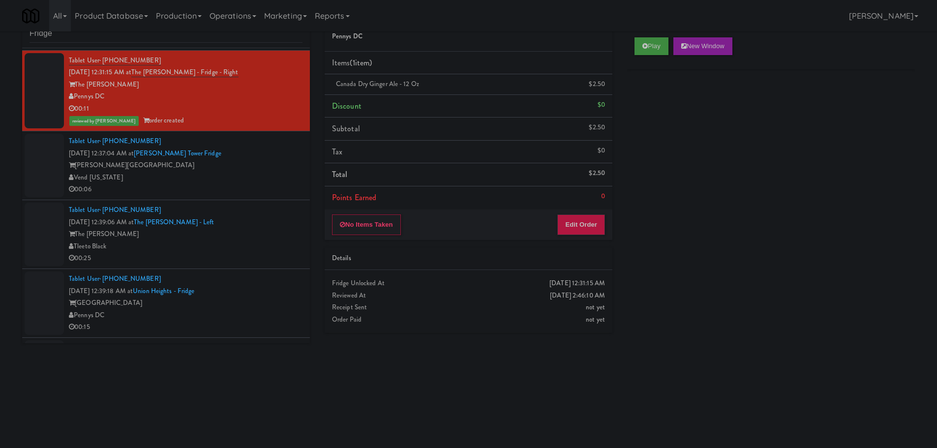
click at [254, 193] on div "00:06" at bounding box center [186, 190] width 234 height 12
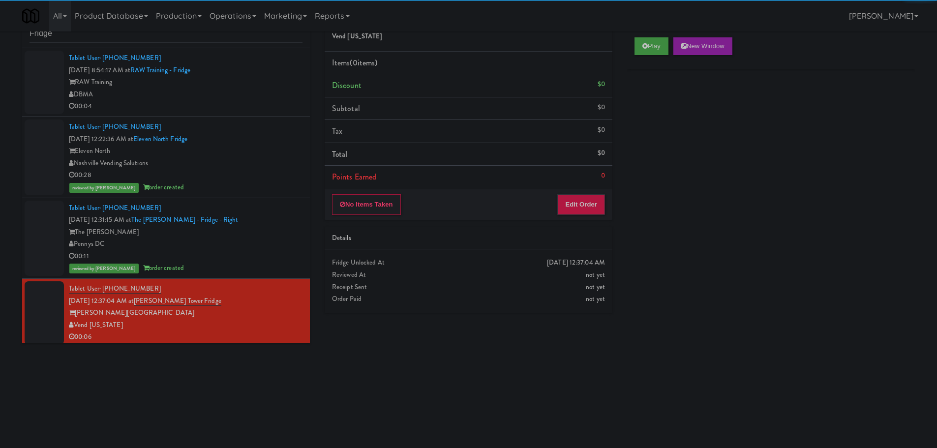
click at [665, 61] on div "Play New Window" at bounding box center [771, 49] width 288 height 39
click at [651, 44] on button "Play" at bounding box center [652, 46] width 34 height 18
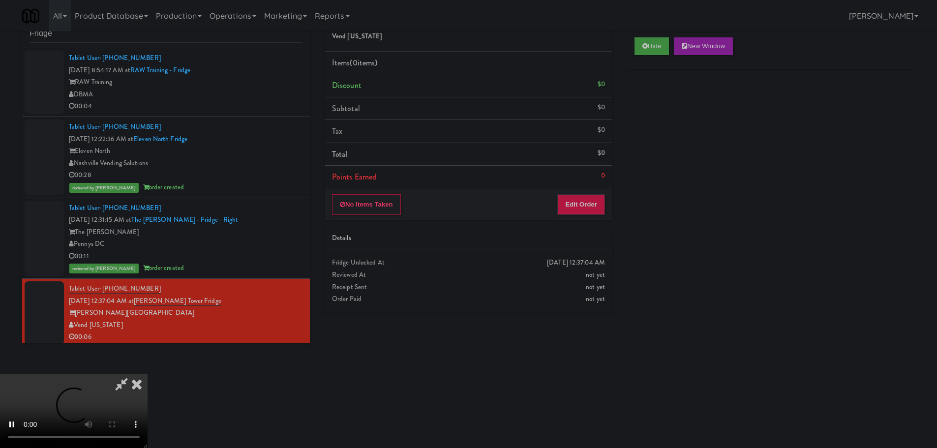
click at [609, 190] on div "No Items Taken Edit Order" at bounding box center [469, 204] width 288 height 31
click at [586, 200] on button "Edit Order" at bounding box center [582, 204] width 48 height 21
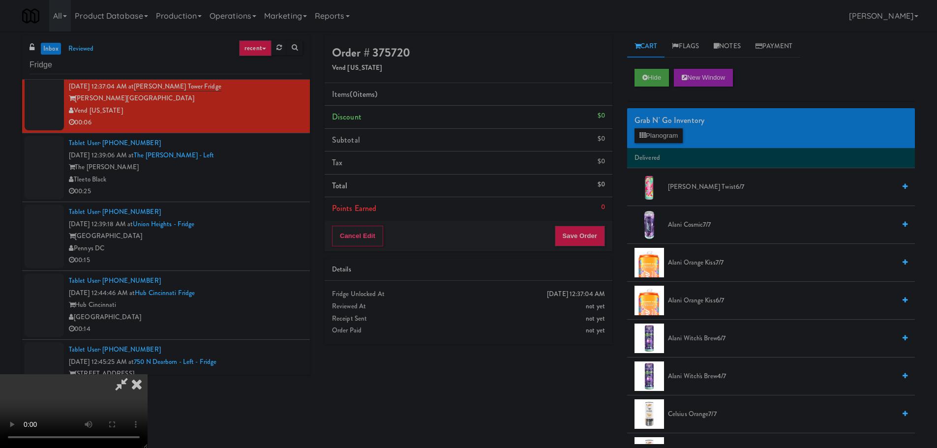
drag, startPoint x: 400, startPoint y: 243, endPoint x: 410, endPoint y: 242, distance: 10.8
click at [148, 374] on video at bounding box center [74, 411] width 148 height 74
drag, startPoint x: 645, startPoint y: 140, endPoint x: 654, endPoint y: 134, distance: 10.6
click at [647, 139] on button "Planogram" at bounding box center [659, 135] width 48 height 15
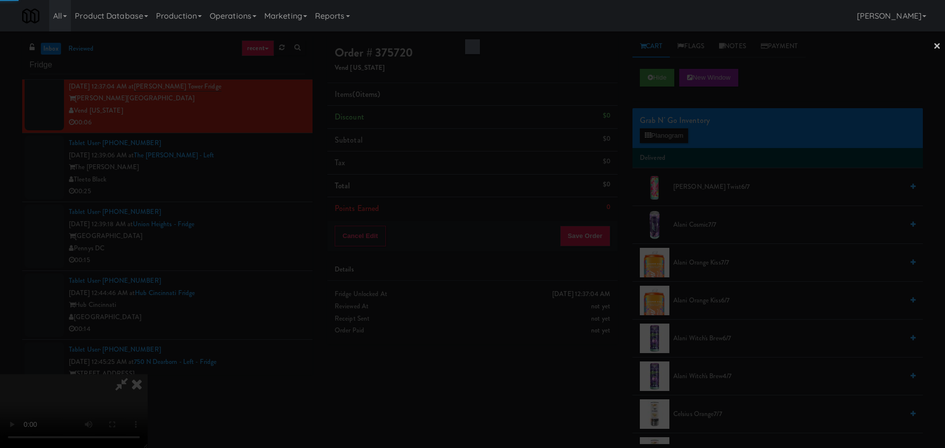
click at [654, 134] on div at bounding box center [472, 224] width 945 height 448
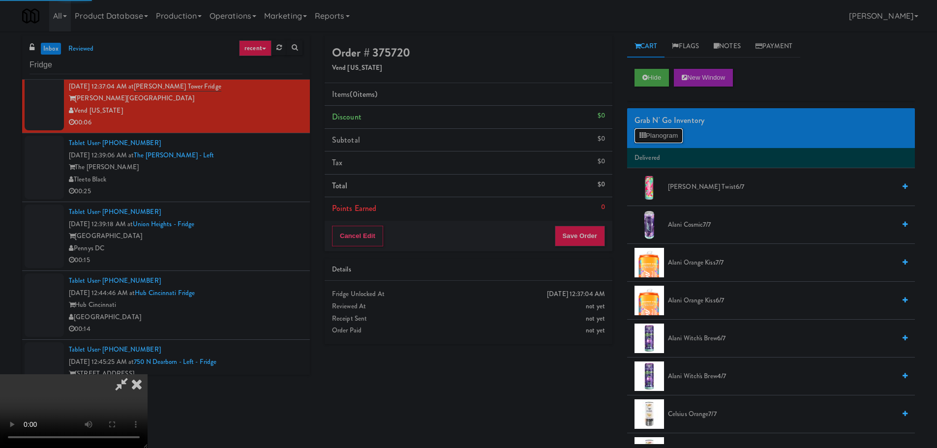
click at [654, 134] on button "Planogram" at bounding box center [659, 135] width 48 height 15
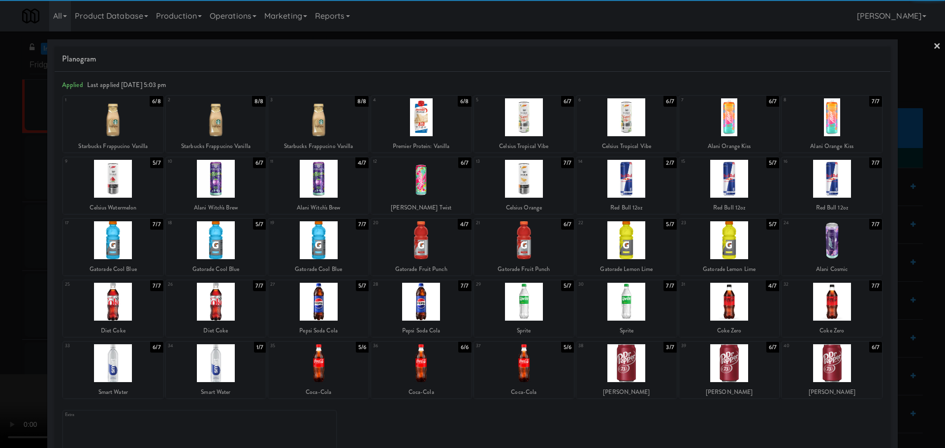
click at [720, 314] on div at bounding box center [729, 302] width 100 height 38
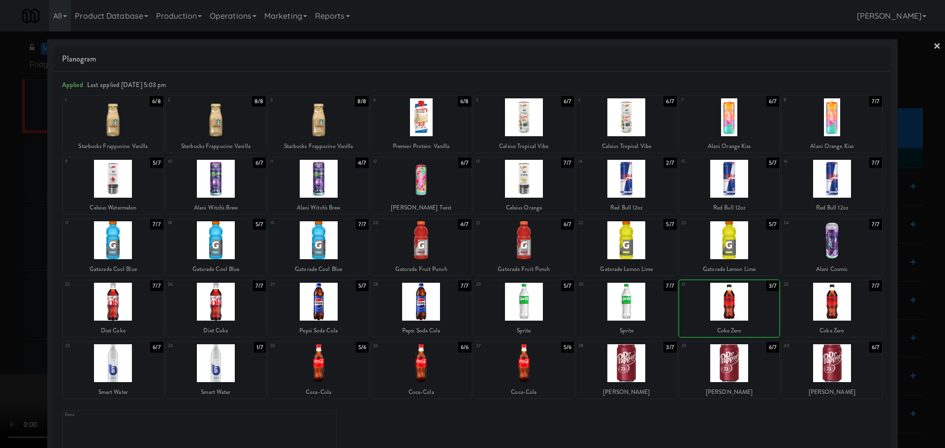
click at [4, 316] on div at bounding box center [472, 224] width 945 height 448
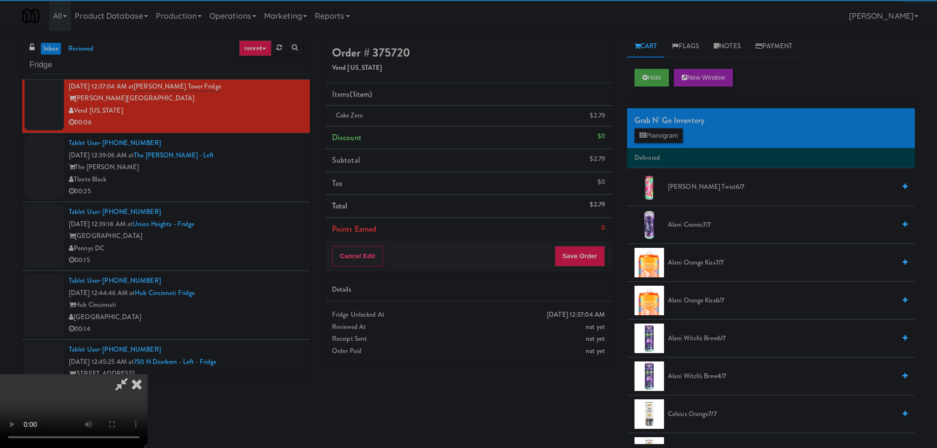
scroll to position [169, 0]
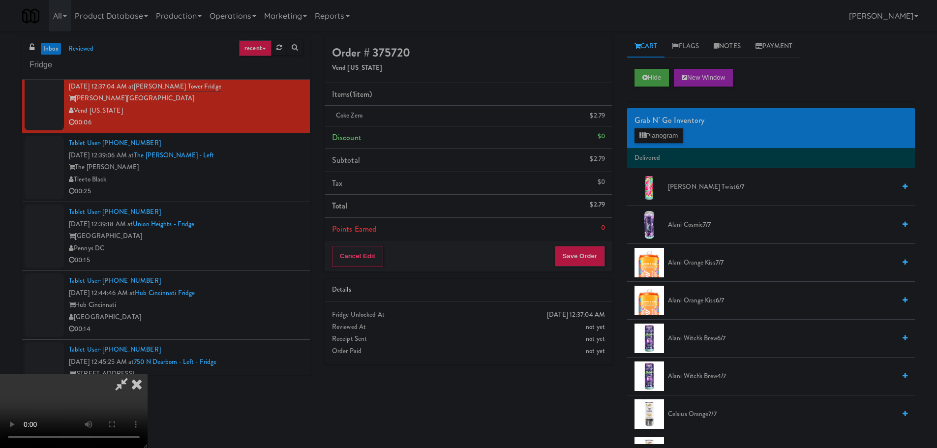
click at [148, 374] on video at bounding box center [74, 411] width 148 height 74
click at [589, 252] on button "Save Order" at bounding box center [580, 256] width 50 height 21
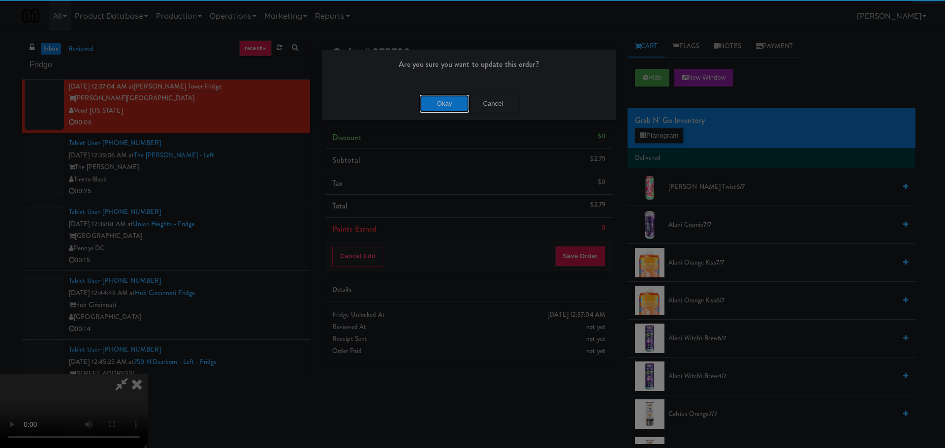
click at [449, 101] on button "Okay" at bounding box center [444, 104] width 49 height 18
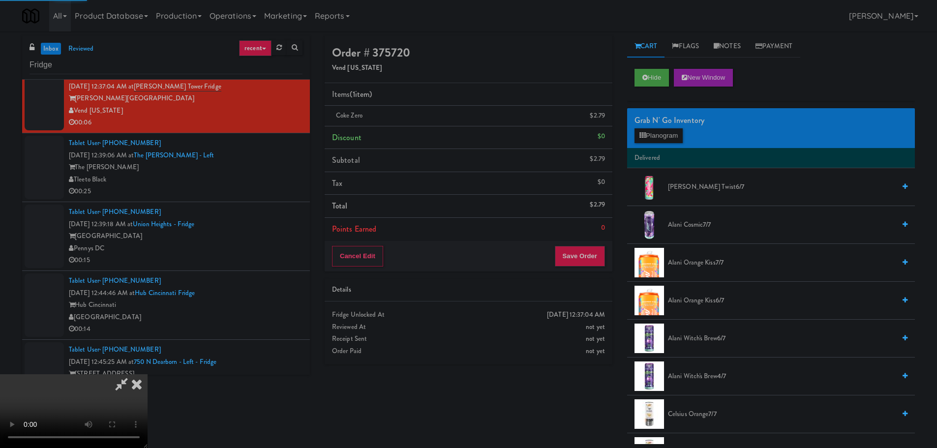
scroll to position [0, 0]
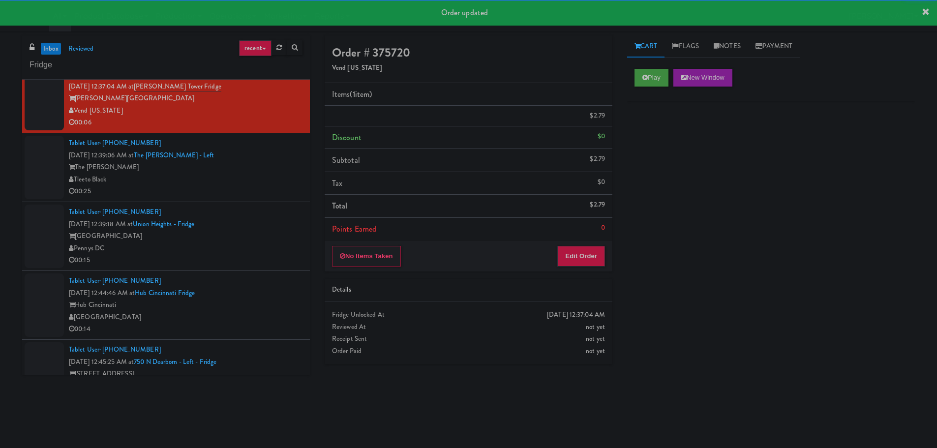
click at [256, 191] on div "00:25" at bounding box center [186, 192] width 234 height 12
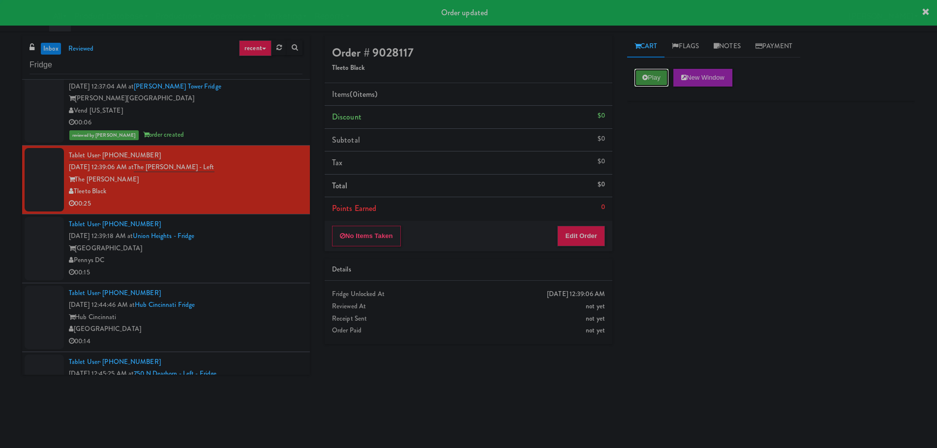
click at [647, 73] on button "Play" at bounding box center [652, 78] width 34 height 18
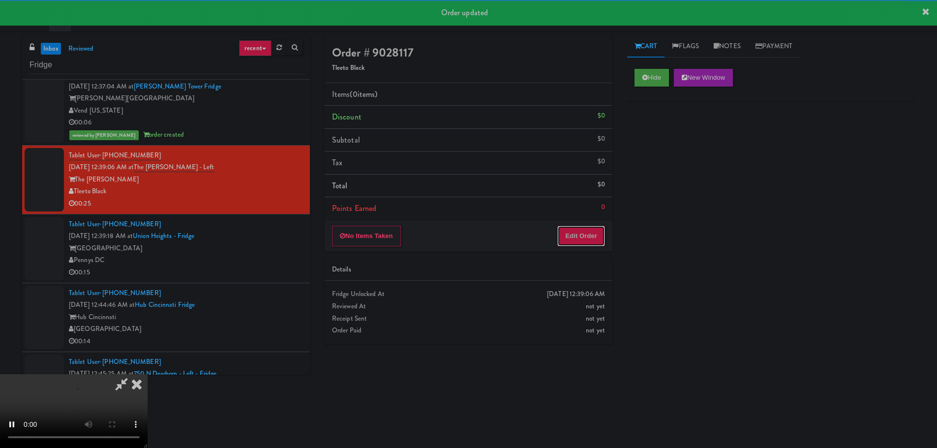
click at [578, 240] on button "Edit Order" at bounding box center [582, 236] width 48 height 21
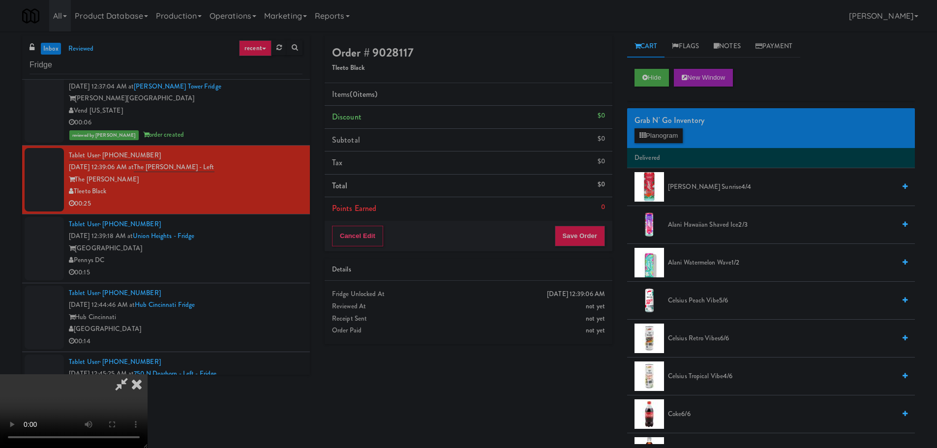
click at [148, 374] on video at bounding box center [74, 411] width 148 height 74
drag, startPoint x: 210, startPoint y: 327, endPoint x: 242, endPoint y: 309, distance: 36.6
click at [148, 374] on video at bounding box center [74, 411] width 148 height 74
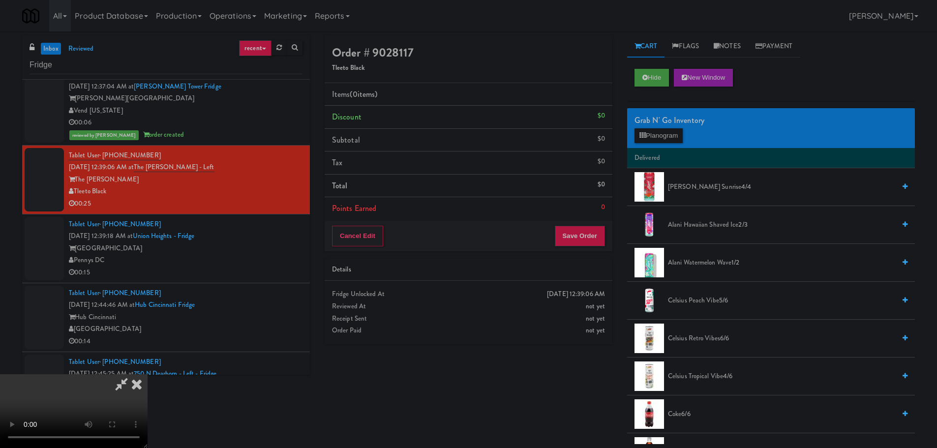
drag, startPoint x: 334, startPoint y: 281, endPoint x: 415, endPoint y: 255, distance: 84.8
click at [148, 374] on video at bounding box center [74, 411] width 148 height 74
click at [662, 139] on button "Planogram" at bounding box center [659, 135] width 48 height 15
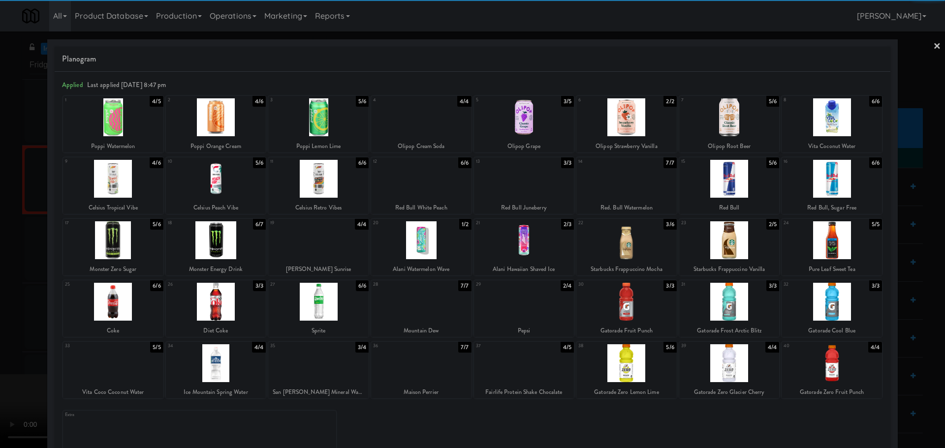
click at [130, 126] on div at bounding box center [113, 117] width 100 height 38
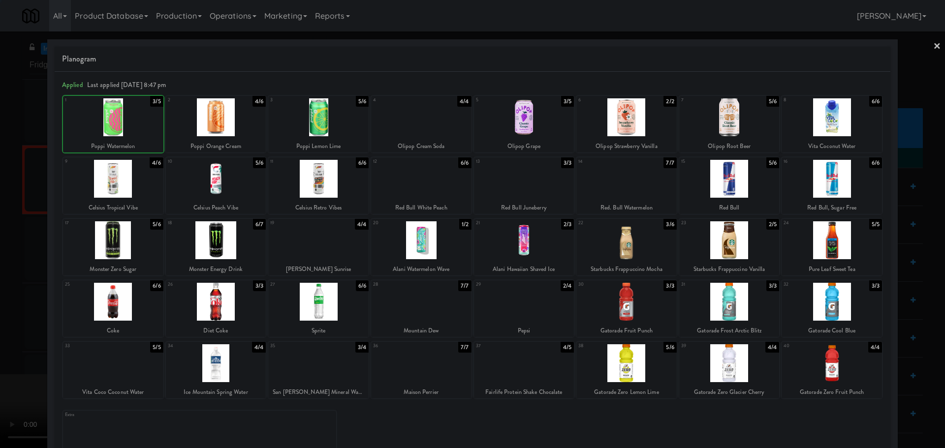
drag, startPoint x: 0, startPoint y: 166, endPoint x: 38, endPoint y: 170, distance: 38.5
click at [7, 166] on div at bounding box center [472, 224] width 945 height 448
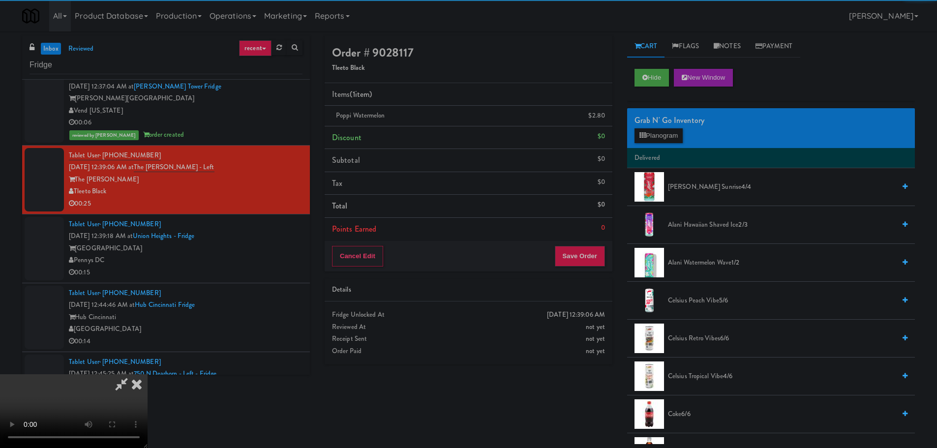
click at [148, 374] on video at bounding box center [74, 411] width 148 height 74
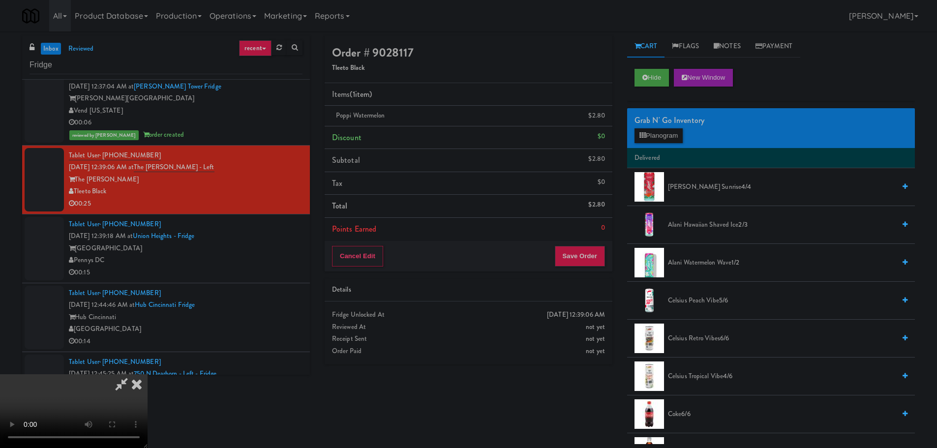
click at [148, 374] on video at bounding box center [74, 411] width 148 height 74
click at [656, 139] on button "Planogram" at bounding box center [659, 135] width 48 height 15
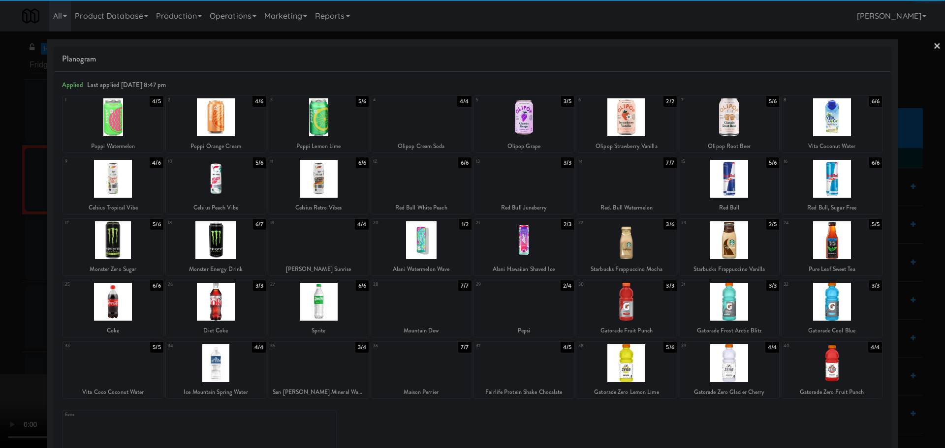
click at [618, 124] on div at bounding box center [626, 117] width 100 height 38
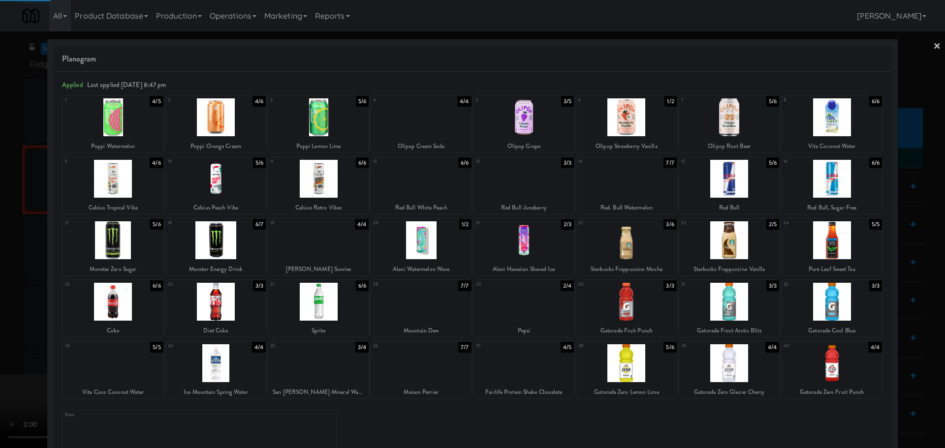
drag, startPoint x: 0, startPoint y: 252, endPoint x: 202, endPoint y: 225, distance: 203.5
click at [13, 248] on div at bounding box center [472, 224] width 945 height 448
drag, startPoint x: 202, startPoint y: 225, endPoint x: 211, endPoint y: 224, distance: 9.5
click at [148, 374] on video at bounding box center [74, 411] width 148 height 74
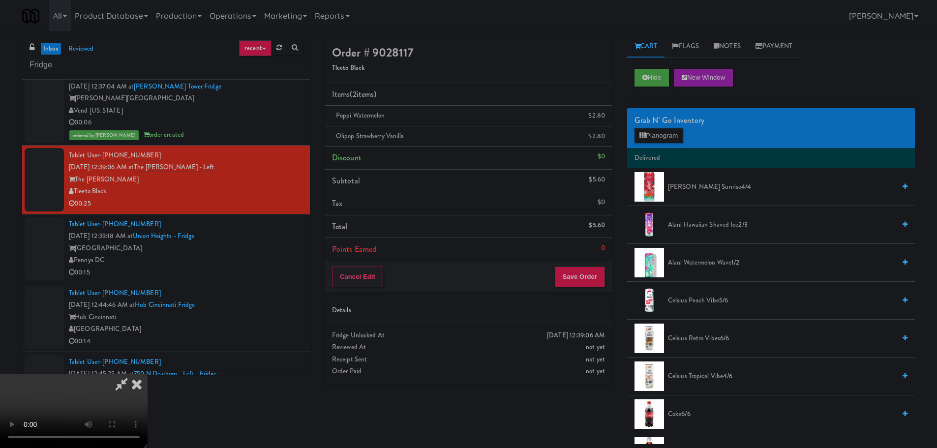
scroll to position [169, 0]
click at [588, 265] on div "Cancel Edit Save Order" at bounding box center [469, 277] width 288 height 31
click at [589, 277] on button "Save Order" at bounding box center [580, 277] width 50 height 21
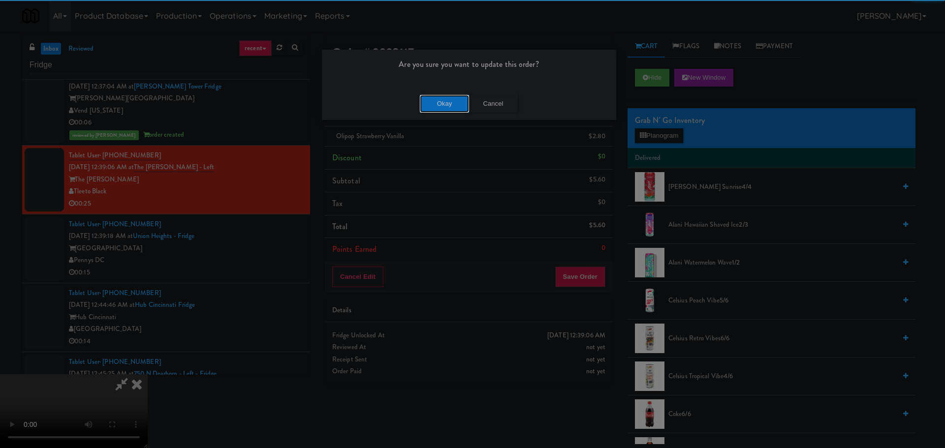
click at [430, 95] on button "Okay" at bounding box center [444, 104] width 49 height 18
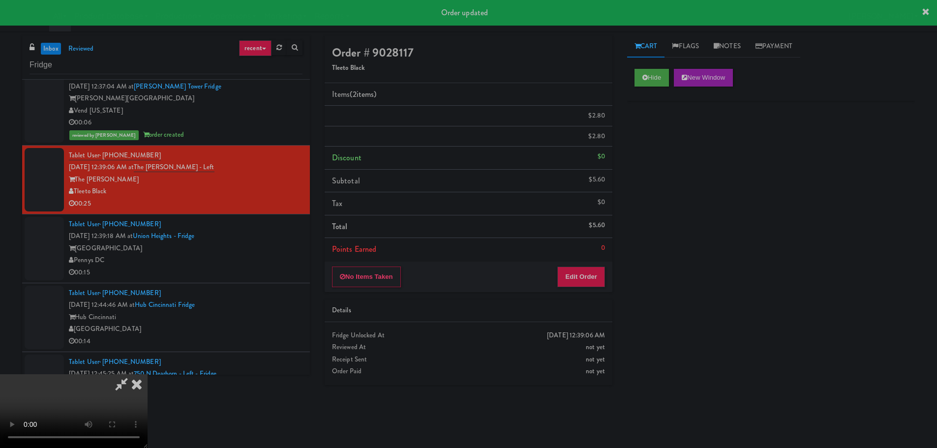
scroll to position [0, 0]
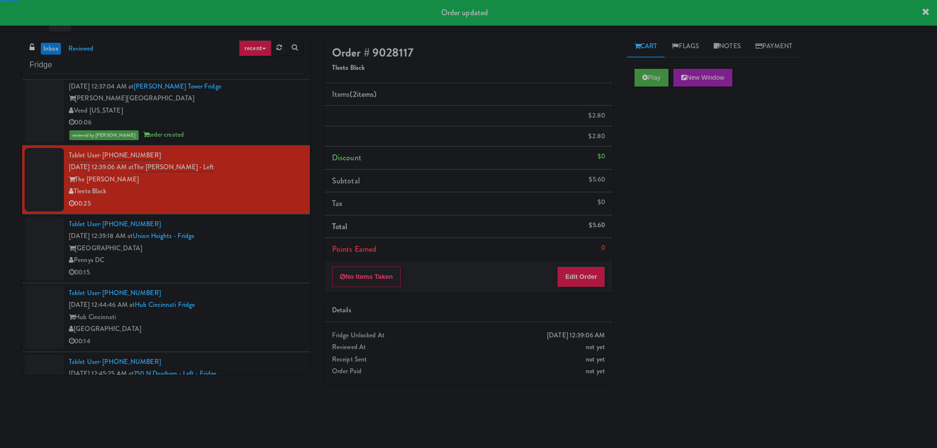
click at [252, 213] on li "Tablet User · (847) 363-3543 [DATE] 12:39:06 AM at The [PERSON_NAME] - Left The…" at bounding box center [166, 180] width 288 height 69
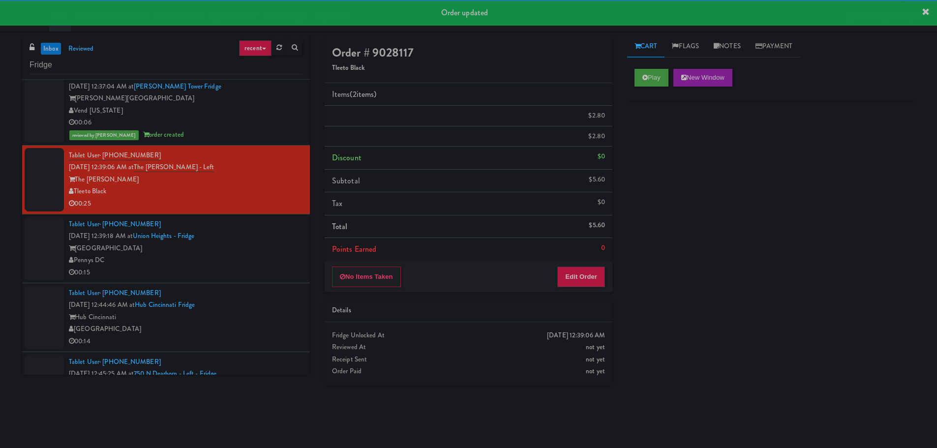
click at [261, 264] on div "Tablet User · (856) 628-0346 [DATE] 12:39:18 AM at [GEOGRAPHIC_DATA] - [GEOGRAP…" at bounding box center [186, 248] width 234 height 61
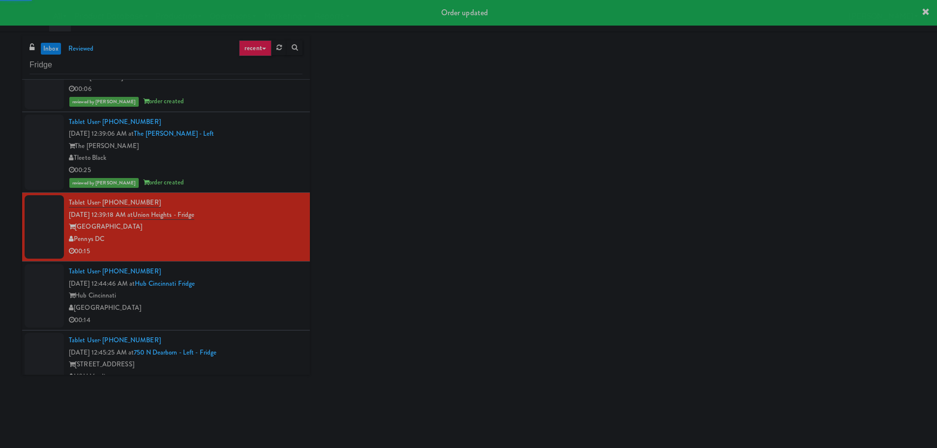
scroll to position [394, 0]
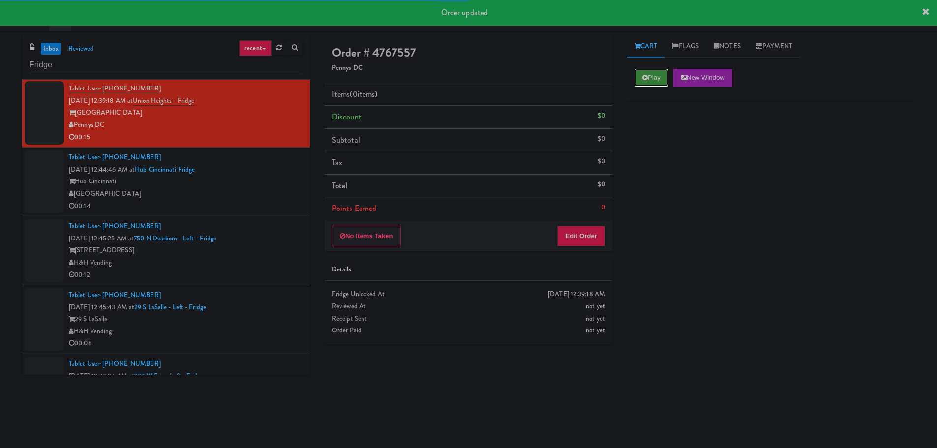
click at [655, 77] on button "Play" at bounding box center [652, 78] width 34 height 18
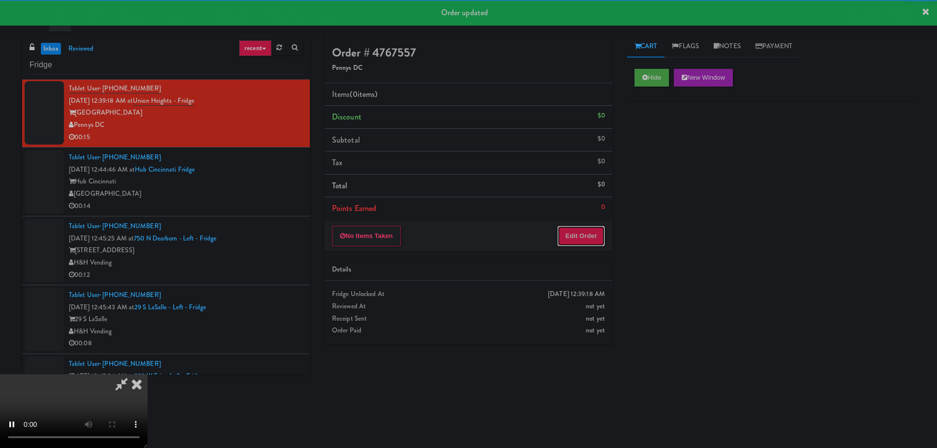
click at [594, 229] on button "Edit Order" at bounding box center [582, 236] width 48 height 21
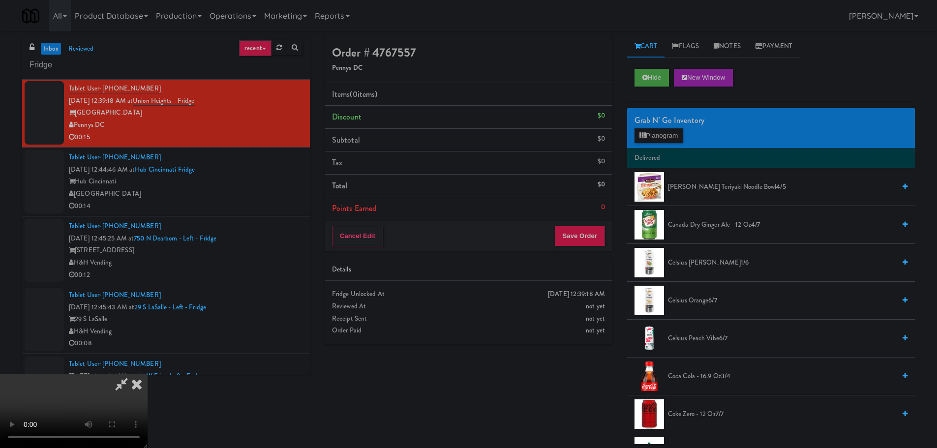
scroll to position [0, 0]
click at [148, 374] on video at bounding box center [74, 411] width 148 height 74
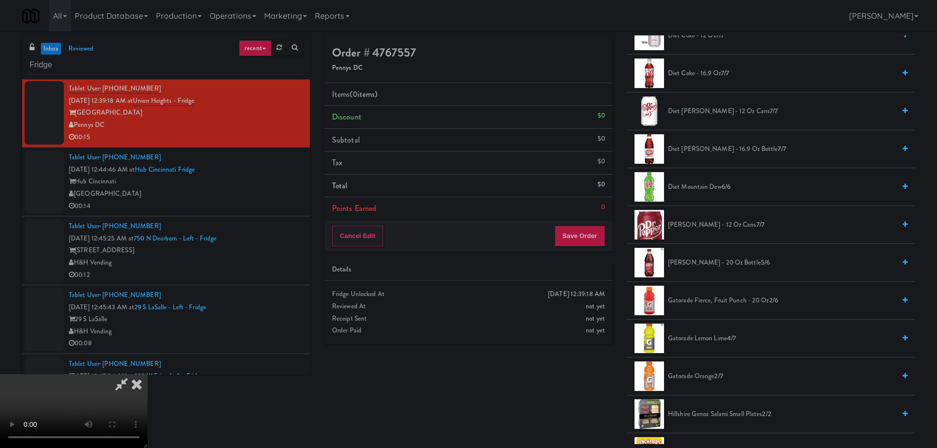
scroll to position [590, 0]
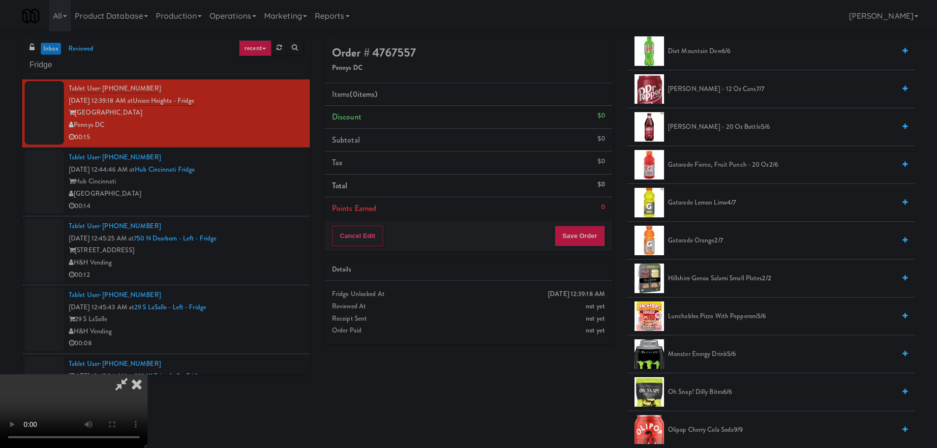
click at [718, 166] on span "Gatorade Fierce, Fruit Punch - 20 oz 2/6" at bounding box center [781, 165] width 227 height 12
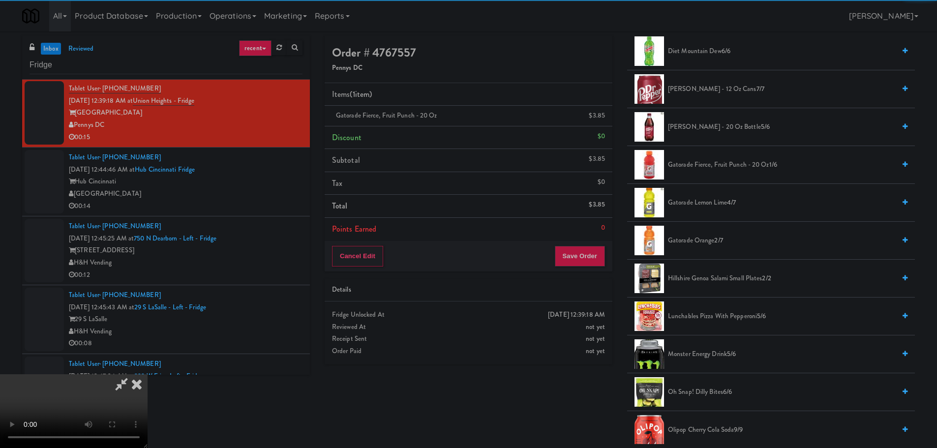
click at [148, 374] on video at bounding box center [74, 411] width 148 height 74
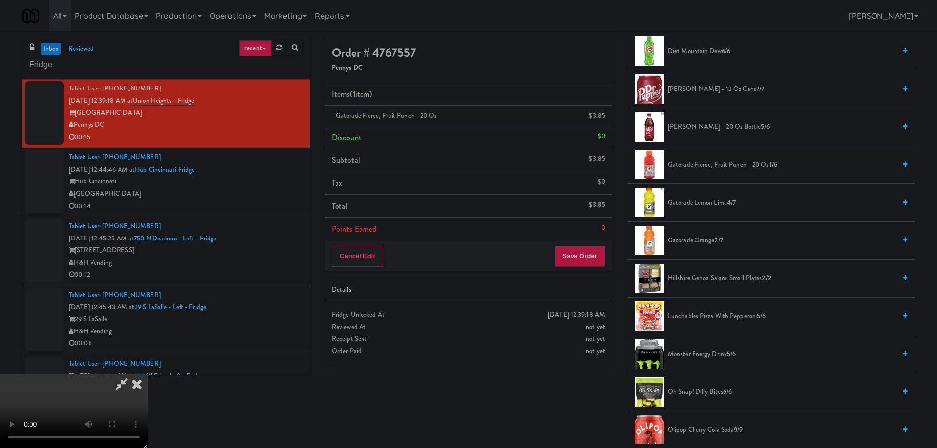
click at [148, 374] on video at bounding box center [74, 411] width 148 height 74
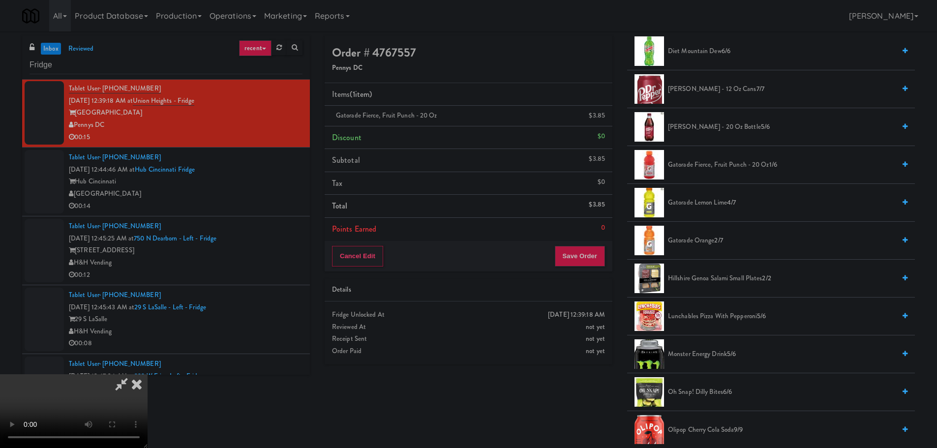
click at [148, 374] on video at bounding box center [74, 411] width 148 height 74
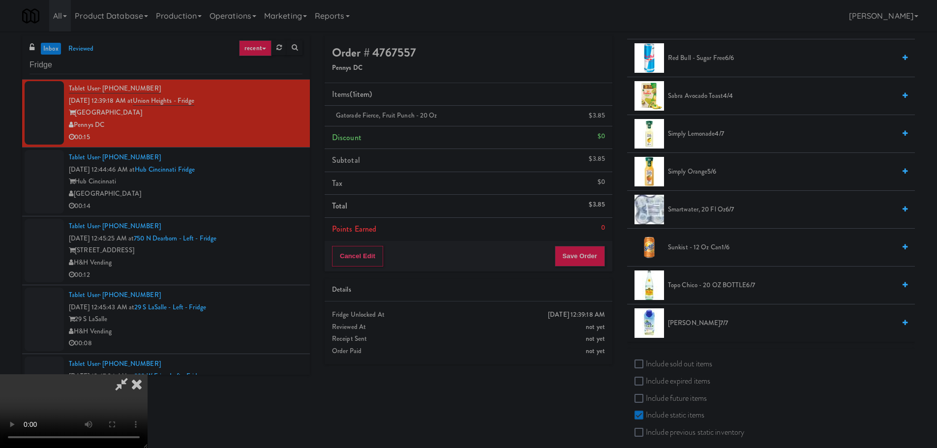
scroll to position [1115, 0]
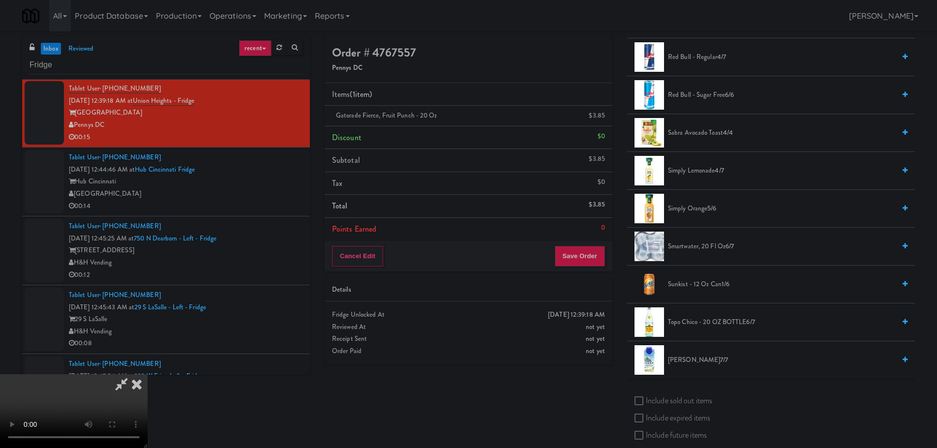
click at [708, 240] on li "smartwater, 20 fl oz 6/7" at bounding box center [771, 247] width 288 height 38
click at [708, 243] on span "smartwater, 20 fl oz 6/7" at bounding box center [781, 247] width 227 height 12
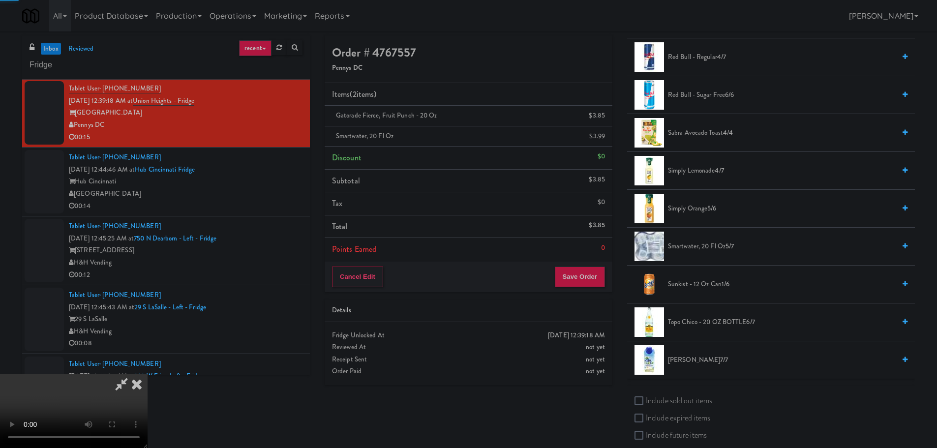
drag, startPoint x: 429, startPoint y: 221, endPoint x: 442, endPoint y: 221, distance: 13.3
click at [148, 374] on video at bounding box center [74, 411] width 148 height 74
click at [576, 279] on button "Save Order" at bounding box center [580, 277] width 50 height 21
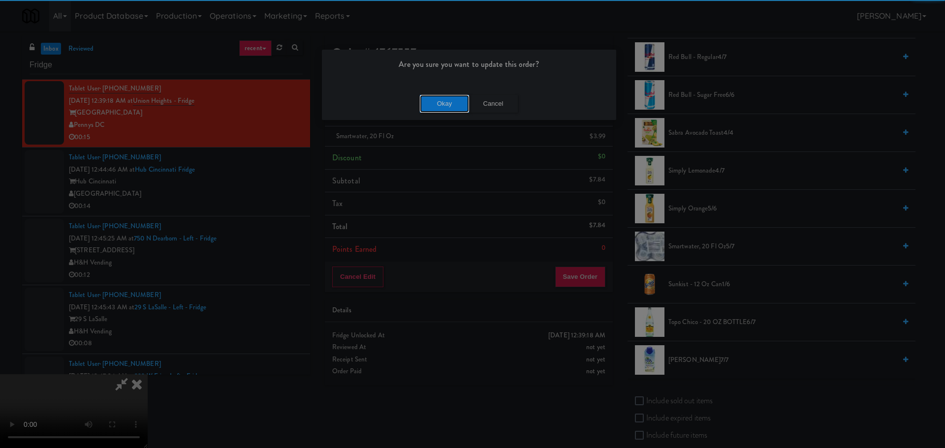
click at [444, 108] on button "Okay" at bounding box center [444, 104] width 49 height 18
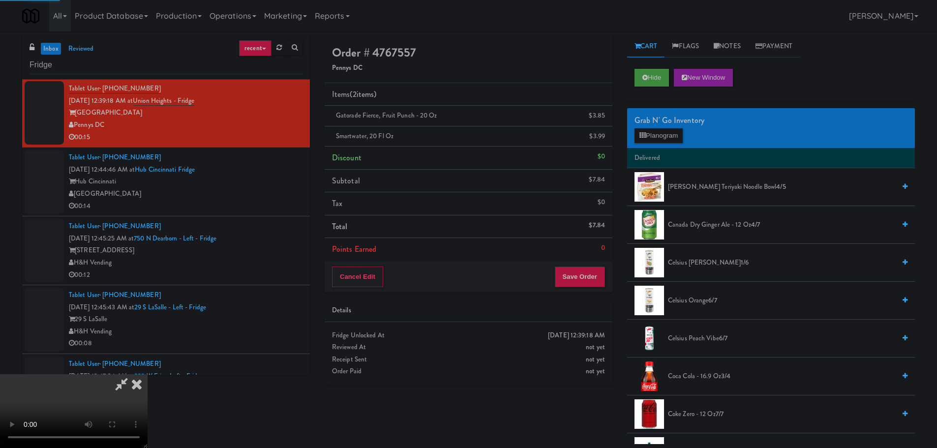
scroll to position [0, 0]
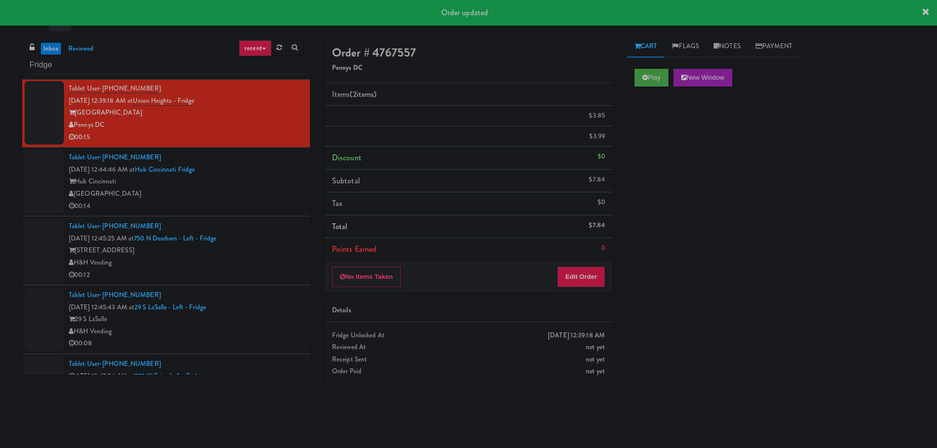
click at [283, 209] on div "00:14" at bounding box center [186, 206] width 234 height 12
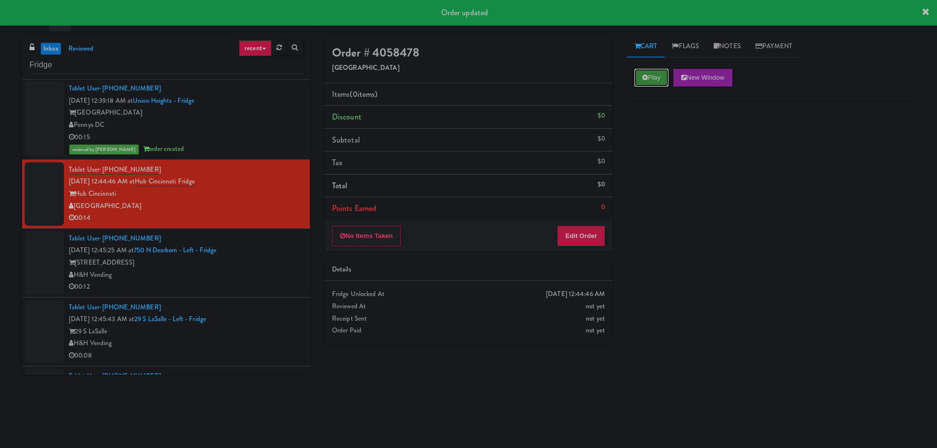
click at [646, 77] on icon at bounding box center [645, 77] width 5 height 6
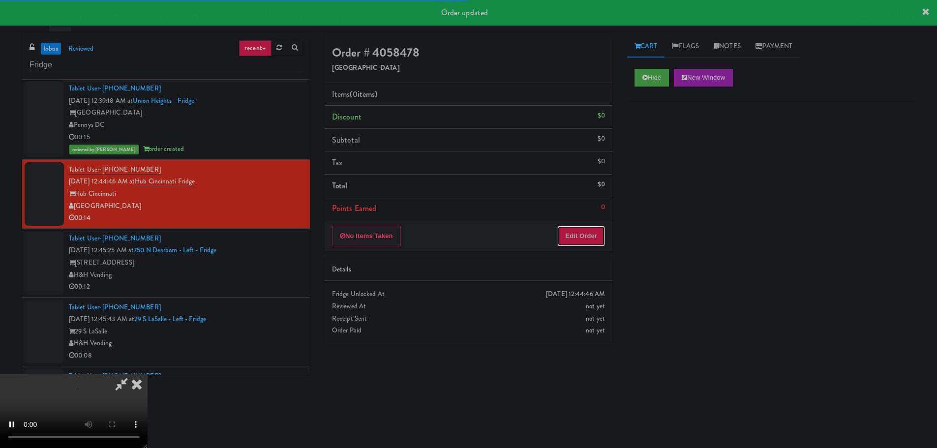
click at [569, 242] on button "Edit Order" at bounding box center [582, 236] width 48 height 21
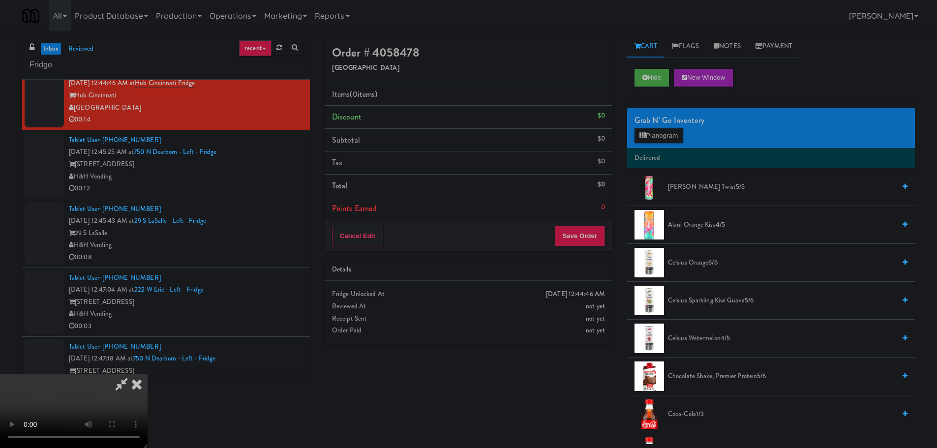
click at [148, 374] on video at bounding box center [74, 411] width 148 height 74
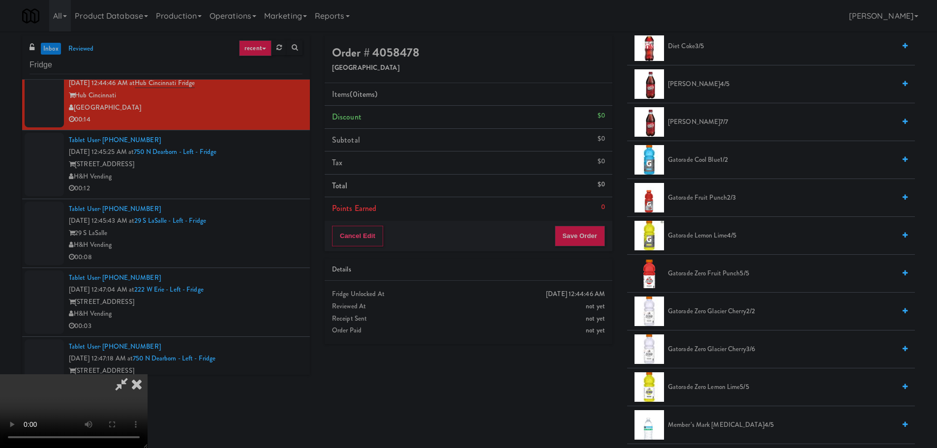
scroll to position [492, 0]
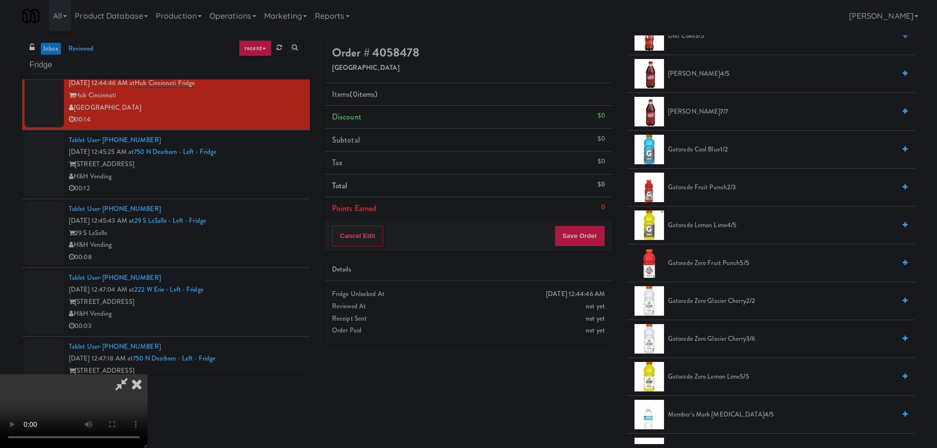
click at [716, 153] on span "Gatorade Cool Blue 1/2" at bounding box center [781, 150] width 227 height 12
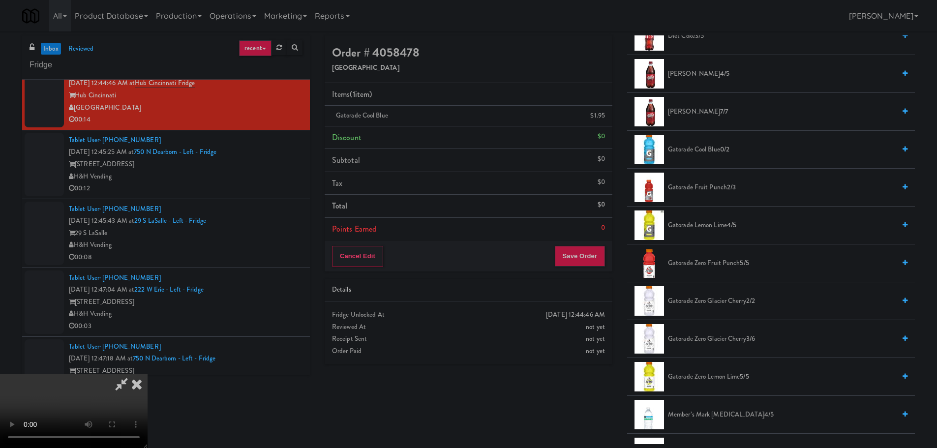
drag, startPoint x: 367, startPoint y: 217, endPoint x: 372, endPoint y: 217, distance: 5.4
click at [148, 374] on video at bounding box center [74, 411] width 148 height 74
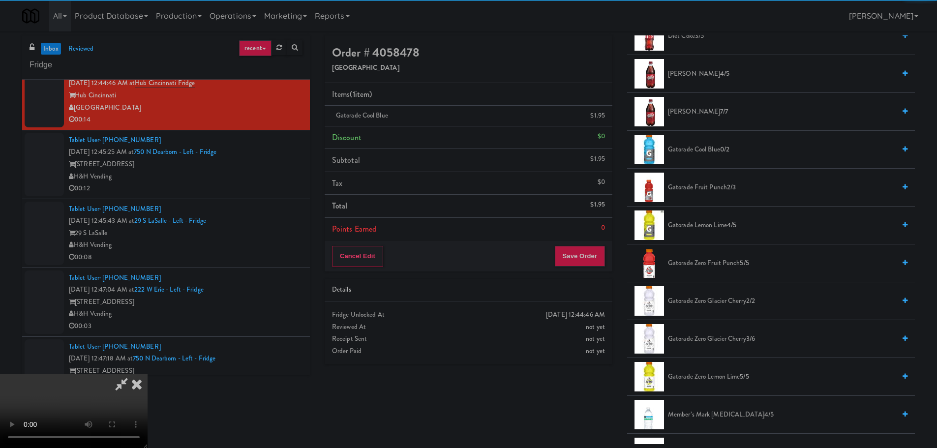
scroll to position [49, 0]
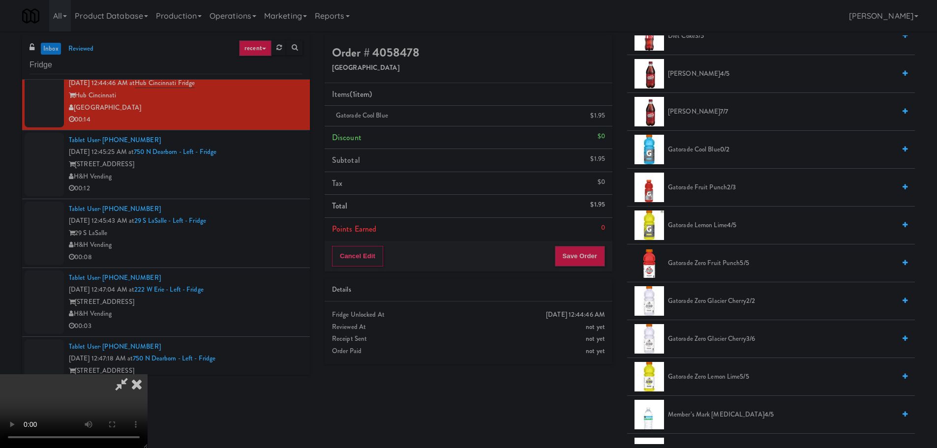
drag, startPoint x: 415, startPoint y: 254, endPoint x: 532, endPoint y: 235, distance: 118.6
click at [148, 374] on video at bounding box center [74, 411] width 148 height 74
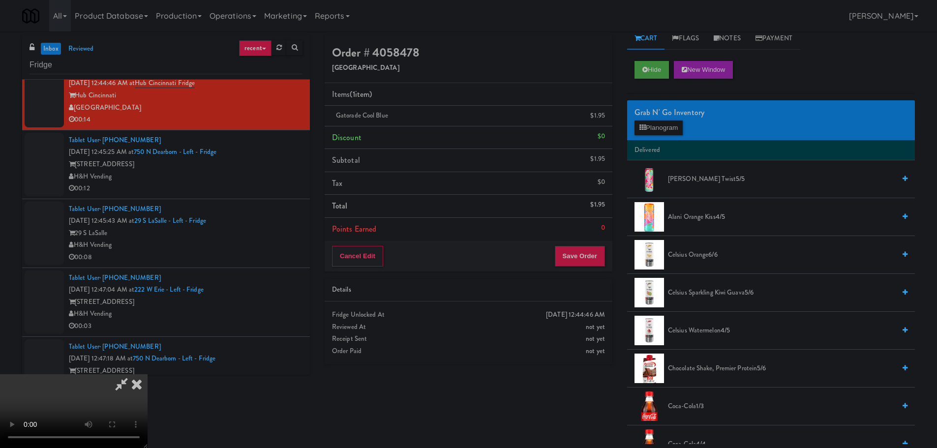
scroll to position [0, 0]
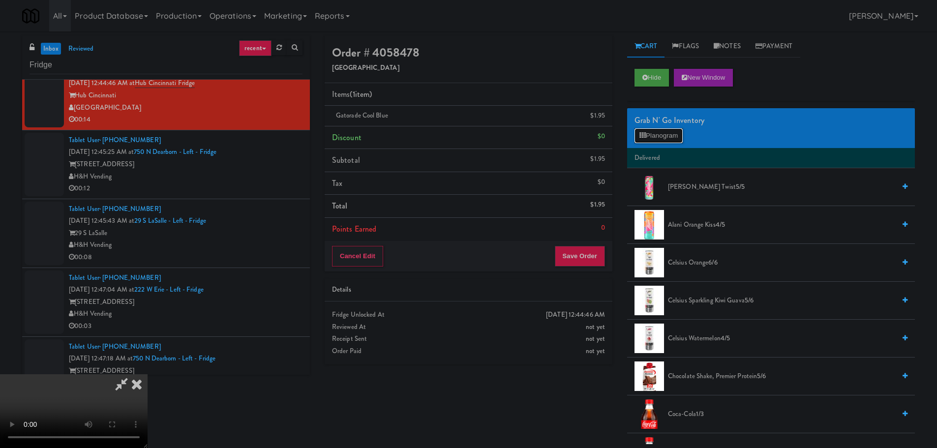
click at [670, 134] on button "Planogram" at bounding box center [659, 135] width 48 height 15
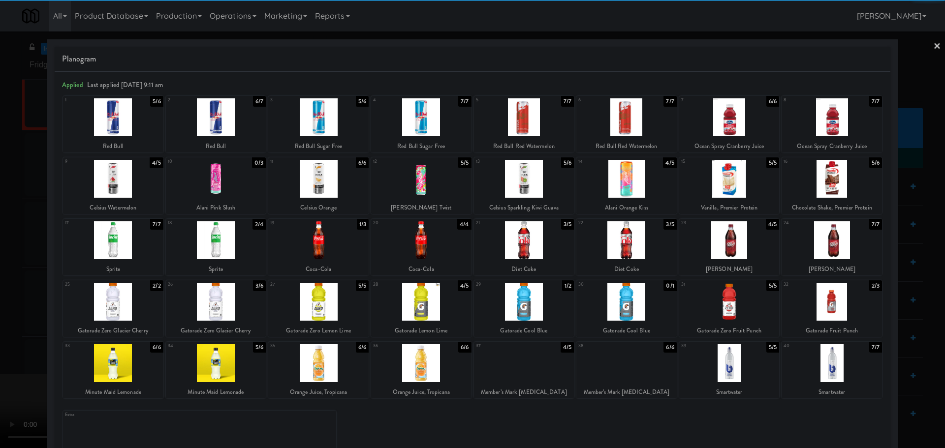
click at [226, 360] on div at bounding box center [216, 363] width 100 height 38
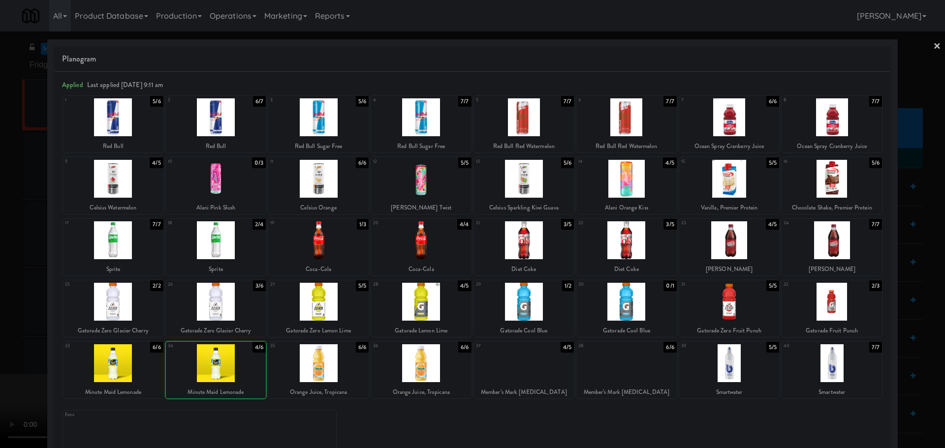
drag, startPoint x: 0, startPoint y: 338, endPoint x: 185, endPoint y: 276, distance: 195.0
click at [3, 336] on div at bounding box center [472, 224] width 945 height 448
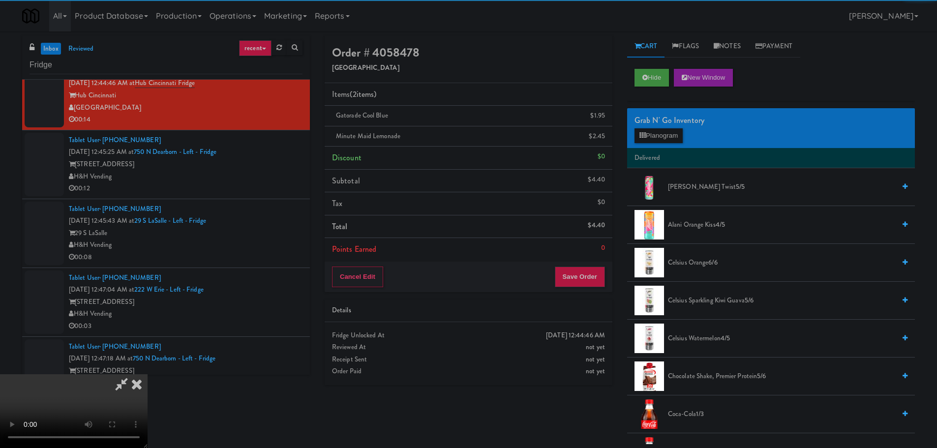
drag, startPoint x: 185, startPoint y: 276, endPoint x: 198, endPoint y: 276, distance: 13.3
click at [148, 374] on video at bounding box center [74, 411] width 148 height 74
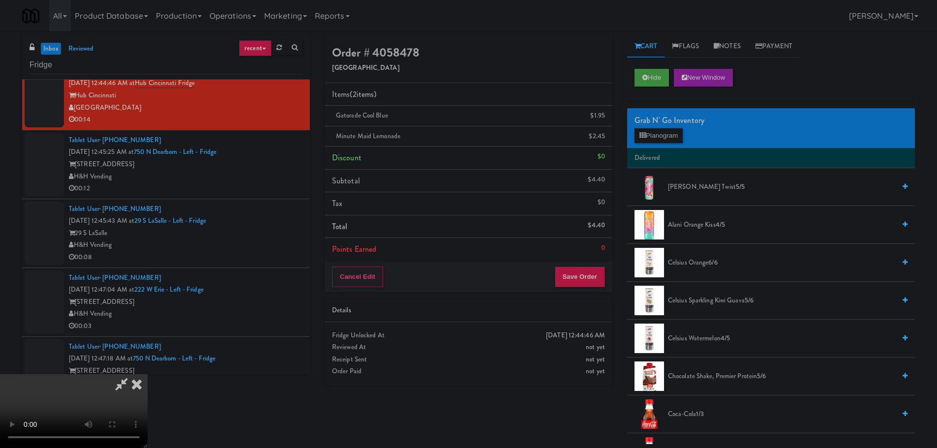
click at [148, 374] on video at bounding box center [74, 411] width 148 height 74
click at [666, 134] on button "Planogram" at bounding box center [659, 135] width 48 height 15
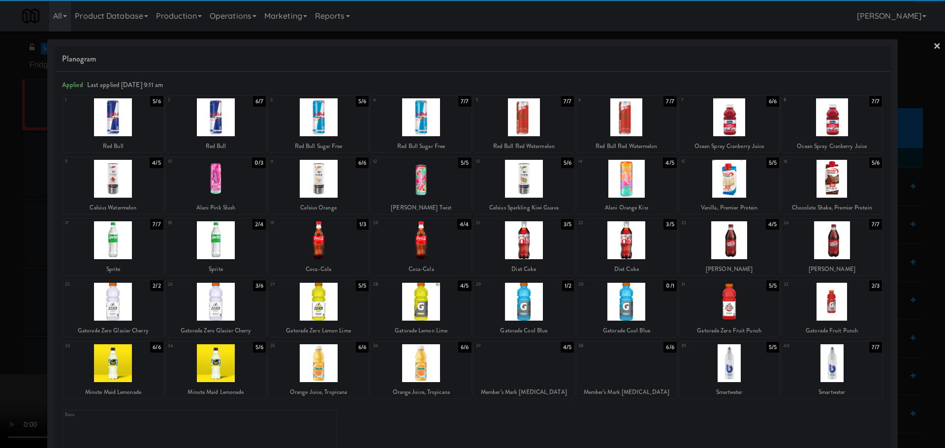
drag, startPoint x: 229, startPoint y: 238, endPoint x: 192, endPoint y: 244, distance: 36.9
click at [230, 237] on div at bounding box center [216, 240] width 100 height 38
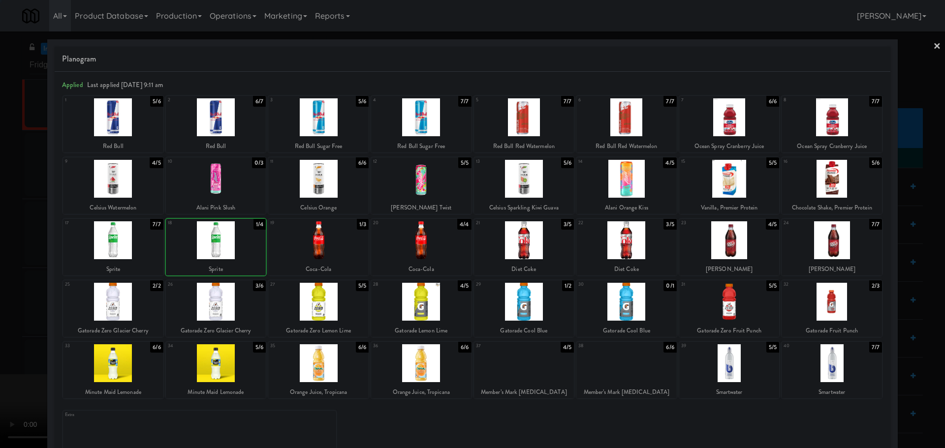
drag, startPoint x: 0, startPoint y: 251, endPoint x: 61, endPoint y: 242, distance: 61.3
click at [7, 251] on div at bounding box center [472, 224] width 945 height 448
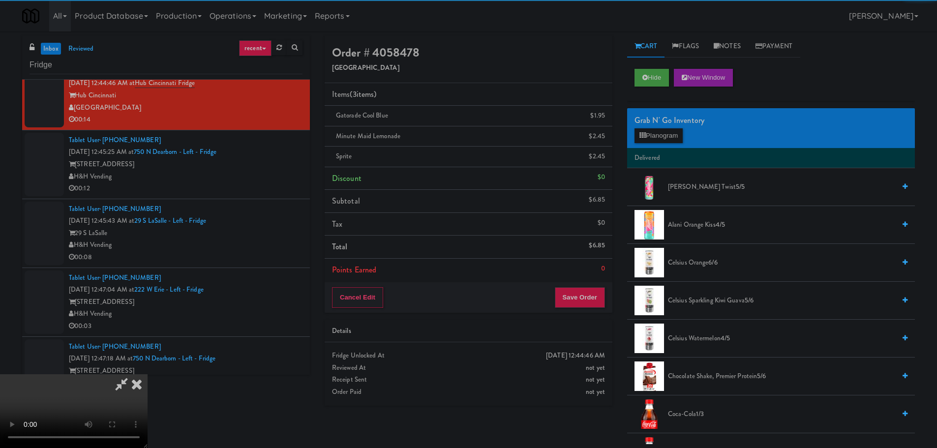
click at [148, 374] on video at bounding box center [74, 411] width 148 height 74
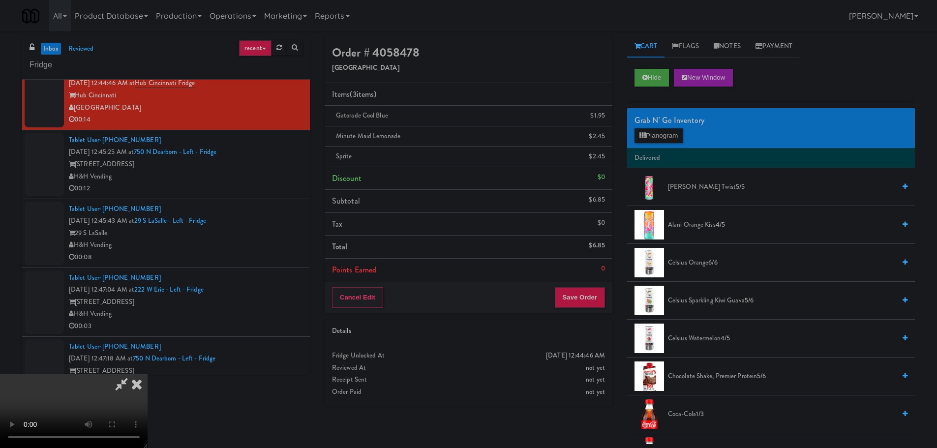
scroll to position [169, 0]
click at [594, 305] on button "Save Order" at bounding box center [580, 297] width 50 height 21
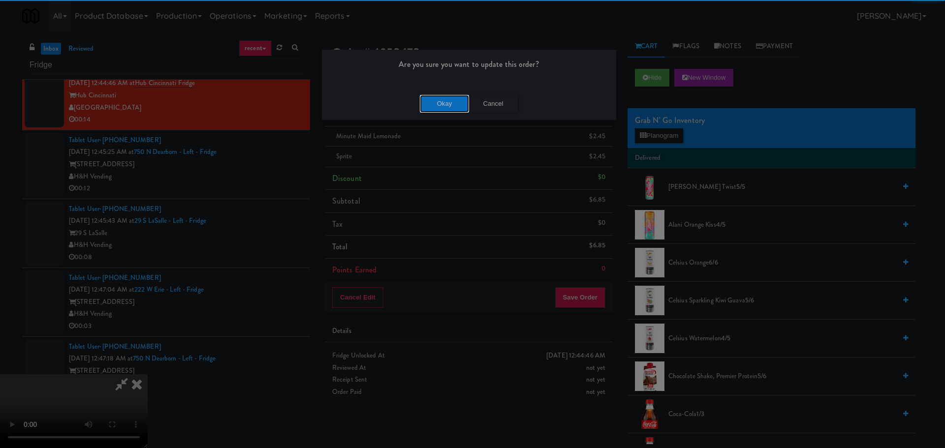
click at [429, 97] on button "Okay" at bounding box center [444, 104] width 49 height 18
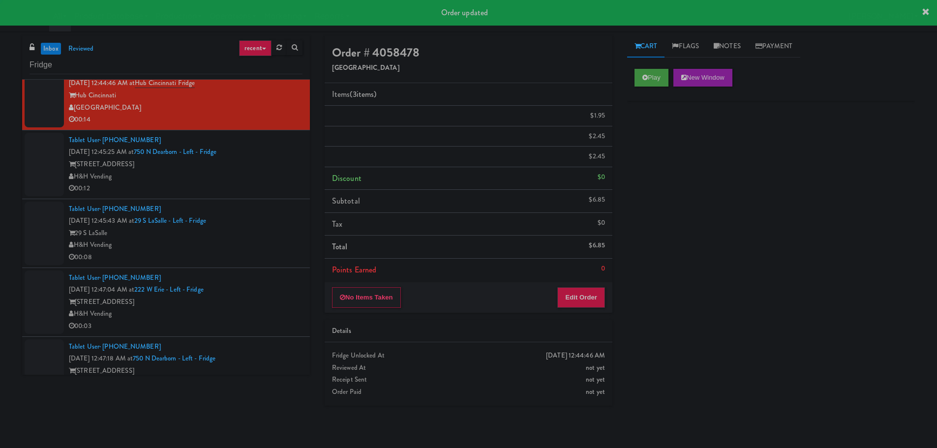
scroll to position [0, 0]
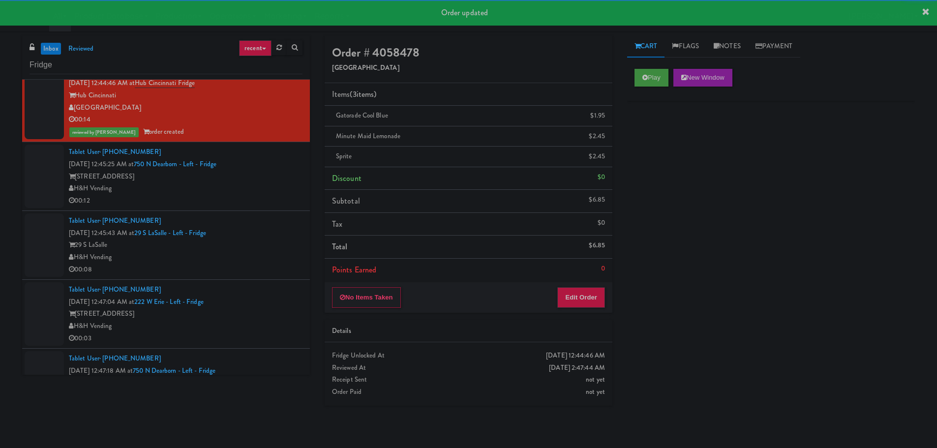
click at [280, 189] on div "H&H Vending" at bounding box center [186, 189] width 234 height 12
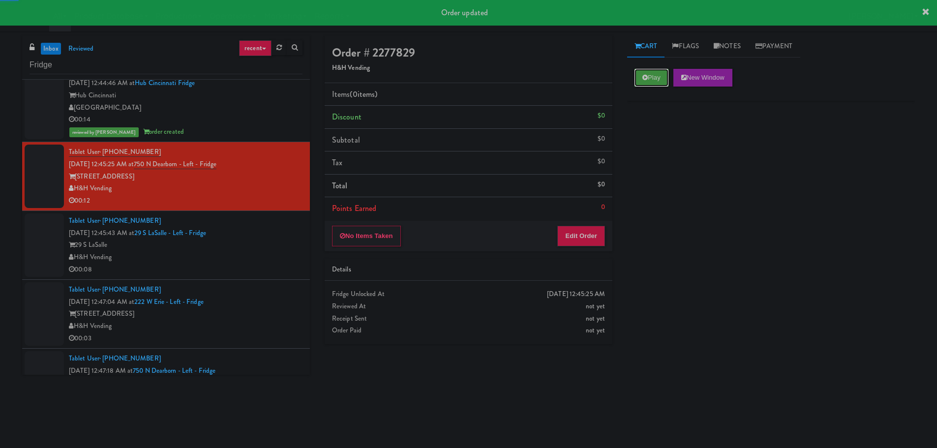
click at [664, 78] on button "Play" at bounding box center [652, 78] width 34 height 18
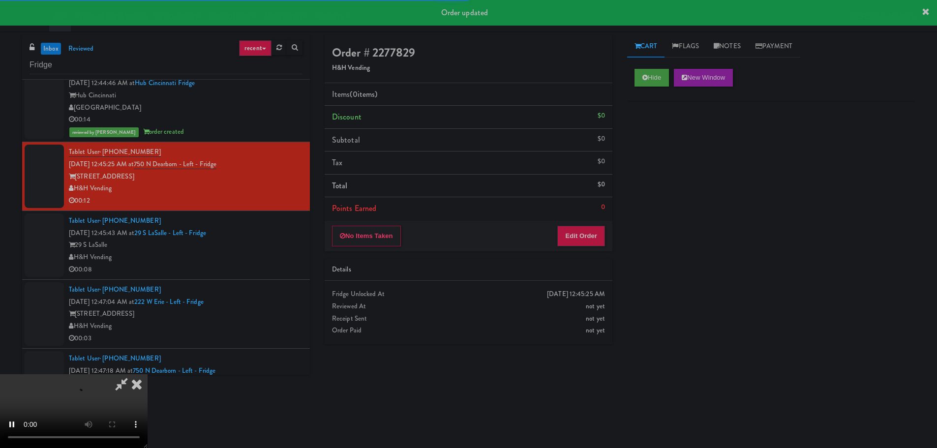
click at [581, 224] on div "No Items Taken Edit Order" at bounding box center [469, 236] width 288 height 31
click at [580, 232] on button "Edit Order" at bounding box center [582, 236] width 48 height 21
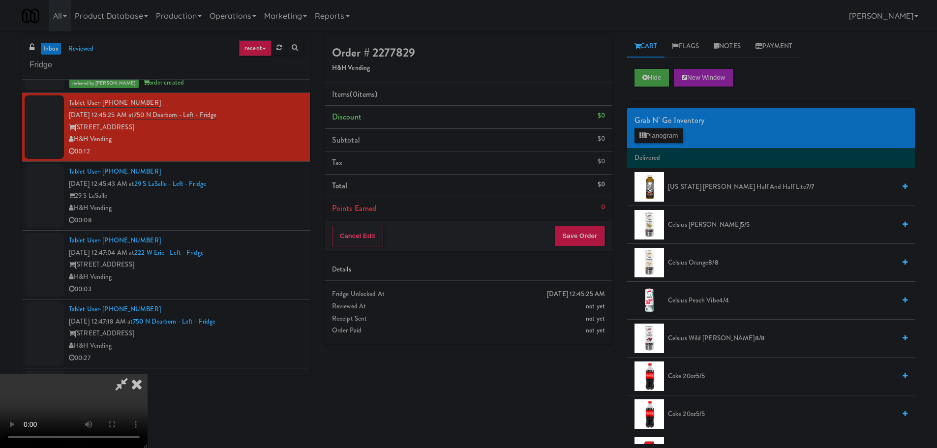
click at [148, 374] on video at bounding box center [74, 411] width 148 height 74
drag, startPoint x: 426, startPoint y: 313, endPoint x: 452, endPoint y: 300, distance: 28.8
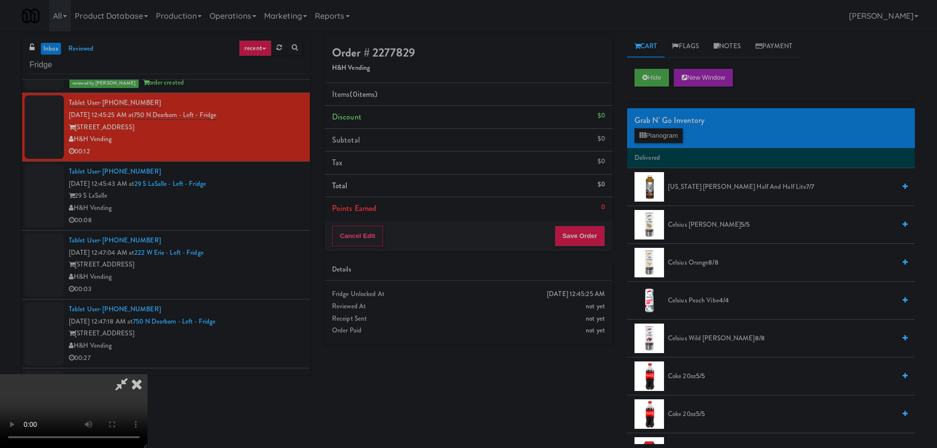
click at [148, 374] on video at bounding box center [74, 411] width 148 height 74
click at [658, 148] on li "Delivered" at bounding box center [771, 158] width 288 height 21
click at [661, 138] on button "Planogram" at bounding box center [659, 135] width 48 height 15
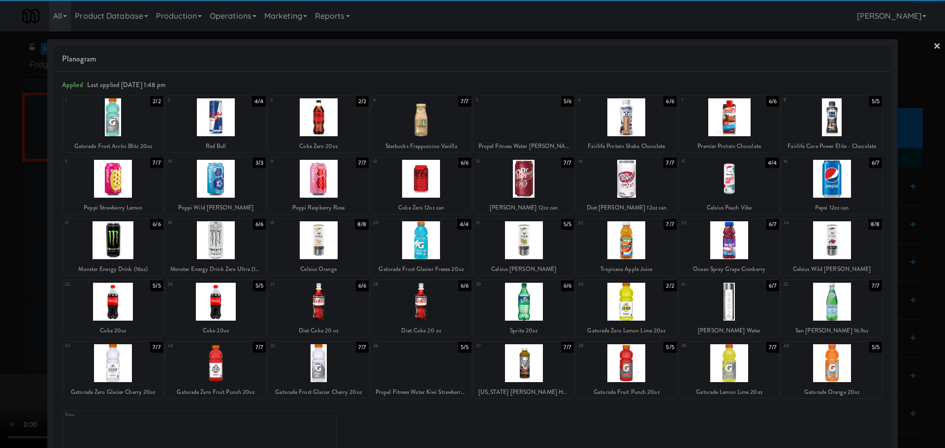
click at [729, 303] on div at bounding box center [729, 302] width 100 height 38
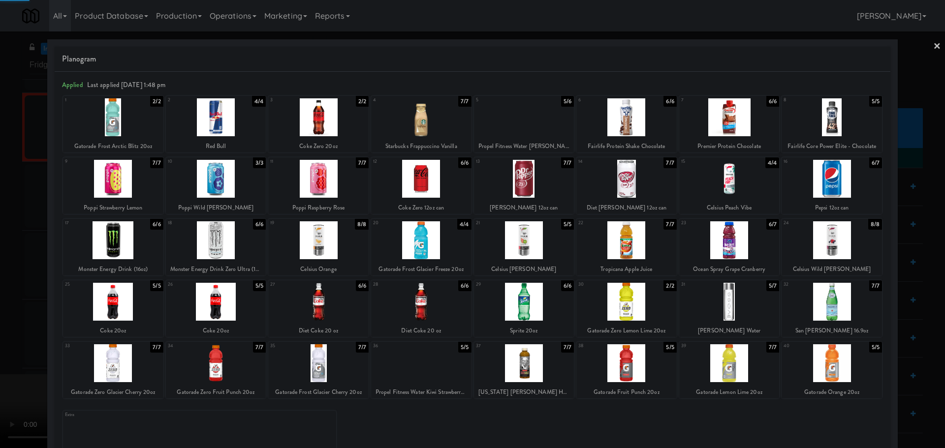
drag, startPoint x: 0, startPoint y: 300, endPoint x: 158, endPoint y: 271, distance: 161.1
click at [6, 299] on div at bounding box center [472, 224] width 945 height 448
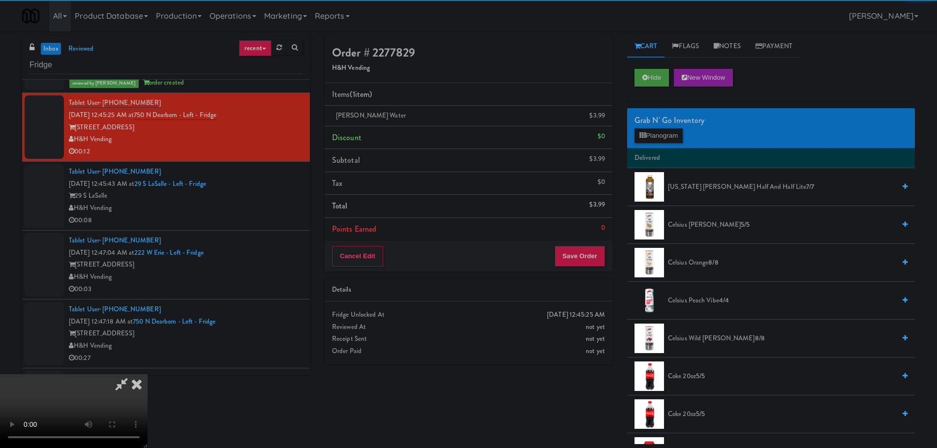
drag, startPoint x: 158, startPoint y: 271, endPoint x: 303, endPoint y: 273, distance: 144.2
click at [148, 374] on video at bounding box center [74, 411] width 148 height 74
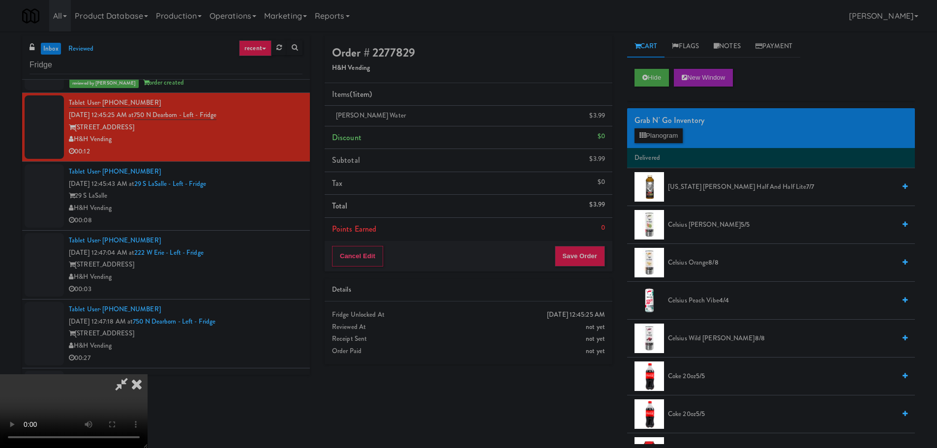
click at [148, 374] on video at bounding box center [74, 411] width 148 height 74
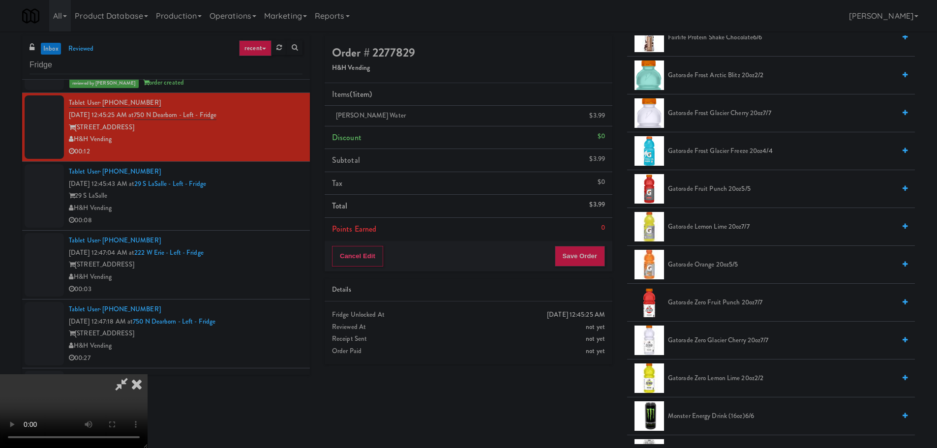
scroll to position [689, 0]
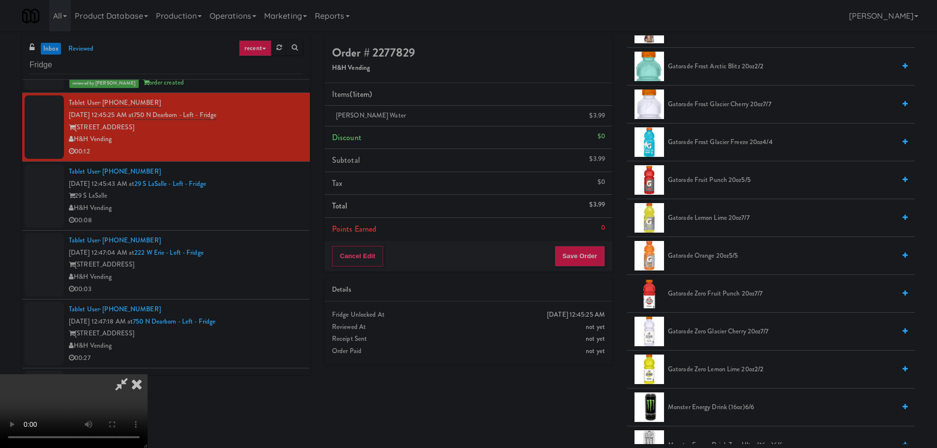
click at [698, 374] on span "Gatorade Zero Lemon Lime 20oz 2/2" at bounding box center [781, 370] width 227 height 12
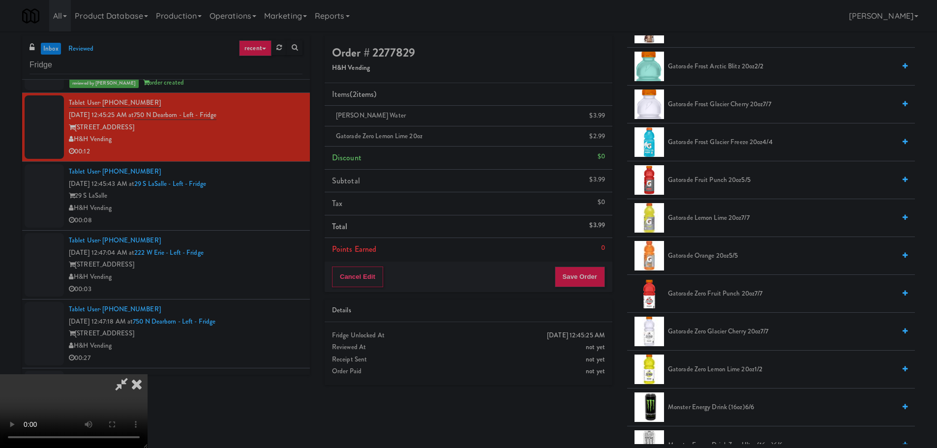
click at [148, 374] on video at bounding box center [74, 411] width 148 height 74
click at [590, 274] on button "Save Order" at bounding box center [580, 277] width 50 height 21
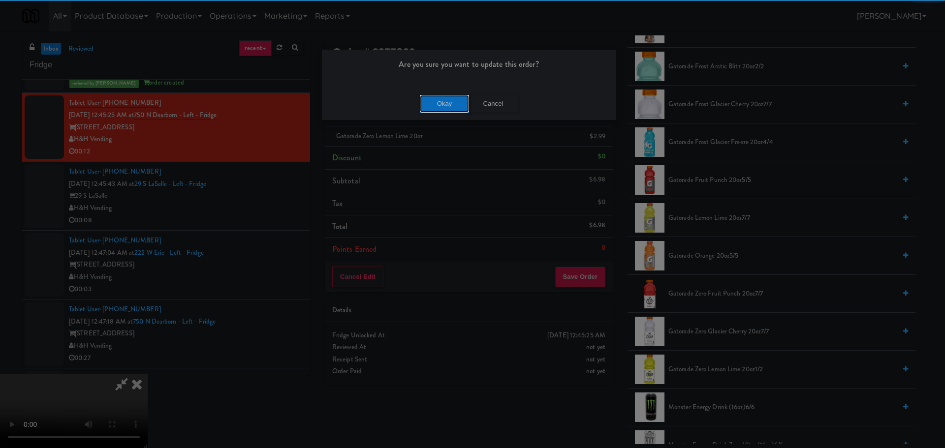
click at [451, 100] on button "Okay" at bounding box center [444, 104] width 49 height 18
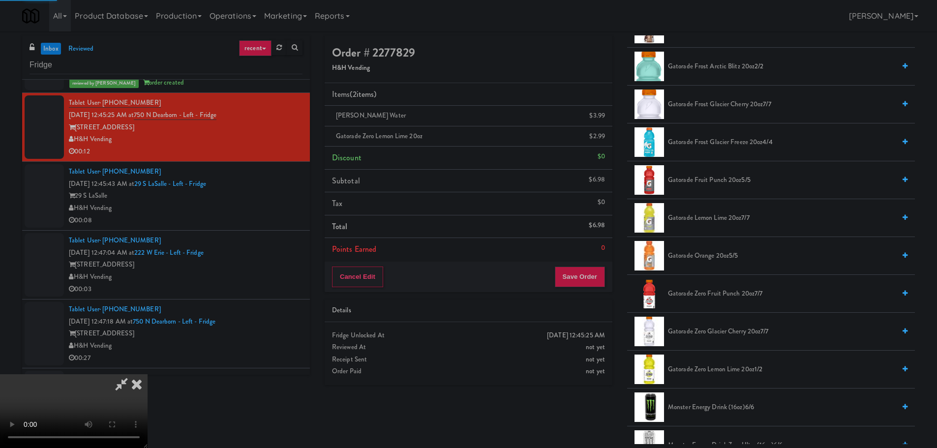
scroll to position [0, 0]
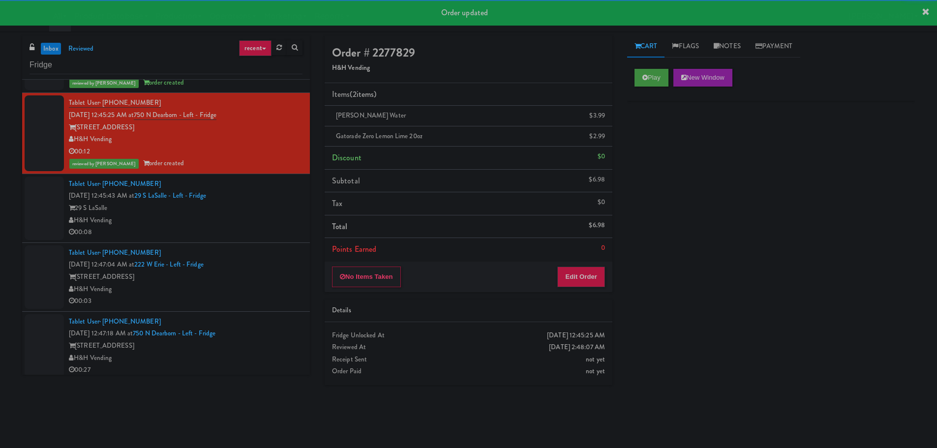
click at [247, 231] on div "00:08" at bounding box center [186, 232] width 234 height 12
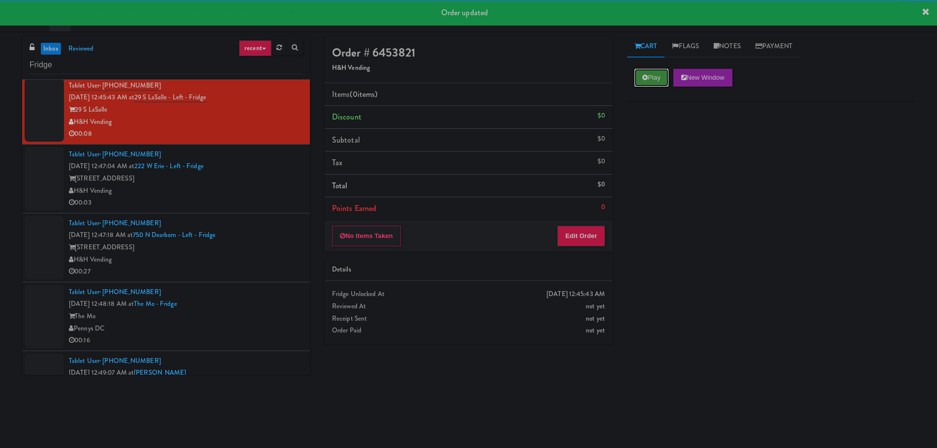
click at [655, 77] on button "Play" at bounding box center [652, 78] width 34 height 18
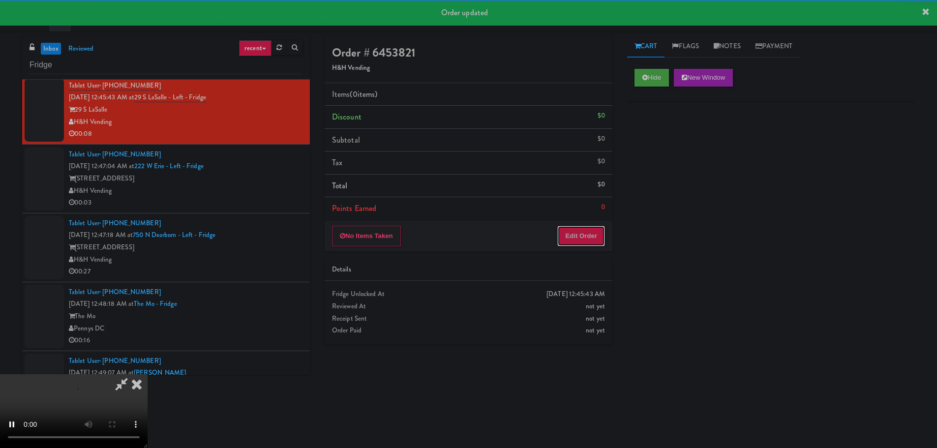
click at [598, 237] on button "Edit Order" at bounding box center [582, 236] width 48 height 21
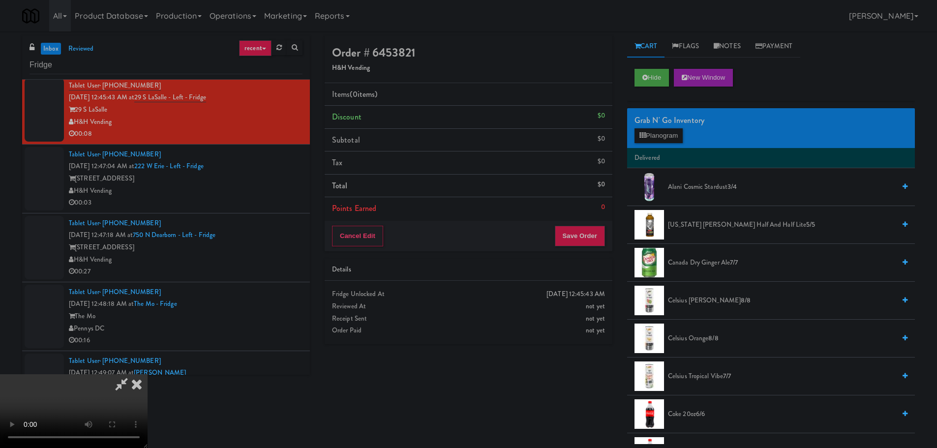
scroll to position [169, 0]
click at [148, 374] on video at bounding box center [74, 411] width 148 height 74
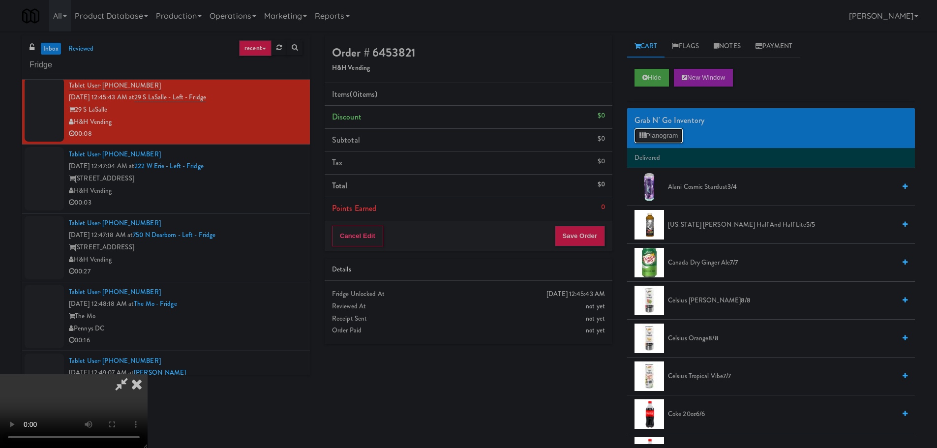
click at [663, 134] on button "Planogram" at bounding box center [659, 135] width 48 height 15
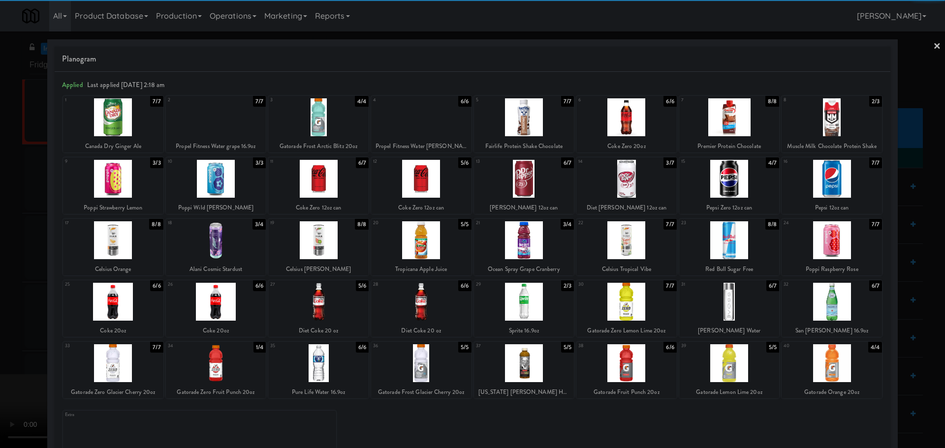
click at [535, 189] on div at bounding box center [524, 179] width 100 height 38
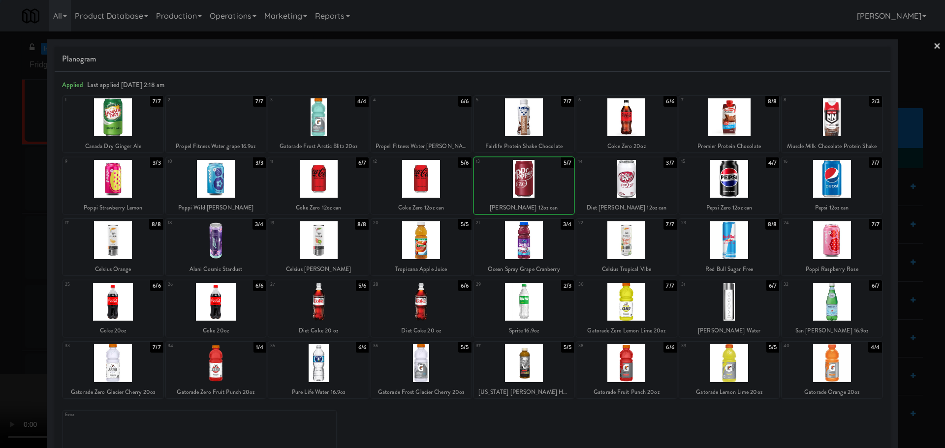
click at [4, 256] on div at bounding box center [472, 224] width 945 height 448
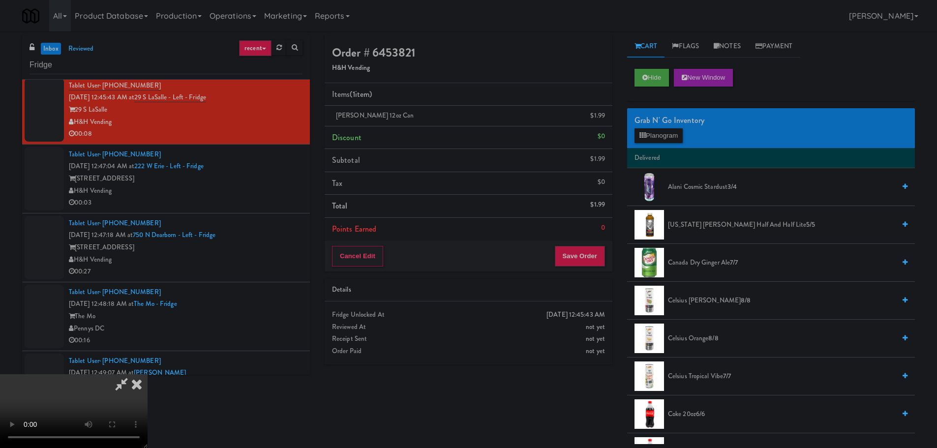
scroll to position [12, 0]
click at [148, 378] on video at bounding box center [74, 411] width 148 height 74
click at [148, 374] on video at bounding box center [74, 411] width 148 height 74
click at [133, 374] on icon at bounding box center [121, 384] width 23 height 20
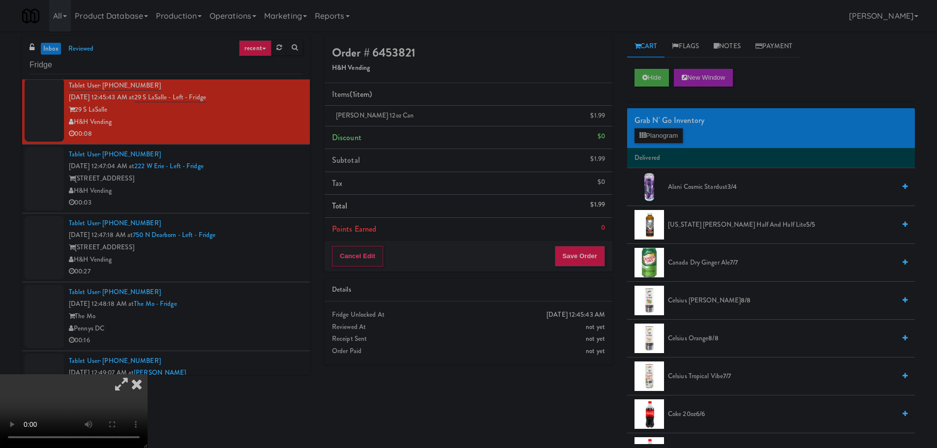
click at [133, 374] on icon at bounding box center [121, 384] width 23 height 20
click at [148, 374] on video at bounding box center [74, 411] width 148 height 74
click at [589, 266] on button "Save Order" at bounding box center [580, 256] width 50 height 21
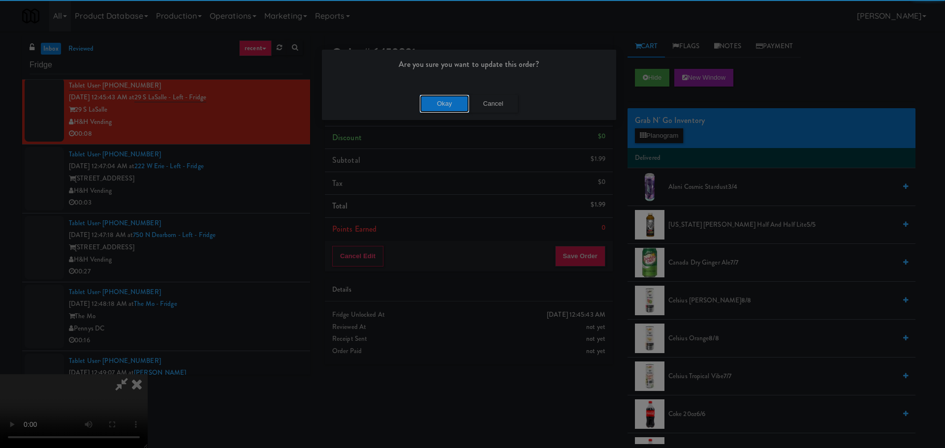
click at [452, 102] on button "Okay" at bounding box center [444, 104] width 49 height 18
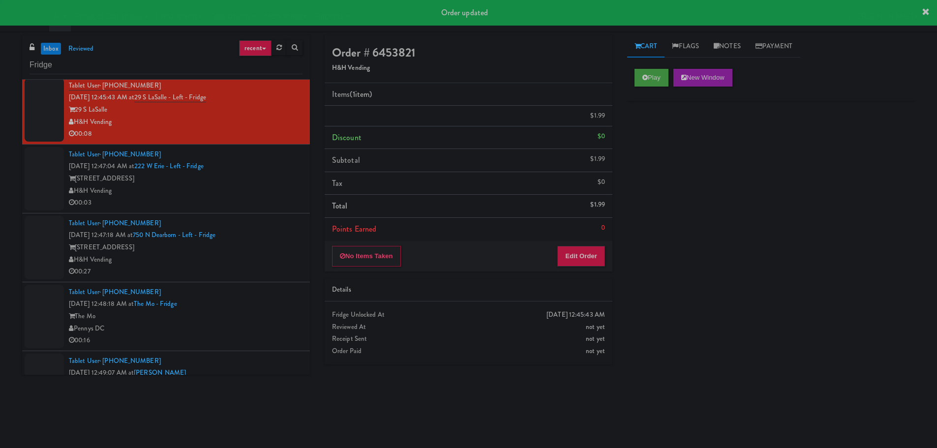
scroll to position [0, 0]
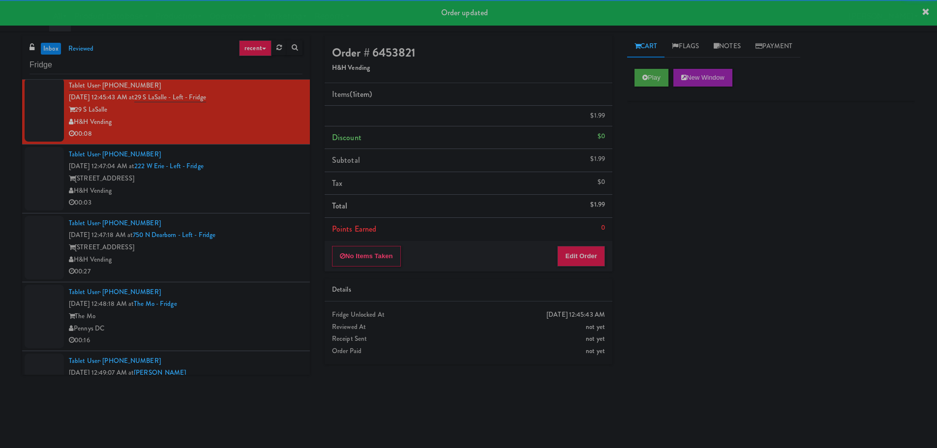
click at [285, 222] on div "Tablet User · (312) 806-3575 [DATE] 12:47:18 AM at [GEOGRAPHIC_DATA] - Left - F…" at bounding box center [186, 247] width 234 height 61
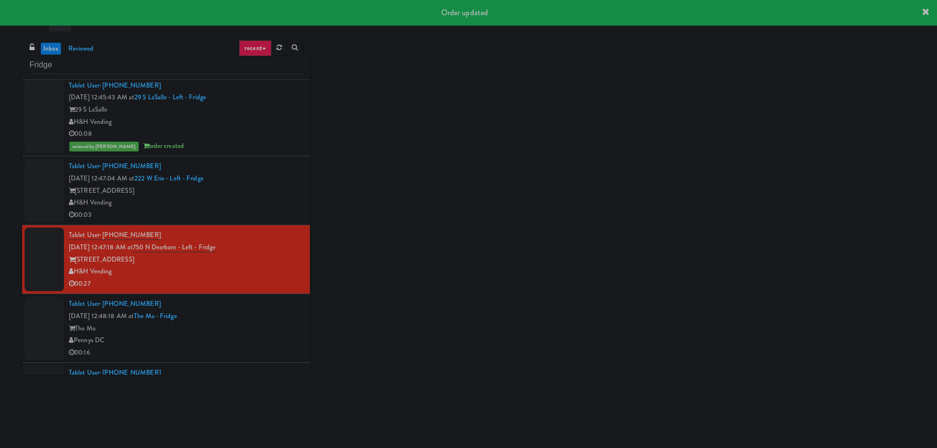
click at [275, 211] on div "00:03" at bounding box center [186, 215] width 234 height 12
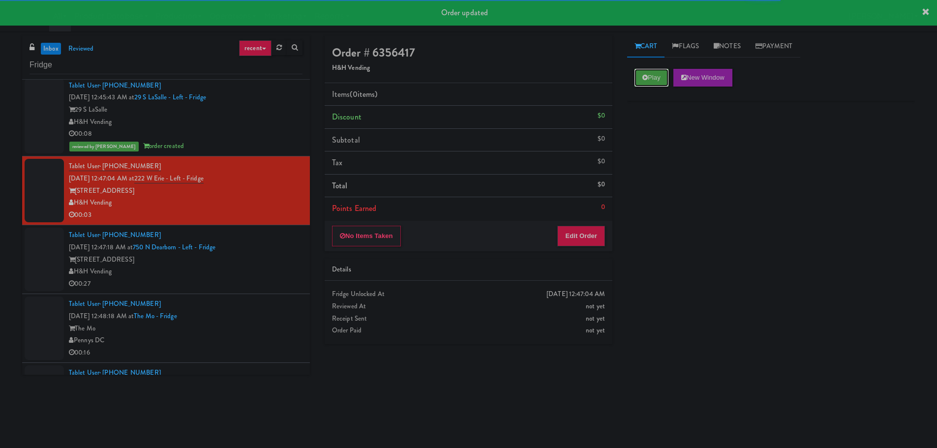
drag, startPoint x: 652, startPoint y: 84, endPoint x: 642, endPoint y: 124, distance: 41.7
click at [653, 84] on button "Play" at bounding box center [652, 78] width 34 height 18
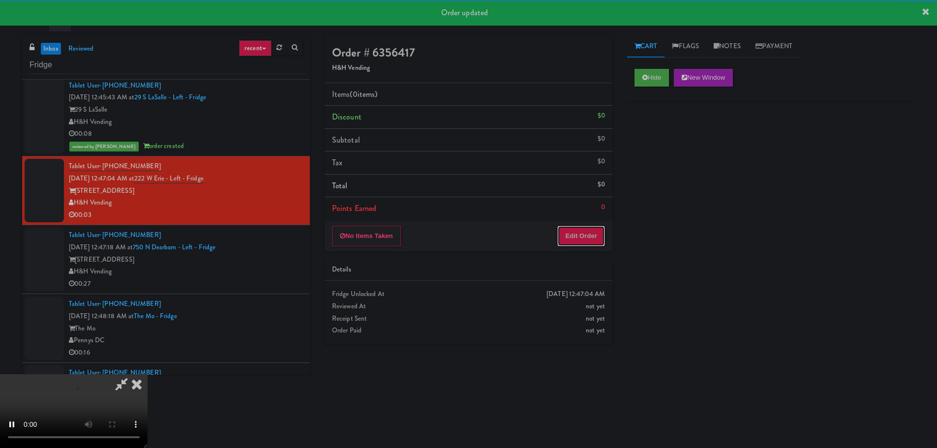
click at [602, 243] on button "Edit Order" at bounding box center [582, 236] width 48 height 21
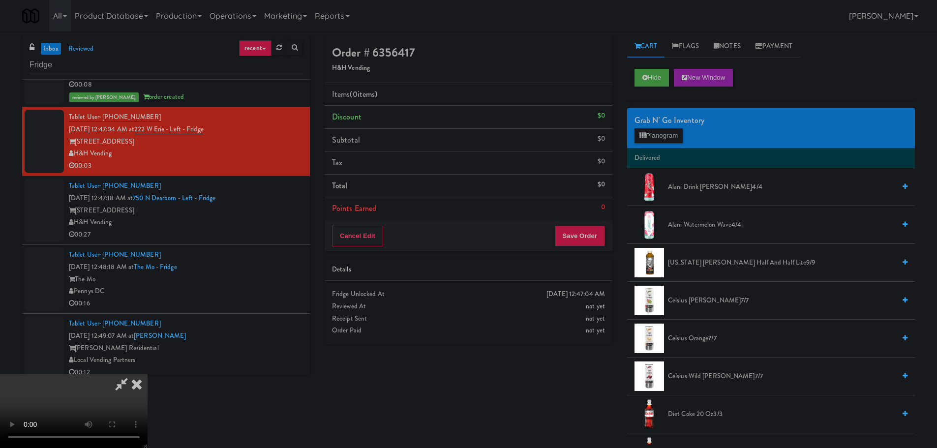
click at [148, 374] on video at bounding box center [74, 411] width 148 height 74
click at [673, 123] on div "Grab N' Go Inventory" at bounding box center [771, 120] width 273 height 15
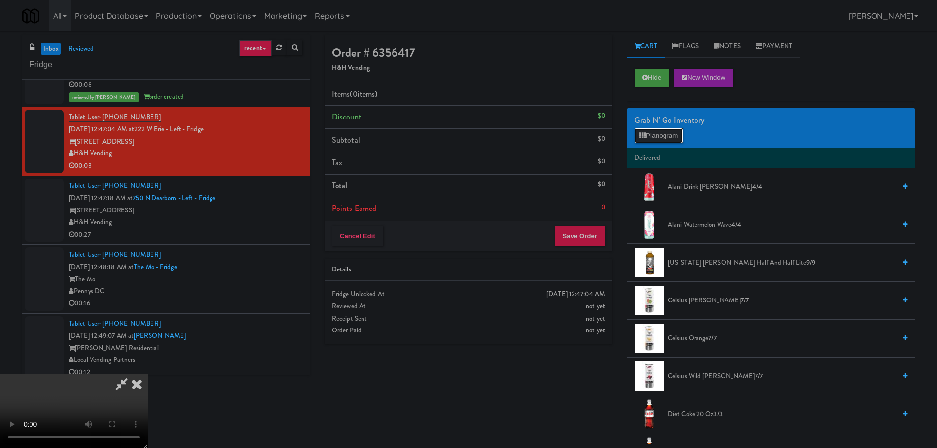
click at [673, 128] on button "Planogram" at bounding box center [659, 135] width 48 height 15
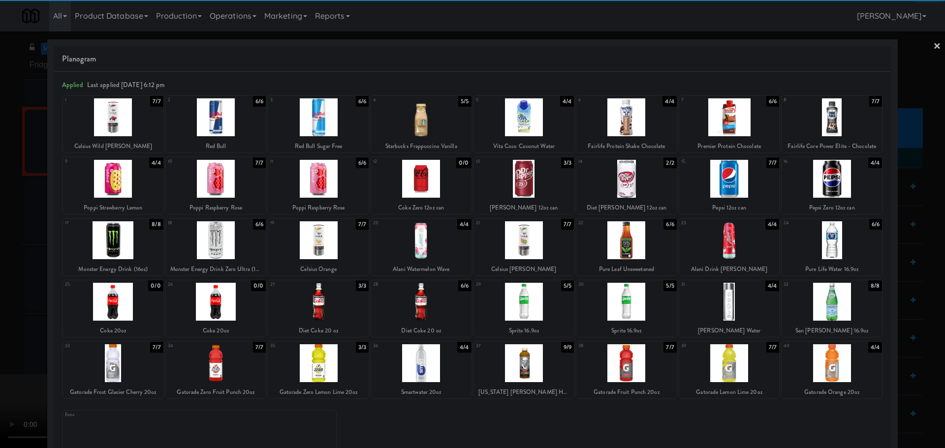
click at [527, 306] on div at bounding box center [524, 302] width 100 height 38
drag, startPoint x: 0, startPoint y: 299, endPoint x: 190, endPoint y: 247, distance: 197.4
click at [23, 293] on div at bounding box center [472, 224] width 945 height 448
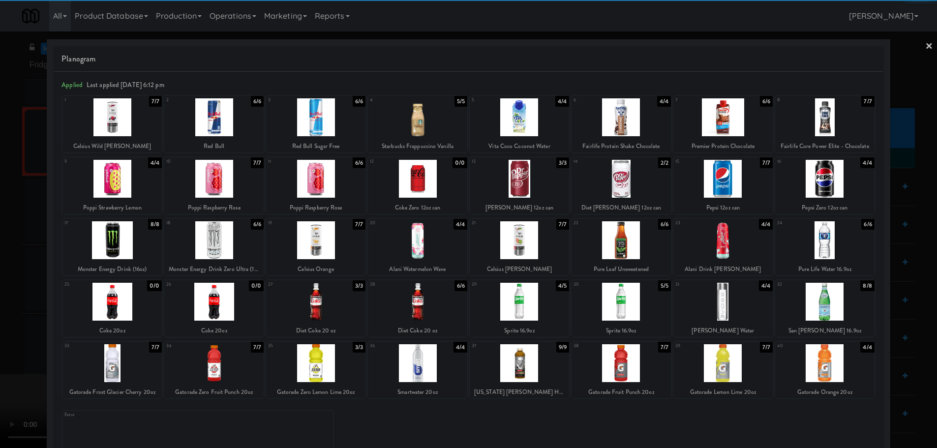
drag, startPoint x: 190, startPoint y: 247, endPoint x: 222, endPoint y: 241, distance: 32.0
click at [148, 374] on video at bounding box center [74, 411] width 148 height 74
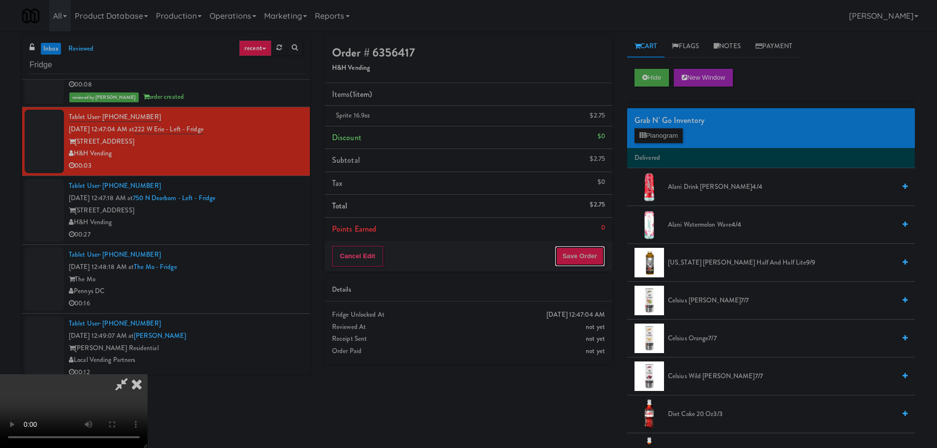
click at [574, 253] on button "Save Order" at bounding box center [580, 256] width 50 height 21
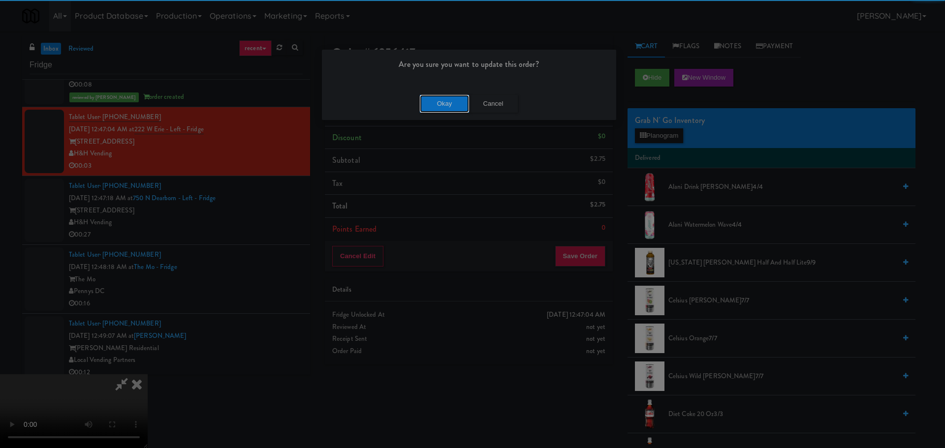
click at [449, 101] on button "Okay" at bounding box center [444, 104] width 49 height 18
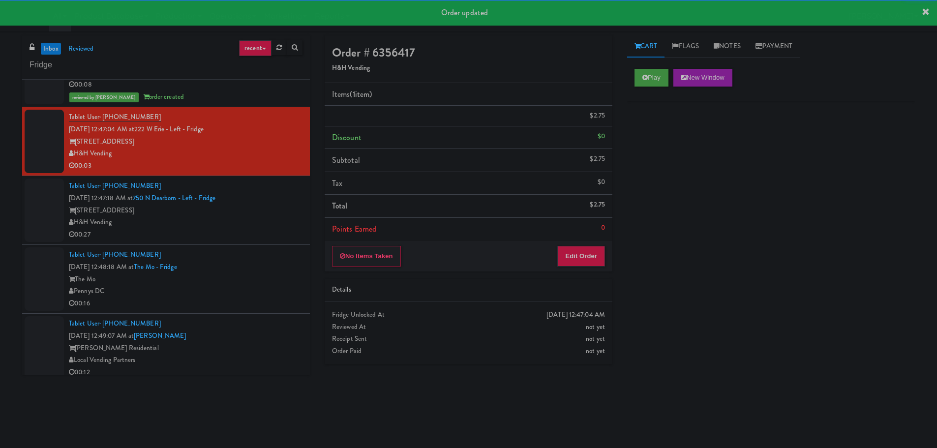
click at [279, 216] on div "[STREET_ADDRESS]" at bounding box center [186, 211] width 234 height 12
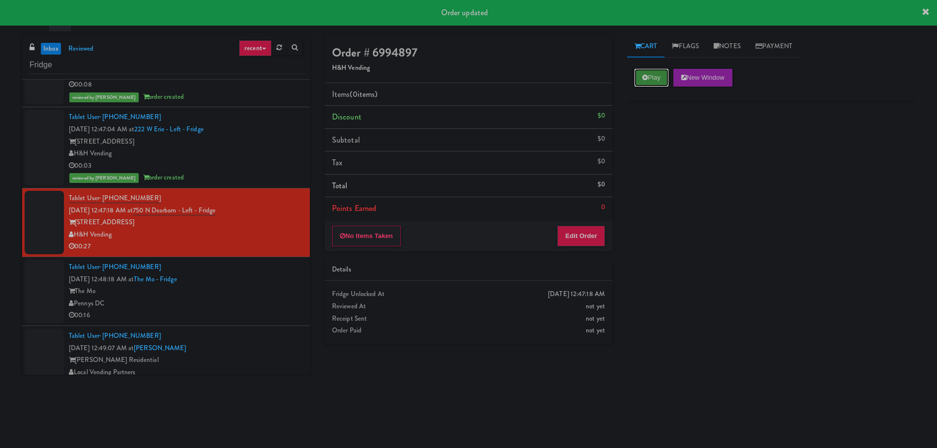
click at [643, 74] on icon at bounding box center [645, 77] width 5 height 6
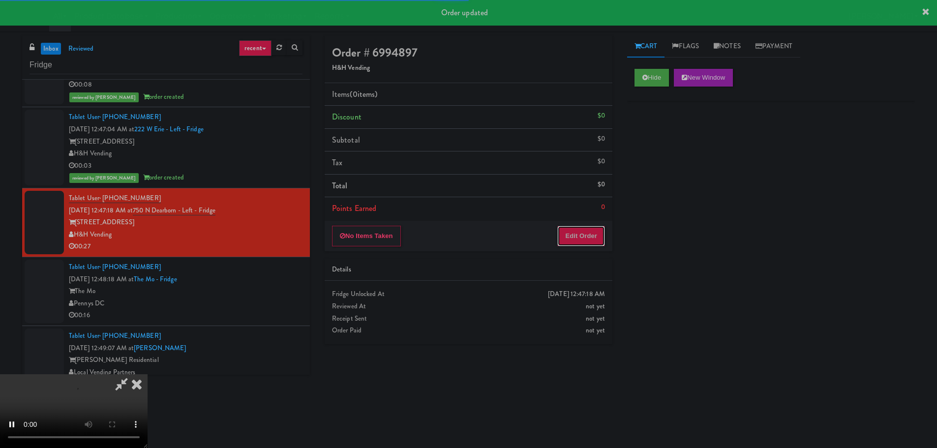
click at [581, 236] on button "Edit Order" at bounding box center [582, 236] width 48 height 21
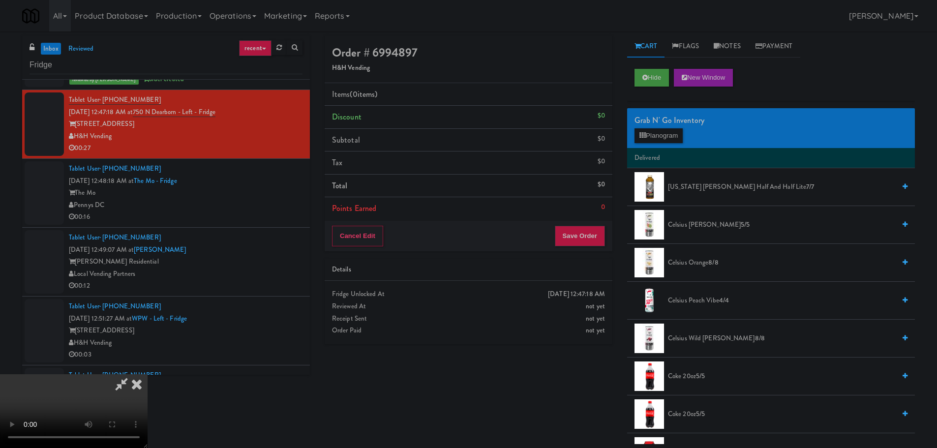
scroll to position [169, 0]
click at [565, 421] on div "Order # 6994897 H&H Vending Items (0 items ) Discount $0 Subtotal $0 Tax $0 Tot…" at bounding box center [619, 239] width 605 height 409
click at [148, 374] on video at bounding box center [74, 411] width 148 height 74
click at [661, 145] on div "Grab N' Go Inventory Planogram" at bounding box center [771, 128] width 288 height 40
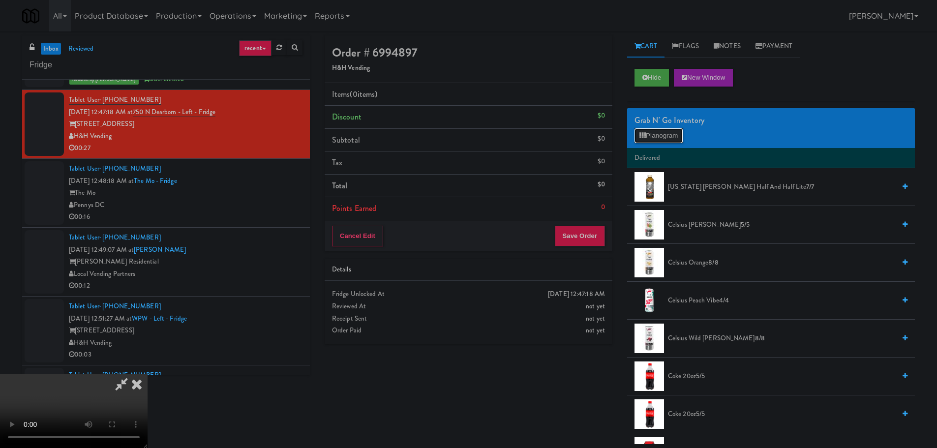
click at [662, 143] on button "Planogram" at bounding box center [659, 135] width 48 height 15
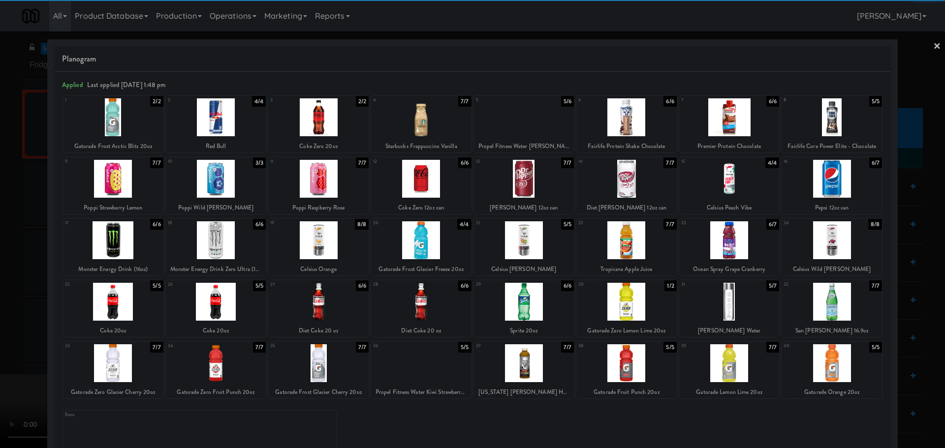
drag, startPoint x: 132, startPoint y: 315, endPoint x: 122, endPoint y: 317, distance: 10.1
click at [132, 314] on div at bounding box center [113, 302] width 100 height 38
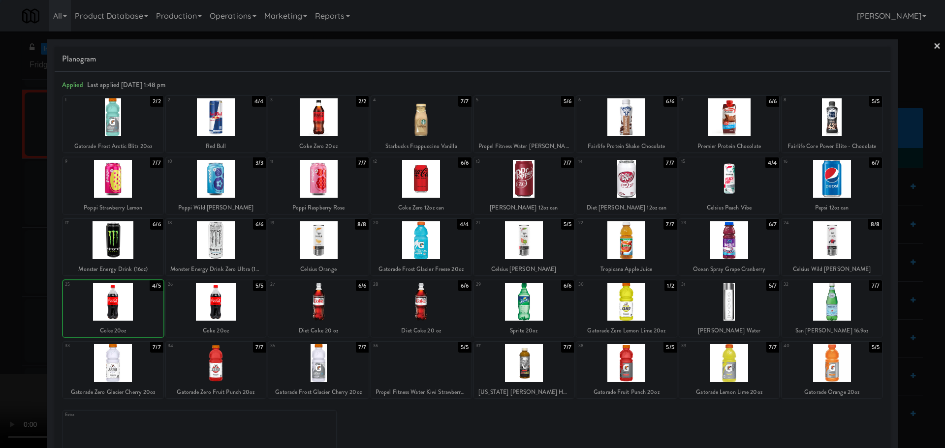
click at [3, 312] on div at bounding box center [472, 224] width 945 height 448
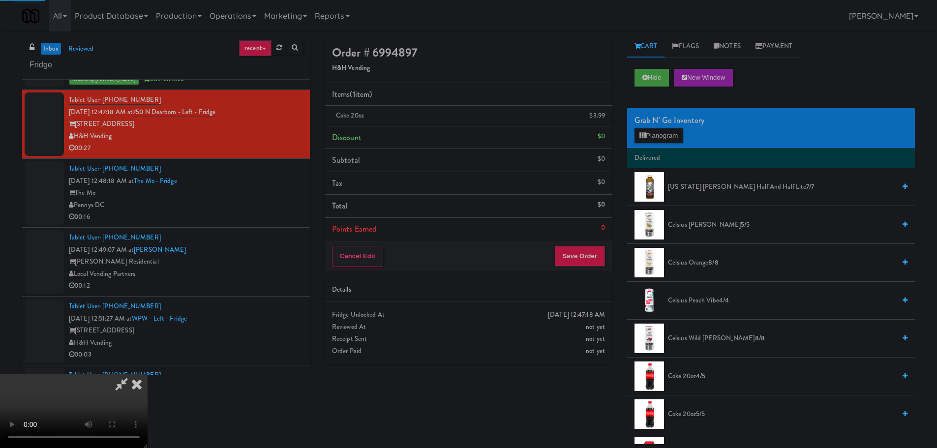
drag, startPoint x: 288, startPoint y: 245, endPoint x: 321, endPoint y: 248, distance: 33.1
click at [148, 374] on video at bounding box center [74, 411] width 148 height 74
drag, startPoint x: 441, startPoint y: 263, endPoint x: 526, endPoint y: 251, distance: 85.0
click at [148, 374] on video at bounding box center [74, 411] width 148 height 74
click at [673, 135] on button "Planogram" at bounding box center [659, 135] width 48 height 15
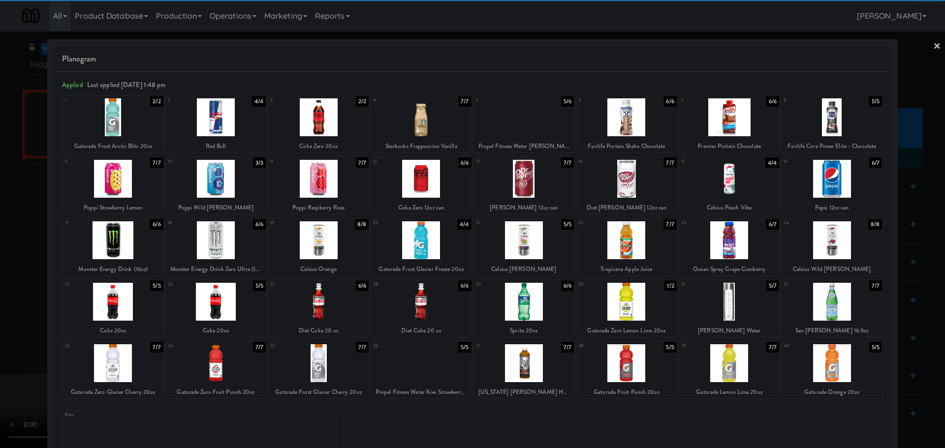
click at [220, 299] on div at bounding box center [216, 302] width 100 height 38
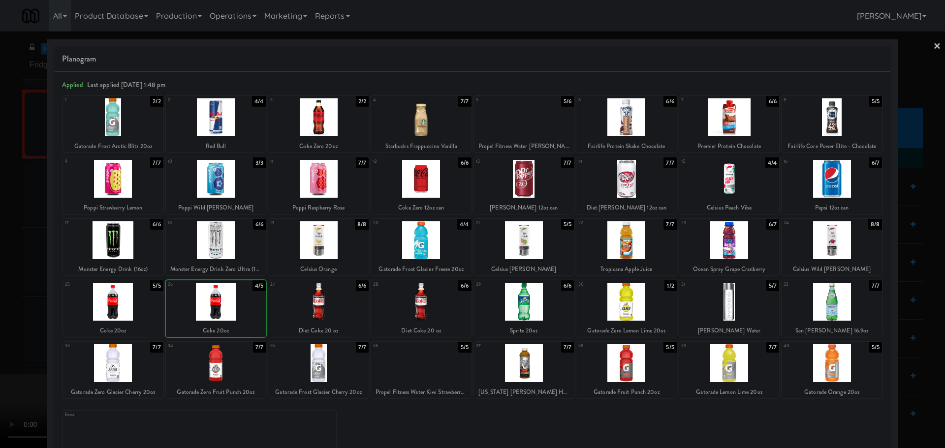
click at [1, 292] on div at bounding box center [472, 224] width 945 height 448
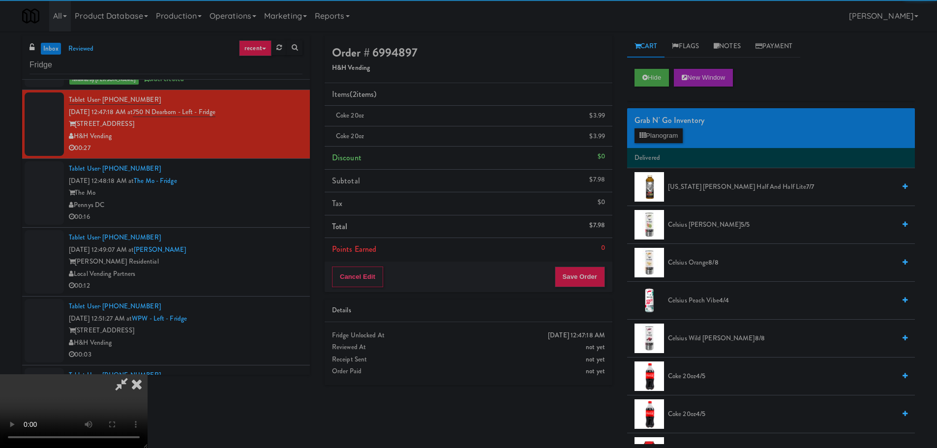
drag, startPoint x: 181, startPoint y: 275, endPoint x: 293, endPoint y: 278, distance: 112.7
click at [148, 374] on video at bounding box center [74, 411] width 148 height 74
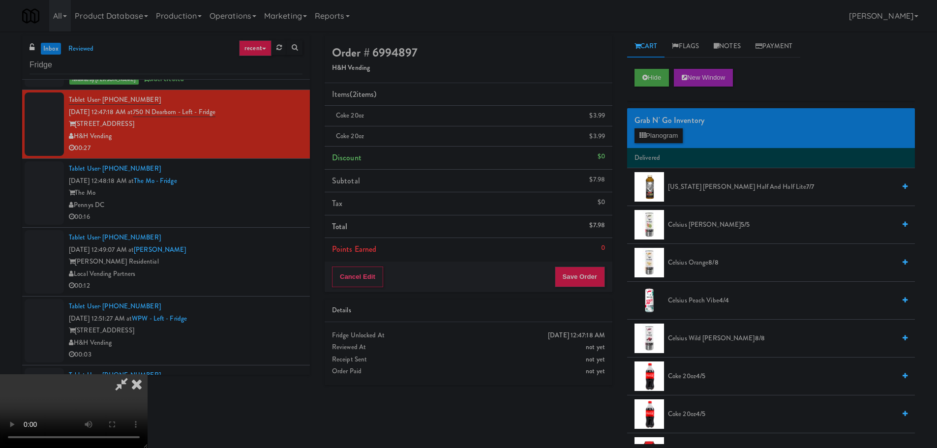
click at [148, 374] on video at bounding box center [74, 411] width 148 height 74
click at [646, 141] on button "Planogram" at bounding box center [659, 135] width 48 height 15
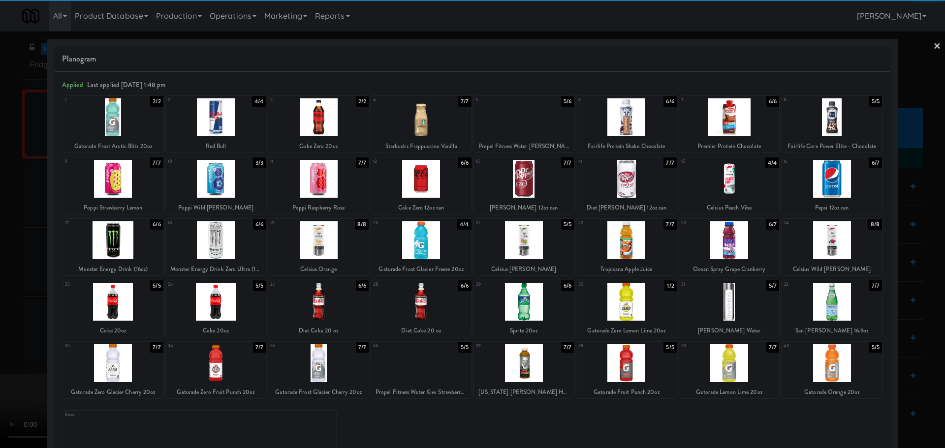
click at [430, 186] on div at bounding box center [421, 179] width 100 height 38
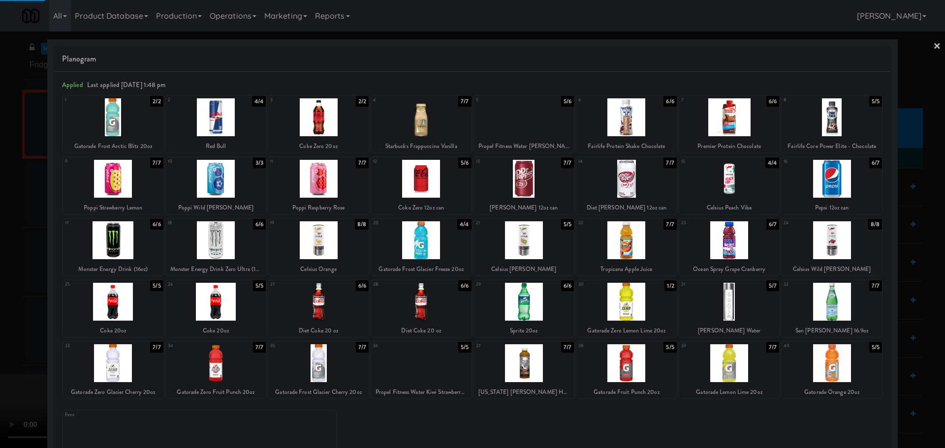
drag, startPoint x: 10, startPoint y: 262, endPoint x: 58, endPoint y: 258, distance: 47.9
click at [18, 261] on div at bounding box center [472, 224] width 945 height 448
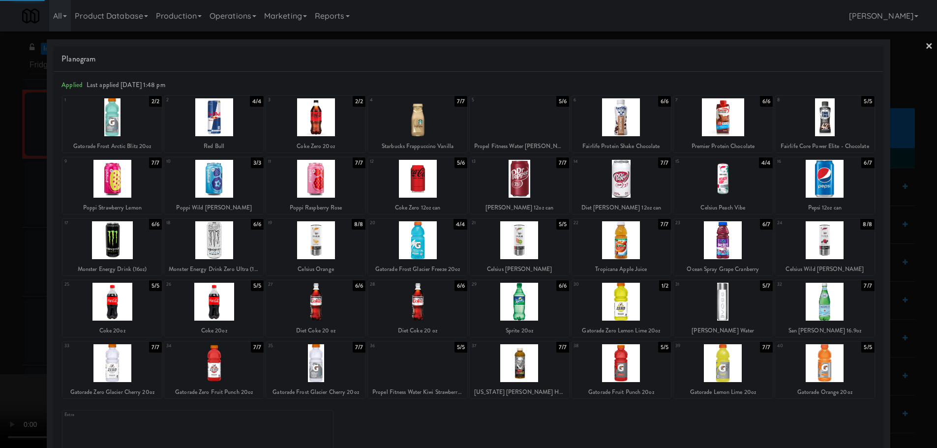
click at [148, 374] on video at bounding box center [74, 411] width 148 height 74
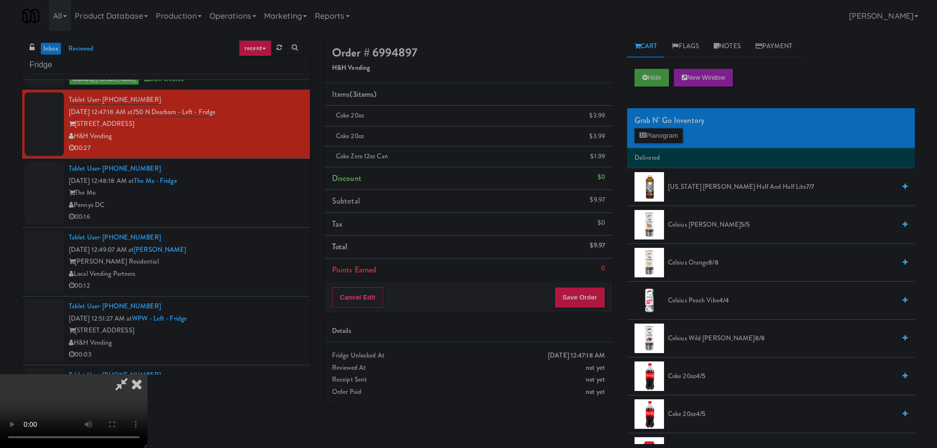
scroll to position [169, 0]
click at [587, 294] on button "Save Order" at bounding box center [580, 297] width 50 height 21
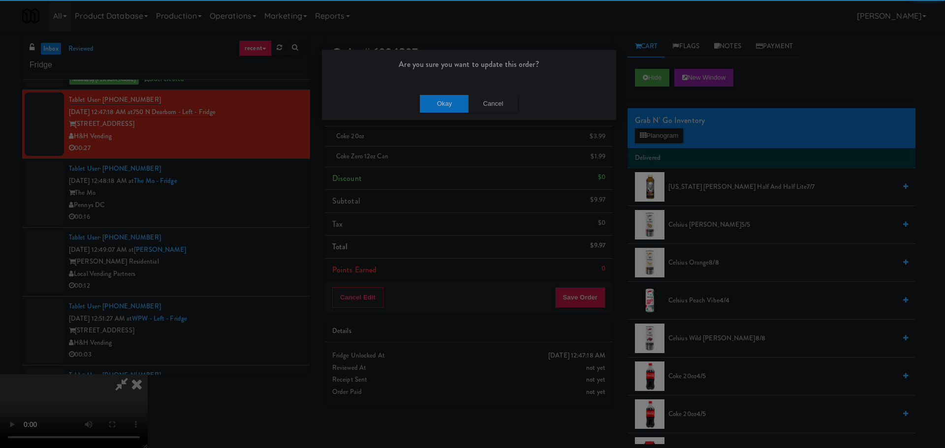
click at [440, 115] on div "Okay Cancel" at bounding box center [469, 103] width 294 height 33
click at [445, 105] on button "Okay" at bounding box center [444, 104] width 49 height 18
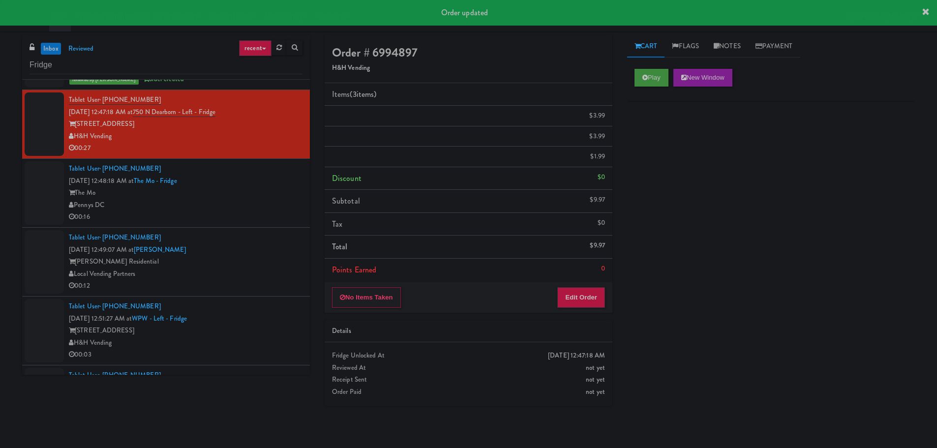
scroll to position [0, 0]
click at [249, 206] on div "Pennys DC" at bounding box center [186, 205] width 234 height 12
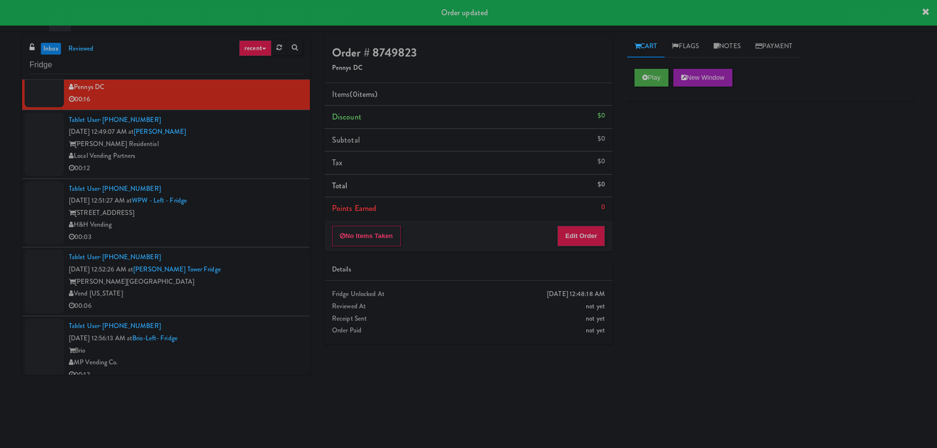
scroll to position [886, 0]
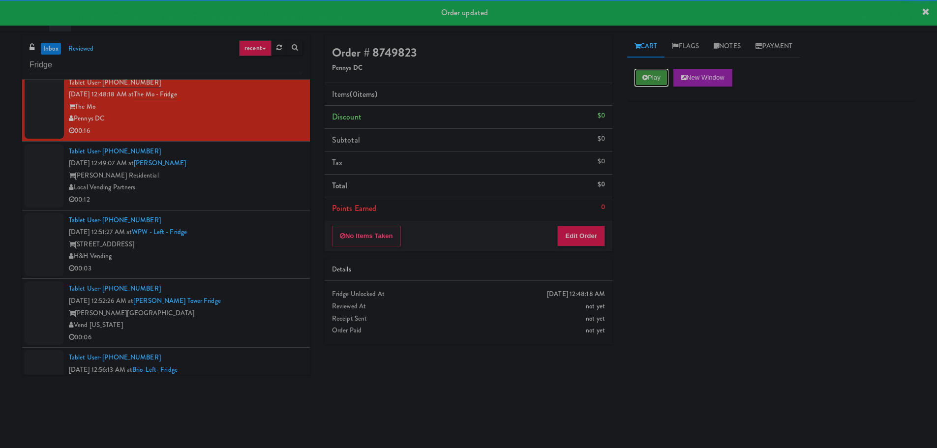
click at [665, 74] on button "Play" at bounding box center [652, 78] width 34 height 18
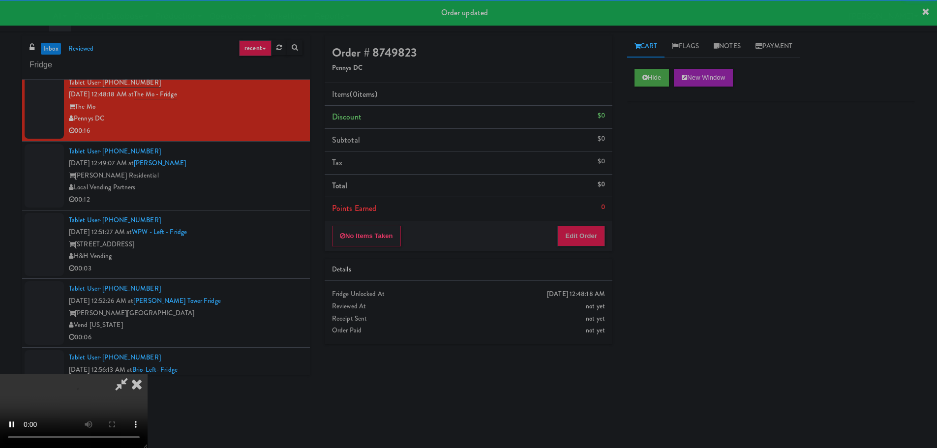
drag, startPoint x: 585, startPoint y: 248, endPoint x: 585, endPoint y: 243, distance: 5.4
click at [585, 248] on div "No Items Taken Edit Order" at bounding box center [469, 236] width 288 height 31
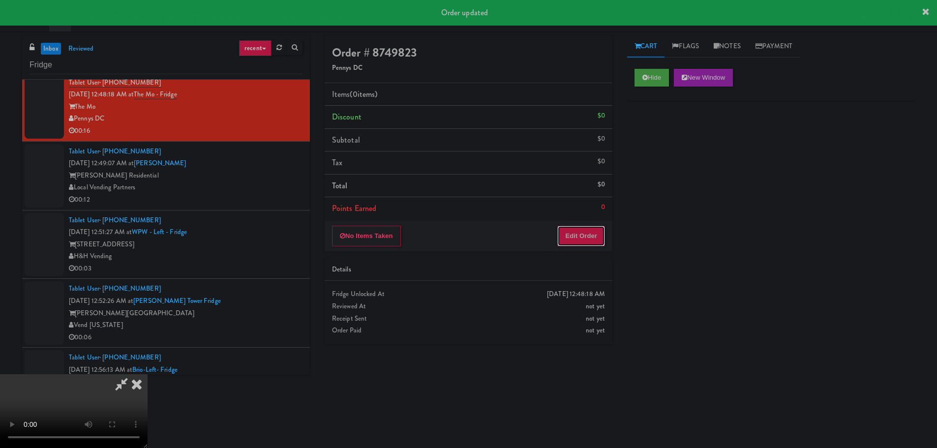
click at [585, 241] on button "Edit Order" at bounding box center [582, 236] width 48 height 21
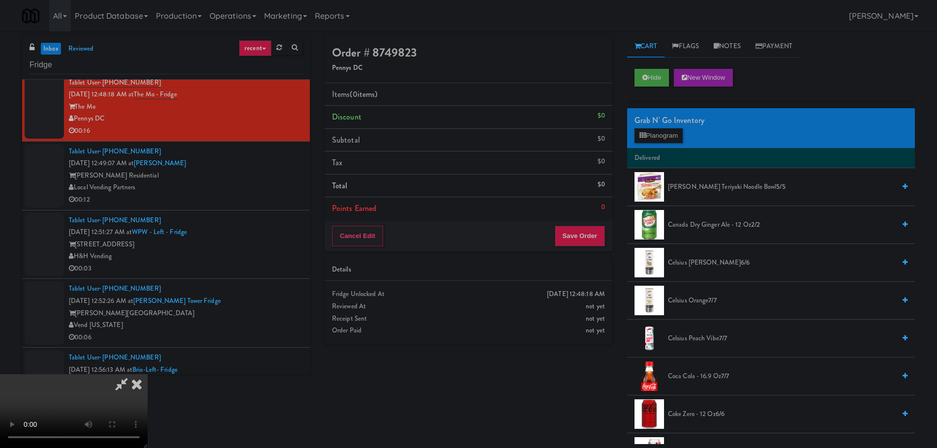
scroll to position [0, 0]
click at [148, 374] on video at bounding box center [74, 411] width 148 height 74
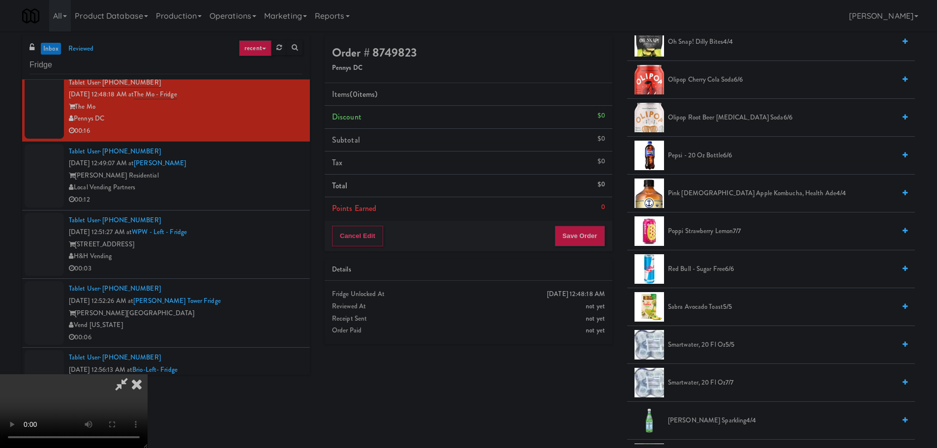
scroll to position [984, 0]
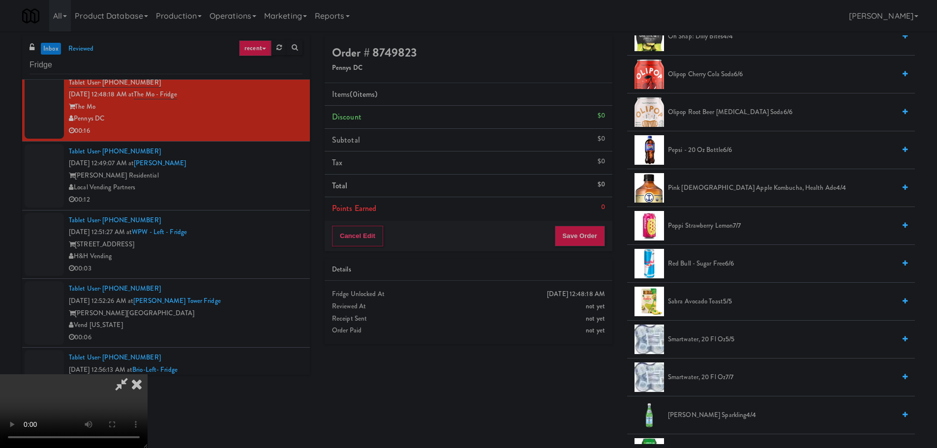
click at [713, 224] on span "Poppi Strawberry Lemon 7/7" at bounding box center [781, 226] width 227 height 12
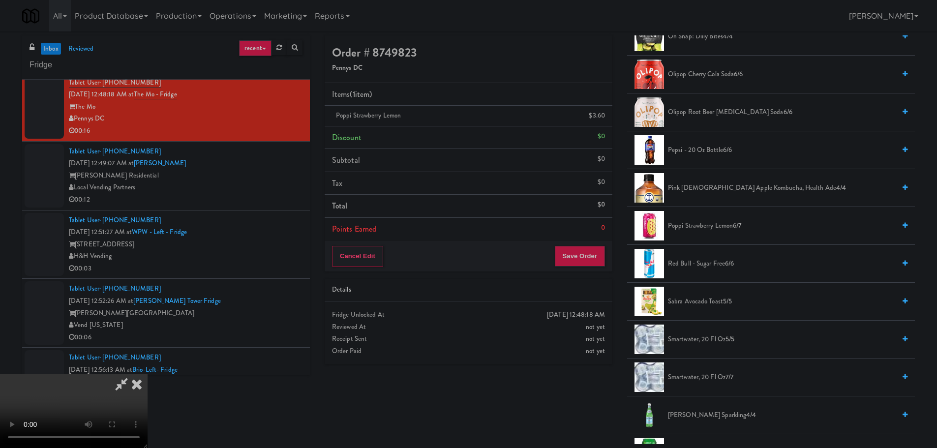
drag, startPoint x: 364, startPoint y: 247, endPoint x: 369, endPoint y: 247, distance: 5.4
click at [148, 374] on video at bounding box center [74, 411] width 148 height 74
click at [723, 229] on span "Poppi Strawberry Lemon 6/7" at bounding box center [781, 226] width 227 height 12
drag, startPoint x: 414, startPoint y: 252, endPoint x: 430, endPoint y: 256, distance: 15.9
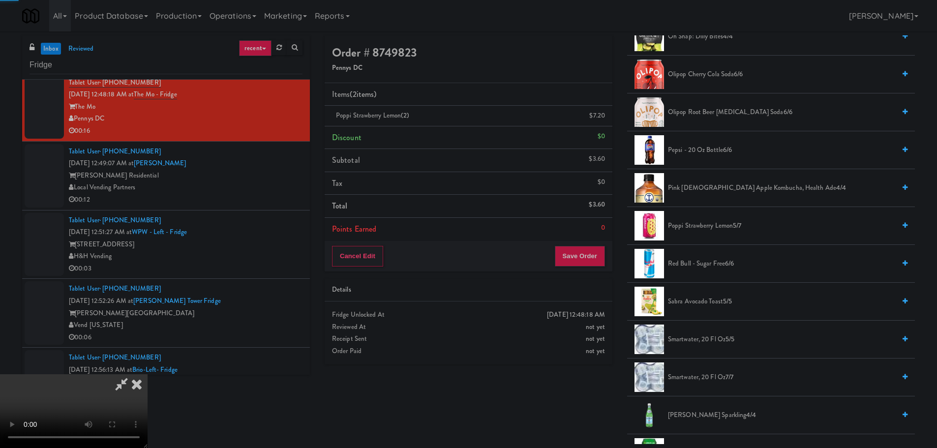
click at [148, 374] on video at bounding box center [74, 411] width 148 height 74
click at [686, 223] on span "Poppi Strawberry Lemon 5/7" at bounding box center [781, 226] width 227 height 12
drag, startPoint x: 318, startPoint y: 250, endPoint x: 341, endPoint y: 249, distance: 22.6
click at [148, 374] on video at bounding box center [74, 411] width 148 height 74
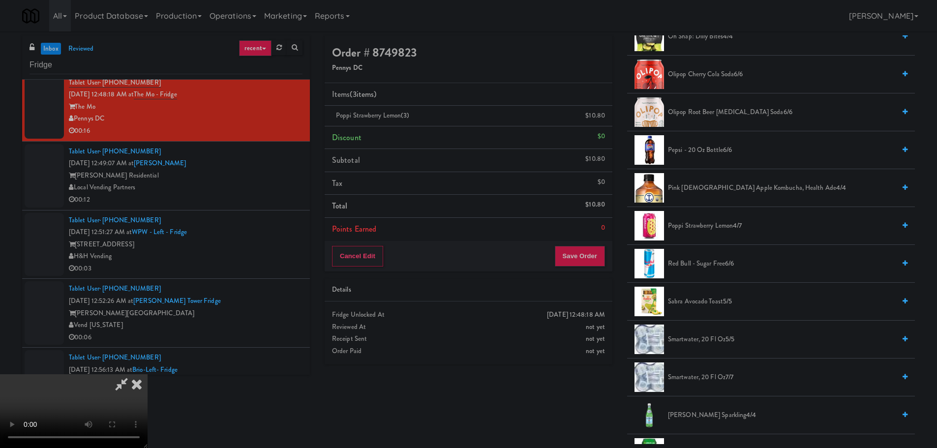
scroll to position [169, 0]
click at [584, 271] on div "Cancel Edit Save Order" at bounding box center [469, 256] width 288 height 31
click at [586, 260] on button "Save Order" at bounding box center [580, 256] width 50 height 21
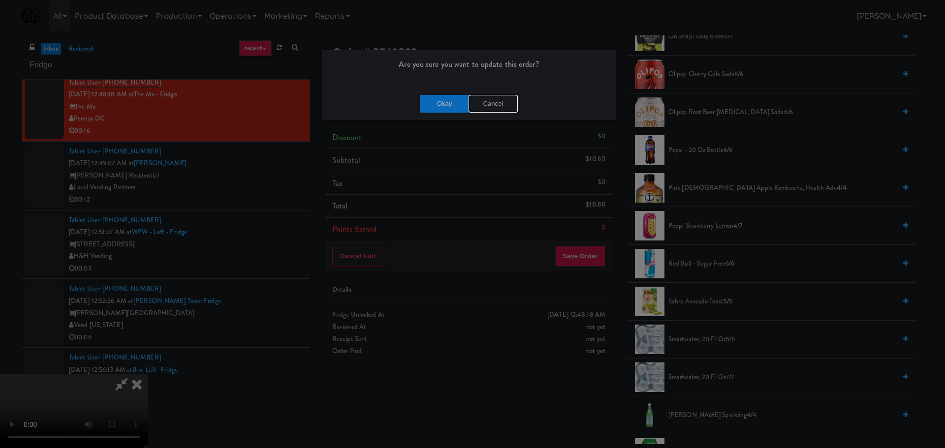
drag, startPoint x: 495, startPoint y: 102, endPoint x: 461, endPoint y: 288, distance: 189.6
click at [495, 102] on button "Cancel" at bounding box center [492, 104] width 49 height 18
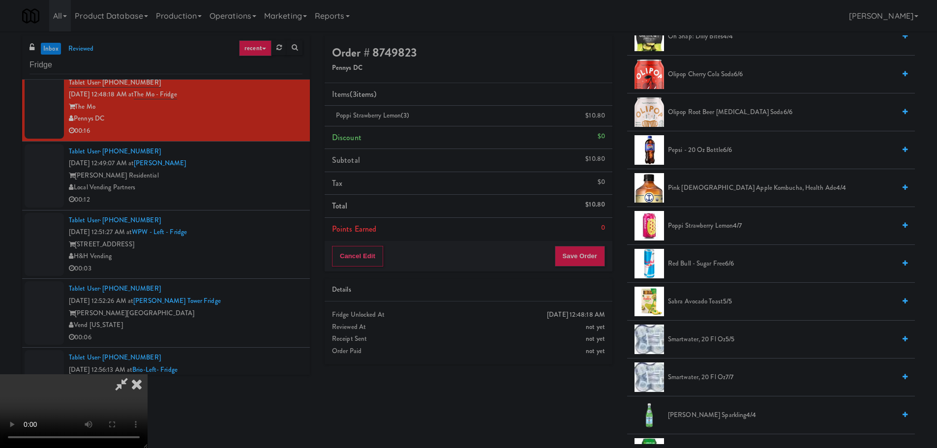
click at [148, 374] on video at bounding box center [74, 411] width 148 height 74
click at [582, 252] on button "Save Order" at bounding box center [580, 256] width 50 height 21
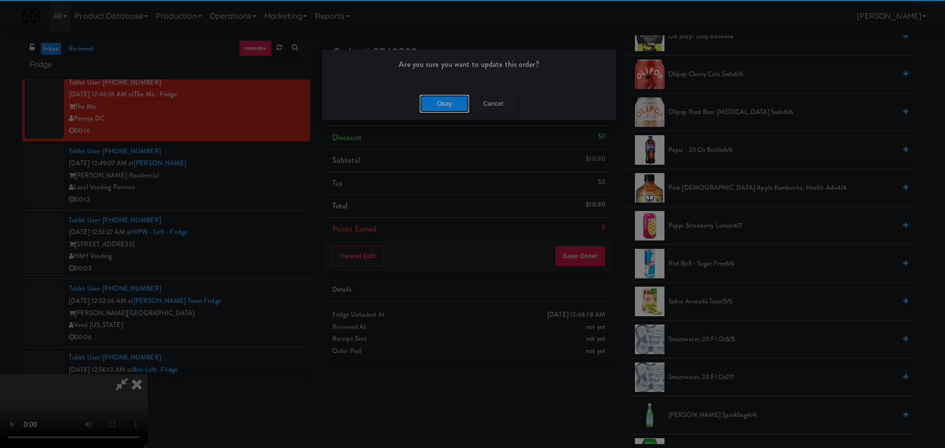
click at [452, 95] on button "Okay" at bounding box center [444, 104] width 49 height 18
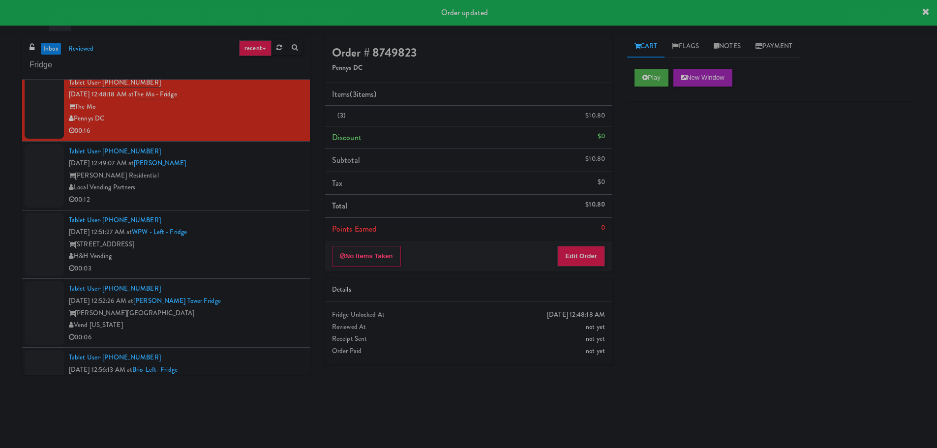
scroll to position [0, 0]
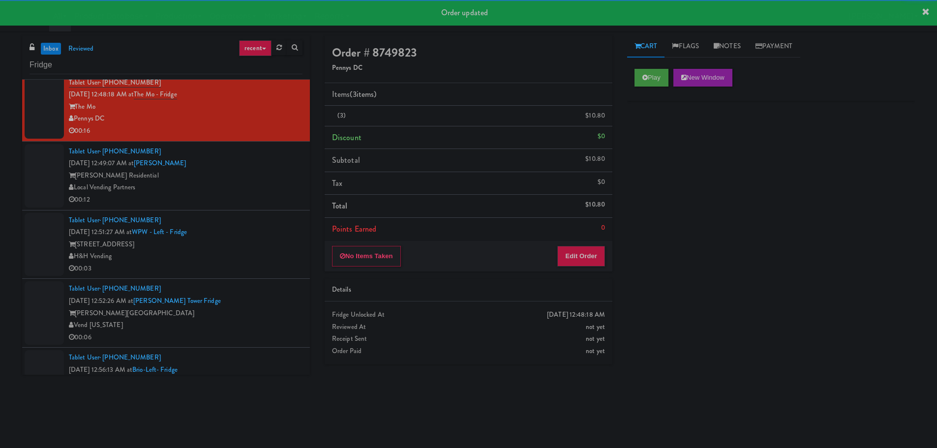
click at [254, 205] on div "00:12" at bounding box center [186, 200] width 234 height 12
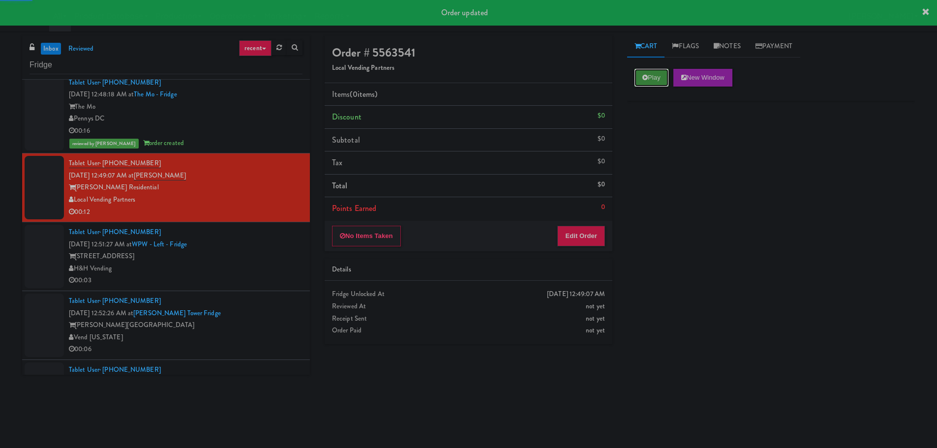
click at [651, 79] on button "Play" at bounding box center [652, 78] width 34 height 18
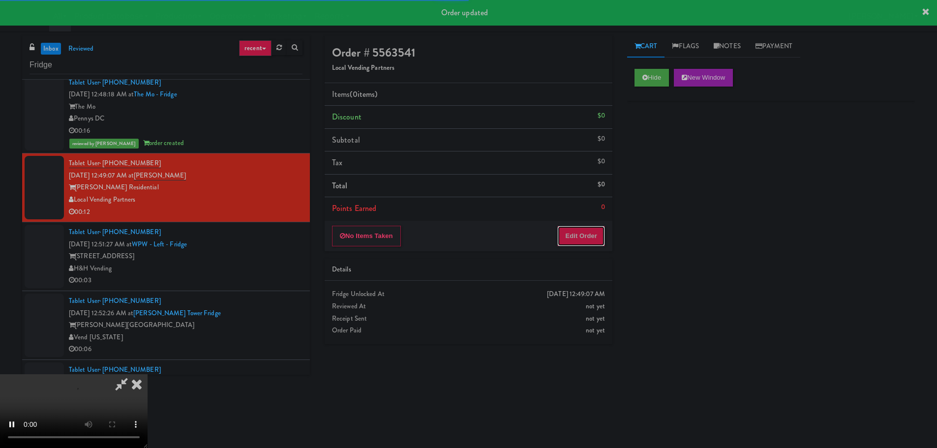
click at [567, 235] on button "Edit Order" at bounding box center [582, 236] width 48 height 21
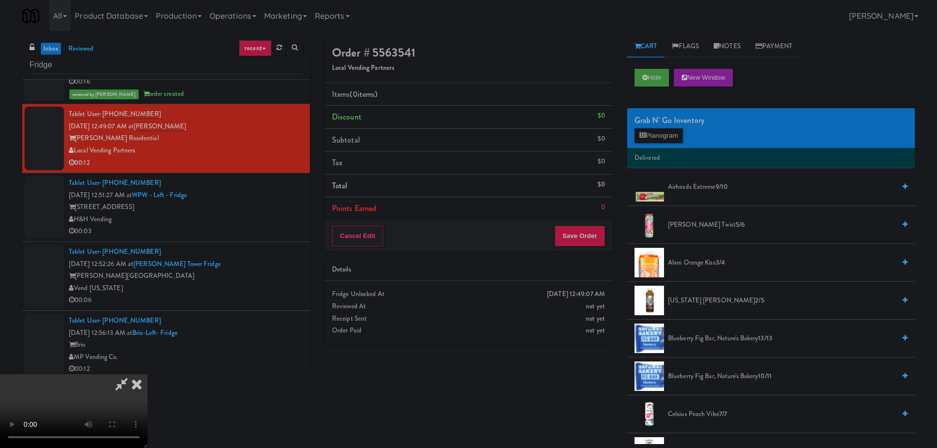
drag, startPoint x: 389, startPoint y: 270, endPoint x: 378, endPoint y: 272, distance: 10.4
click at [148, 374] on video at bounding box center [74, 411] width 148 height 74
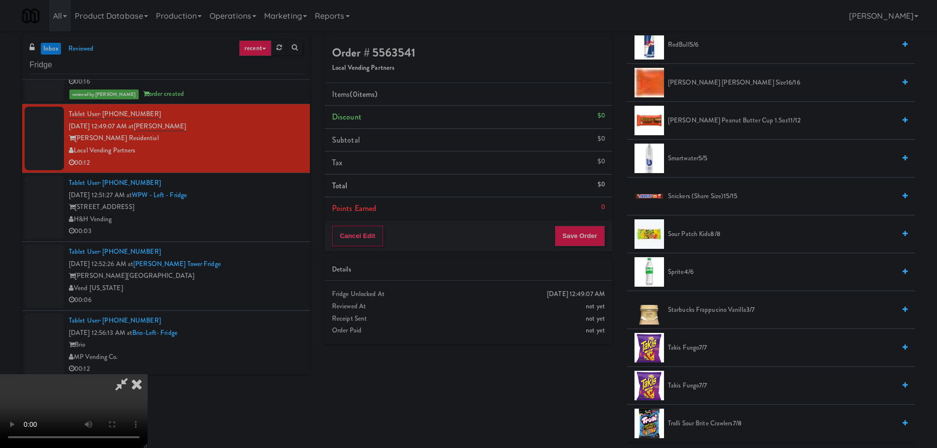
scroll to position [1132, 0]
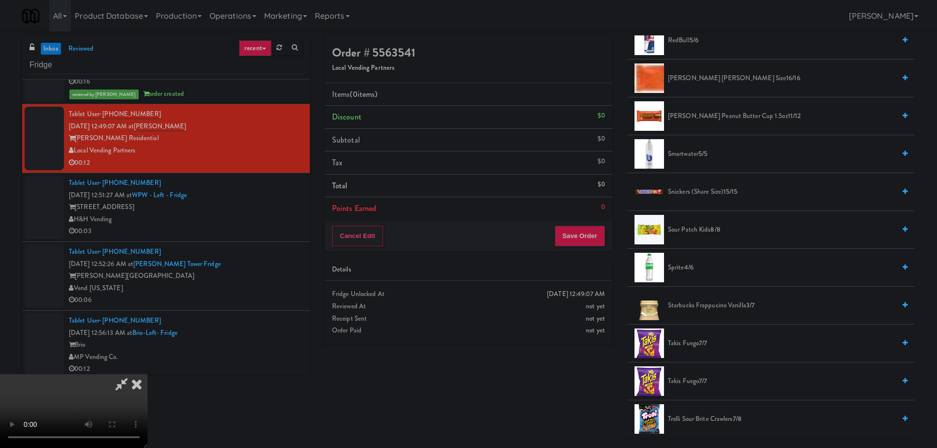
click at [690, 225] on span "Sour Patch Kids 8/8" at bounding box center [781, 230] width 227 height 12
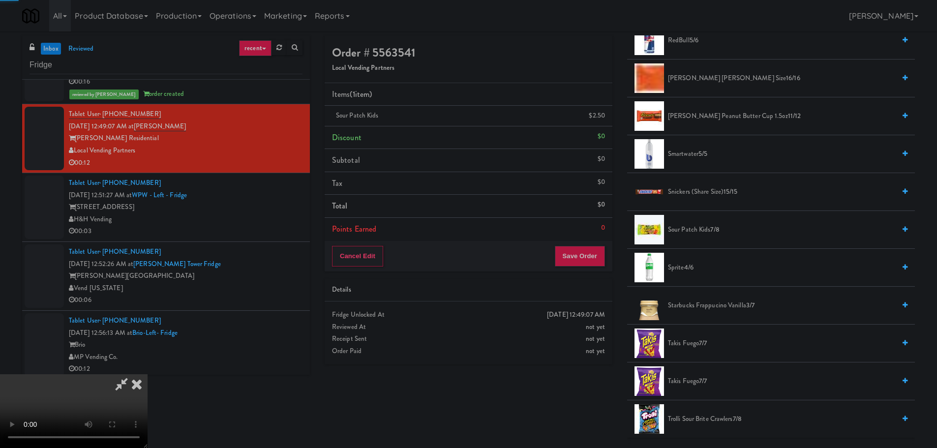
click at [148, 374] on video at bounding box center [74, 411] width 148 height 74
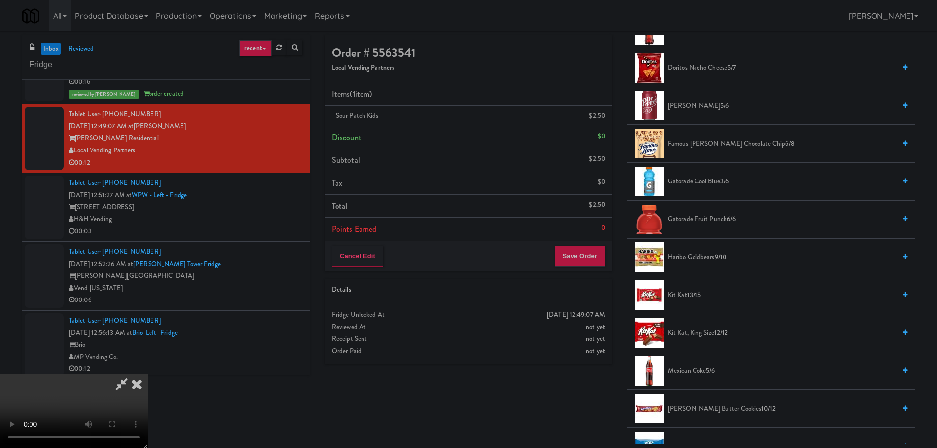
scroll to position [541, 0]
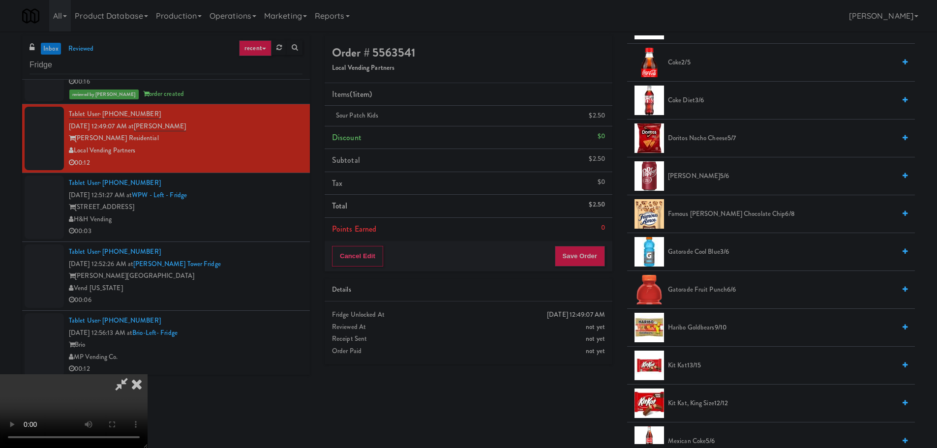
click at [714, 252] on span "Gatorade Cool Blue 3/6" at bounding box center [781, 252] width 227 height 12
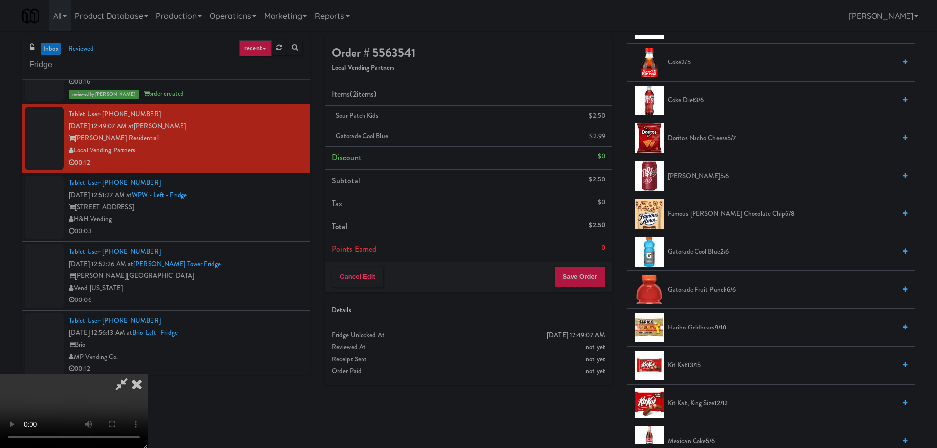
click at [148, 374] on video at bounding box center [74, 411] width 148 height 74
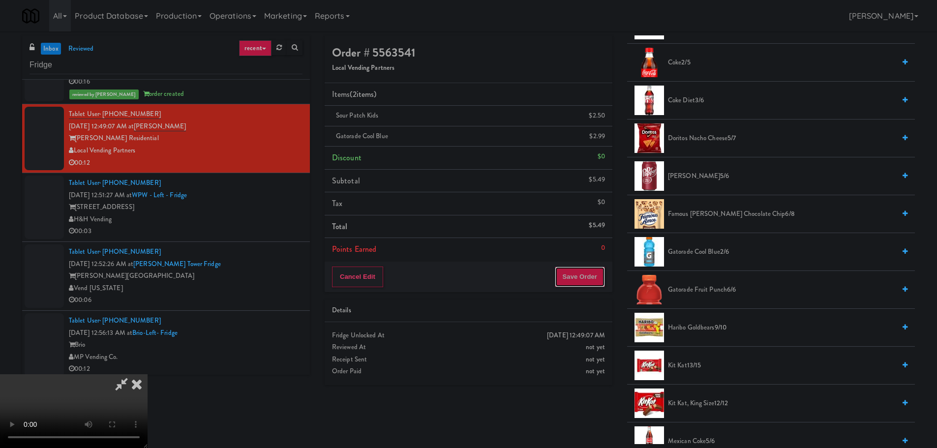
click at [592, 276] on button "Save Order" at bounding box center [580, 277] width 50 height 21
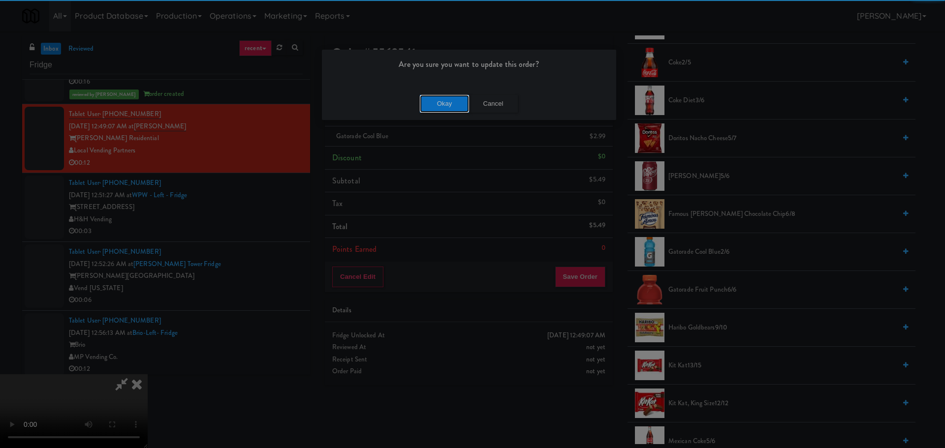
click at [462, 104] on button "Okay" at bounding box center [444, 104] width 49 height 18
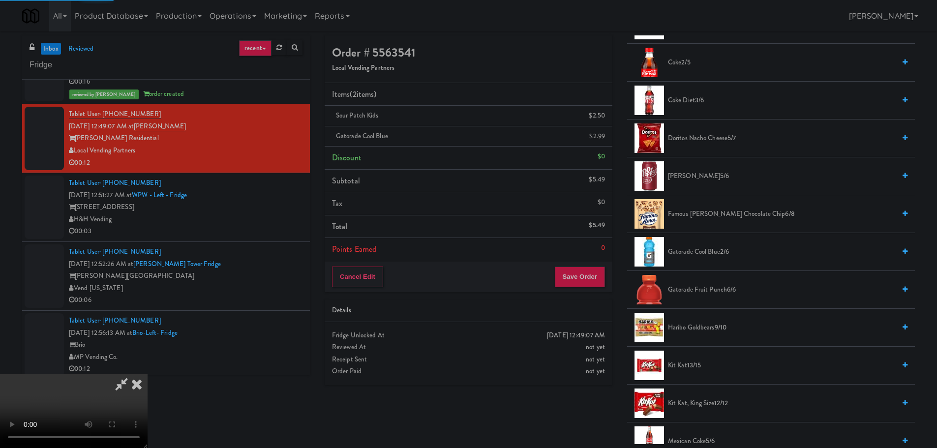
scroll to position [0, 0]
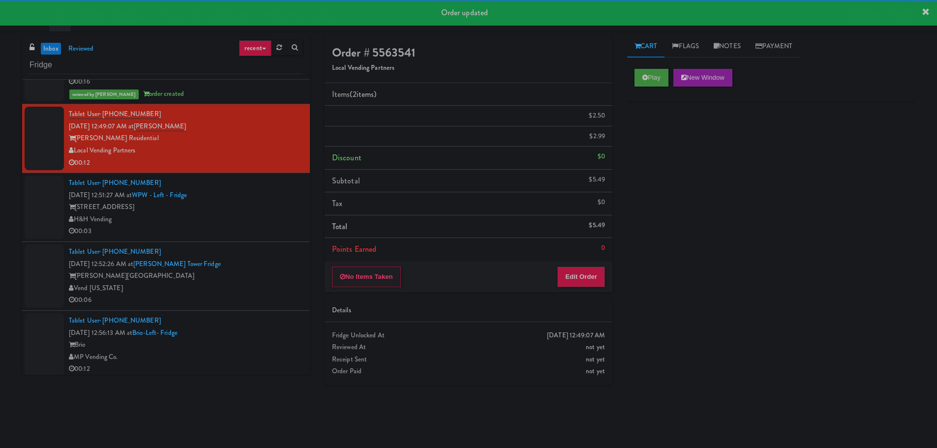
click at [249, 236] on div "00:03" at bounding box center [186, 231] width 234 height 12
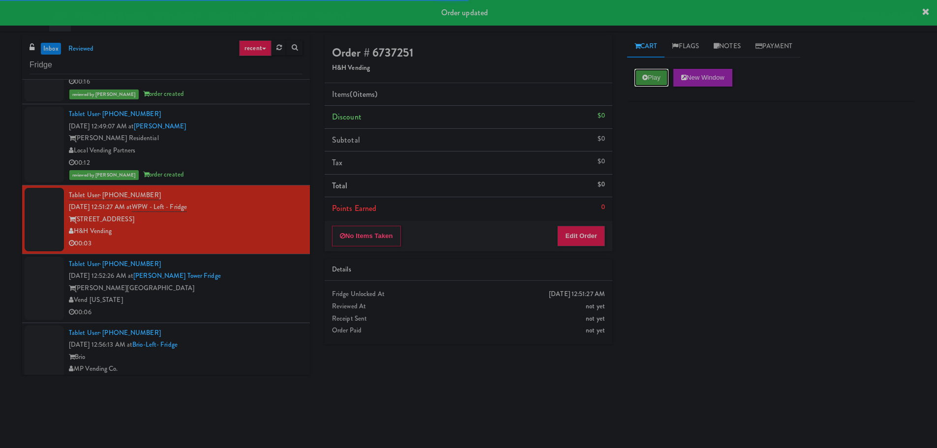
click at [667, 76] on button "Play" at bounding box center [652, 78] width 34 height 18
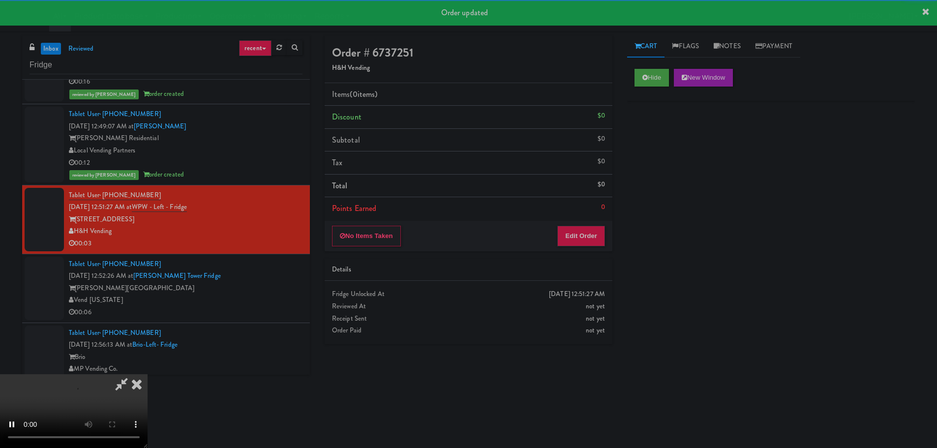
click at [563, 265] on div "Details" at bounding box center [468, 270] width 273 height 12
click at [589, 239] on button "Edit Order" at bounding box center [582, 236] width 48 height 21
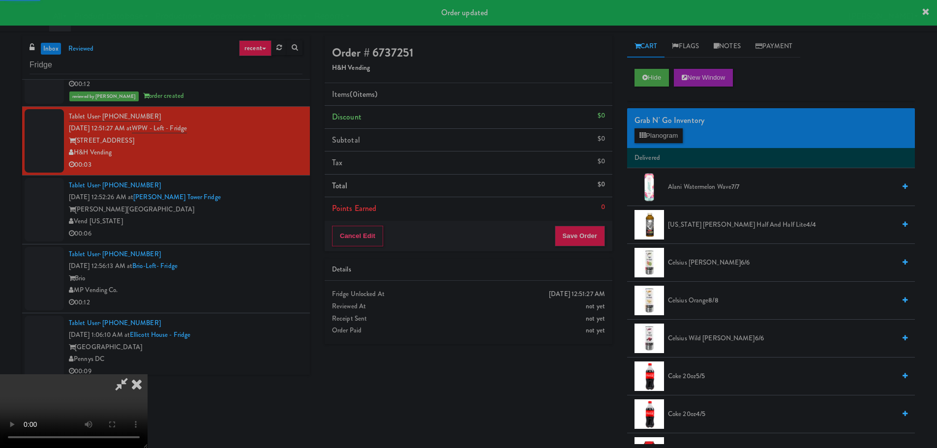
scroll to position [1033, 0]
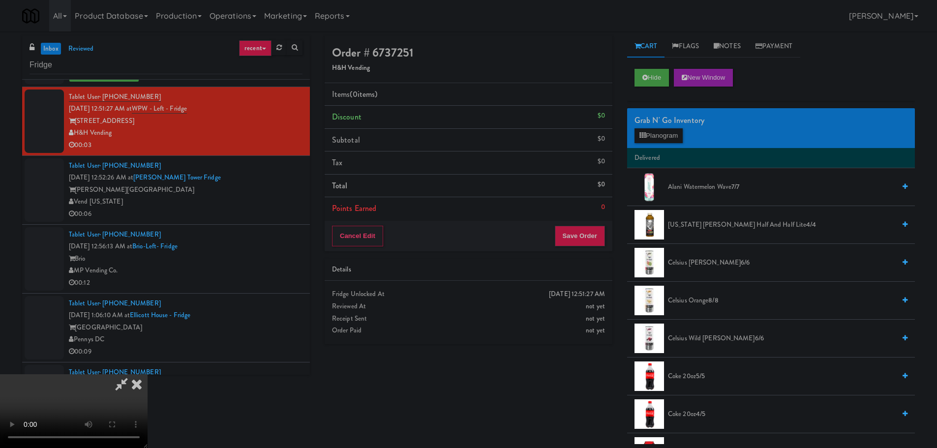
click at [148, 374] on video at bounding box center [74, 411] width 148 height 74
drag, startPoint x: 290, startPoint y: 302, endPoint x: 427, endPoint y: 261, distance: 142.3
click at [148, 374] on video at bounding box center [74, 411] width 148 height 74
click at [658, 140] on button "Planogram" at bounding box center [659, 135] width 48 height 15
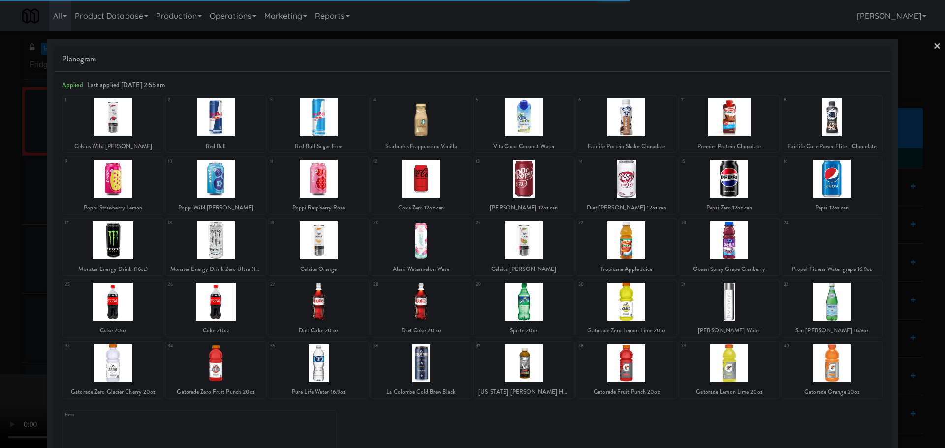
click at [227, 123] on div at bounding box center [216, 117] width 100 height 38
drag, startPoint x: 0, startPoint y: 186, endPoint x: 150, endPoint y: 211, distance: 151.6
click at [4, 186] on div at bounding box center [472, 224] width 945 height 448
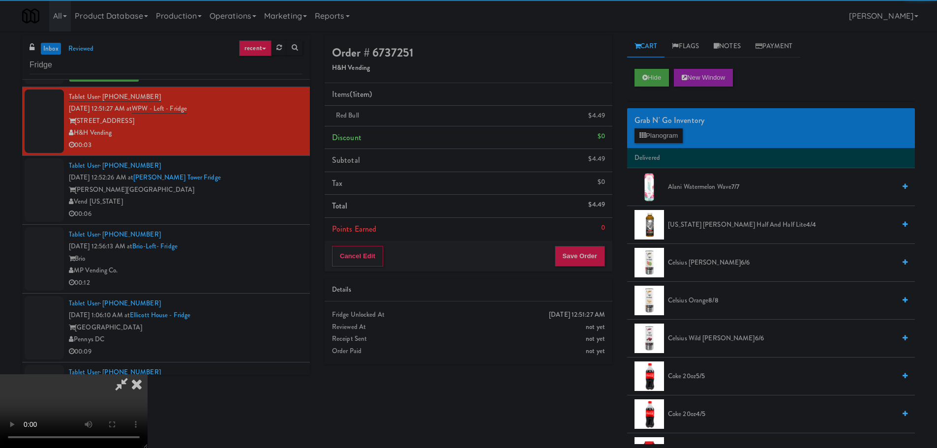
click at [148, 374] on video at bounding box center [74, 411] width 148 height 74
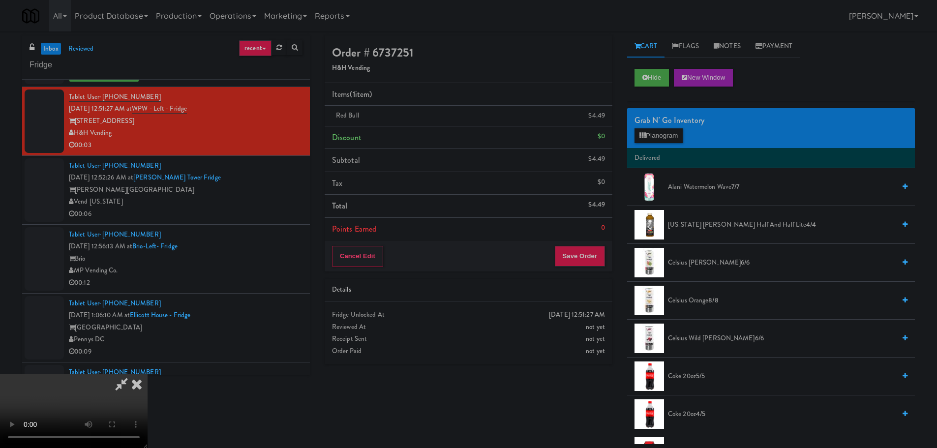
drag, startPoint x: 330, startPoint y: 318, endPoint x: 333, endPoint y: 383, distance: 65.0
click at [148, 374] on video at bounding box center [74, 411] width 148 height 74
click at [575, 266] on button "Save Order" at bounding box center [580, 256] width 50 height 21
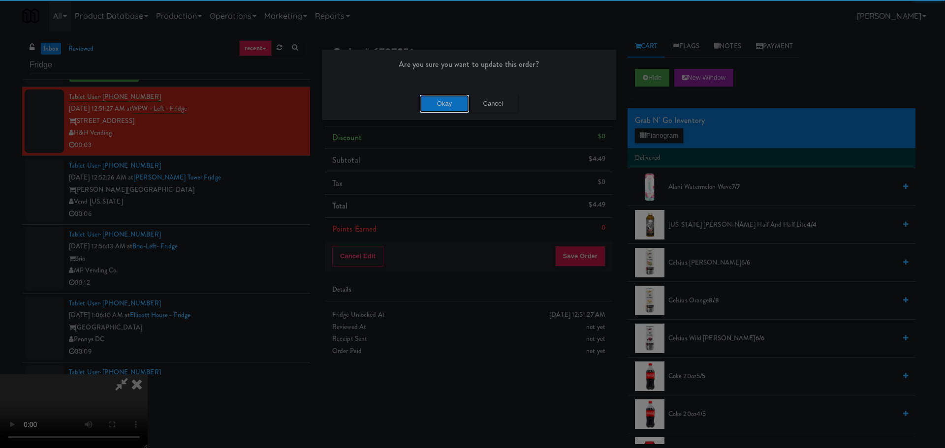
click at [428, 101] on button "Okay" at bounding box center [444, 104] width 49 height 18
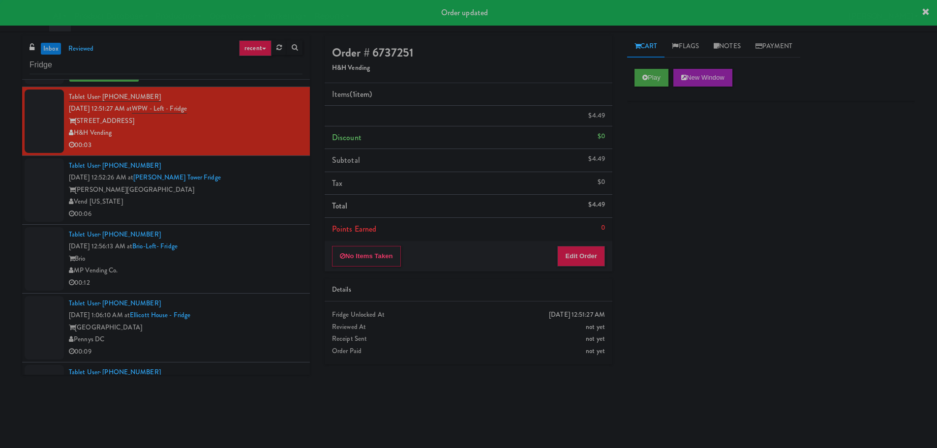
click at [265, 207] on div "Vend [US_STATE]" at bounding box center [186, 202] width 234 height 12
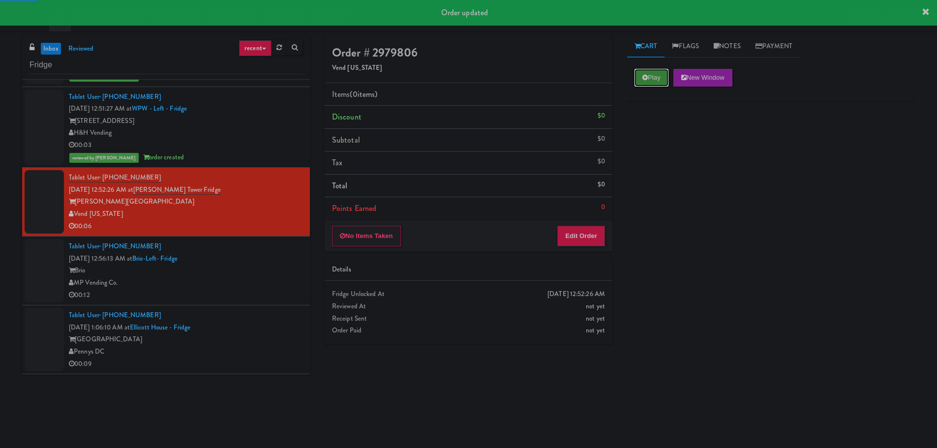
click at [647, 79] on icon at bounding box center [645, 77] width 5 height 6
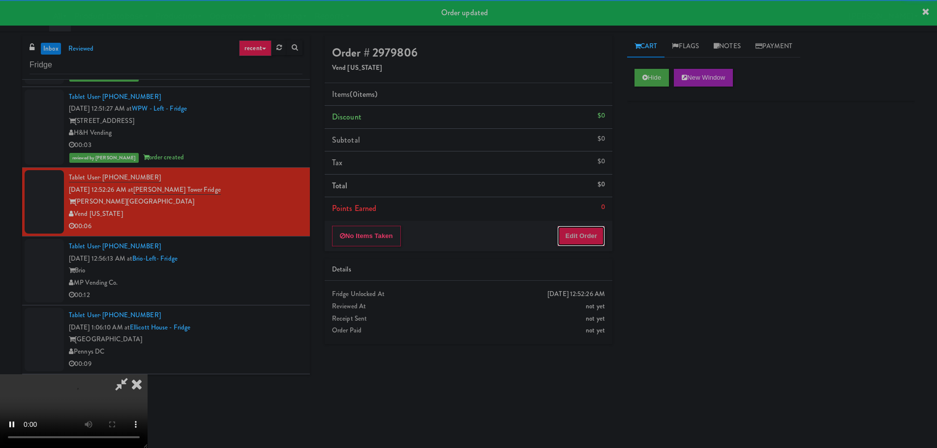
click at [580, 232] on button "Edit Order" at bounding box center [582, 236] width 48 height 21
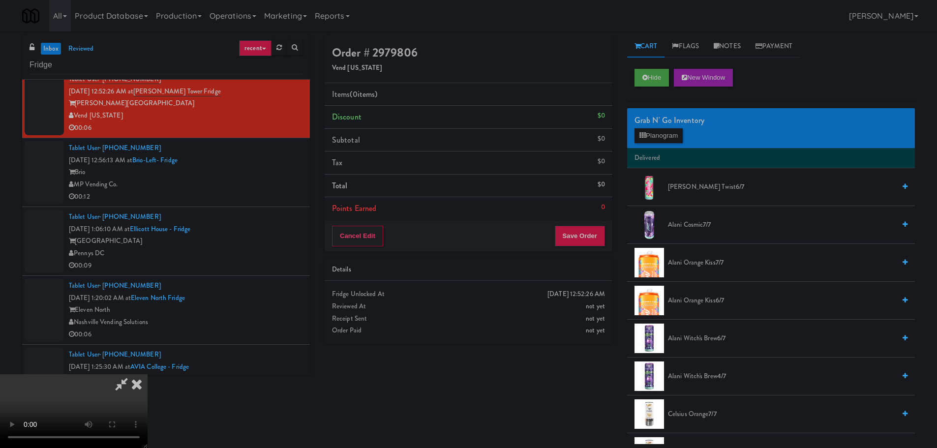
click at [148, 374] on video at bounding box center [74, 411] width 148 height 74
click at [651, 140] on button "Planogram" at bounding box center [659, 135] width 48 height 15
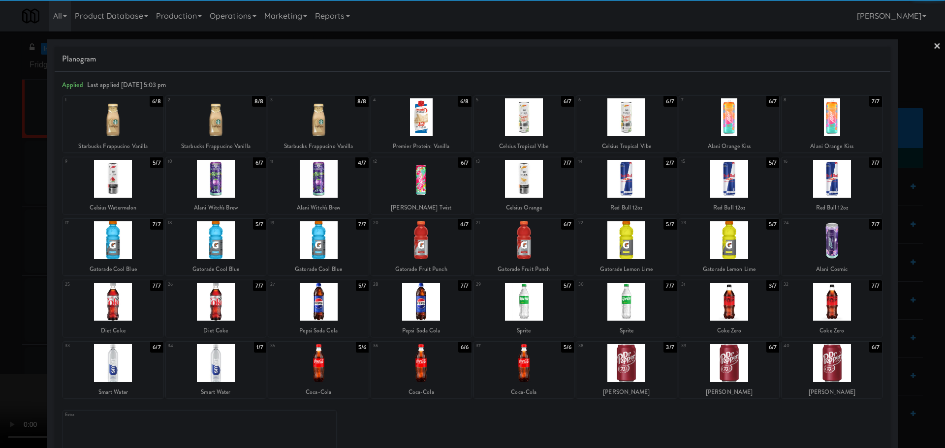
click at [120, 366] on div at bounding box center [113, 363] width 100 height 38
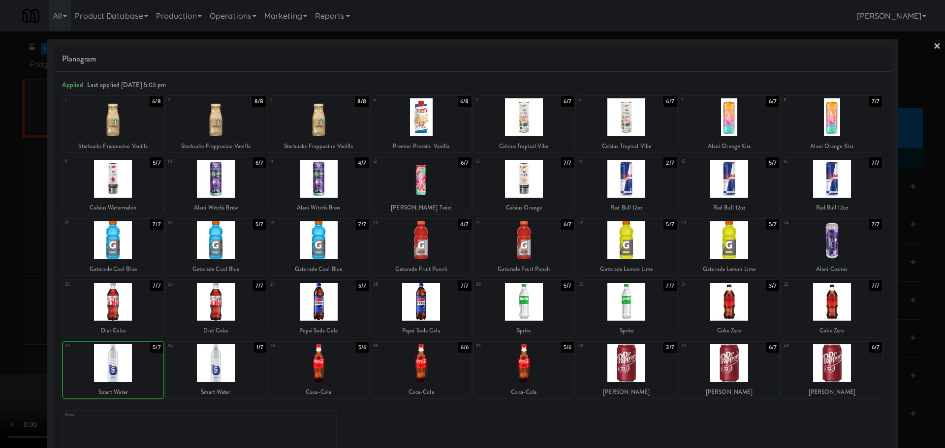
click at [6, 350] on div at bounding box center [472, 224] width 945 height 448
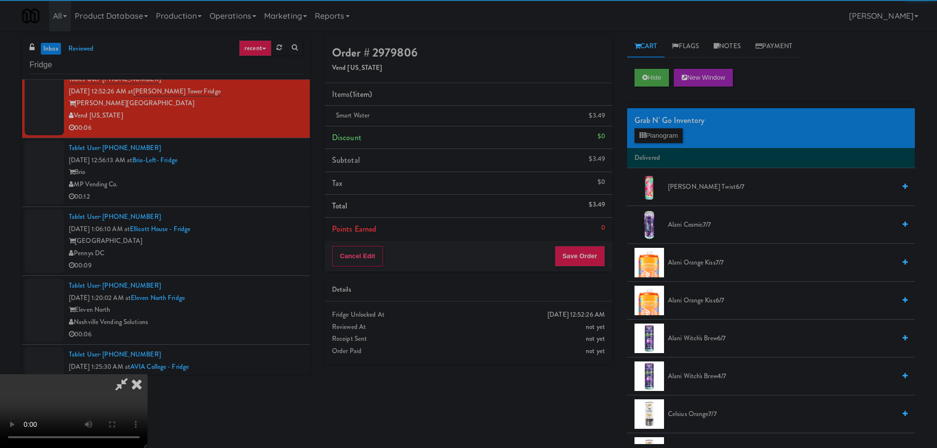
scroll to position [22, 0]
click at [148, 374] on video at bounding box center [74, 411] width 148 height 74
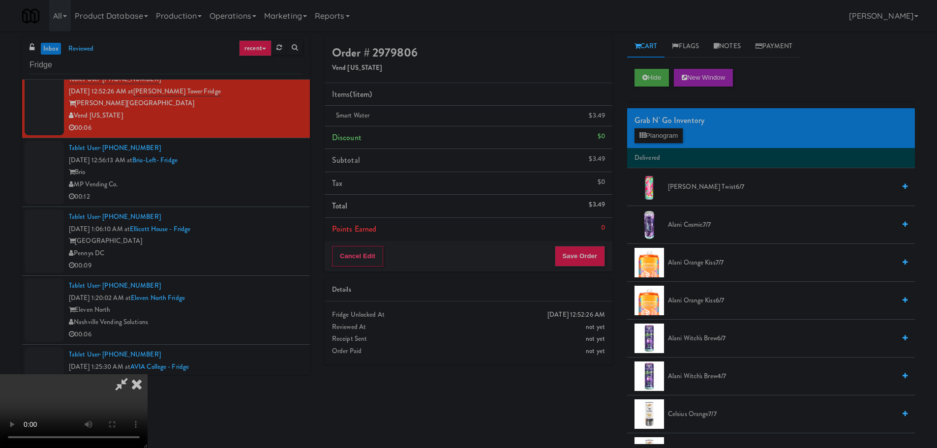
scroll to position [169, 0]
click at [593, 258] on button "Save Order" at bounding box center [580, 256] width 50 height 21
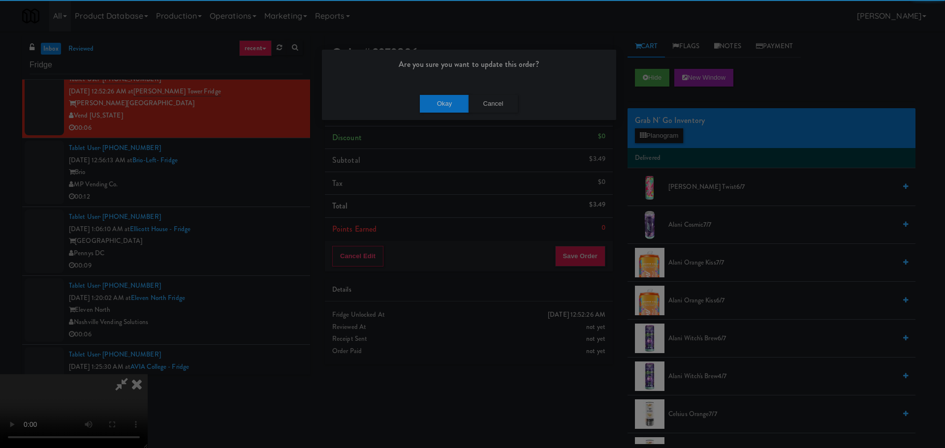
click at [453, 114] on div "Okay Cancel" at bounding box center [469, 103] width 294 height 33
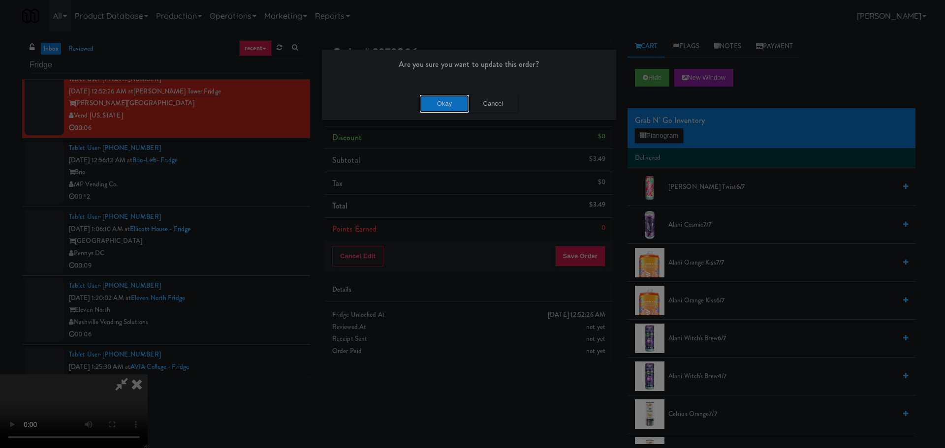
click at [455, 107] on button "Okay" at bounding box center [444, 104] width 49 height 18
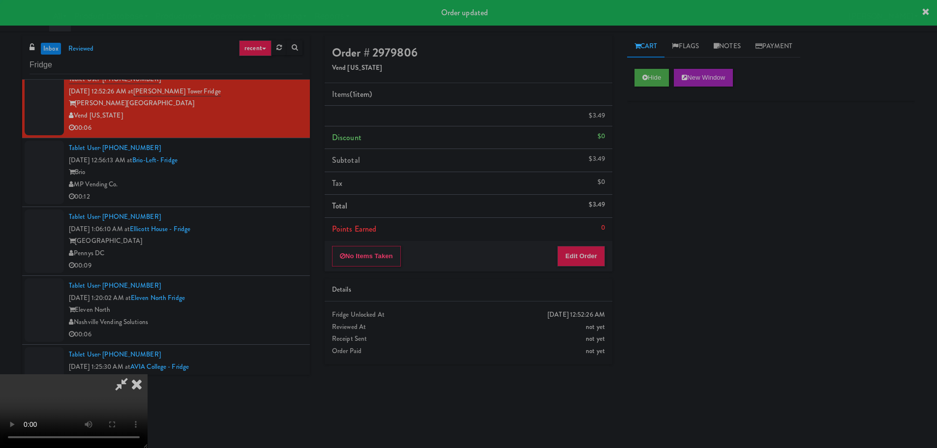
scroll to position [0, 0]
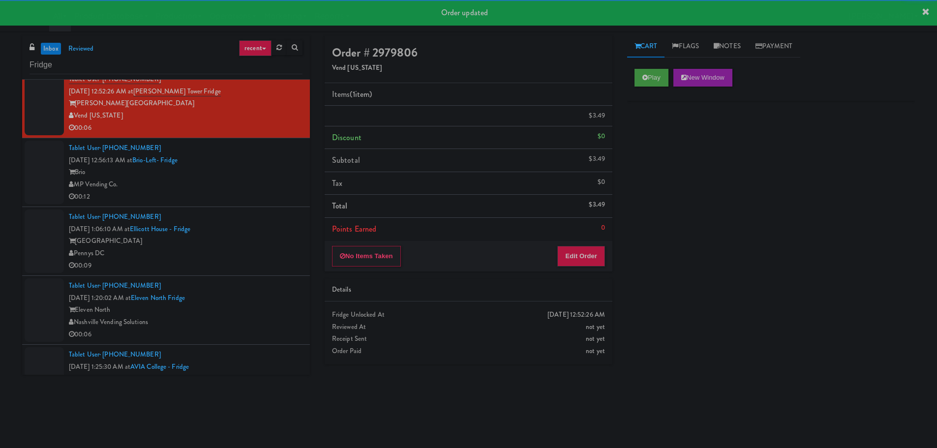
click at [269, 214] on ul "Tablet User · (412) 260-3437 [DATE] 8:54:17 AM at RAW Training - Fridge RAW Tra…" at bounding box center [166, 163] width 288 height 2430
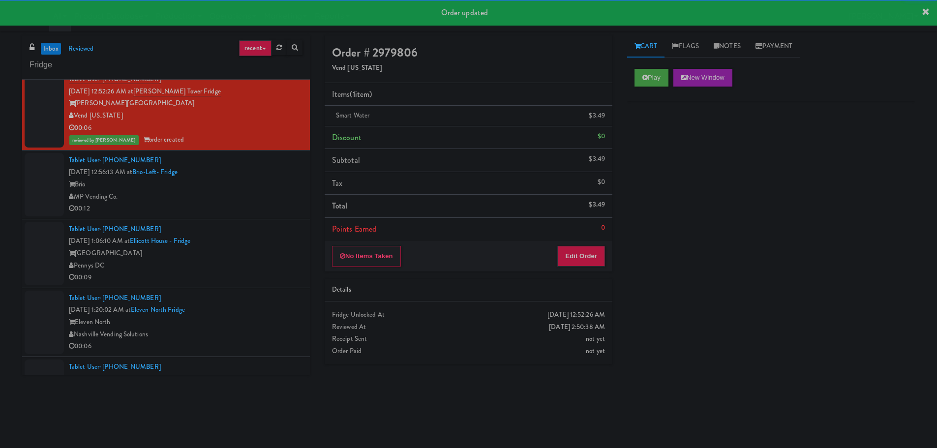
click at [267, 206] on div "00:12" at bounding box center [186, 209] width 234 height 12
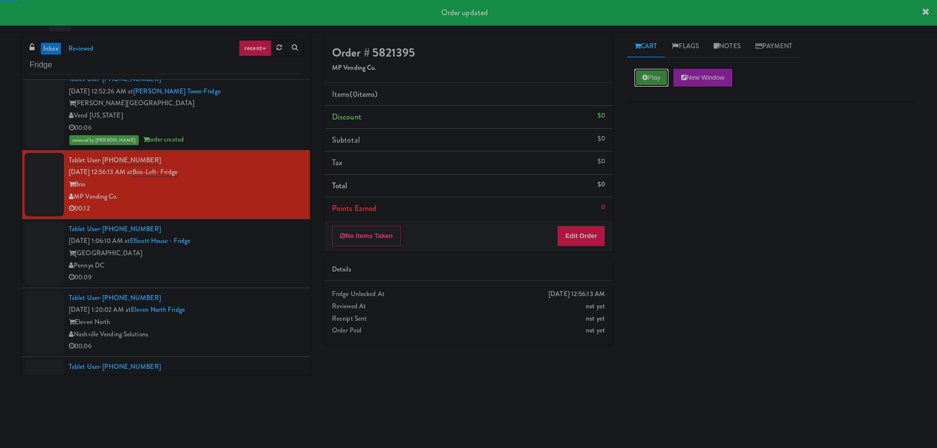
click at [651, 76] on button "Play" at bounding box center [652, 78] width 34 height 18
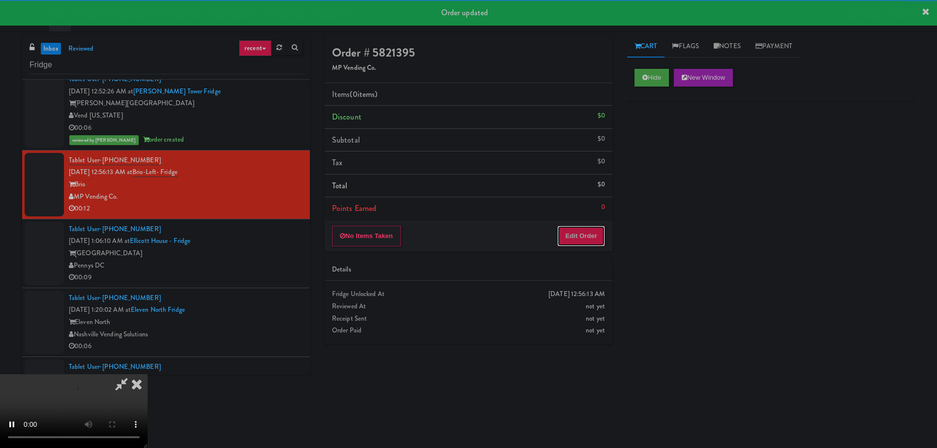
click at [585, 237] on button "Edit Order" at bounding box center [582, 236] width 48 height 21
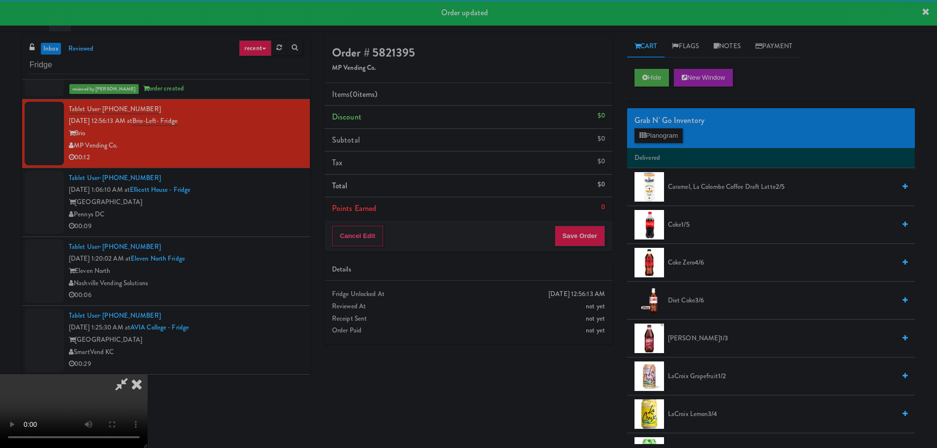
scroll to position [1181, 0]
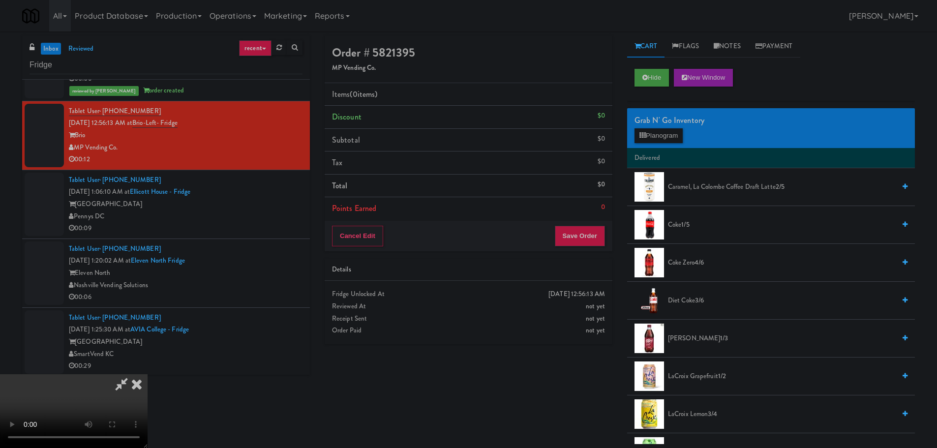
click at [148, 374] on video at bounding box center [74, 411] width 148 height 74
click at [653, 136] on button "Planogram" at bounding box center [659, 135] width 48 height 15
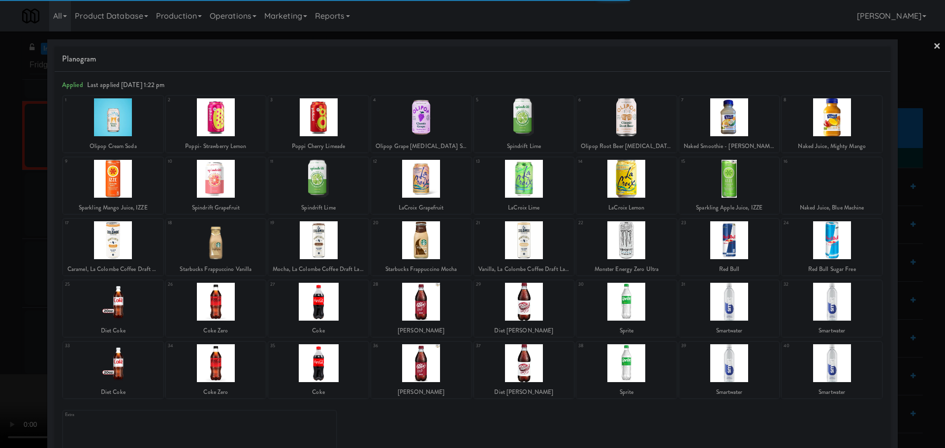
click at [129, 124] on div at bounding box center [113, 117] width 100 height 38
drag, startPoint x: 0, startPoint y: 200, endPoint x: 199, endPoint y: 221, distance: 200.5
click at [1, 200] on div at bounding box center [472, 224] width 945 height 448
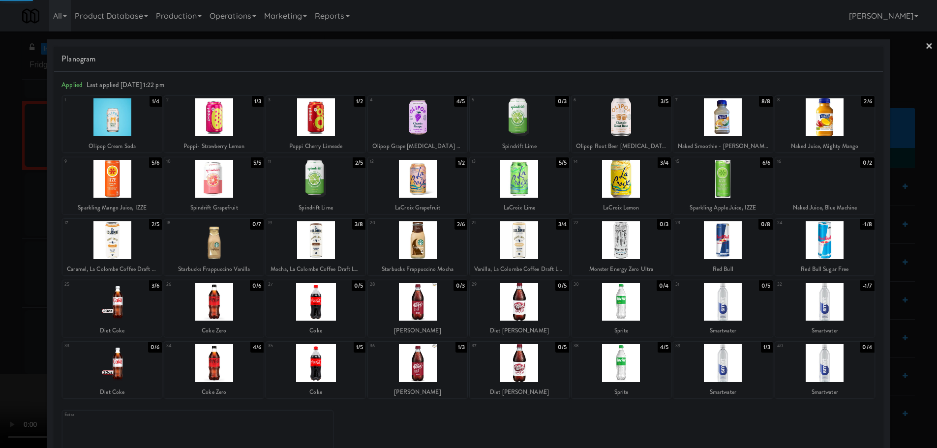
click at [148, 374] on video at bounding box center [74, 411] width 148 height 74
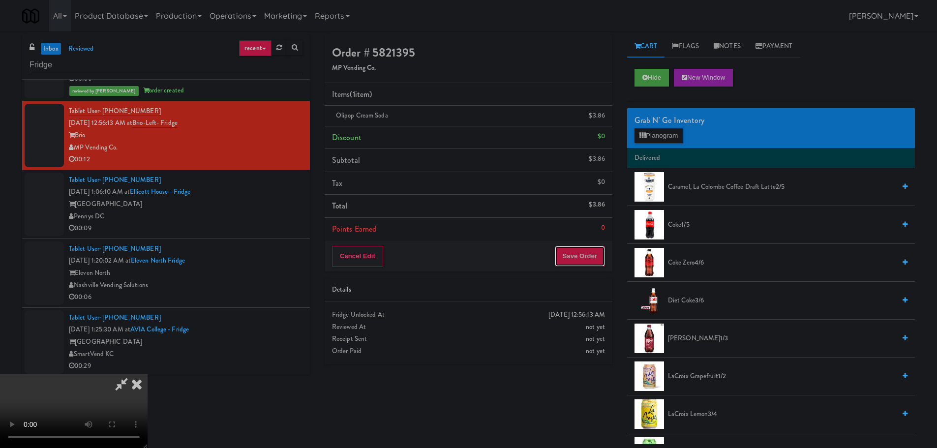
click at [573, 264] on button "Save Order" at bounding box center [580, 256] width 50 height 21
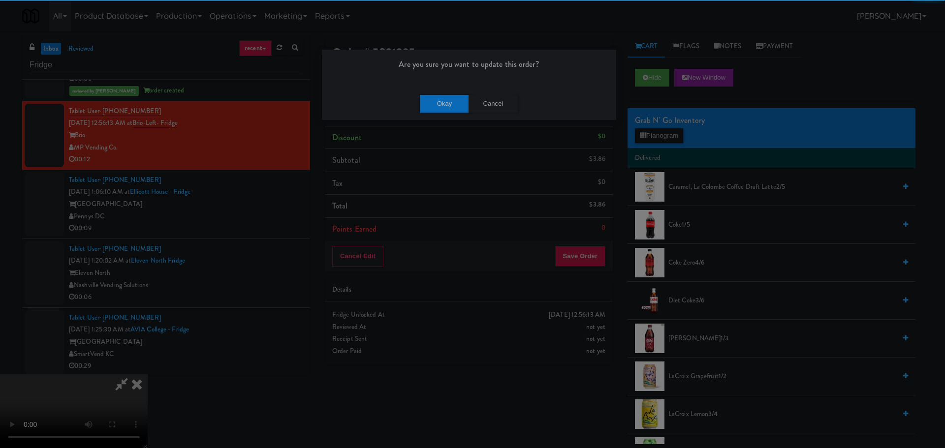
click at [450, 85] on div "Are you sure you want to update this order?" at bounding box center [469, 68] width 294 height 37
click at [451, 99] on button "Okay" at bounding box center [444, 104] width 49 height 18
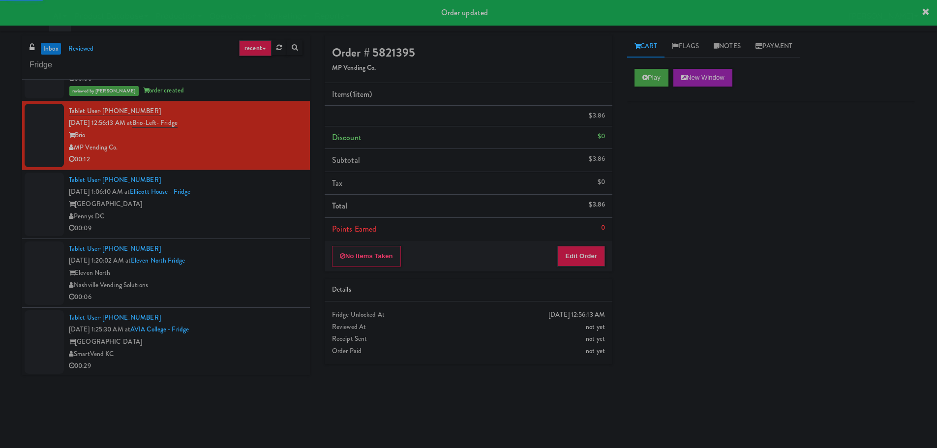
click at [273, 211] on div "Pennys DC" at bounding box center [186, 217] width 234 height 12
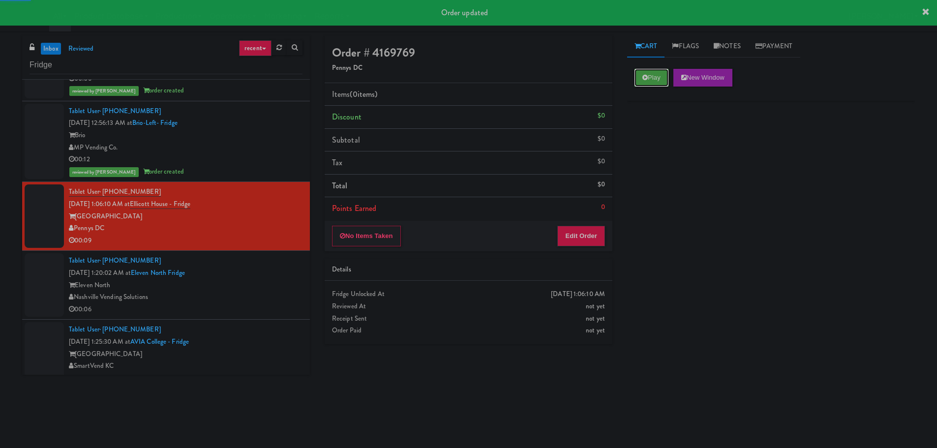
drag, startPoint x: 666, startPoint y: 75, endPoint x: 655, endPoint y: 120, distance: 46.1
click at [667, 74] on button "Play" at bounding box center [652, 78] width 34 height 18
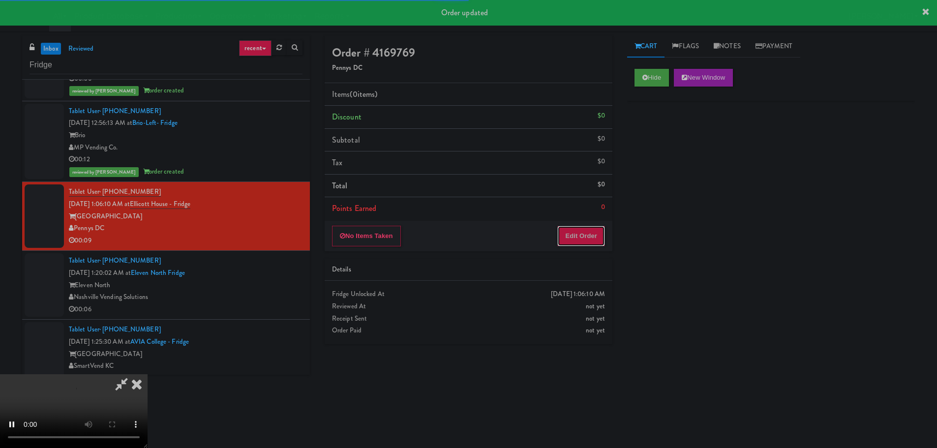
click at [582, 234] on button "Edit Order" at bounding box center [582, 236] width 48 height 21
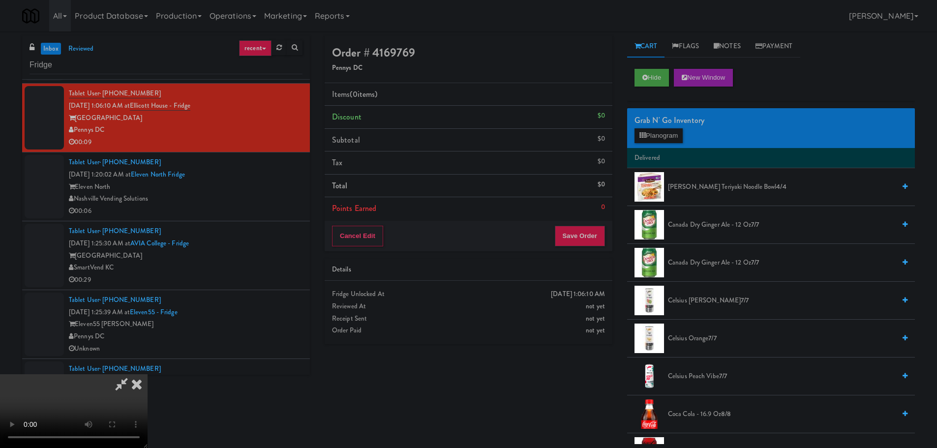
click at [148, 374] on video at bounding box center [74, 411] width 148 height 74
click at [660, 133] on button "Planogram" at bounding box center [659, 135] width 48 height 15
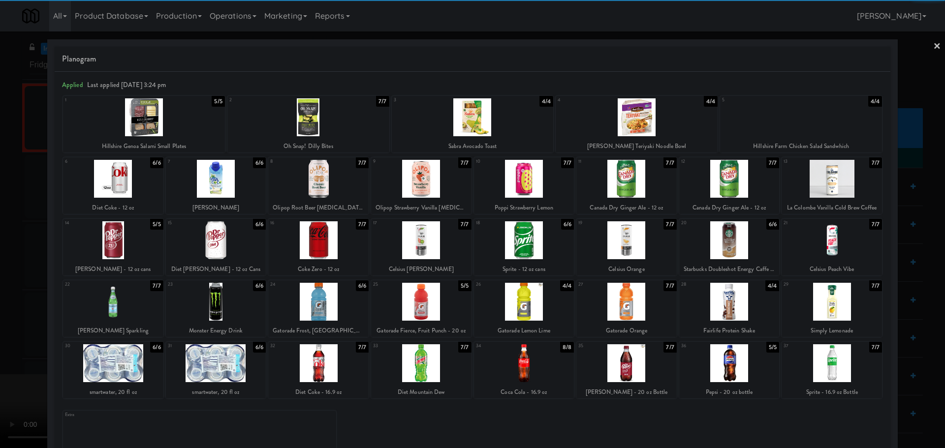
click at [126, 183] on div at bounding box center [113, 179] width 100 height 38
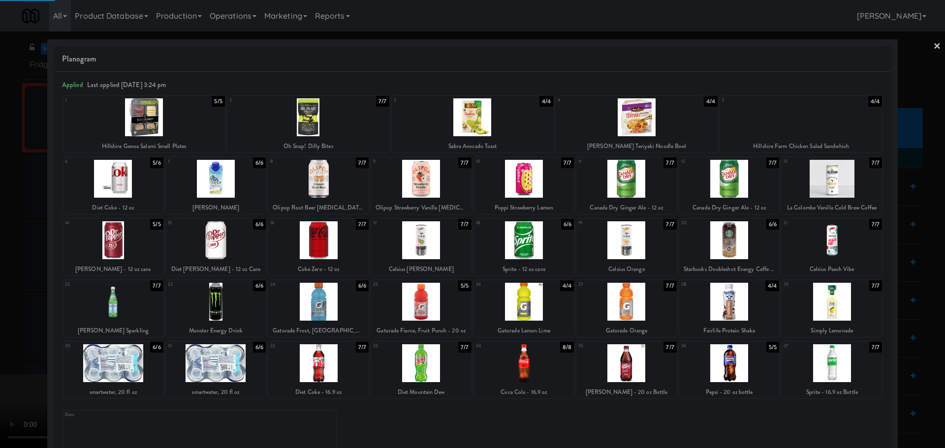
click at [0, 209] on div at bounding box center [472, 224] width 945 height 448
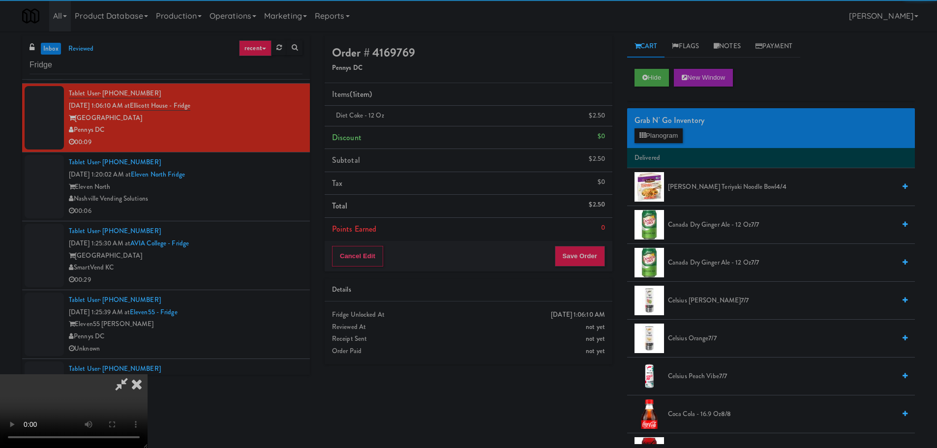
click at [148, 374] on video at bounding box center [74, 411] width 148 height 74
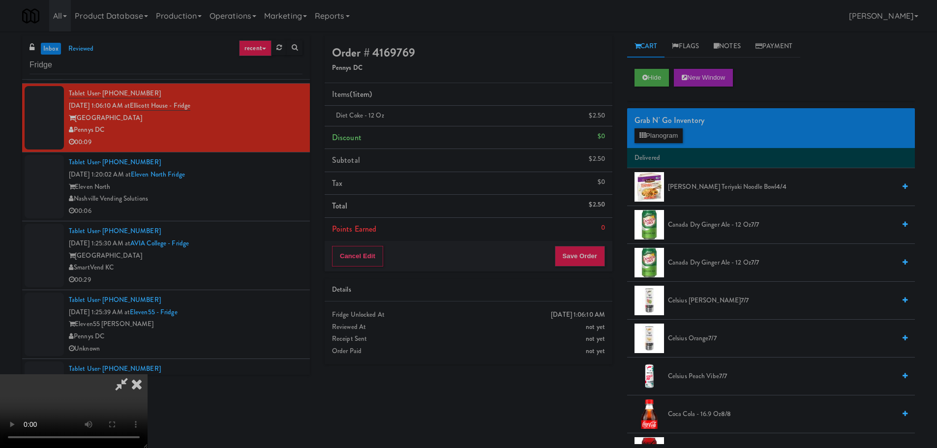
click at [148, 374] on video at bounding box center [74, 411] width 148 height 74
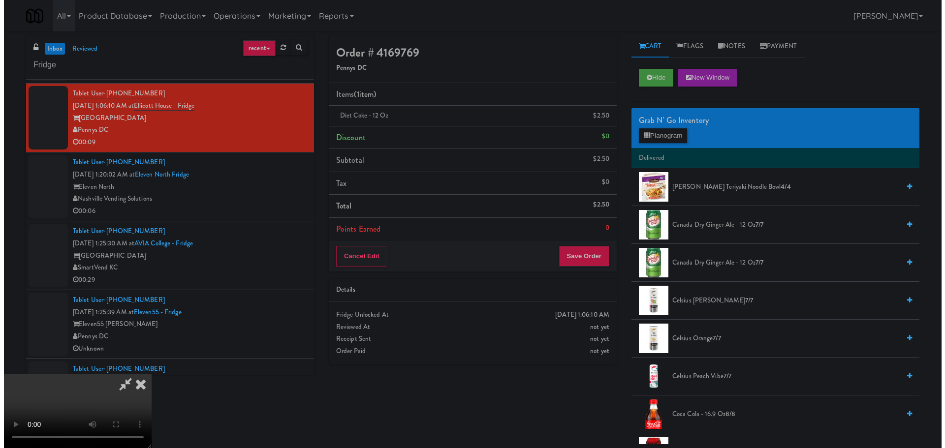
scroll to position [98, 0]
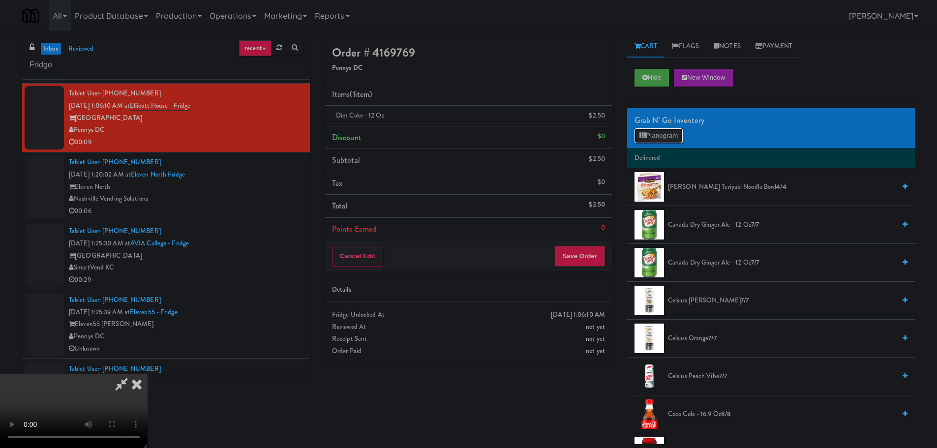
click at [665, 138] on button "Planogram" at bounding box center [659, 135] width 48 height 15
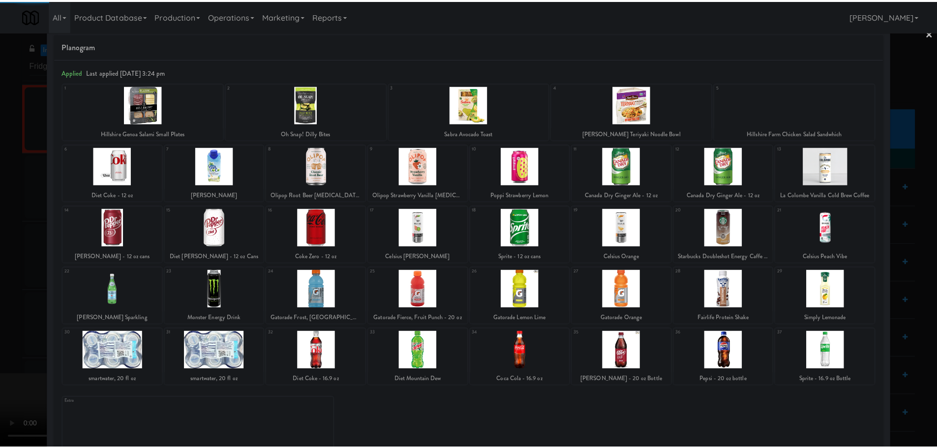
scroll to position [35, 0]
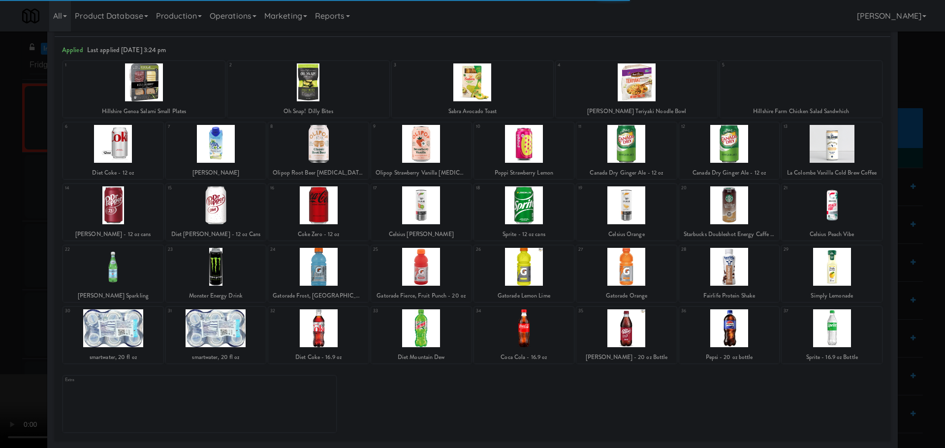
click at [317, 317] on div at bounding box center [318, 329] width 100 height 38
drag, startPoint x: 5, startPoint y: 302, endPoint x: 40, endPoint y: 298, distance: 35.2
click at [7, 302] on div at bounding box center [472, 224] width 945 height 448
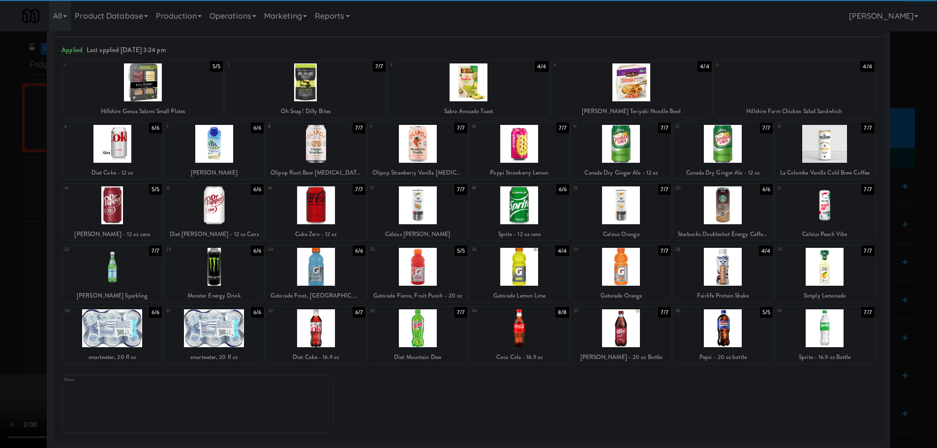
click at [148, 374] on video at bounding box center [74, 411] width 148 height 74
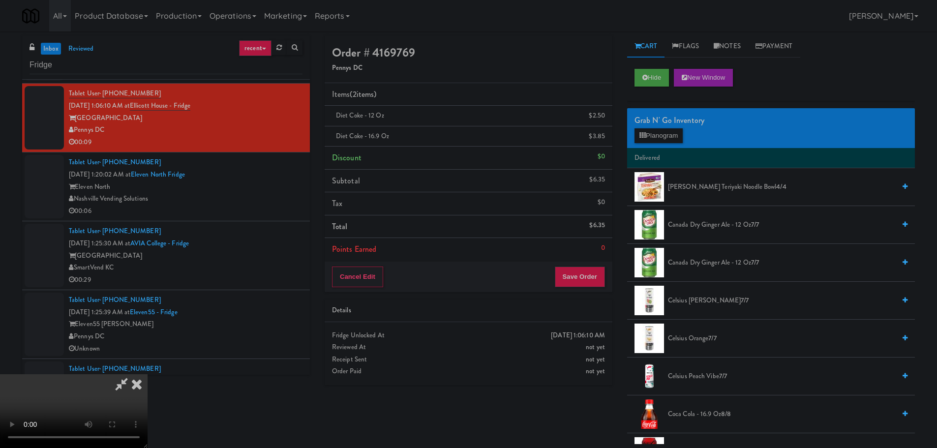
scroll to position [169, 0]
click at [596, 281] on button "Save Order" at bounding box center [580, 277] width 50 height 21
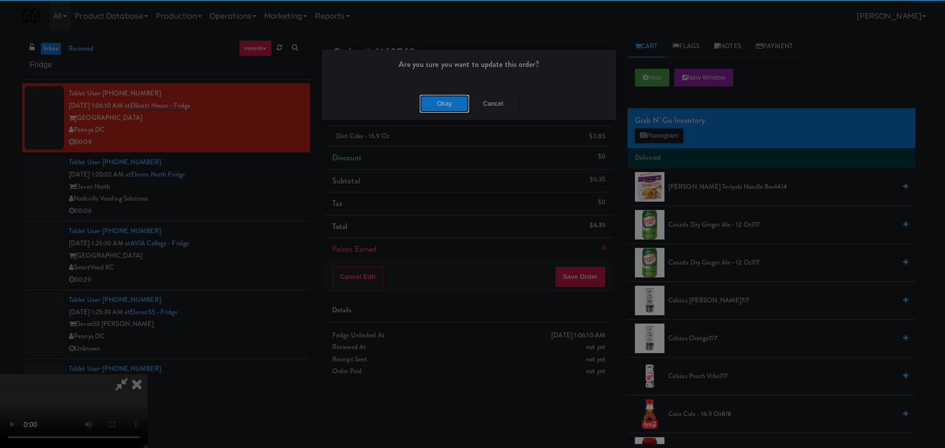
click at [443, 109] on button "Okay" at bounding box center [444, 104] width 49 height 18
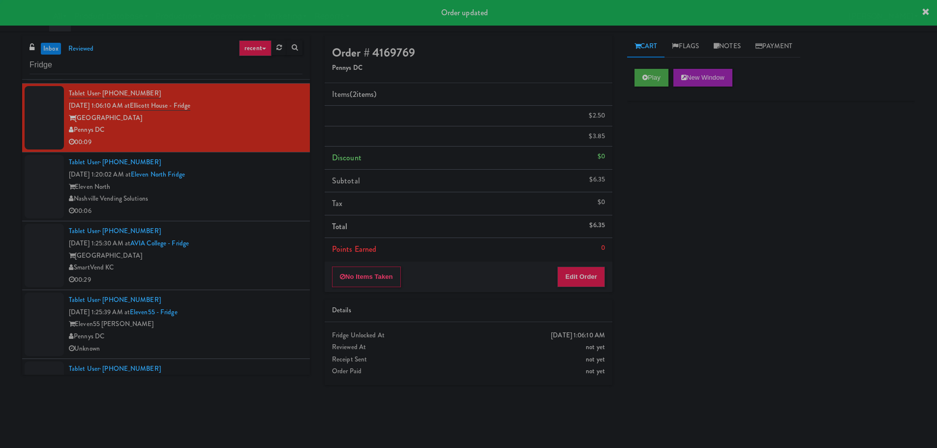
scroll to position [0, 0]
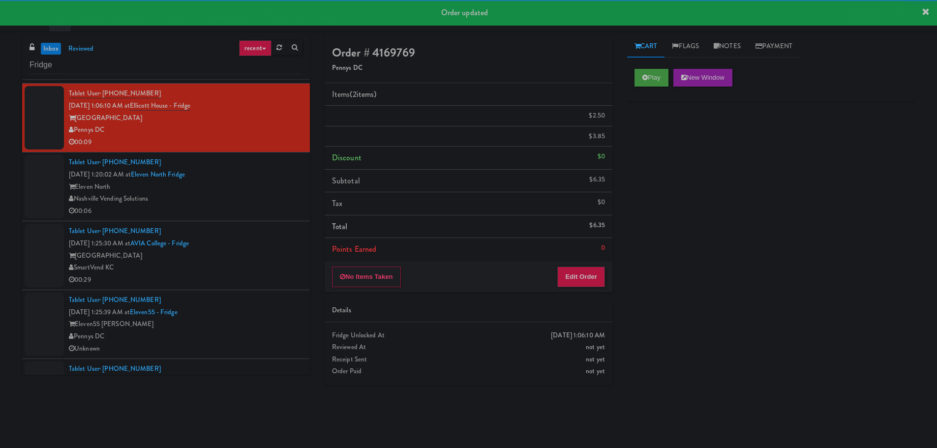
click at [258, 209] on div "00:06" at bounding box center [186, 211] width 234 height 12
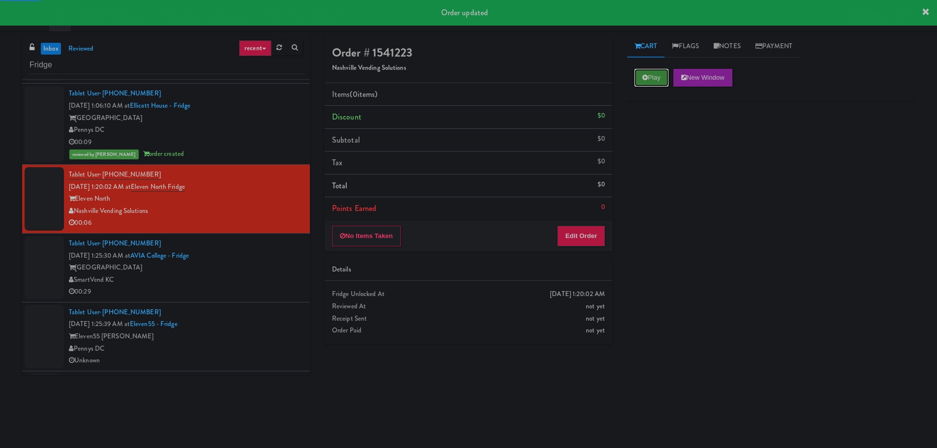
click at [657, 78] on button "Play" at bounding box center [652, 78] width 34 height 18
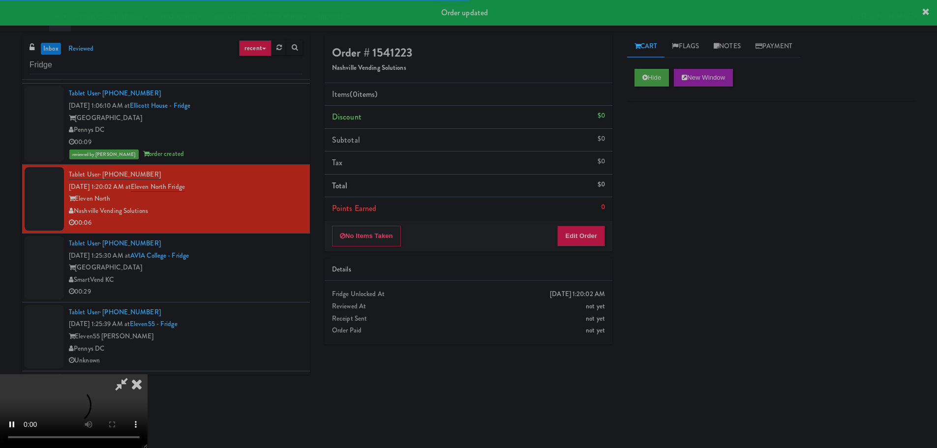
click at [582, 214] on li "Points Earned 0" at bounding box center [469, 208] width 288 height 23
click at [578, 230] on button "Edit Order" at bounding box center [582, 236] width 48 height 21
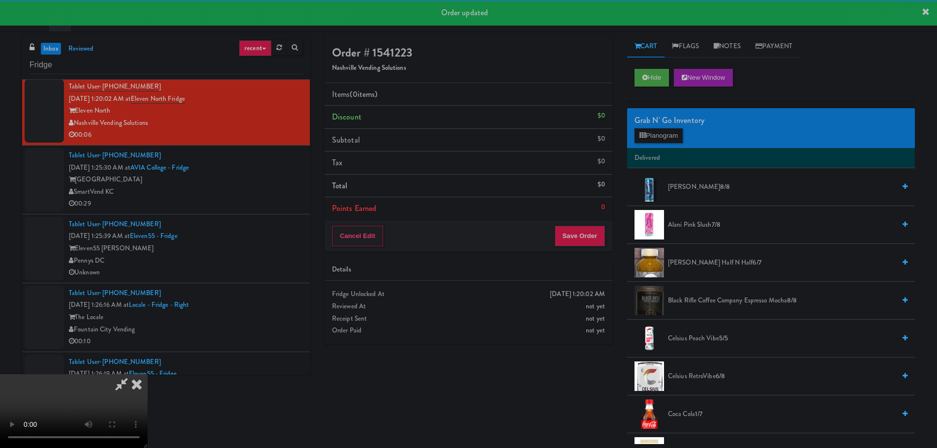
scroll to position [1378, 0]
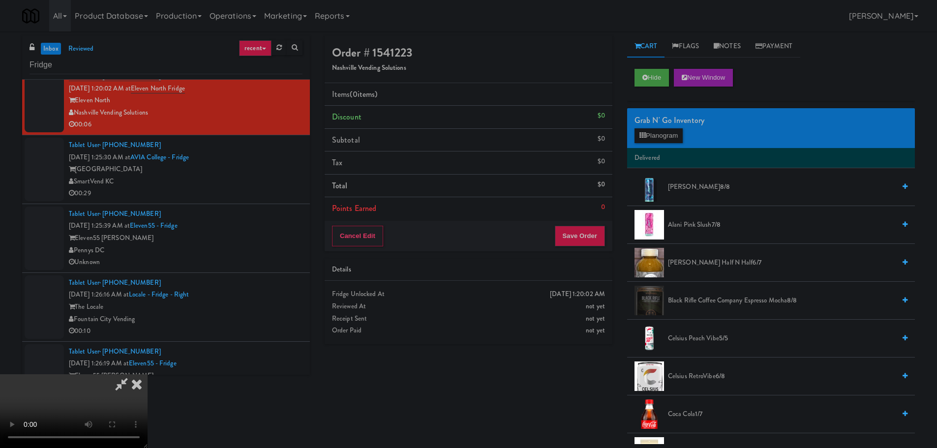
click at [148, 374] on video at bounding box center [74, 411] width 148 height 74
drag, startPoint x: 346, startPoint y: 284, endPoint x: 375, endPoint y: 278, distance: 30.2
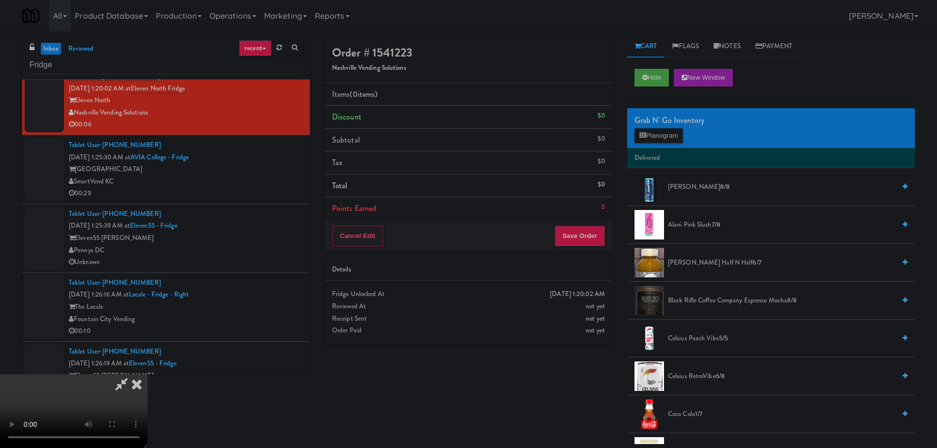
click at [148, 374] on video at bounding box center [74, 411] width 148 height 74
click at [665, 132] on button "Planogram" at bounding box center [659, 135] width 48 height 15
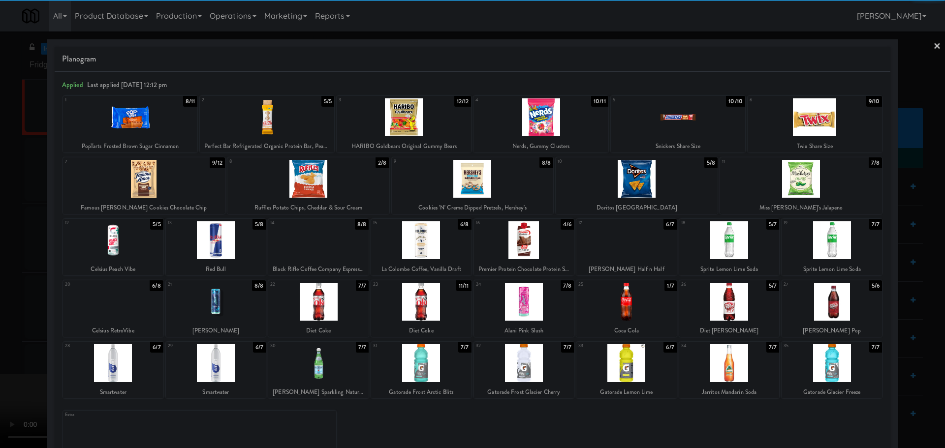
click at [125, 362] on div at bounding box center [113, 363] width 100 height 38
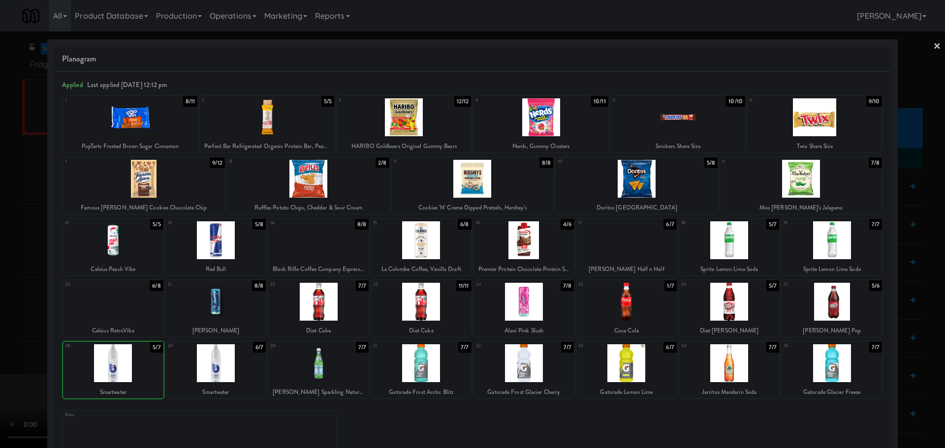
click at [3, 339] on div at bounding box center [472, 224] width 945 height 448
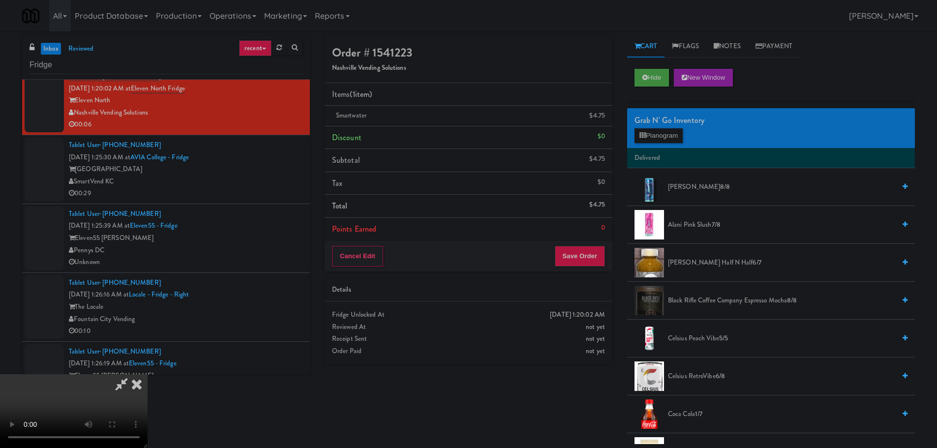
drag, startPoint x: 285, startPoint y: 312, endPoint x: 286, endPoint y: 304, distance: 8.5
click at [148, 374] on video at bounding box center [74, 411] width 148 height 74
click at [593, 253] on button "Save Order" at bounding box center [580, 256] width 50 height 21
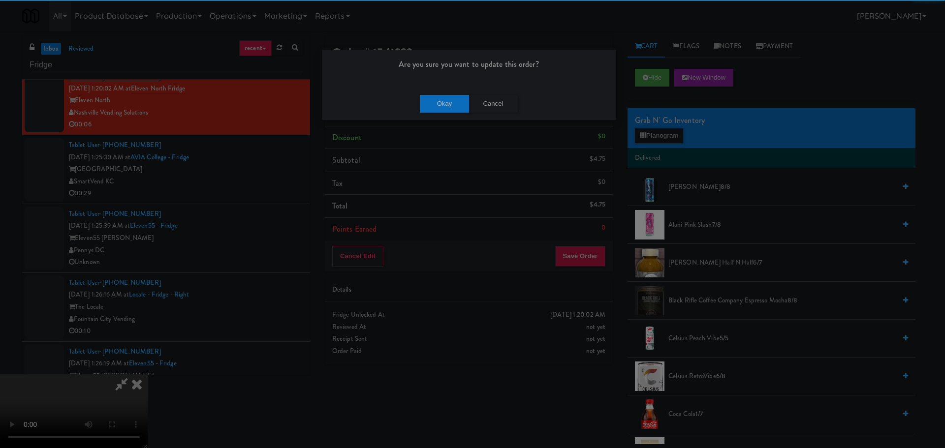
drag, startPoint x: 436, startPoint y: 118, endPoint x: 438, endPoint y: 112, distance: 6.2
click at [437, 117] on div "Okay Cancel" at bounding box center [469, 103] width 294 height 33
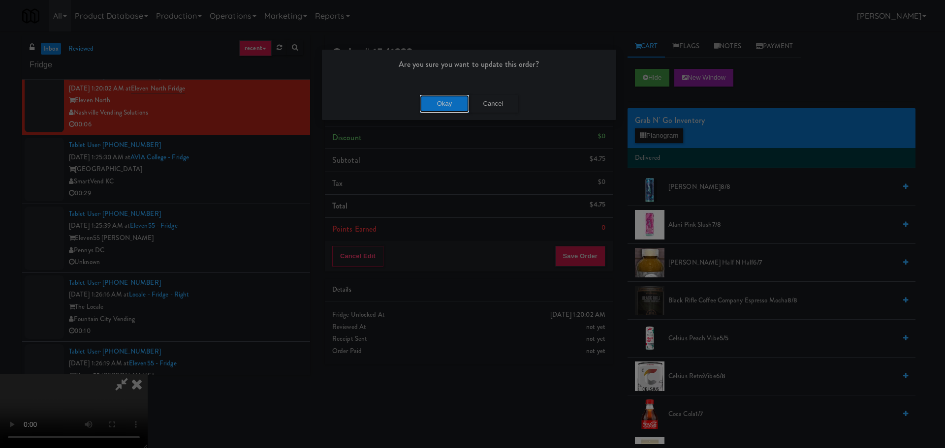
click at [438, 112] on button "Okay" at bounding box center [444, 104] width 49 height 18
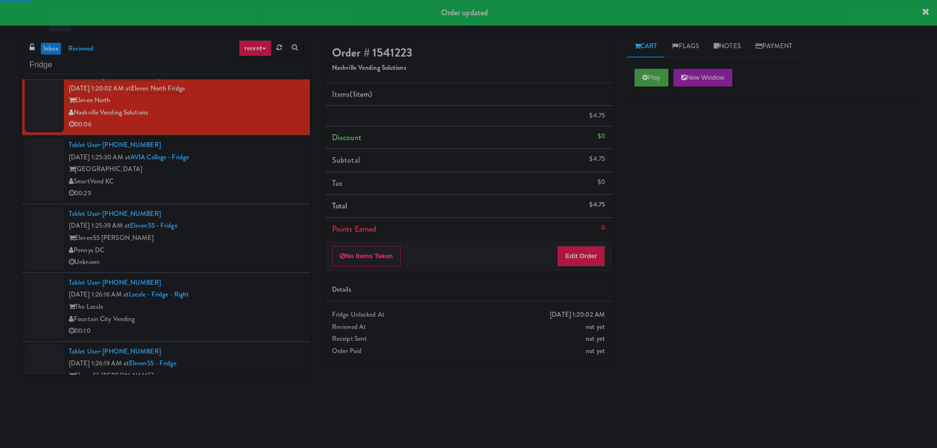
click at [276, 216] on div "Tablet User · (202) 374-1474 [DATE] 1:25:39 AM at Eleven55 - Fridge Eleven55 [P…" at bounding box center [186, 238] width 234 height 61
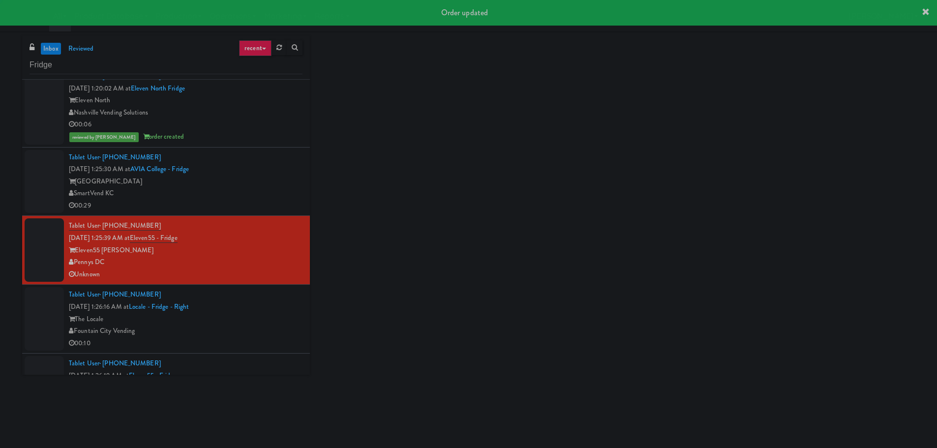
click at [278, 205] on div "00:29" at bounding box center [186, 206] width 234 height 12
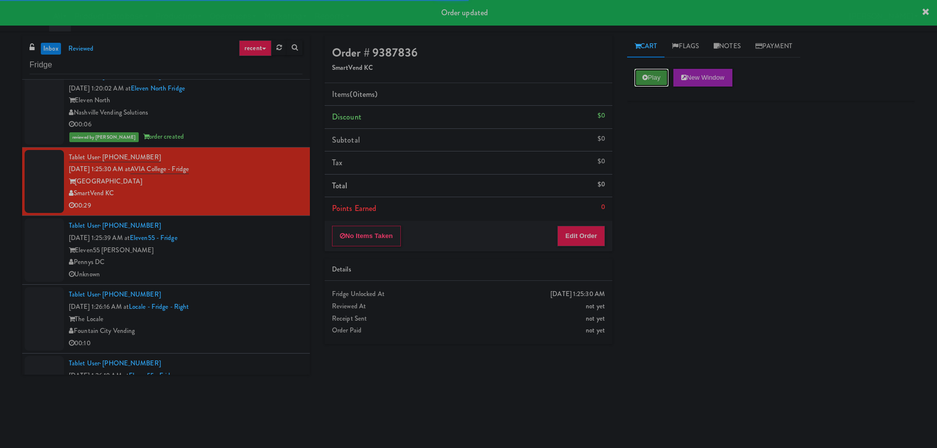
click at [656, 85] on button "Play" at bounding box center [652, 78] width 34 height 18
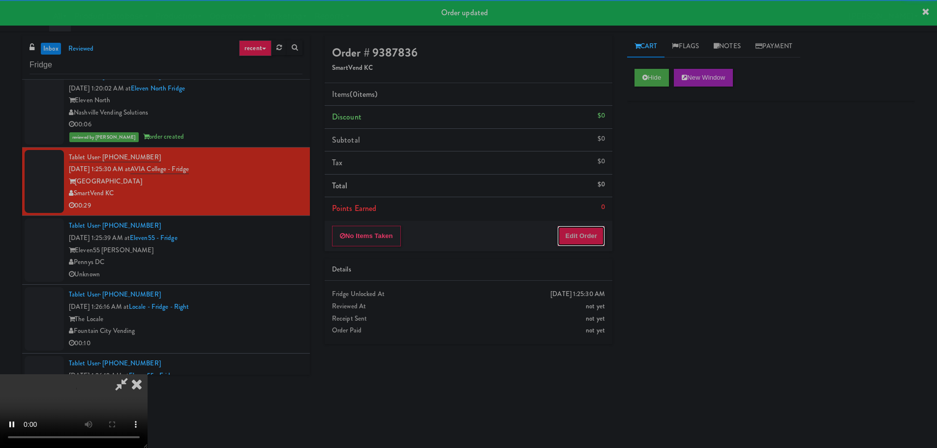
click at [594, 233] on button "Edit Order" at bounding box center [582, 236] width 48 height 21
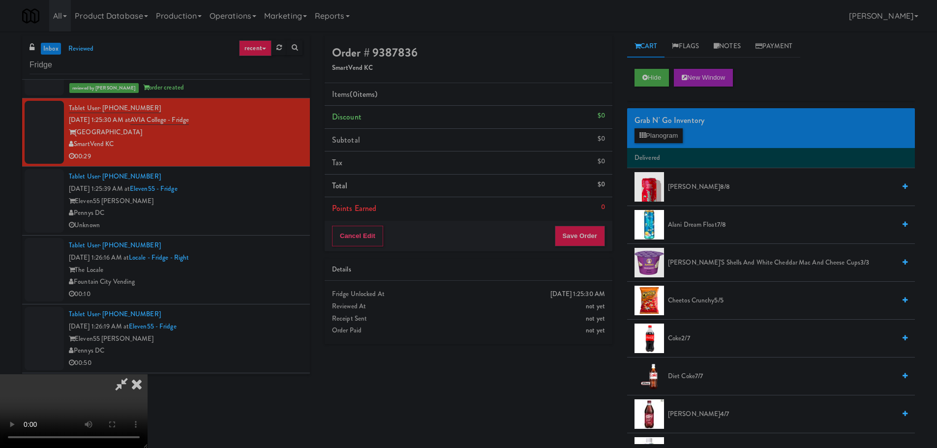
click at [148, 374] on video at bounding box center [74, 411] width 148 height 74
click at [657, 125] on div "Grab N' Go Inventory" at bounding box center [771, 120] width 273 height 15
click at [660, 140] on button "Planogram" at bounding box center [659, 135] width 48 height 15
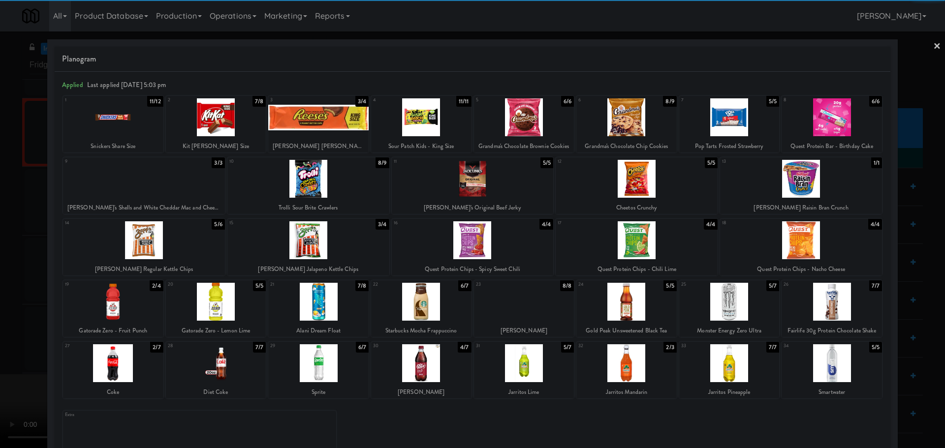
click at [121, 364] on div at bounding box center [113, 363] width 100 height 38
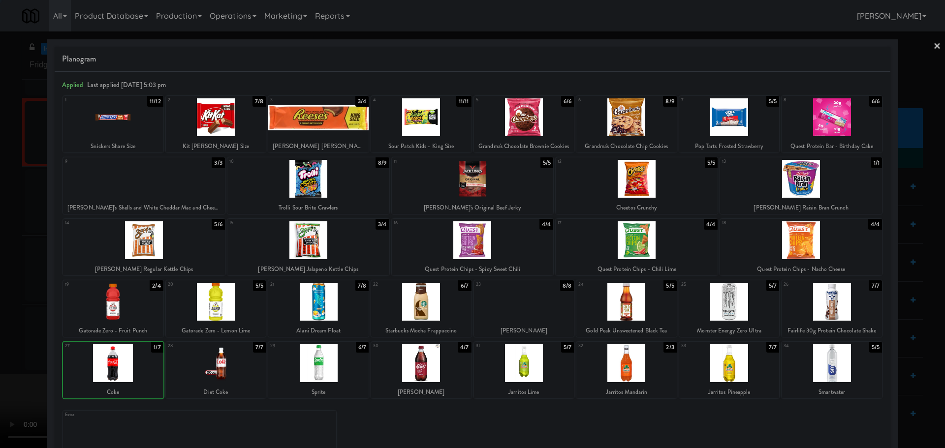
click at [9, 349] on div at bounding box center [472, 224] width 945 height 448
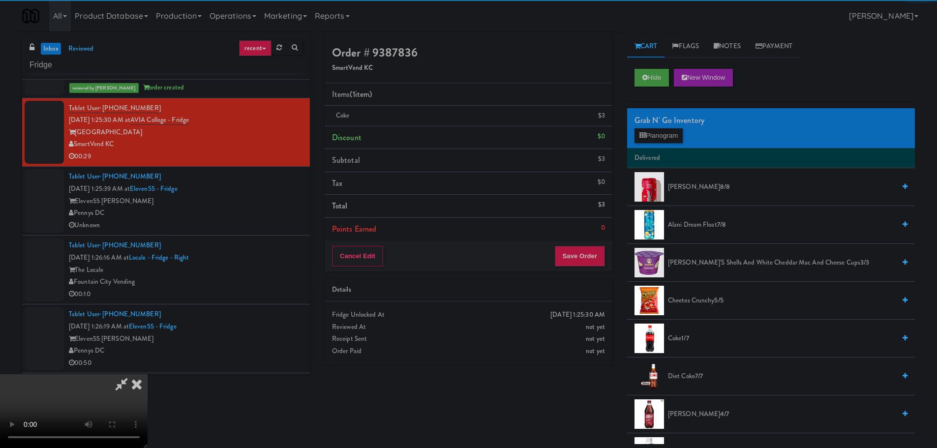
click at [148, 374] on video at bounding box center [74, 411] width 148 height 74
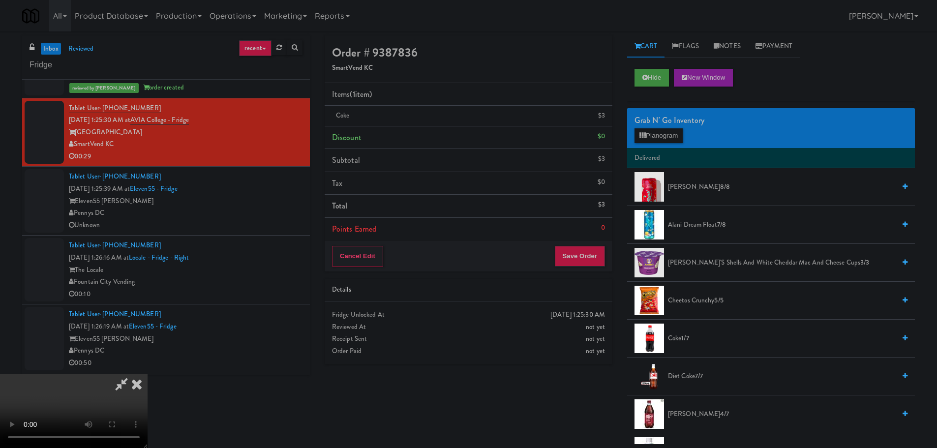
drag, startPoint x: 354, startPoint y: 292, endPoint x: 549, endPoint y: 212, distance: 210.9
click at [148, 374] on video at bounding box center [74, 411] width 148 height 74
click at [605, 122] on icon at bounding box center [606, 119] width 5 height 6
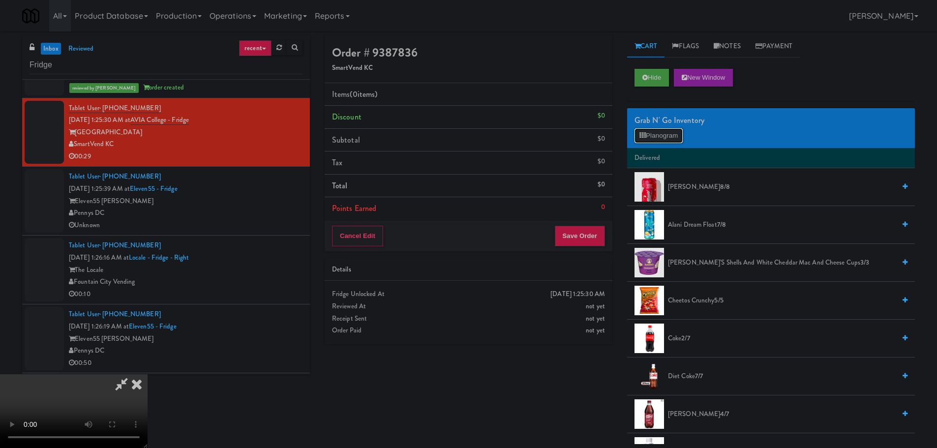
click at [669, 132] on button "Planogram" at bounding box center [659, 135] width 48 height 15
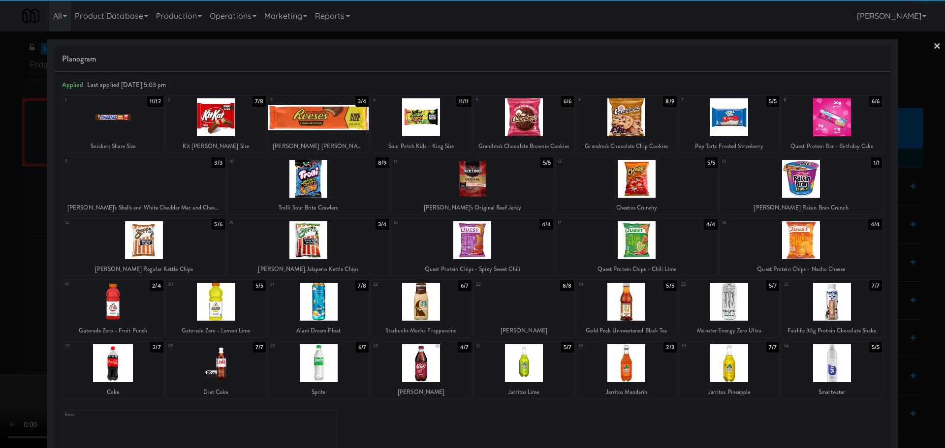
click at [435, 363] on div at bounding box center [421, 363] width 100 height 38
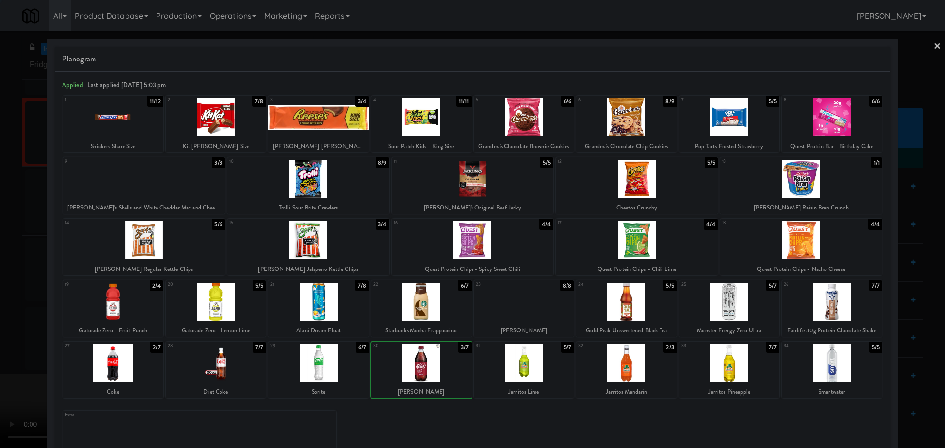
click at [12, 293] on div at bounding box center [472, 224] width 945 height 448
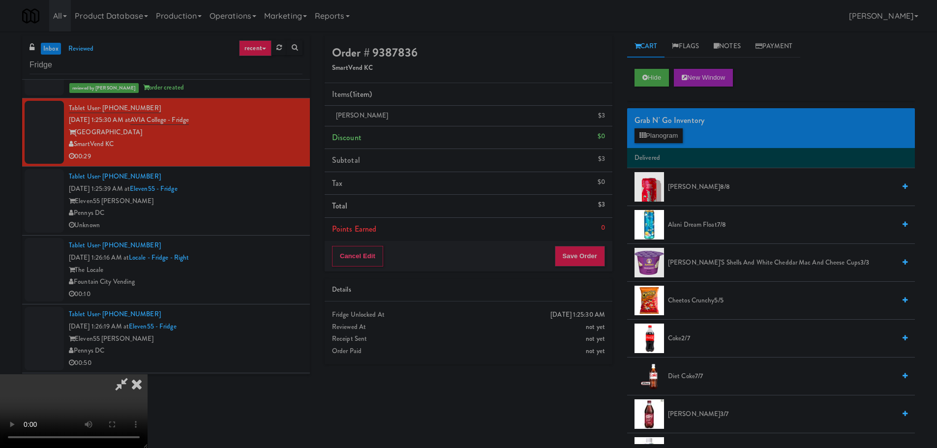
click at [148, 374] on video at bounding box center [74, 411] width 148 height 74
click at [644, 140] on button "Planogram" at bounding box center [659, 135] width 48 height 15
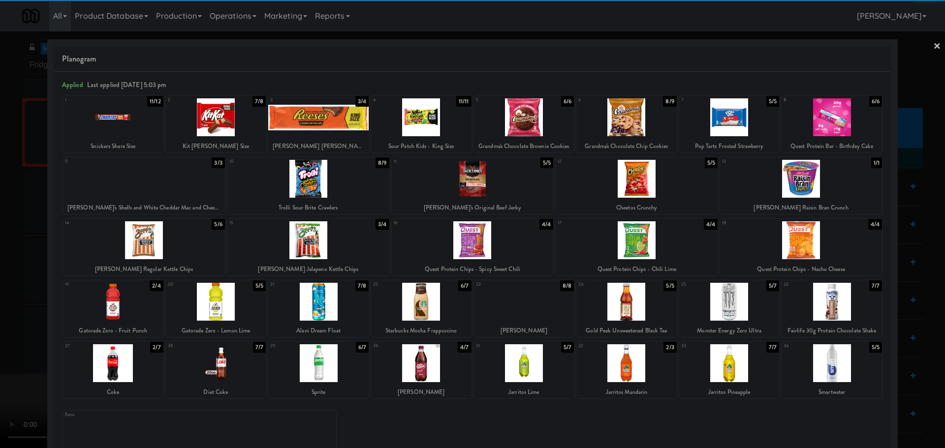
click at [324, 307] on div at bounding box center [318, 302] width 100 height 38
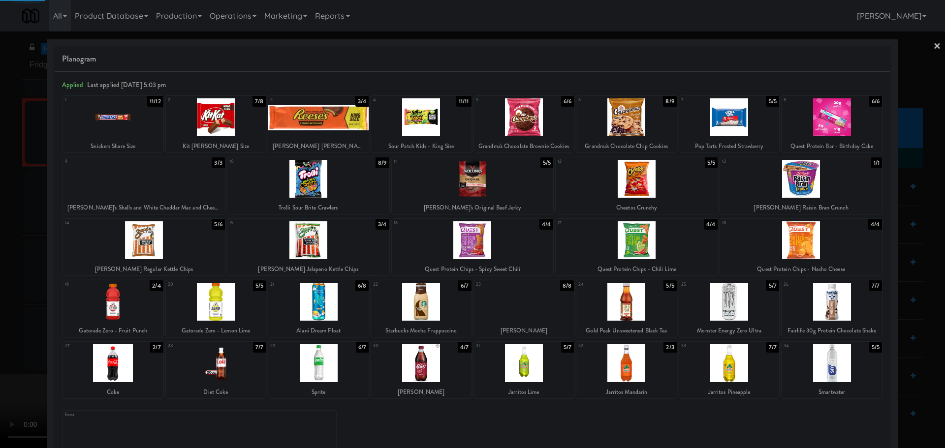
click at [0, 319] on div at bounding box center [472, 224] width 945 height 448
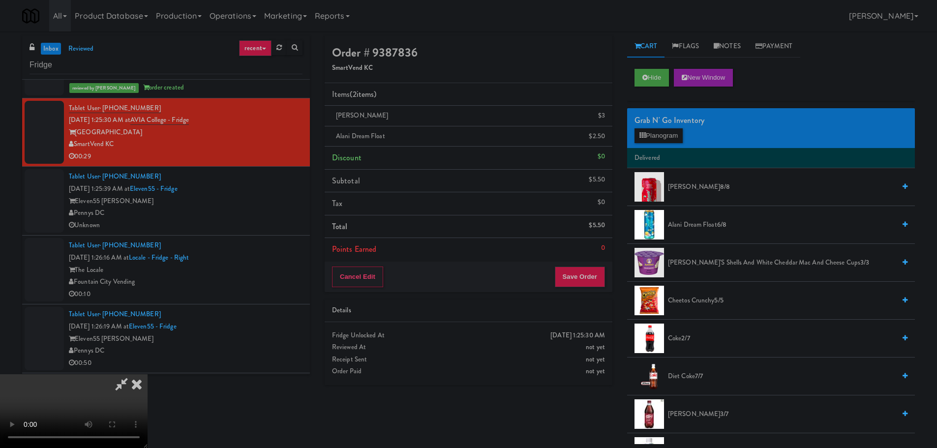
click at [148, 374] on video at bounding box center [74, 411] width 148 height 74
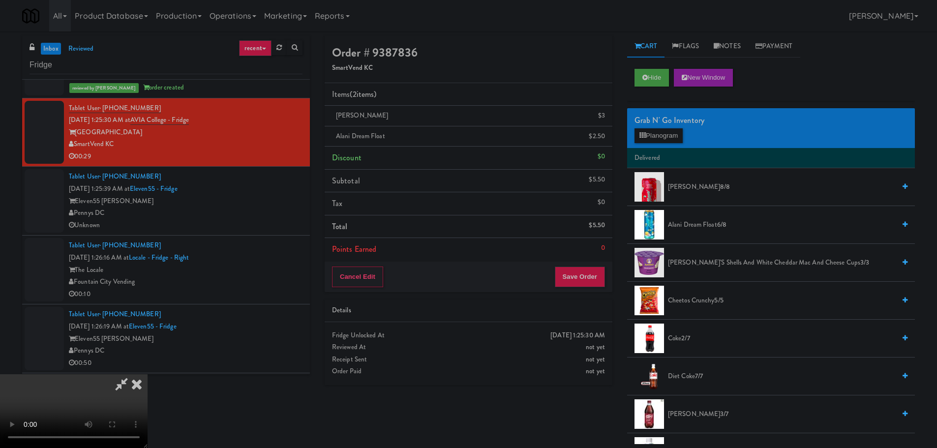
click at [148, 374] on video at bounding box center [74, 411] width 148 height 74
click at [608, 144] on link at bounding box center [604, 140] width 9 height 12
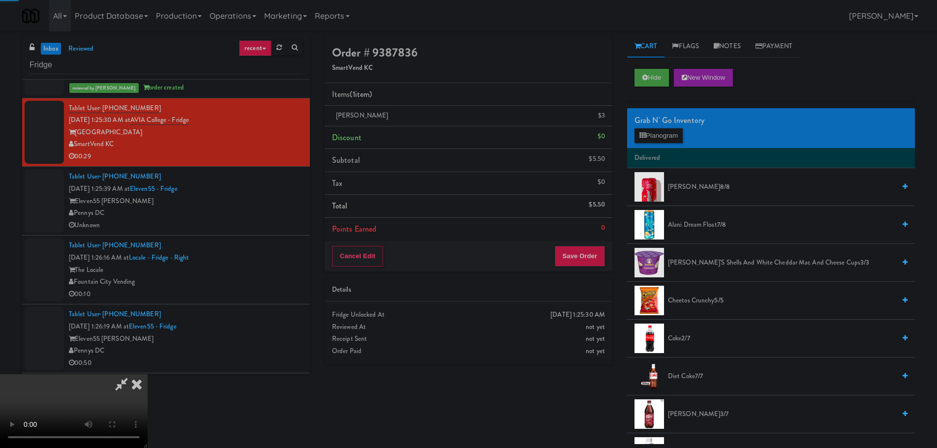
click at [148, 374] on video at bounding box center [74, 411] width 148 height 74
click at [592, 246] on div "Cancel Edit Save Order" at bounding box center [469, 256] width 288 height 31
click at [587, 257] on button "Save Order" at bounding box center [580, 256] width 50 height 21
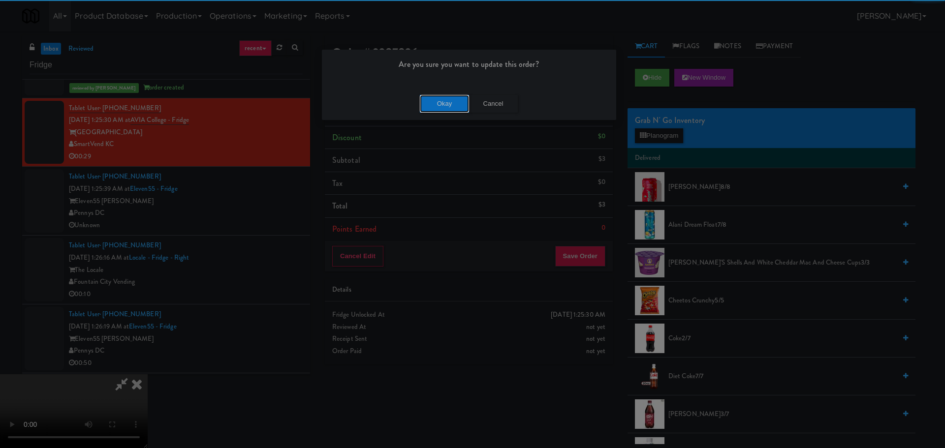
click at [434, 109] on button "Okay" at bounding box center [444, 104] width 49 height 18
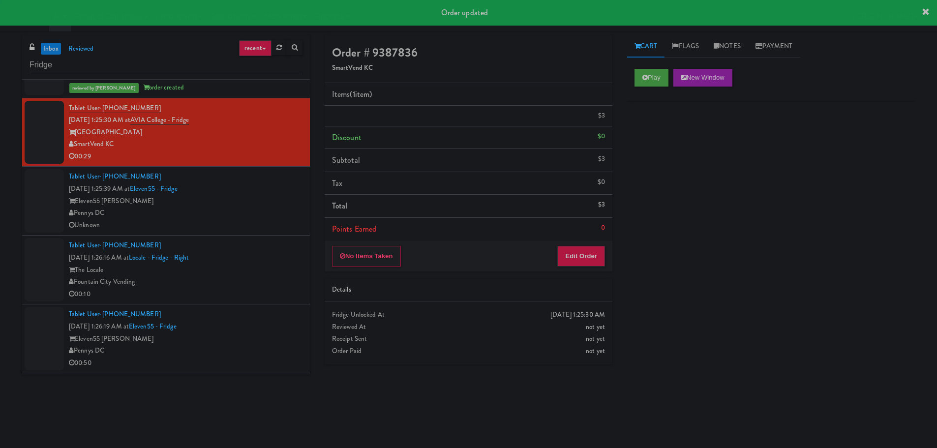
click at [286, 208] on div "Pennys DC" at bounding box center [186, 213] width 234 height 12
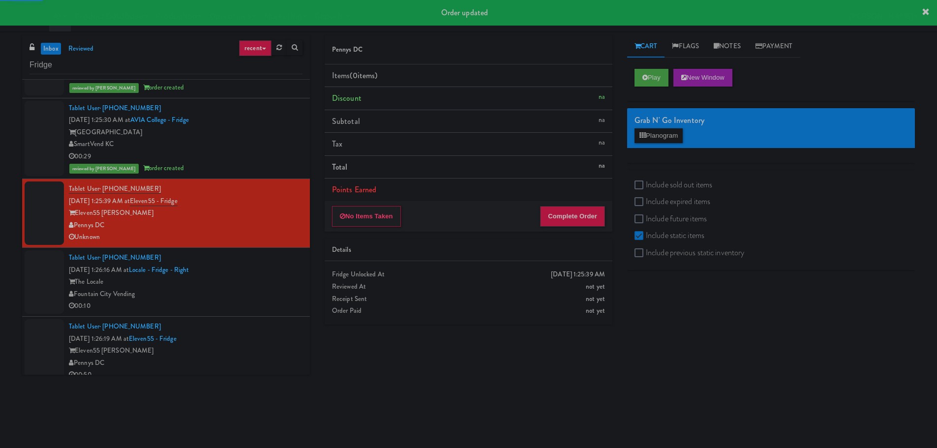
click at [653, 89] on div "Play New Window" at bounding box center [771, 81] width 288 height 39
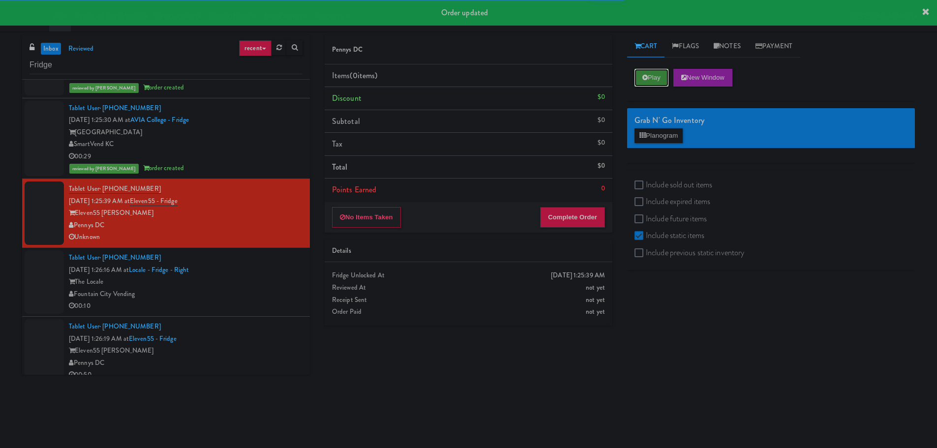
click at [653, 80] on button "Play" at bounding box center [652, 78] width 34 height 18
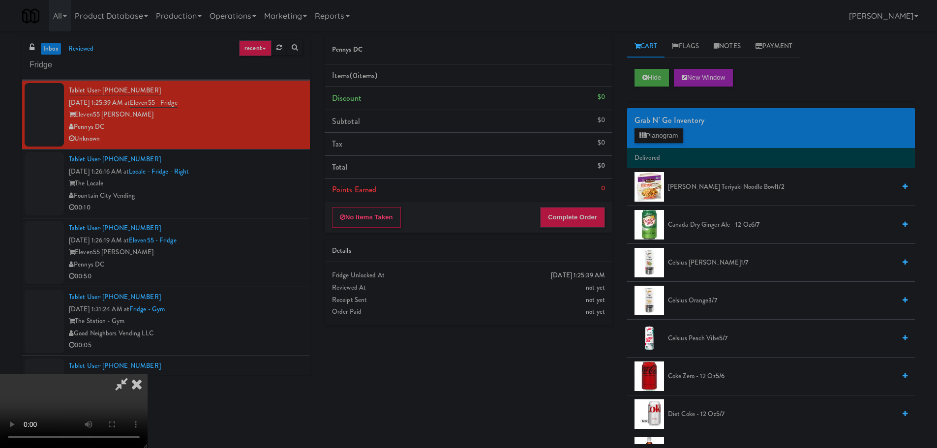
click at [148, 374] on icon at bounding box center [137, 384] width 22 height 20
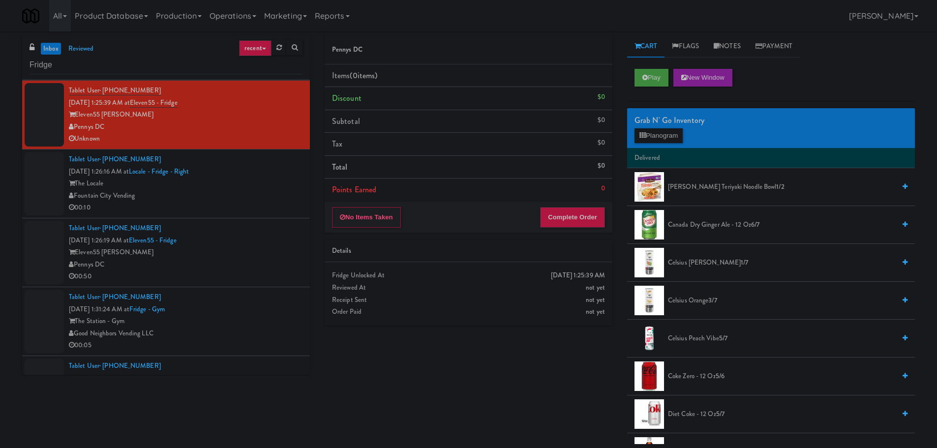
click at [374, 212] on button "No Items Taken" at bounding box center [366, 217] width 69 height 21
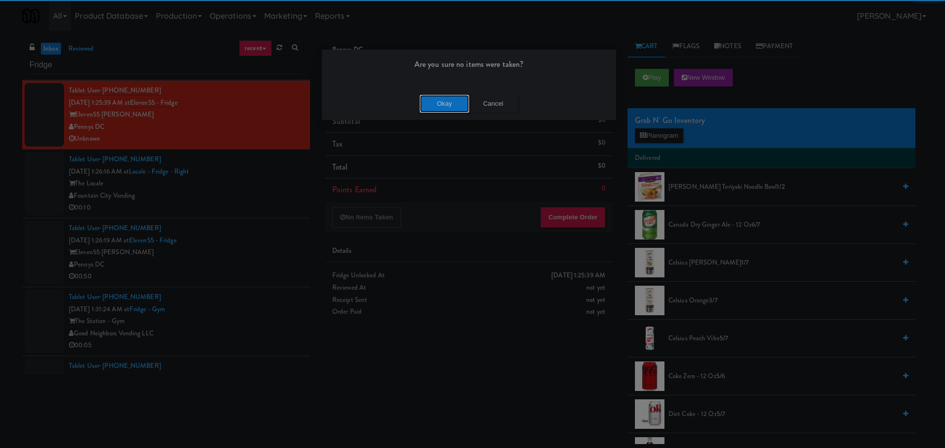
click at [455, 99] on button "Okay" at bounding box center [444, 104] width 49 height 18
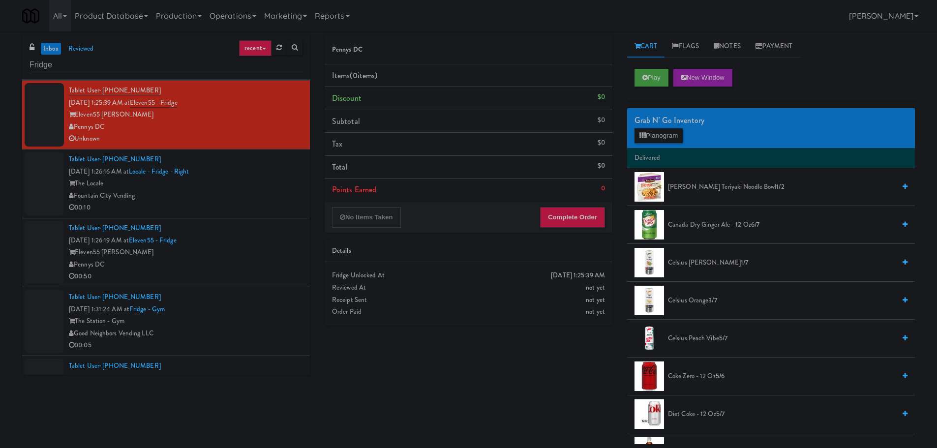
click at [269, 199] on div "Fountain City Vending" at bounding box center [186, 196] width 234 height 12
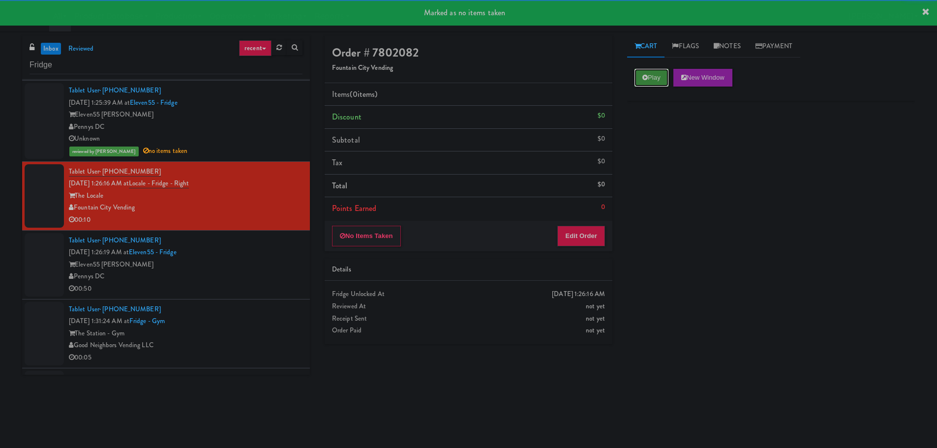
click at [645, 73] on button "Play" at bounding box center [652, 78] width 34 height 18
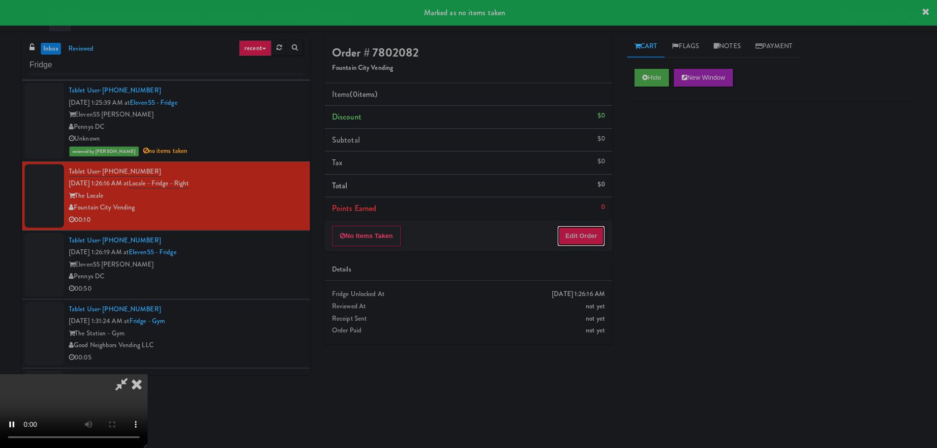
click at [583, 226] on button "Edit Order" at bounding box center [582, 236] width 48 height 21
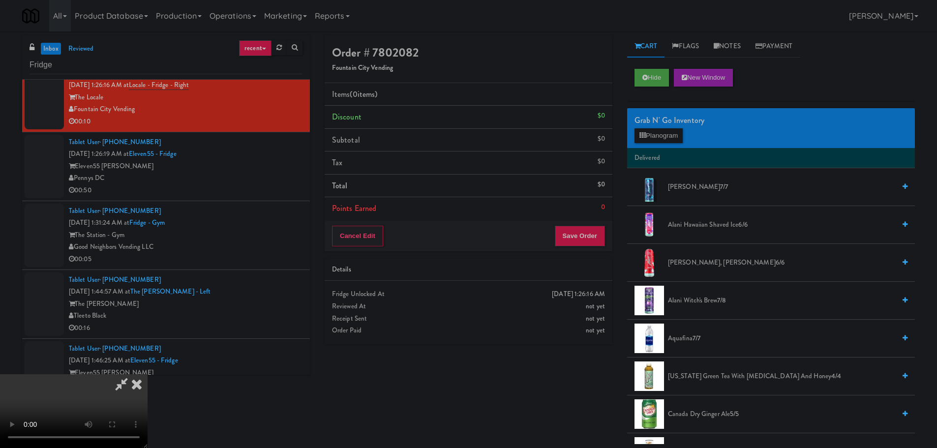
click at [148, 374] on video at bounding box center [74, 411] width 148 height 74
drag, startPoint x: 342, startPoint y: 300, endPoint x: 352, endPoint y: 305, distance: 11.0
click at [148, 374] on video at bounding box center [74, 411] width 148 height 74
click at [654, 135] on button "Planogram" at bounding box center [659, 135] width 48 height 15
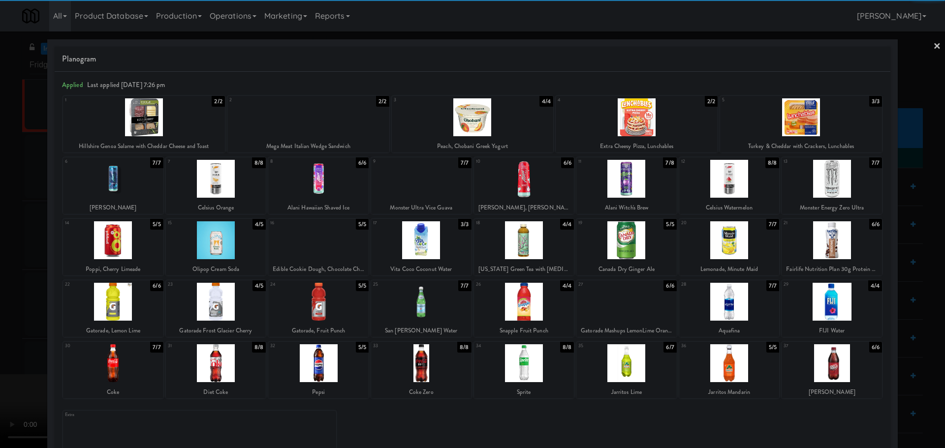
click at [302, 130] on div at bounding box center [308, 117] width 162 height 38
drag, startPoint x: 17, startPoint y: 218, endPoint x: 26, endPoint y: 219, distance: 9.0
click at [19, 218] on div at bounding box center [472, 224] width 945 height 448
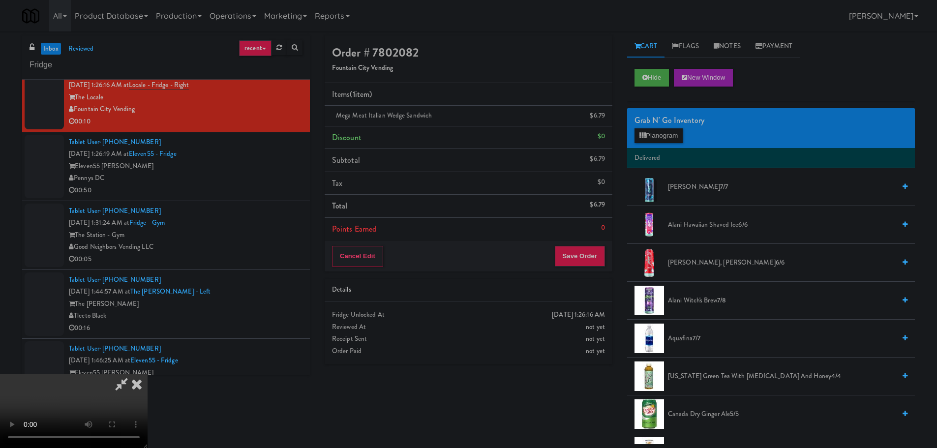
click at [148, 374] on video at bounding box center [74, 411] width 148 height 74
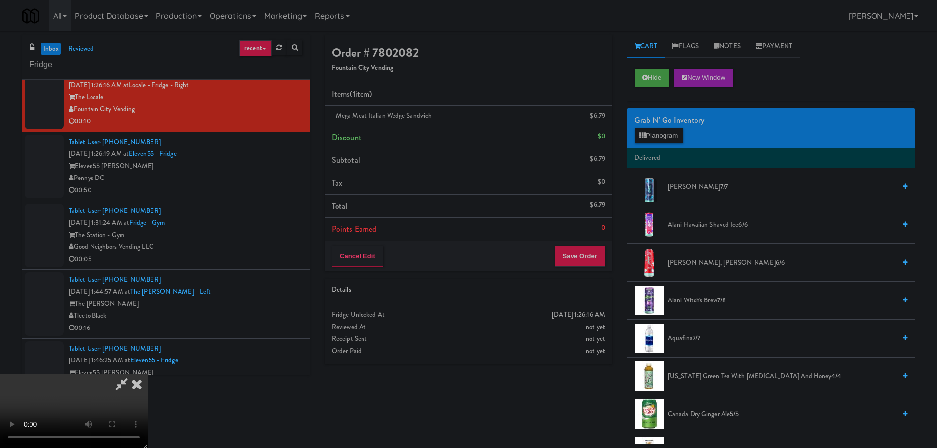
click at [148, 374] on video at bounding box center [74, 411] width 148 height 74
click at [647, 140] on button "Planogram" at bounding box center [659, 135] width 48 height 15
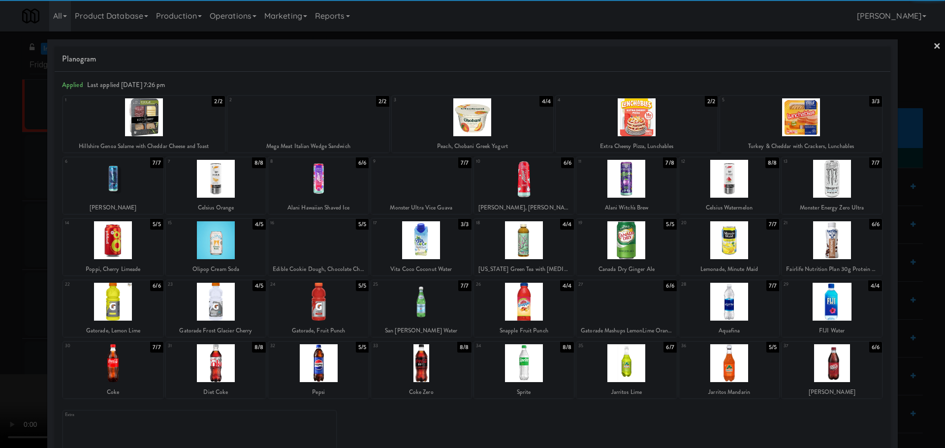
click at [303, 254] on div at bounding box center [318, 240] width 100 height 38
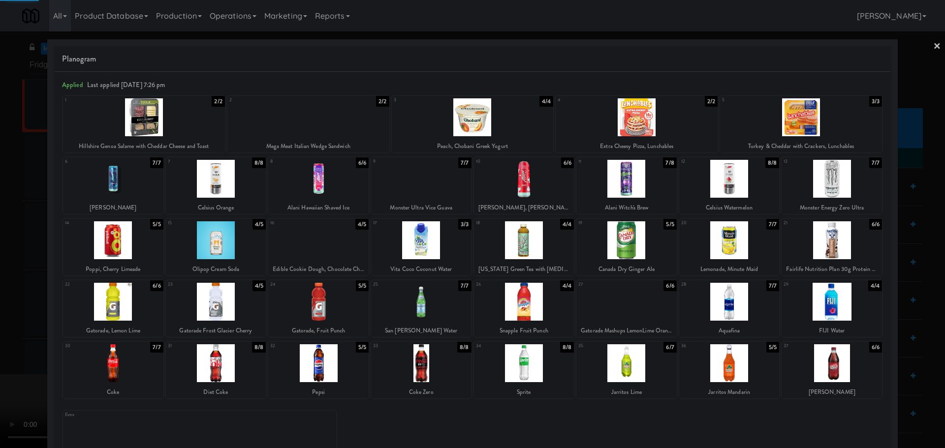
drag, startPoint x: 0, startPoint y: 277, endPoint x: 274, endPoint y: 254, distance: 274.5
click at [1, 277] on div at bounding box center [472, 224] width 945 height 448
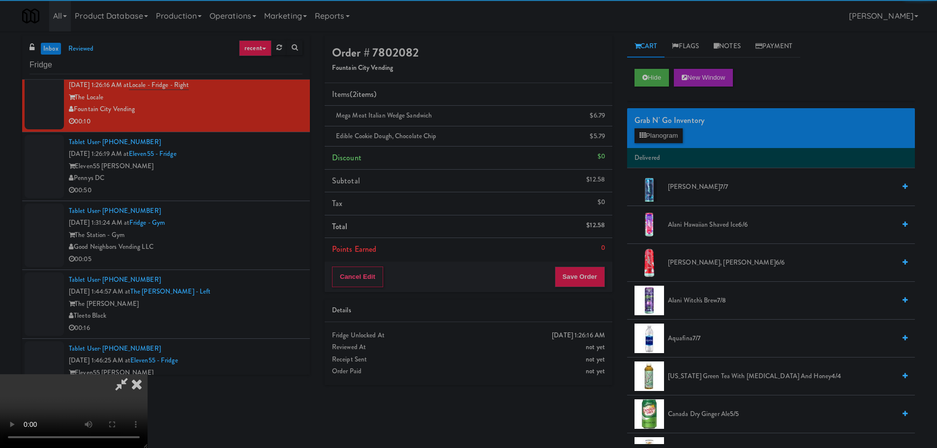
scroll to position [49, 0]
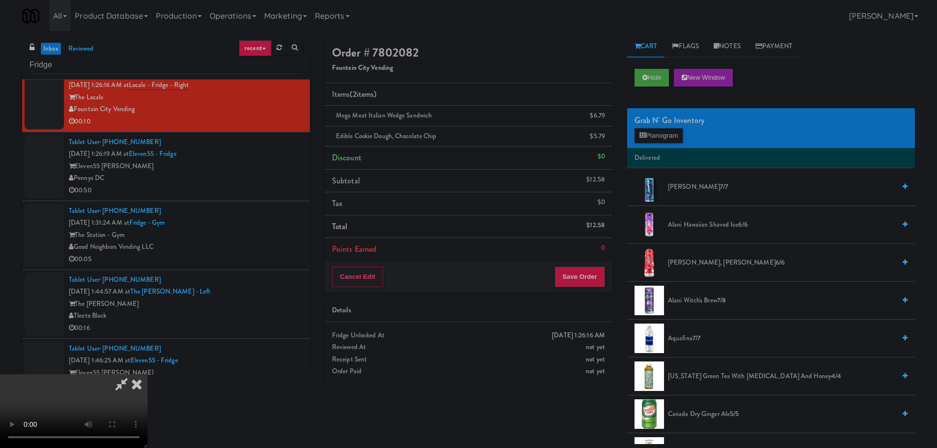
drag, startPoint x: 333, startPoint y: 269, endPoint x: 337, endPoint y: 276, distance: 7.5
click at [148, 374] on video at bounding box center [74, 411] width 148 height 74
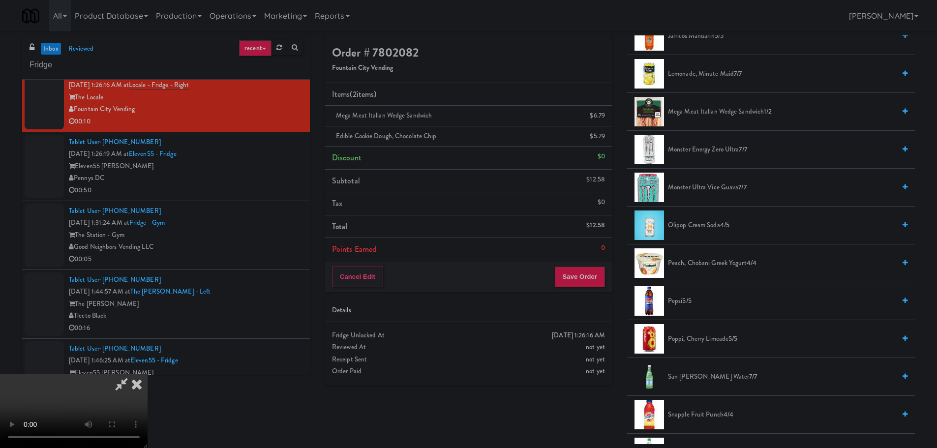
scroll to position [1033, 0]
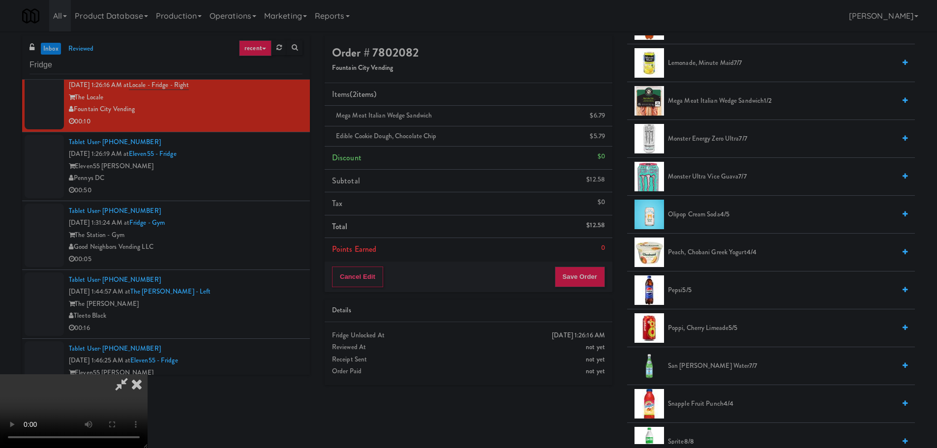
click at [708, 363] on span "San [PERSON_NAME] Water 7/7" at bounding box center [781, 366] width 227 height 12
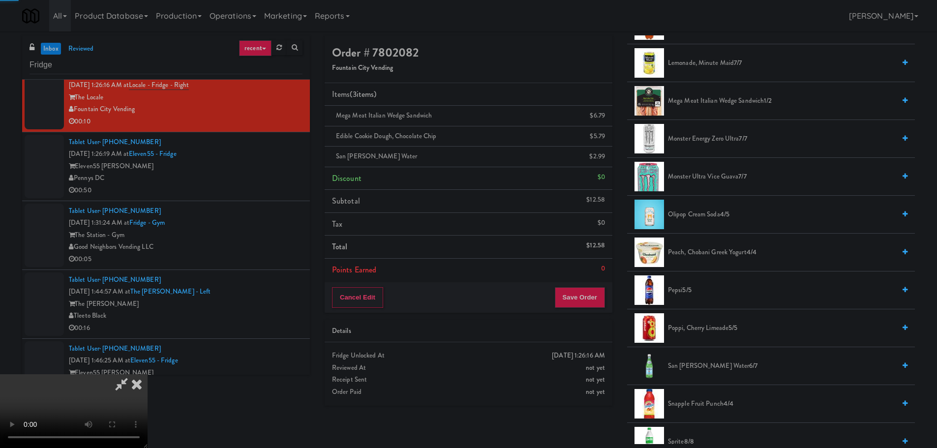
click at [148, 374] on video at bounding box center [74, 411] width 148 height 74
click at [596, 295] on button "Save Order" at bounding box center [580, 297] width 50 height 21
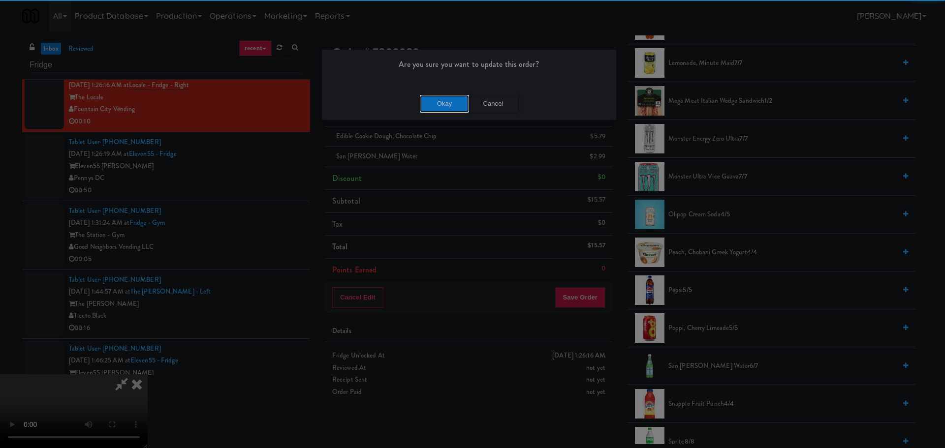
click at [433, 104] on button "Okay" at bounding box center [444, 104] width 49 height 18
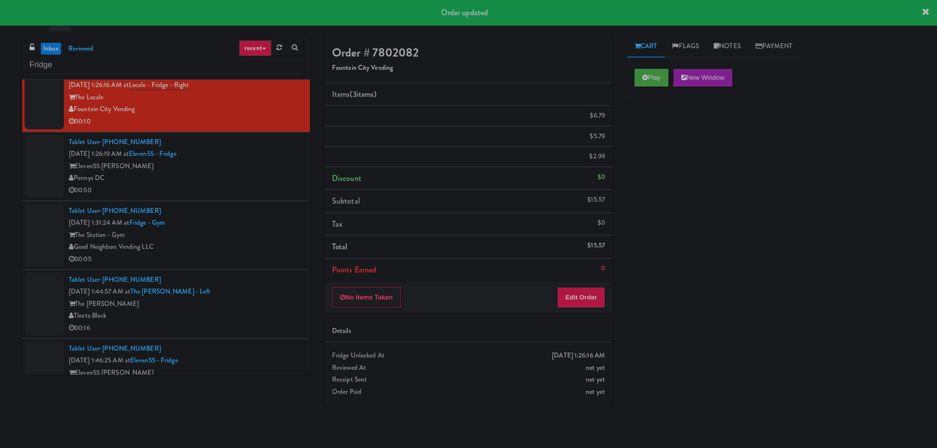
scroll to position [0, 0]
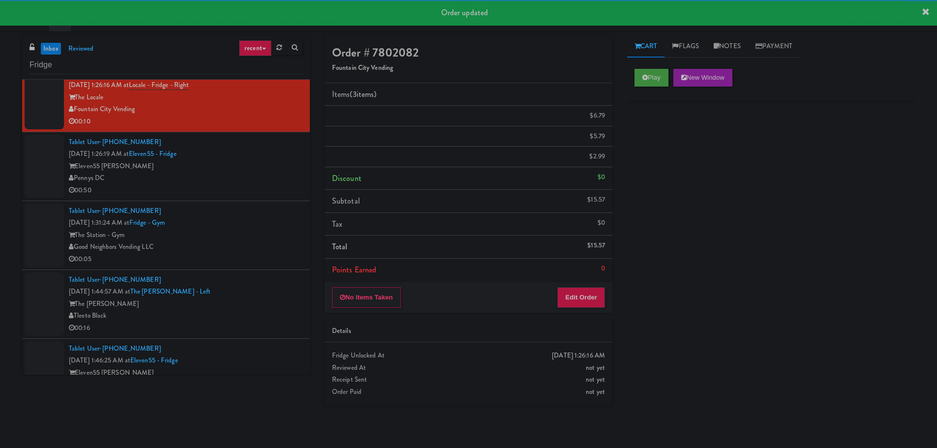
click at [264, 177] on div "Pennys DC" at bounding box center [186, 178] width 234 height 12
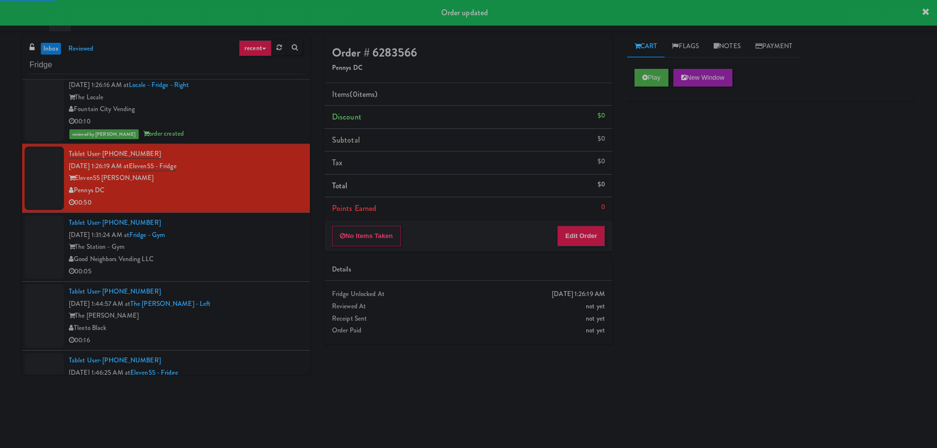
click at [633, 78] on div "Play New Window" at bounding box center [771, 81] width 288 height 39
click at [642, 77] on button "Play" at bounding box center [652, 78] width 34 height 18
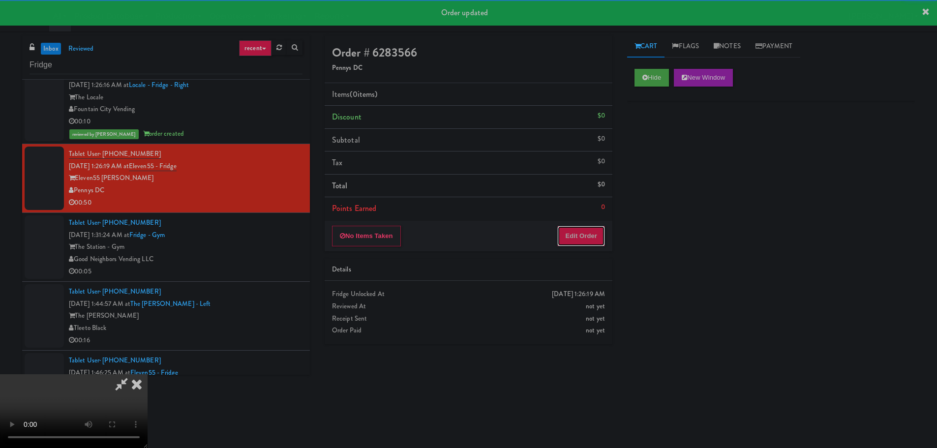
click at [573, 232] on button "Edit Order" at bounding box center [582, 236] width 48 height 21
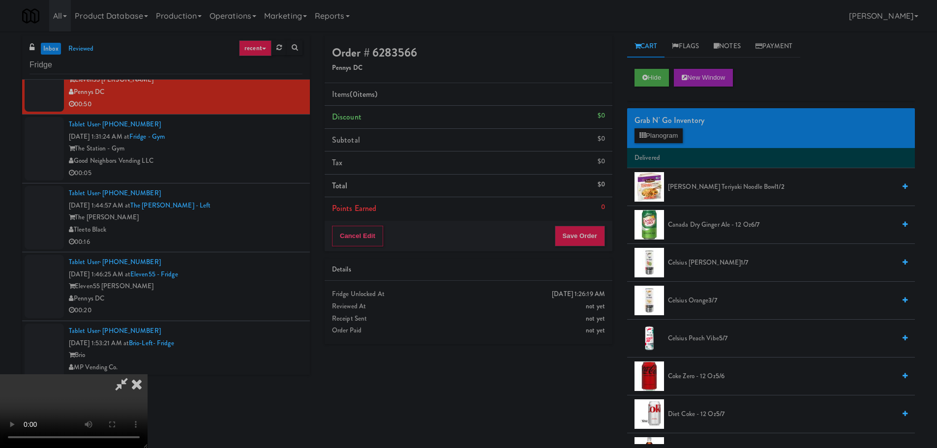
scroll to position [22, 0]
click at [695, 226] on span "Canada Dry Ginger Ale - 12 oz 6/7" at bounding box center [781, 225] width 227 height 12
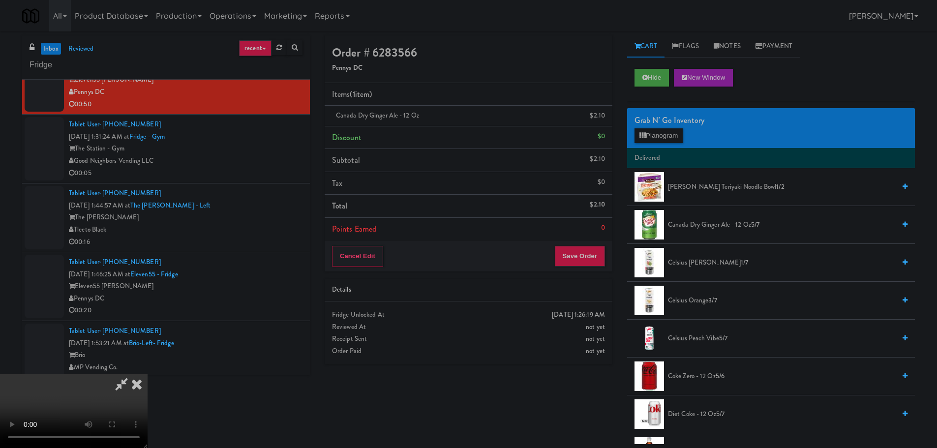
drag, startPoint x: 426, startPoint y: 281, endPoint x: 527, endPoint y: 210, distance: 123.6
click at [148, 374] on video at bounding box center [74, 411] width 148 height 74
click at [663, 133] on button "Planogram" at bounding box center [659, 135] width 48 height 15
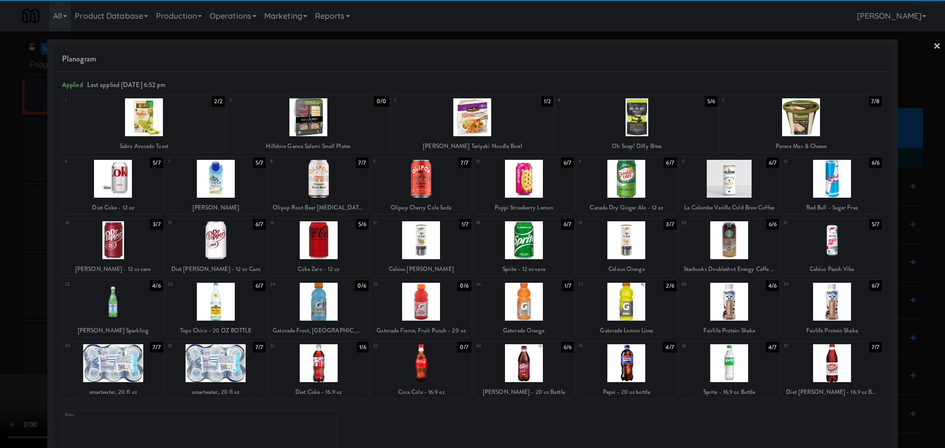
click at [428, 188] on div at bounding box center [421, 179] width 100 height 38
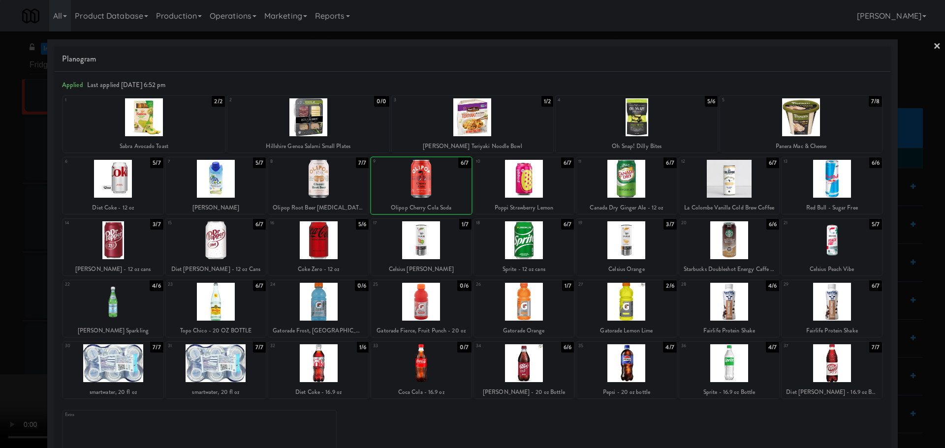
click at [3, 266] on div at bounding box center [472, 224] width 945 height 448
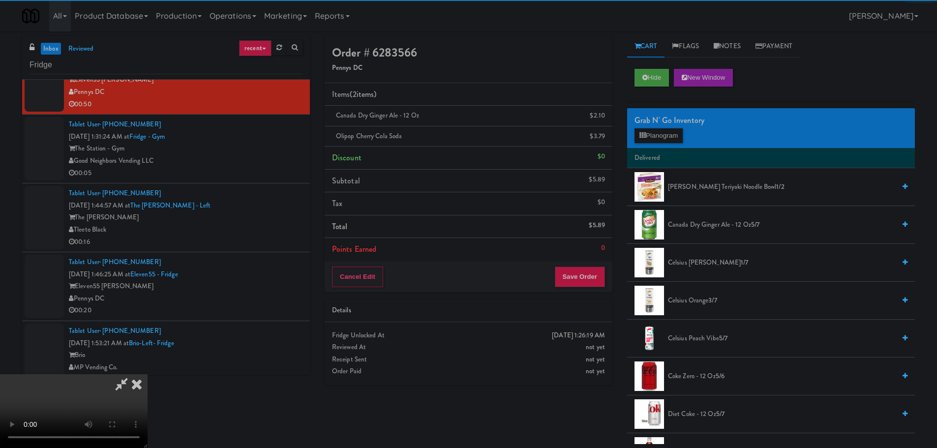
click at [148, 374] on video at bounding box center [74, 411] width 148 height 74
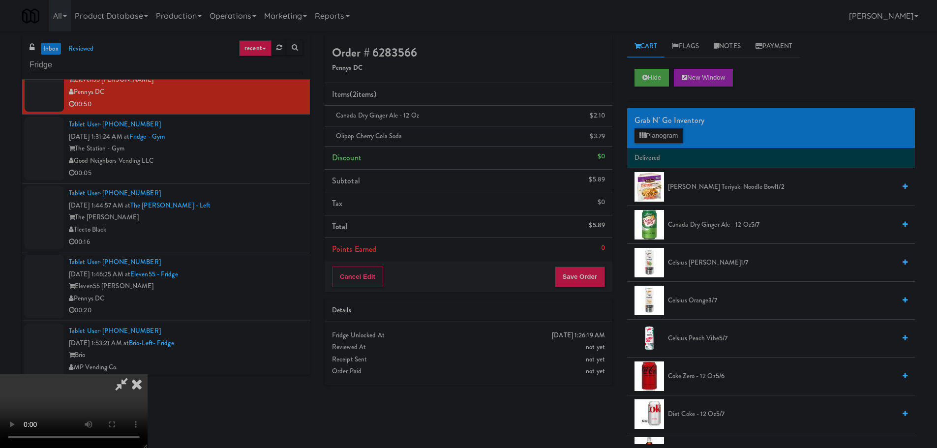
scroll to position [169, 0]
click at [595, 277] on button "Save Order" at bounding box center [580, 277] width 50 height 21
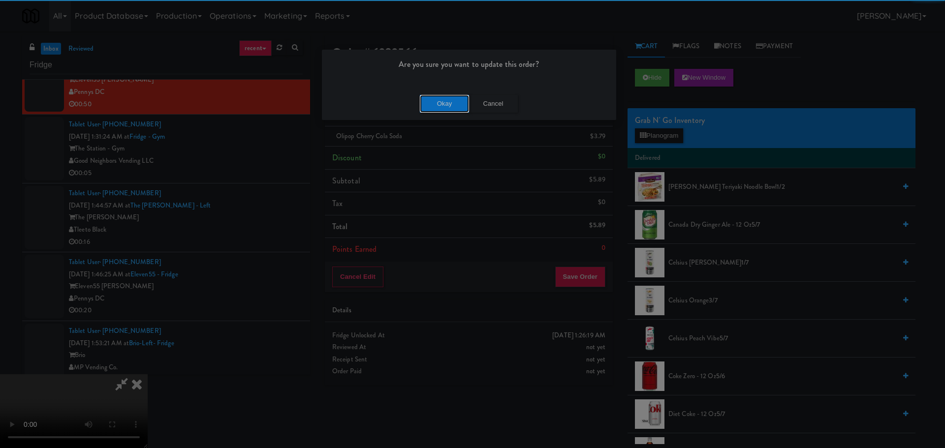
click at [451, 103] on button "Okay" at bounding box center [444, 104] width 49 height 18
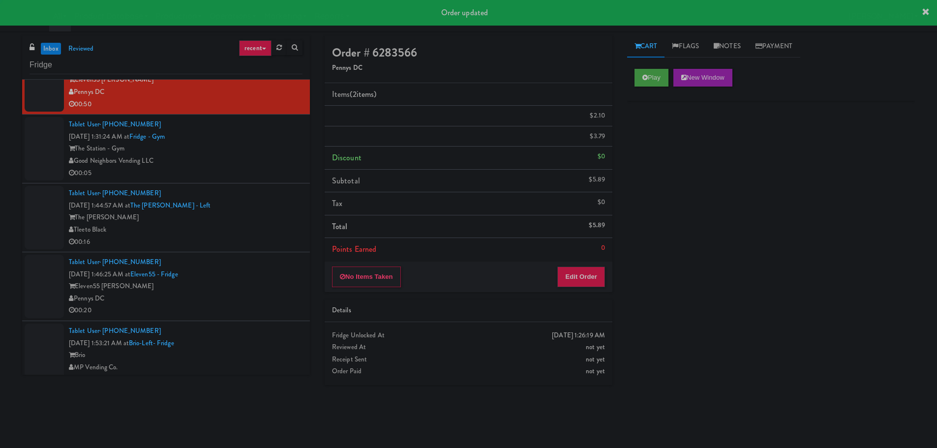
scroll to position [0, 0]
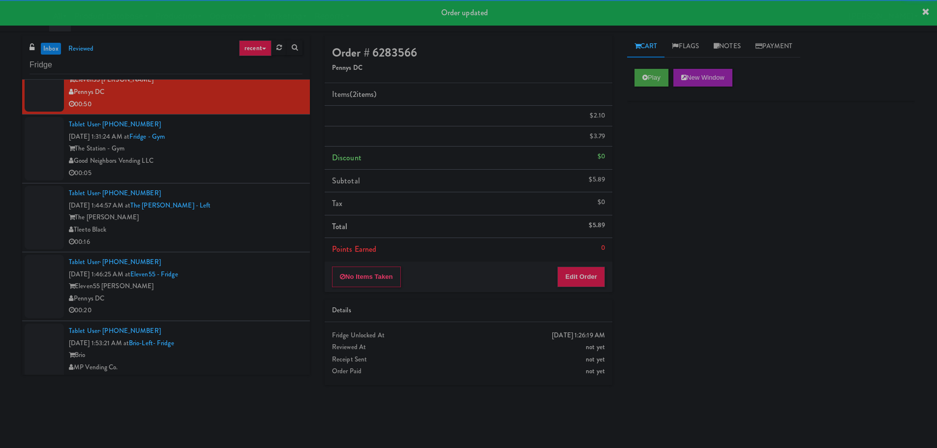
click at [273, 174] on div "00:05" at bounding box center [186, 173] width 234 height 12
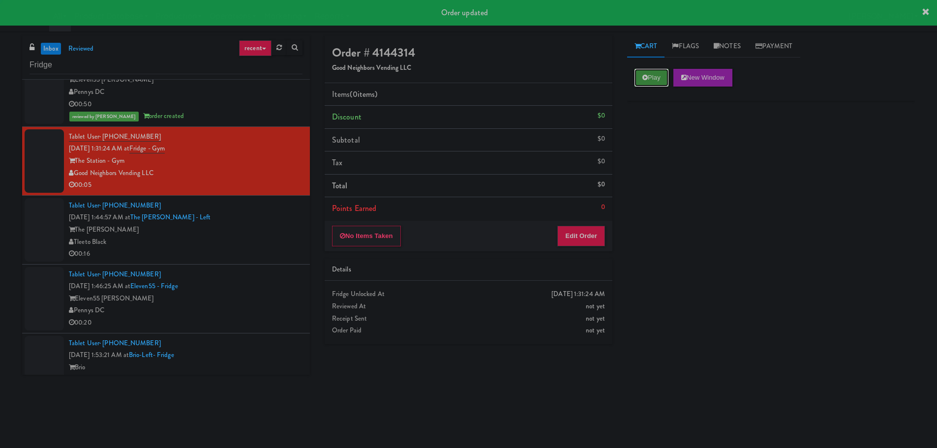
click at [642, 74] on button "Play" at bounding box center [652, 78] width 34 height 18
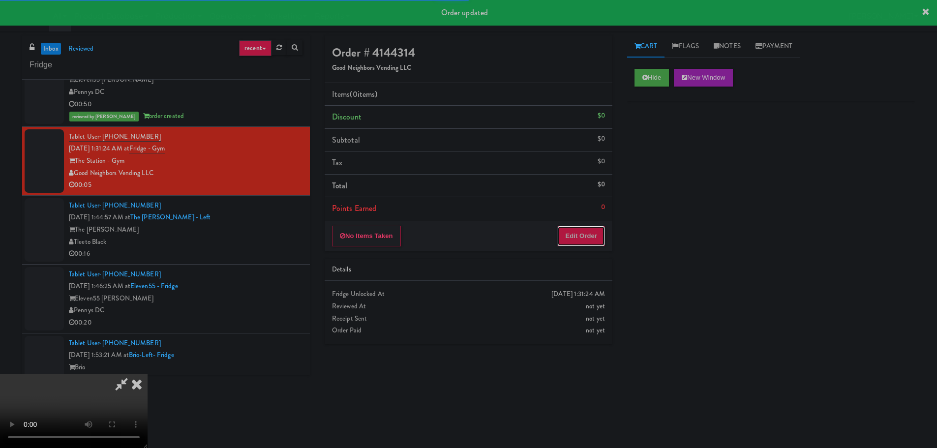
click at [595, 236] on button "Edit Order" at bounding box center [582, 236] width 48 height 21
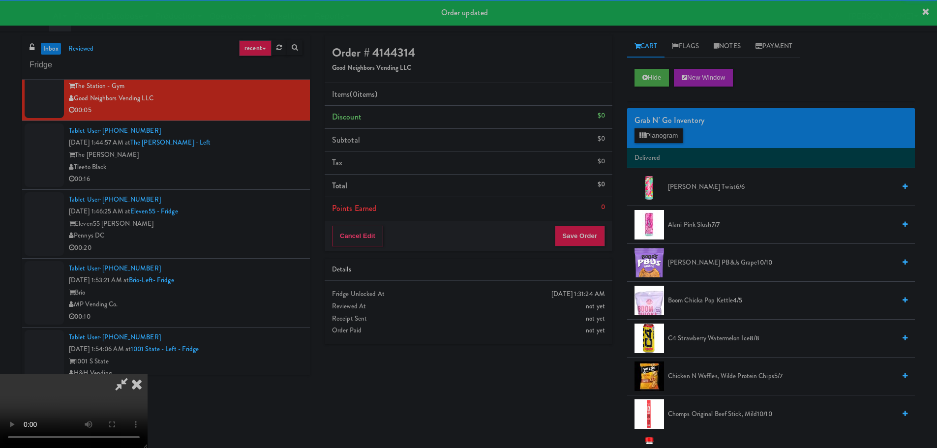
scroll to position [1771, 0]
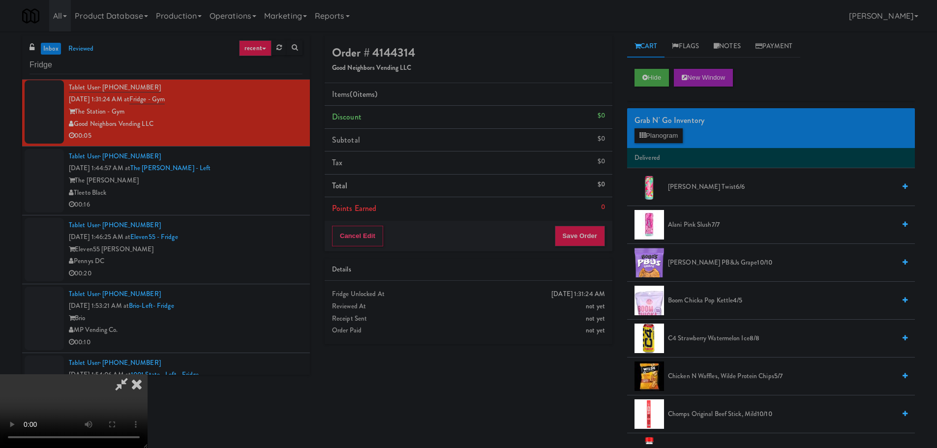
click at [148, 374] on video at bounding box center [74, 411] width 148 height 74
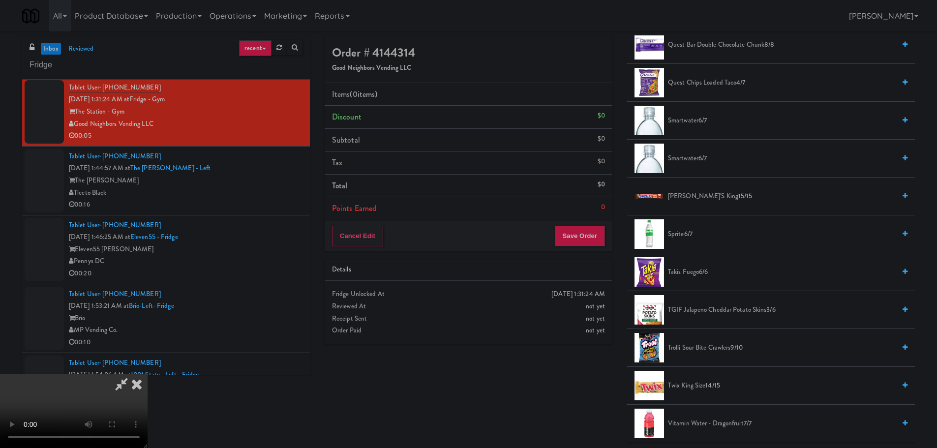
scroll to position [1033, 0]
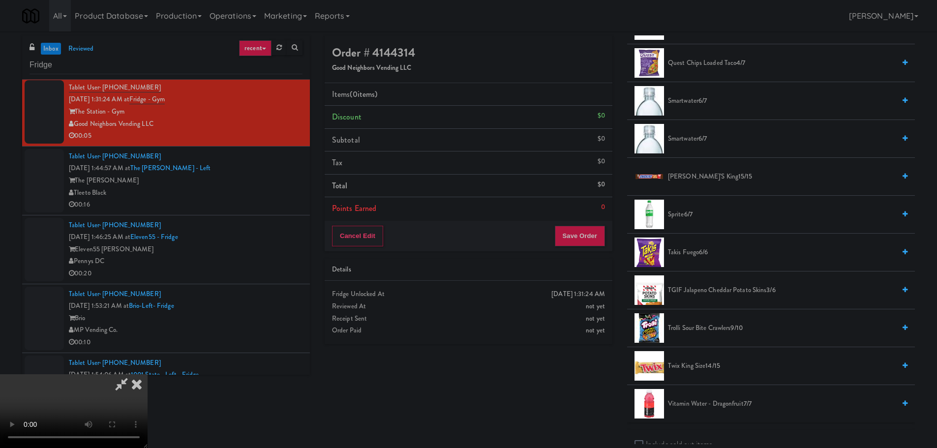
click at [713, 331] on span "Trolli Sour Bite Crawlers 9/10" at bounding box center [781, 328] width 227 height 12
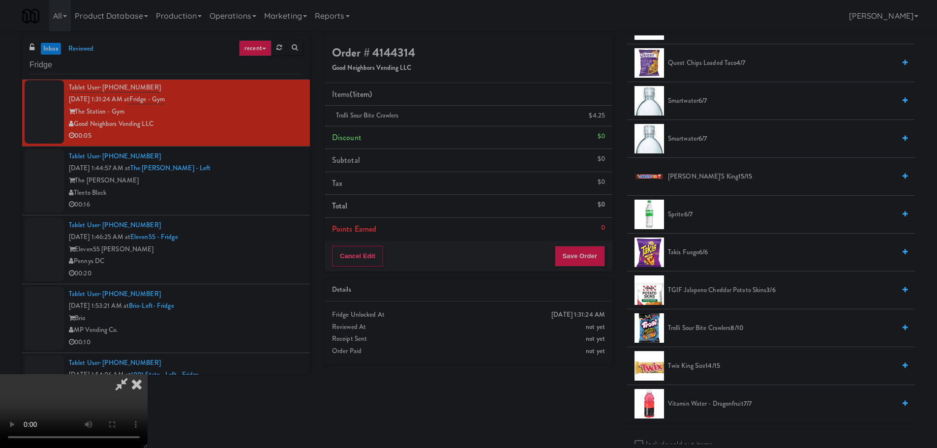
drag, startPoint x: 411, startPoint y: 303, endPoint x: 417, endPoint y: 303, distance: 5.9
click at [148, 374] on video at bounding box center [74, 411] width 148 height 74
click at [592, 261] on button "Save Order" at bounding box center [580, 256] width 50 height 21
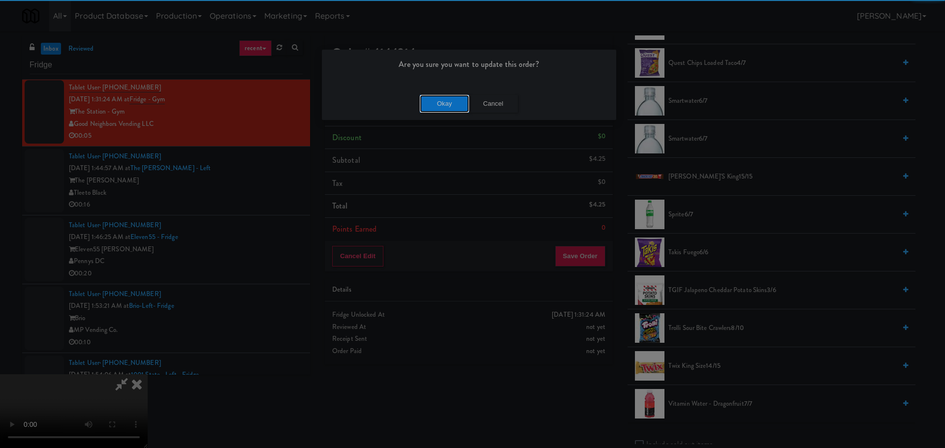
click at [457, 103] on button "Okay" at bounding box center [444, 104] width 49 height 18
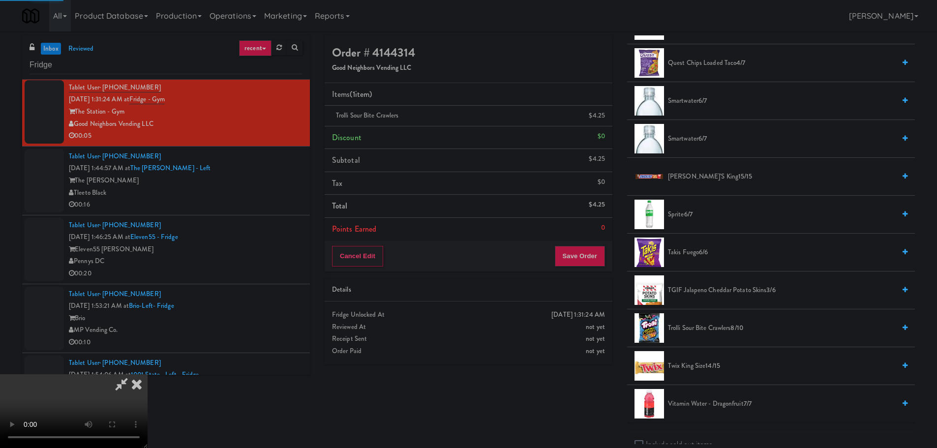
scroll to position [0, 0]
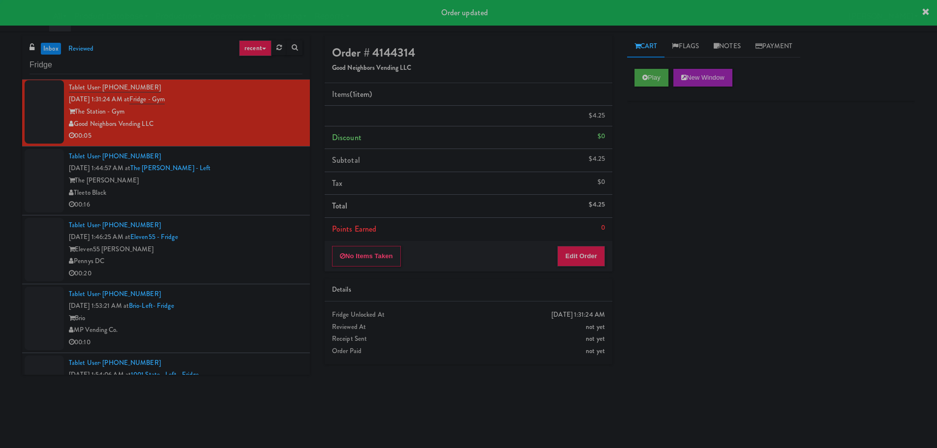
click at [277, 193] on div "Tleeto Black" at bounding box center [186, 193] width 234 height 12
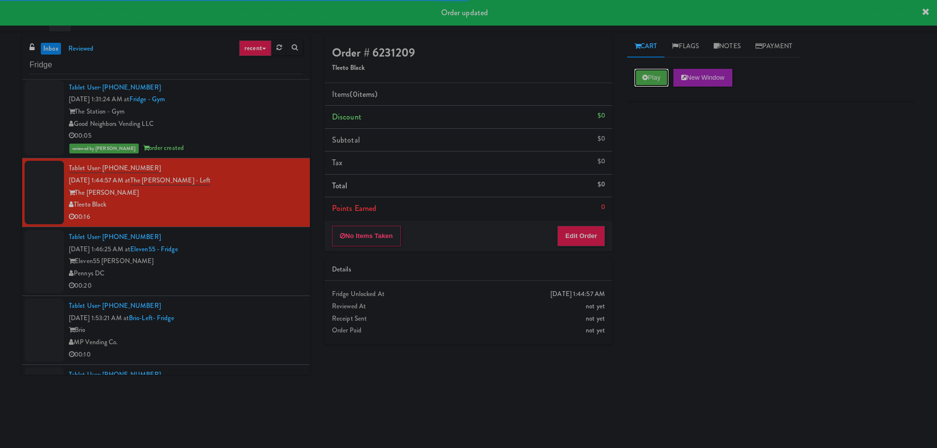
drag, startPoint x: 651, startPoint y: 80, endPoint x: 623, endPoint y: 257, distance: 179.4
click at [651, 83] on button "Play" at bounding box center [652, 78] width 34 height 18
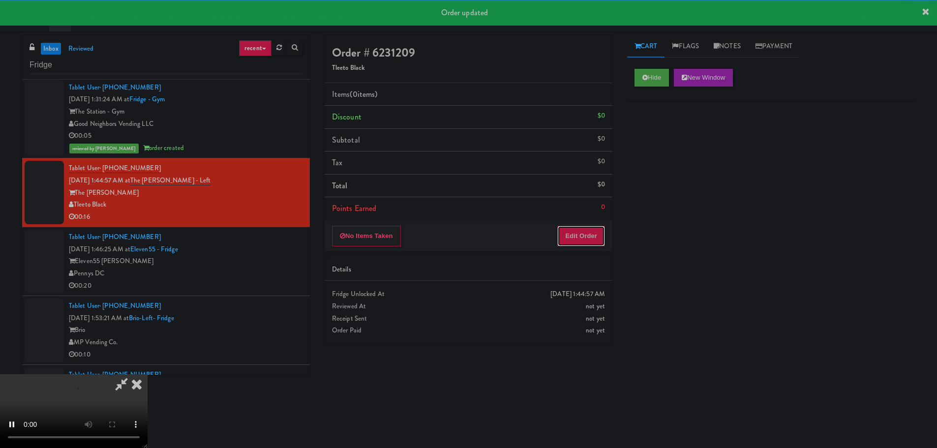
click at [590, 240] on button "Edit Order" at bounding box center [582, 236] width 48 height 21
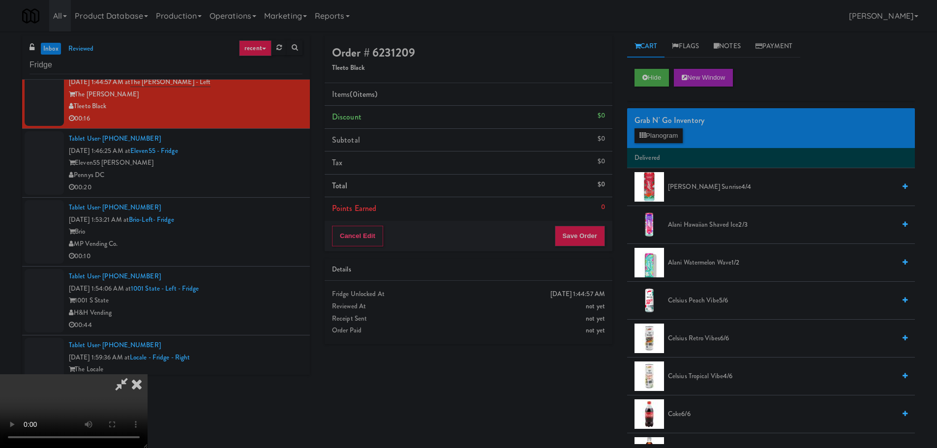
drag, startPoint x: 348, startPoint y: 274, endPoint x: 394, endPoint y: 272, distance: 45.8
click at [148, 374] on video at bounding box center [74, 411] width 148 height 74
click at [674, 143] on div "Grab N' Go Inventory Planogram" at bounding box center [771, 128] width 288 height 40
click at [671, 136] on button "Planogram" at bounding box center [659, 135] width 48 height 15
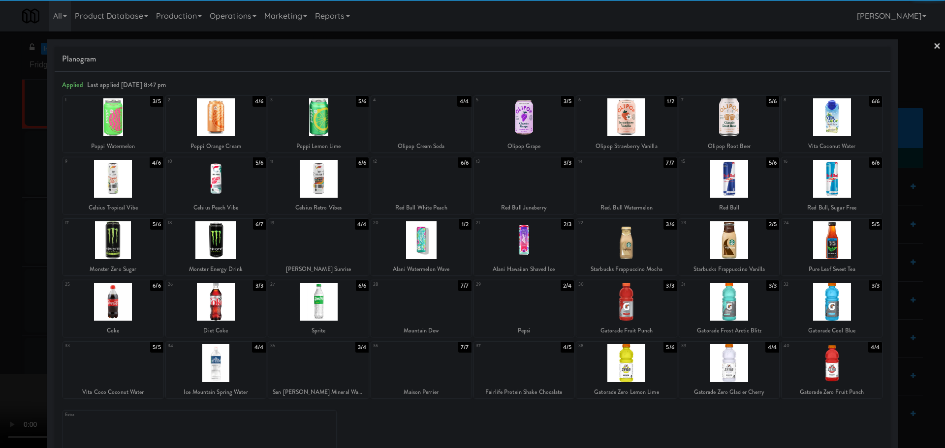
click at [727, 126] on div at bounding box center [729, 117] width 100 height 38
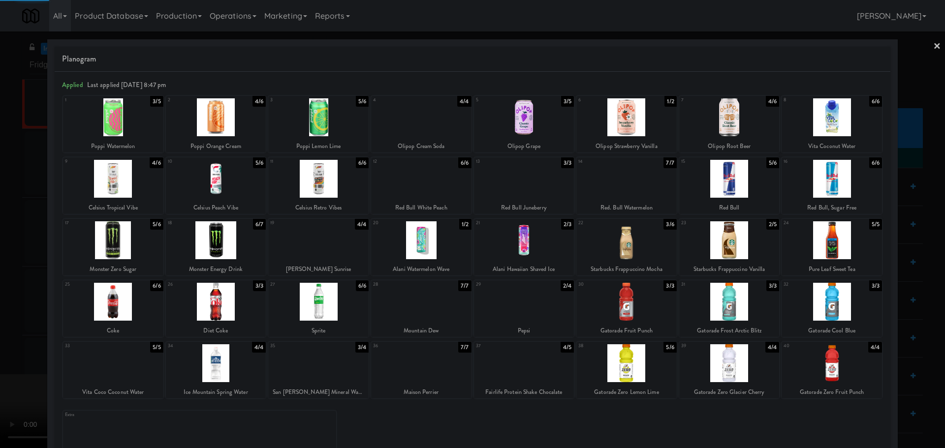
drag, startPoint x: 0, startPoint y: 355, endPoint x: 182, endPoint y: 329, distance: 183.9
click at [1, 355] on div at bounding box center [472, 224] width 945 height 448
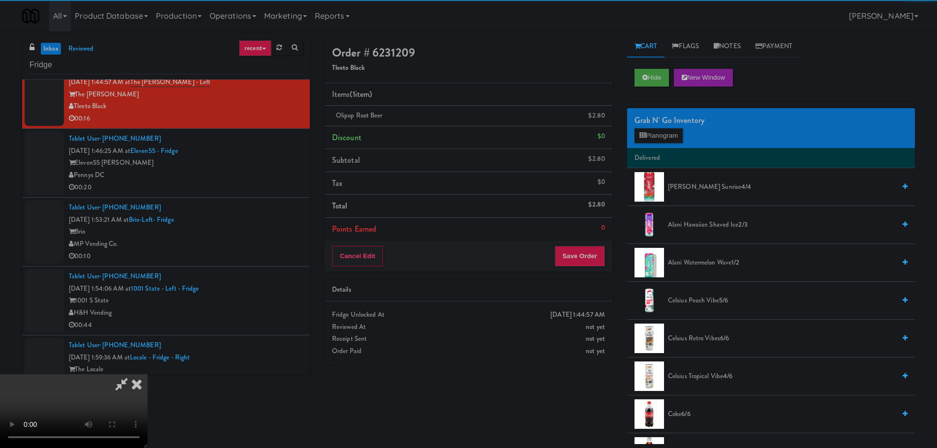
drag, startPoint x: 219, startPoint y: 326, endPoint x: 263, endPoint y: 325, distance: 43.3
click at [148, 374] on video at bounding box center [74, 411] width 148 height 74
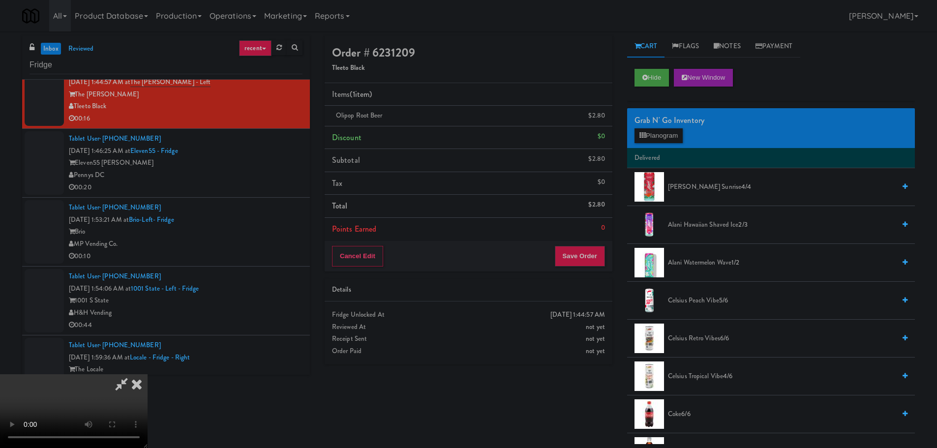
click at [148, 374] on video at bounding box center [74, 411] width 148 height 74
click at [643, 141] on button "Planogram" at bounding box center [659, 135] width 48 height 15
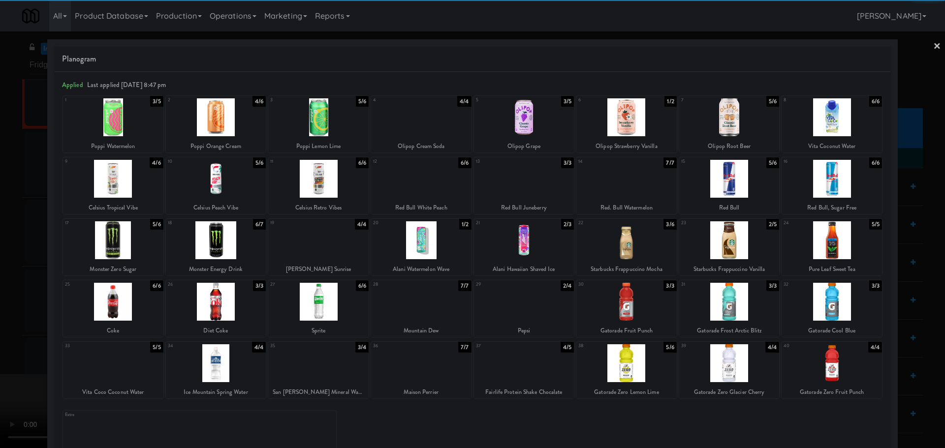
click at [632, 120] on div at bounding box center [626, 117] width 100 height 38
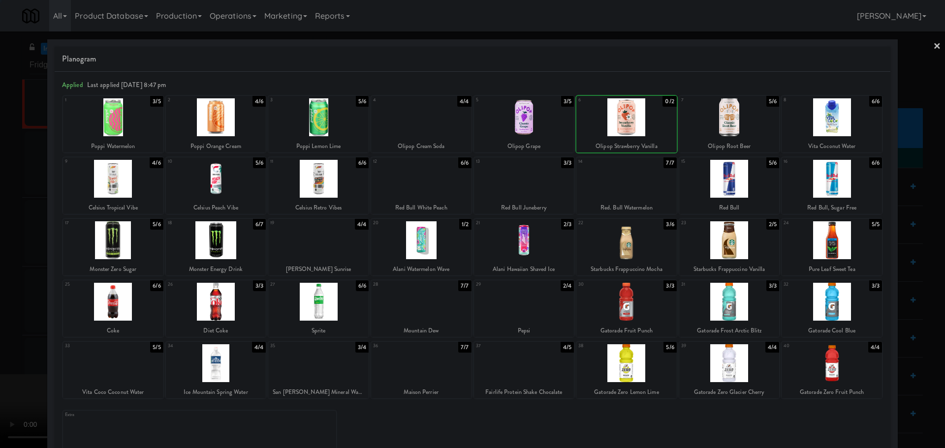
click at [13, 225] on div at bounding box center [472, 224] width 945 height 448
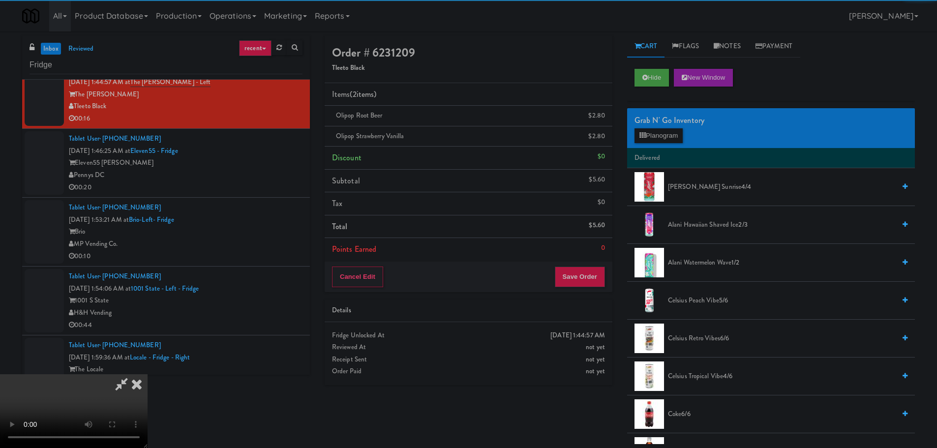
click at [148, 374] on video at bounding box center [74, 411] width 148 height 74
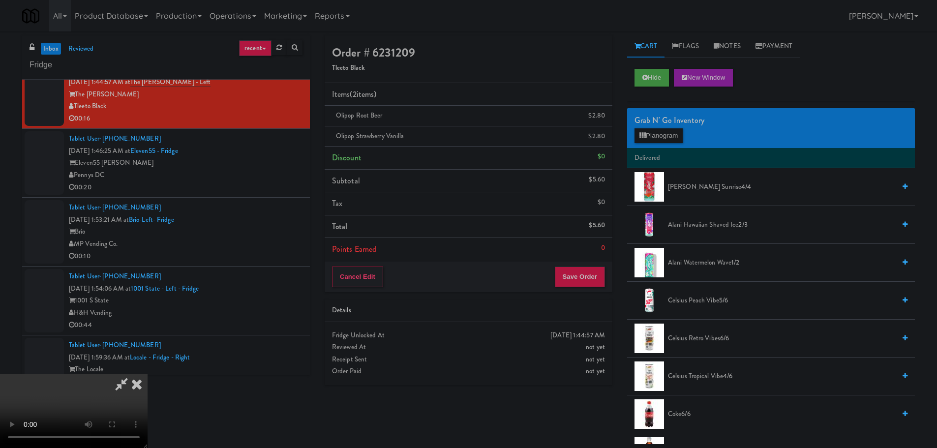
scroll to position [169, 0]
click at [583, 278] on button "Save Order" at bounding box center [580, 277] width 50 height 21
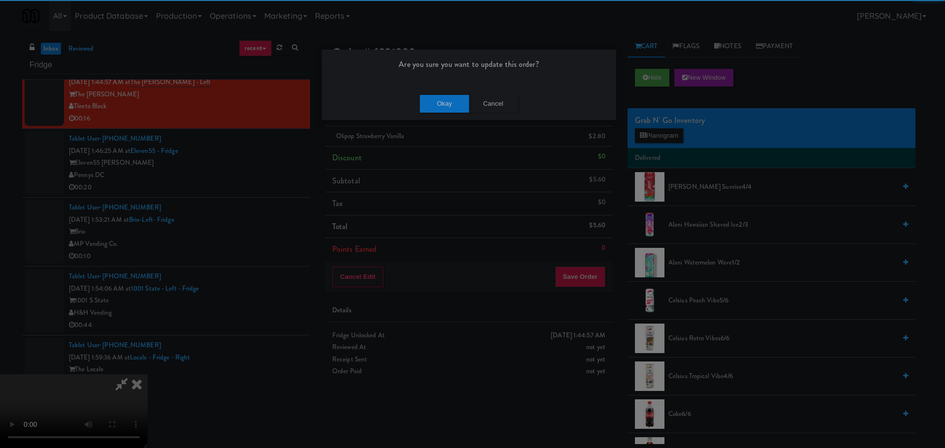
drag, startPoint x: 435, startPoint y: 87, endPoint x: 448, endPoint y: 99, distance: 17.4
click at [438, 87] on div "Okay Cancel" at bounding box center [469, 103] width 294 height 33
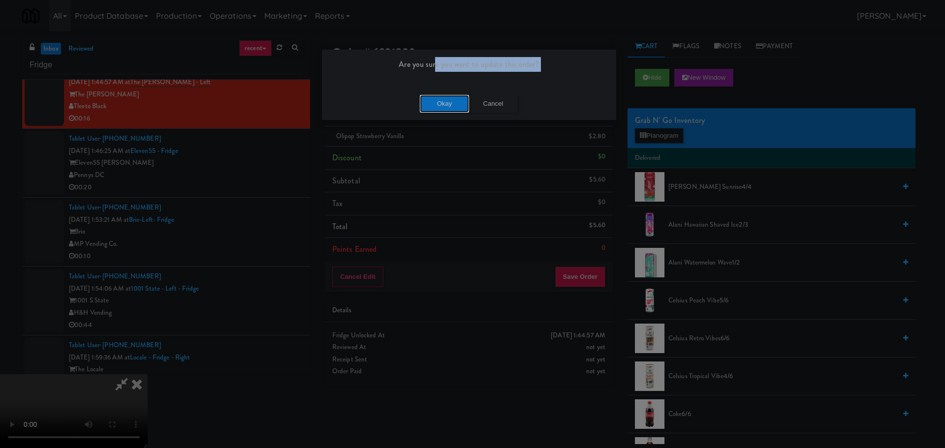
click at [449, 102] on button "Okay" at bounding box center [444, 104] width 49 height 18
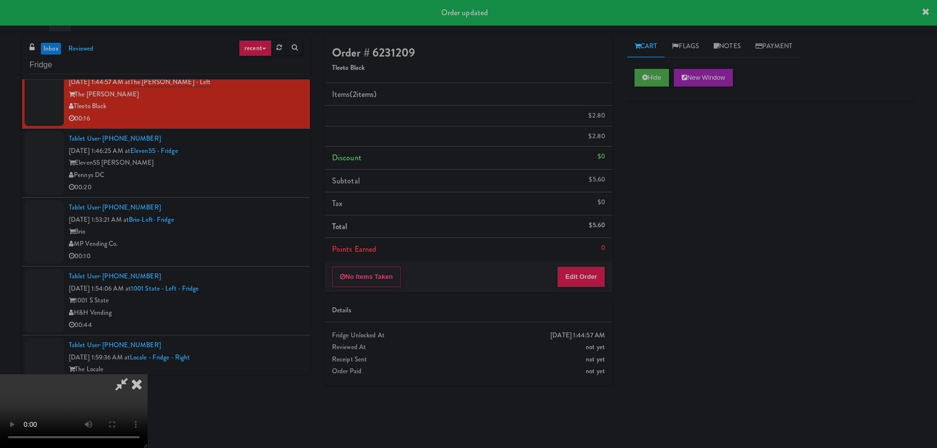
scroll to position [0, 0]
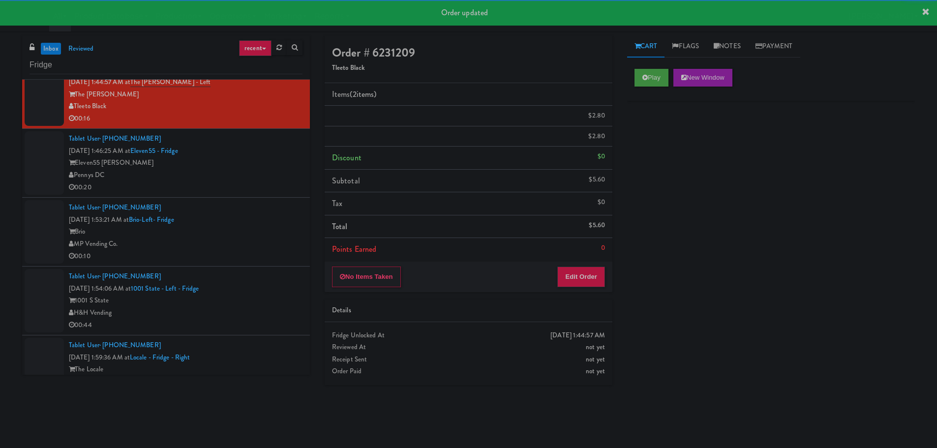
click at [274, 188] on div "00:20" at bounding box center [186, 188] width 234 height 12
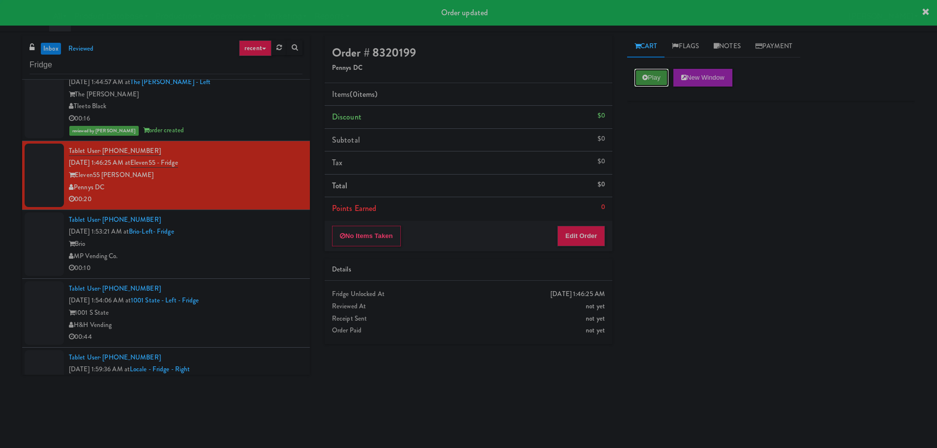
click at [661, 70] on button "Play" at bounding box center [652, 78] width 34 height 18
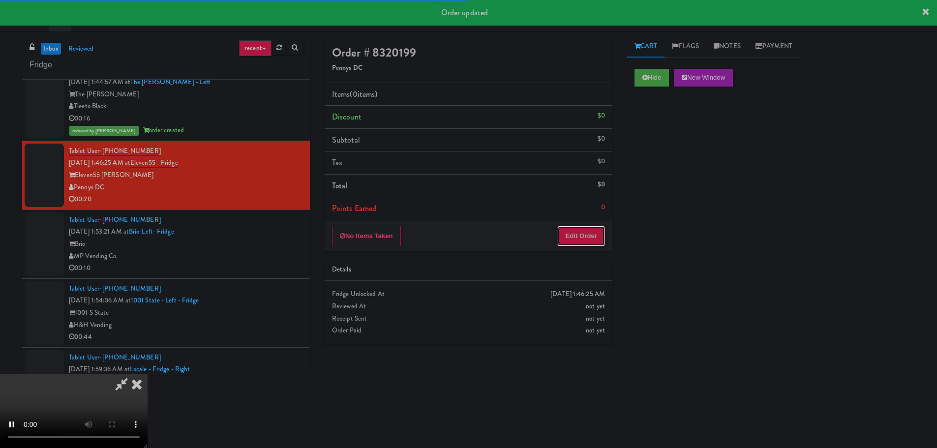
click at [583, 240] on button "Edit Order" at bounding box center [582, 236] width 48 height 21
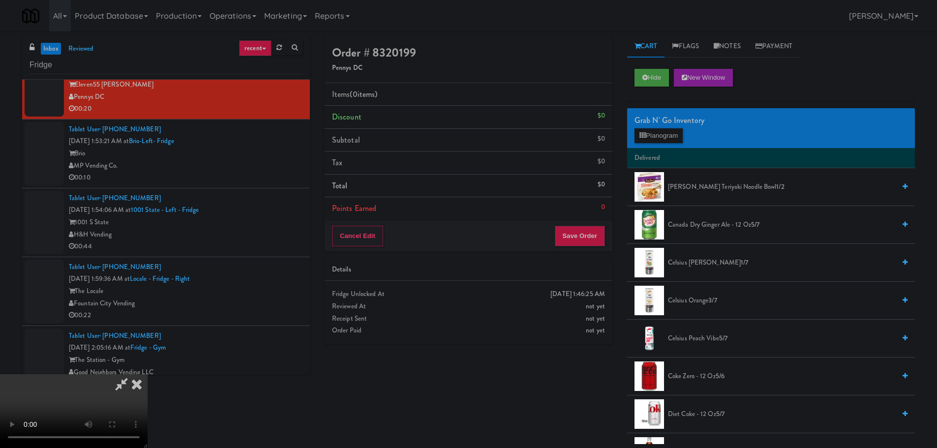
drag, startPoint x: 397, startPoint y: 283, endPoint x: 403, endPoint y: 283, distance: 5.4
click at [148, 374] on video at bounding box center [74, 411] width 148 height 74
click at [719, 221] on span "Canada Dry Ginger Ale - 12 oz 5/7" at bounding box center [781, 225] width 227 height 12
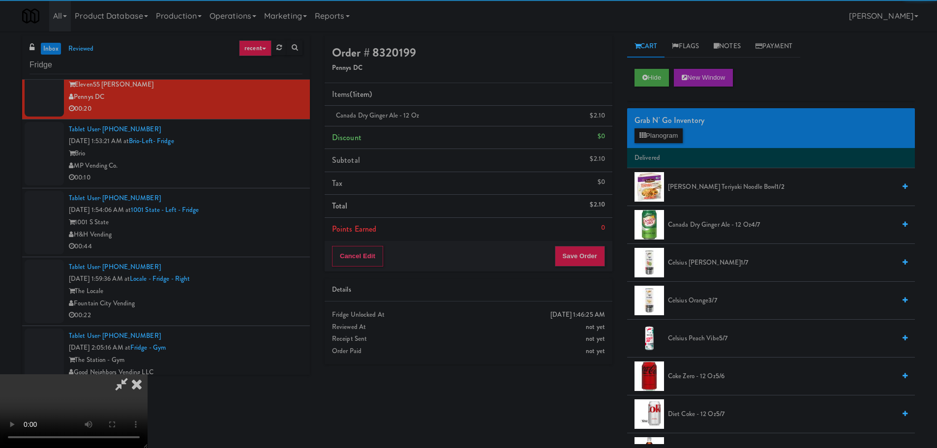
click at [148, 374] on video at bounding box center [74, 411] width 148 height 74
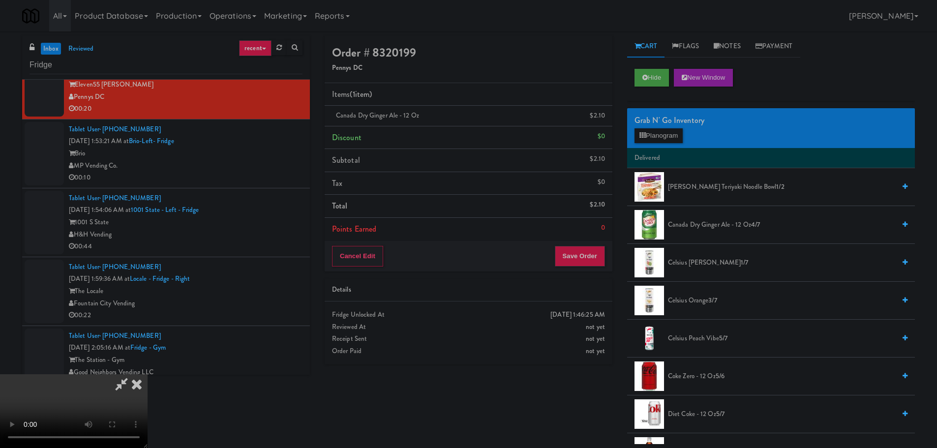
click at [148, 374] on video at bounding box center [74, 411] width 148 height 74
drag, startPoint x: 673, startPoint y: 118, endPoint x: 668, endPoint y: 137, distance: 19.2
click at [672, 122] on div "Grab N' Go Inventory" at bounding box center [771, 120] width 273 height 15
click at [668, 137] on button "Planogram" at bounding box center [659, 135] width 48 height 15
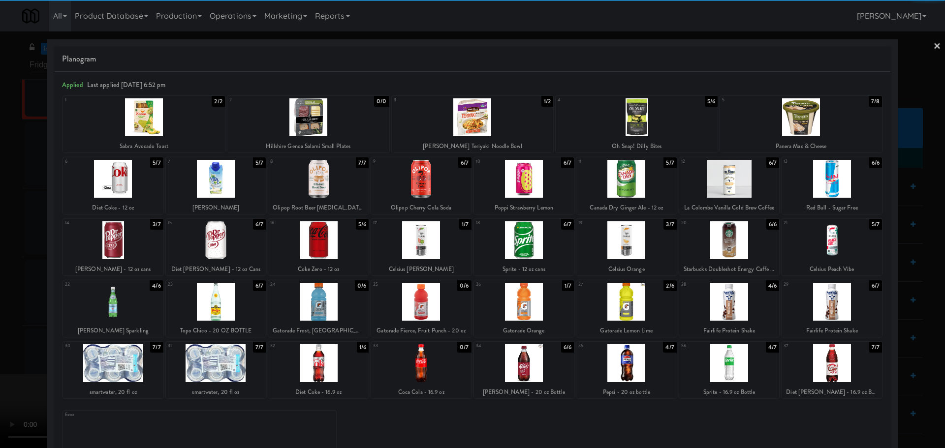
click at [0, 261] on div at bounding box center [472, 224] width 945 height 448
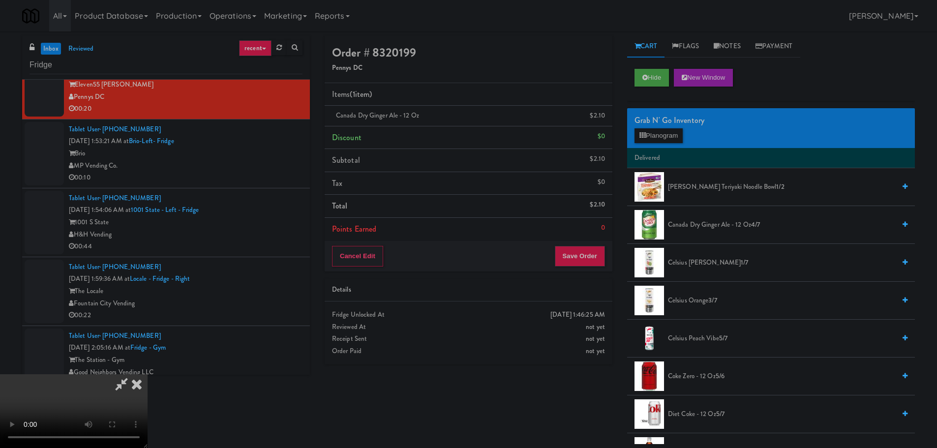
scroll to position [169, 0]
click at [148, 374] on video at bounding box center [74, 411] width 148 height 74
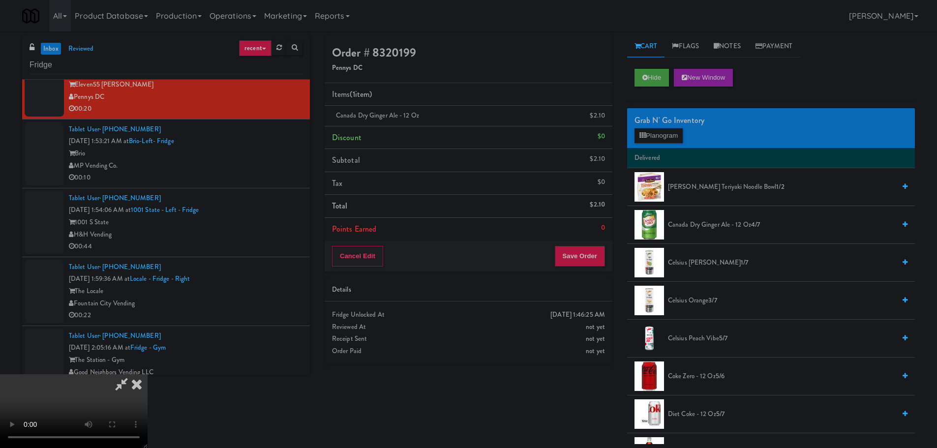
click at [148, 374] on video at bounding box center [74, 411] width 148 height 74
click at [646, 131] on button "Planogram" at bounding box center [659, 135] width 48 height 15
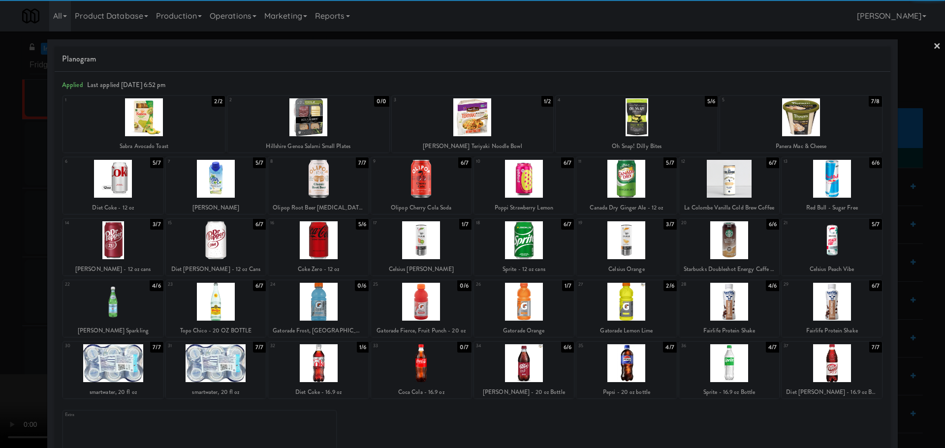
click at [631, 298] on div at bounding box center [626, 302] width 100 height 38
click at [0, 264] on div at bounding box center [472, 224] width 945 height 448
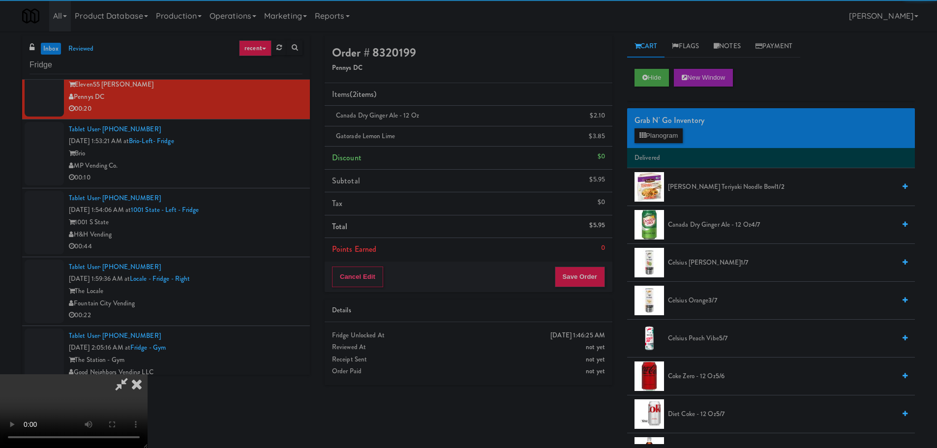
click at [148, 374] on video at bounding box center [74, 411] width 148 height 74
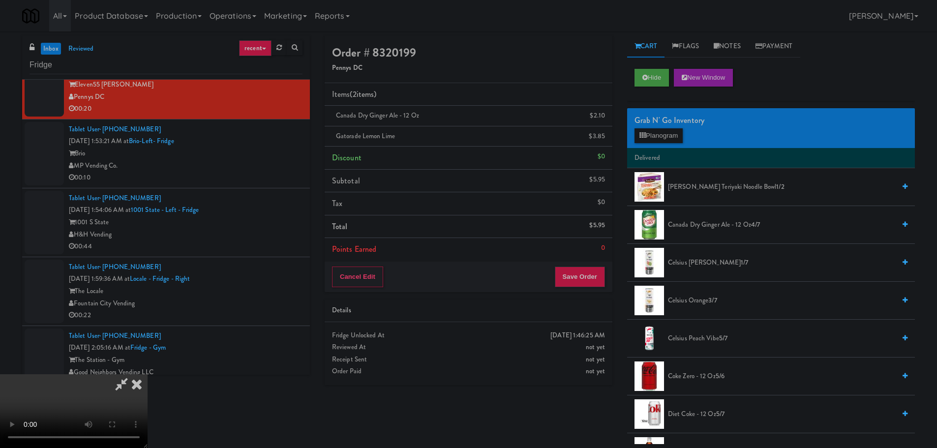
click at [593, 265] on div "Cancel Edit Save Order" at bounding box center [469, 277] width 288 height 31
click at [591, 277] on button "Save Order" at bounding box center [580, 277] width 50 height 21
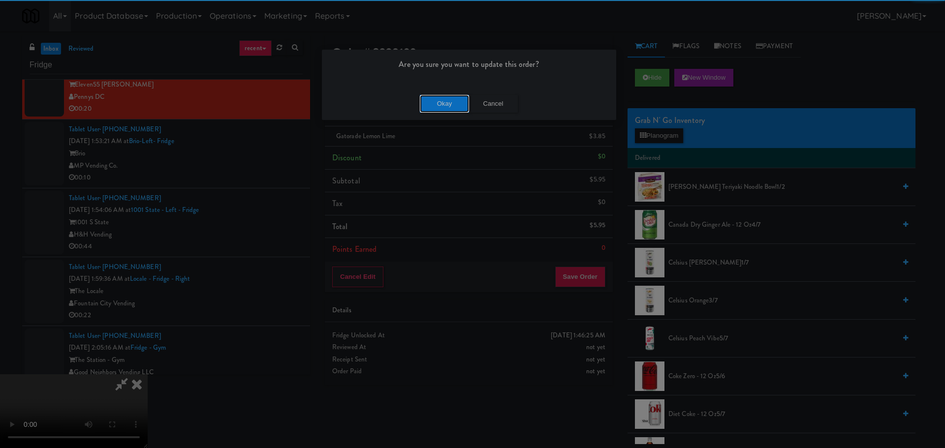
click at [463, 101] on button "Okay" at bounding box center [444, 104] width 49 height 18
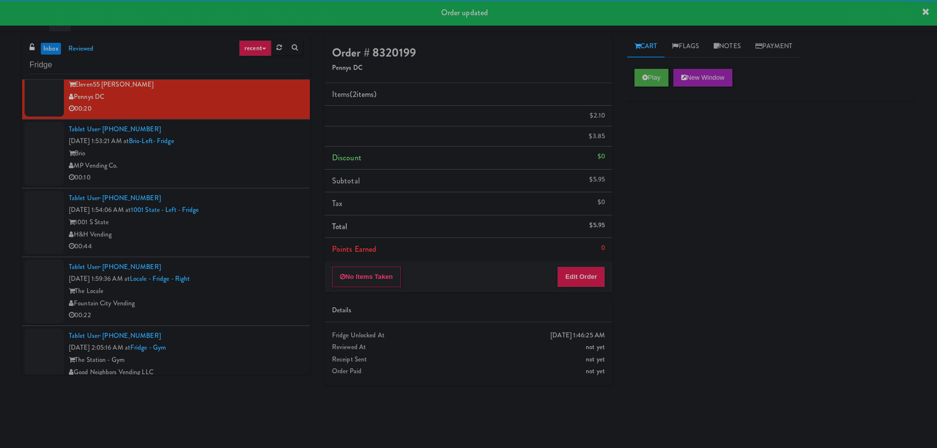
click at [251, 180] on div "00:10" at bounding box center [186, 178] width 234 height 12
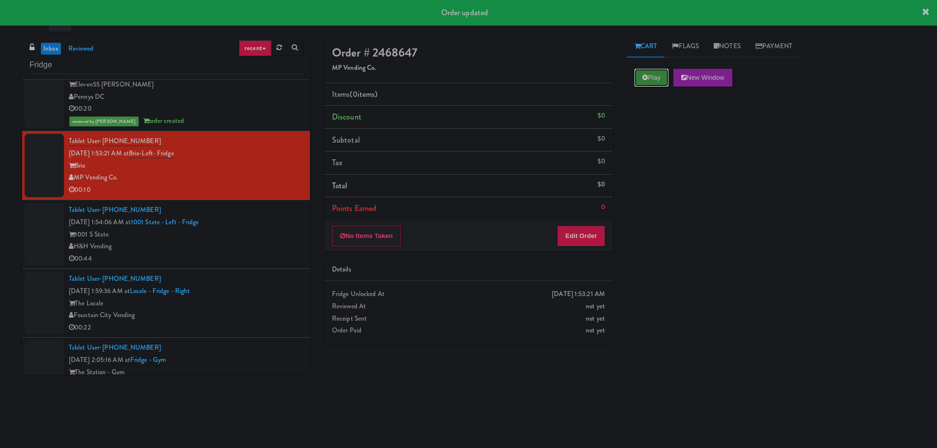
click at [647, 73] on button "Play" at bounding box center [652, 78] width 34 height 18
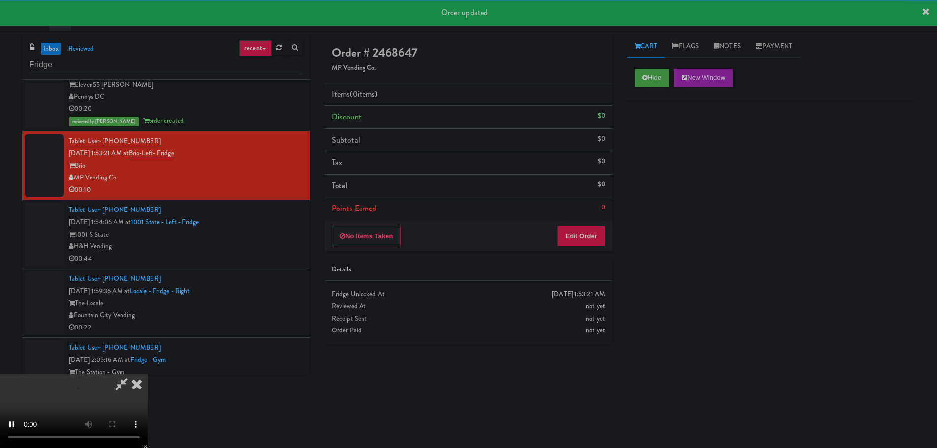
click at [606, 232] on div "No Items Taken Edit Order" at bounding box center [469, 236] width 288 height 31
click at [586, 235] on button "Edit Order" at bounding box center [582, 236] width 48 height 21
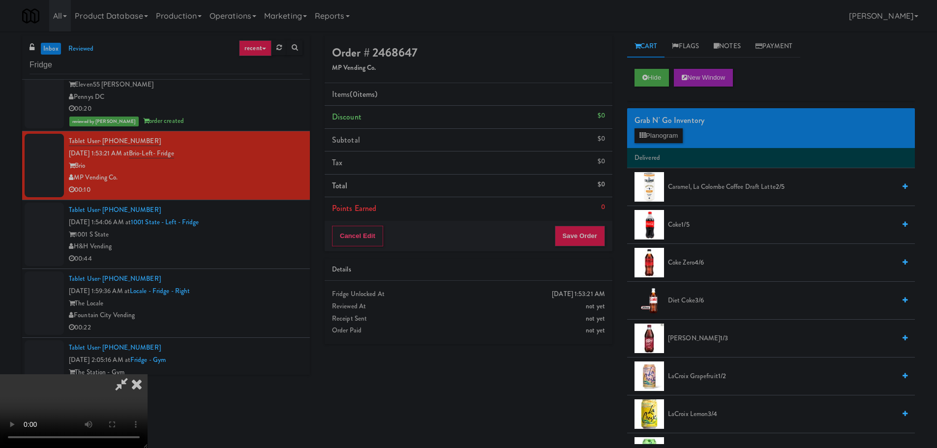
click at [148, 374] on video at bounding box center [74, 411] width 148 height 74
click at [650, 138] on button "Planogram" at bounding box center [659, 135] width 48 height 15
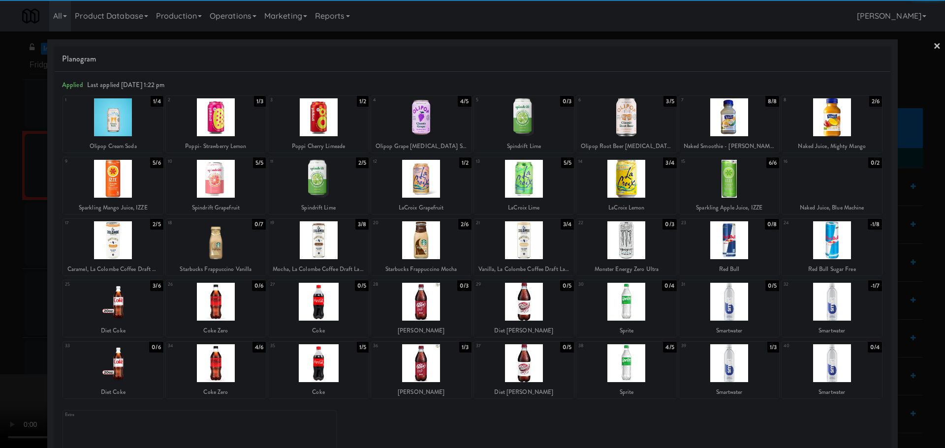
click at [215, 363] on div at bounding box center [216, 363] width 100 height 38
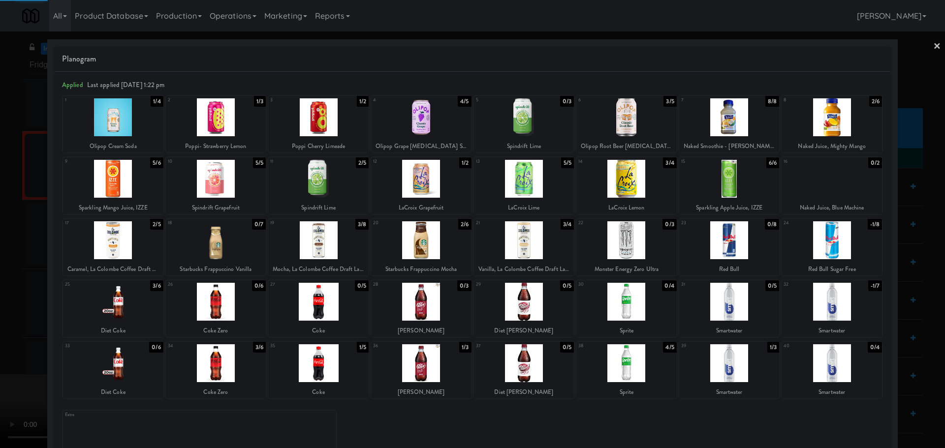
drag, startPoint x: 0, startPoint y: 349, endPoint x: 208, endPoint y: 290, distance: 215.9
click at [4, 347] on div at bounding box center [472, 224] width 945 height 448
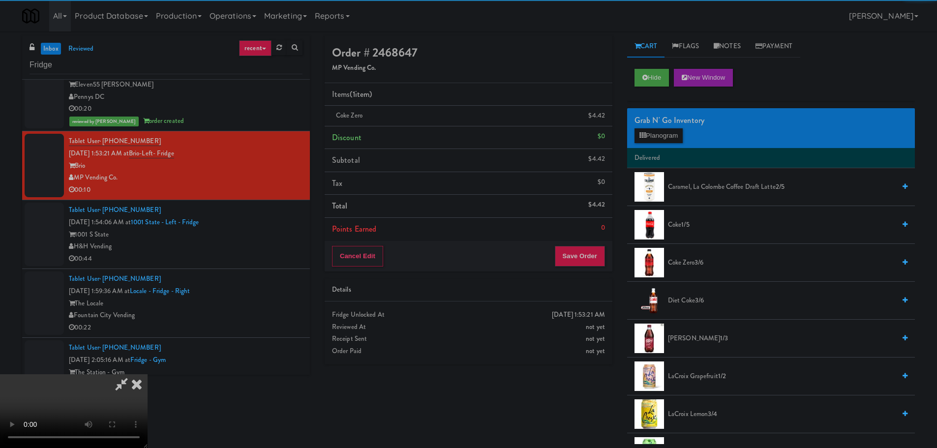
click at [148, 374] on video at bounding box center [74, 411] width 148 height 74
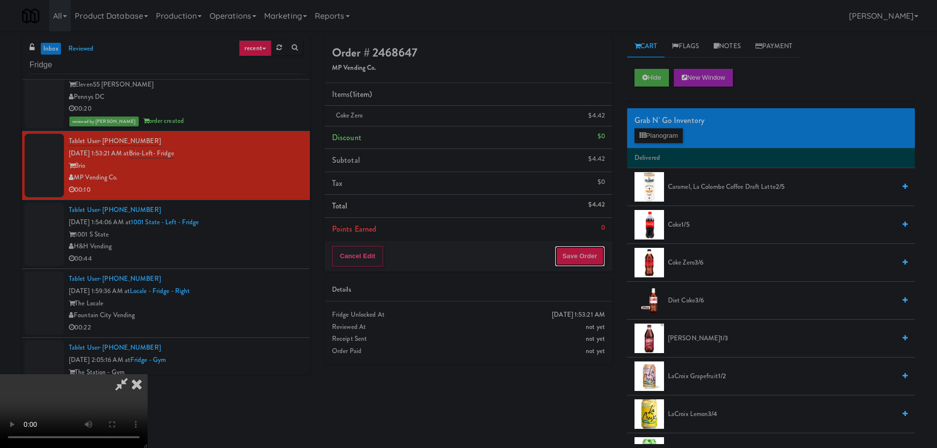
click at [583, 260] on button "Save Order" at bounding box center [580, 256] width 50 height 21
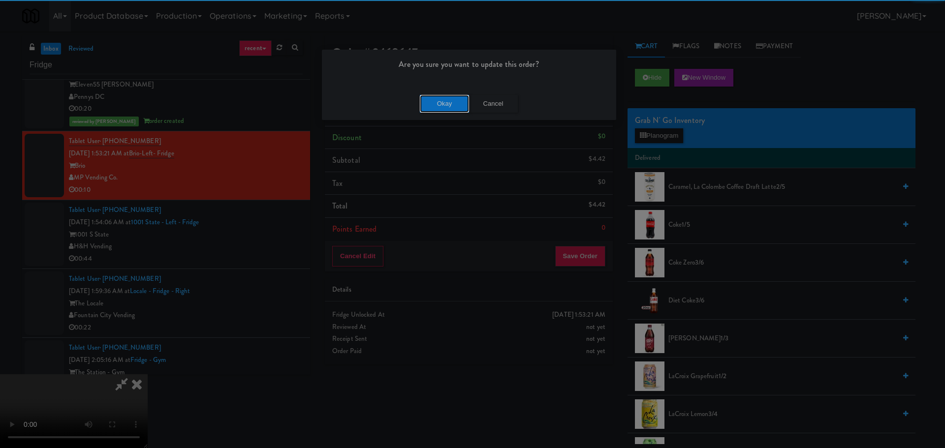
click at [454, 103] on button "Okay" at bounding box center [444, 104] width 49 height 18
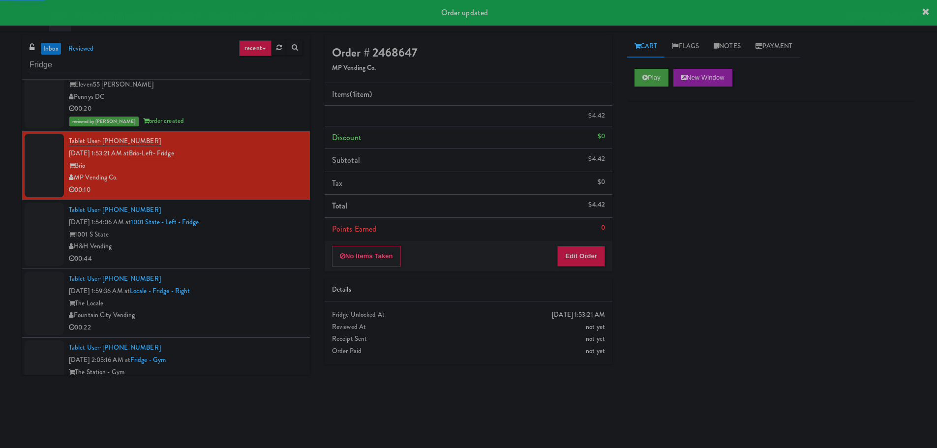
click at [272, 244] on div "H&H Vending" at bounding box center [186, 247] width 234 height 12
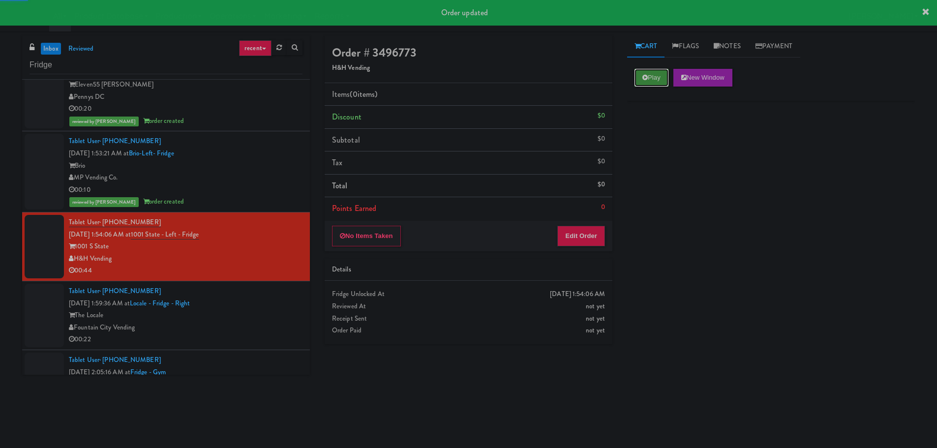
click at [649, 81] on button "Play" at bounding box center [652, 78] width 34 height 18
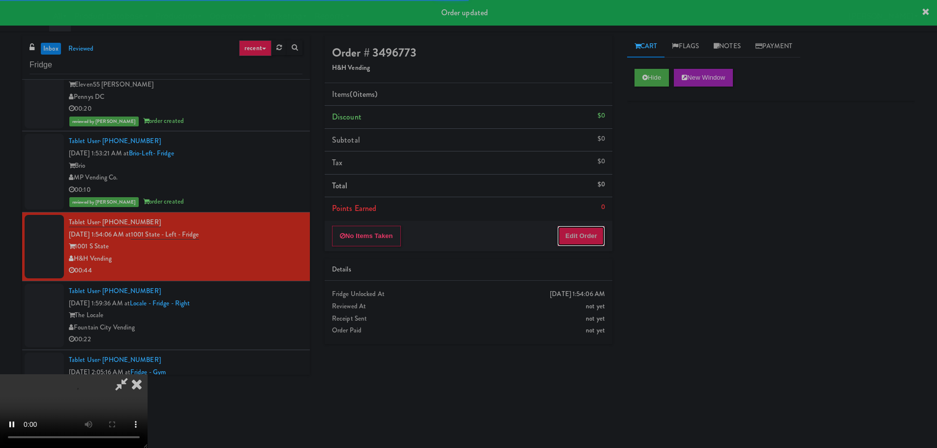
click at [593, 242] on button "Edit Order" at bounding box center [582, 236] width 48 height 21
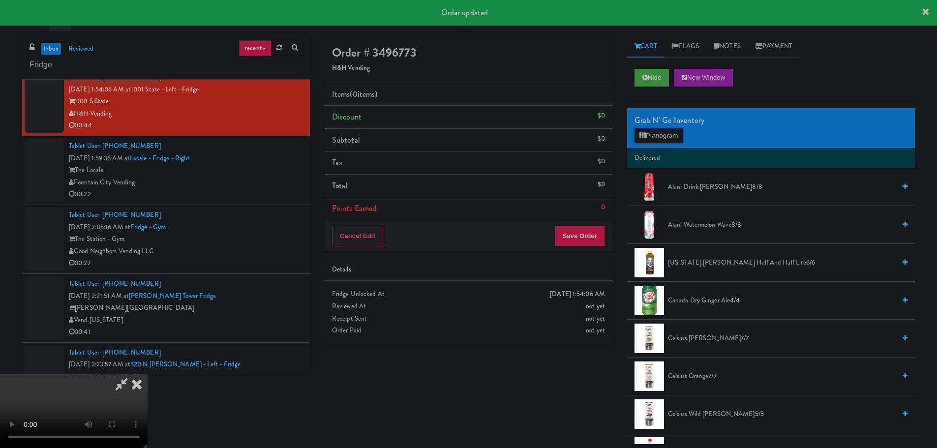
scroll to position [2108, 0]
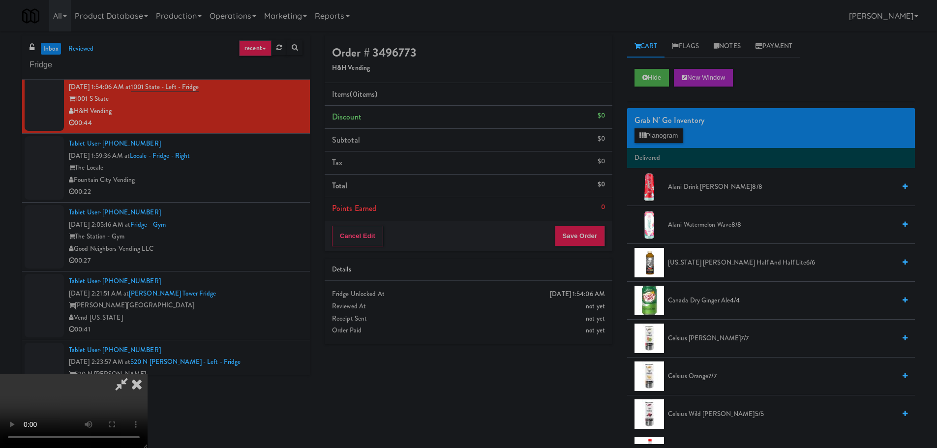
click at [148, 374] on video at bounding box center [74, 411] width 148 height 74
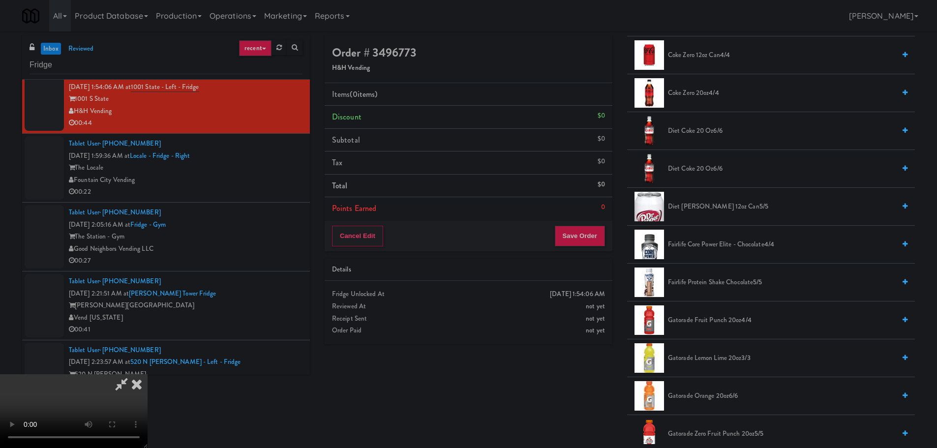
scroll to position [492, 0]
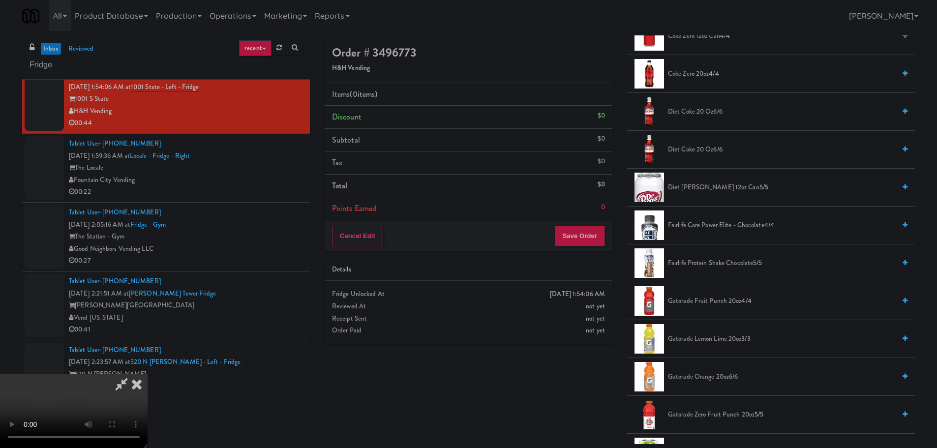
click at [714, 263] on span "Fairlife Protein Shake Chocolate 5/5" at bounding box center [781, 263] width 227 height 12
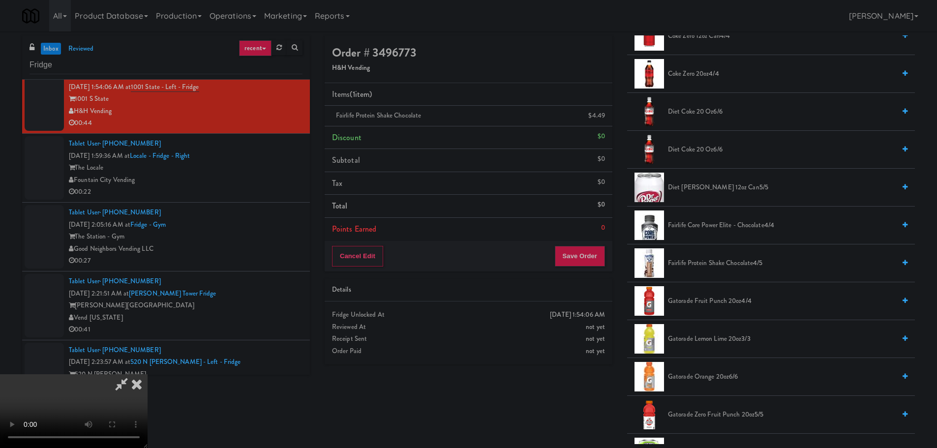
click at [148, 374] on video at bounding box center [74, 411] width 148 height 74
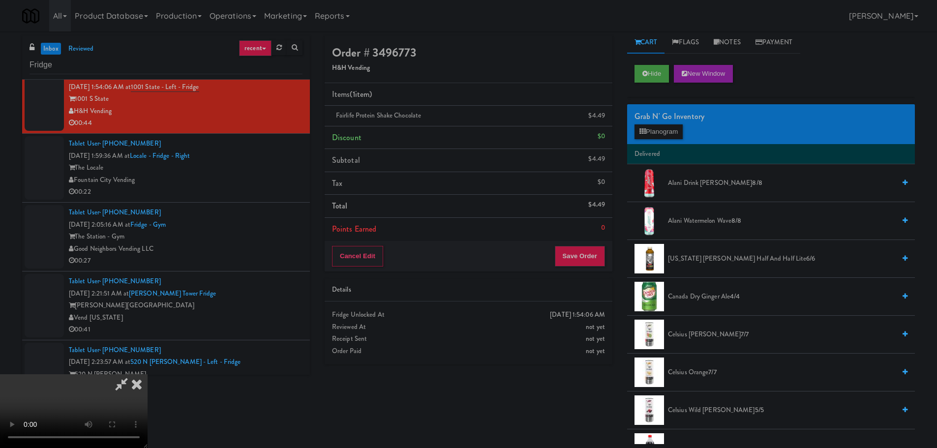
scroll to position [0, 0]
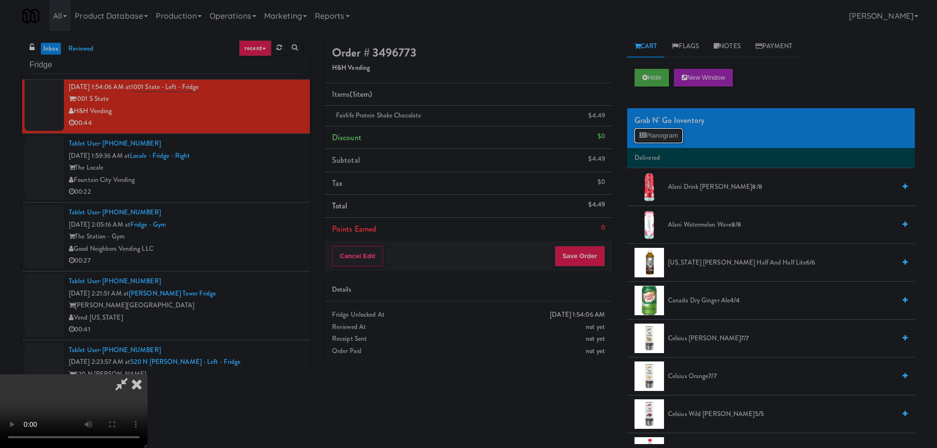
click at [674, 136] on button "Planogram" at bounding box center [659, 135] width 48 height 15
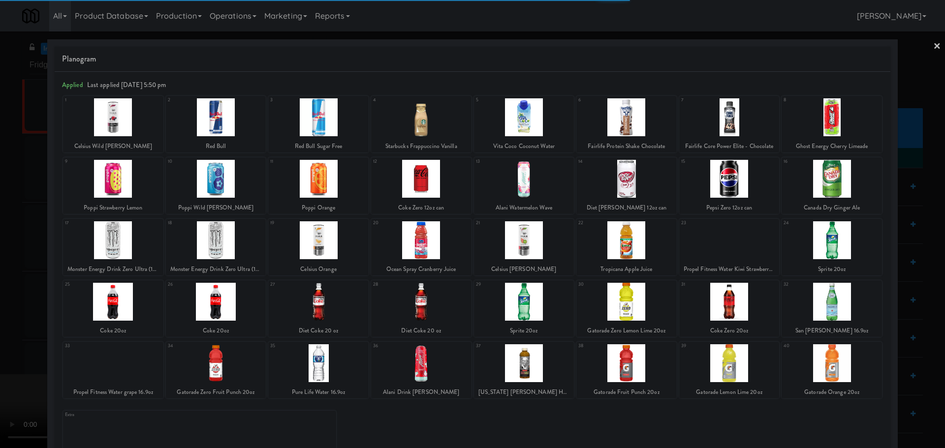
click at [228, 301] on div at bounding box center [216, 302] width 100 height 38
click at [11, 287] on div at bounding box center [472, 224] width 945 height 448
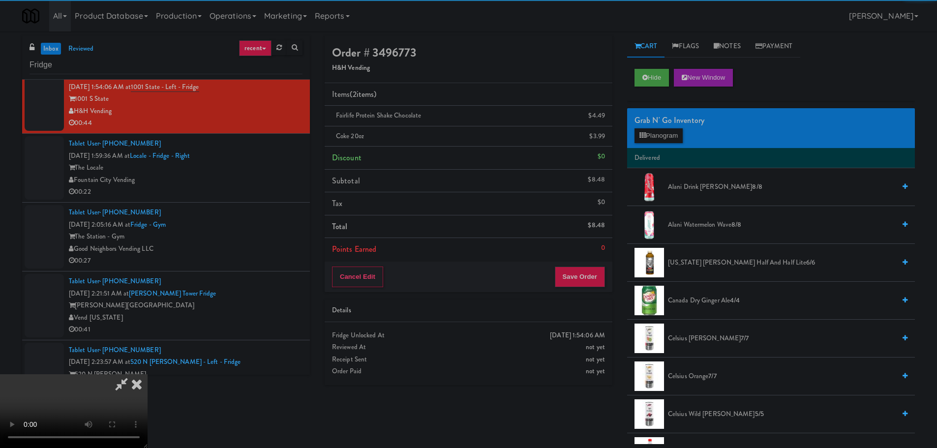
click at [148, 374] on video at bounding box center [74, 411] width 148 height 74
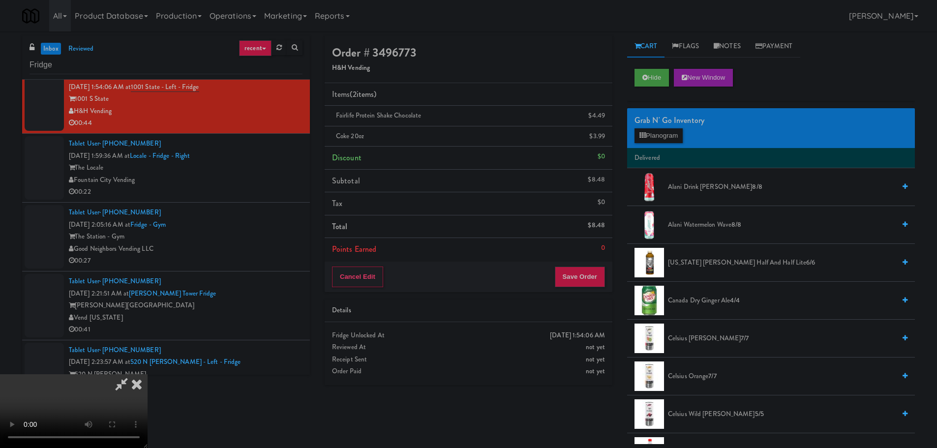
click at [148, 374] on video at bounding box center [74, 411] width 148 height 74
click at [709, 265] on span "[US_STATE] [PERSON_NAME] Half and Half Lite 6/6" at bounding box center [781, 263] width 227 height 12
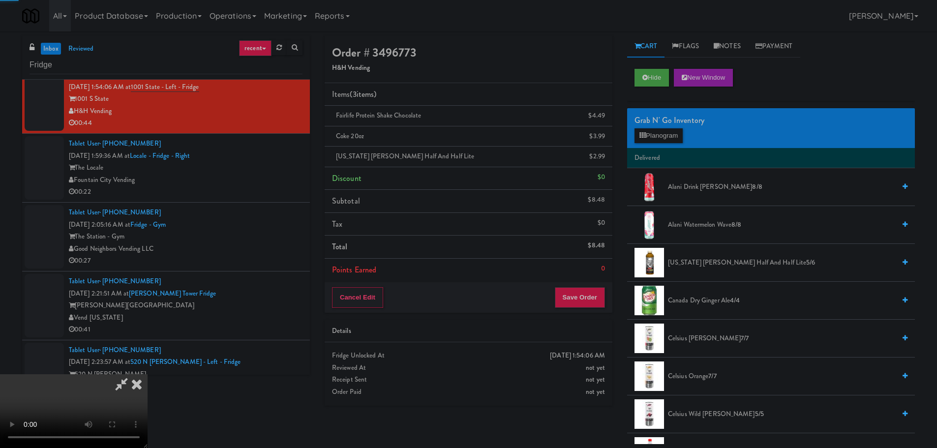
click at [148, 374] on video at bounding box center [74, 411] width 148 height 74
click at [592, 297] on button "Save Order" at bounding box center [580, 297] width 50 height 21
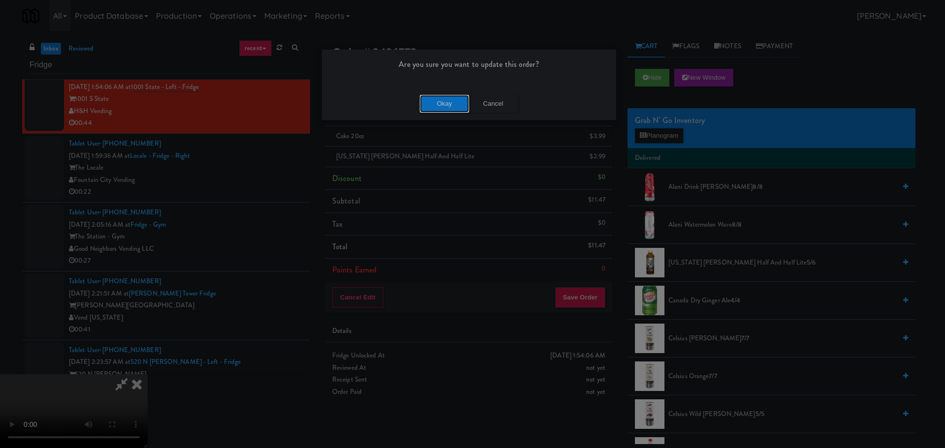
click at [448, 100] on button "Okay" at bounding box center [444, 104] width 49 height 18
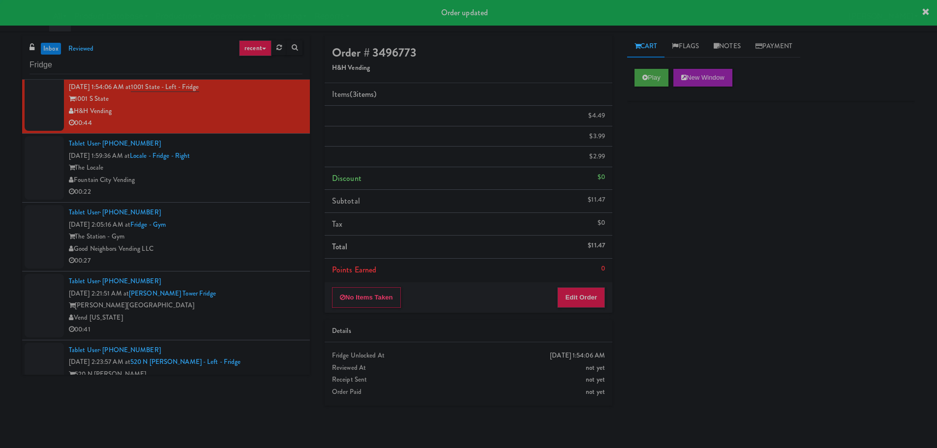
click at [274, 209] on div "Tablet User · (929) 329-8447 [DATE] 2:05:16 AM at [GEOGRAPHIC_DATA] - Gym Good …" at bounding box center [186, 237] width 234 height 61
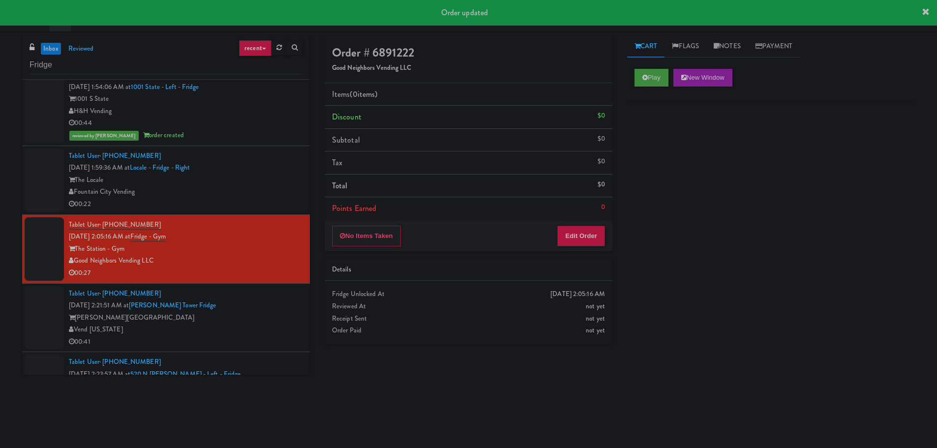
click at [275, 202] on div "00:22" at bounding box center [186, 204] width 234 height 12
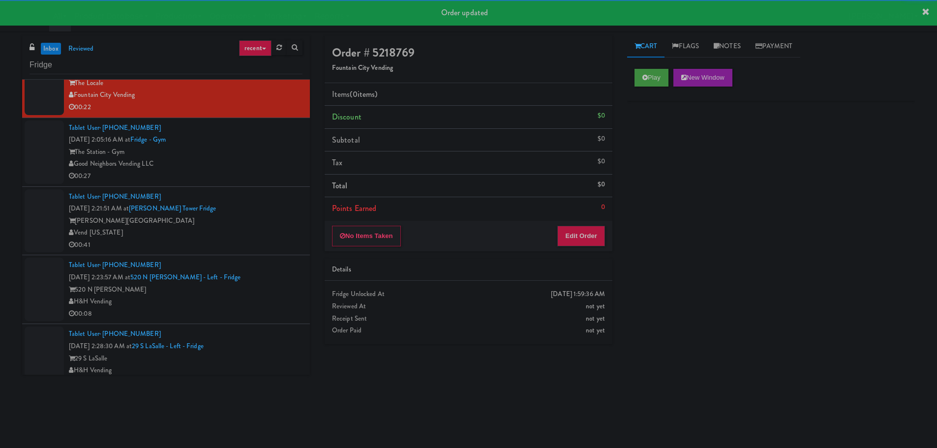
scroll to position [2193, 0]
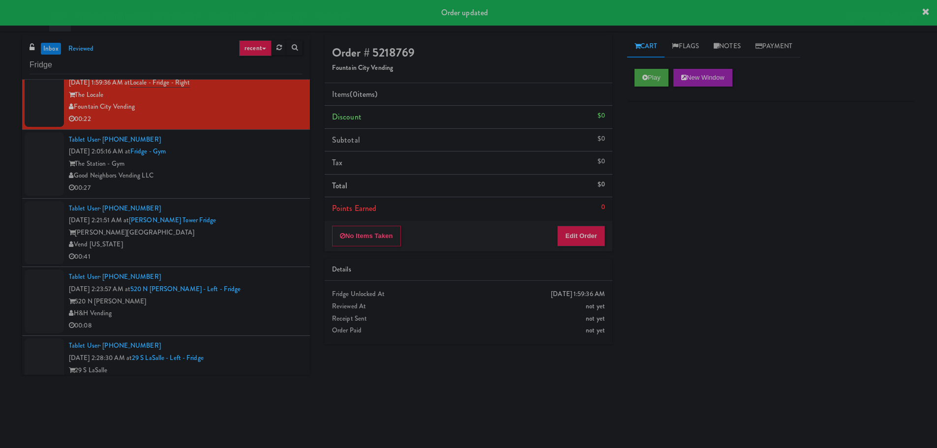
click at [650, 67] on div "Play New Window" at bounding box center [771, 81] width 288 height 39
drag, startPoint x: 651, startPoint y: 76, endPoint x: 615, endPoint y: 166, distance: 96.3
click at [651, 80] on button "Play" at bounding box center [652, 78] width 34 height 18
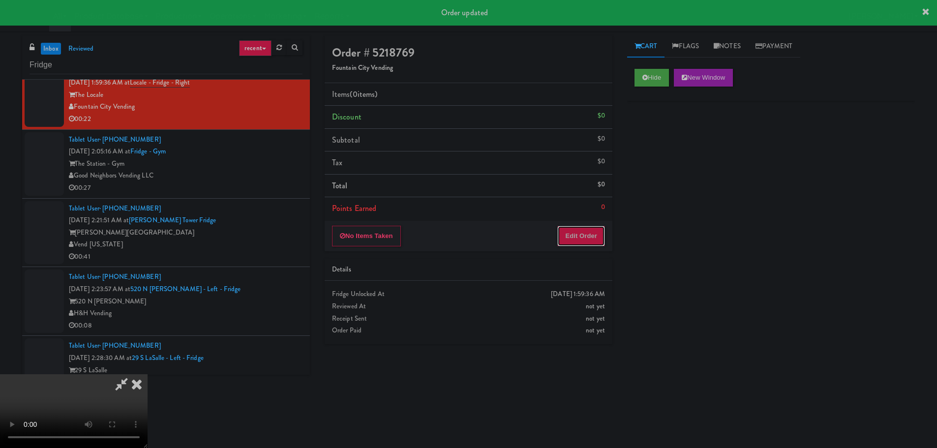
click at [582, 239] on button "Edit Order" at bounding box center [582, 236] width 48 height 21
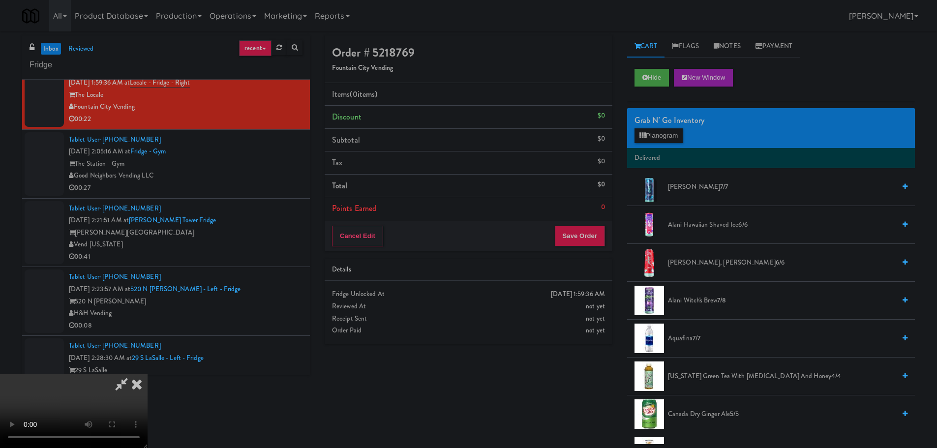
scroll to position [0, 0]
click at [148, 374] on video at bounding box center [74, 411] width 148 height 74
drag, startPoint x: 699, startPoint y: 125, endPoint x: 658, endPoint y: 133, distance: 41.2
click at [697, 126] on div "Grab N' Go Inventory" at bounding box center [771, 120] width 273 height 15
click at [658, 133] on button "Planogram" at bounding box center [659, 135] width 48 height 15
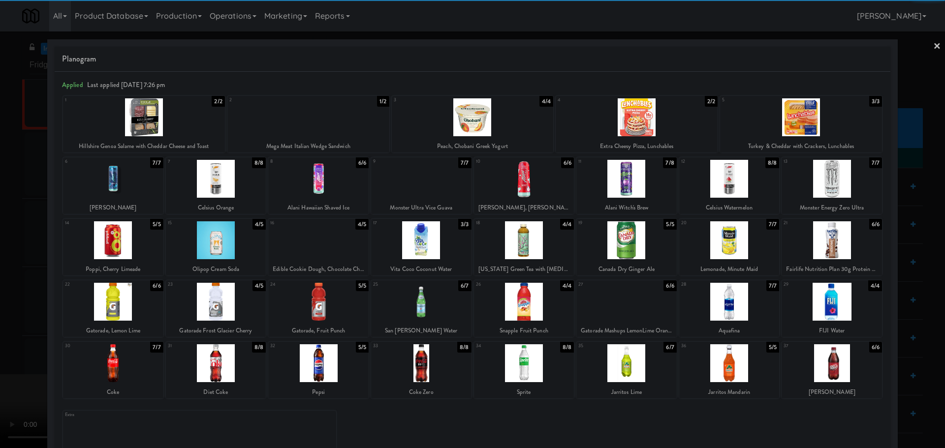
click at [788, 115] on div at bounding box center [801, 117] width 162 height 38
click at [0, 226] on div at bounding box center [472, 224] width 945 height 448
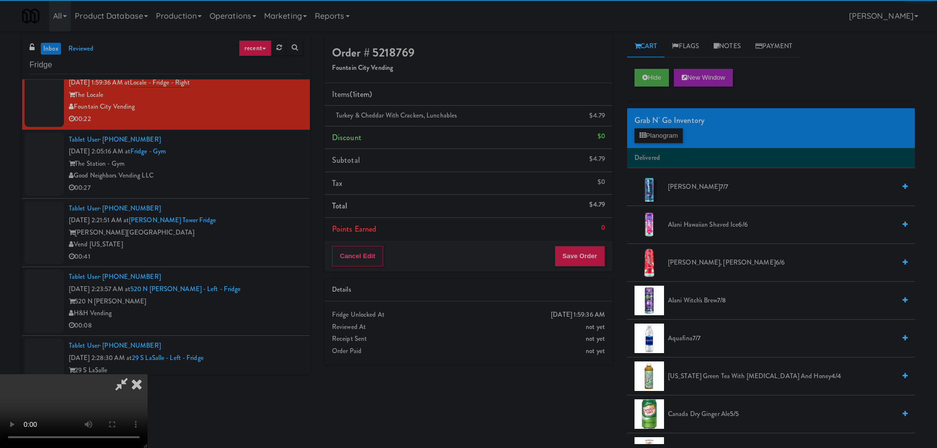
drag, startPoint x: 60, startPoint y: 219, endPoint x: 222, endPoint y: 218, distance: 162.4
click at [62, 374] on video at bounding box center [74, 411] width 148 height 74
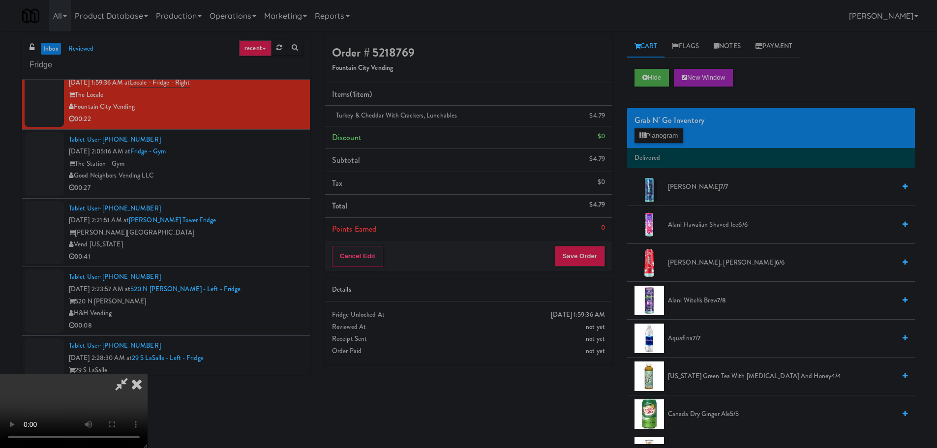
scroll to position [169, 0]
click at [577, 260] on button "Save Order" at bounding box center [580, 256] width 50 height 21
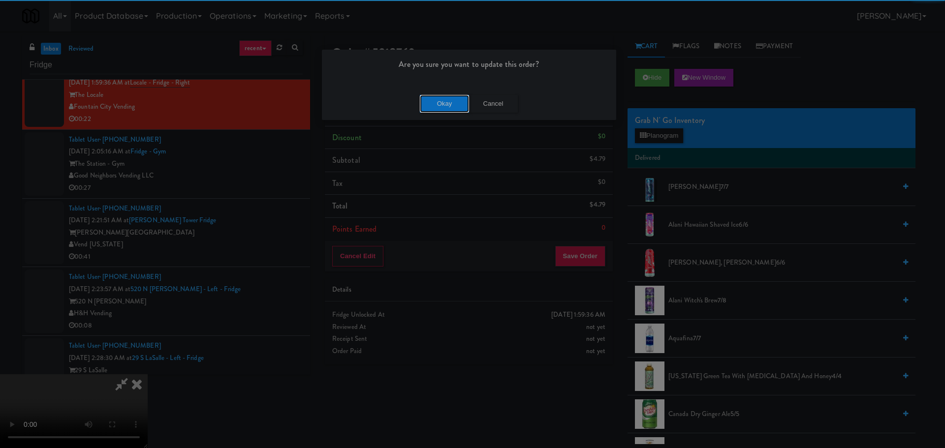
click at [438, 100] on button "Okay" at bounding box center [444, 104] width 49 height 18
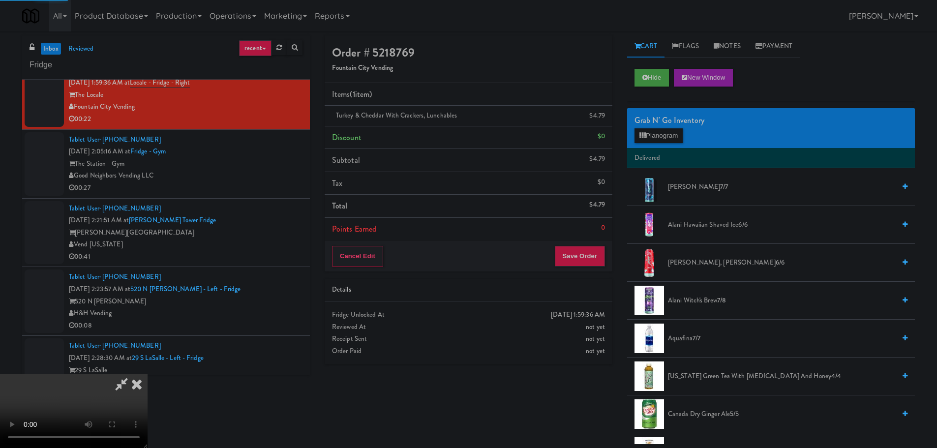
scroll to position [0, 0]
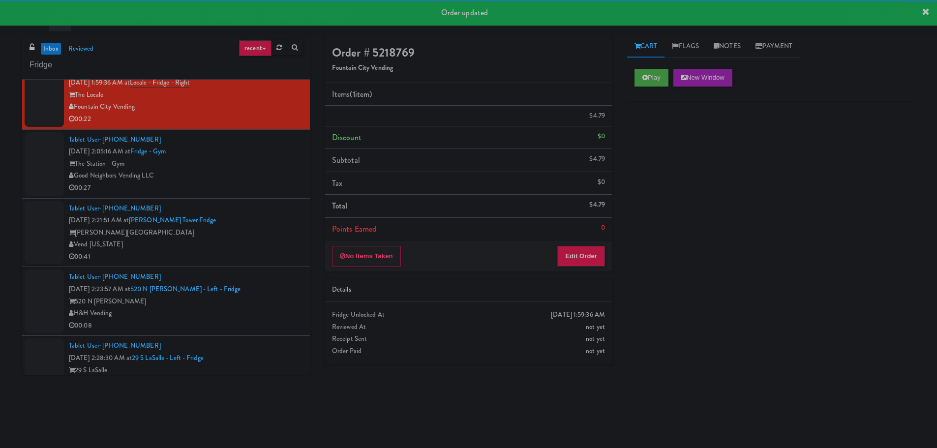
click at [272, 166] on div "The Station - Gym" at bounding box center [186, 164] width 234 height 12
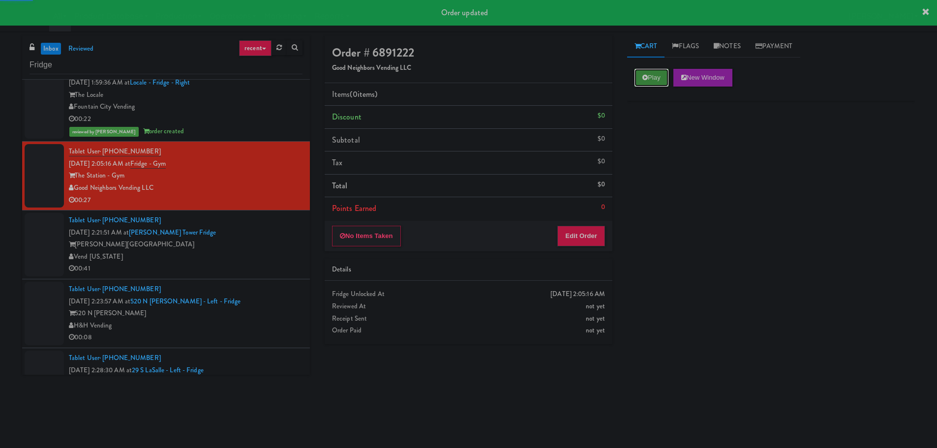
click at [651, 76] on button "Play" at bounding box center [652, 78] width 34 height 18
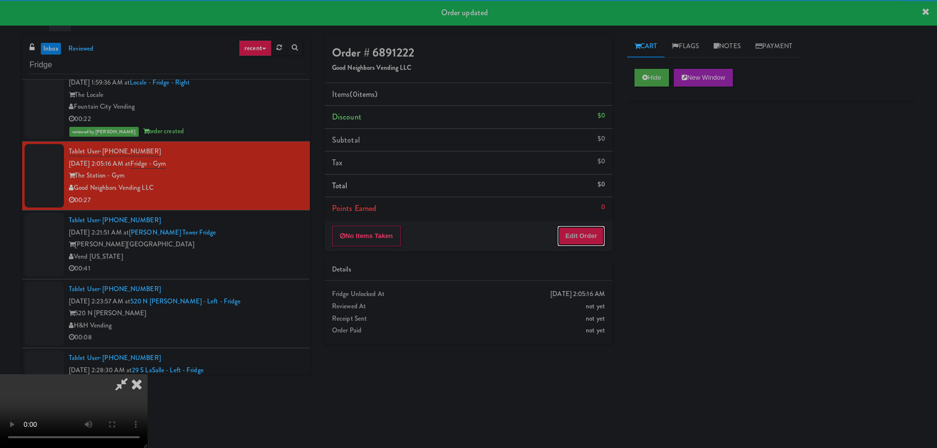
click at [594, 231] on button "Edit Order" at bounding box center [582, 236] width 48 height 21
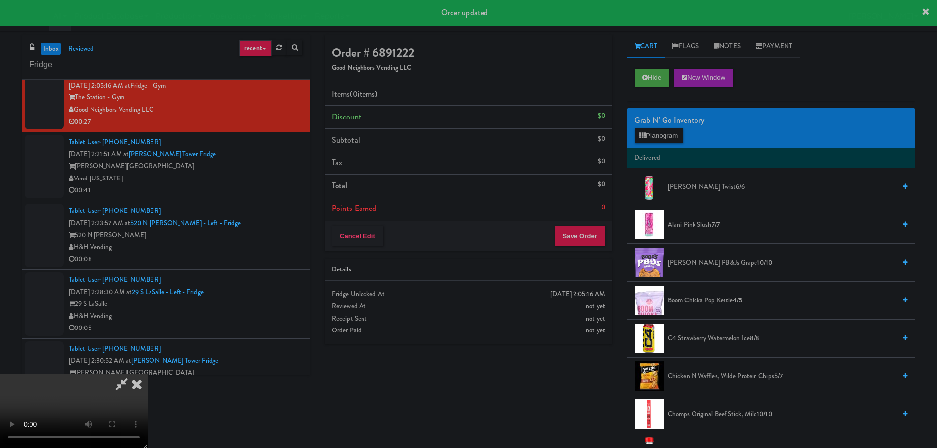
scroll to position [2304, 0]
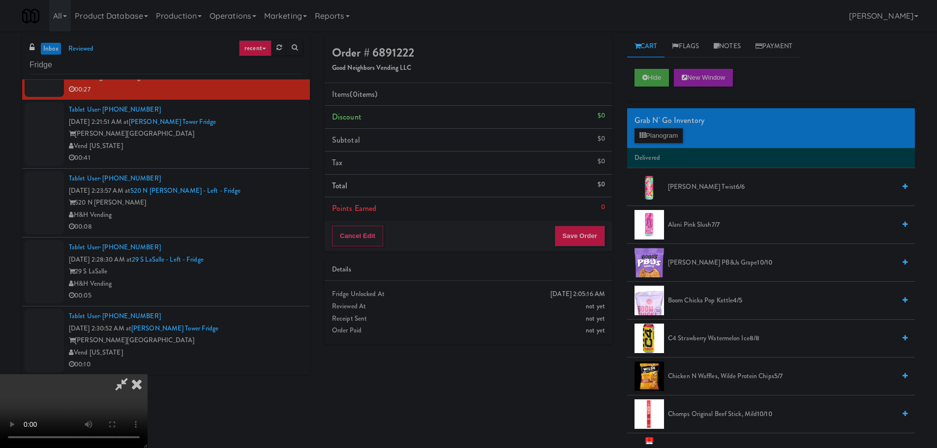
click at [148, 374] on video at bounding box center [74, 411] width 148 height 74
click at [657, 142] on button "Planogram" at bounding box center [659, 135] width 48 height 15
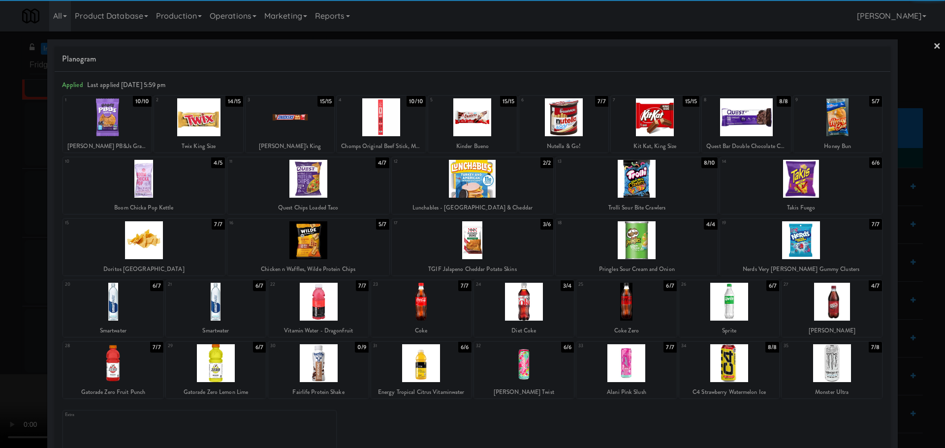
click at [777, 189] on div at bounding box center [801, 179] width 162 height 38
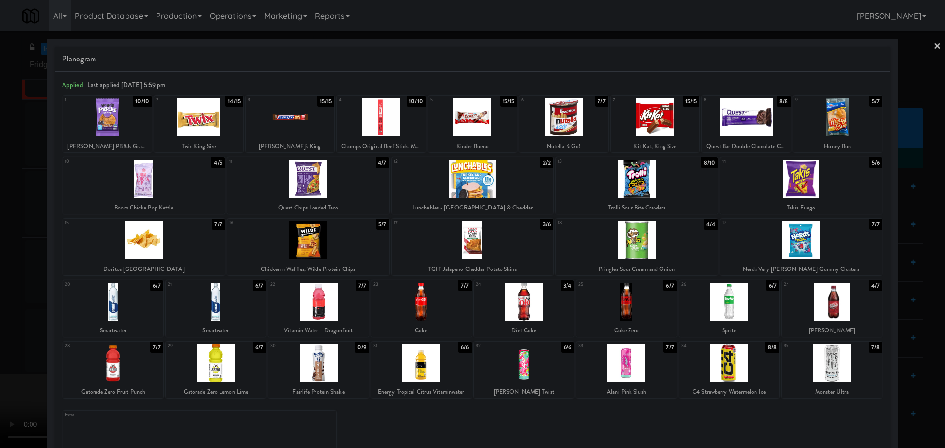
click at [0, 246] on div at bounding box center [472, 224] width 945 height 448
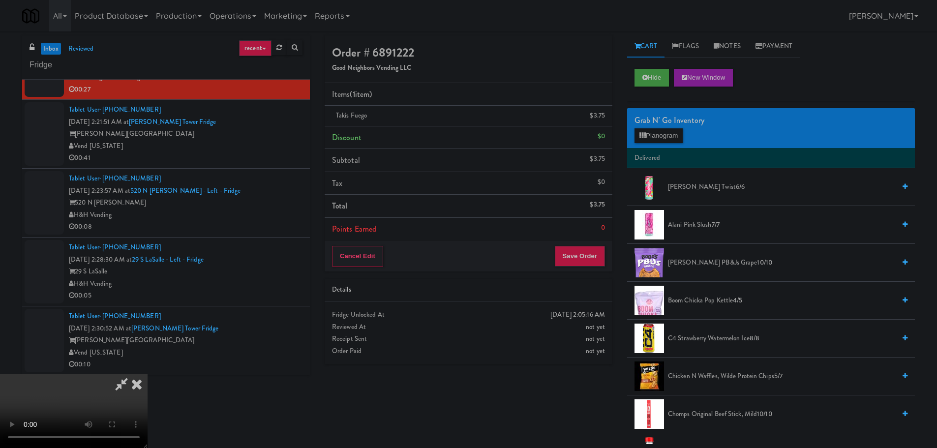
drag, startPoint x: 232, startPoint y: 236, endPoint x: 265, endPoint y: 240, distance: 32.7
click at [148, 374] on video at bounding box center [74, 411] width 148 height 74
click at [590, 250] on button "Save Order" at bounding box center [580, 256] width 50 height 21
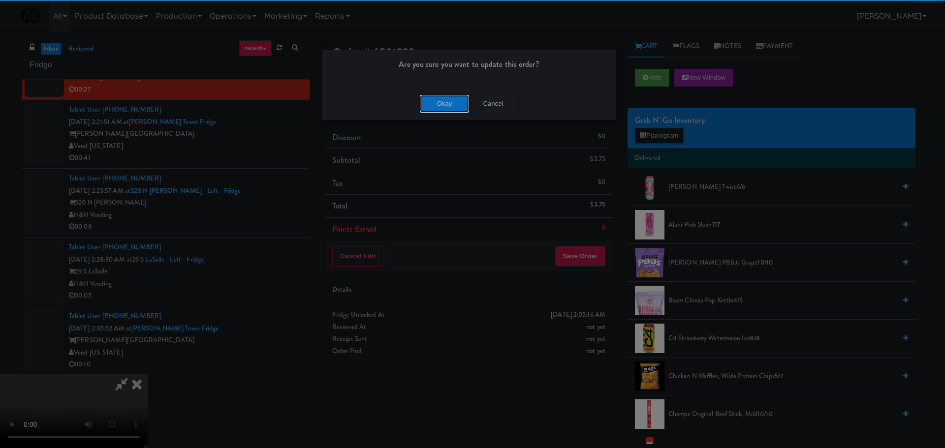
click at [434, 103] on button "Okay" at bounding box center [444, 104] width 49 height 18
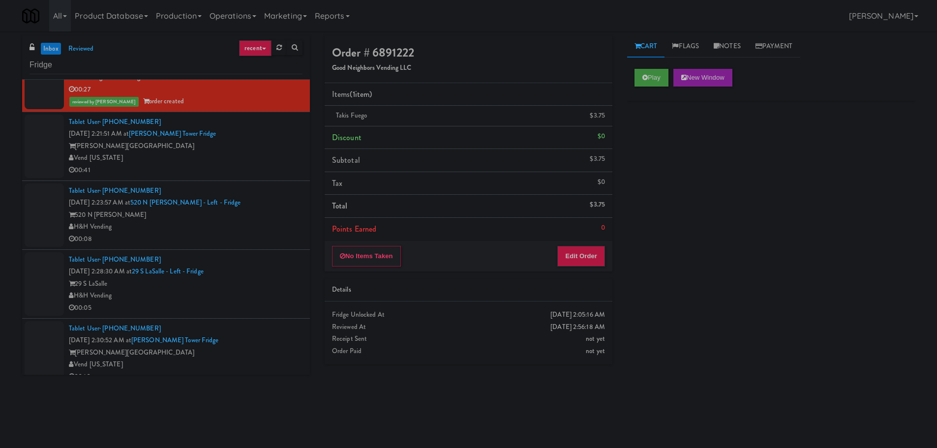
click at [257, 154] on div "Vend [US_STATE]" at bounding box center [186, 158] width 234 height 12
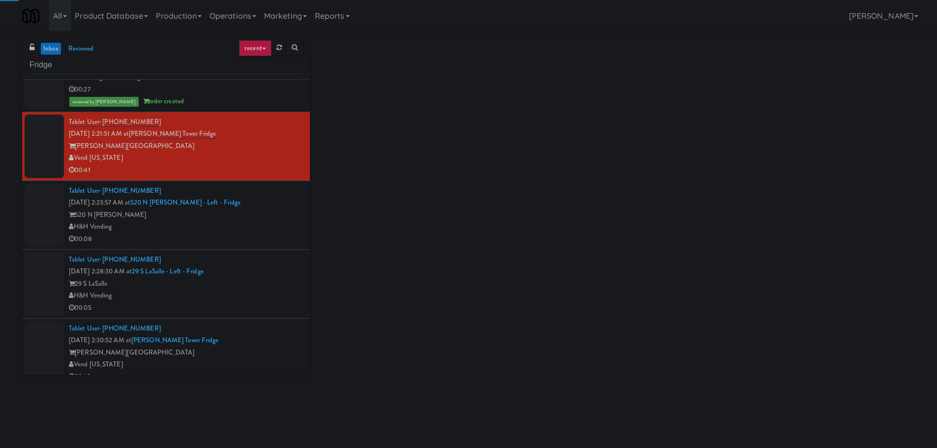
scroll to position [2316, 0]
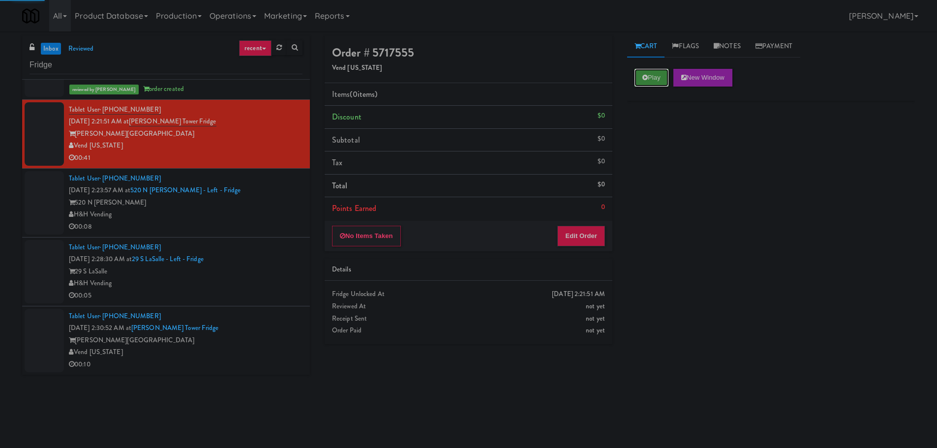
click at [638, 77] on button "Play" at bounding box center [652, 78] width 34 height 18
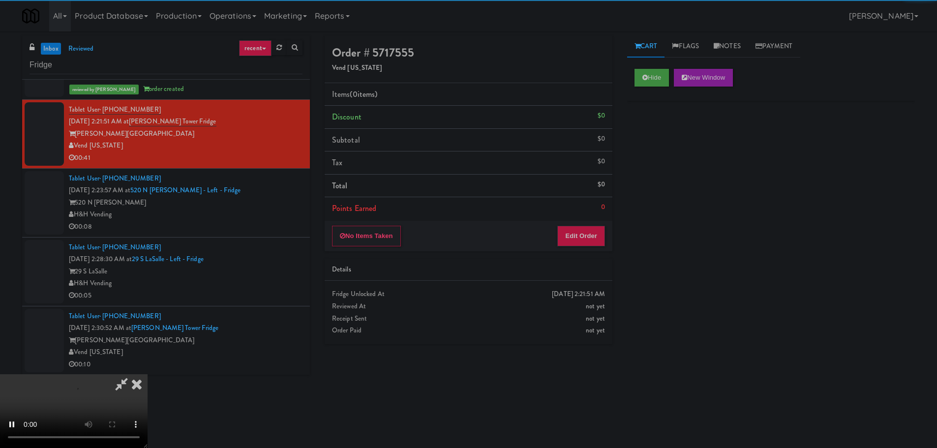
click at [595, 223] on div "No Items Taken Edit Order" at bounding box center [469, 236] width 288 height 31
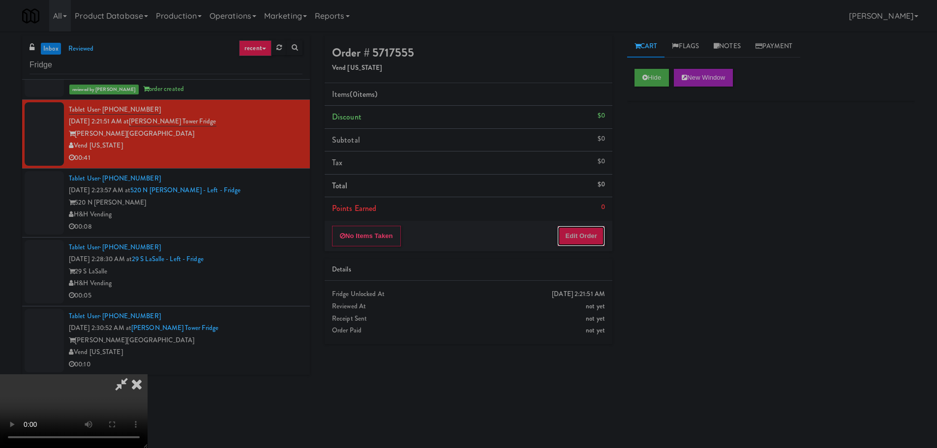
click at [595, 230] on button "Edit Order" at bounding box center [582, 236] width 48 height 21
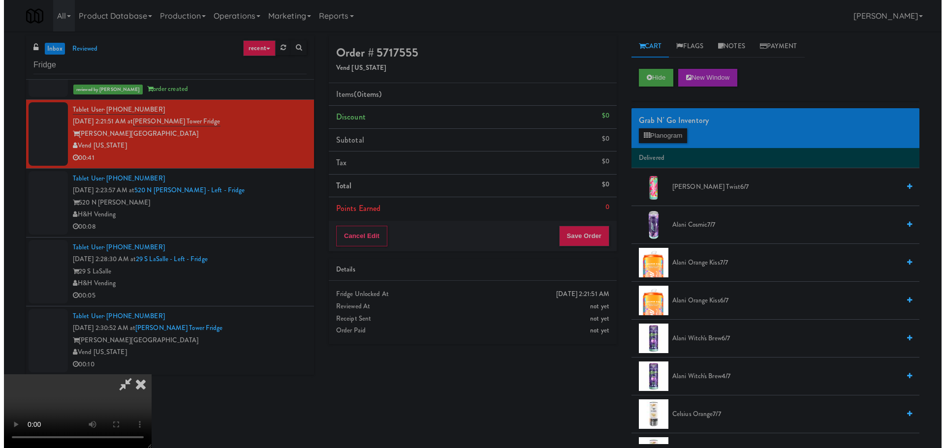
scroll to position [0, 0]
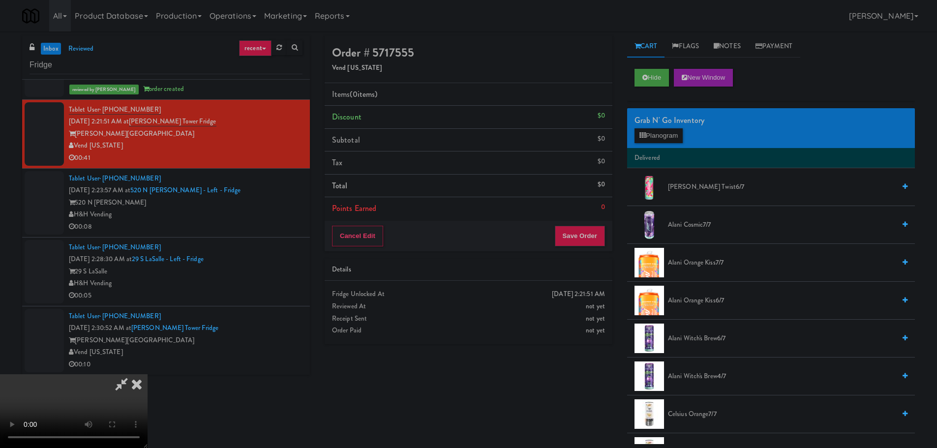
drag, startPoint x: 421, startPoint y: 280, endPoint x: 447, endPoint y: 280, distance: 25.6
click at [148, 374] on video at bounding box center [74, 411] width 148 height 74
click at [673, 140] on button "Planogram" at bounding box center [659, 135] width 48 height 15
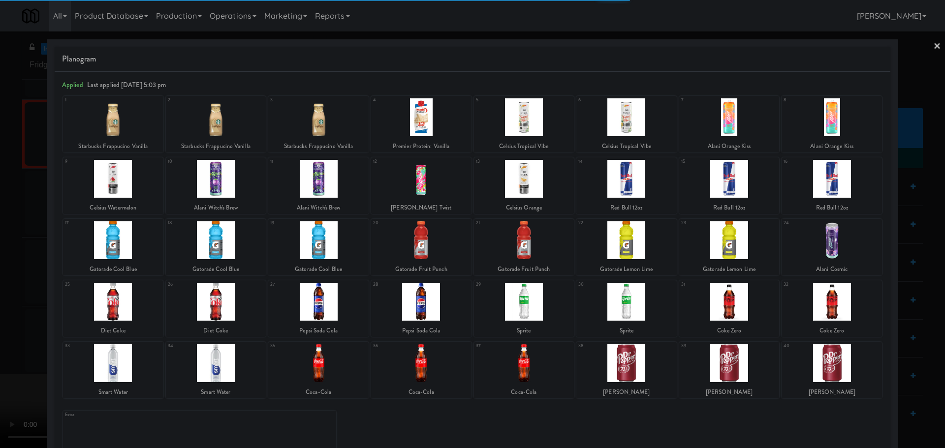
click at [13, 235] on div at bounding box center [472, 224] width 945 height 448
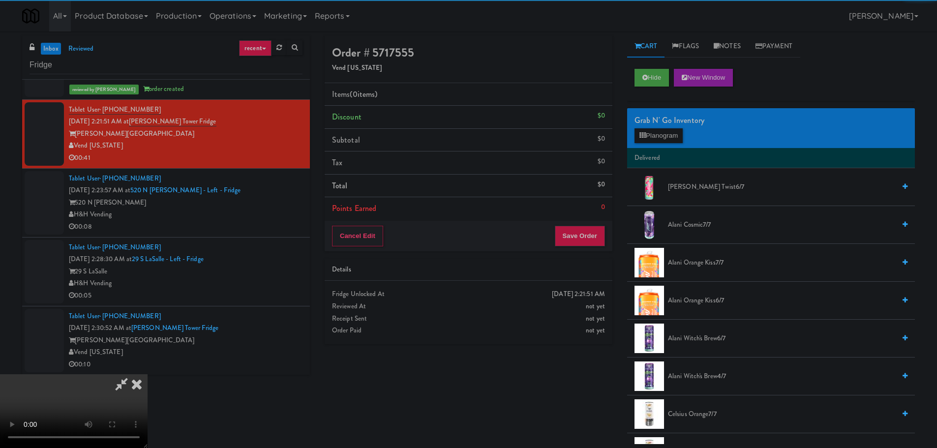
click at [148, 374] on video at bounding box center [74, 411] width 148 height 74
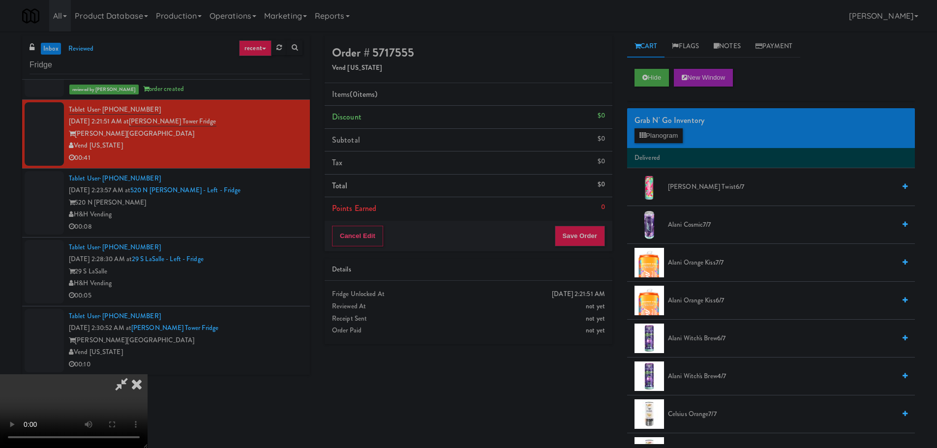
click at [148, 374] on video at bounding box center [74, 411] width 148 height 74
click at [673, 133] on button "Planogram" at bounding box center [659, 135] width 48 height 15
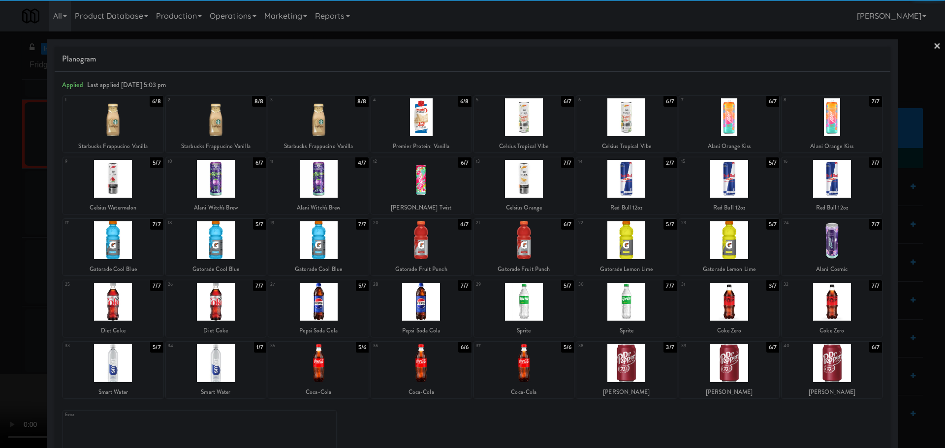
click at [429, 247] on div at bounding box center [421, 240] width 100 height 38
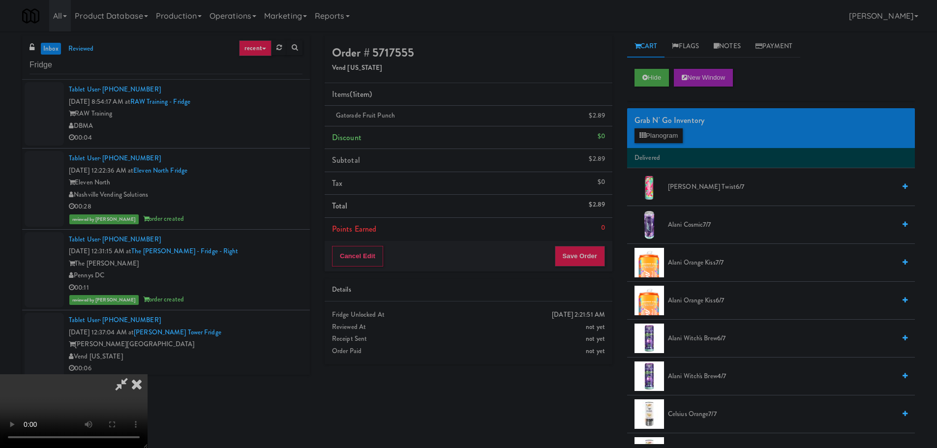
scroll to position [2316, 0]
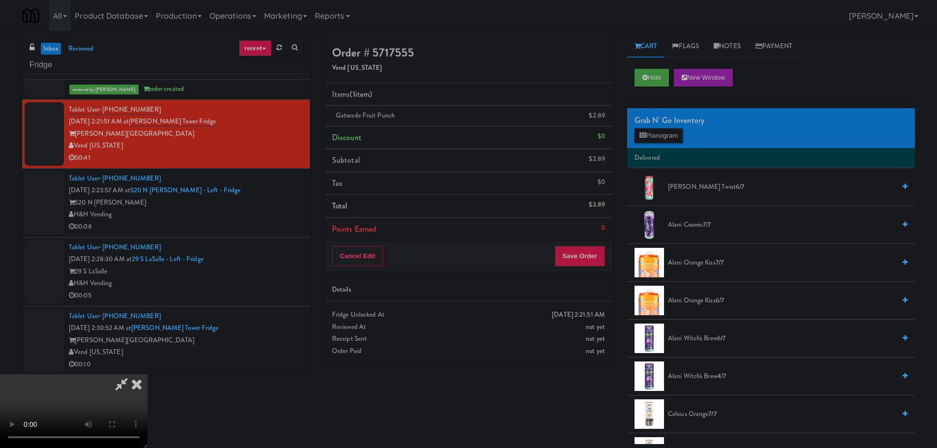
click at [148, 374] on video at bounding box center [74, 411] width 148 height 74
click at [652, 133] on button "Planogram" at bounding box center [659, 135] width 48 height 15
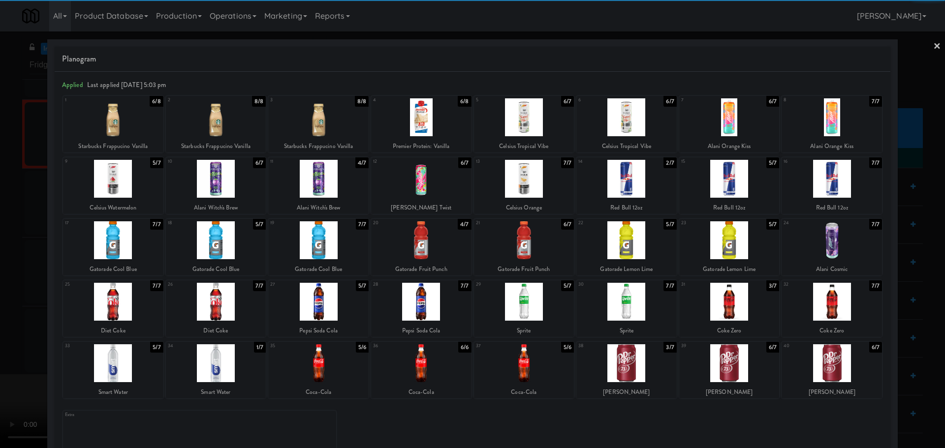
click at [110, 368] on div at bounding box center [113, 363] width 100 height 38
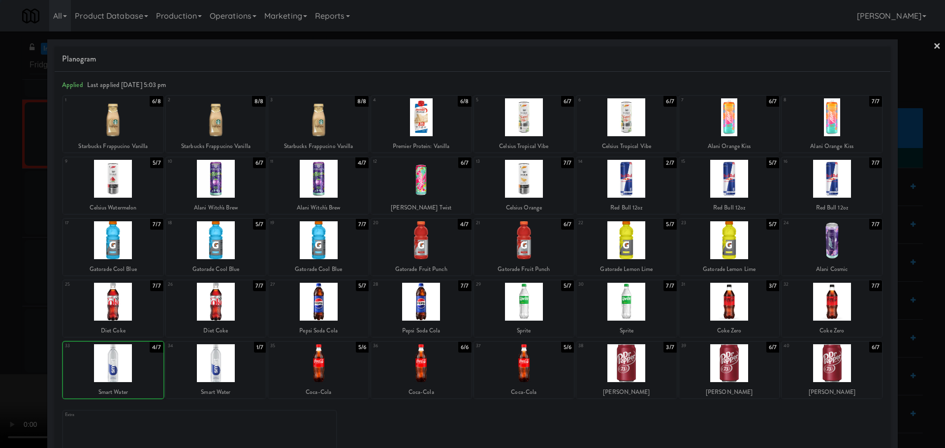
click at [0, 346] on div at bounding box center [472, 224] width 945 height 448
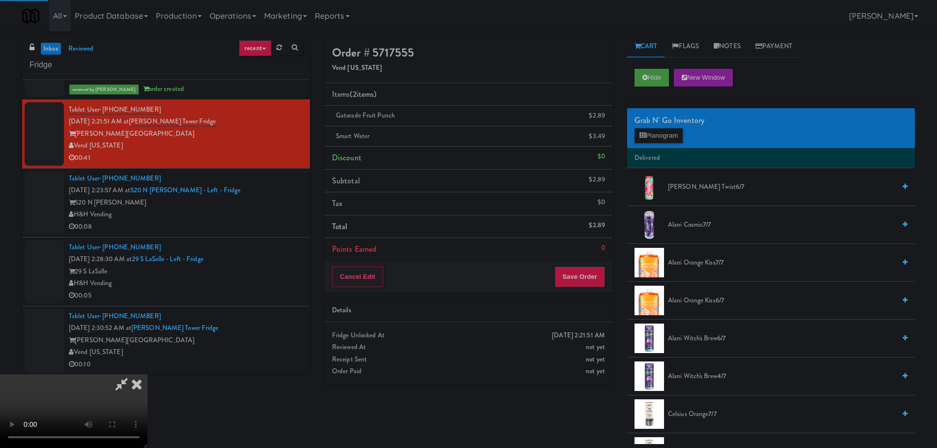
click at [148, 374] on video at bounding box center [74, 411] width 148 height 74
click at [586, 268] on button "Save Order" at bounding box center [580, 277] width 50 height 21
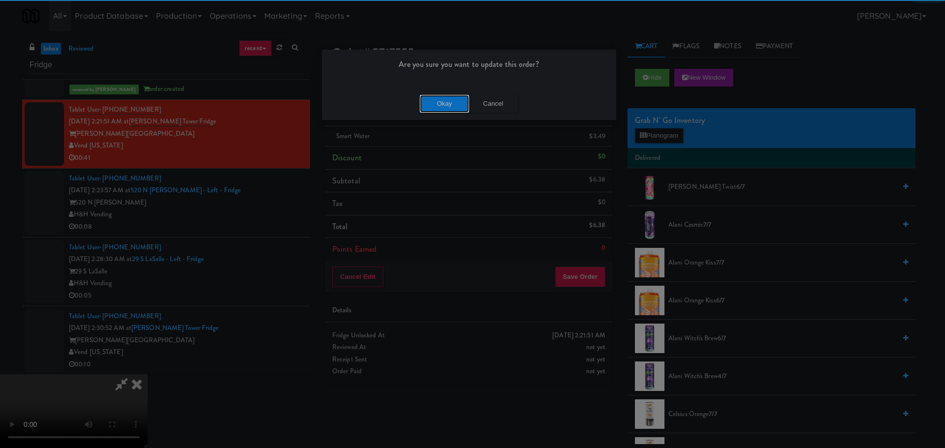
click at [442, 110] on button "Okay" at bounding box center [444, 104] width 49 height 18
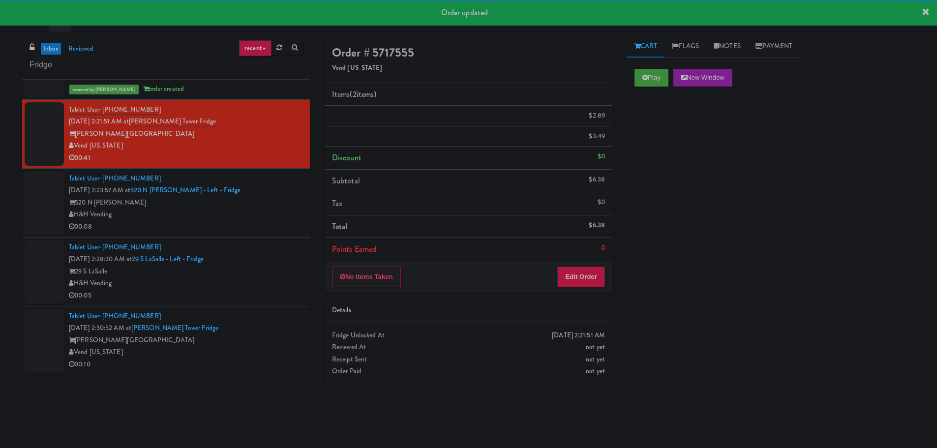
scroll to position [0, 0]
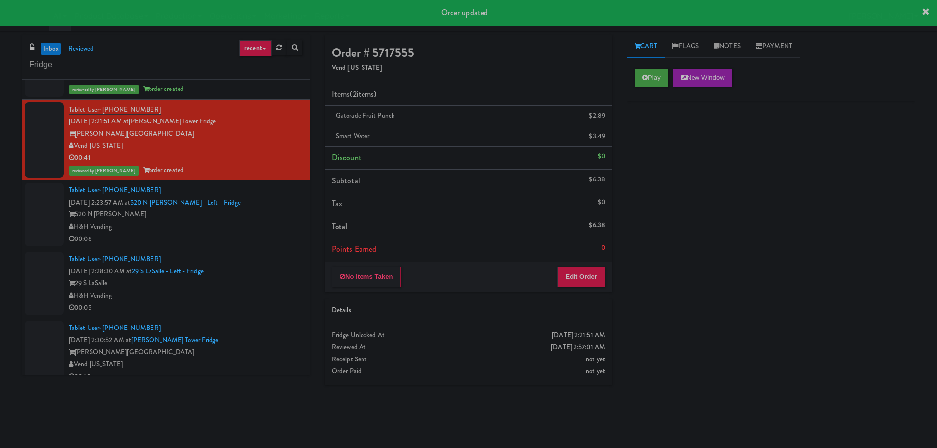
click at [264, 214] on div "520 N [PERSON_NAME]" at bounding box center [186, 215] width 234 height 12
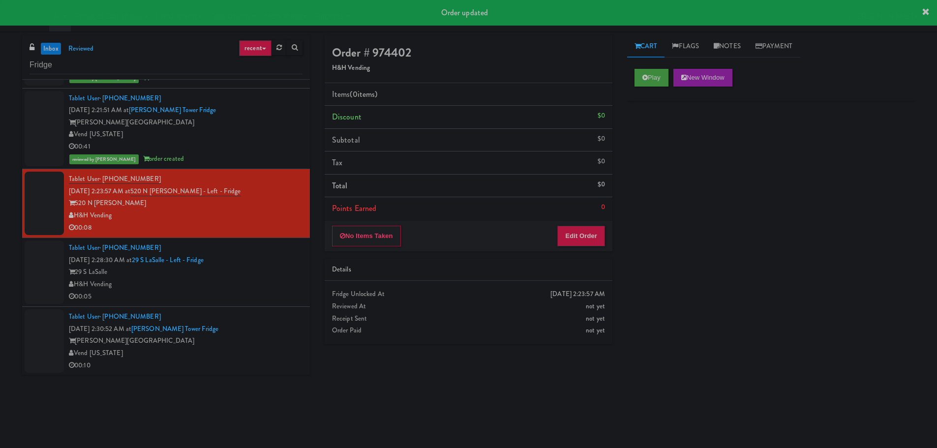
scroll to position [2328, 0]
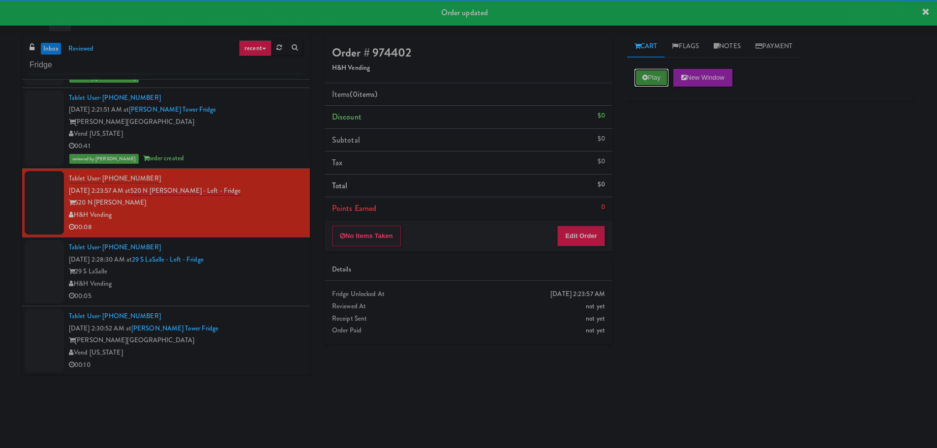
click at [642, 77] on button "Play" at bounding box center [652, 78] width 34 height 18
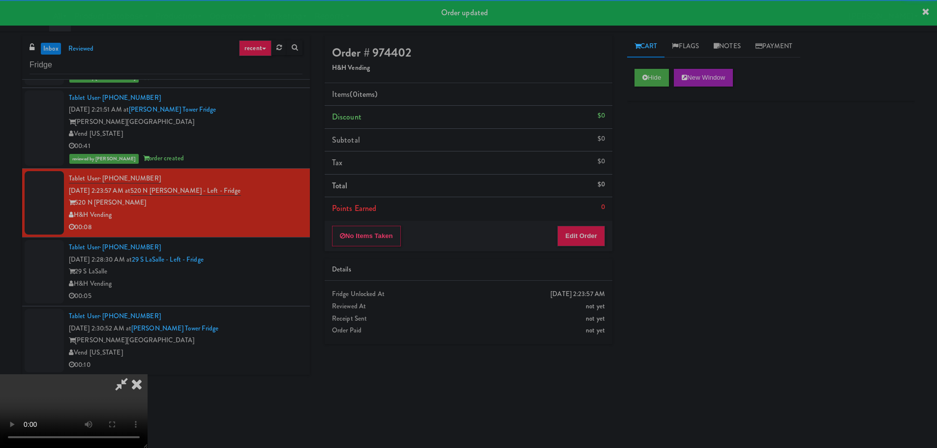
click at [586, 221] on div "No Items Taken Edit Order" at bounding box center [469, 236] width 288 height 31
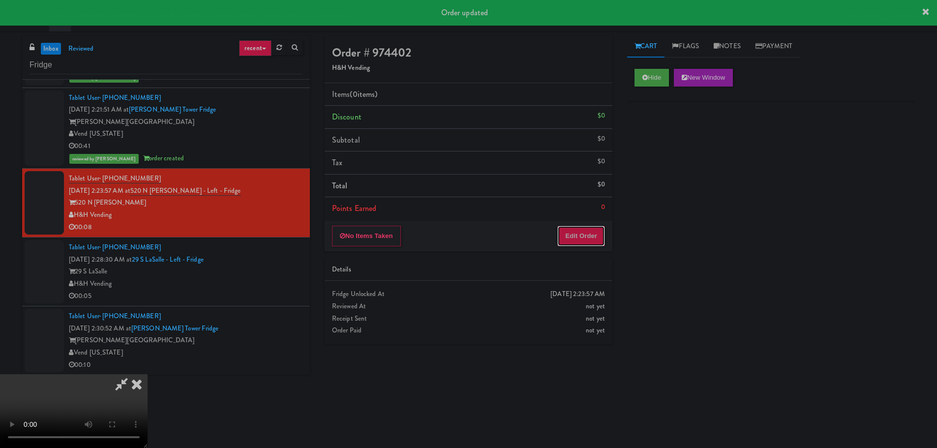
click at [586, 236] on button "Edit Order" at bounding box center [582, 236] width 48 height 21
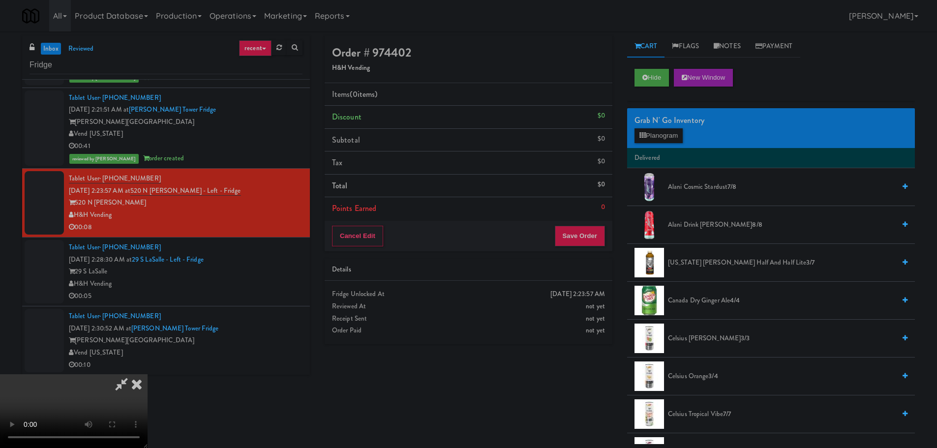
scroll to position [0, 0]
click at [148, 374] on video at bounding box center [74, 411] width 148 height 74
click at [650, 140] on button "Planogram" at bounding box center [659, 135] width 48 height 15
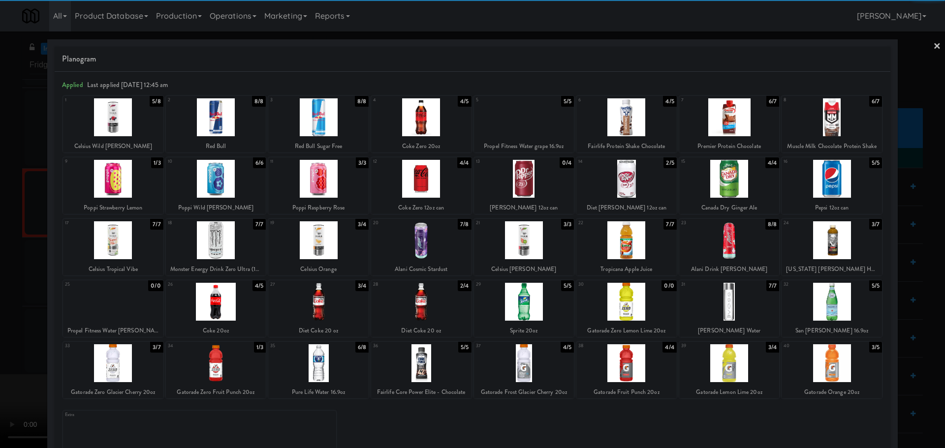
click at [231, 367] on div at bounding box center [216, 363] width 100 height 38
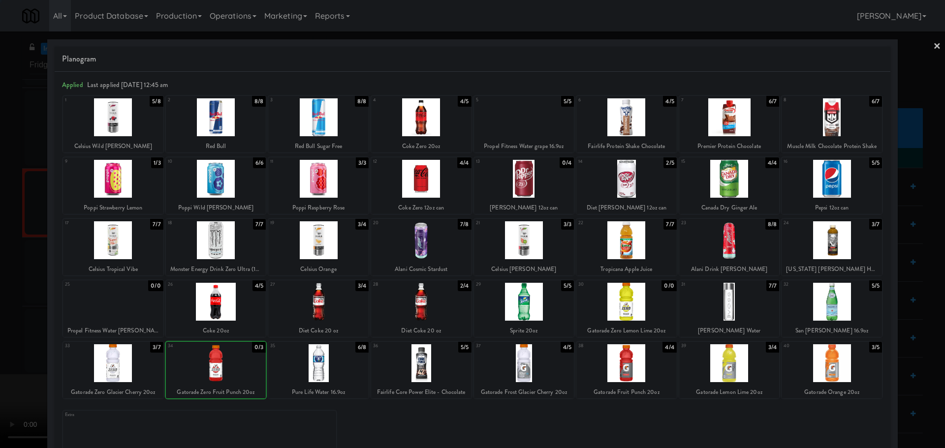
click at [0, 333] on div at bounding box center [472, 224] width 945 height 448
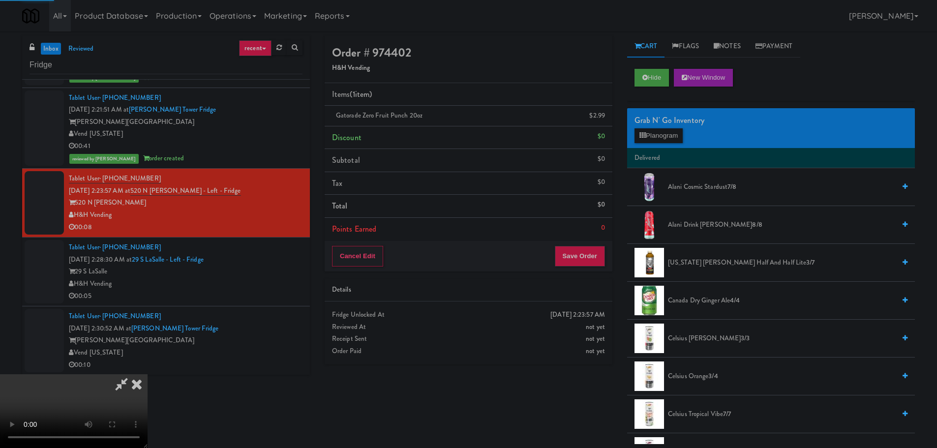
click at [148, 374] on video at bounding box center [74, 411] width 148 height 74
drag, startPoint x: 335, startPoint y: 248, endPoint x: 530, endPoint y: 211, distance: 198.9
click at [148, 374] on video at bounding box center [74, 411] width 148 height 74
click at [654, 132] on button "Planogram" at bounding box center [659, 135] width 48 height 15
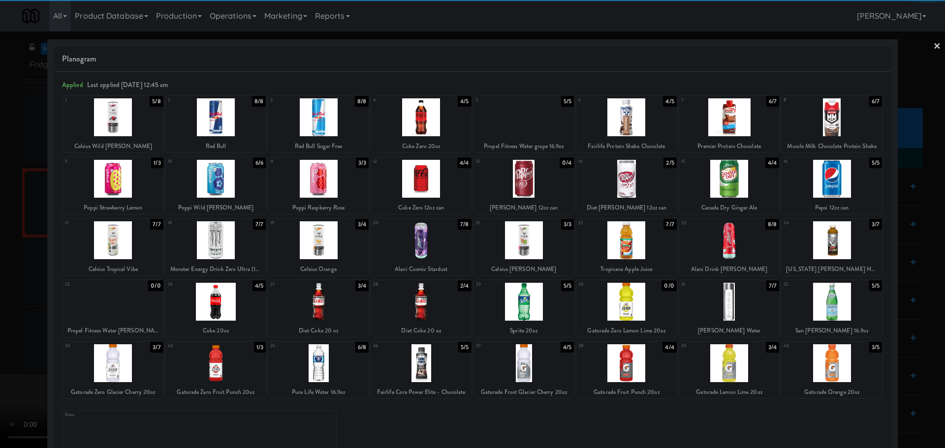
click at [120, 362] on div at bounding box center [113, 363] width 100 height 38
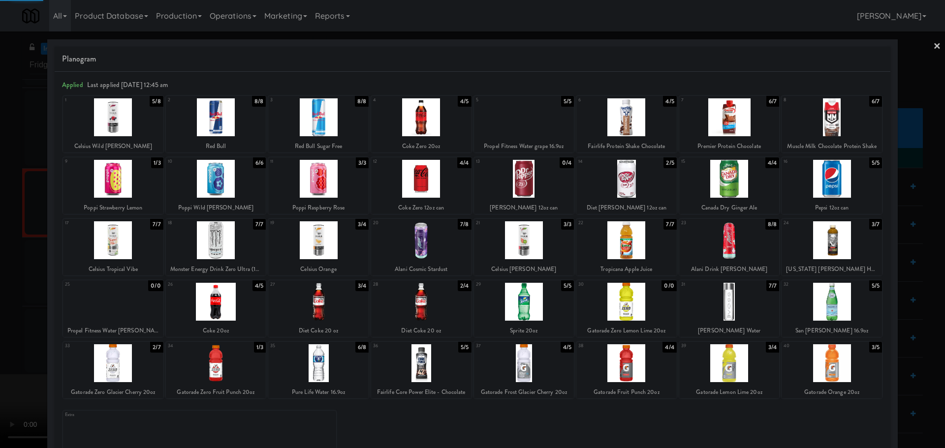
drag, startPoint x: 1, startPoint y: 335, endPoint x: 48, endPoint y: 316, distance: 50.3
click at [3, 334] on div at bounding box center [472, 224] width 945 height 448
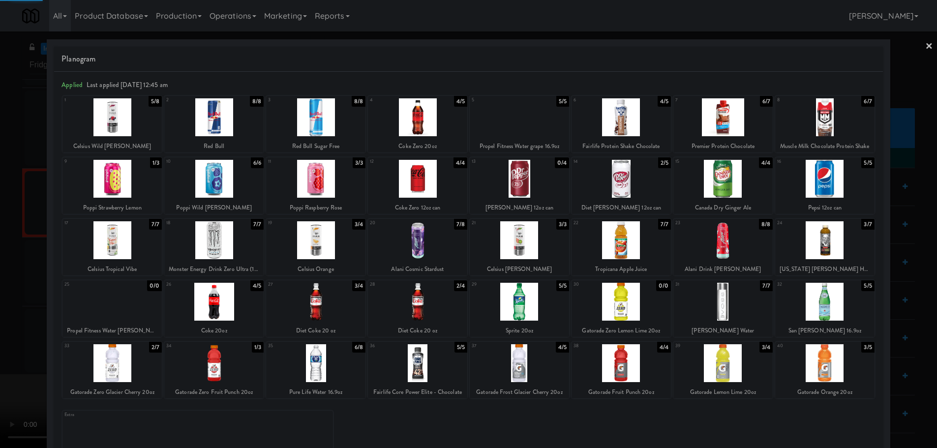
click at [148, 374] on video at bounding box center [74, 411] width 148 height 74
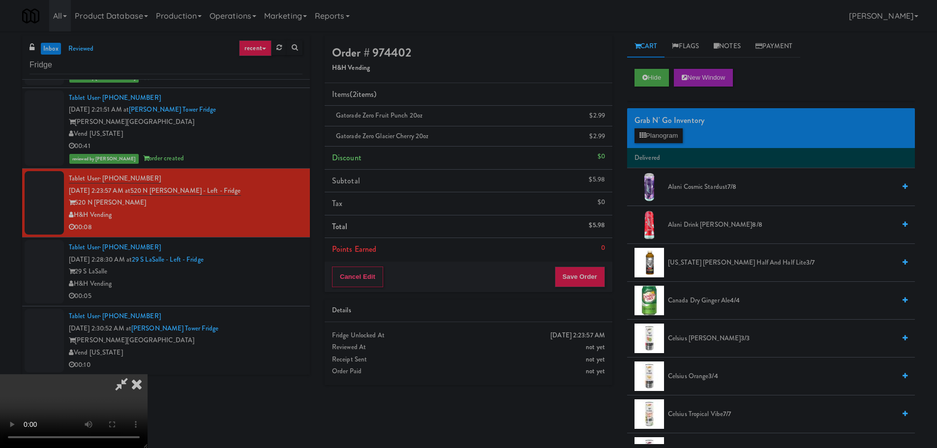
drag, startPoint x: 309, startPoint y: 254, endPoint x: 320, endPoint y: 254, distance: 11.3
click at [148, 374] on video at bounding box center [74, 411] width 148 height 74
click at [685, 180] on li "Alani Cosmic Stardust 7/8" at bounding box center [771, 187] width 288 height 38
click at [686, 189] on span "Alani Cosmic Stardust 7/8" at bounding box center [781, 187] width 227 height 12
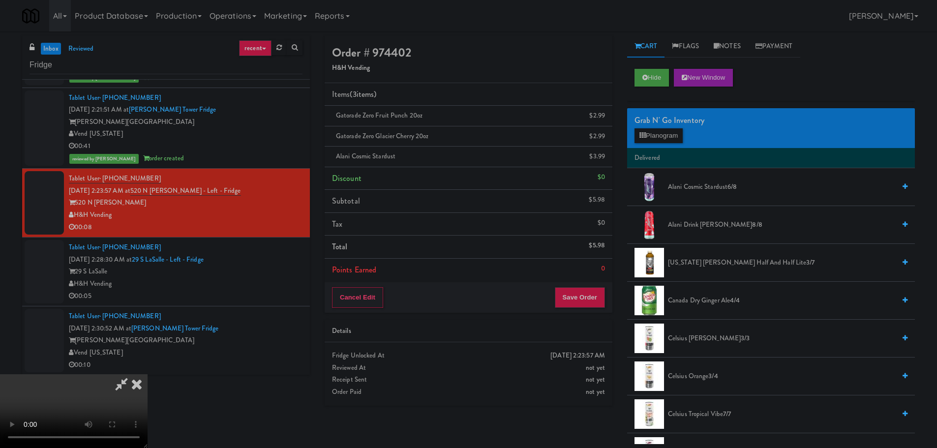
click at [148, 374] on video at bounding box center [74, 411] width 148 height 74
click at [589, 298] on button "Save Order" at bounding box center [580, 297] width 50 height 21
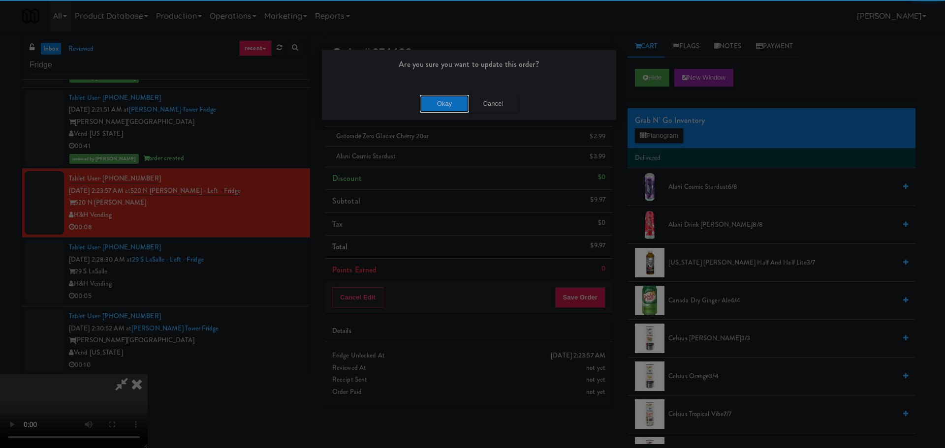
click at [438, 104] on button "Okay" at bounding box center [444, 104] width 49 height 18
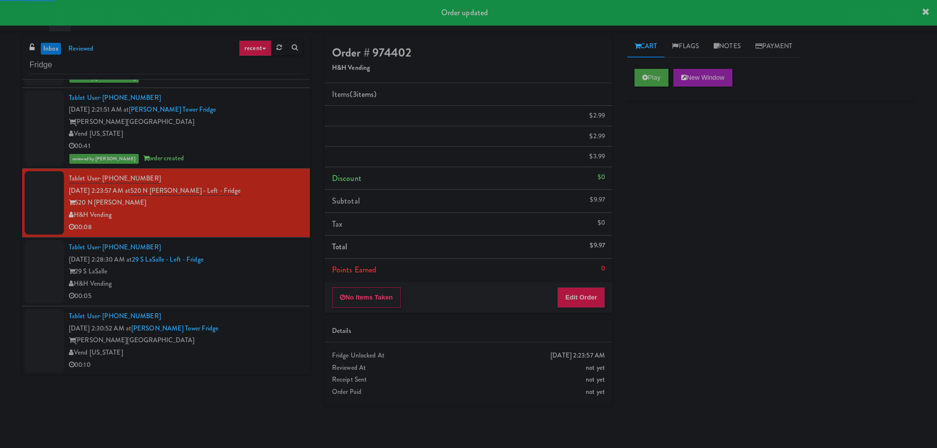
click at [276, 279] on div "H&H Vending" at bounding box center [186, 284] width 234 height 12
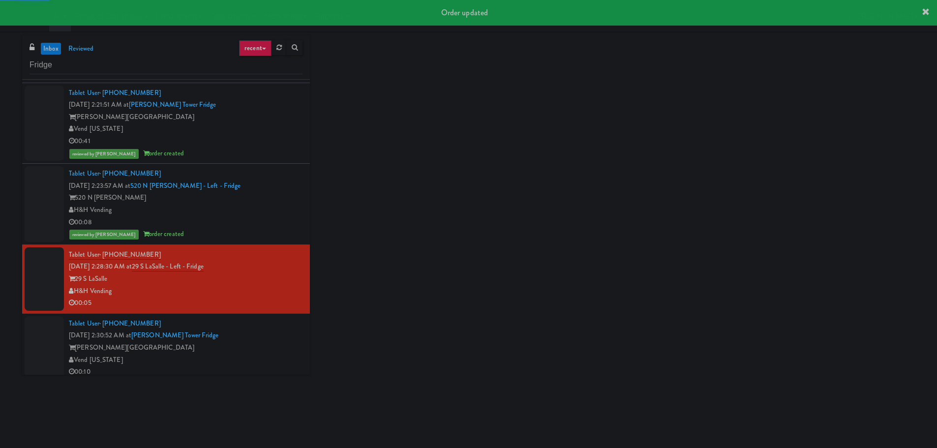
scroll to position [2340, 0]
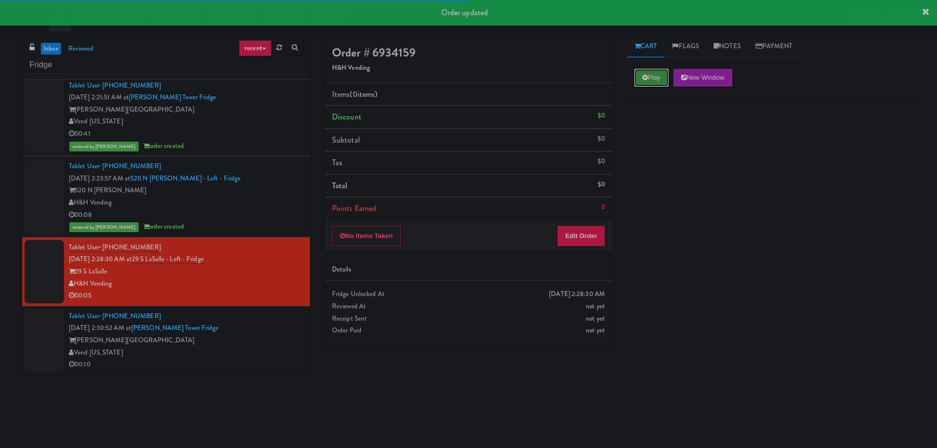
click at [651, 76] on button "Play" at bounding box center [652, 78] width 34 height 18
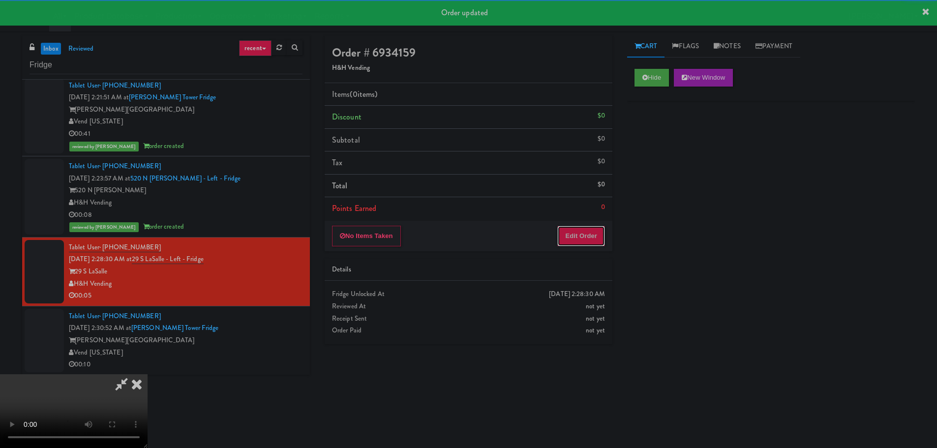
click at [578, 238] on button "Edit Order" at bounding box center [582, 236] width 48 height 21
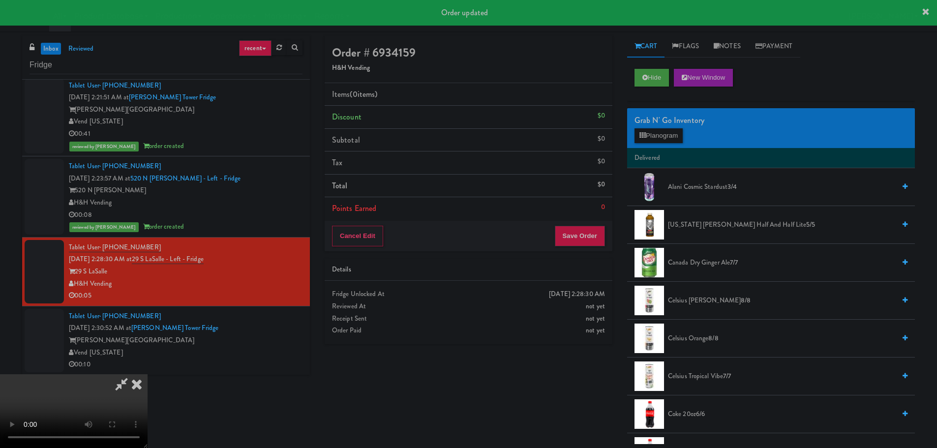
scroll to position [169, 0]
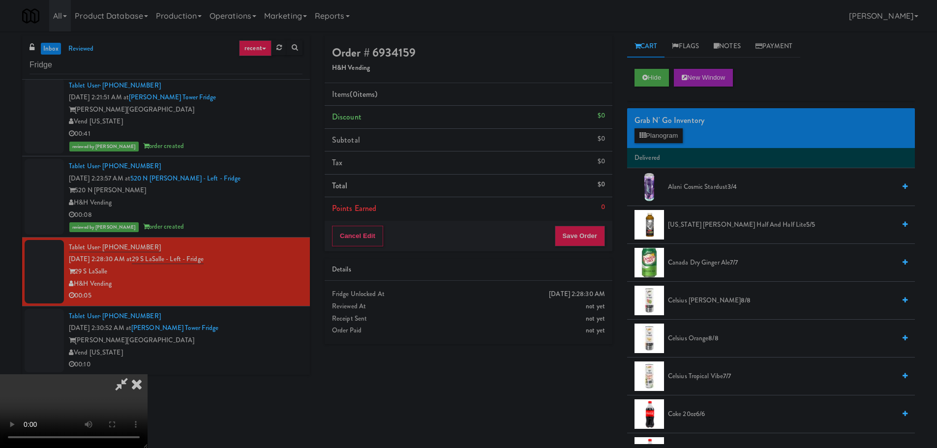
click at [148, 374] on video at bounding box center [74, 411] width 148 height 74
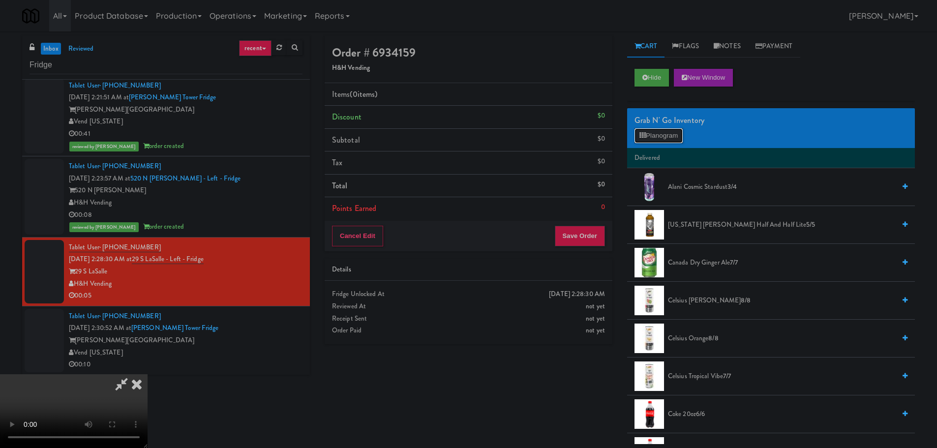
click at [649, 134] on button "Planogram" at bounding box center [659, 135] width 48 height 15
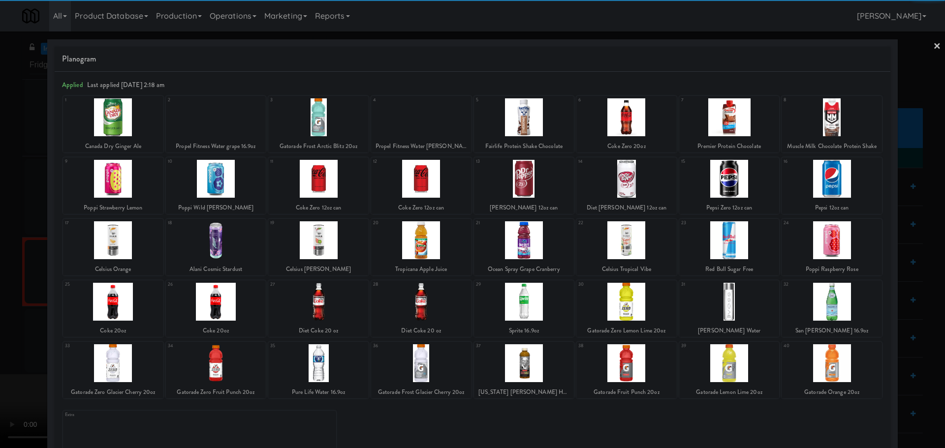
click at [528, 244] on div at bounding box center [524, 240] width 100 height 38
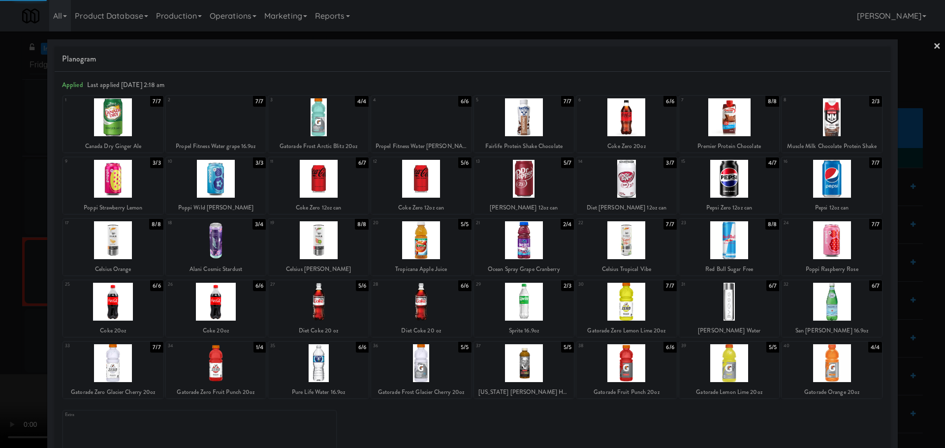
click at [0, 271] on div at bounding box center [472, 224] width 945 height 448
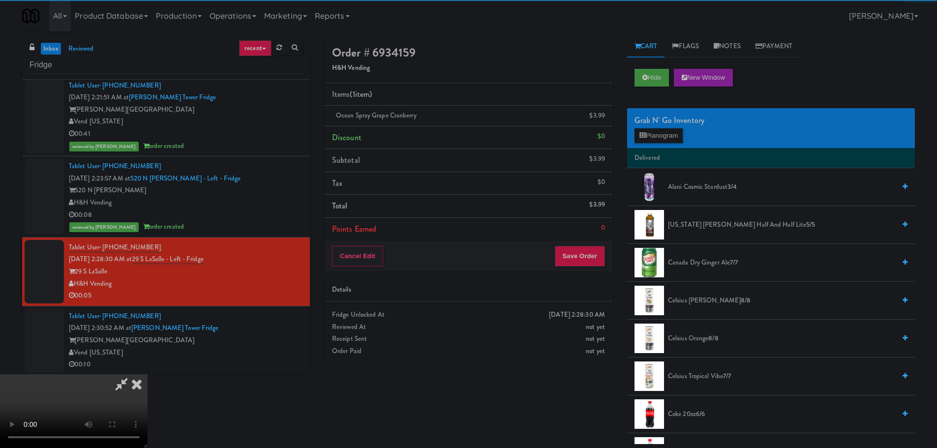
click at [148, 374] on video at bounding box center [74, 411] width 148 height 74
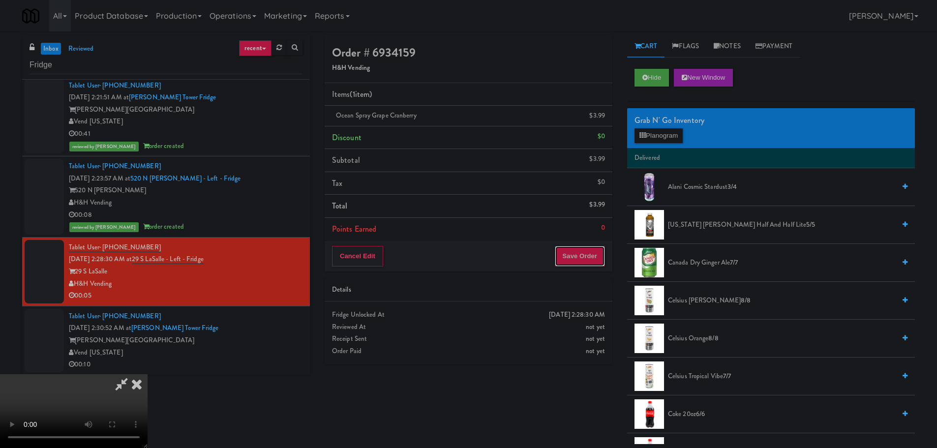
click at [590, 258] on button "Save Order" at bounding box center [580, 256] width 50 height 21
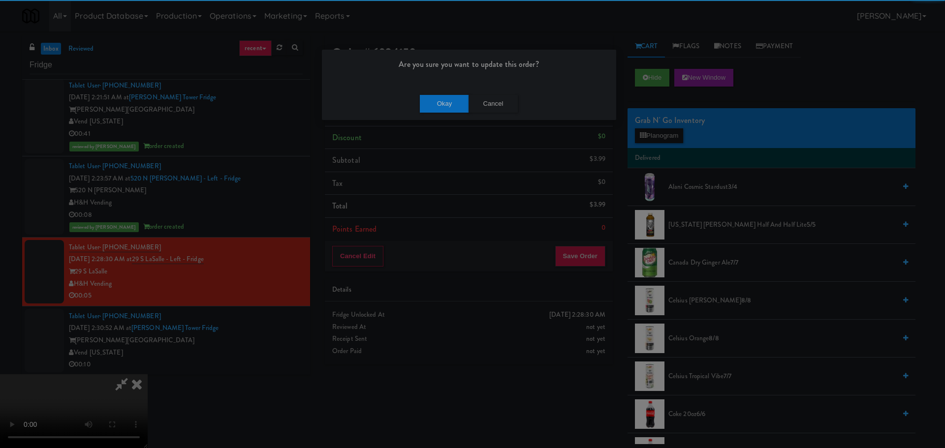
click at [432, 92] on div "Okay Cancel" at bounding box center [469, 103] width 294 height 33
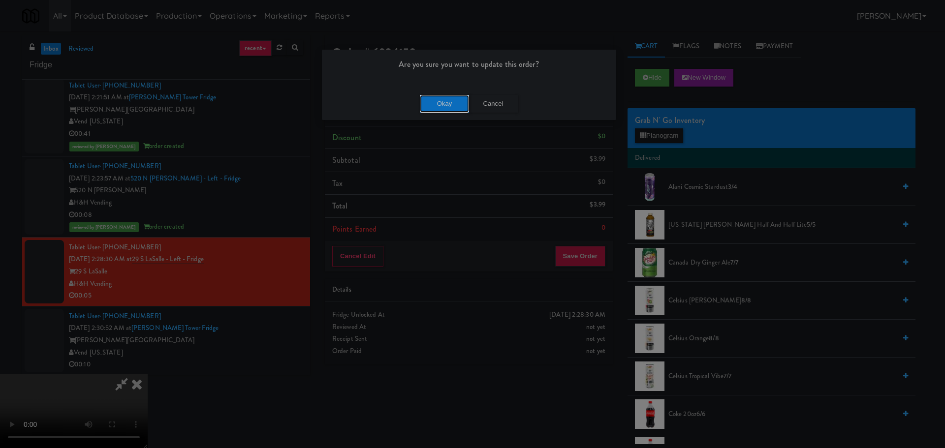
click at [436, 102] on button "Okay" at bounding box center [444, 104] width 49 height 18
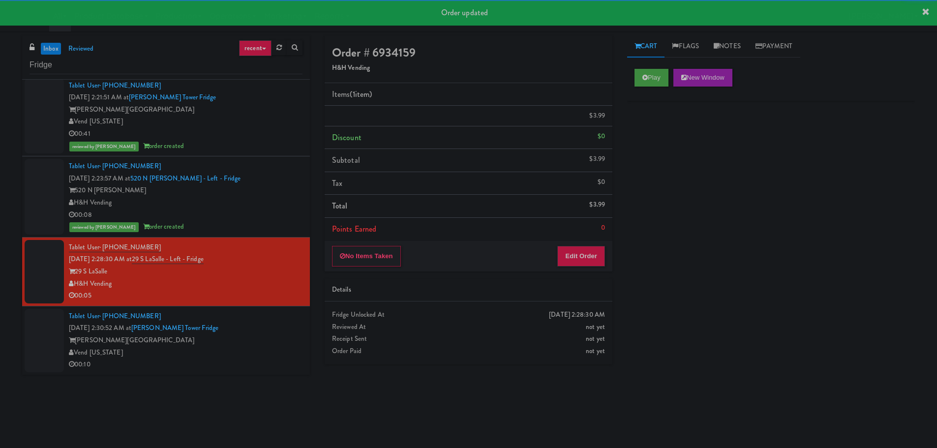
click at [287, 351] on div "Tablet User · (720) 850-2538 Sep 4, 2025 2:30:52 AM at Archer Tower Fridge Arch…" at bounding box center [186, 340] width 234 height 61
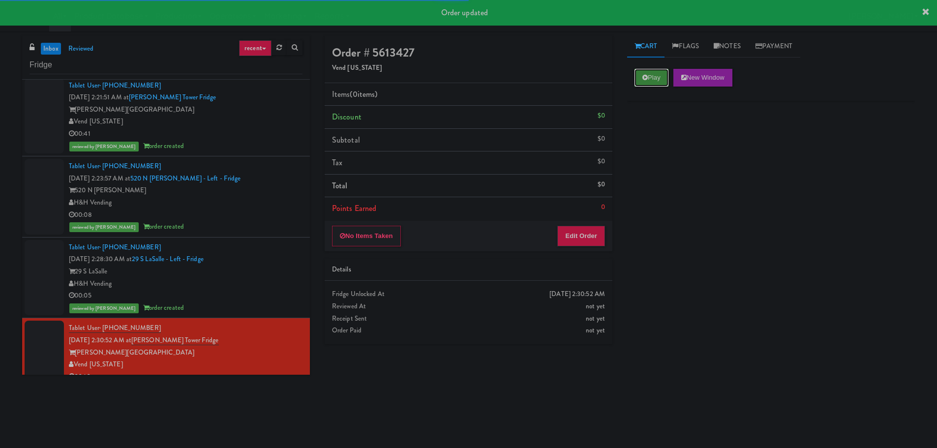
click at [652, 79] on button "Play" at bounding box center [652, 78] width 34 height 18
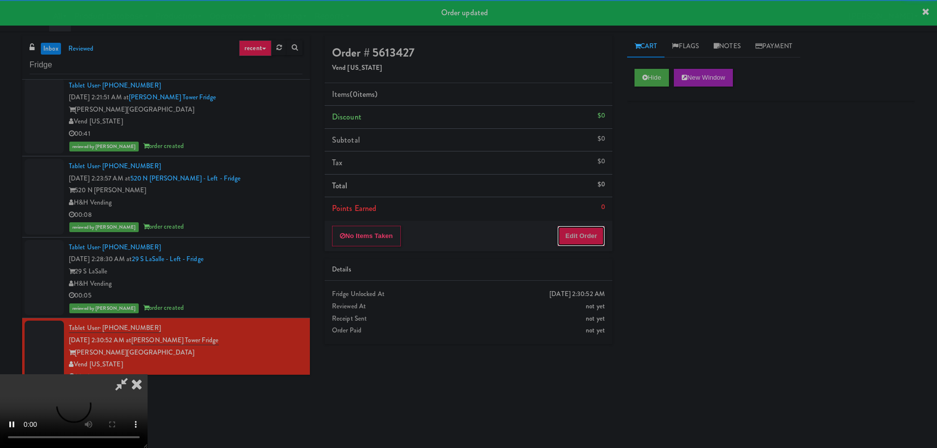
click at [585, 237] on button "Edit Order" at bounding box center [582, 236] width 48 height 21
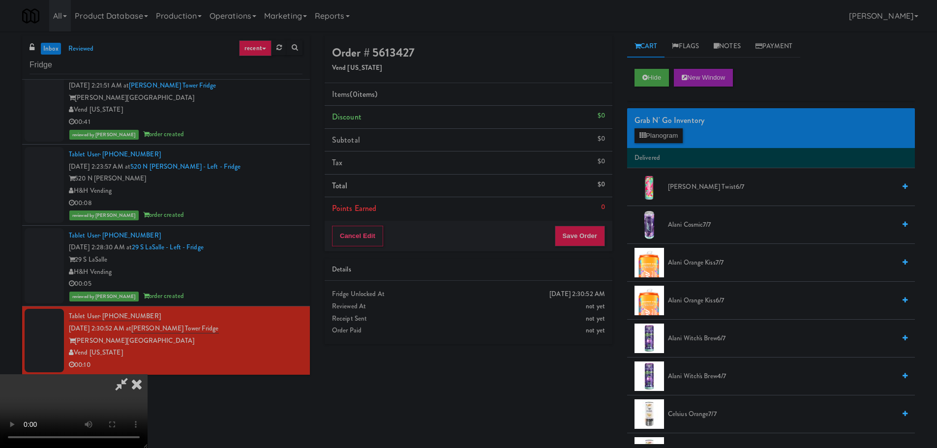
scroll to position [169, 0]
click at [148, 374] on video at bounding box center [74, 411] width 148 height 74
click at [669, 135] on button "Planogram" at bounding box center [659, 135] width 48 height 15
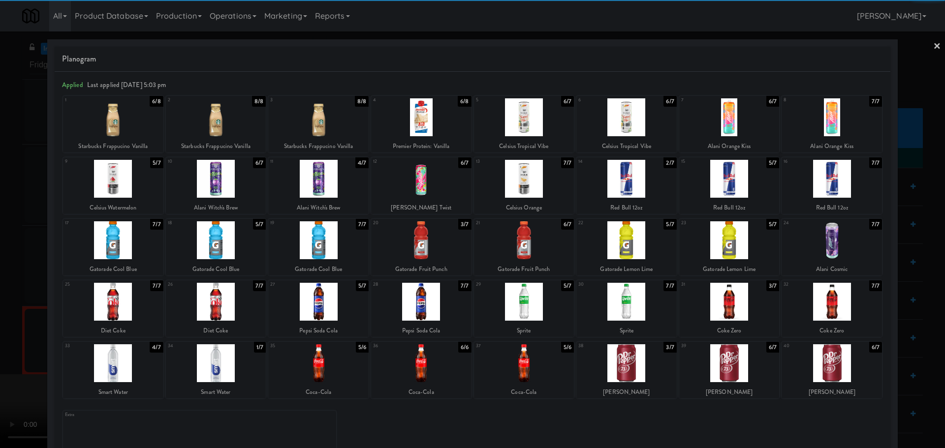
click at [727, 360] on div at bounding box center [729, 363] width 100 height 38
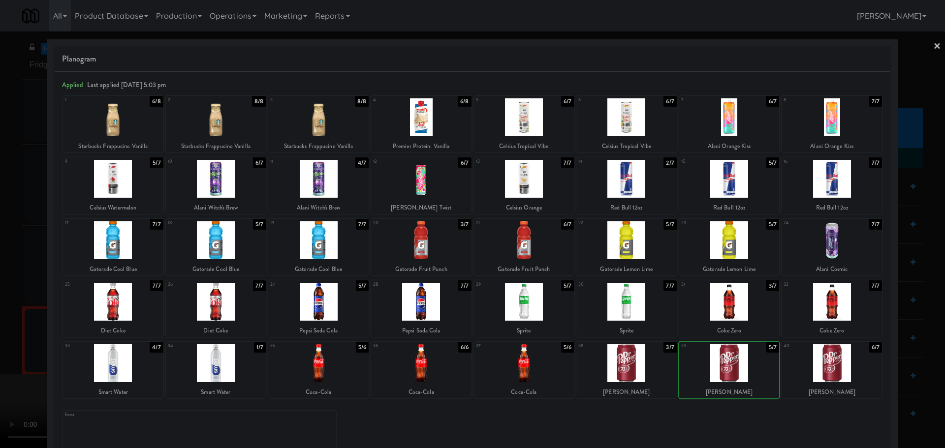
drag, startPoint x: 0, startPoint y: 283, endPoint x: 160, endPoint y: 261, distance: 161.9
click at [0, 283] on div at bounding box center [472, 224] width 945 height 448
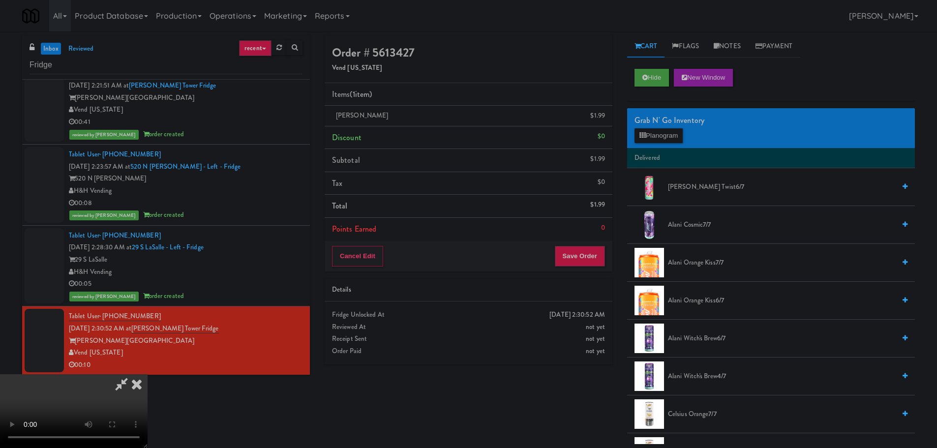
click at [148, 374] on video at bounding box center [74, 411] width 148 height 74
click at [148, 386] on video at bounding box center [74, 411] width 148 height 74
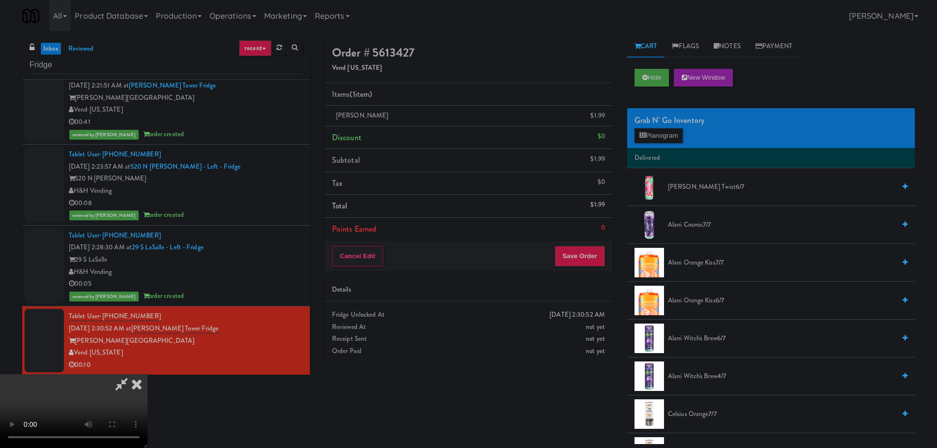
drag, startPoint x: 399, startPoint y: 356, endPoint x: 406, endPoint y: 348, distance: 11.2
click at [148, 374] on video at bounding box center [74, 411] width 148 height 74
click at [605, 118] on icon at bounding box center [606, 119] width 5 height 6
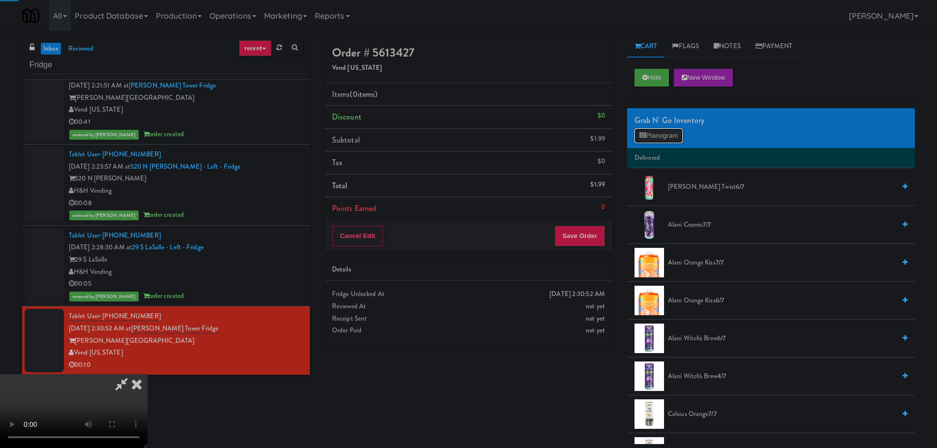
click at [652, 132] on button "Planogram" at bounding box center [659, 135] width 48 height 15
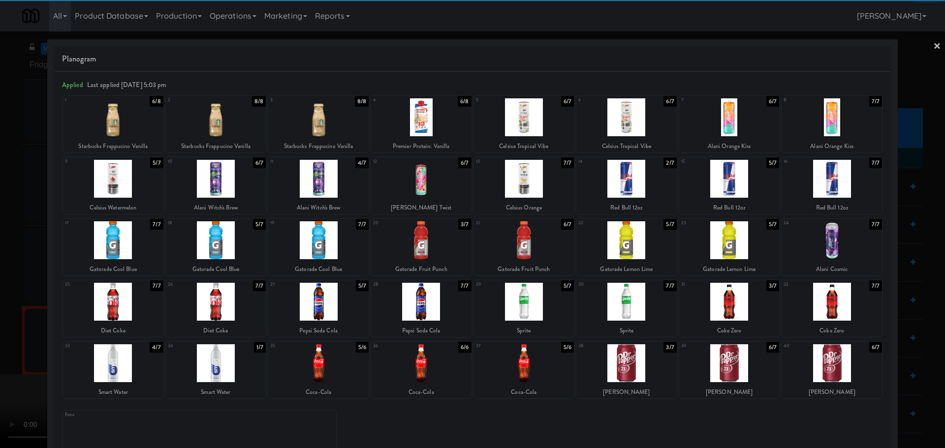
click at [624, 361] on div at bounding box center [626, 363] width 100 height 38
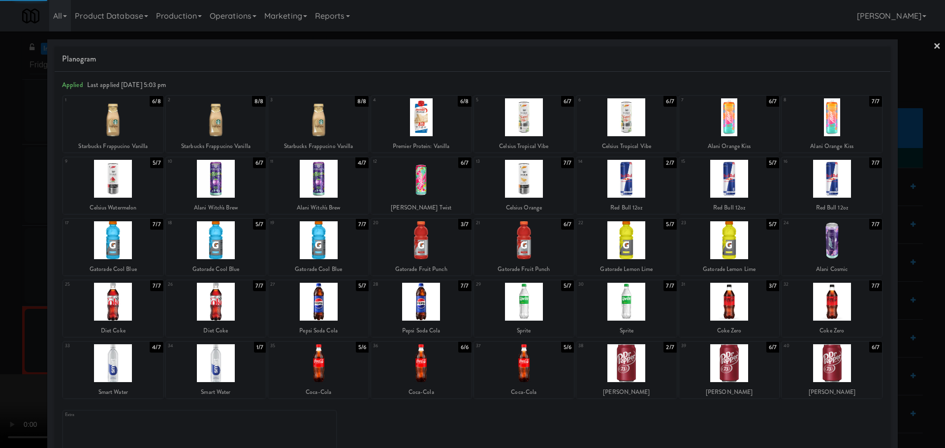
drag, startPoint x: 0, startPoint y: 274, endPoint x: 34, endPoint y: 264, distance: 35.2
click at [6, 272] on div at bounding box center [472, 224] width 945 height 448
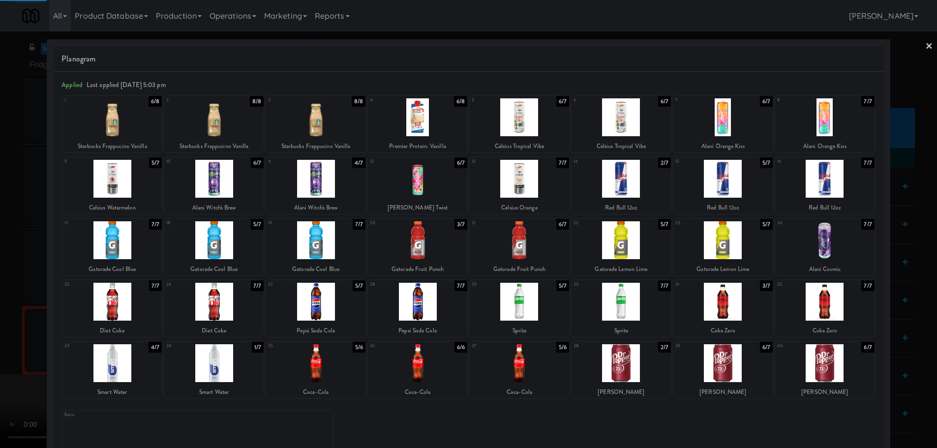
click at [148, 374] on video at bounding box center [74, 411] width 148 height 74
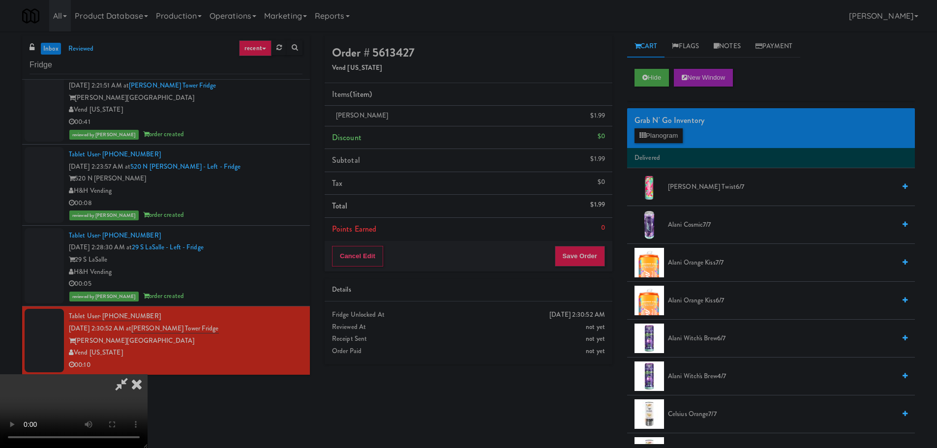
scroll to position [169, 0]
click at [577, 258] on button "Save Order" at bounding box center [580, 256] width 50 height 21
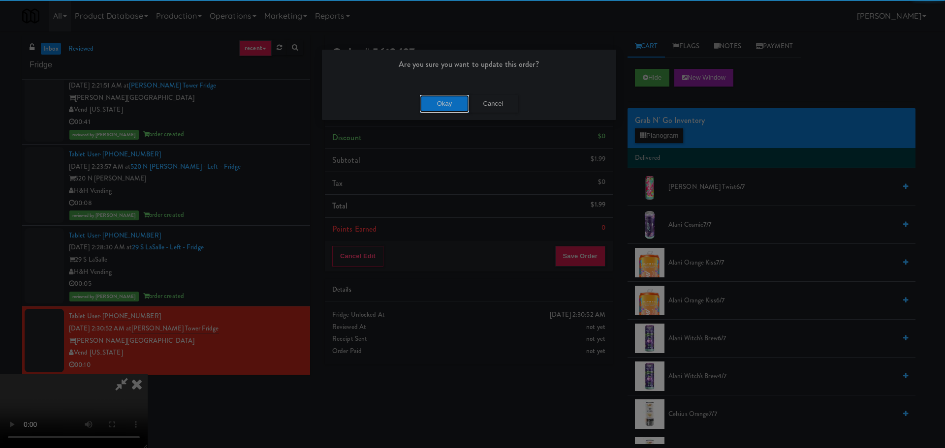
click at [460, 99] on button "Okay" at bounding box center [444, 104] width 49 height 18
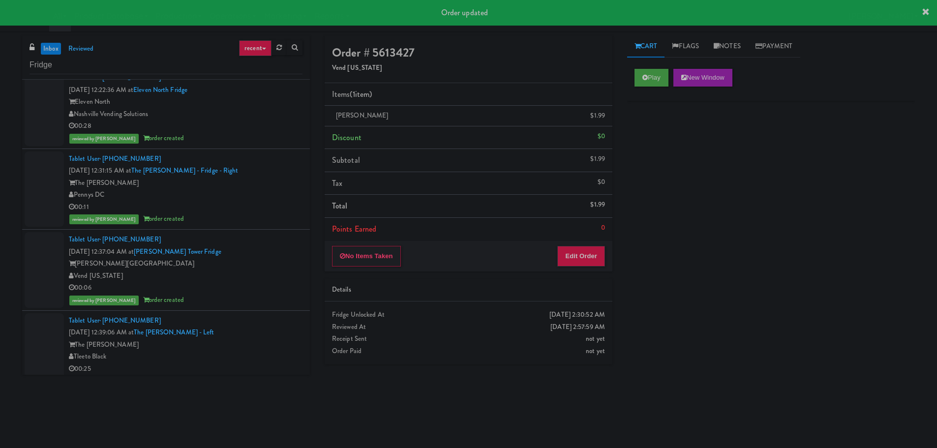
scroll to position [98, 0]
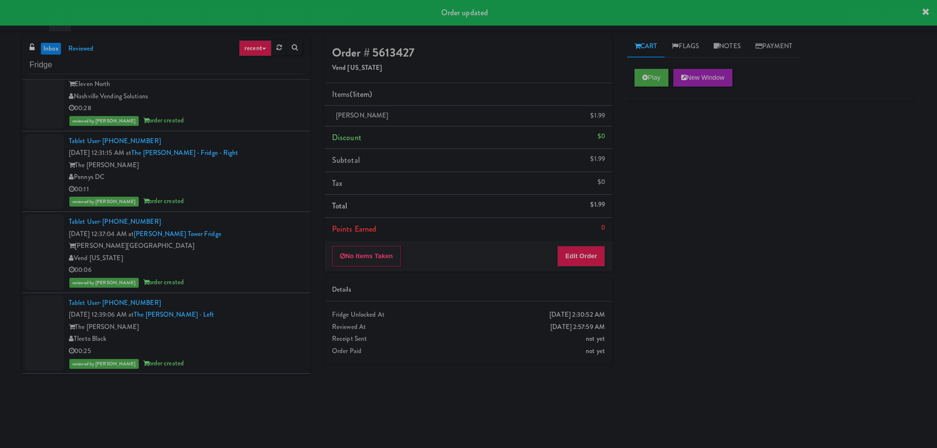
click at [265, 109] on div "00:28" at bounding box center [186, 108] width 234 height 12
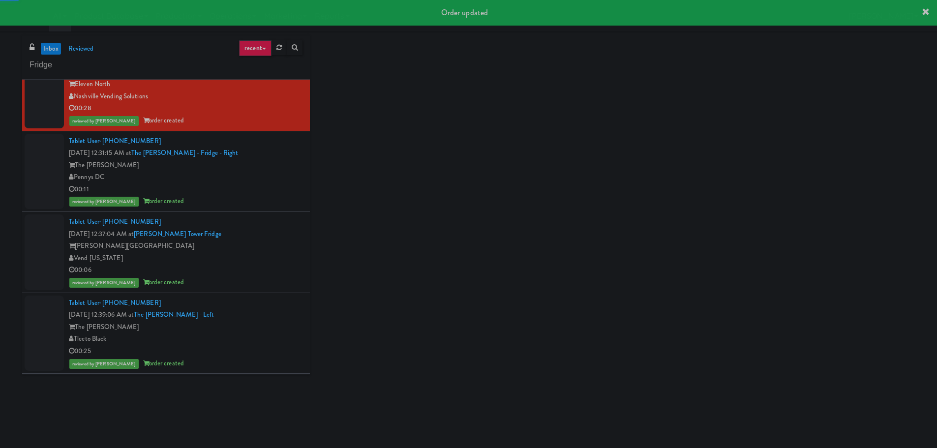
click at [268, 184] on div "00:11" at bounding box center [186, 190] width 234 height 12
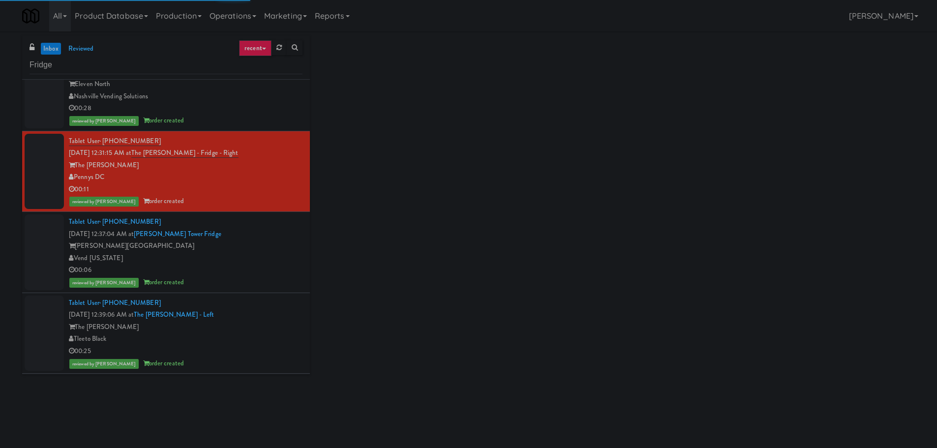
click at [268, 246] on div "[PERSON_NAME][GEOGRAPHIC_DATA]" at bounding box center [186, 246] width 234 height 12
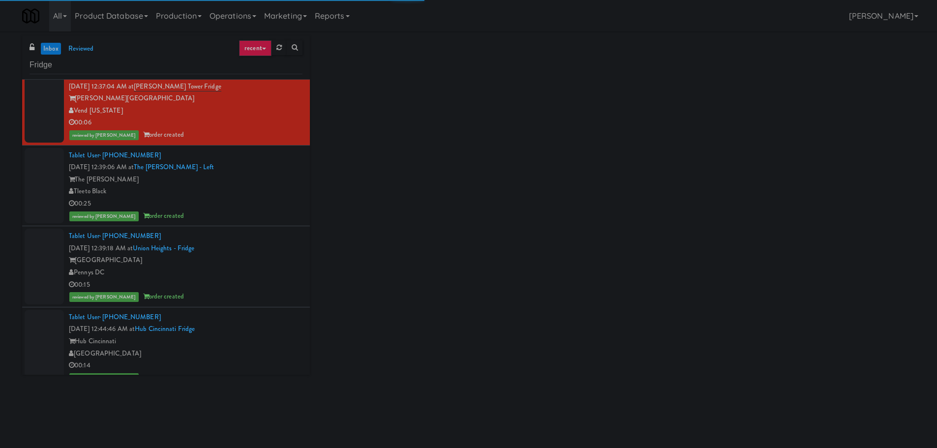
click at [270, 169] on div "Tablet User · (847) 363-3543 Sep 4, 2025 12:39:06 AM at The Duncan - Fridge - L…" at bounding box center [186, 186] width 234 height 73
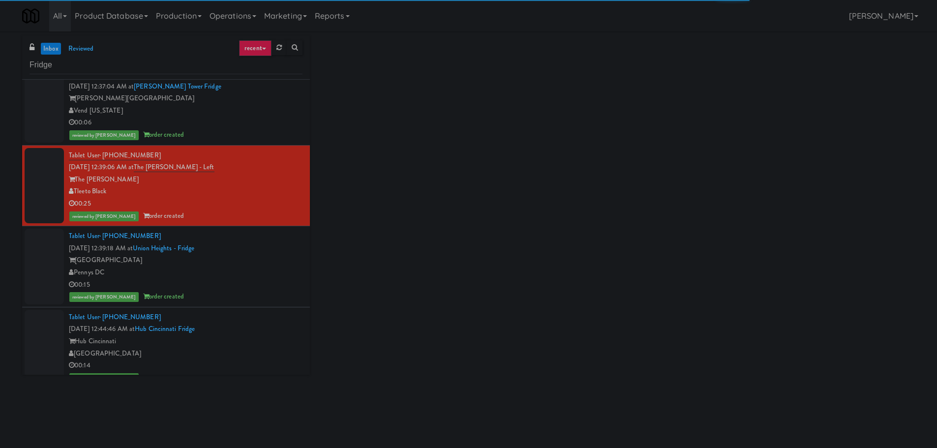
click at [276, 262] on div "[GEOGRAPHIC_DATA]" at bounding box center [186, 260] width 234 height 12
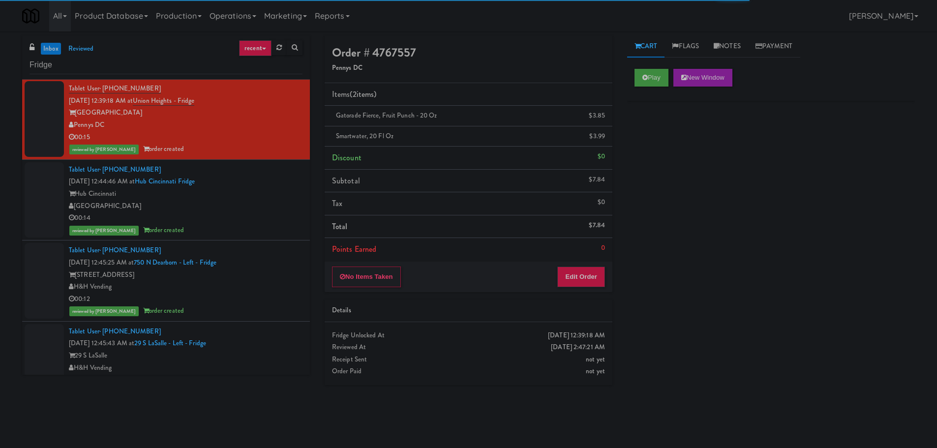
click at [274, 191] on div "Hub Cincinnati" at bounding box center [186, 194] width 234 height 12
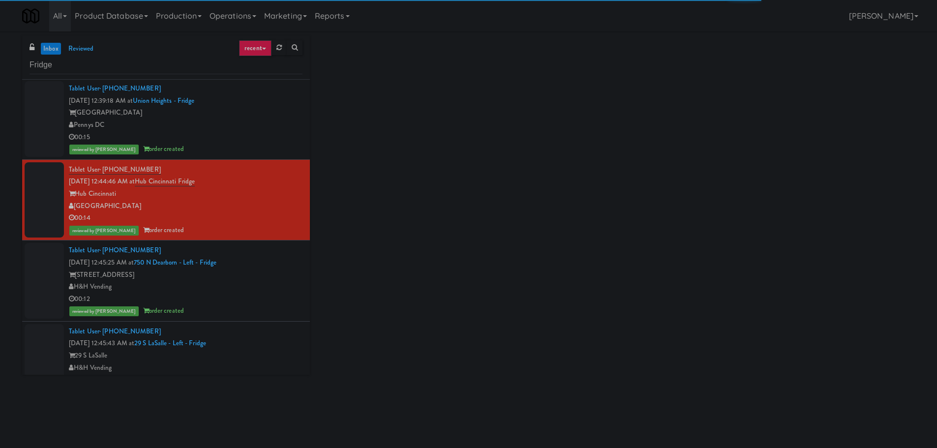
click at [280, 275] on div "[STREET_ADDRESS]" at bounding box center [186, 275] width 234 height 12
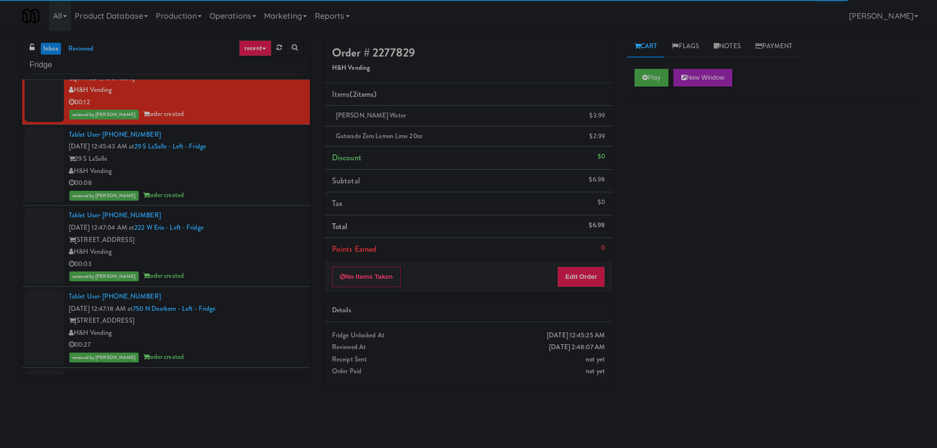
click at [274, 186] on div "00:08" at bounding box center [186, 183] width 234 height 12
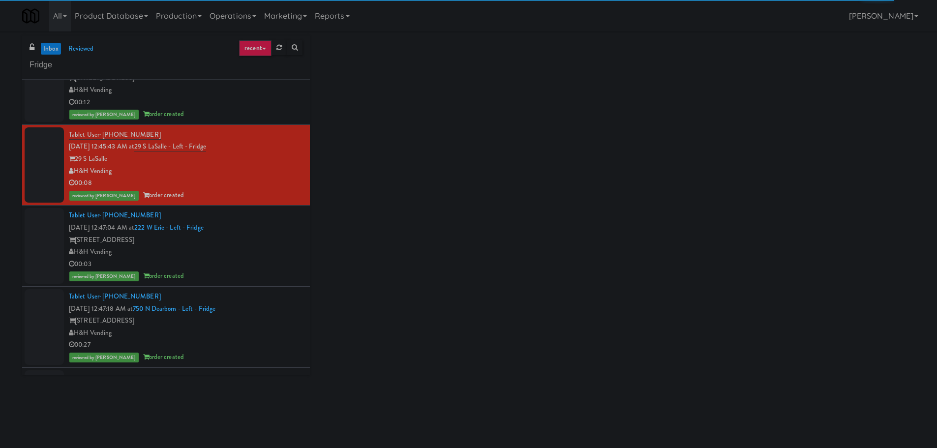
click at [274, 248] on div "H&H Vending" at bounding box center [186, 252] width 234 height 12
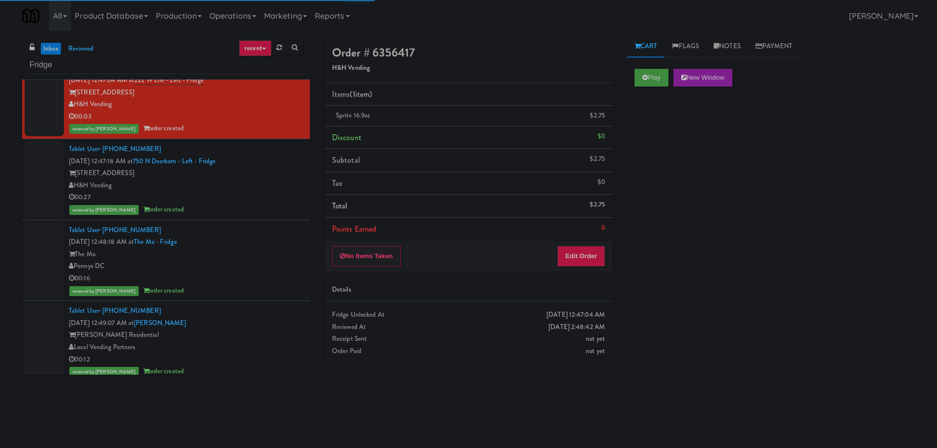
click at [265, 178] on div "[STREET_ADDRESS]" at bounding box center [186, 173] width 234 height 12
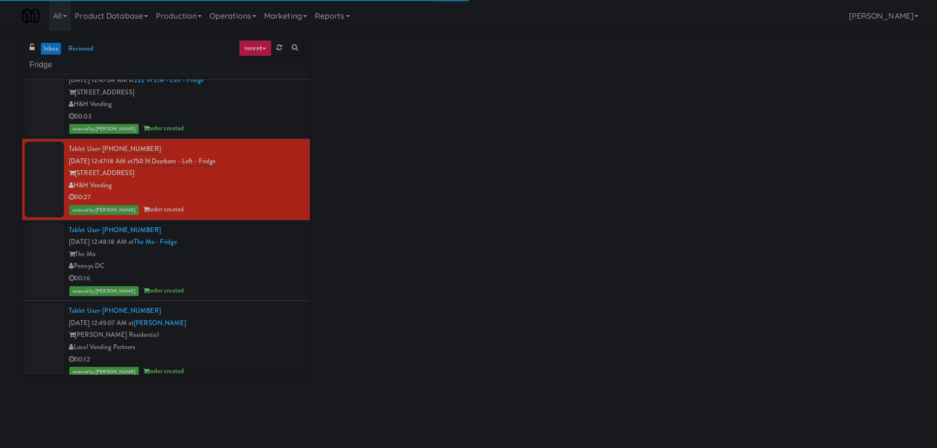
click at [278, 268] on div "Pennys DC" at bounding box center [186, 266] width 234 height 12
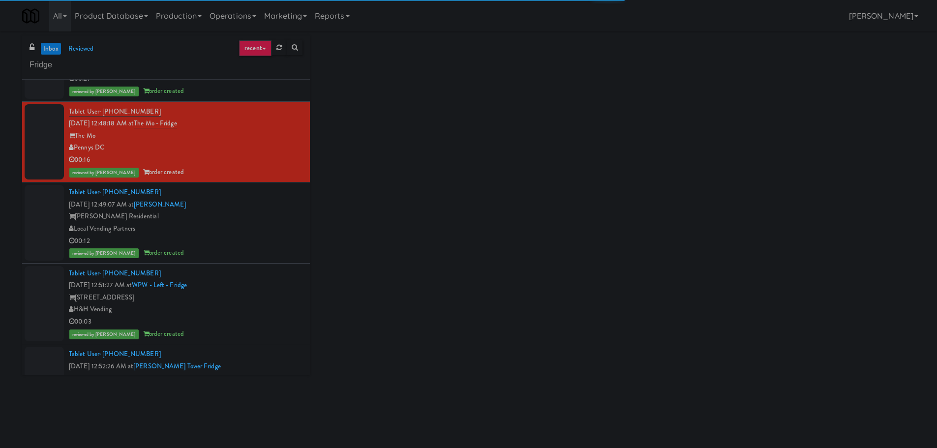
scroll to position [935, 0]
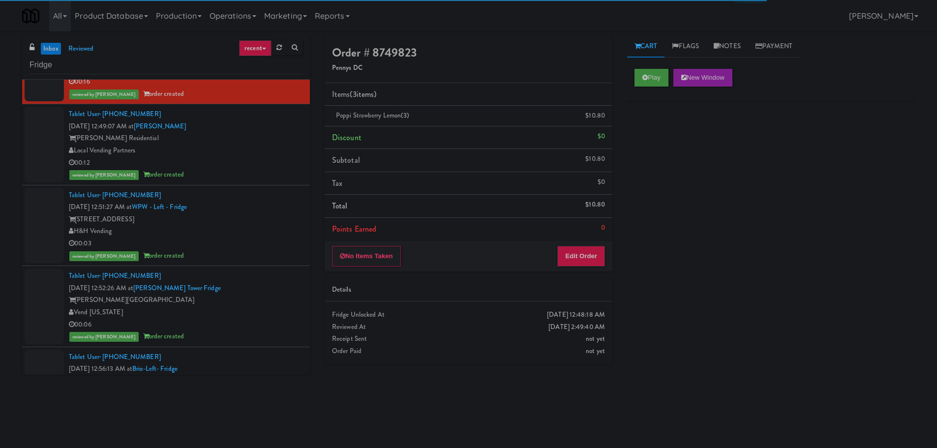
click at [266, 208] on div "Tablet User · (773) 567-7507 Sep 4, 2025 12:51:27 AM at WPW - Left - Fridge 343…" at bounding box center [186, 225] width 234 height 73
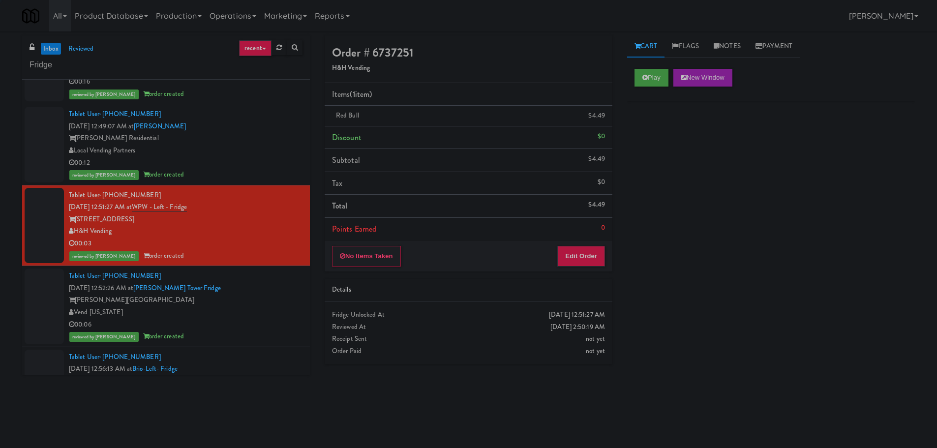
click at [265, 156] on div "Local Vending Partners" at bounding box center [186, 151] width 234 height 12
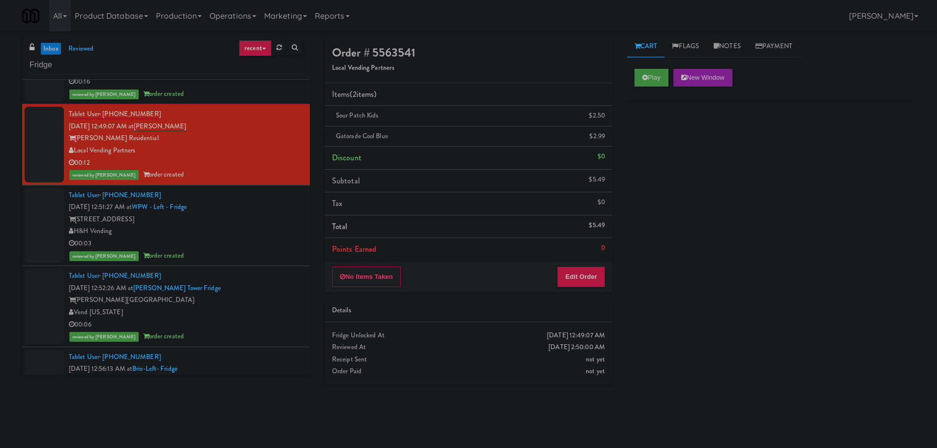
click at [264, 291] on div "Tablet User · (727) 710-6610 Sep 4, 2025 12:52:26 AM at Archer Tower Fridge Arc…" at bounding box center [186, 306] width 234 height 73
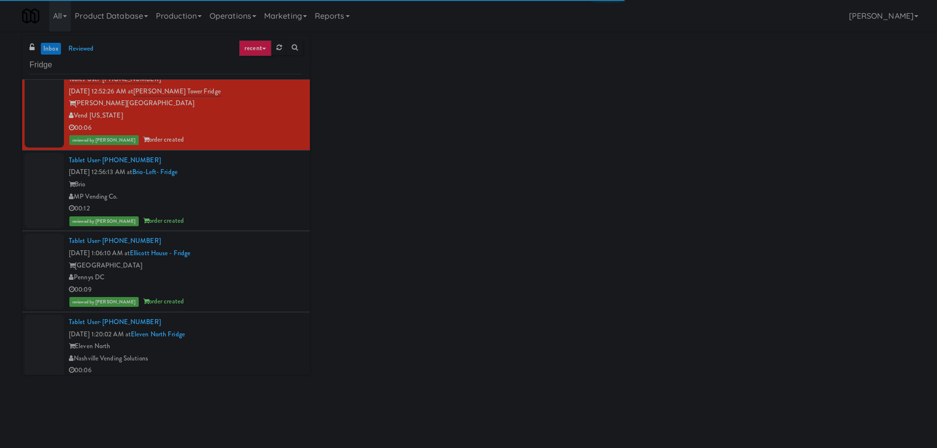
click at [268, 184] on div "Brio" at bounding box center [186, 185] width 234 height 12
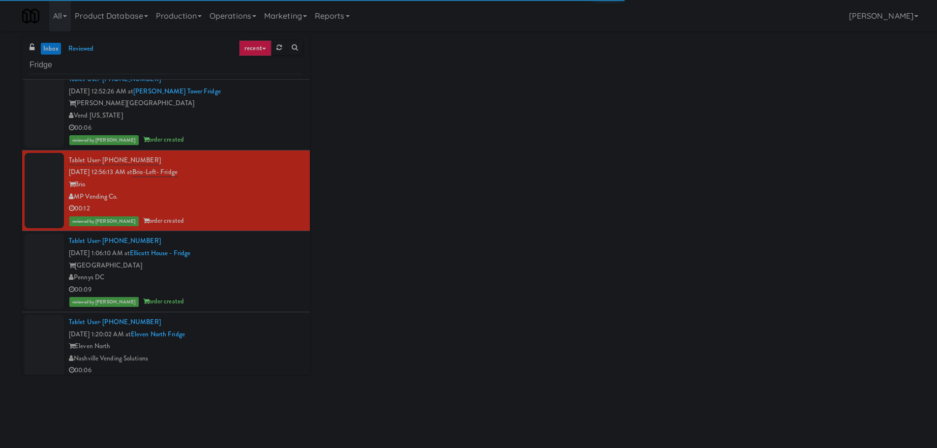
drag, startPoint x: 266, startPoint y: 266, endPoint x: 269, endPoint y: 218, distance: 48.3
click at [266, 267] on div "[GEOGRAPHIC_DATA]" at bounding box center [186, 266] width 234 height 12
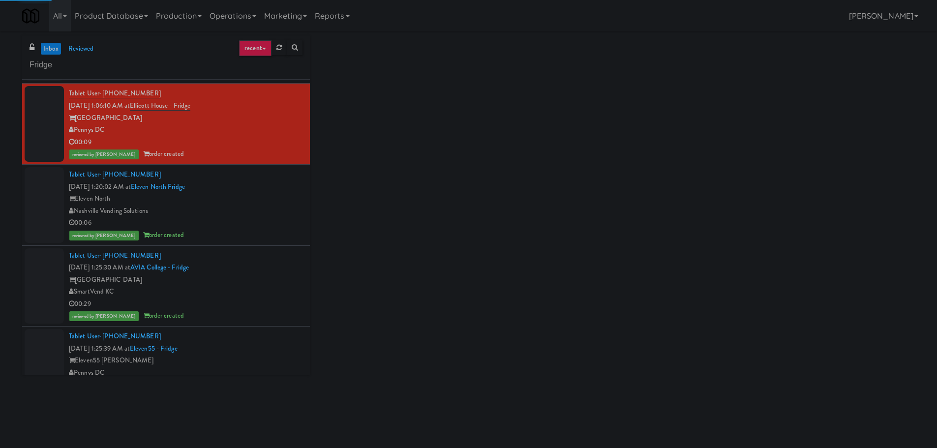
click at [271, 211] on div "Nashville Vending Solutions" at bounding box center [186, 211] width 234 height 12
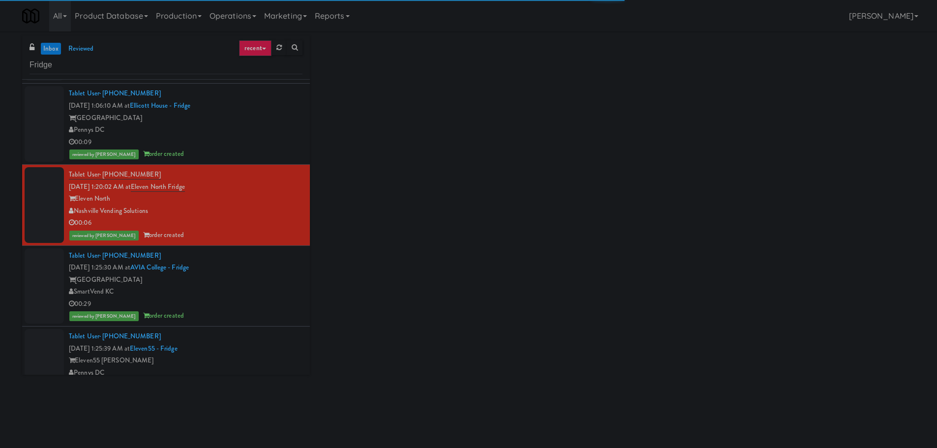
click at [244, 266] on div "Tablet User · (816) 805-6819 Sep 4, 2025 1:25:30 AM at AVIA College - Fridge AV…" at bounding box center [186, 286] width 234 height 73
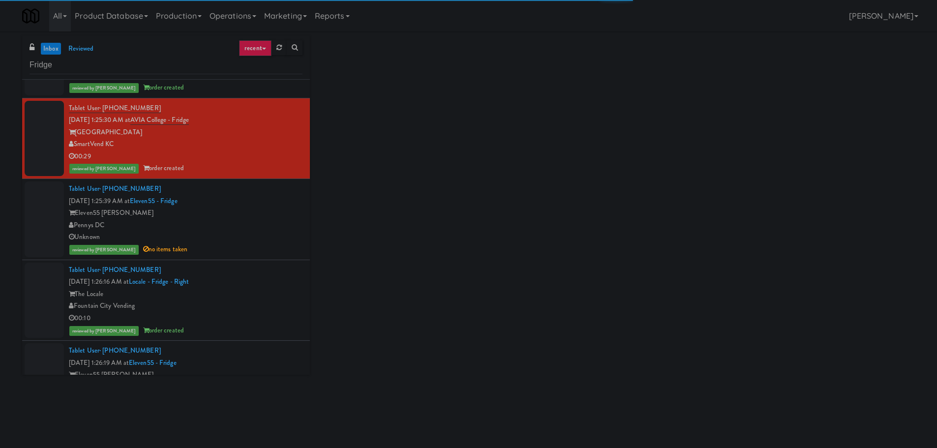
click at [260, 203] on div "Tablet User · (202) 374-1474 Sep 4, 2025 1:25:39 AM at Eleven55 - Fridge Eleven…" at bounding box center [186, 219] width 234 height 73
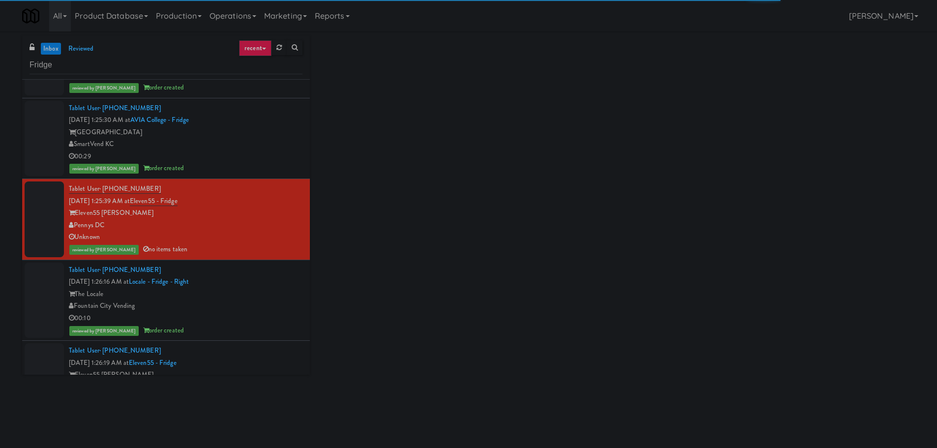
click at [253, 278] on div "Tablet User · (816) 616-7524 Sep 4, 2025 1:26:16 AM at Locale - Fridge - Right …" at bounding box center [186, 300] width 234 height 73
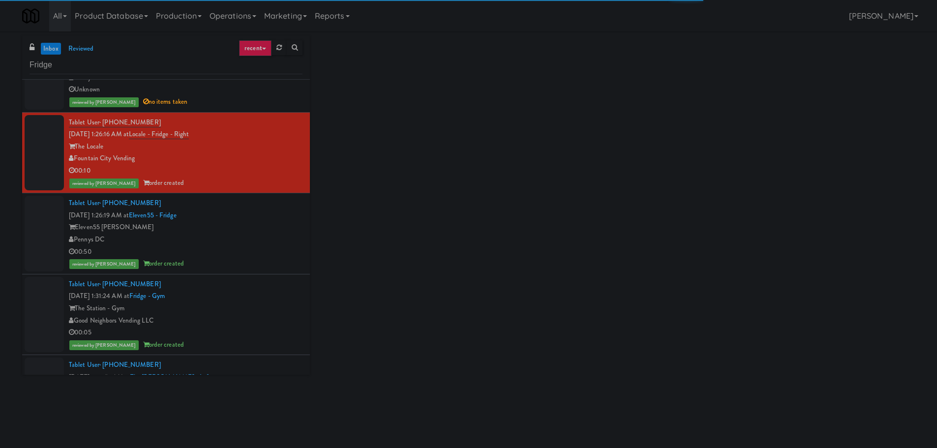
click at [263, 205] on div "Tablet User · (202) 374-1474 Sep 4, 2025 1:26:19 AM at Eleven55 - Fridge Eleven…" at bounding box center [186, 233] width 234 height 73
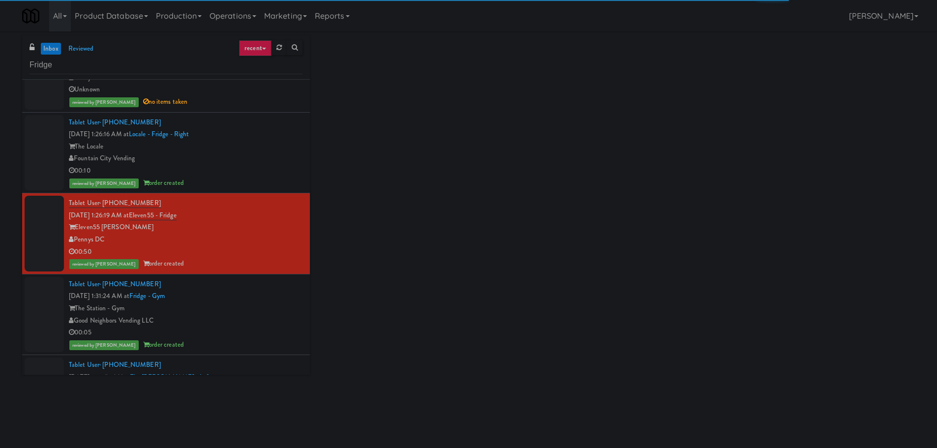
click at [251, 299] on div "Tablet User · (518) 948-9724 Sep 4, 2025 1:31:24 AM at Fridge - Gym The Station…" at bounding box center [186, 315] width 234 height 73
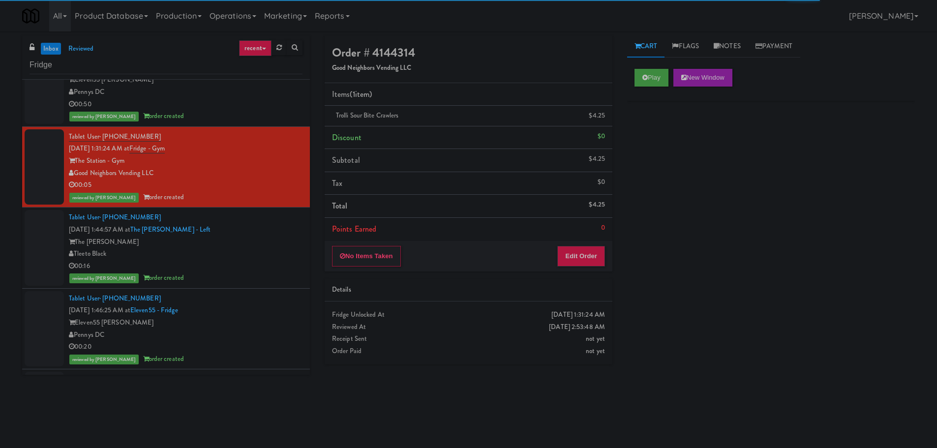
click at [252, 231] on div "Tablet User · (773) 484-8536 Sep 4, 2025 1:44:57 AM at The Duncan - Fridge - Le…" at bounding box center [186, 248] width 234 height 73
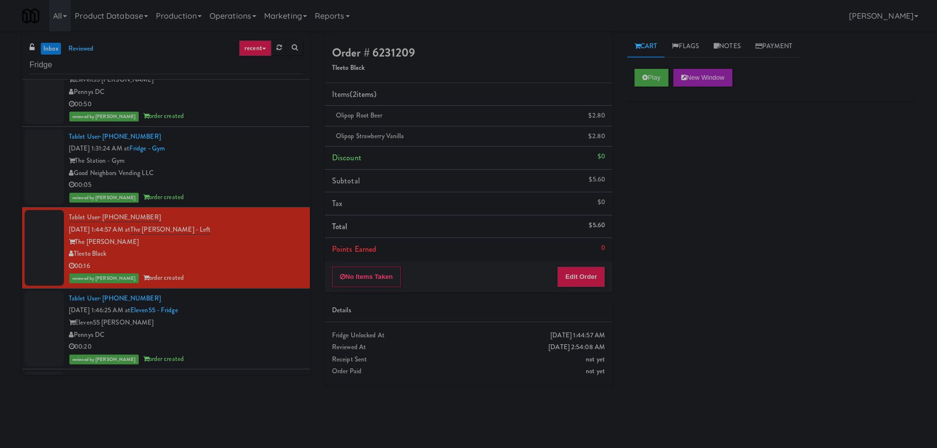
drag, startPoint x: 250, startPoint y: 294, endPoint x: 254, endPoint y: 291, distance: 5.2
click at [251, 294] on div "Tablet User · (917) 703-5284 Sep 4, 2025 1:46:25 AM at Eleven55 - Fridge Eleven…" at bounding box center [186, 329] width 234 height 73
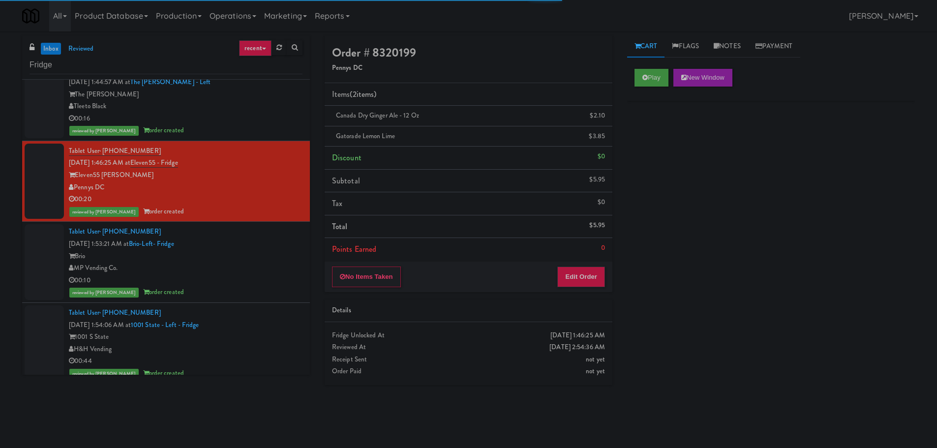
click at [260, 258] on div "Brio" at bounding box center [186, 256] width 234 height 12
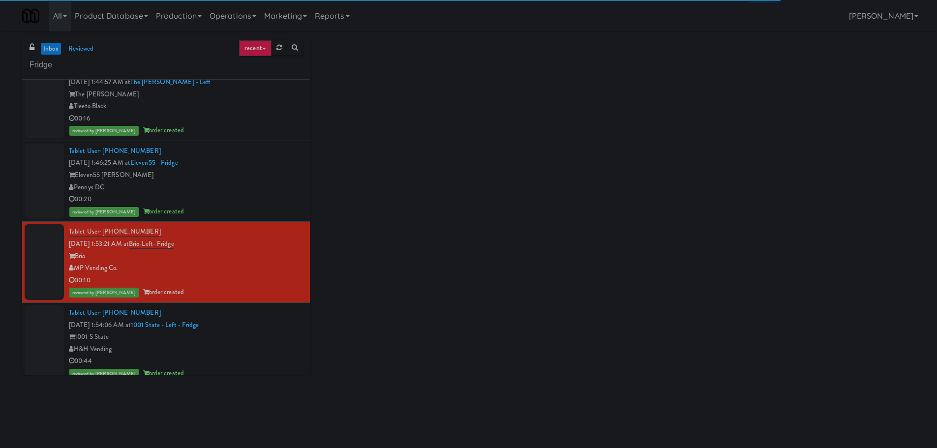
click at [254, 318] on div "Tablet User · (312) 669-4668 Sep 4, 2025 1:54:06 AM at 1001 State - Left - Frid…" at bounding box center [186, 343] width 234 height 73
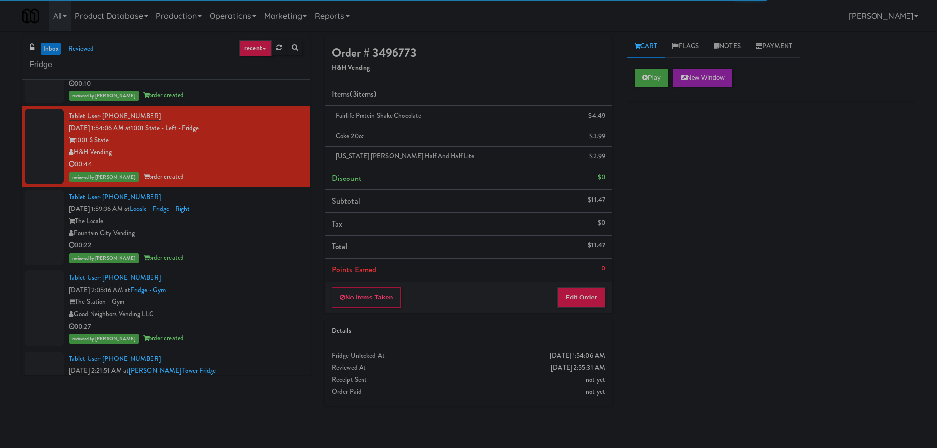
click at [248, 243] on div "00:22" at bounding box center [186, 246] width 234 height 12
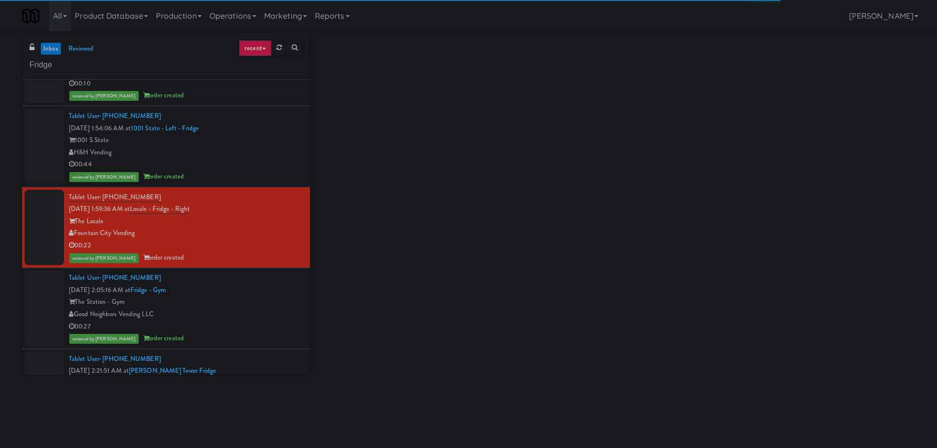
click at [250, 306] on div "The Station - Gym" at bounding box center [186, 302] width 234 height 12
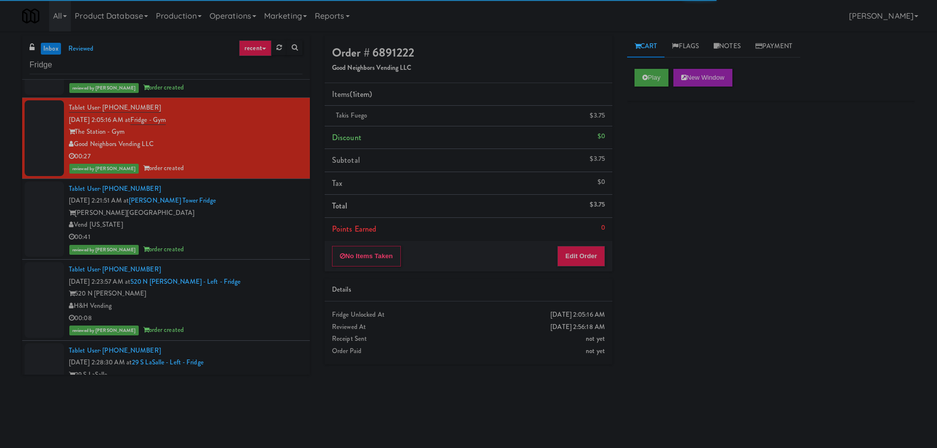
scroll to position [2264, 0]
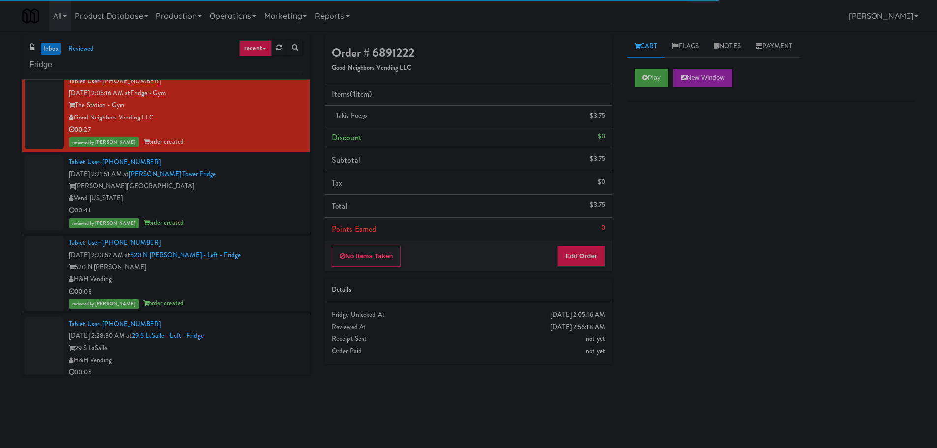
click at [261, 199] on div "Vend [US_STATE]" at bounding box center [186, 198] width 234 height 12
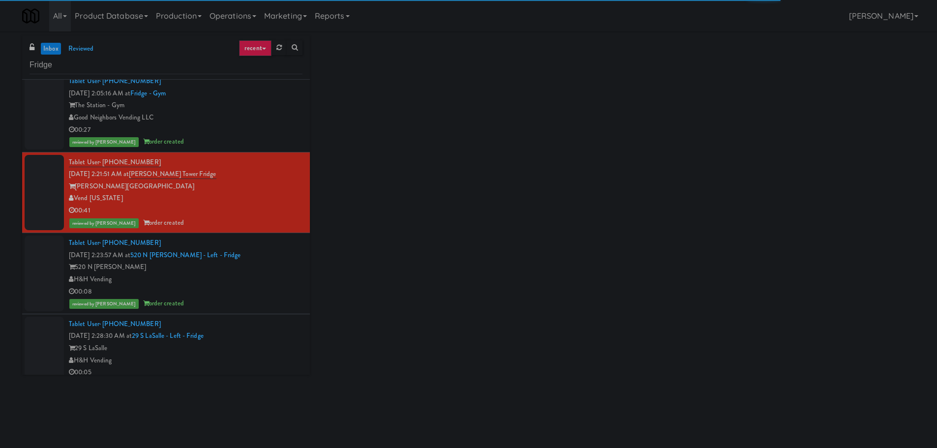
click at [270, 304] on div "reviewed by [PERSON_NAME] order created" at bounding box center [186, 304] width 234 height 12
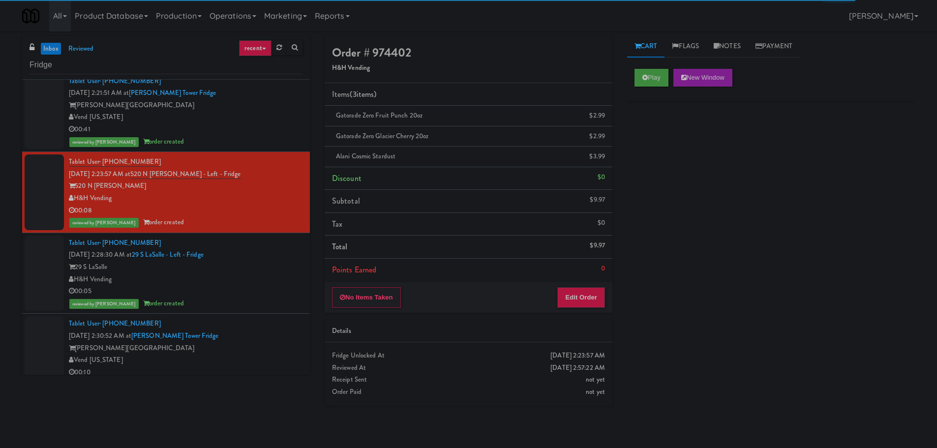
scroll to position [2364, 0]
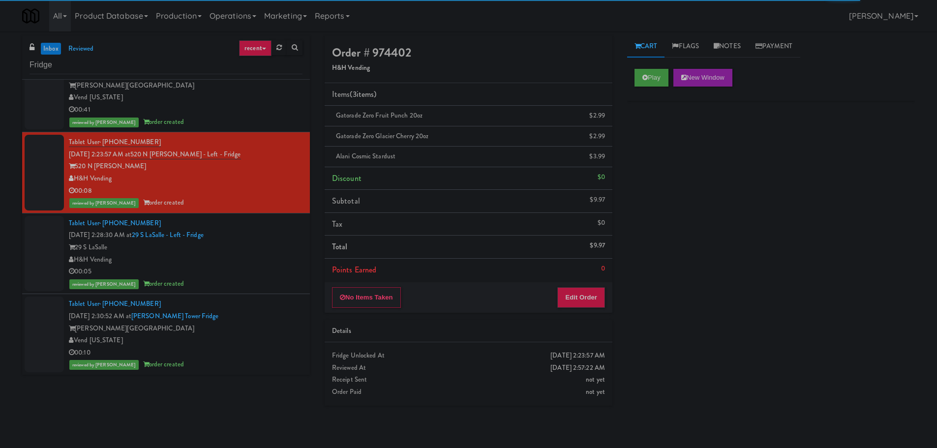
click at [269, 266] on div "00:05" at bounding box center [186, 272] width 234 height 12
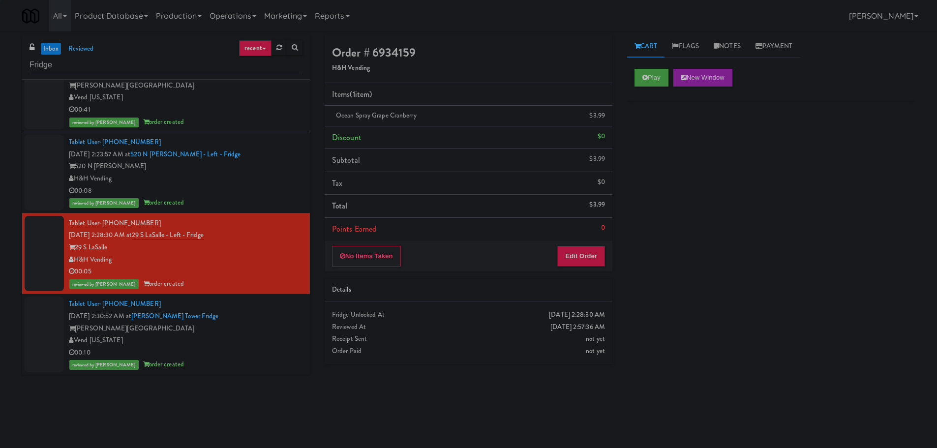
click at [265, 321] on div "Tablet User · (720) 850-2538 Sep 4, 2025 2:30:52 AM at Archer Tower Fridge Arch…" at bounding box center [186, 334] width 234 height 73
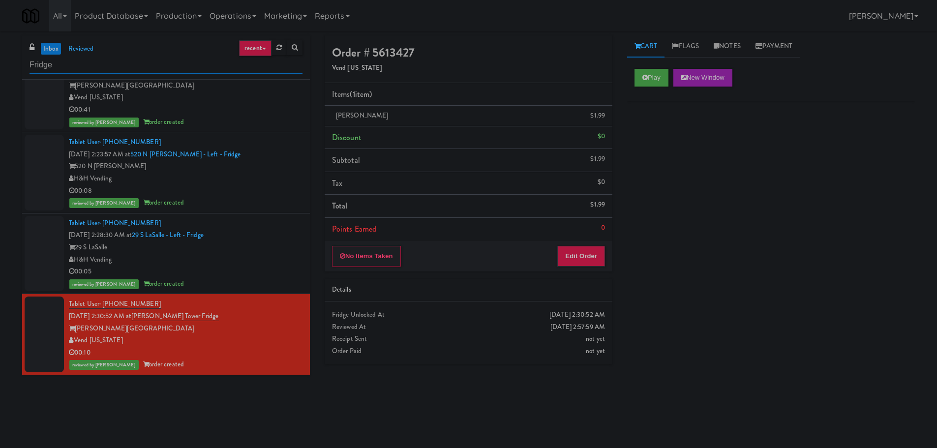
click at [138, 70] on input "Fridge" at bounding box center [166, 65] width 273 height 18
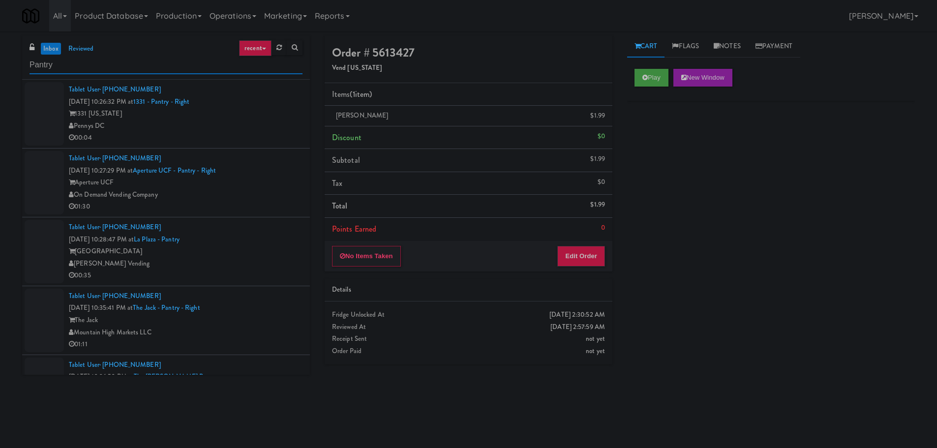
type input "Pantry"
click at [276, 118] on div "1331 Maryland" at bounding box center [186, 114] width 234 height 12
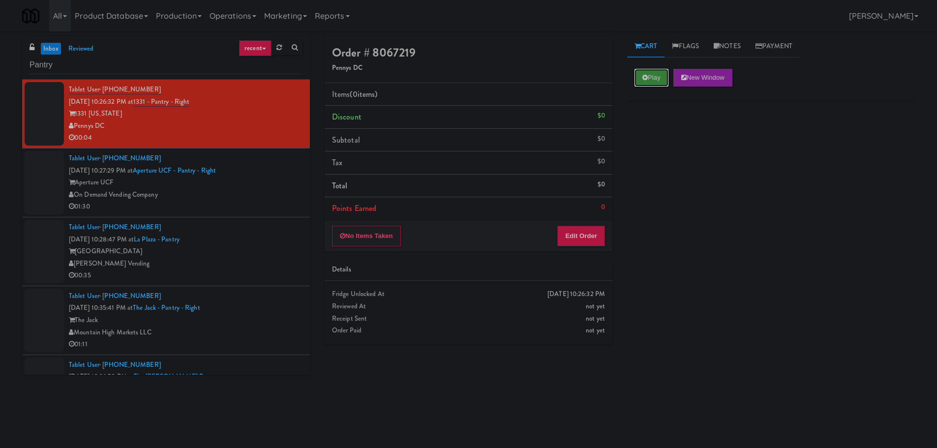
click at [636, 80] on button "Play" at bounding box center [652, 78] width 34 height 18
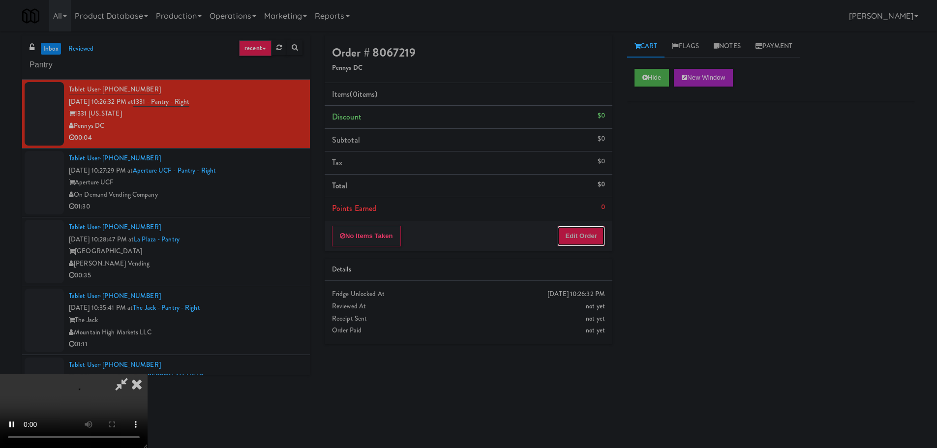
click at [592, 233] on button "Edit Order" at bounding box center [582, 236] width 48 height 21
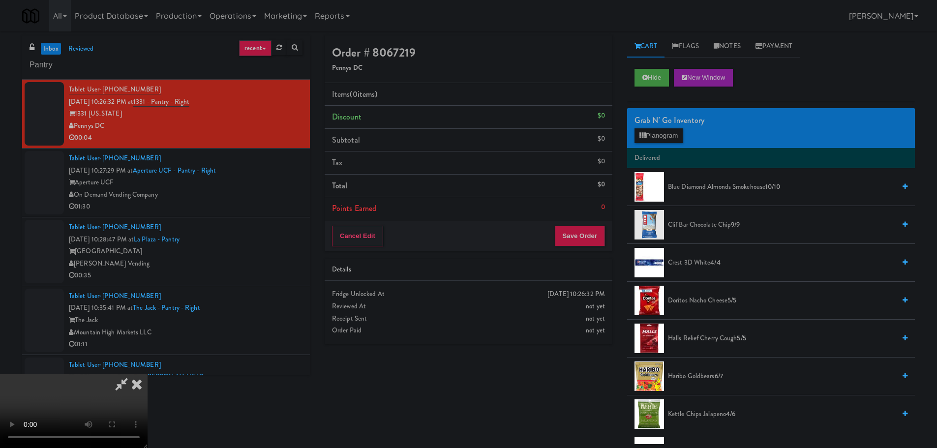
drag, startPoint x: 397, startPoint y: 269, endPoint x: 501, endPoint y: 265, distance: 104.4
click at [148, 374] on video at bounding box center [74, 411] width 148 height 74
click at [674, 136] on button "Planogram" at bounding box center [659, 135] width 48 height 15
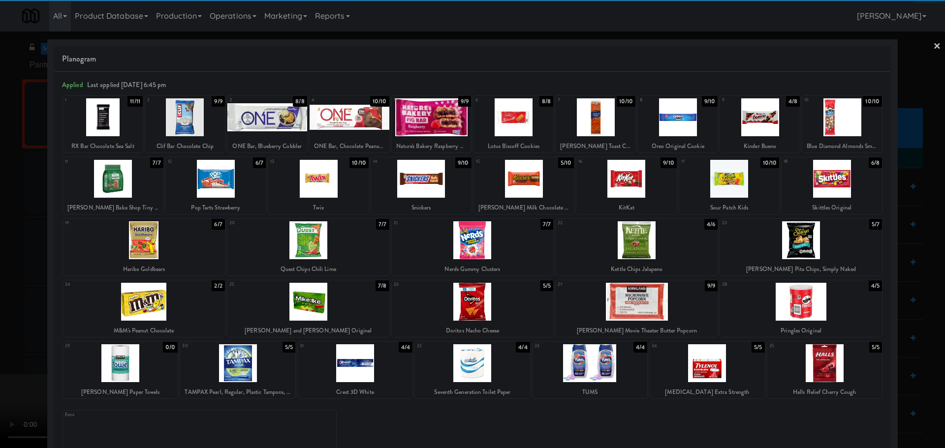
click at [633, 244] on div at bounding box center [637, 240] width 162 height 38
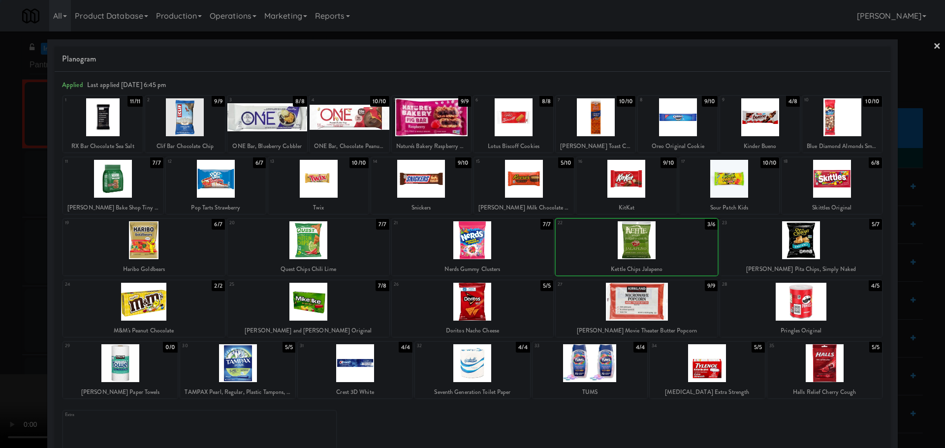
drag, startPoint x: 4, startPoint y: 278, endPoint x: 168, endPoint y: 256, distance: 164.7
click at [8, 277] on div at bounding box center [472, 224] width 945 height 448
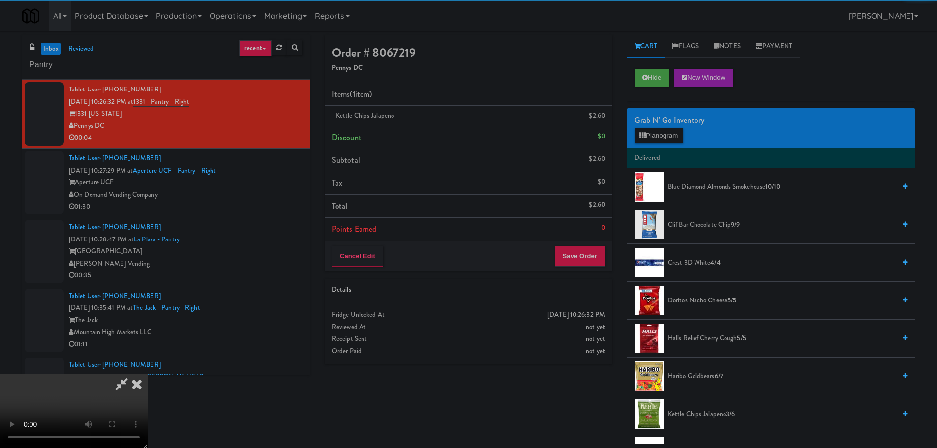
click at [148, 374] on video at bounding box center [74, 411] width 148 height 74
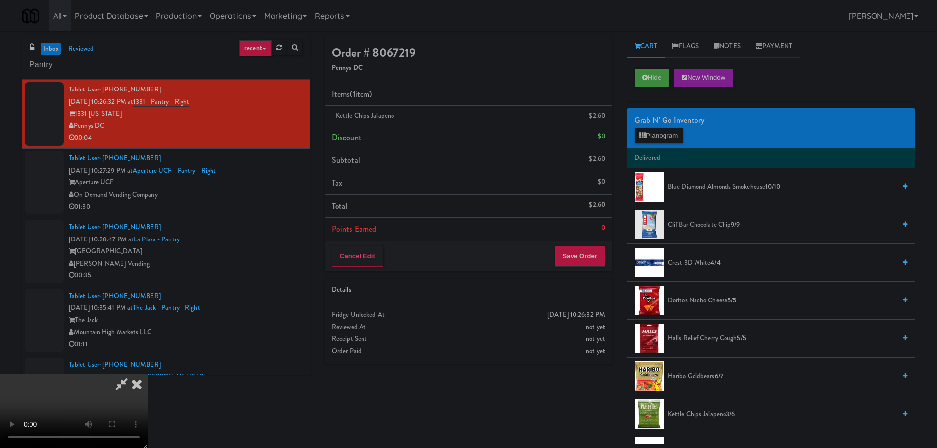
scroll to position [169, 0]
click at [587, 256] on button "Save Order" at bounding box center [580, 256] width 50 height 21
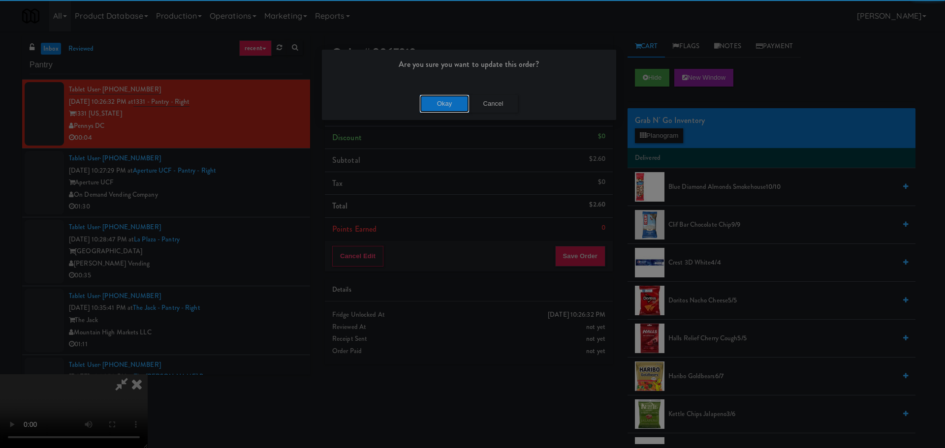
click at [453, 97] on button "Okay" at bounding box center [444, 104] width 49 height 18
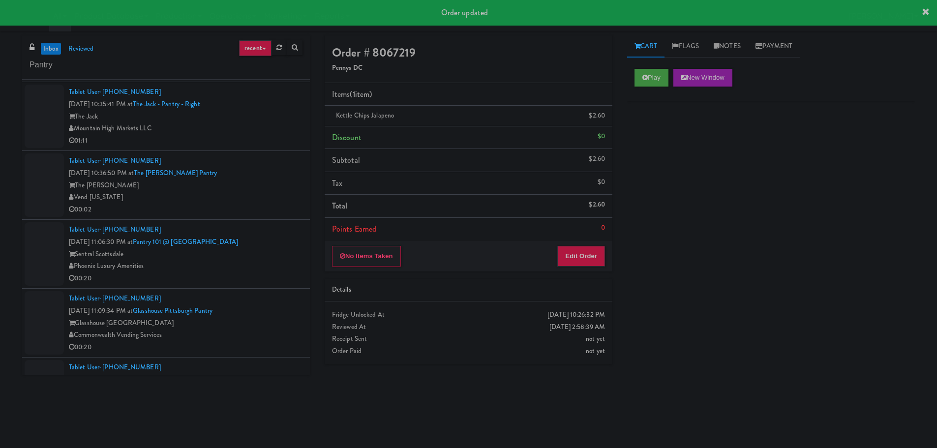
scroll to position [246, 0]
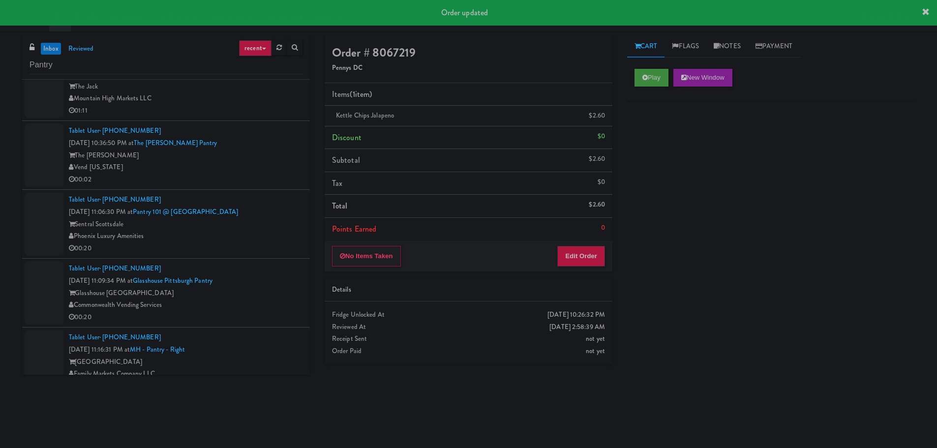
click at [270, 167] on div "Vend [US_STATE]" at bounding box center [186, 167] width 234 height 12
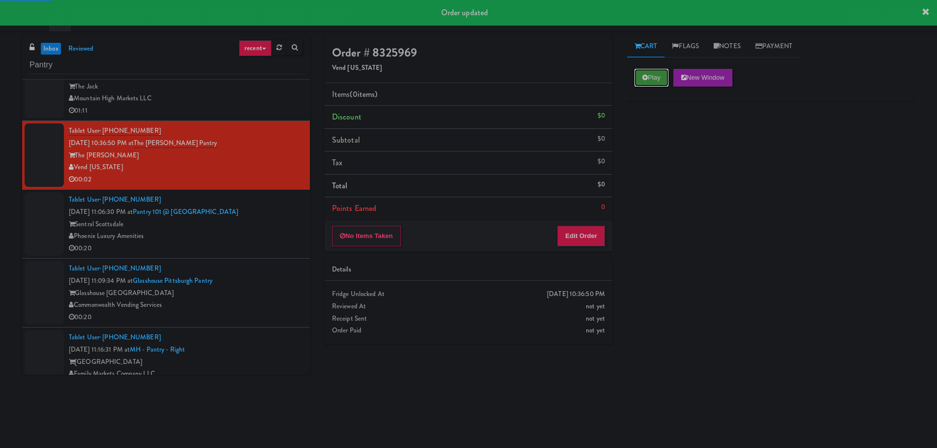
click at [638, 77] on button "Play" at bounding box center [652, 78] width 34 height 18
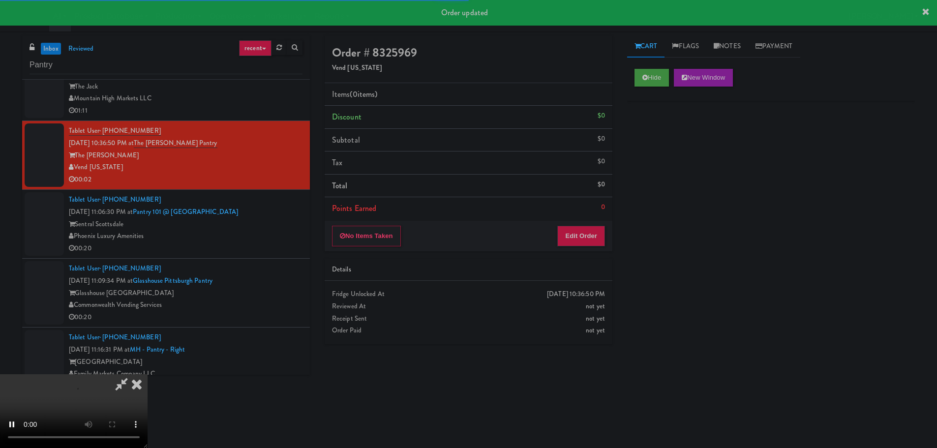
click at [566, 253] on div "Order # 8325969 Vend Colorado Items (0 items ) Discount $0 Subtotal $0 Tax $0 T…" at bounding box center [468, 193] width 303 height 316
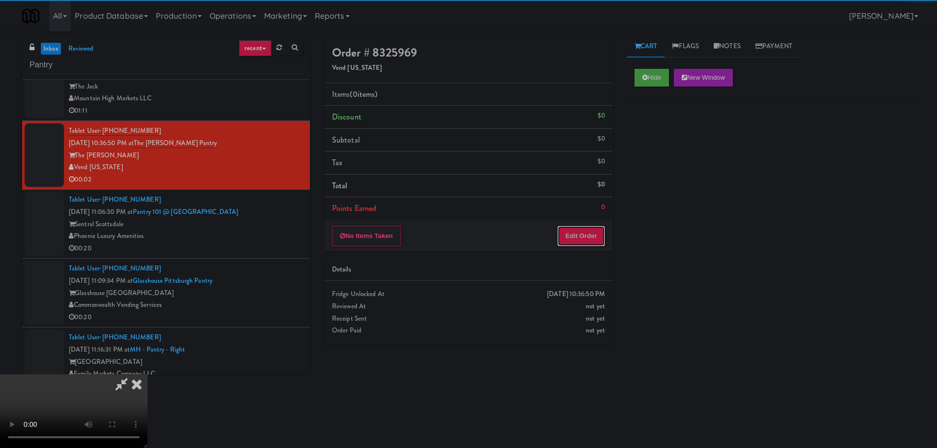
click at [579, 235] on button "Edit Order" at bounding box center [582, 236] width 48 height 21
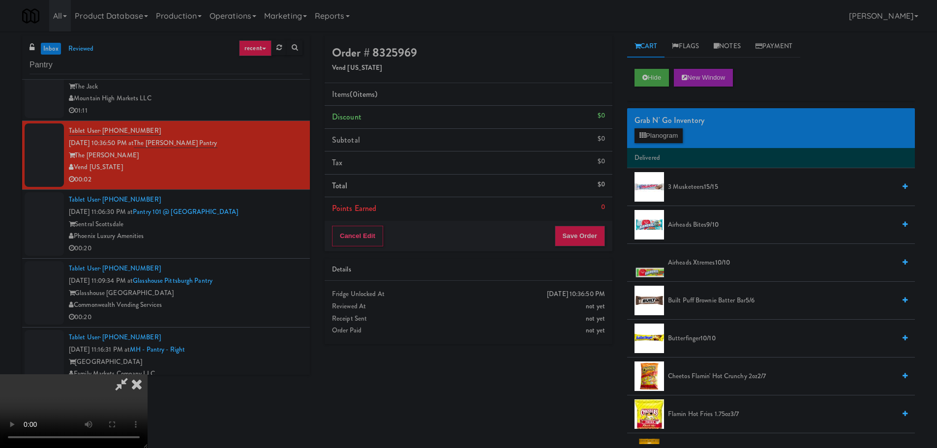
click at [148, 374] on video at bounding box center [74, 411] width 148 height 74
click at [672, 131] on button "Planogram" at bounding box center [659, 135] width 48 height 15
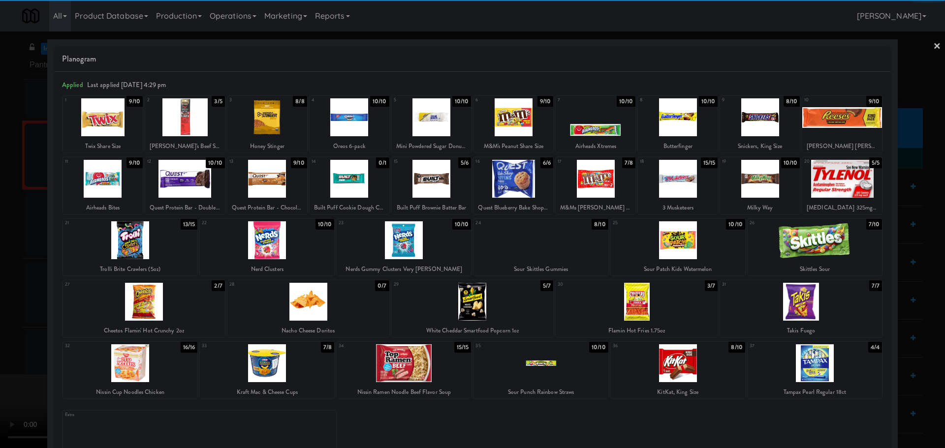
click at [685, 244] on div at bounding box center [678, 240] width 134 height 38
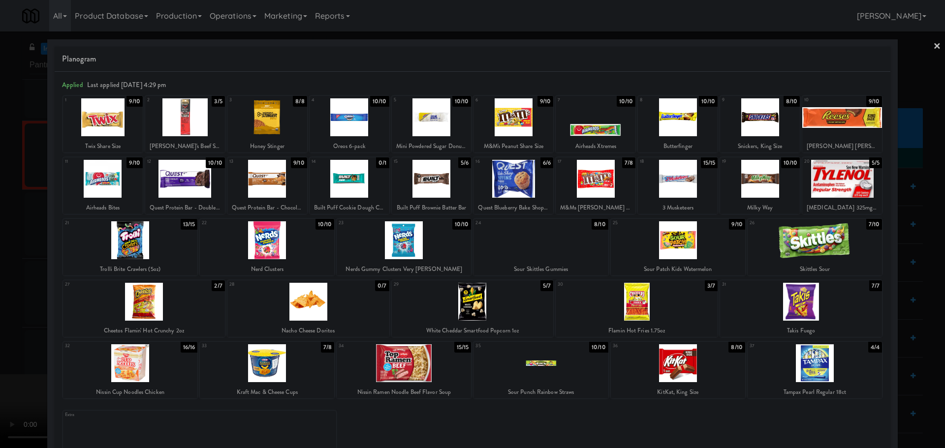
drag, startPoint x: 0, startPoint y: 273, endPoint x: 81, endPoint y: 262, distance: 81.4
click at [3, 273] on div at bounding box center [472, 224] width 945 height 448
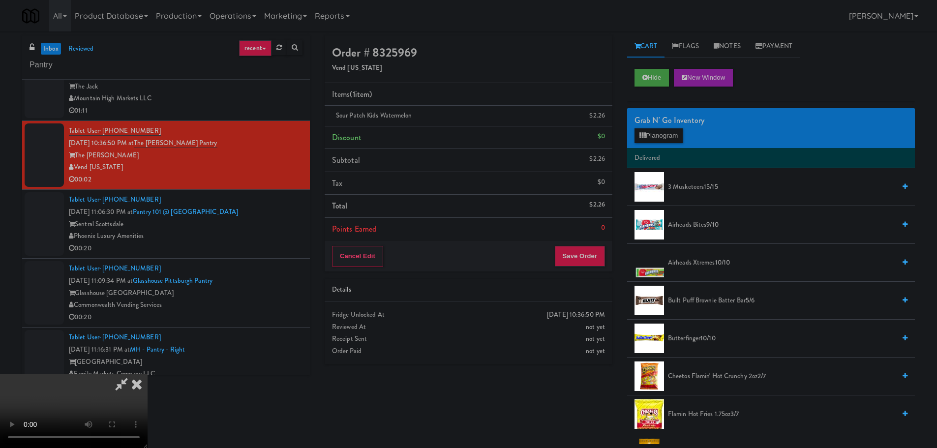
click at [148, 374] on video at bounding box center [74, 411] width 148 height 74
click at [604, 252] on button "Save Order" at bounding box center [580, 256] width 50 height 21
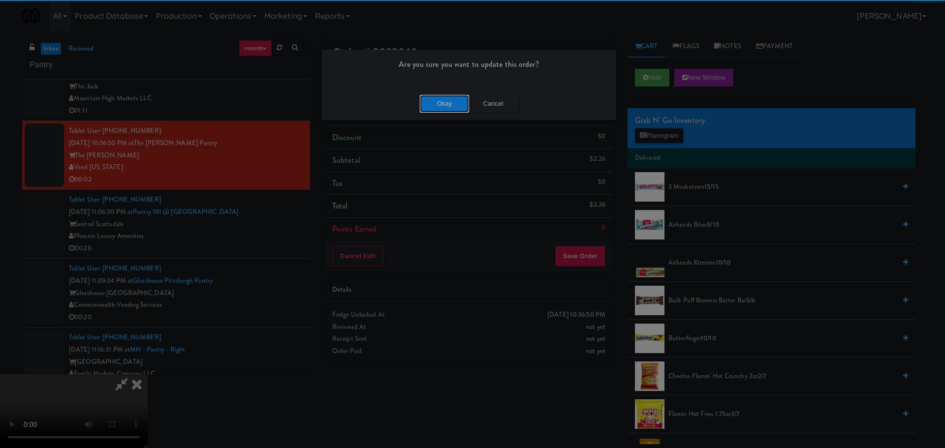
click at [436, 93] on div "Okay Cancel" at bounding box center [469, 103] width 294 height 33
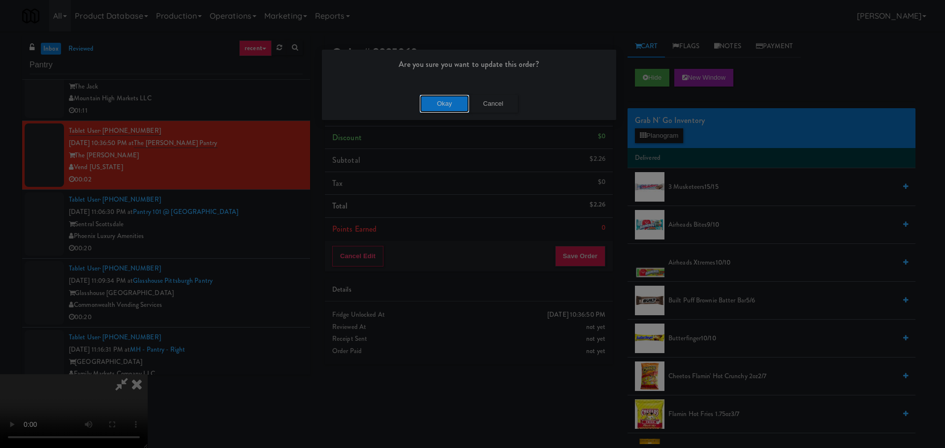
click at [441, 96] on button "Okay" at bounding box center [444, 104] width 49 height 18
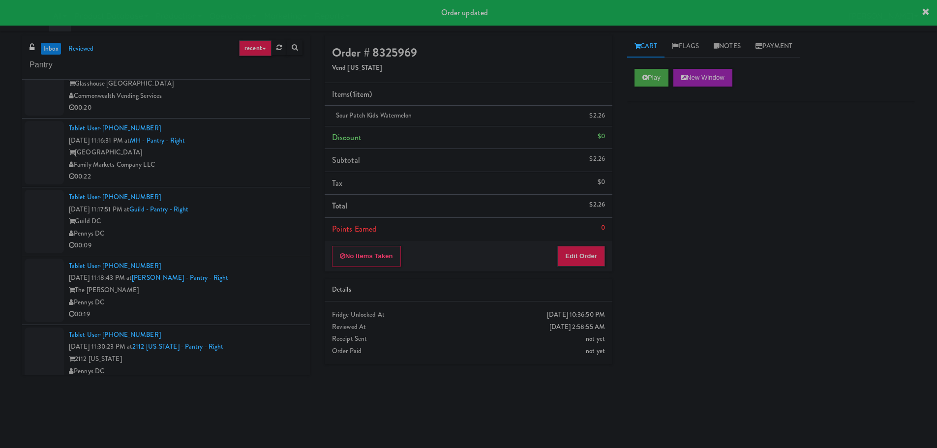
scroll to position [492, 0]
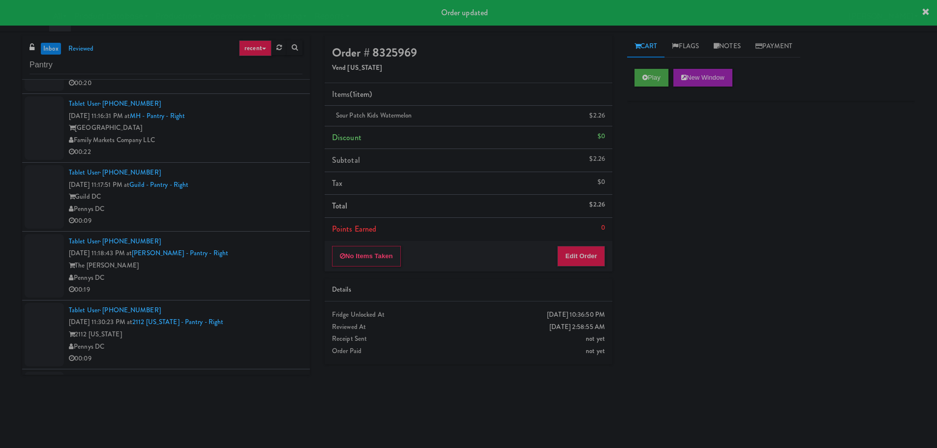
click at [265, 209] on div "Pennys DC" at bounding box center [186, 209] width 234 height 12
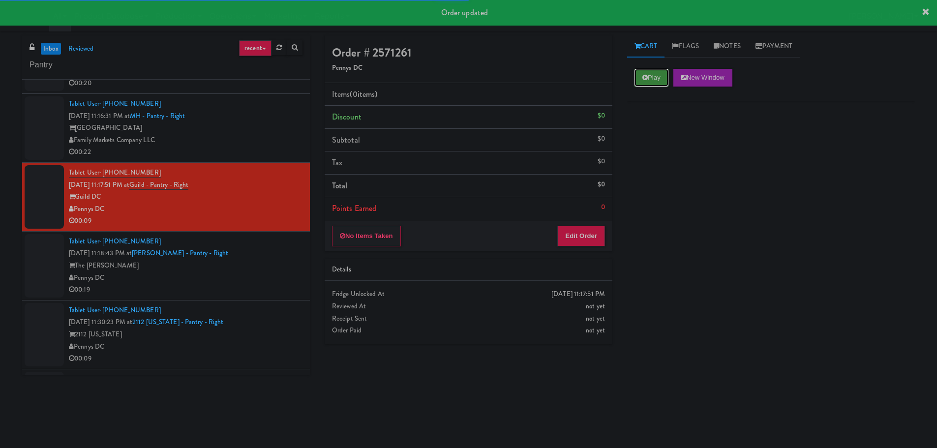
click at [662, 76] on button "Play" at bounding box center [652, 78] width 34 height 18
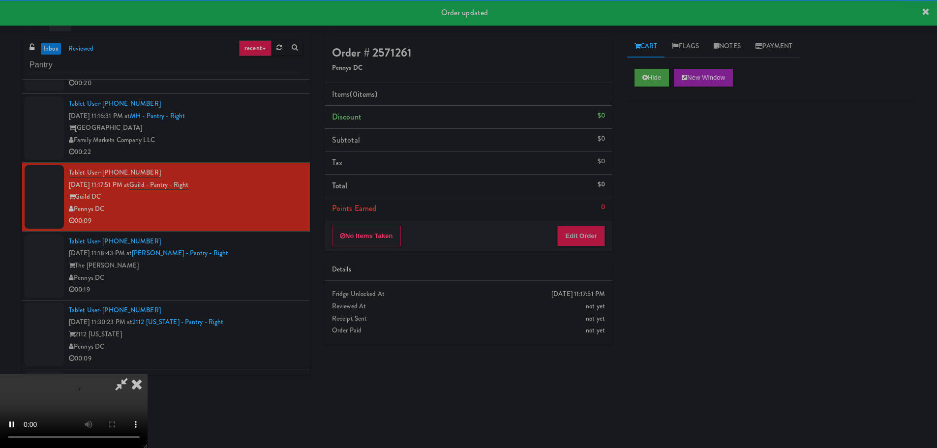
drag, startPoint x: 558, startPoint y: 248, endPoint x: 564, endPoint y: 242, distance: 9.0
click at [564, 242] on div "No Items Taken Edit Order" at bounding box center [469, 236] width 288 height 31
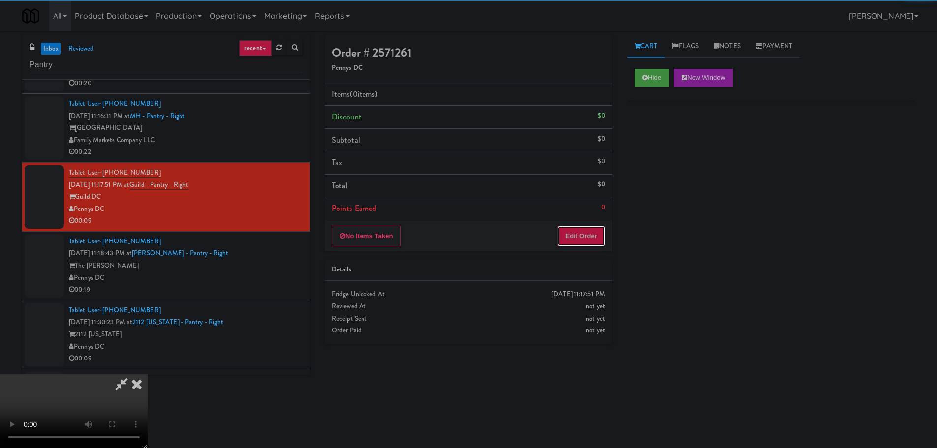
click at [572, 232] on button "Edit Order" at bounding box center [582, 236] width 48 height 21
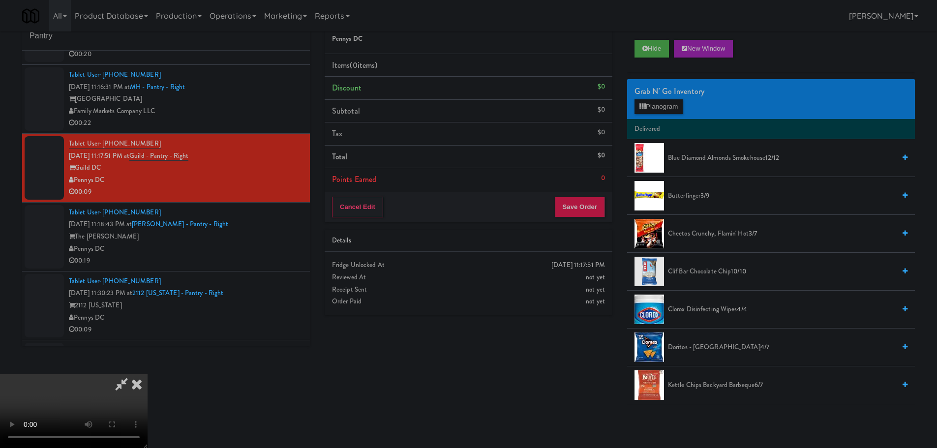
scroll to position [31, 0]
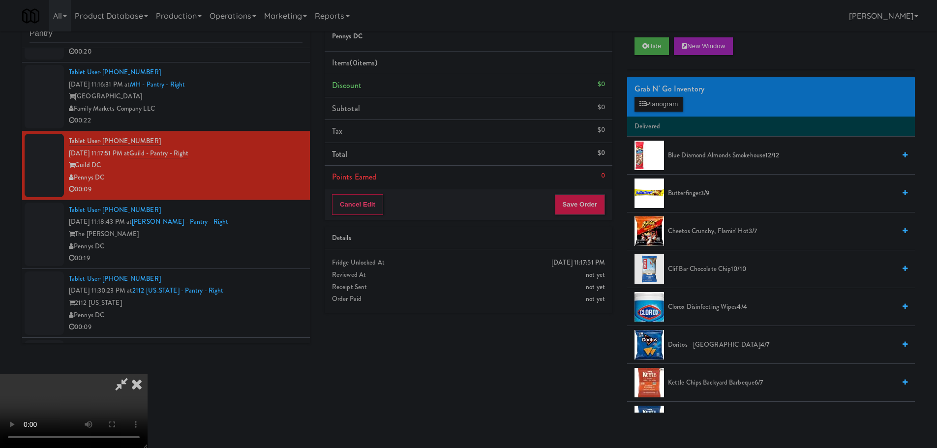
click at [148, 374] on video at bounding box center [74, 411] width 148 height 74
click at [687, 99] on div "Grab N' Go Inventory Planogram" at bounding box center [771, 97] width 288 height 40
click at [674, 103] on button "Planogram" at bounding box center [659, 104] width 48 height 15
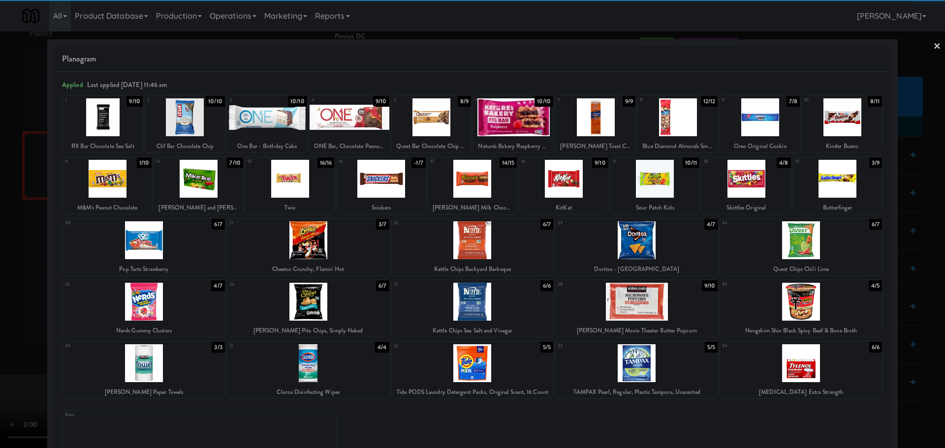
click at [118, 180] on div at bounding box center [107, 179] width 89 height 38
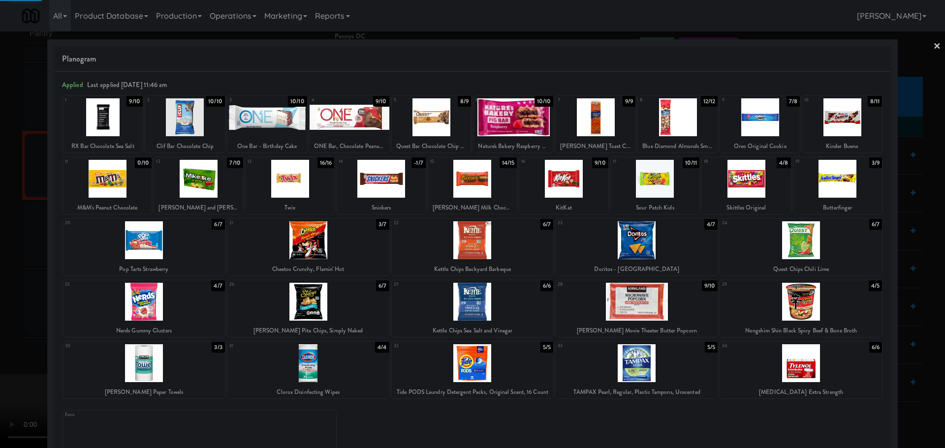
click at [4, 215] on div at bounding box center [472, 224] width 945 height 448
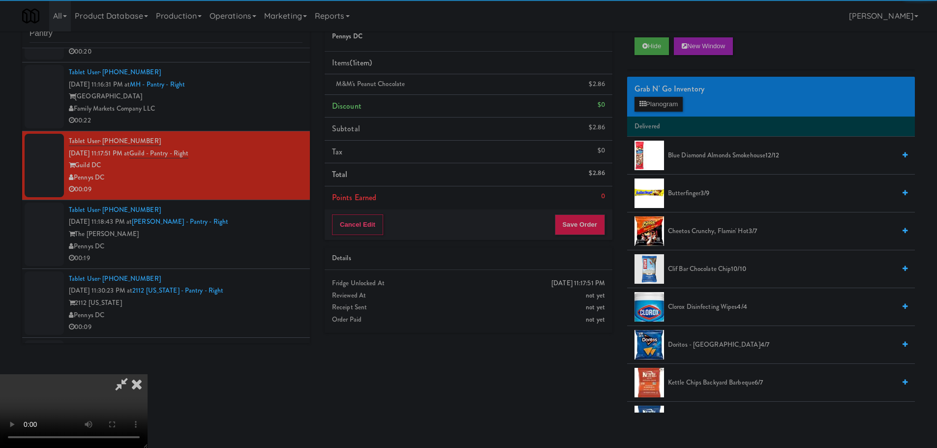
click at [148, 374] on video at bounding box center [74, 411] width 148 height 74
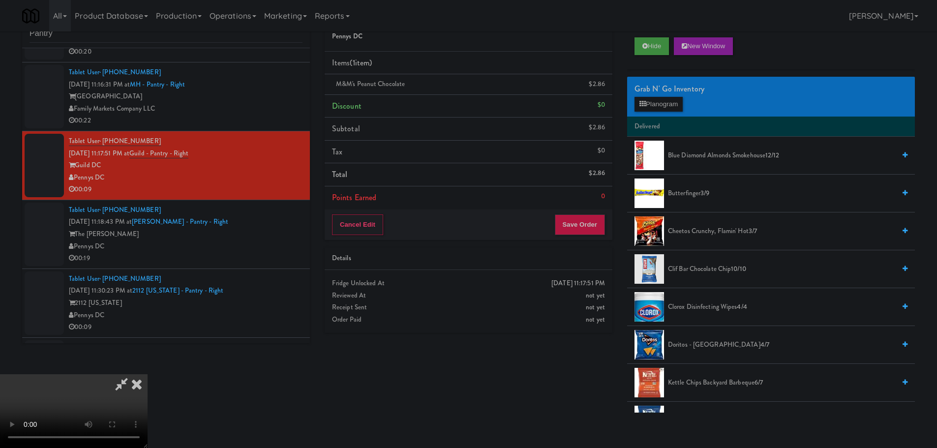
click at [148, 374] on video at bounding box center [74, 411] width 148 height 74
click at [582, 235] on button "Save Order" at bounding box center [580, 225] width 50 height 21
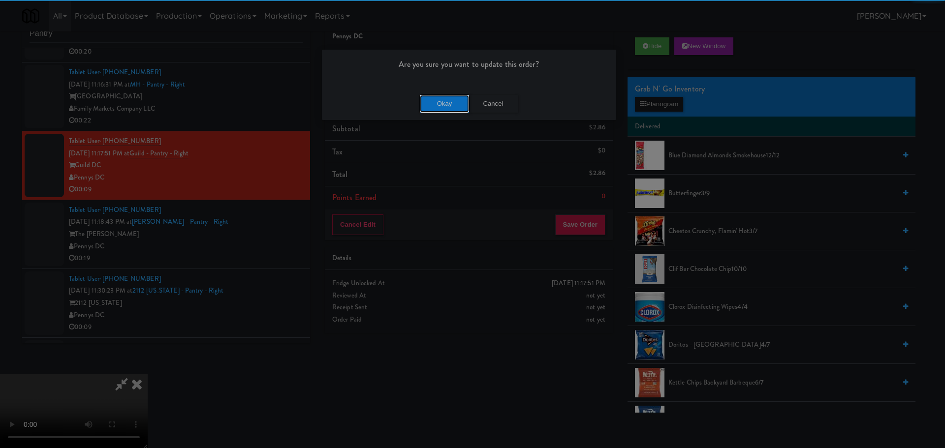
click at [438, 101] on button "Okay" at bounding box center [444, 104] width 49 height 18
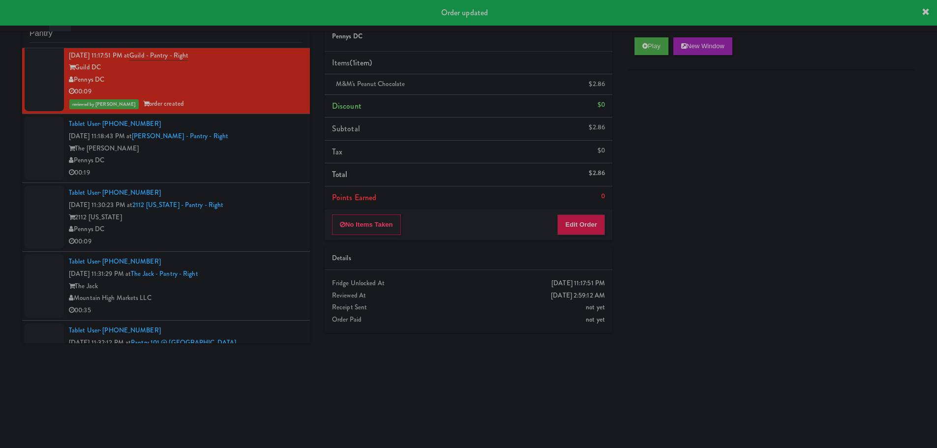
scroll to position [590, 0]
click at [274, 210] on div "Tablet User · (954) 328-9333 Sep 3, 2025 11:30:23 PM at 2112 New Hampshire - Pa…" at bounding box center [186, 216] width 234 height 61
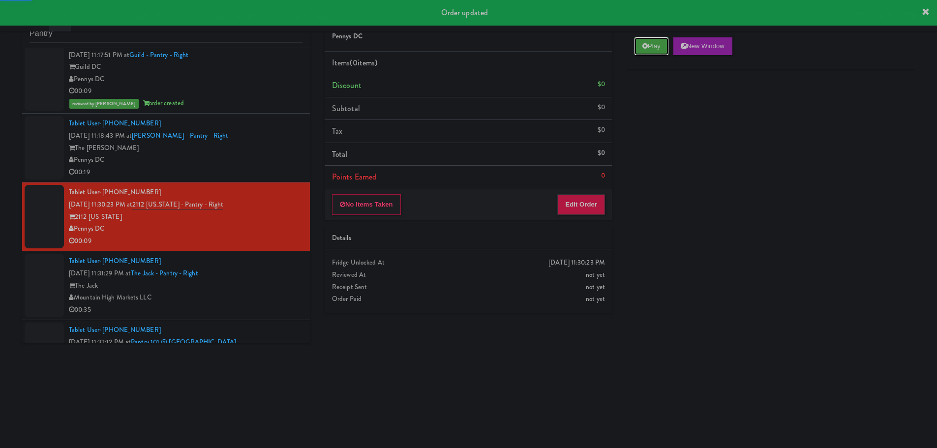
click at [645, 53] on button "Play" at bounding box center [652, 46] width 34 height 18
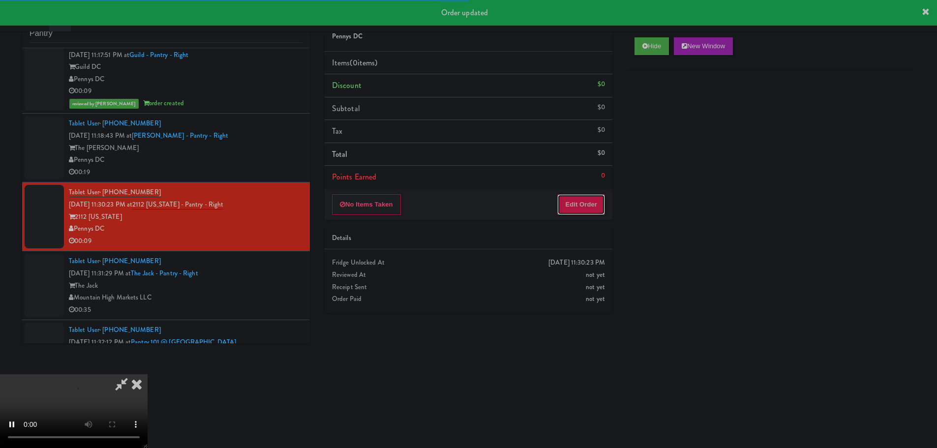
click at [591, 212] on button "Edit Order" at bounding box center [582, 204] width 48 height 21
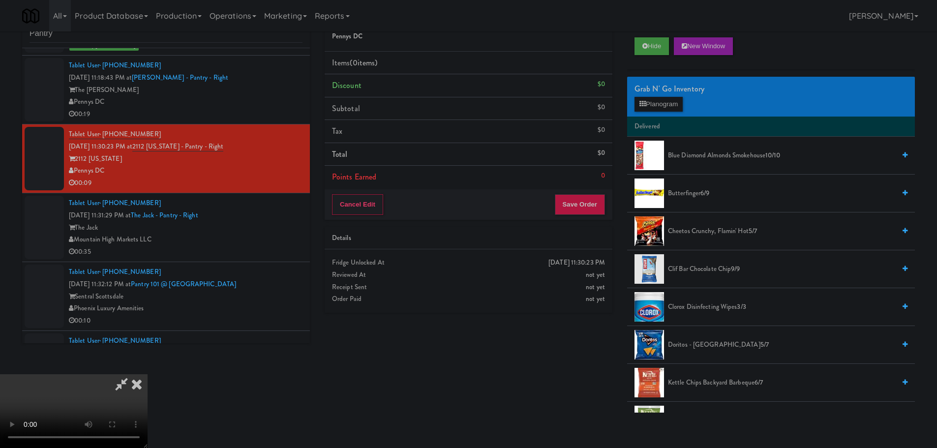
scroll to position [689, 0]
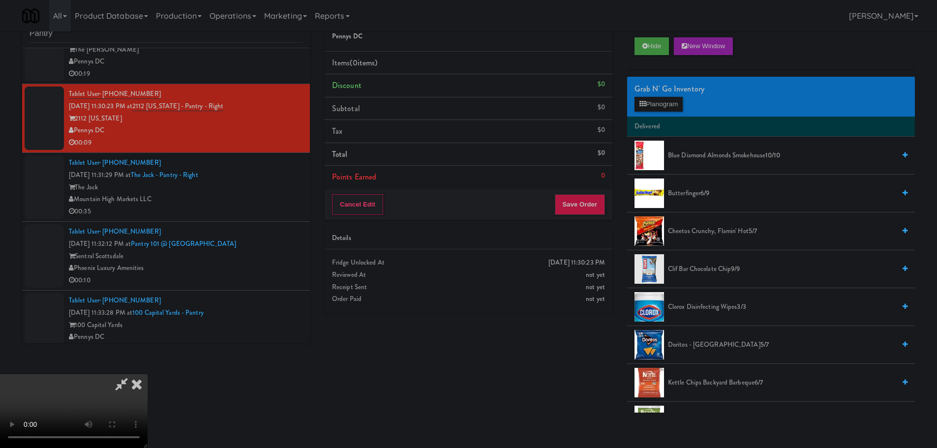
click at [148, 374] on video at bounding box center [74, 411] width 148 height 74
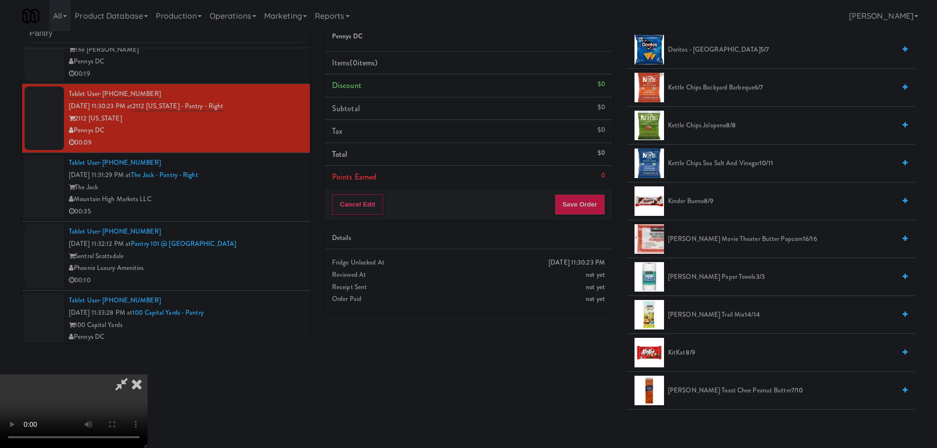
click at [697, 204] on span "Kinder Bueno 8/9" at bounding box center [781, 201] width 227 height 12
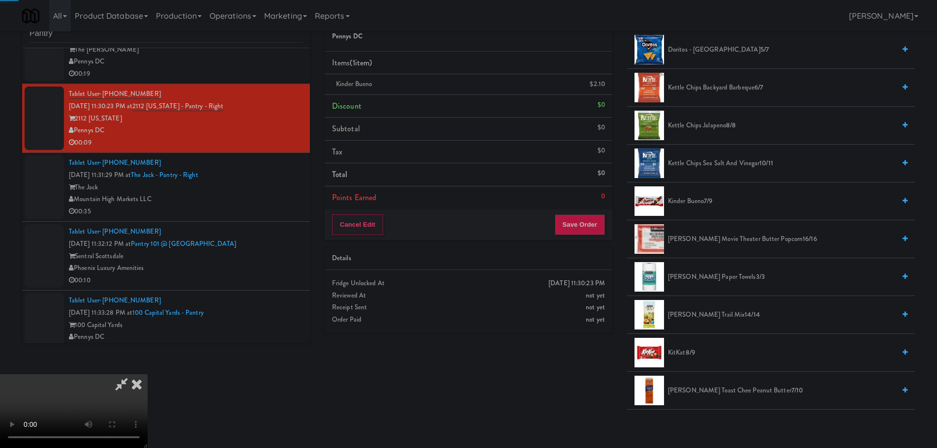
click at [148, 374] on video at bounding box center [74, 411] width 148 height 74
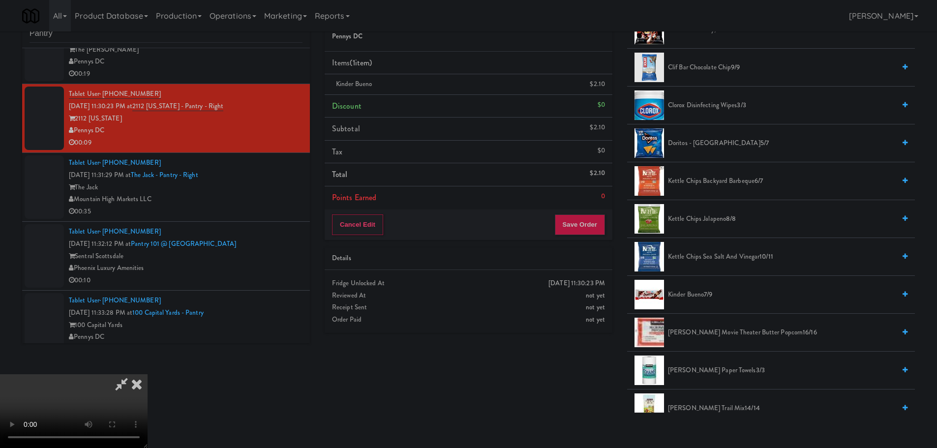
scroll to position [197, 0]
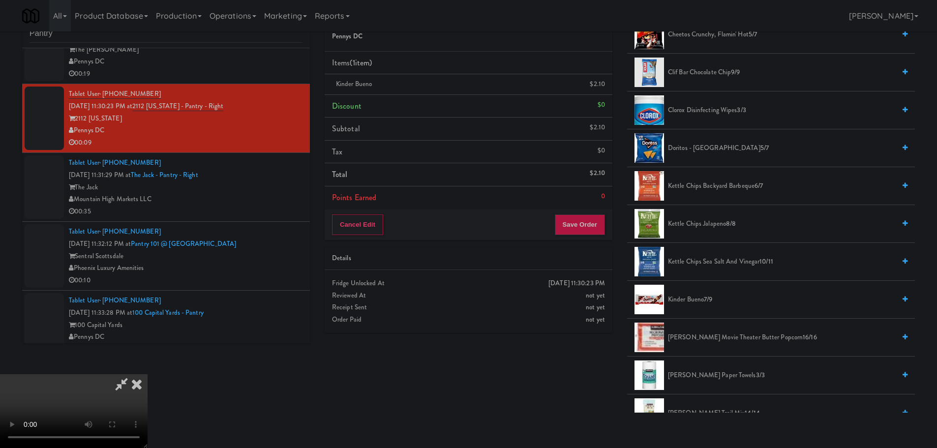
click at [719, 262] on span "Kettle Chips Sea Salt and Vinegar 10/11" at bounding box center [781, 262] width 227 height 12
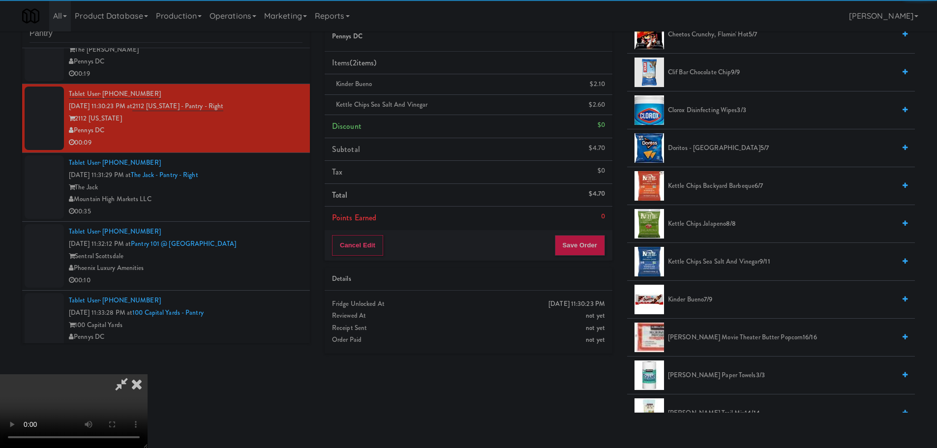
click at [148, 374] on video at bounding box center [74, 411] width 148 height 74
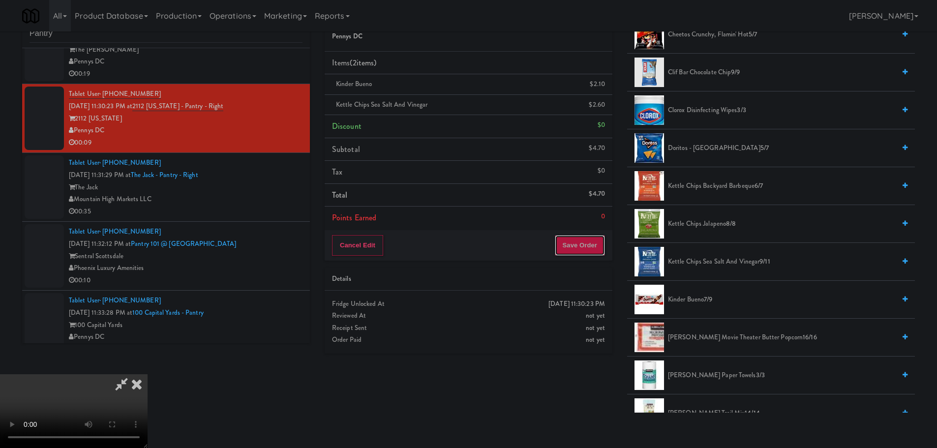
click at [588, 245] on button "Save Order" at bounding box center [580, 245] width 50 height 21
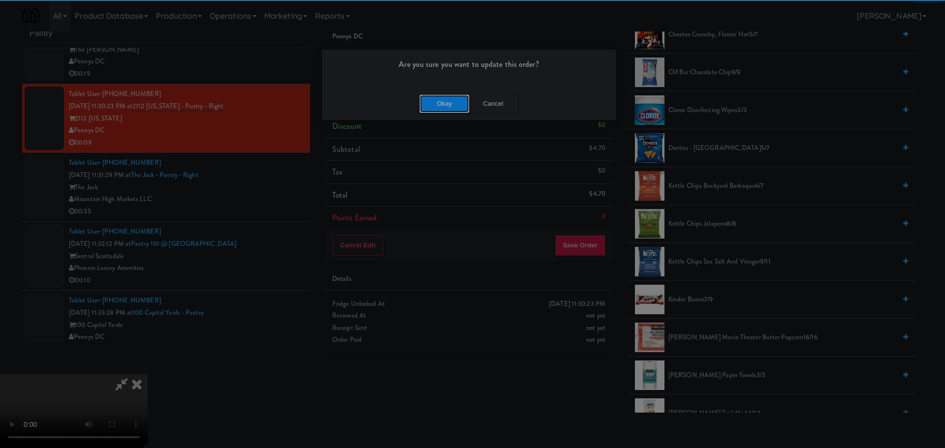
click at [433, 105] on button "Okay" at bounding box center [444, 104] width 49 height 18
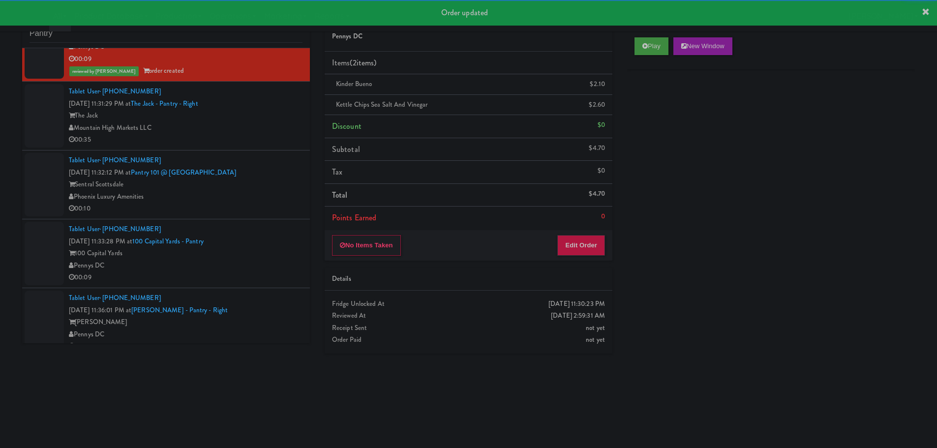
scroll to position [787, 0]
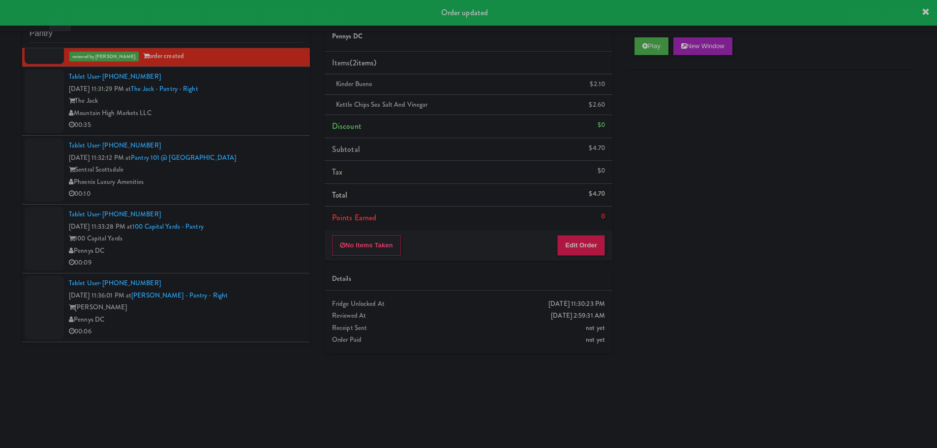
click at [257, 189] on div "00:10" at bounding box center [186, 194] width 234 height 12
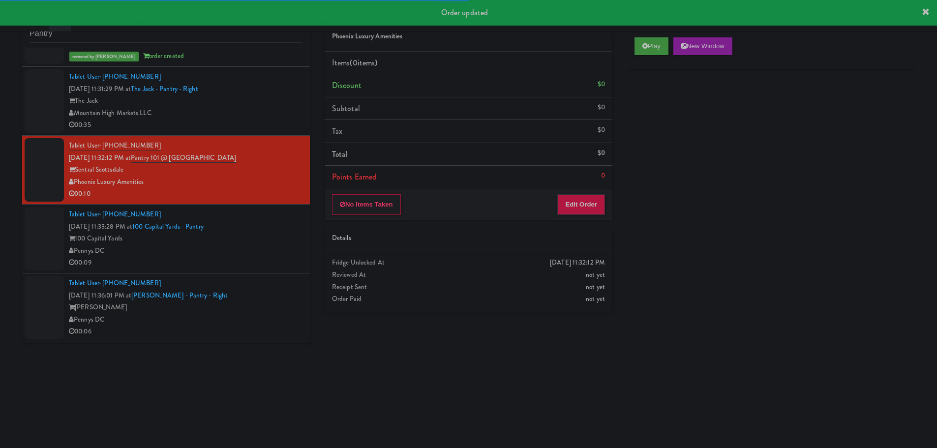
click at [249, 321] on div "Pennys DC" at bounding box center [186, 320] width 234 height 12
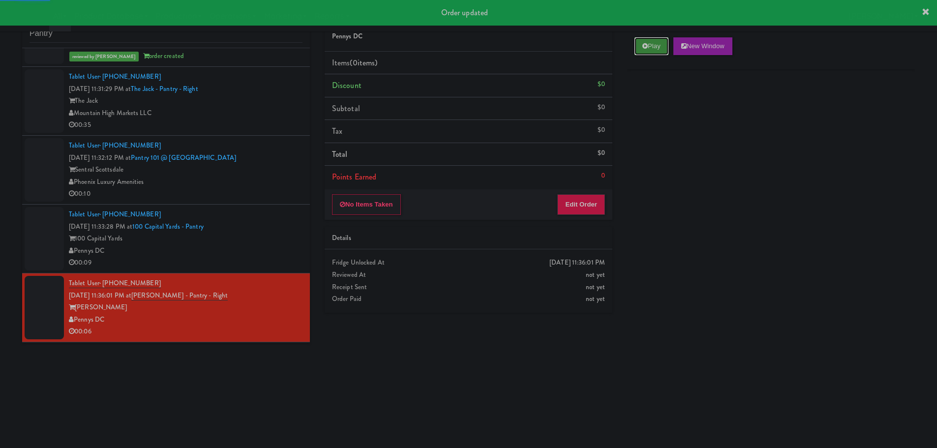
click at [649, 43] on button "Play" at bounding box center [652, 46] width 34 height 18
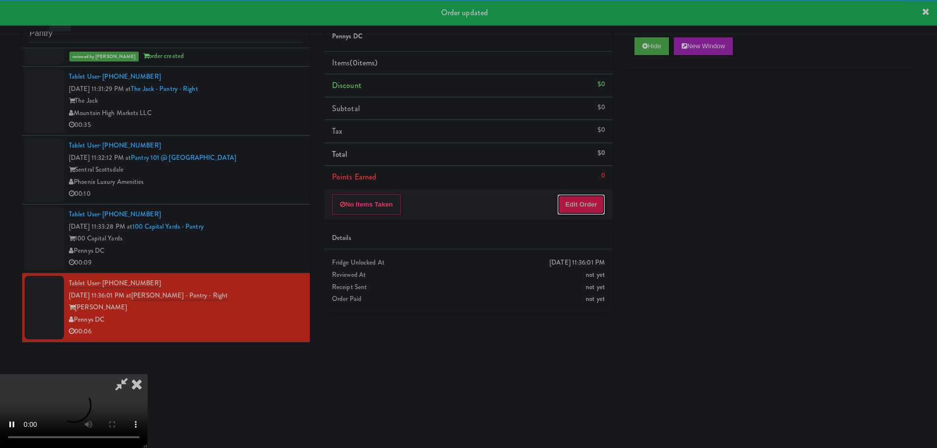
click at [575, 200] on button "Edit Order" at bounding box center [582, 204] width 48 height 21
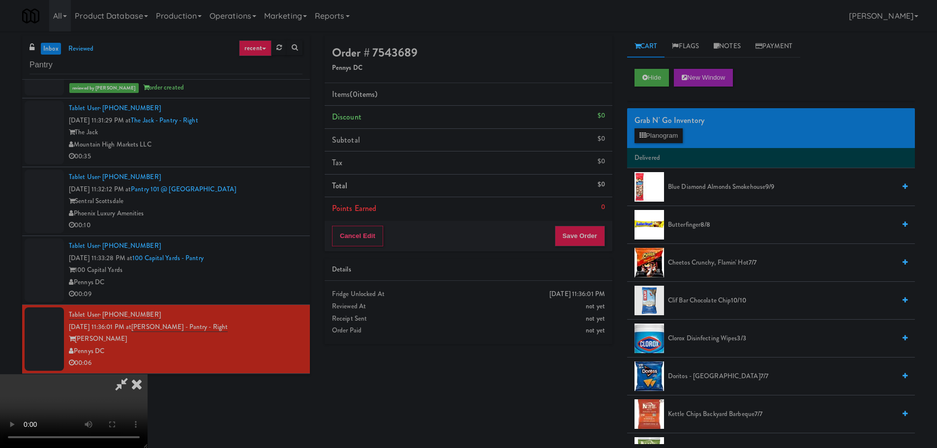
drag, startPoint x: 367, startPoint y: 283, endPoint x: 374, endPoint y: 283, distance: 7.9
click at [148, 374] on video at bounding box center [74, 411] width 148 height 74
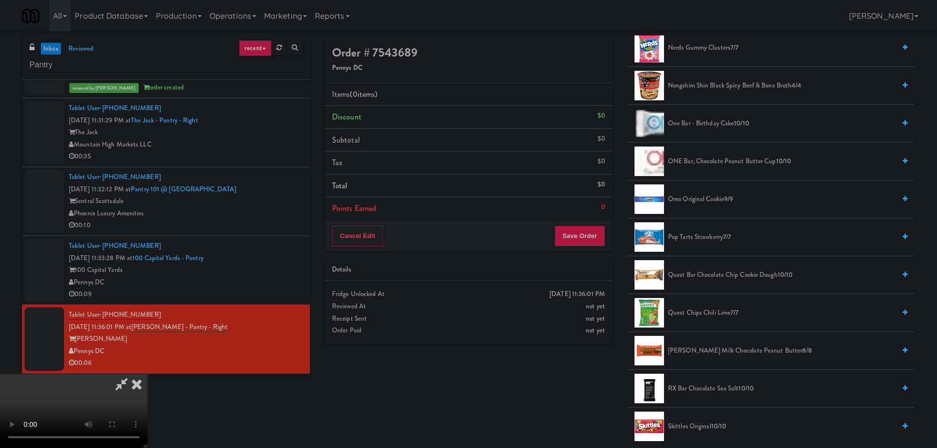
scroll to position [787, 0]
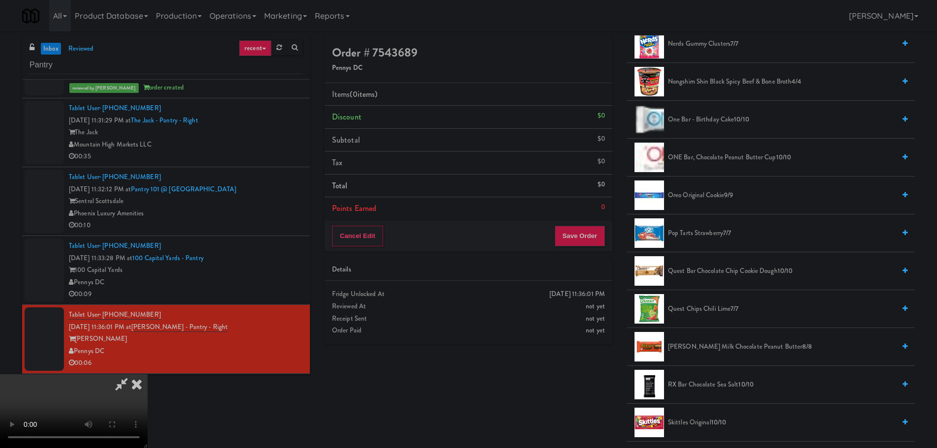
click at [691, 336] on li "Reese's Milk Chocolate Peanut Butter 8/8" at bounding box center [771, 347] width 288 height 38
click at [692, 341] on span "Reese's Milk Chocolate Peanut Butter 8/8" at bounding box center [781, 347] width 227 height 12
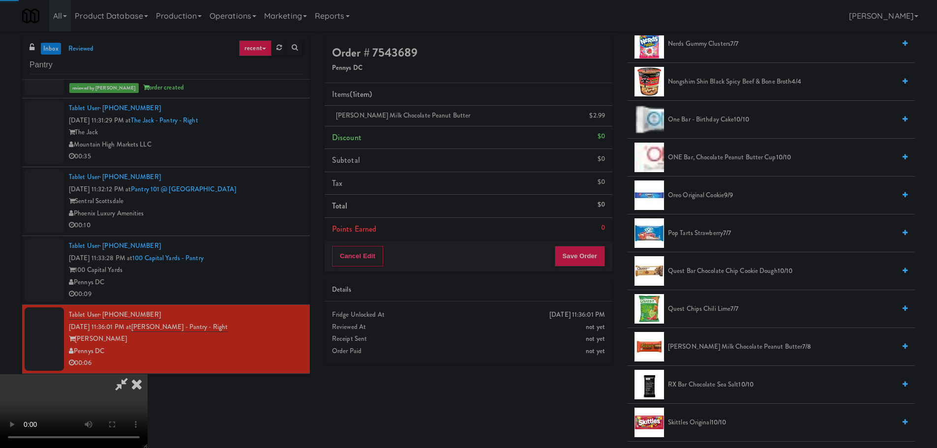
click at [148, 374] on video at bounding box center [74, 411] width 148 height 74
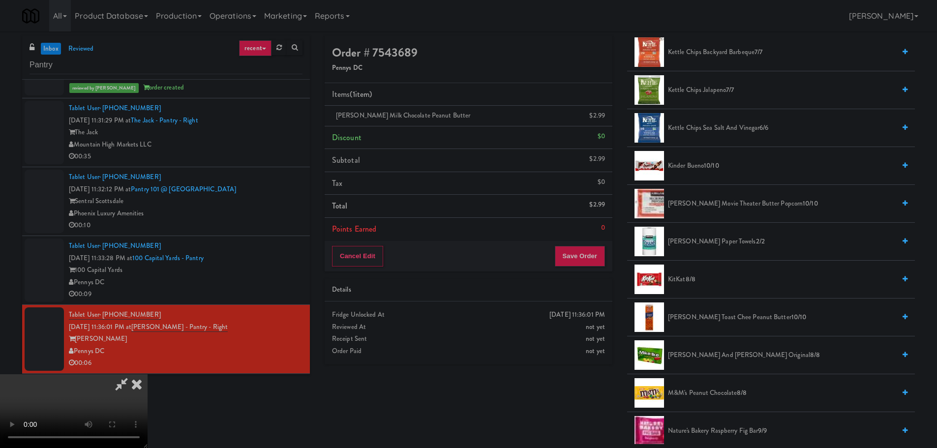
scroll to position [246, 0]
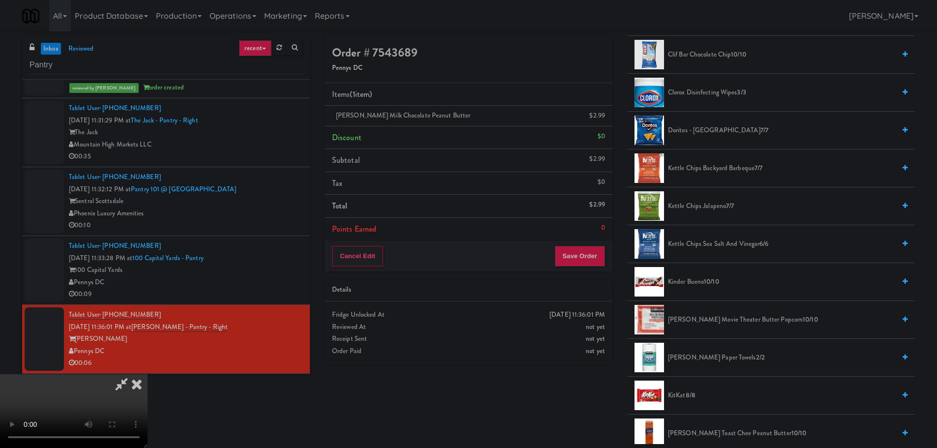
click at [707, 166] on span "Kettle Chips Backyard Barbeque 7/7" at bounding box center [781, 168] width 227 height 12
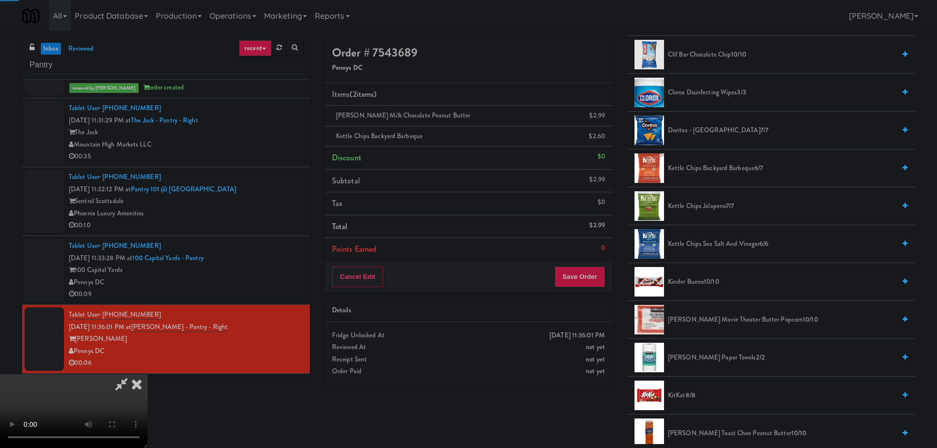
scroll to position [169, 0]
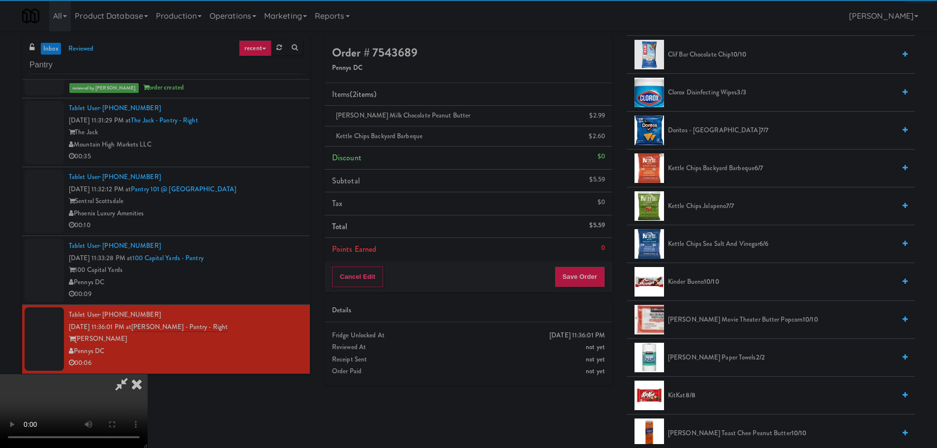
click at [148, 374] on video at bounding box center [74, 411] width 148 height 74
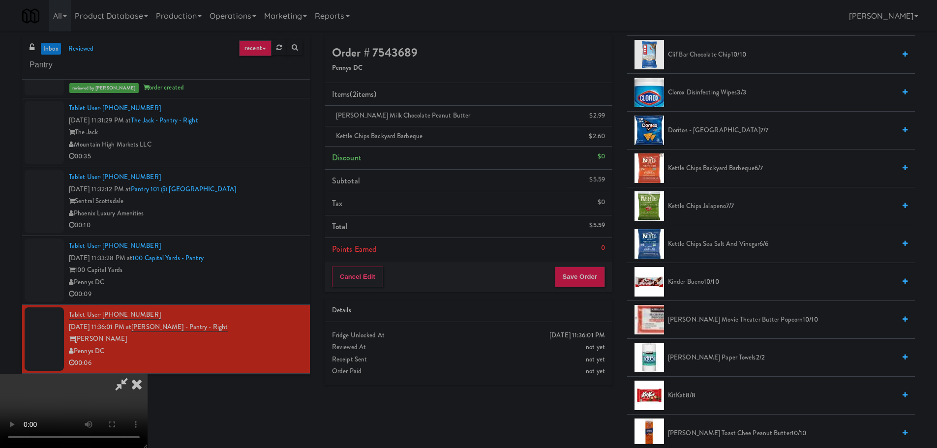
click at [148, 374] on video at bounding box center [74, 411] width 148 height 74
click at [589, 278] on button "Save Order" at bounding box center [580, 277] width 50 height 21
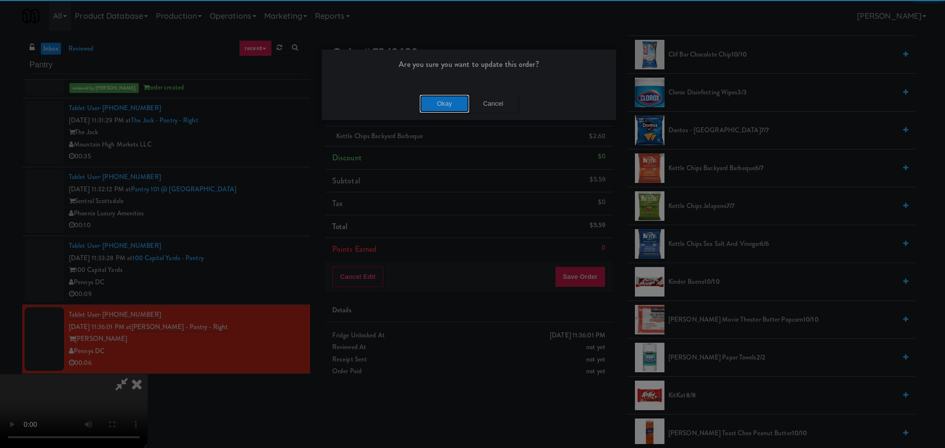
click at [450, 103] on button "Okay" at bounding box center [444, 104] width 49 height 18
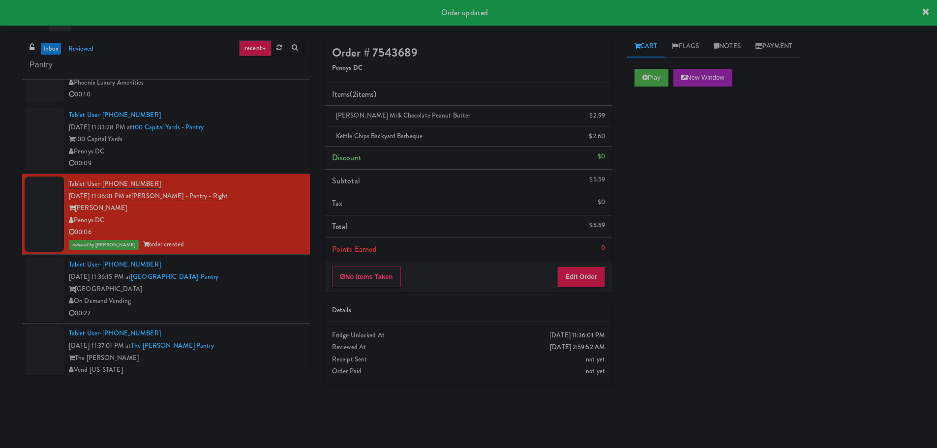
scroll to position [837, 0]
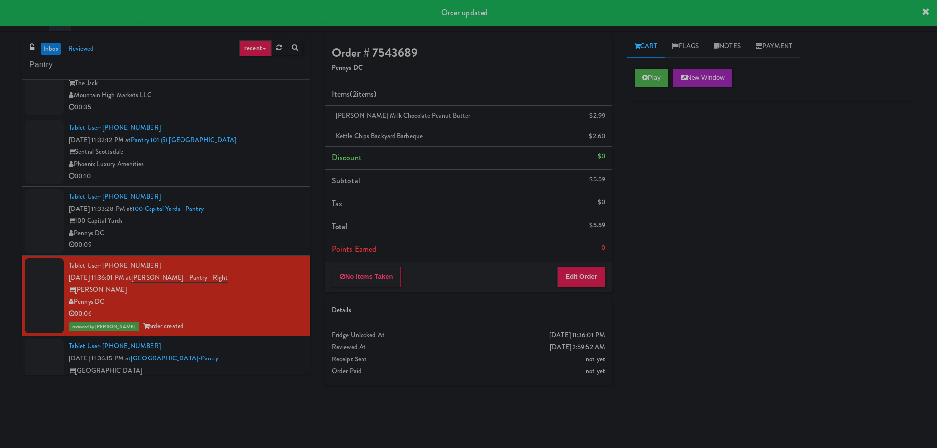
click at [271, 235] on div "Pennys DC" at bounding box center [186, 233] width 234 height 12
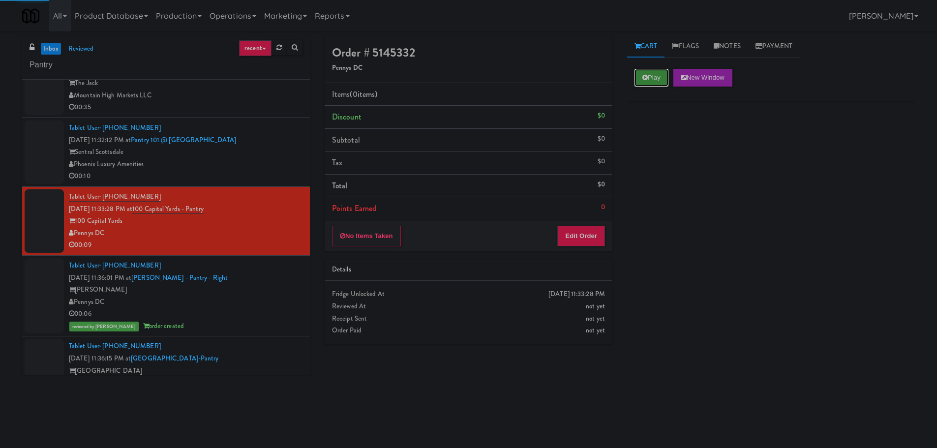
click at [654, 74] on button "Play" at bounding box center [652, 78] width 34 height 18
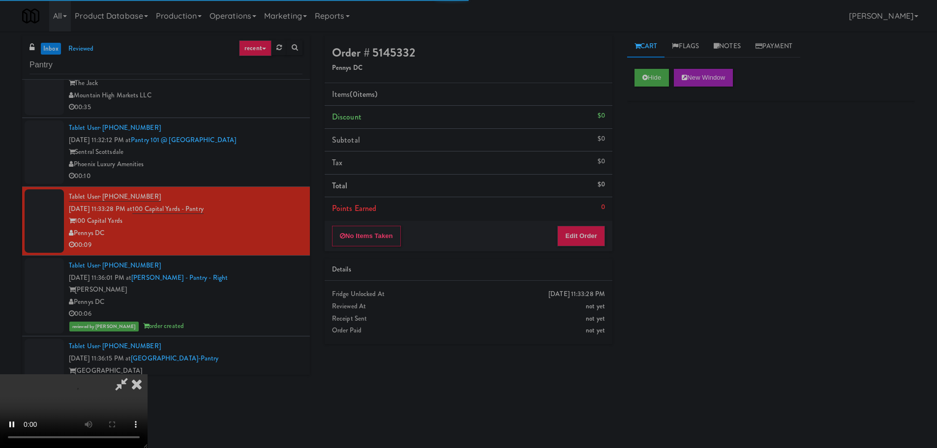
click at [582, 224] on div "No Items Taken Edit Order" at bounding box center [469, 236] width 288 height 31
click at [581, 233] on button "Edit Order" at bounding box center [582, 236] width 48 height 21
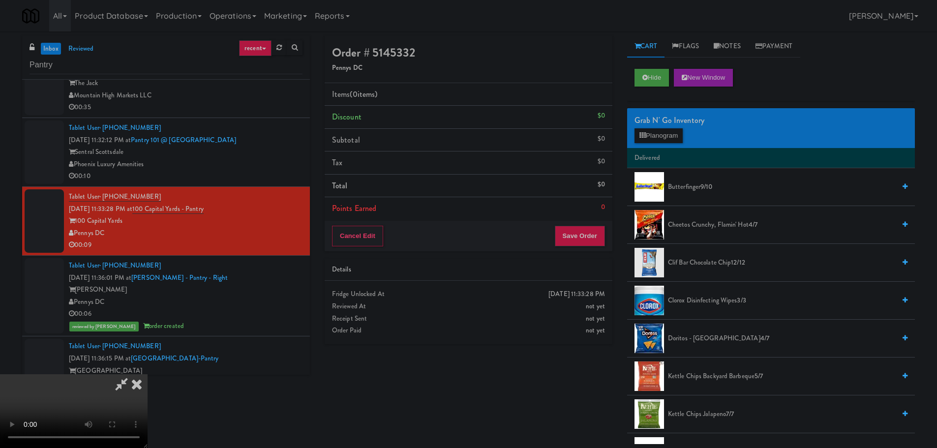
click at [148, 374] on video at bounding box center [74, 411] width 148 height 74
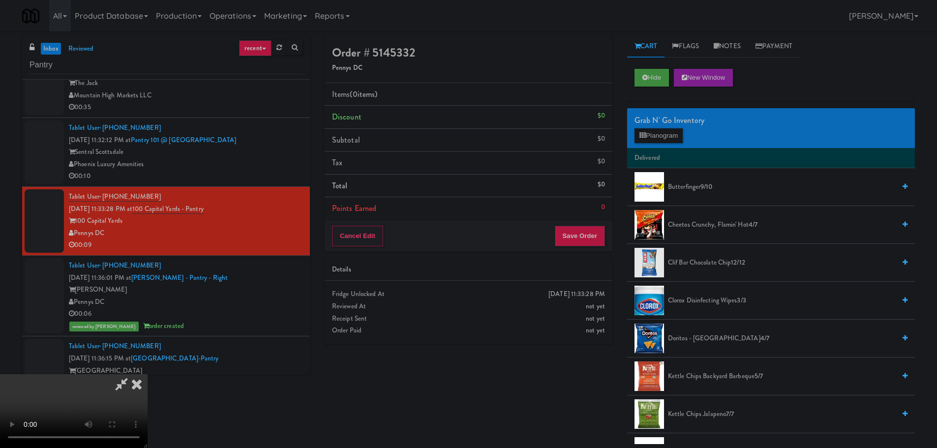
click at [148, 374] on video at bounding box center [74, 411] width 148 height 74
drag, startPoint x: 340, startPoint y: 256, endPoint x: 341, endPoint y: 262, distance: 5.6
click at [148, 374] on video at bounding box center [74, 411] width 148 height 74
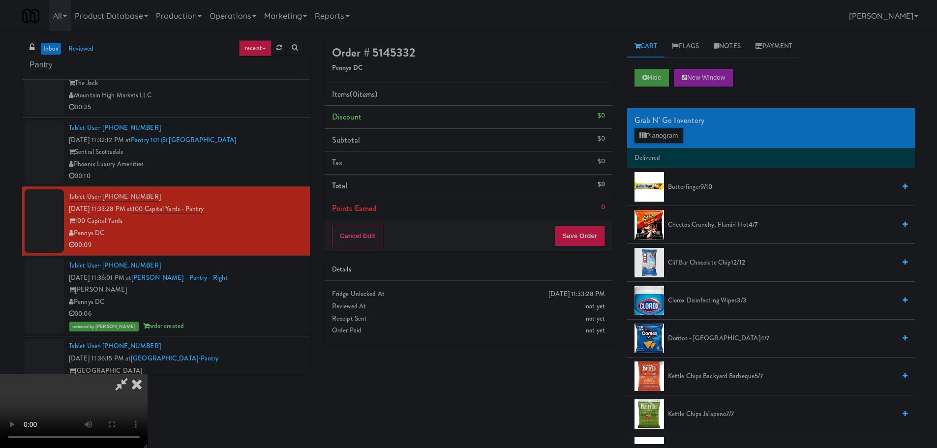
drag, startPoint x: 316, startPoint y: 283, endPoint x: 324, endPoint y: 283, distance: 7.4
click at [148, 374] on video at bounding box center [74, 411] width 148 height 74
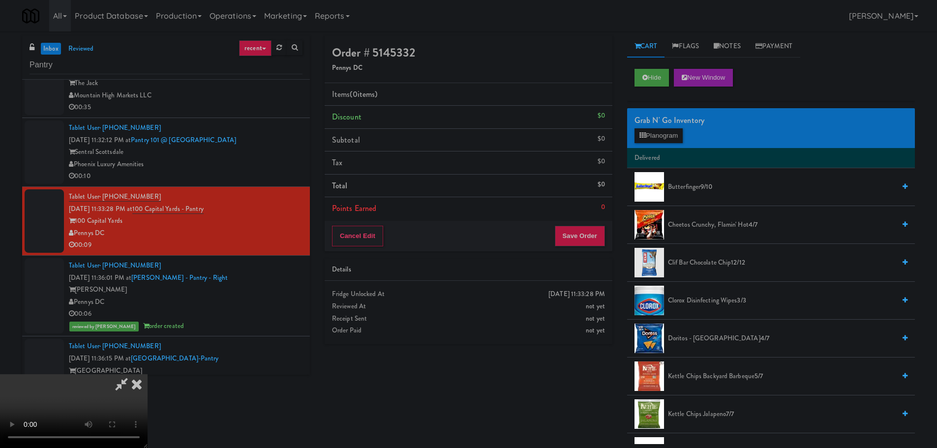
click at [148, 374] on video at bounding box center [74, 411] width 148 height 74
click at [690, 185] on span "Butterfinger 9/10" at bounding box center [781, 187] width 227 height 12
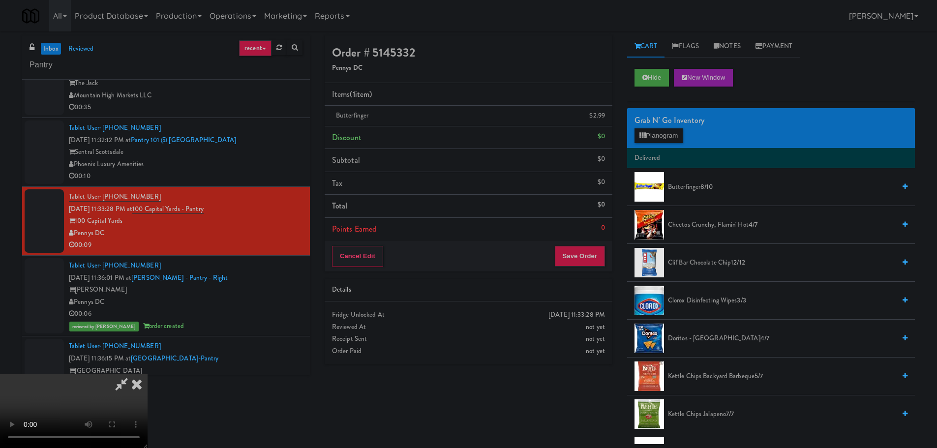
click at [148, 374] on video at bounding box center [74, 411] width 148 height 74
click at [588, 260] on button "Save Order" at bounding box center [580, 256] width 50 height 21
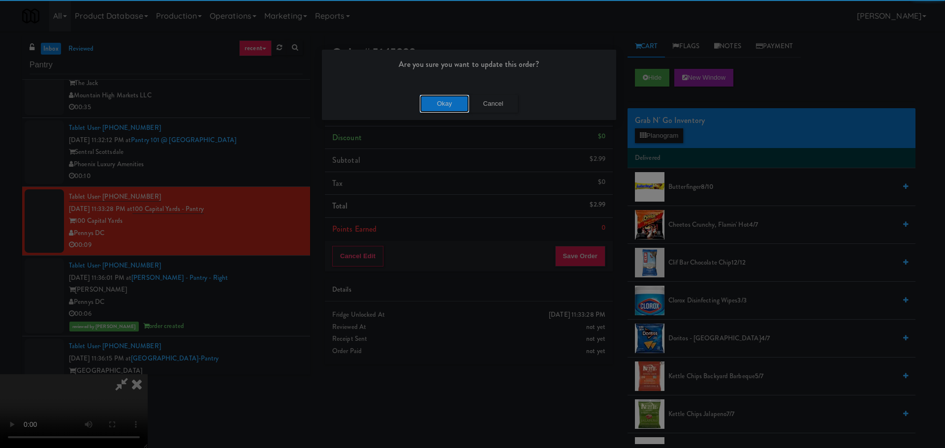
click at [434, 101] on button "Okay" at bounding box center [444, 104] width 49 height 18
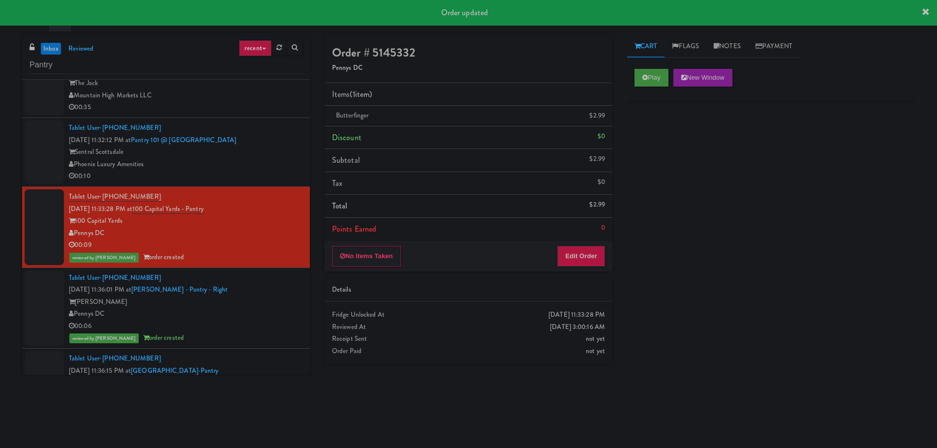
scroll to position [0, 0]
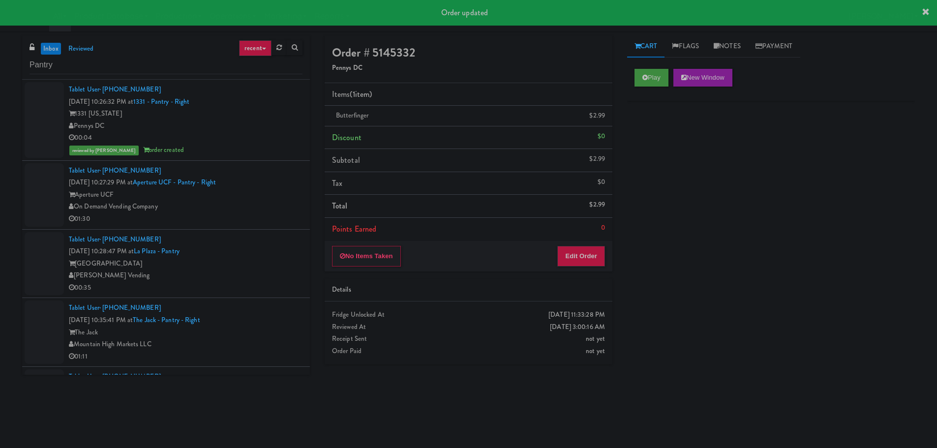
click at [253, 116] on div "1331 Maryland" at bounding box center [186, 114] width 234 height 12
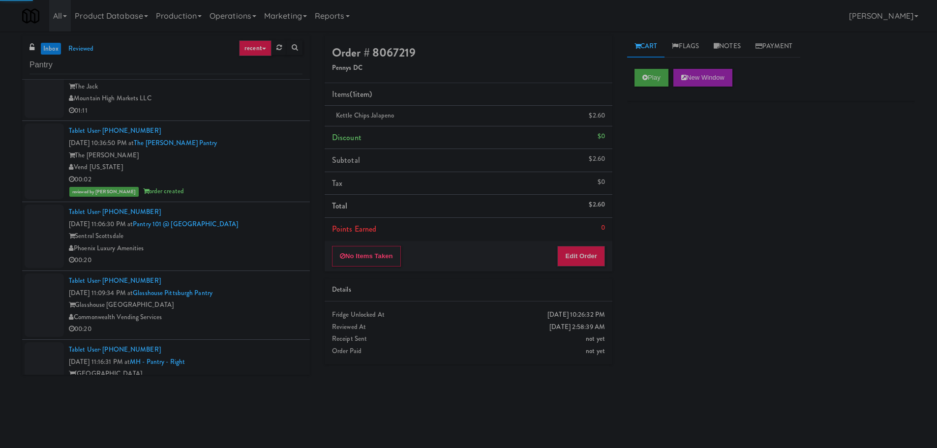
click at [246, 183] on div "00:02" at bounding box center [186, 180] width 234 height 12
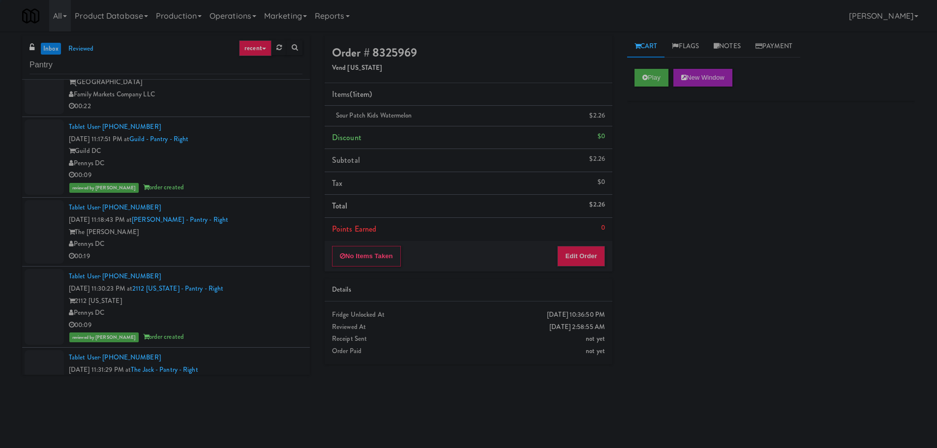
scroll to position [590, 0]
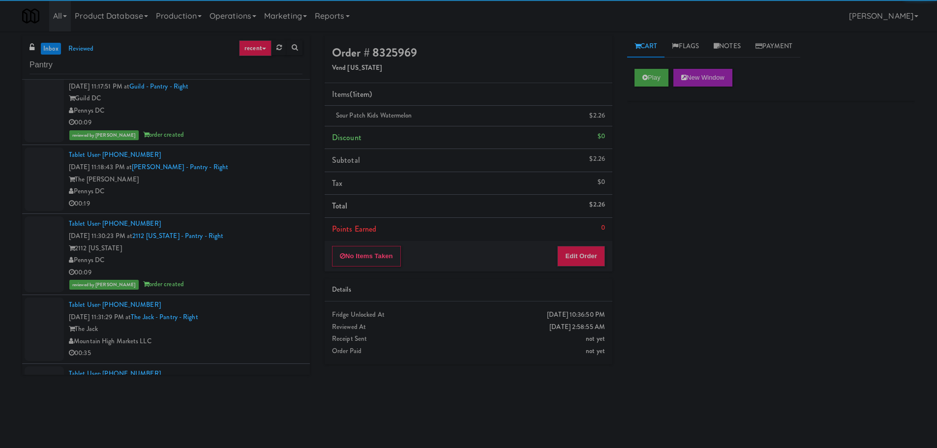
click at [255, 120] on div "00:09" at bounding box center [186, 123] width 234 height 12
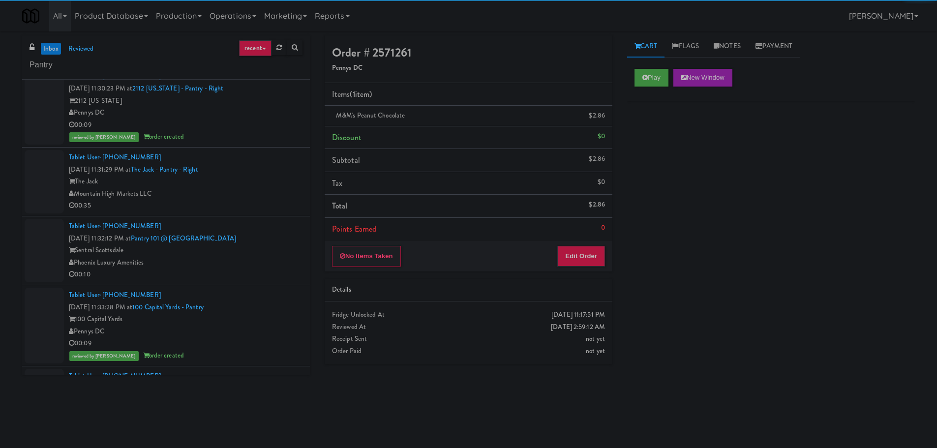
click at [279, 123] on div "00:09" at bounding box center [186, 125] width 234 height 12
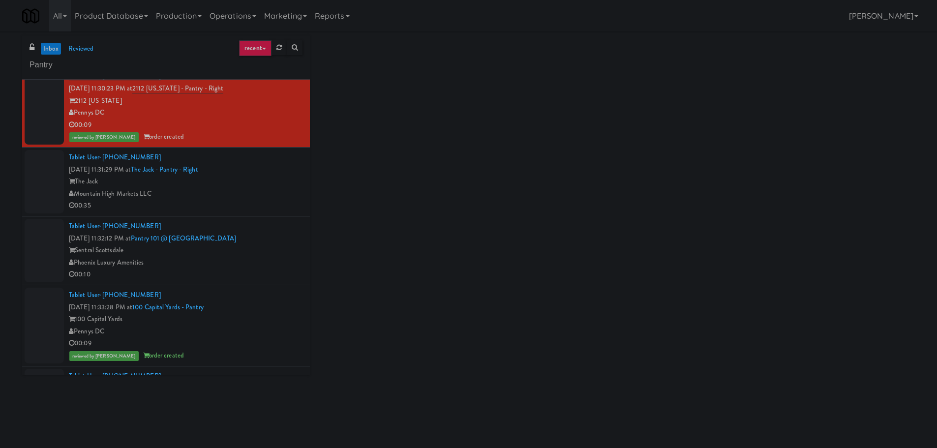
click at [266, 303] on div "Tablet User · (202) 391-4281 Sep 3, 2025 11:33:28 PM at 100 Capital Yards - Pan…" at bounding box center [186, 325] width 234 height 73
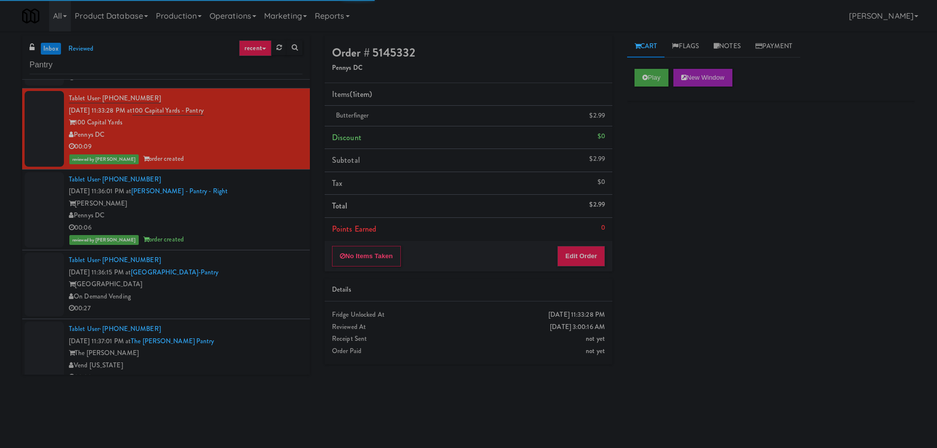
click at [266, 209] on div "Vela" at bounding box center [186, 204] width 234 height 12
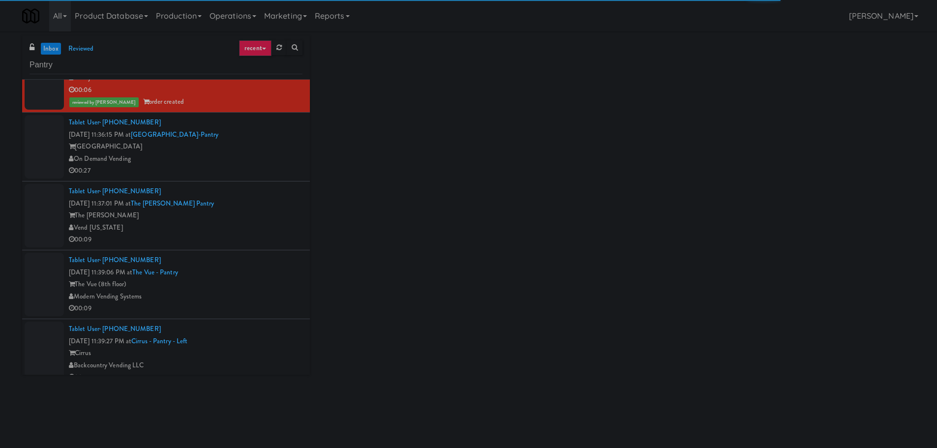
scroll to position [1083, 0]
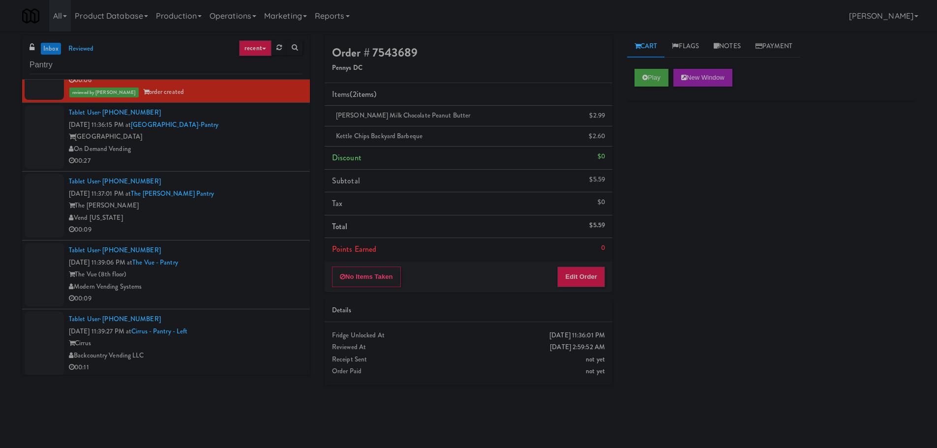
click at [53, 47] on link "inbox" at bounding box center [51, 49] width 20 height 12
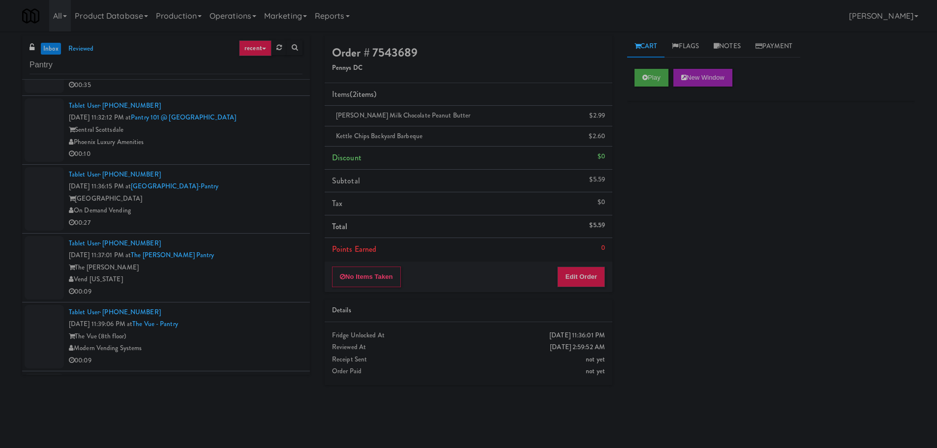
scroll to position [0, 0]
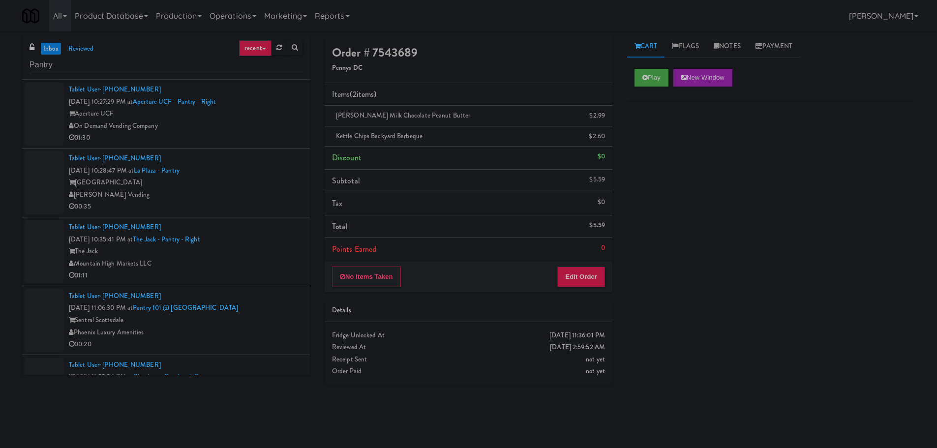
click at [269, 121] on div "On Demand Vending Company" at bounding box center [186, 126] width 234 height 12
